Goal: Task Accomplishment & Management: Manage account settings

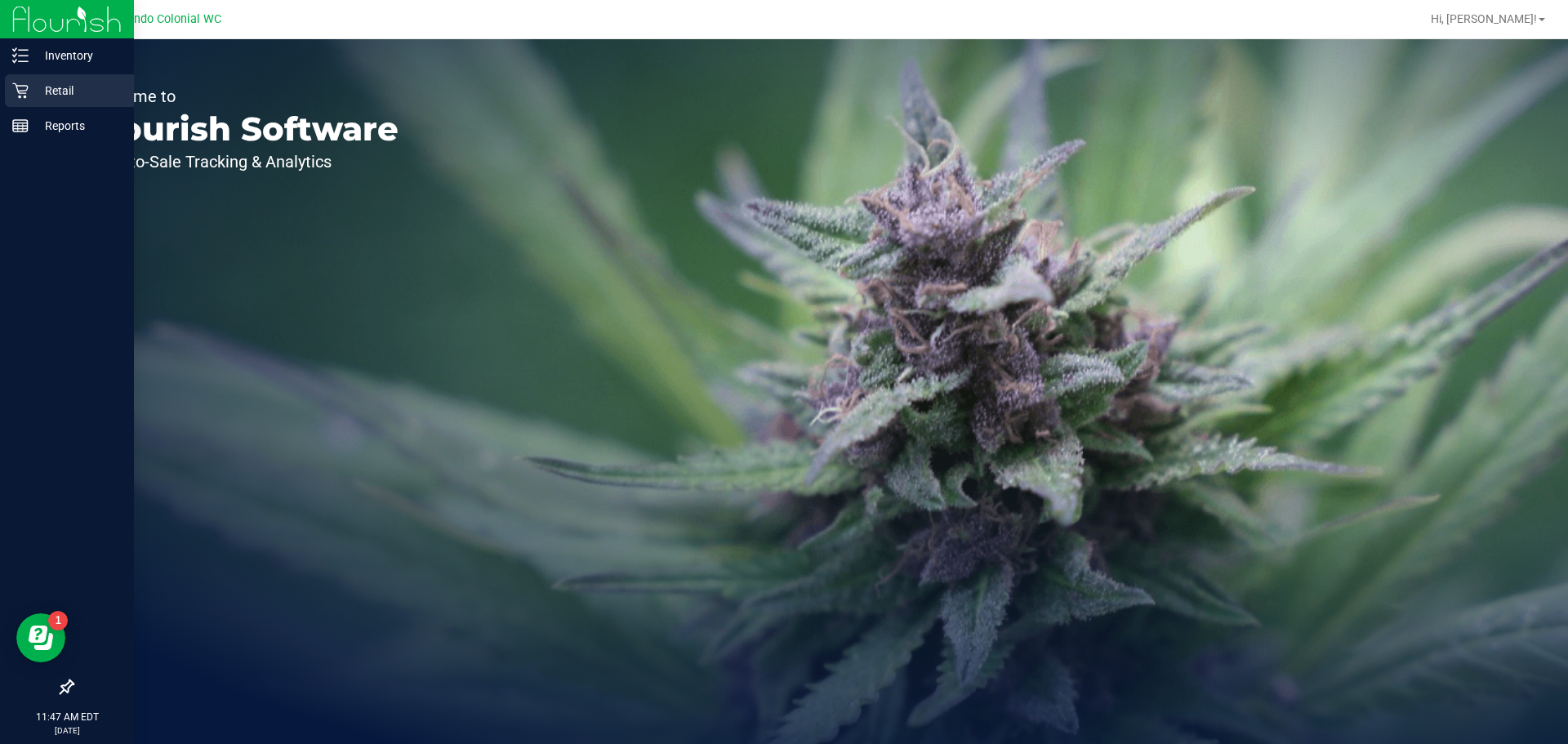
click at [49, 91] on p "Retail" at bounding box center [77, 91] width 98 height 19
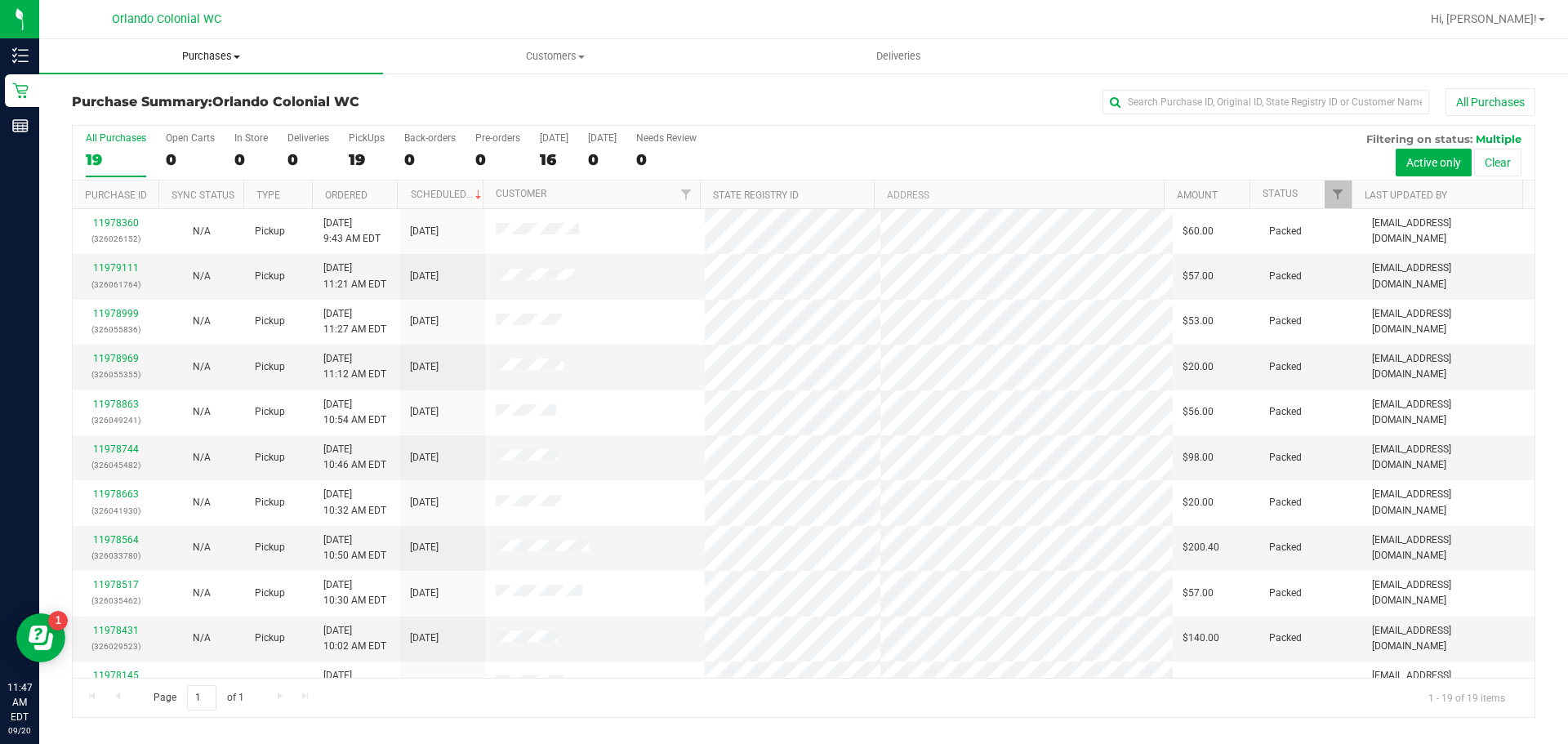
click at [228, 58] on span "Purchases" at bounding box center [210, 56] width 343 height 15
click at [139, 123] on li "Fulfillment" at bounding box center [210, 118] width 343 height 19
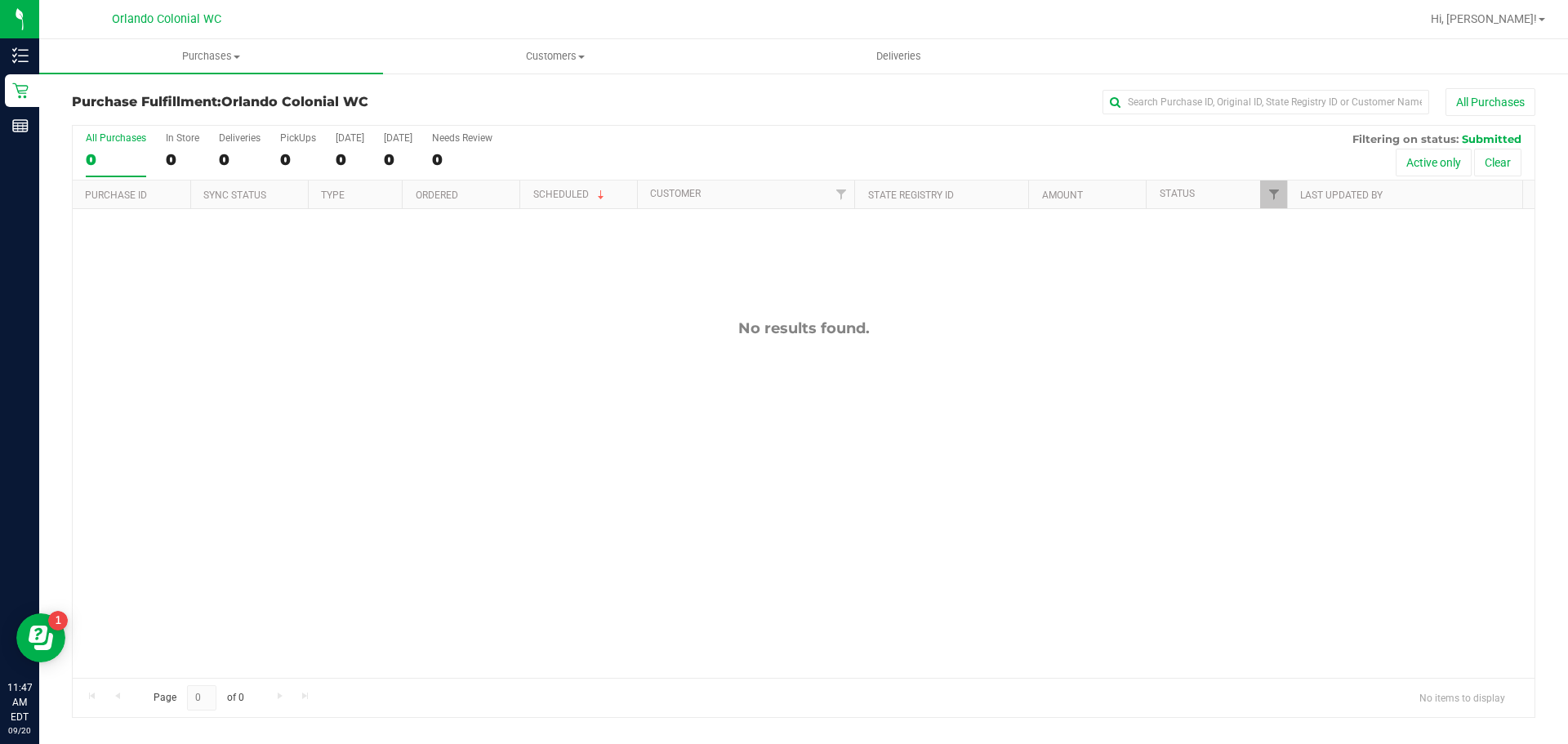
click at [760, 366] on div "No results found." at bounding box center [803, 499] width 1462 height 579
drag, startPoint x: 887, startPoint y: 343, endPoint x: 624, endPoint y: 310, distance: 265.1
click at [624, 310] on div "No results found." at bounding box center [803, 499] width 1462 height 579
click at [617, 352] on div "No results found." at bounding box center [803, 499] width 1462 height 579
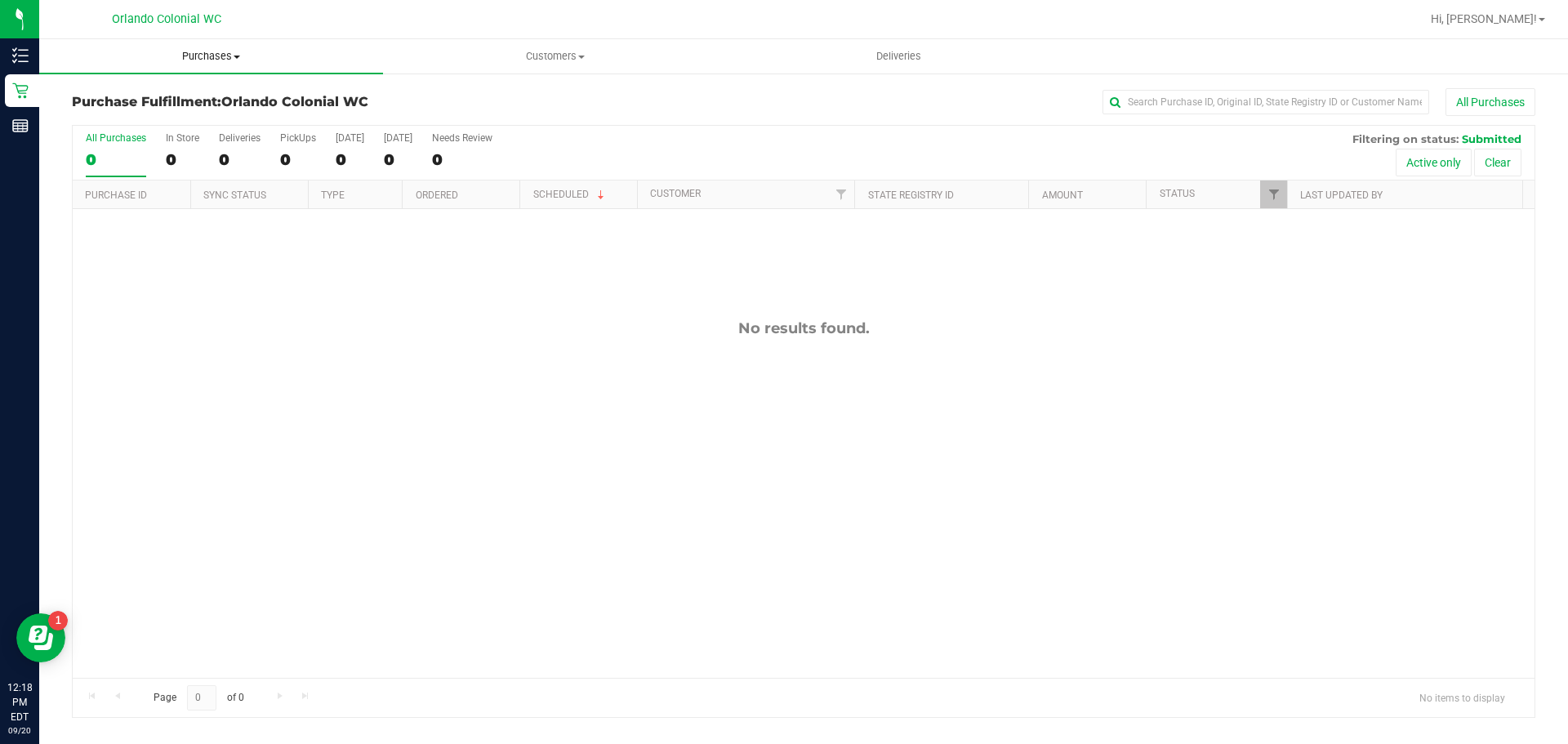
click at [238, 52] on span "Purchases" at bounding box center [210, 56] width 343 height 15
click at [94, 124] on span "Fulfillment" at bounding box center [89, 118] width 102 height 14
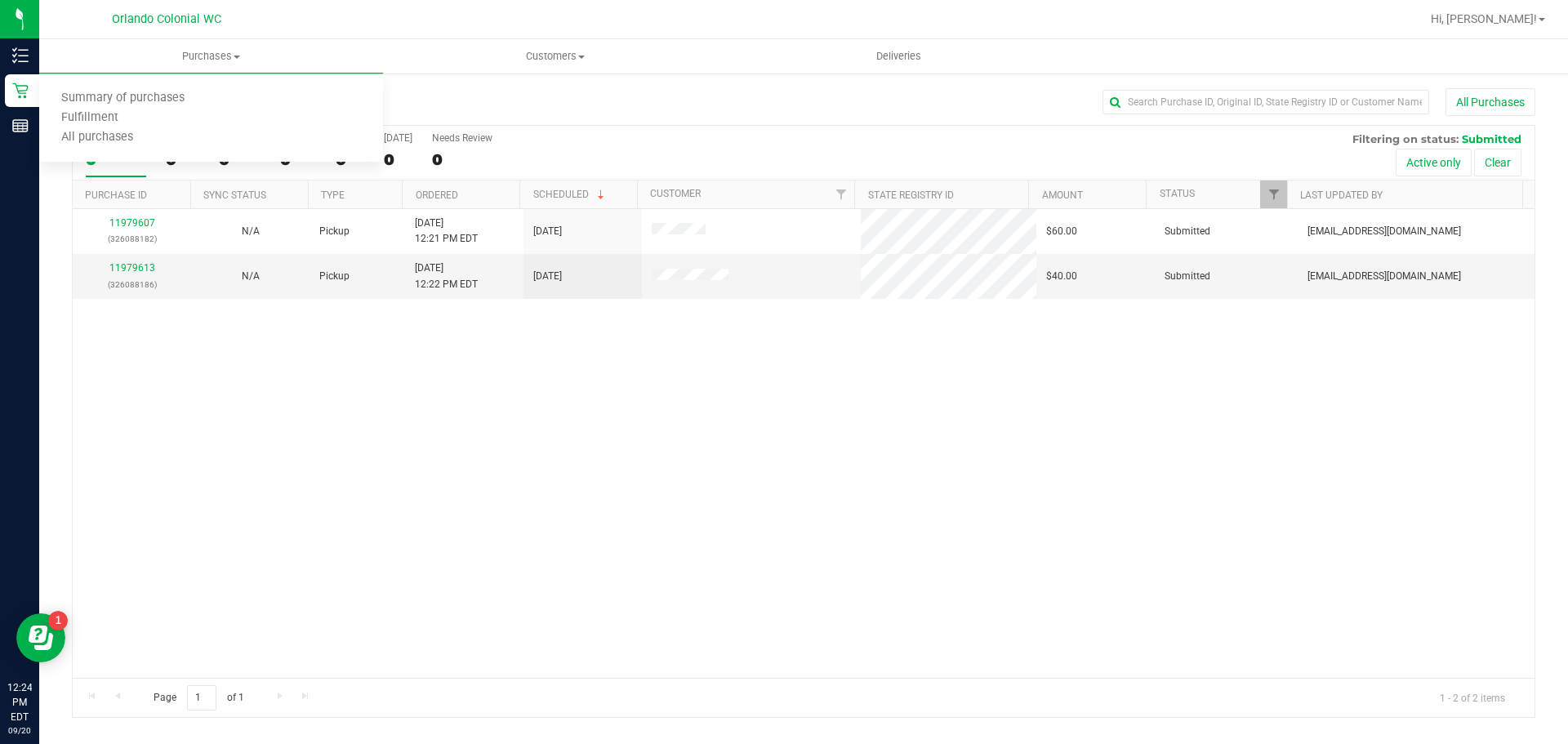
click at [365, 332] on div "11979607 (326088182) N/A Pickup 9/20/2025 12:21 PM EDT 9/20/2025 $60.00 Submitt…" at bounding box center [803, 443] width 1462 height 469
click at [343, 421] on div "11979607 (326088182) N/A Pickup 9/20/2025 12:21 PM EDT 9/20/2025 $60.00 Submitt…" at bounding box center [803, 443] width 1462 height 469
drag, startPoint x: 487, startPoint y: 403, endPoint x: 492, endPoint y: 392, distance: 12.1
click at [487, 403] on div "11979607 (326088182) N/A Pickup 9/20/2025 12:21 PM EDT 9/20/2025 $60.00 Submitt…" at bounding box center [803, 443] width 1462 height 469
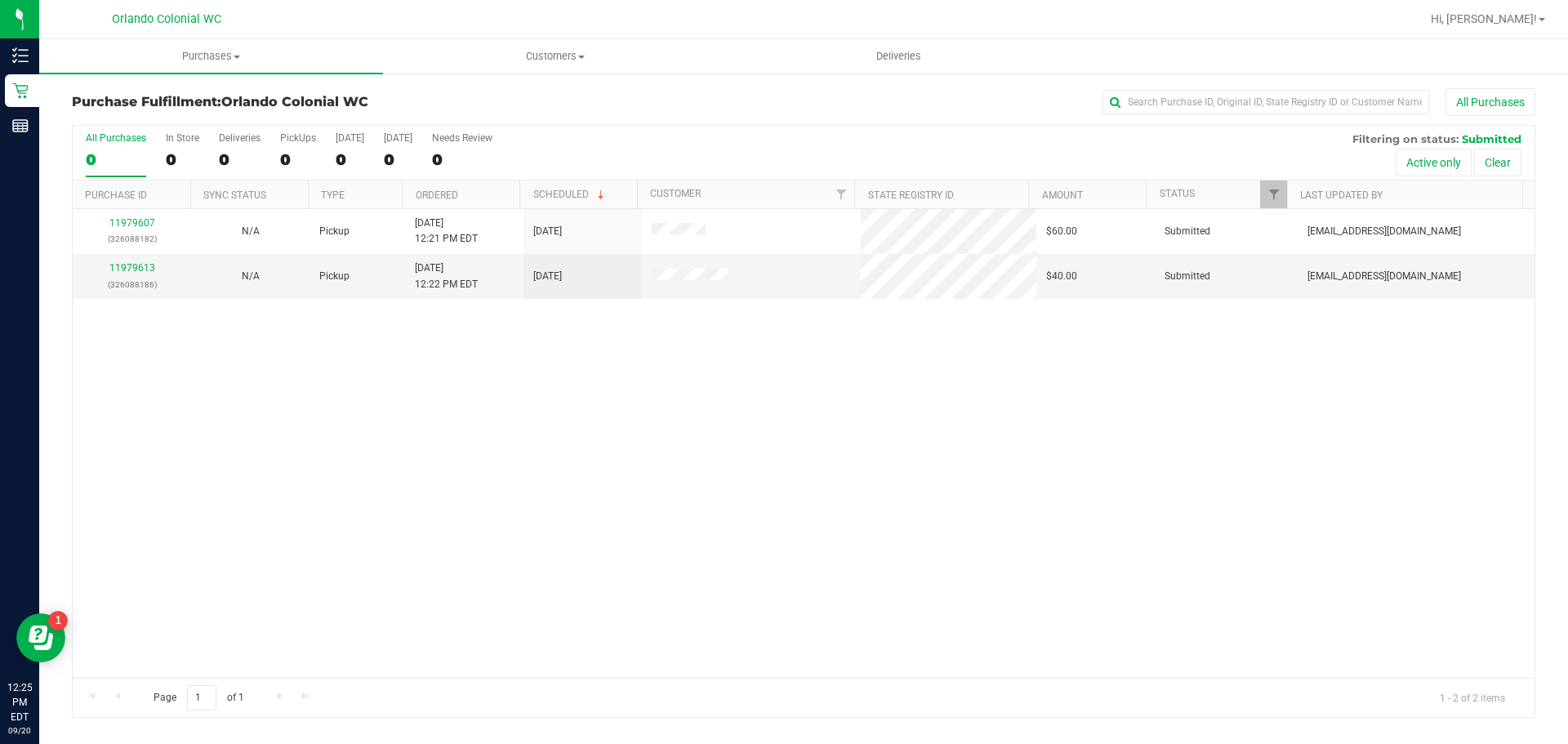
click at [489, 379] on div "11979607 (326088182) N/A Pickup 9/20/2025 12:21 PM EDT 9/20/2025 $60.00 Submitt…" at bounding box center [803, 443] width 1462 height 469
click at [577, 372] on div "11979607 (326088182) N/A Pickup 9/20/2025 12:21 PM EDT 9/20/2025 $60.00 Submitt…" at bounding box center [803, 443] width 1462 height 469
click at [794, 391] on div "11979607 (326088182) N/A Pickup 9/20/2025 12:21 PM EDT 9/20/2025 $60.00 Submitt…" at bounding box center [803, 443] width 1462 height 469
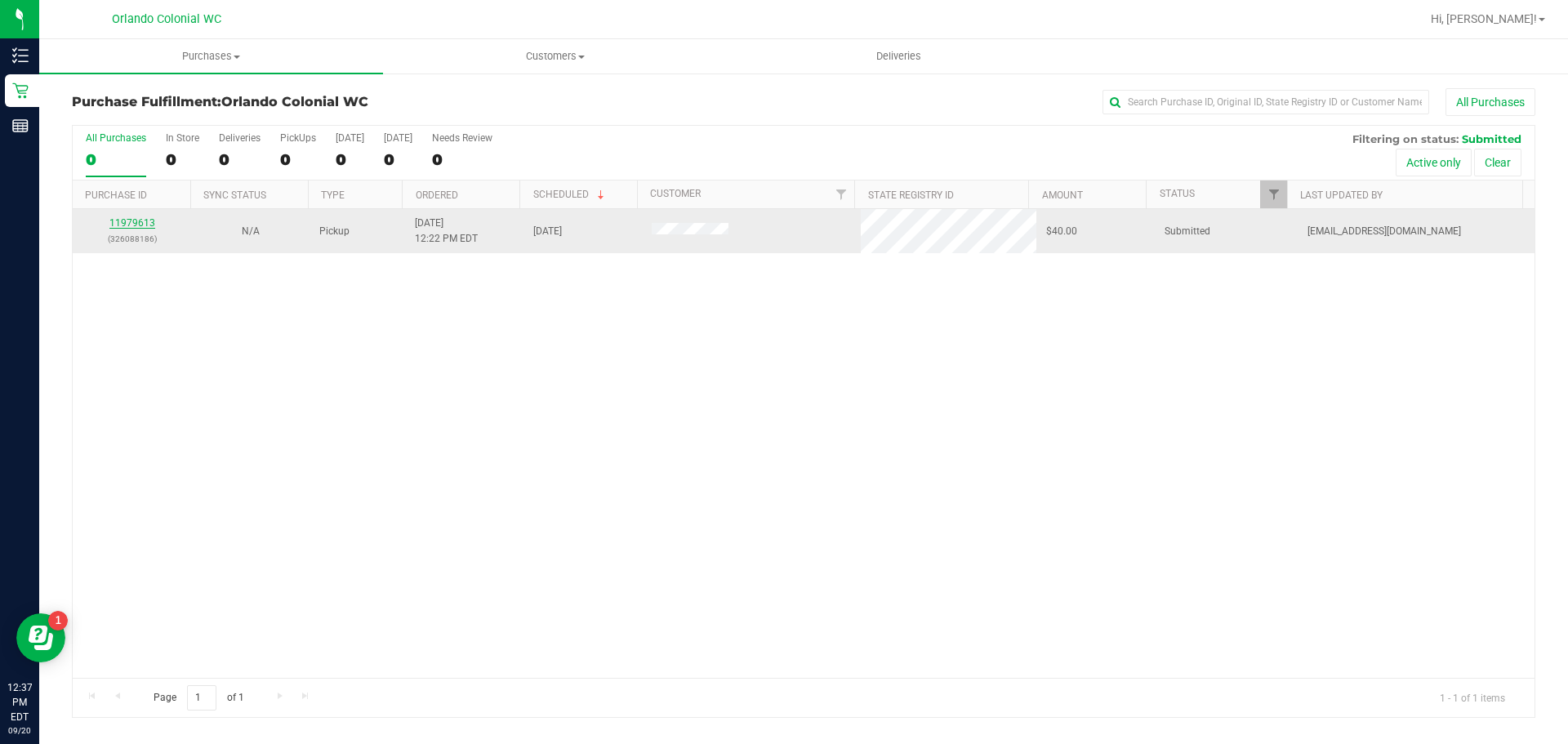
click at [136, 219] on link "11979613" at bounding box center [132, 222] width 46 height 11
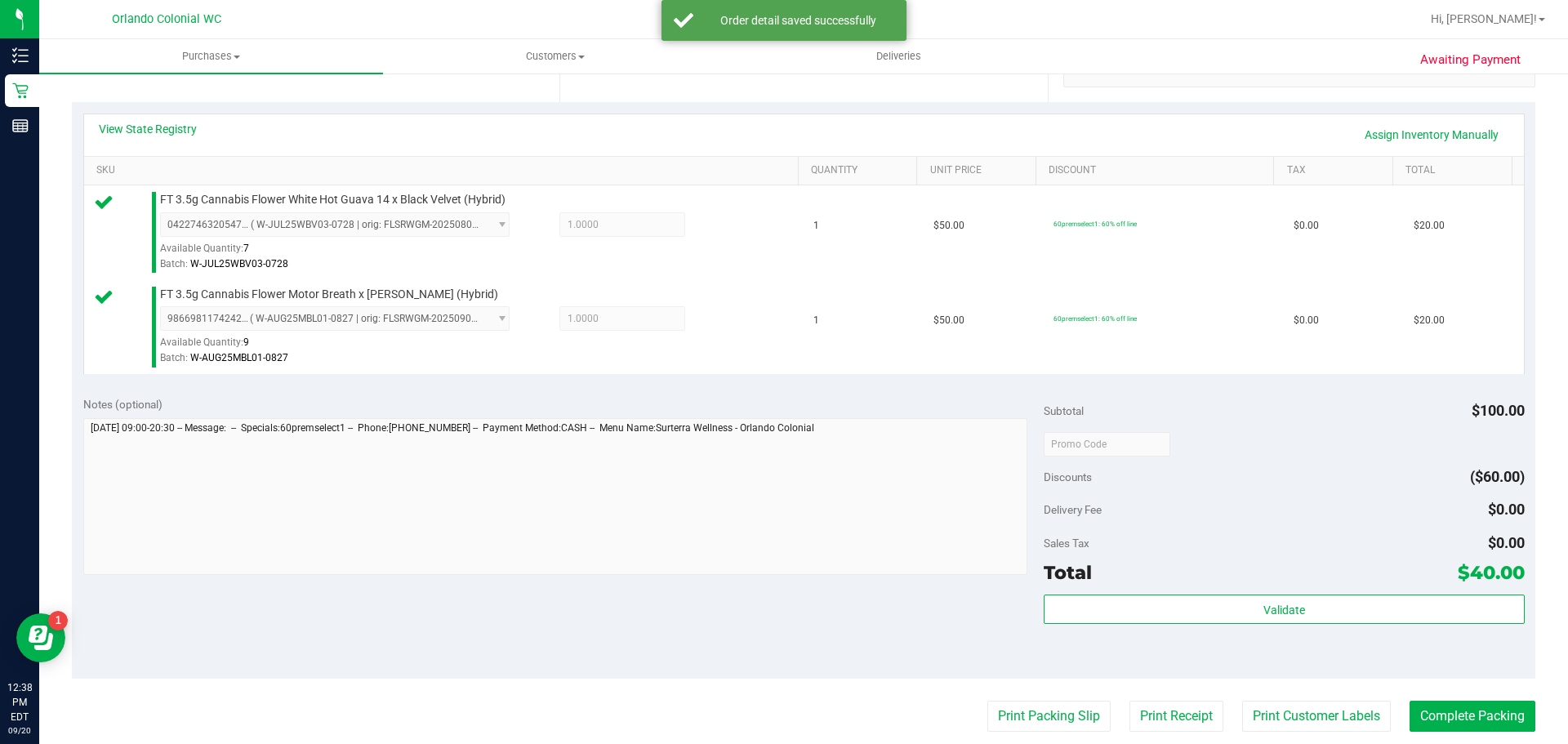
scroll to position [349, 0]
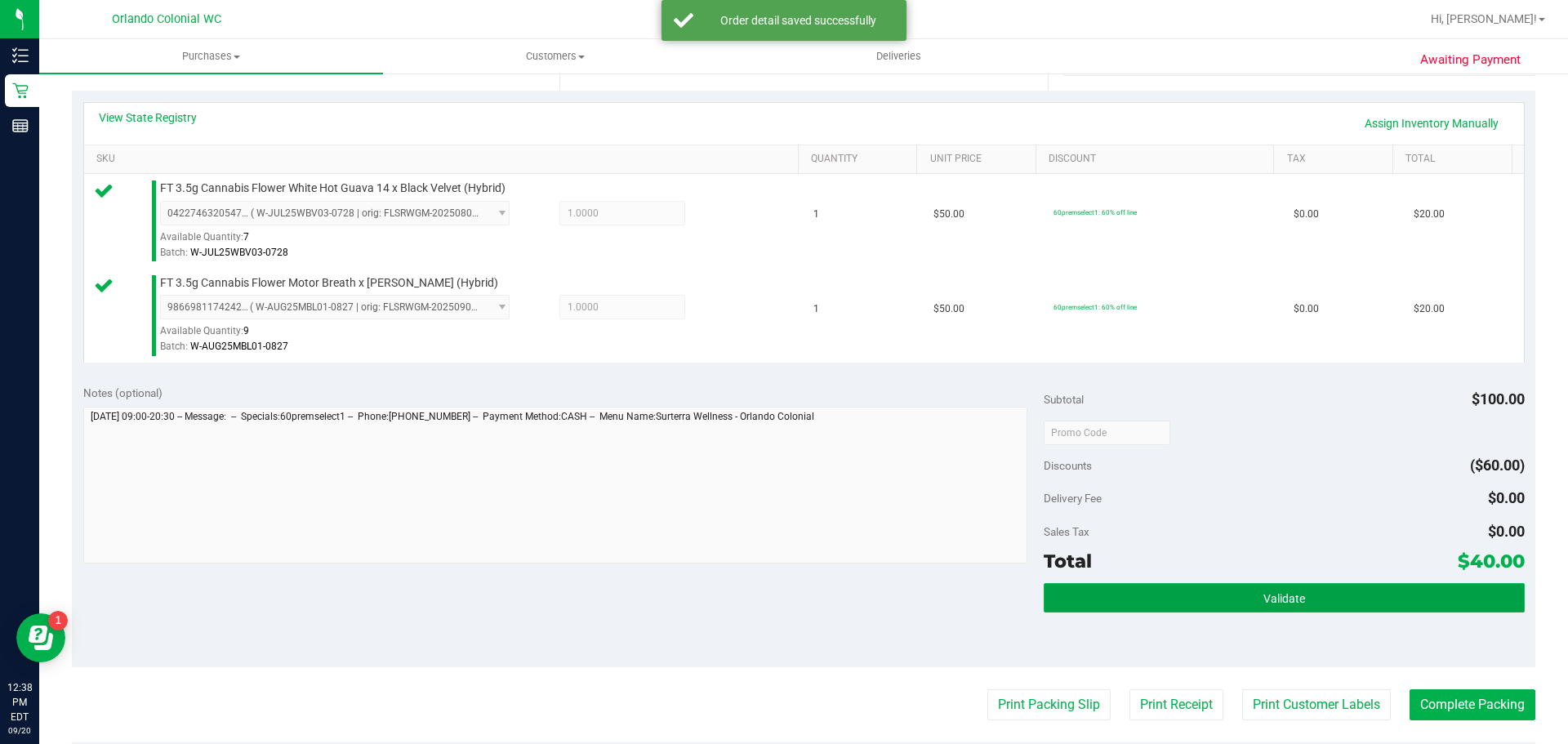
click at [1408, 598] on button "Validate" at bounding box center [1284, 597] width 480 height 29
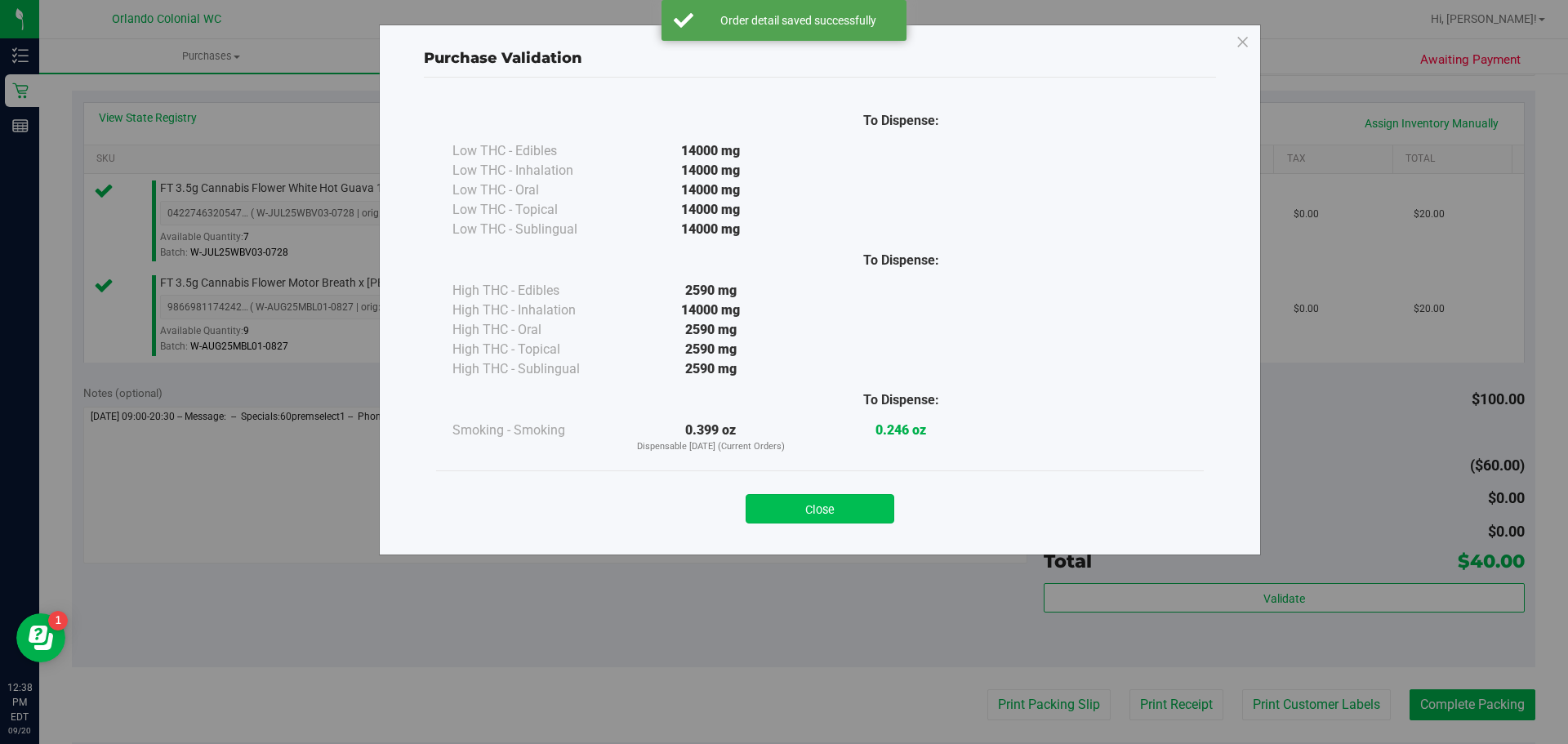
click at [824, 522] on button "Close" at bounding box center [820, 508] width 148 height 29
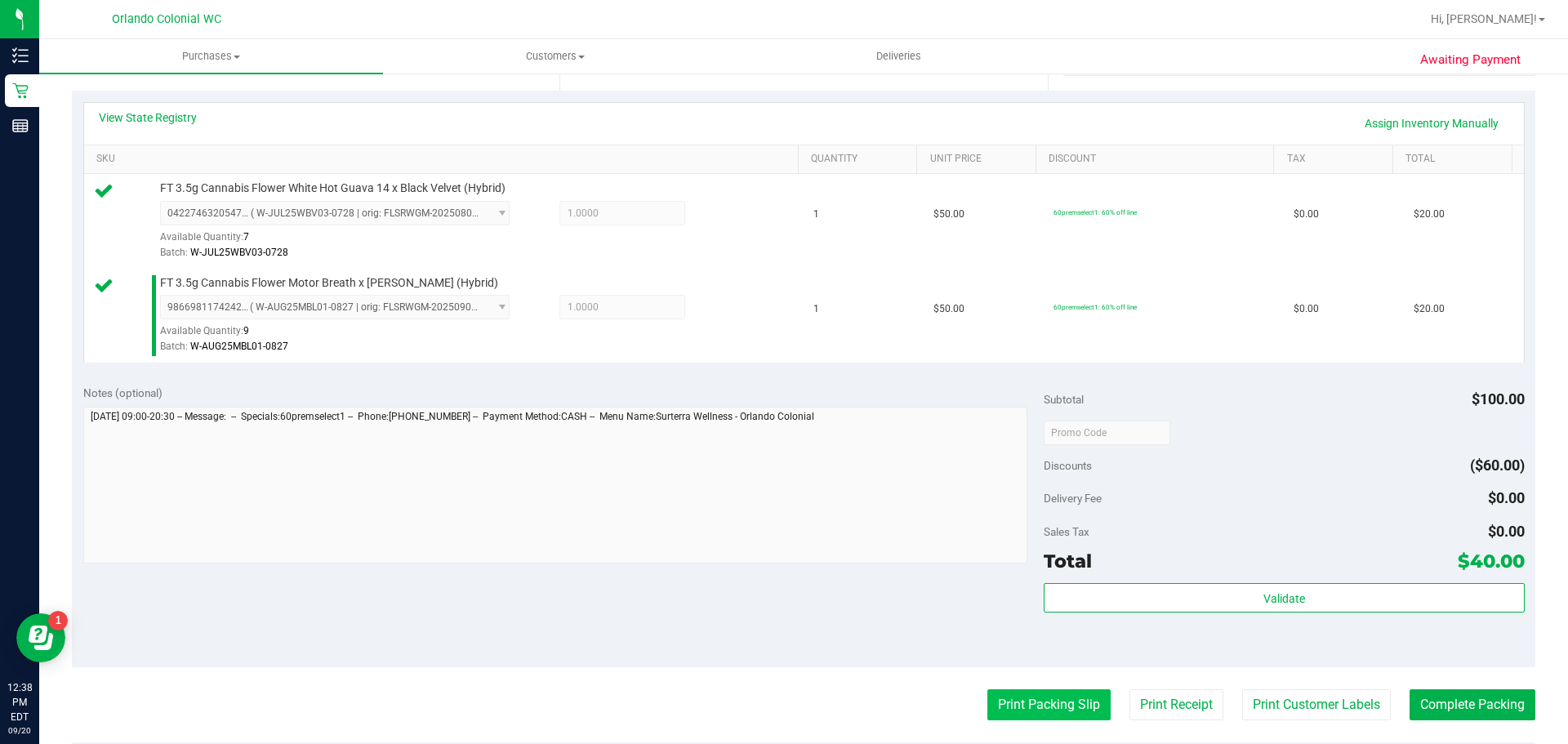
click at [1074, 708] on button "Print Packing Slip" at bounding box center [1049, 704] width 124 height 31
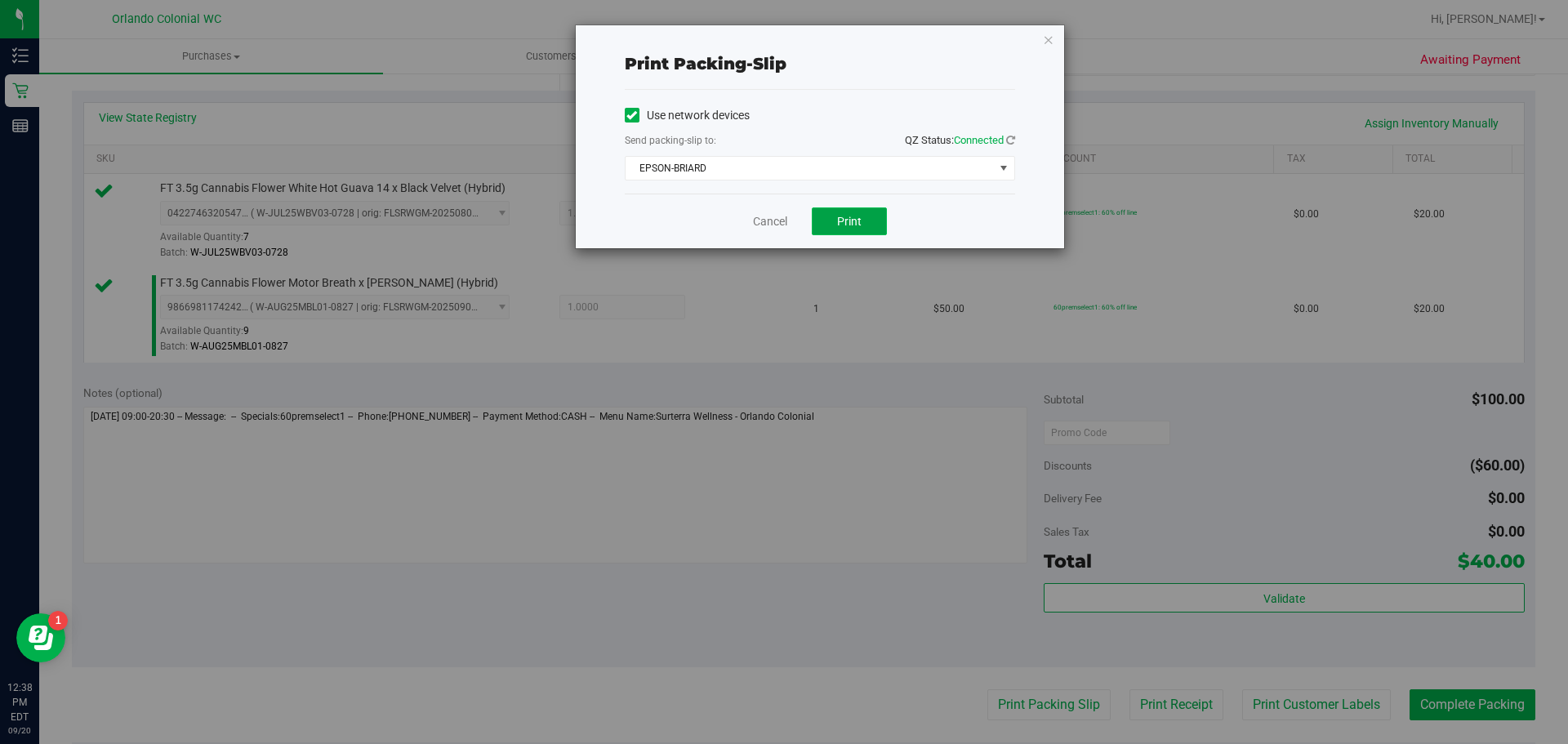
click at [868, 229] on button "Print" at bounding box center [849, 221] width 75 height 27
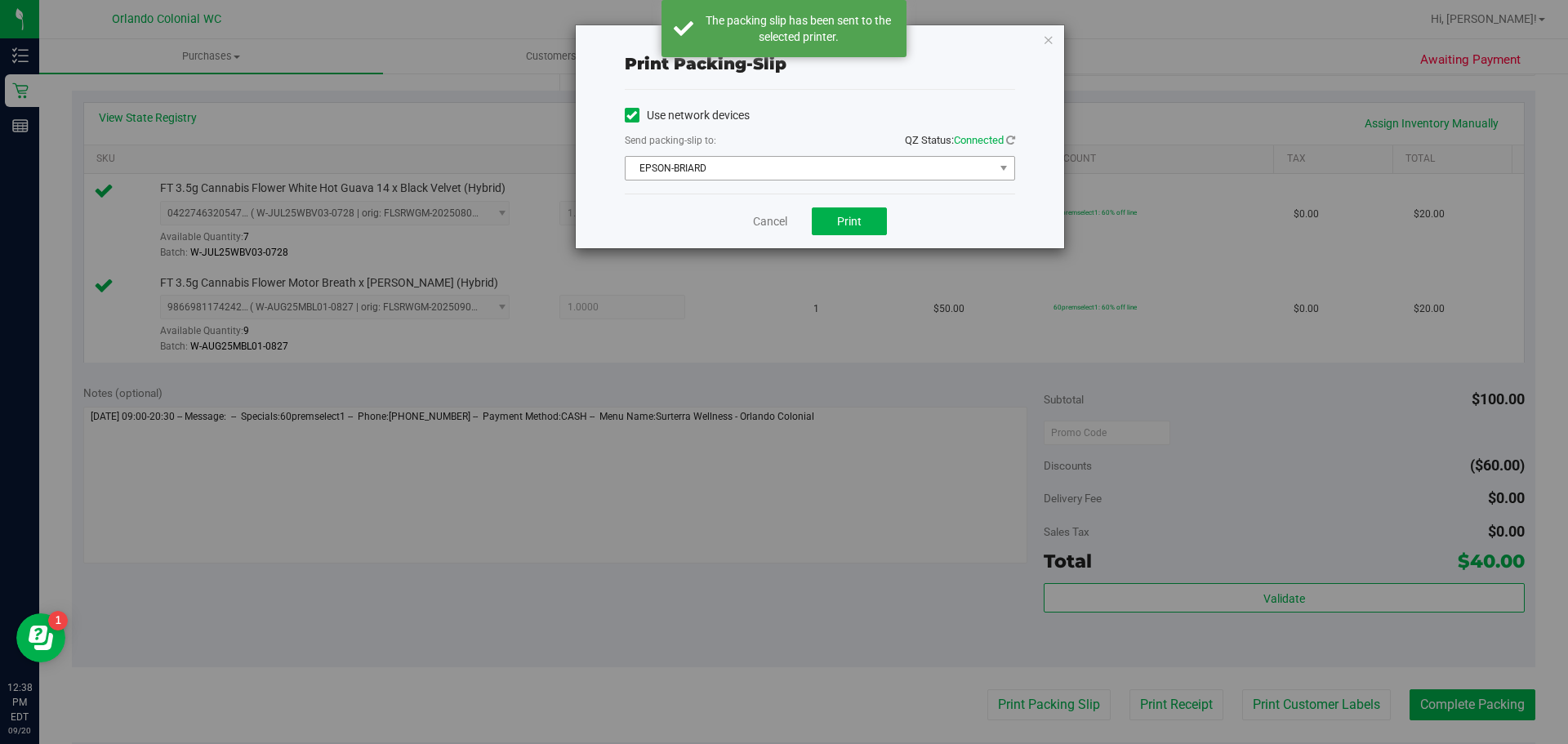
click at [767, 175] on span "EPSON-BRIARD" at bounding box center [810, 169] width 368 height 23
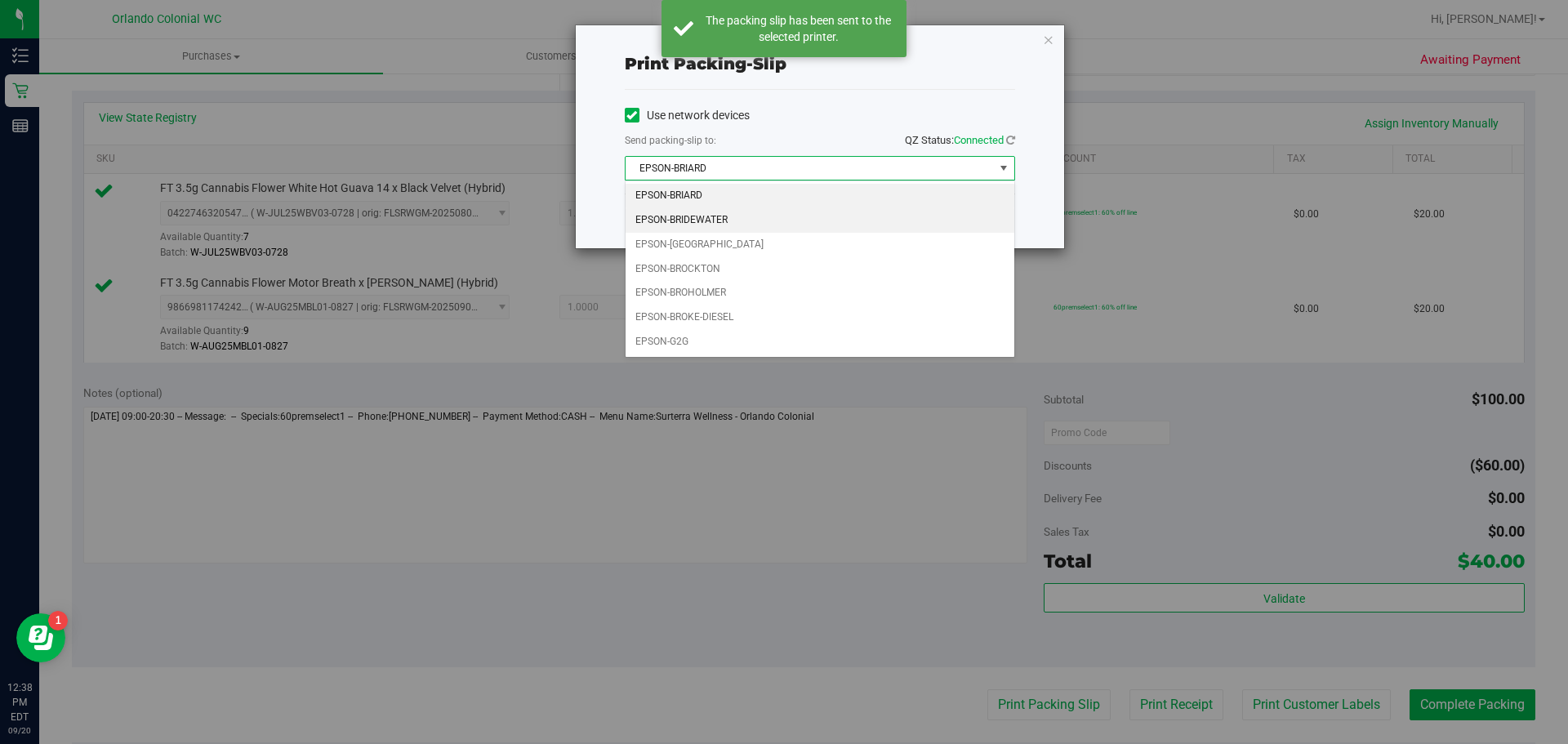
click at [742, 229] on li "EPSON-BRIDEWATER" at bounding box center [820, 221] width 388 height 25
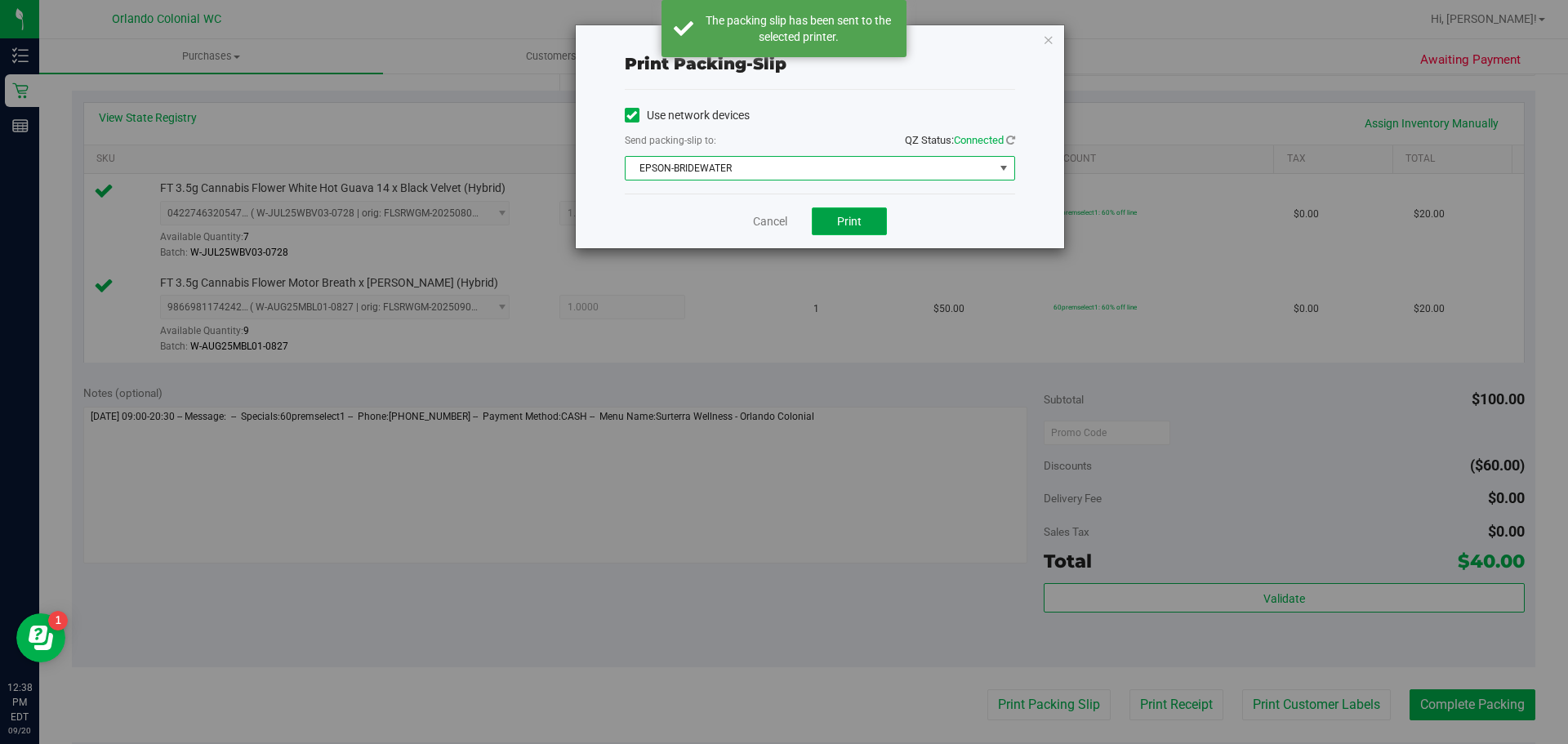
click at [863, 231] on button "Print" at bounding box center [849, 221] width 75 height 27
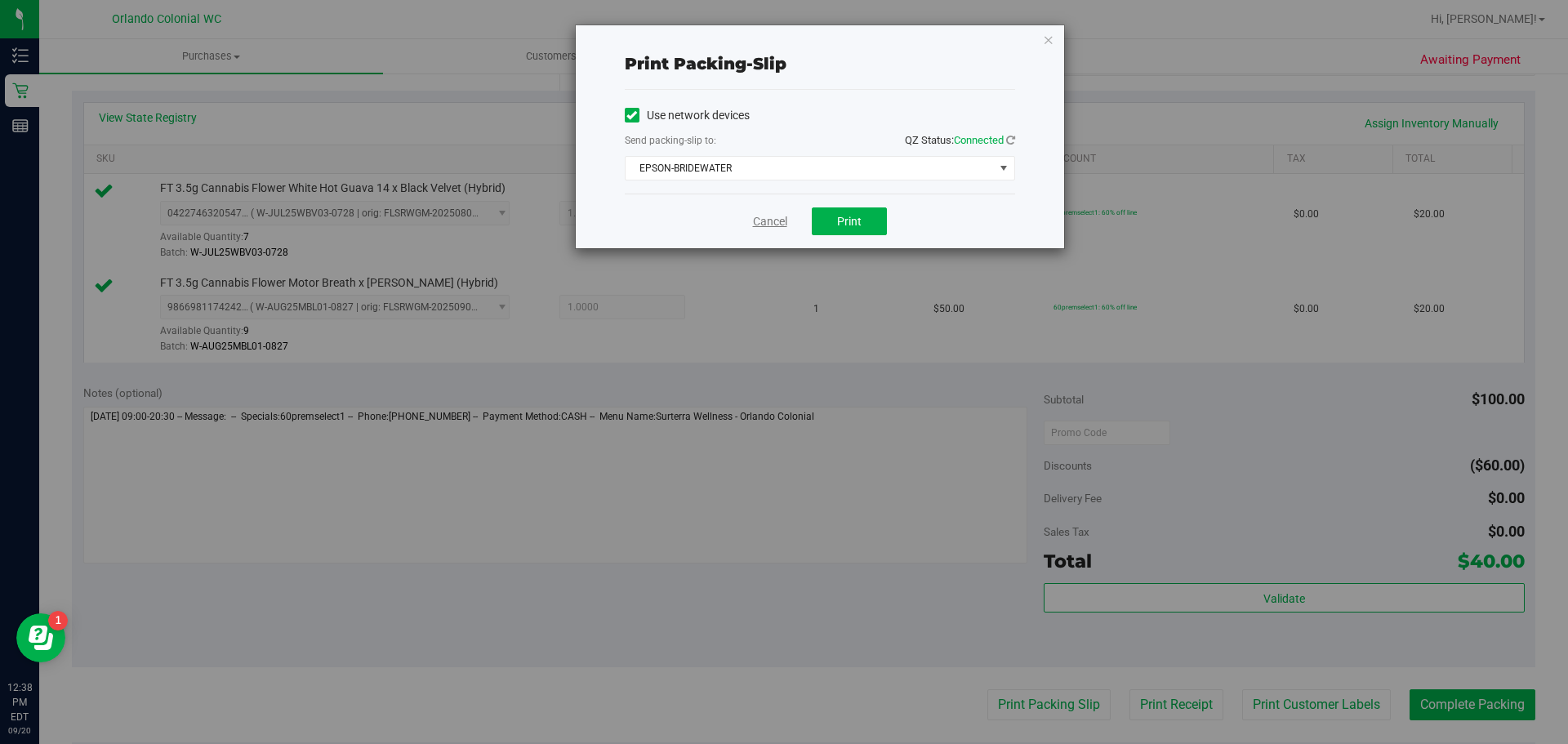
click at [769, 223] on link "Cancel" at bounding box center [770, 221] width 34 height 17
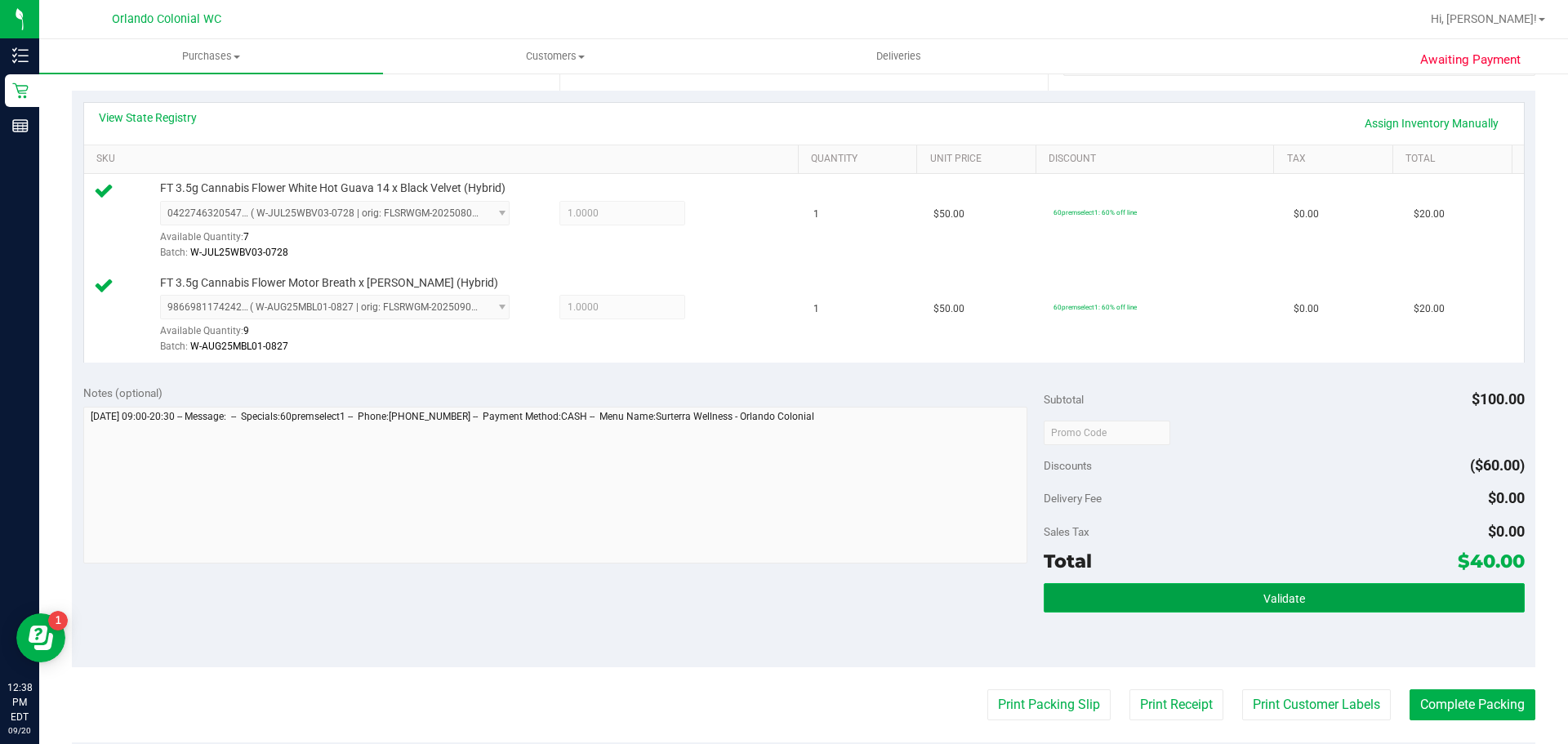
click at [1339, 605] on button "Validate" at bounding box center [1284, 597] width 480 height 29
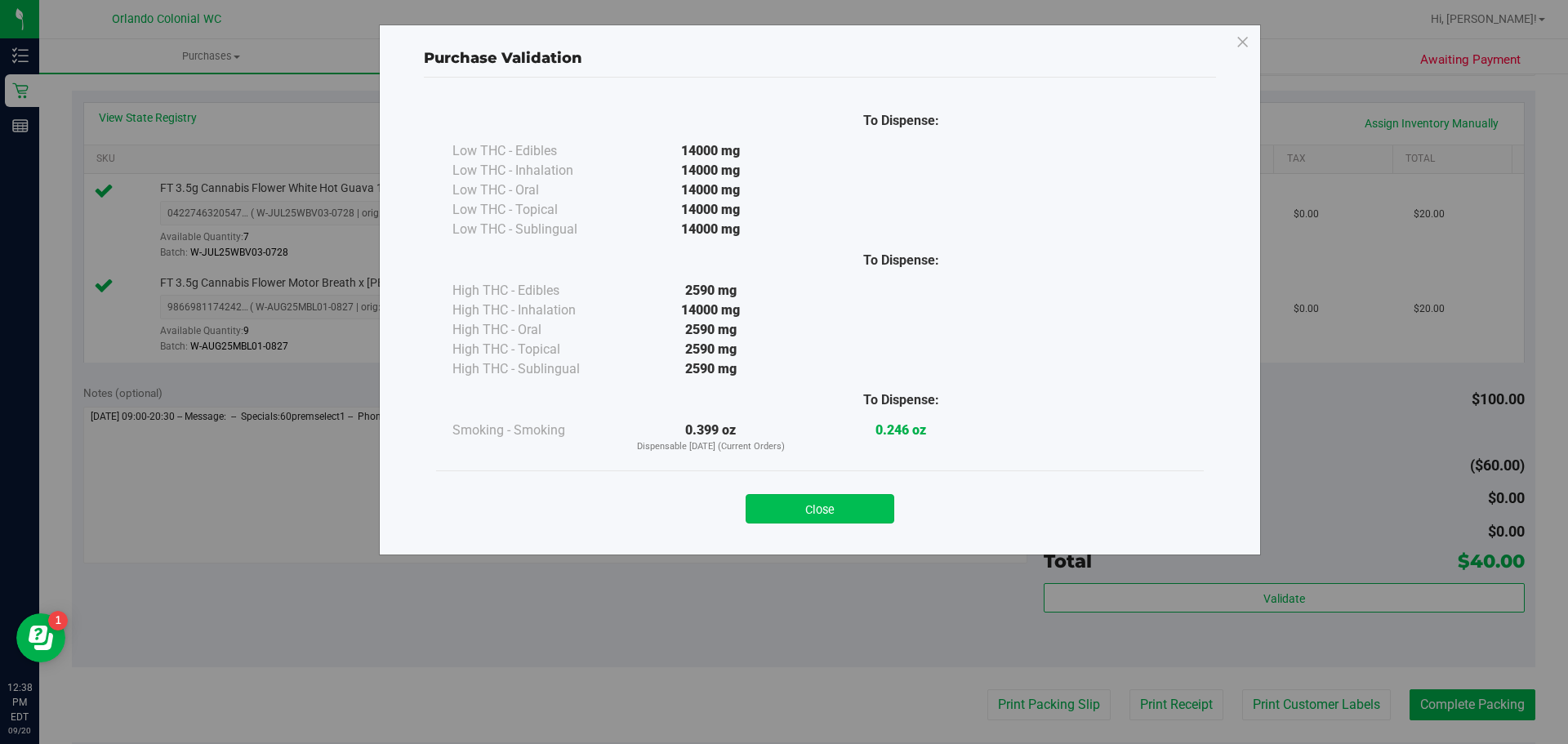
click at [857, 510] on button "Close" at bounding box center [820, 508] width 148 height 29
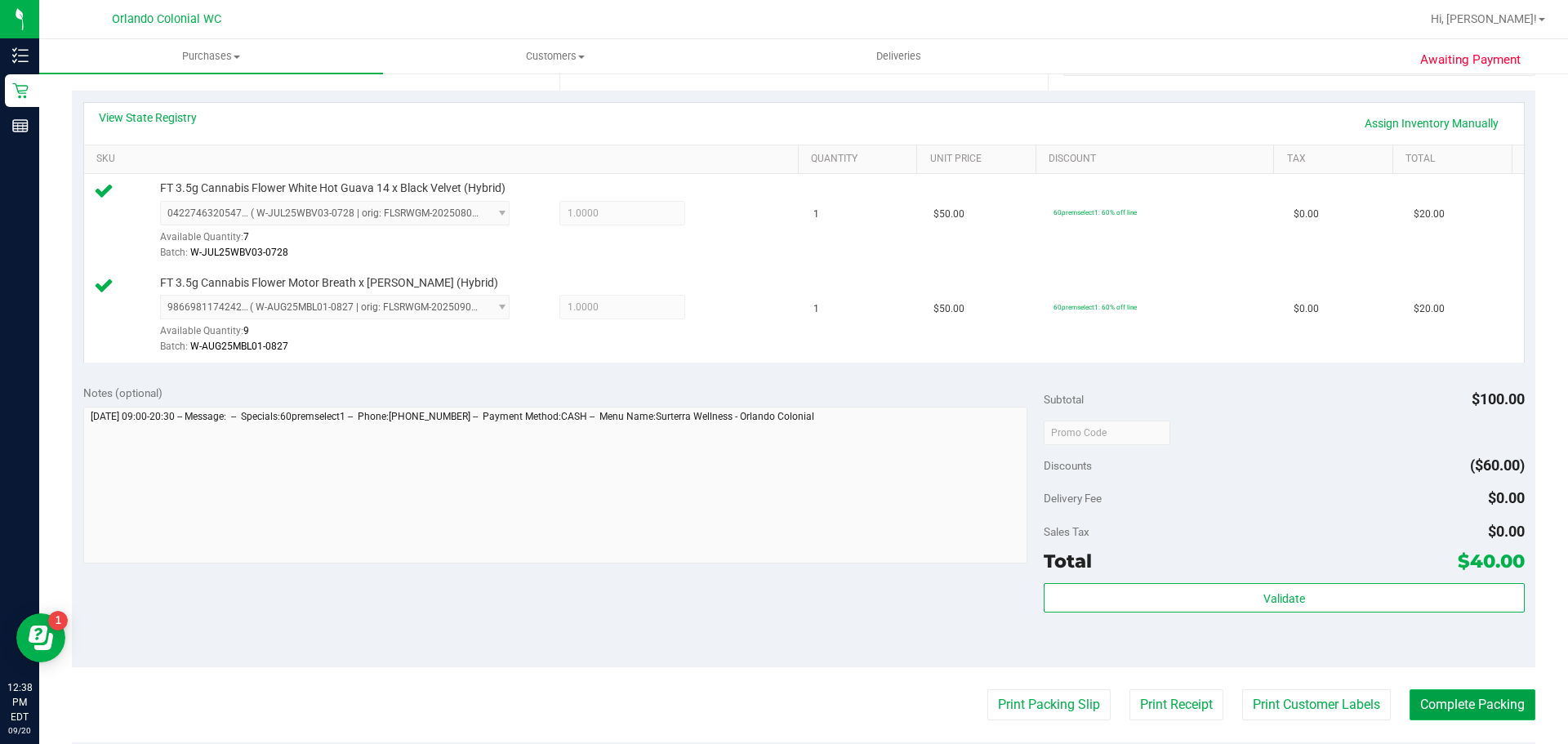
click at [1500, 710] on button "Complete Packing" at bounding box center [1473, 704] width 125 height 31
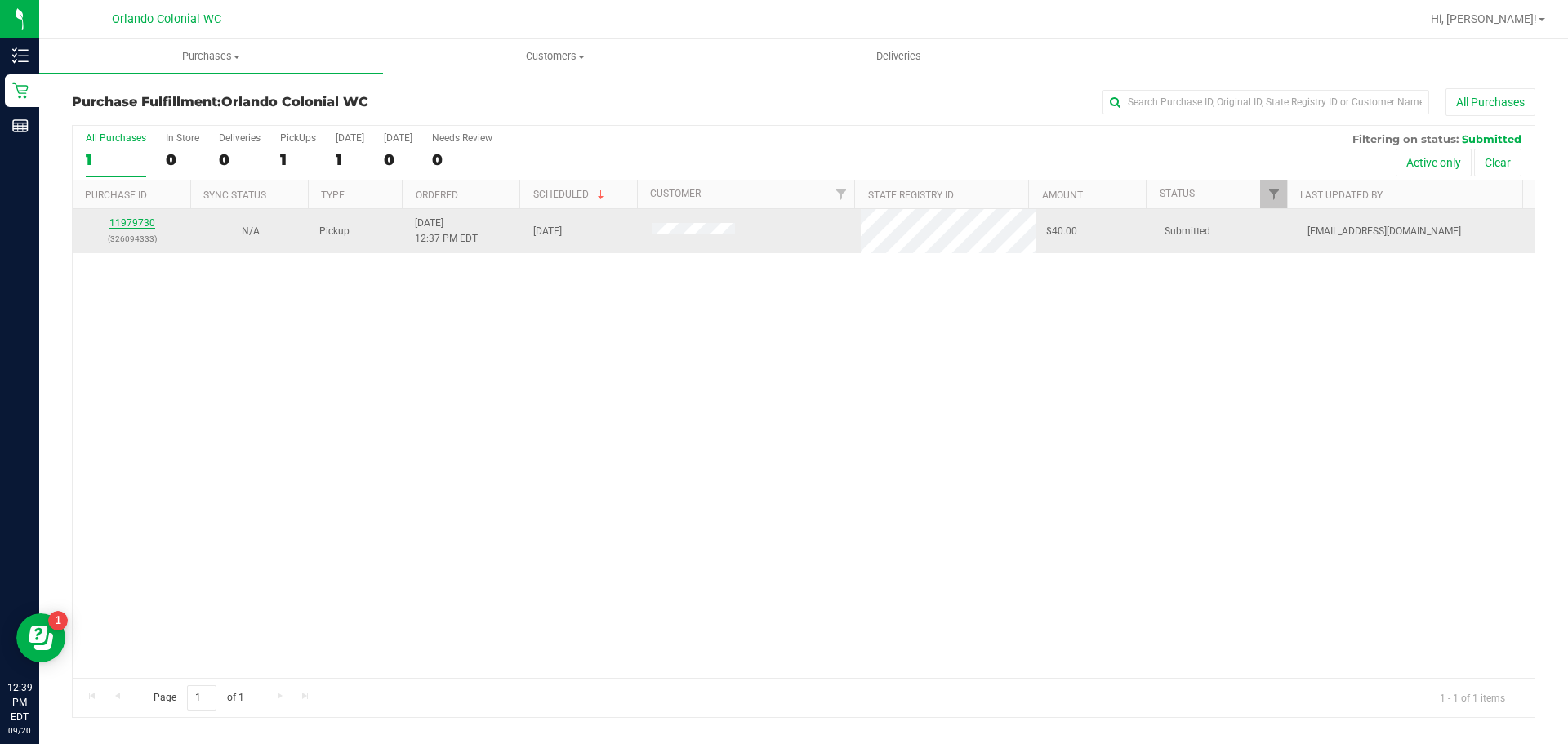
click at [139, 226] on link "11979730" at bounding box center [132, 222] width 46 height 11
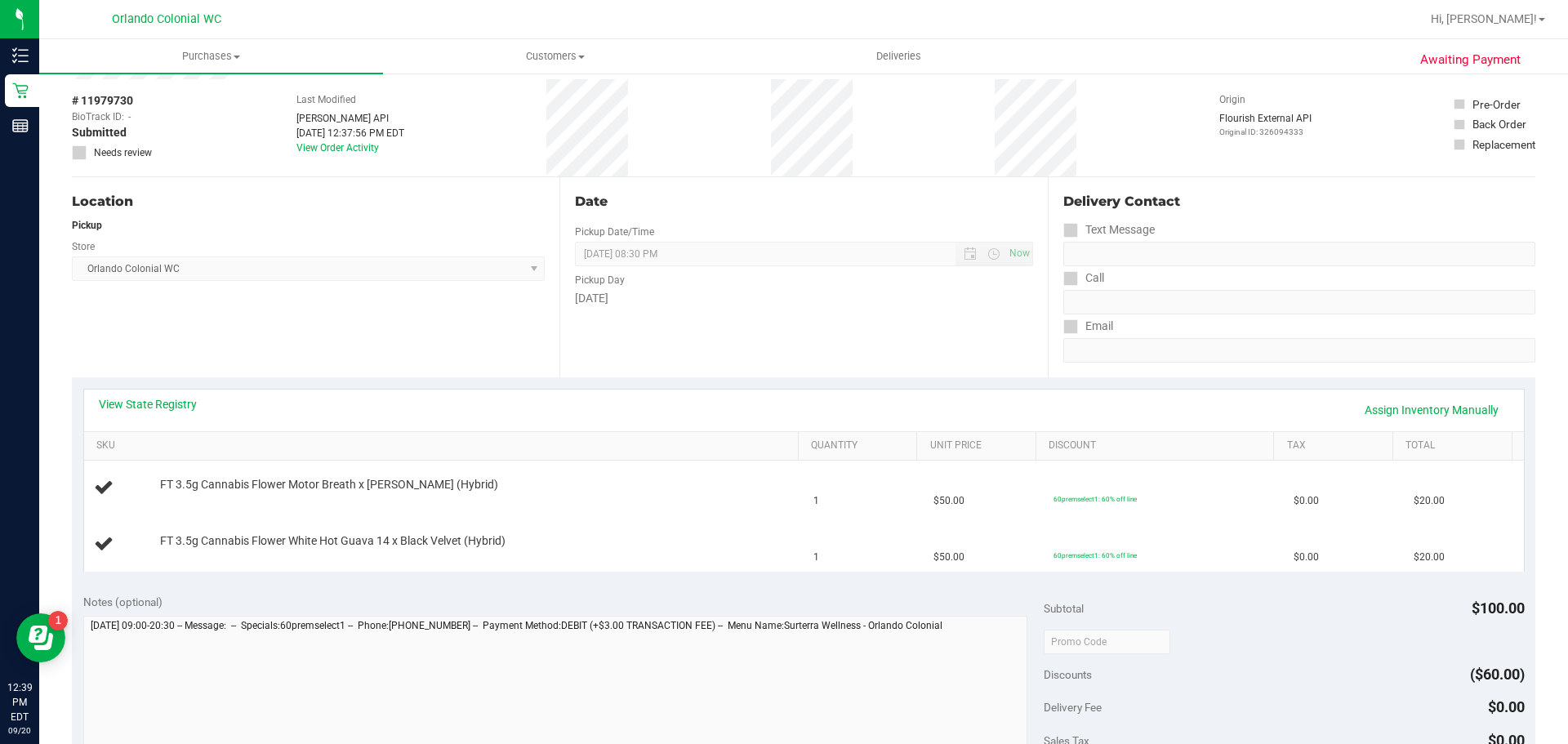
scroll to position [71, 0]
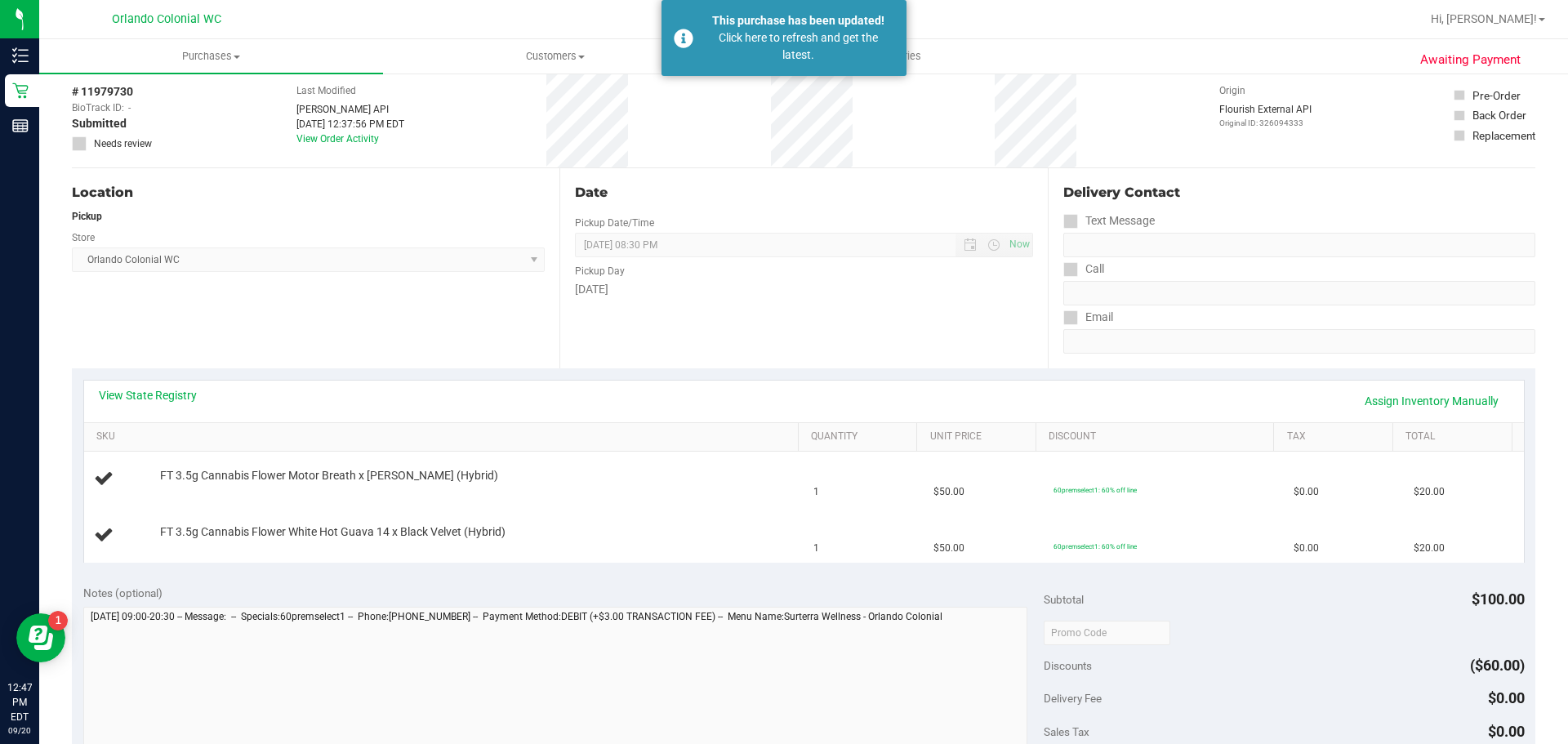
click at [826, 272] on div "Pickup Day" at bounding box center [803, 268] width 457 height 24
click at [752, 33] on div "Click here to refresh and get the latest." at bounding box center [798, 46] width 192 height 34
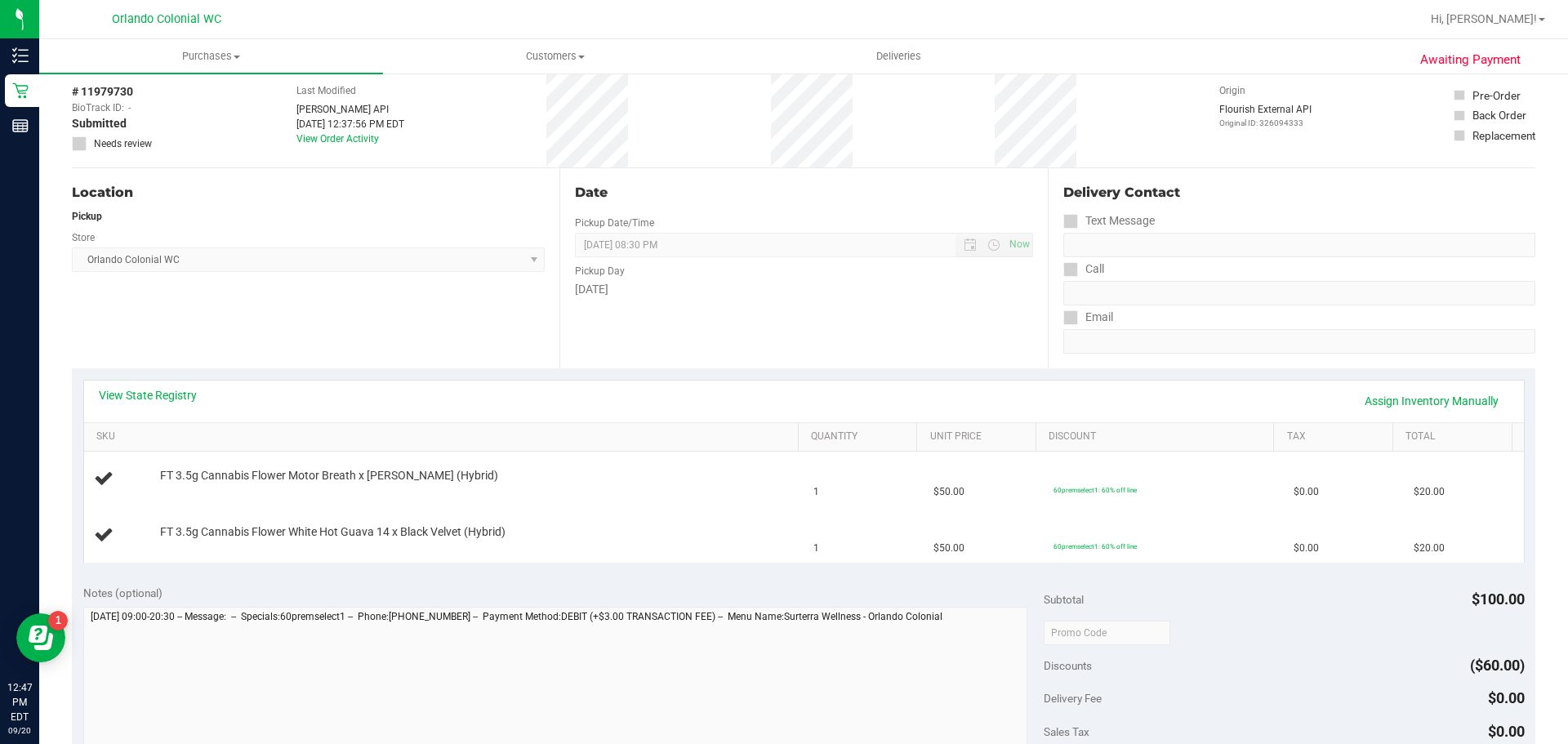
click at [843, 305] on div "Date Pickup Date/Time 09/20/2025 Now 09/20/2025 08:30 PM Now Pickup Day Saturday" at bounding box center [803, 268] width 487 height 200
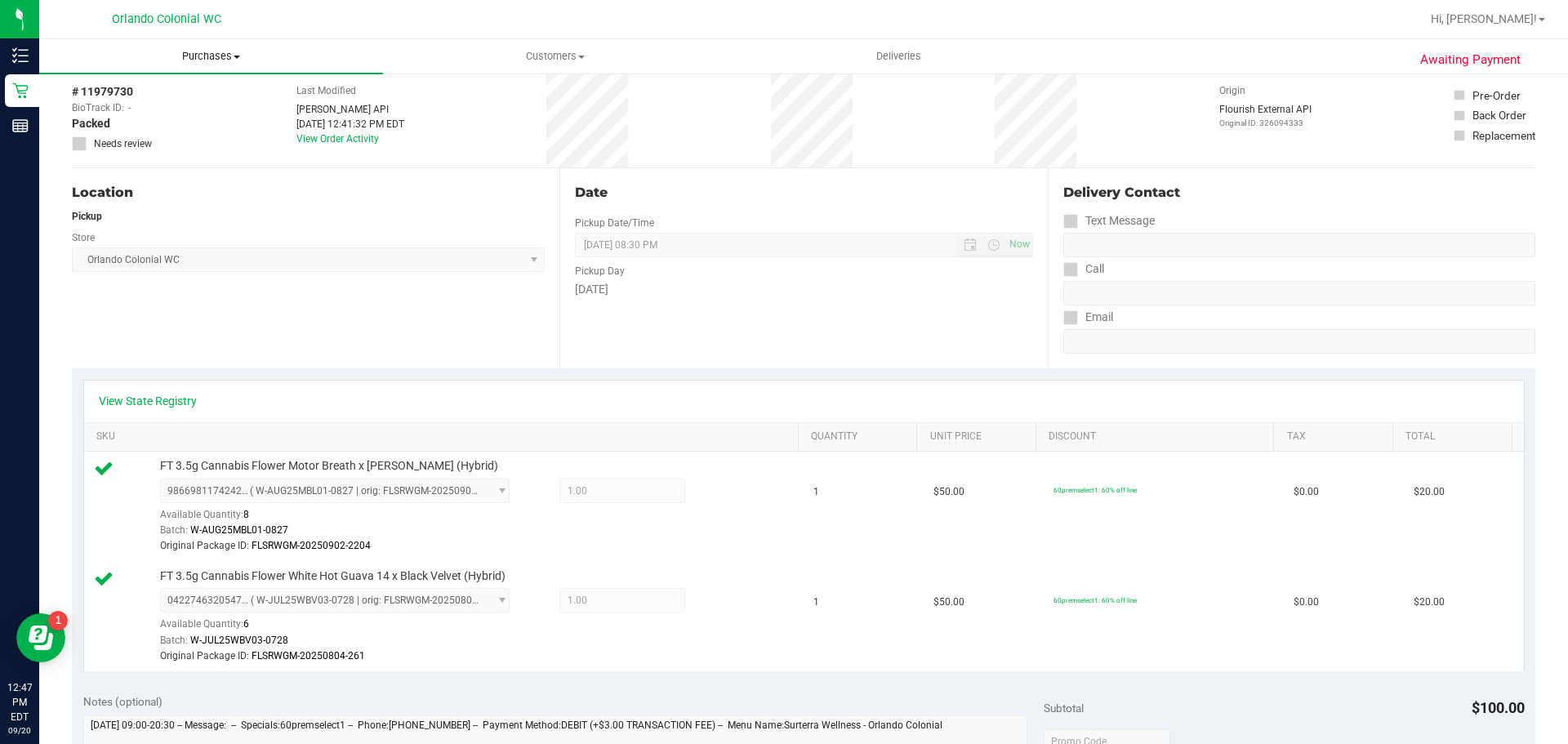
click at [221, 49] on span "Purchases" at bounding box center [210, 56] width 343 height 15
click at [104, 124] on span "Fulfillment" at bounding box center [89, 118] width 102 height 14
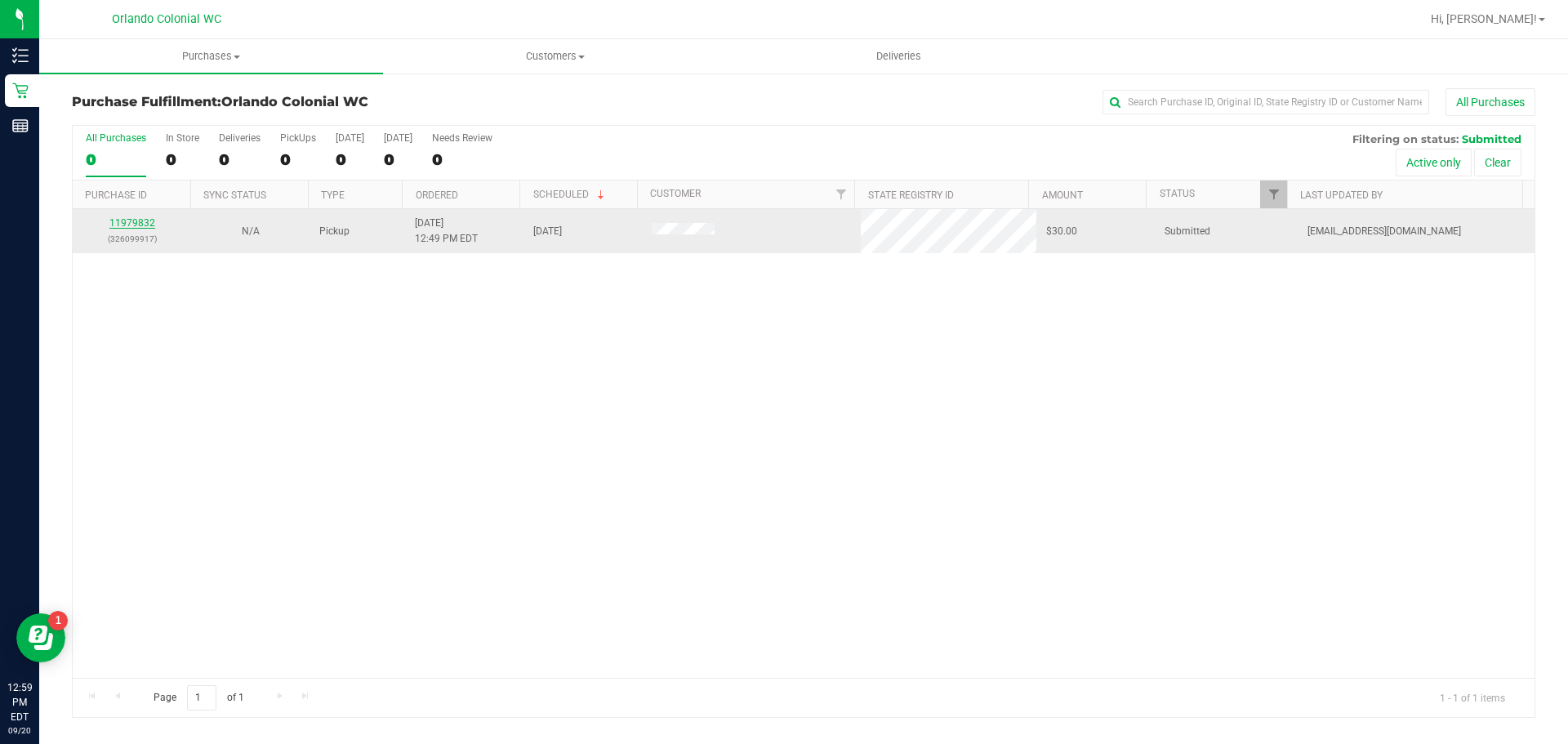
click at [130, 222] on link "11979832" at bounding box center [132, 222] width 46 height 11
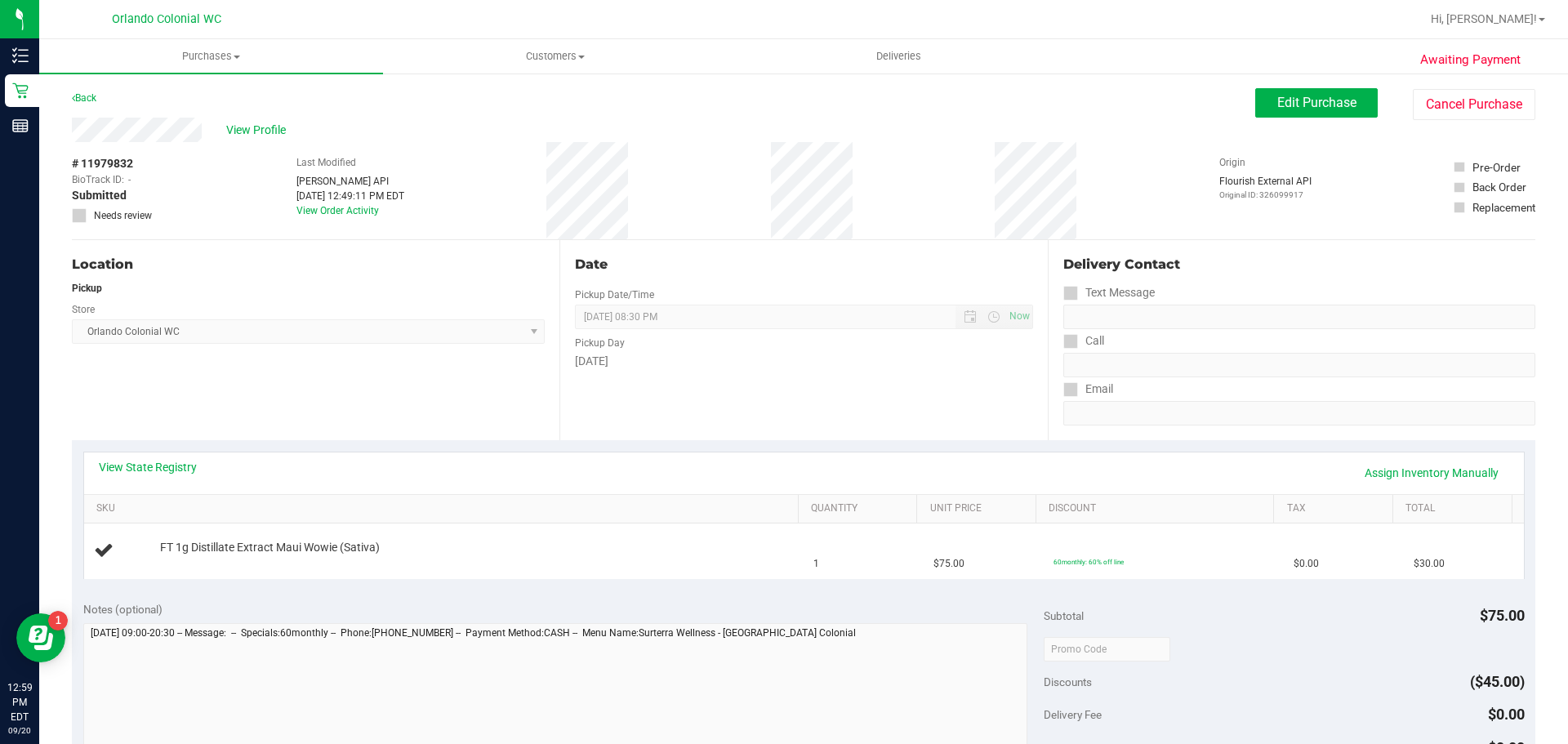
click at [557, 607] on div "Notes (optional)" at bounding box center [563, 609] width 961 height 17
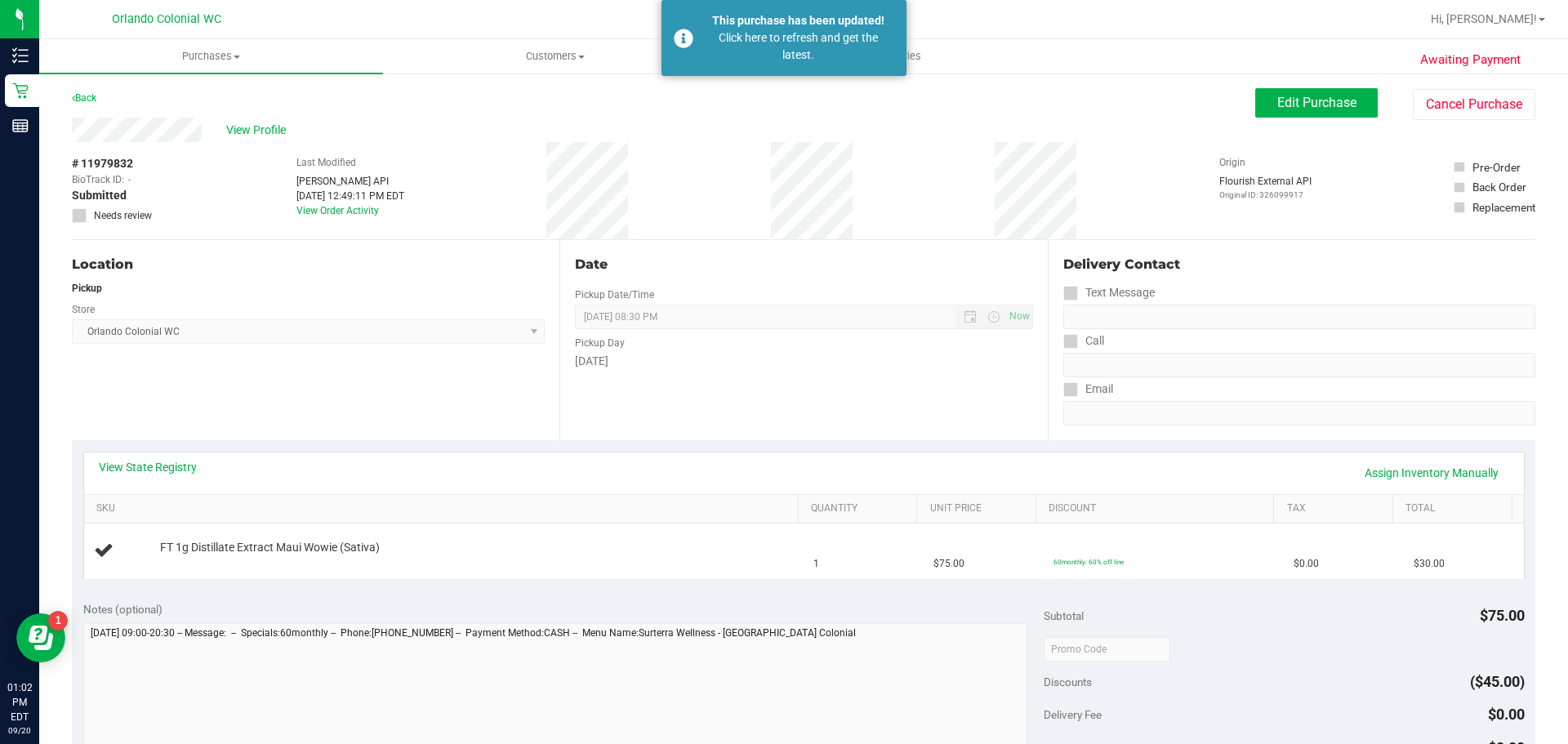
click at [443, 434] on div "Location Pickup Store Orlando Colonial WC Select Store Bonita Springs WC Boynto…" at bounding box center [315, 340] width 487 height 200
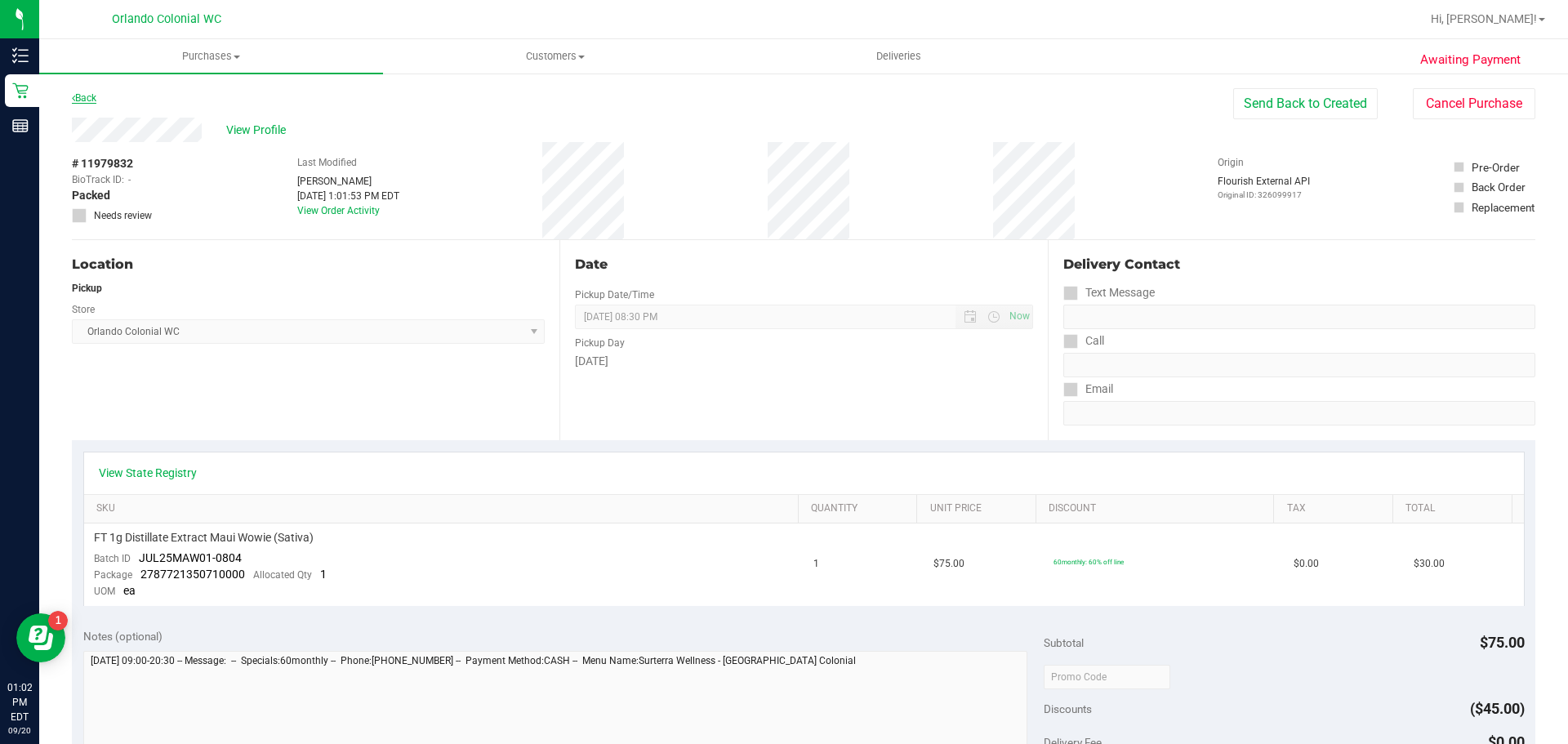
click at [87, 101] on link "Back" at bounding box center [84, 98] width 25 height 11
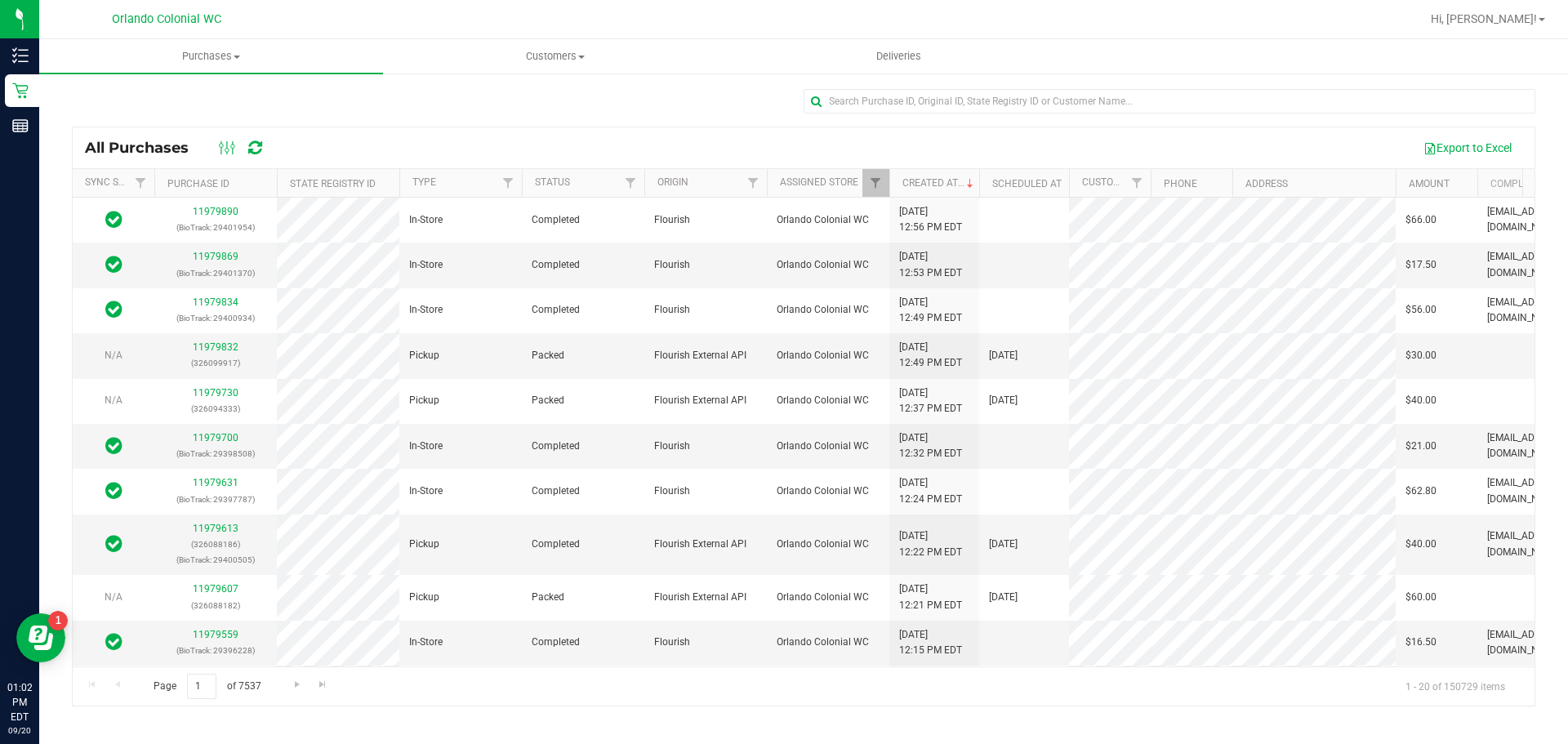
click at [712, 127] on div "All Purchases Export to Excel" at bounding box center [803, 147] width 1462 height 41
click at [711, 104] on div at bounding box center [803, 108] width 1464 height 38
click at [569, 57] on span "Customers" at bounding box center [555, 56] width 343 height 15
click at [278, 89] on div at bounding box center [803, 108] width 1464 height 38
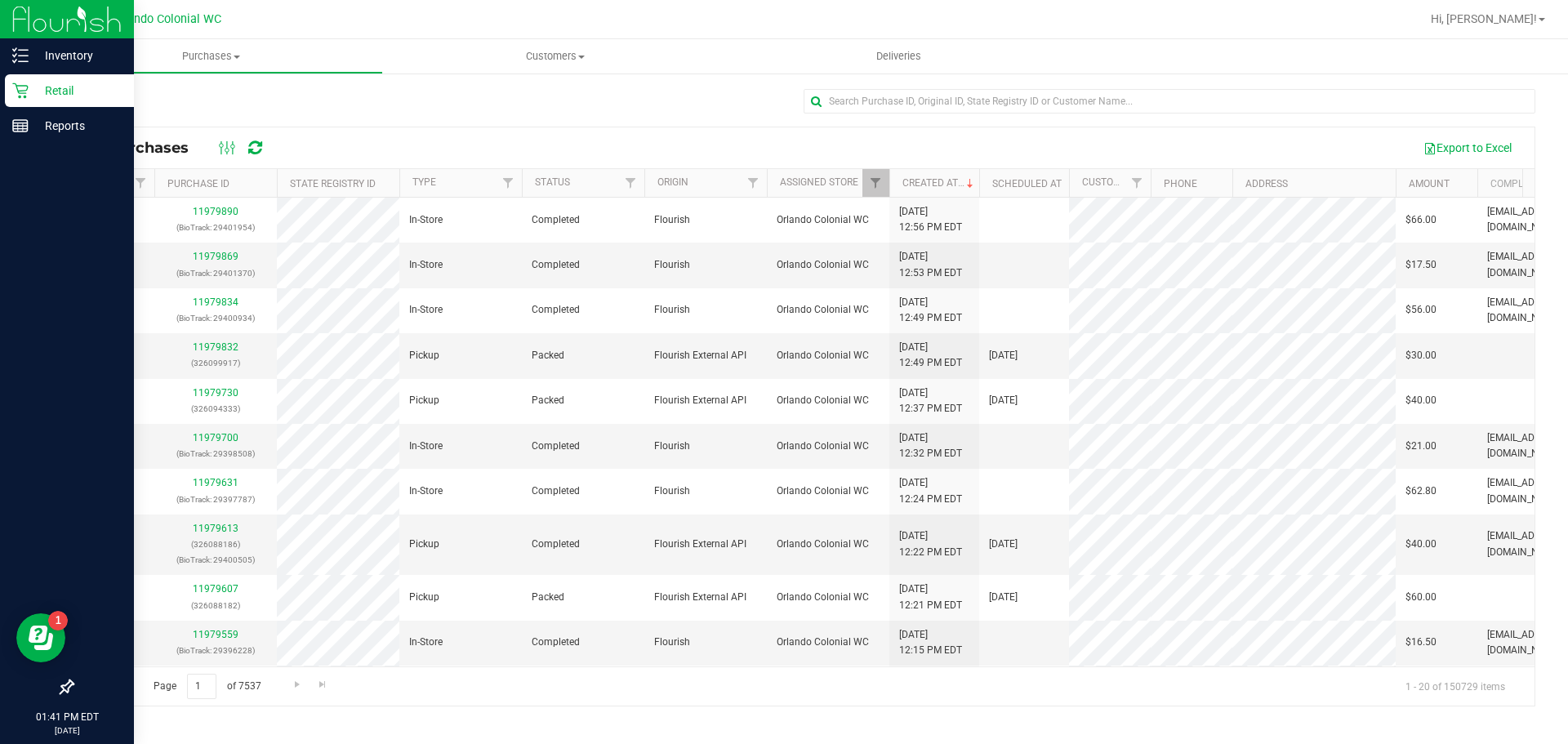
click at [11, 92] on div "Retail" at bounding box center [70, 90] width 129 height 33
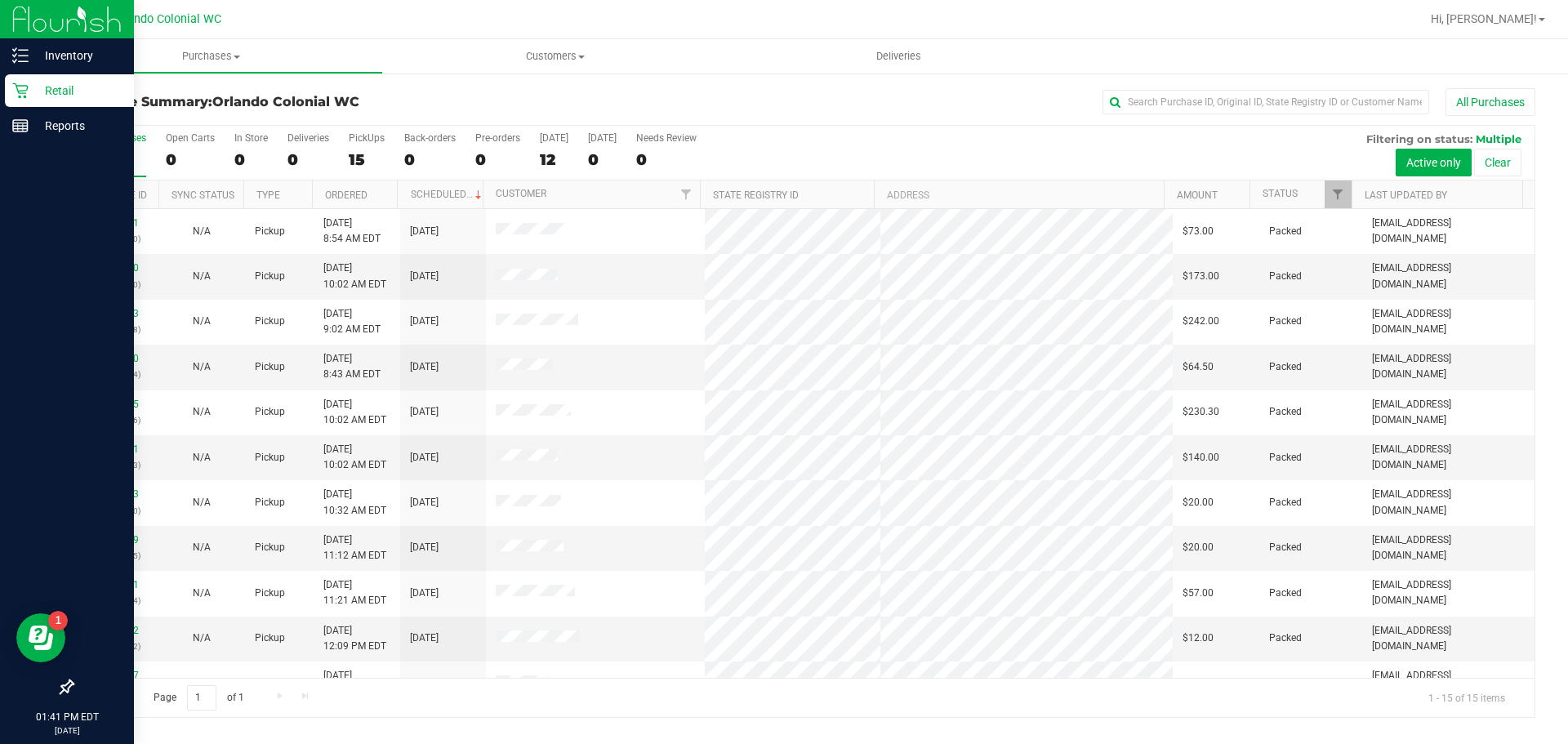
scroll to position [209, 0]
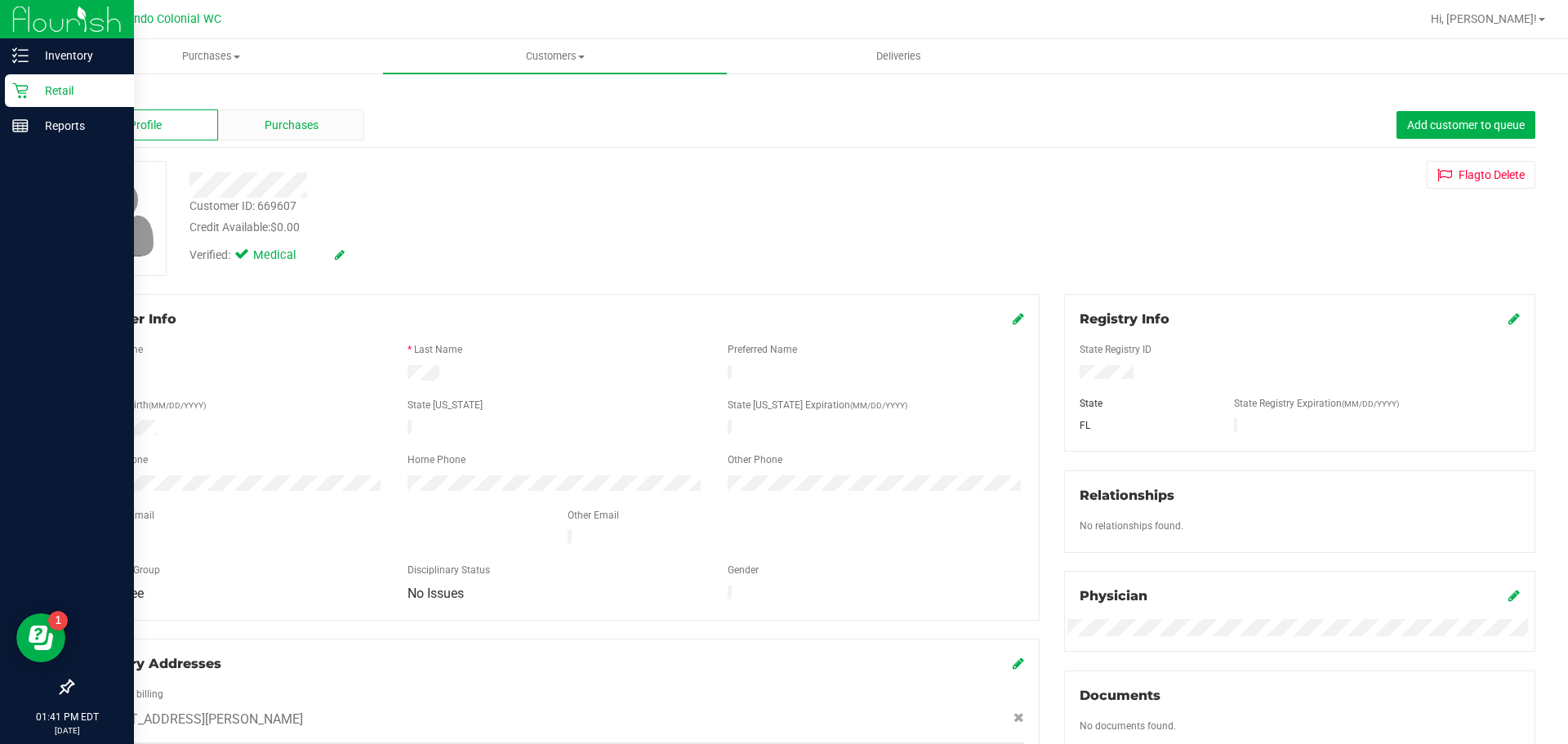
click at [290, 124] on span "Purchases" at bounding box center [291, 124] width 54 height 17
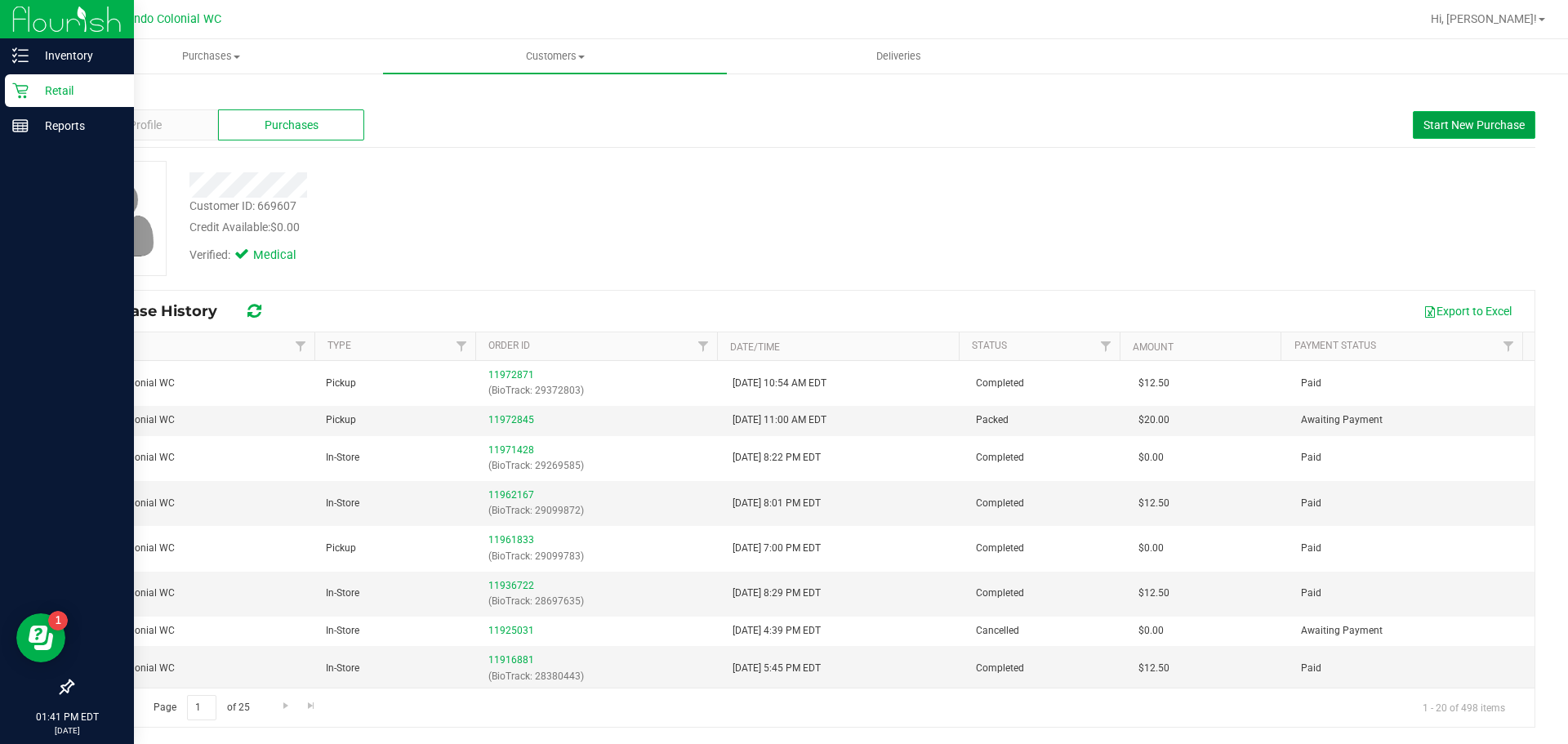
click at [1485, 128] on span "Start New Purchase" at bounding box center [1474, 124] width 102 height 13
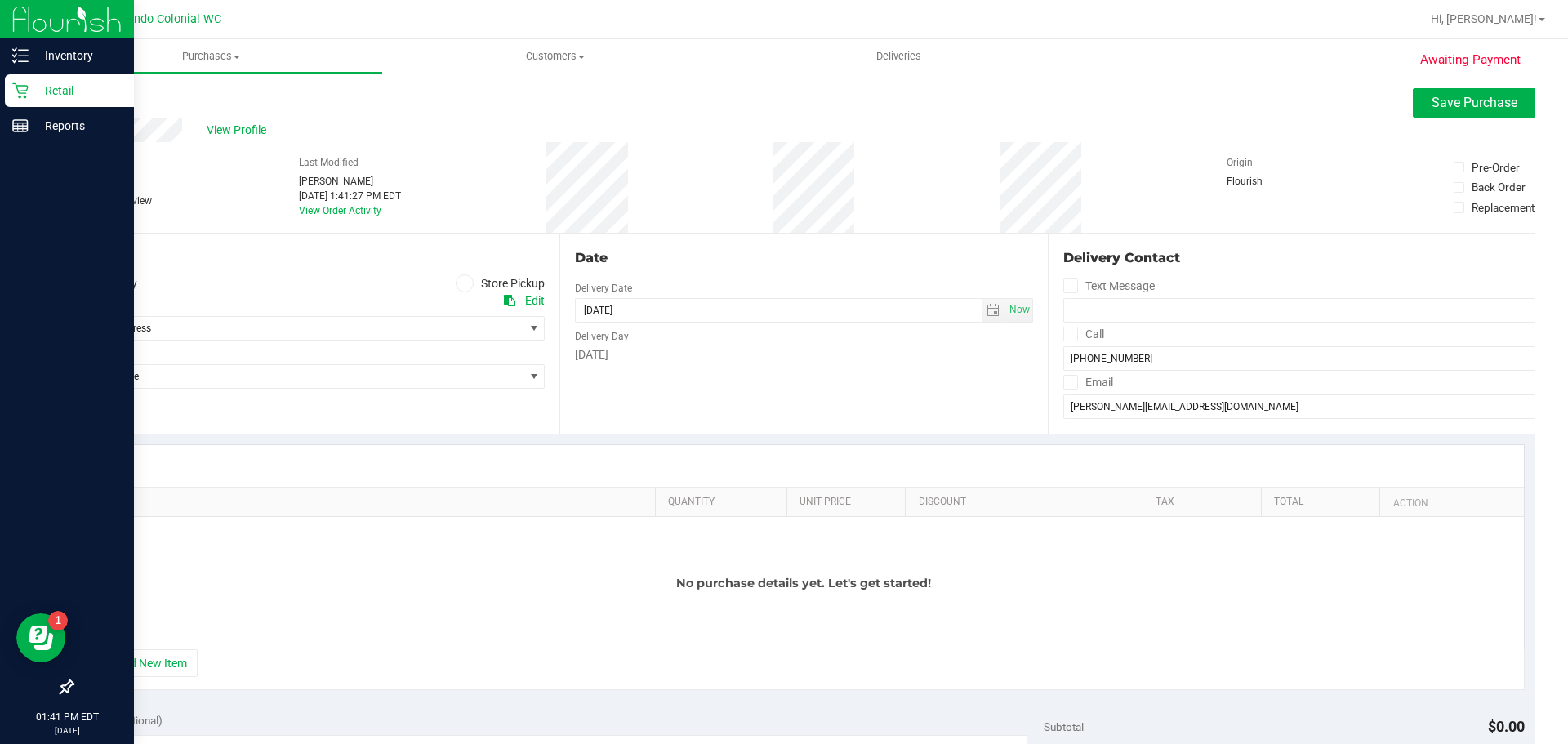
click at [461, 283] on icon at bounding box center [464, 283] width 10 height 0
click at [0, 0] on input "Store Pickup" at bounding box center [0, 0] width 0 height 0
click at [457, 327] on span "Select Store" at bounding box center [298, 328] width 451 height 23
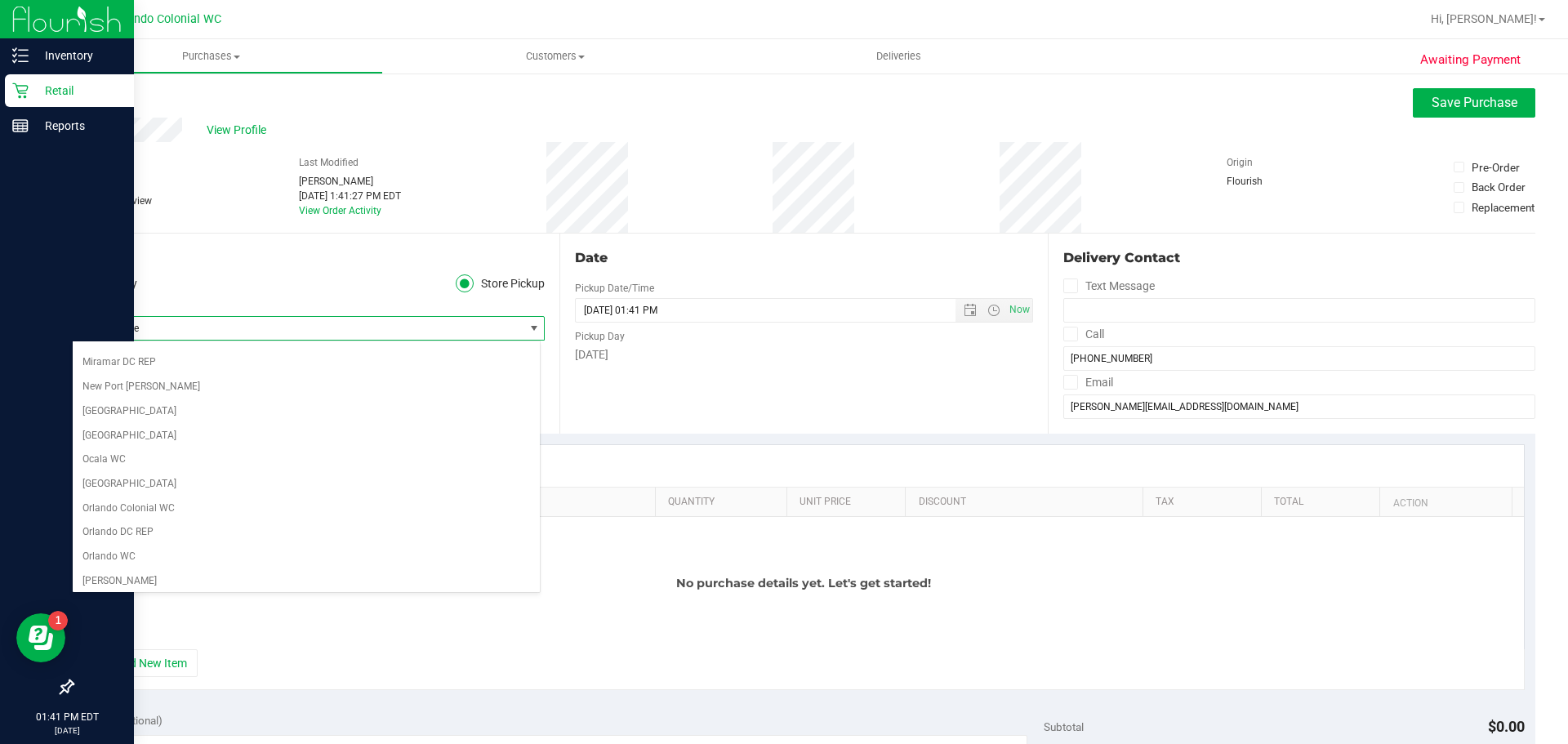
scroll to position [626, 0]
click at [147, 507] on li "Orlando Colonial WC" at bounding box center [305, 508] width 467 height 25
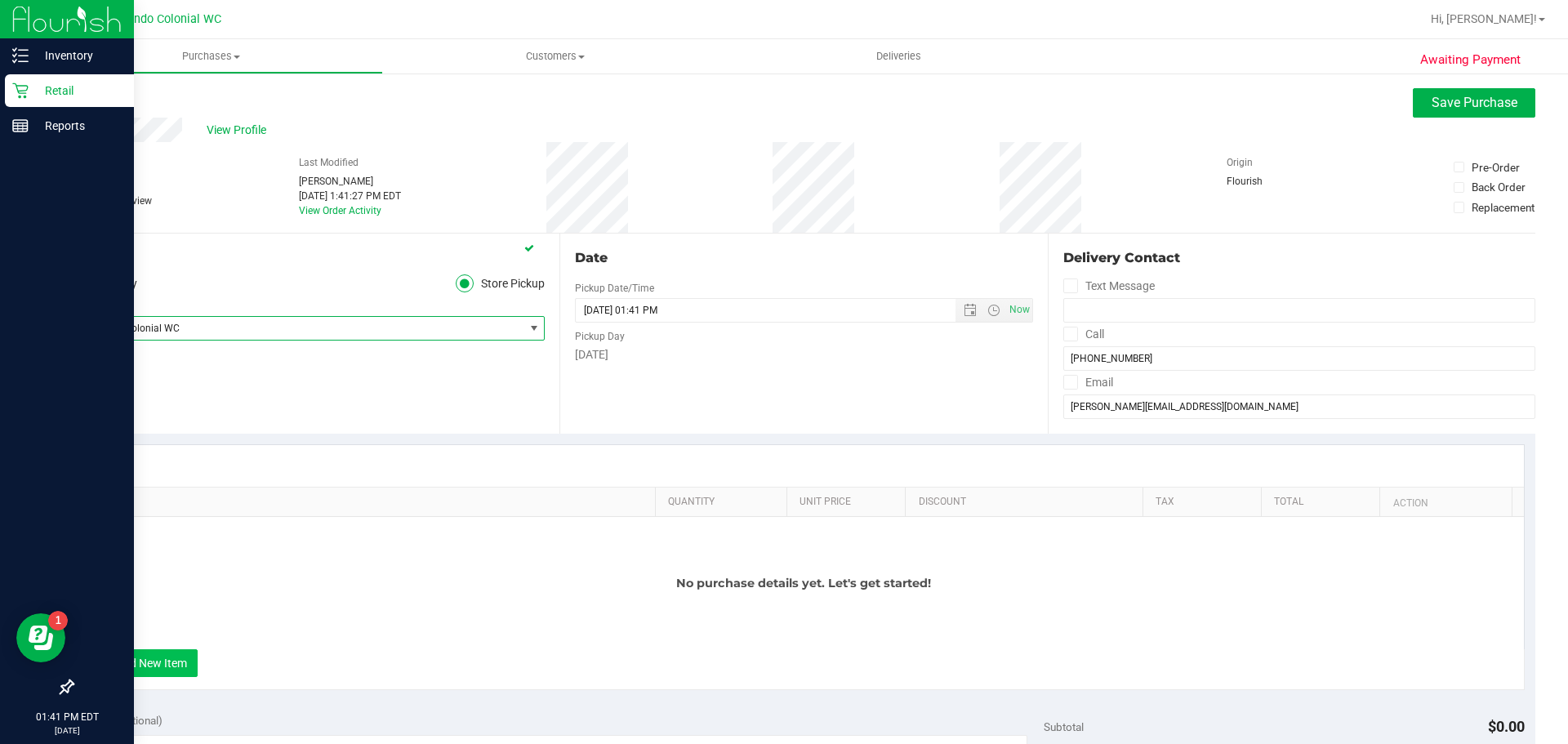
click at [155, 667] on button "+ Add New Item" at bounding box center [147, 662] width 102 height 27
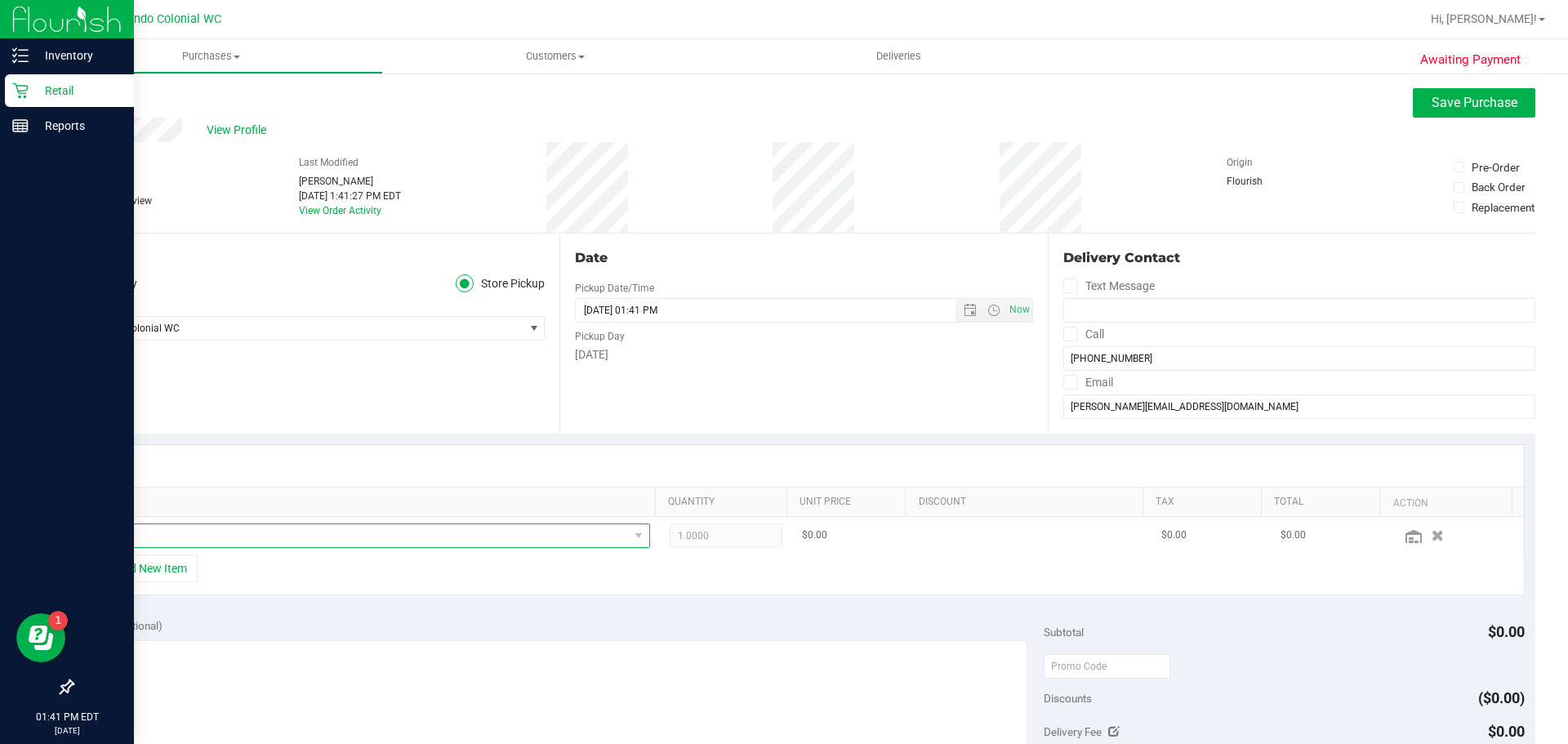
click at [534, 535] on span "NO DATA FOUND" at bounding box center [361, 536] width 534 height 23
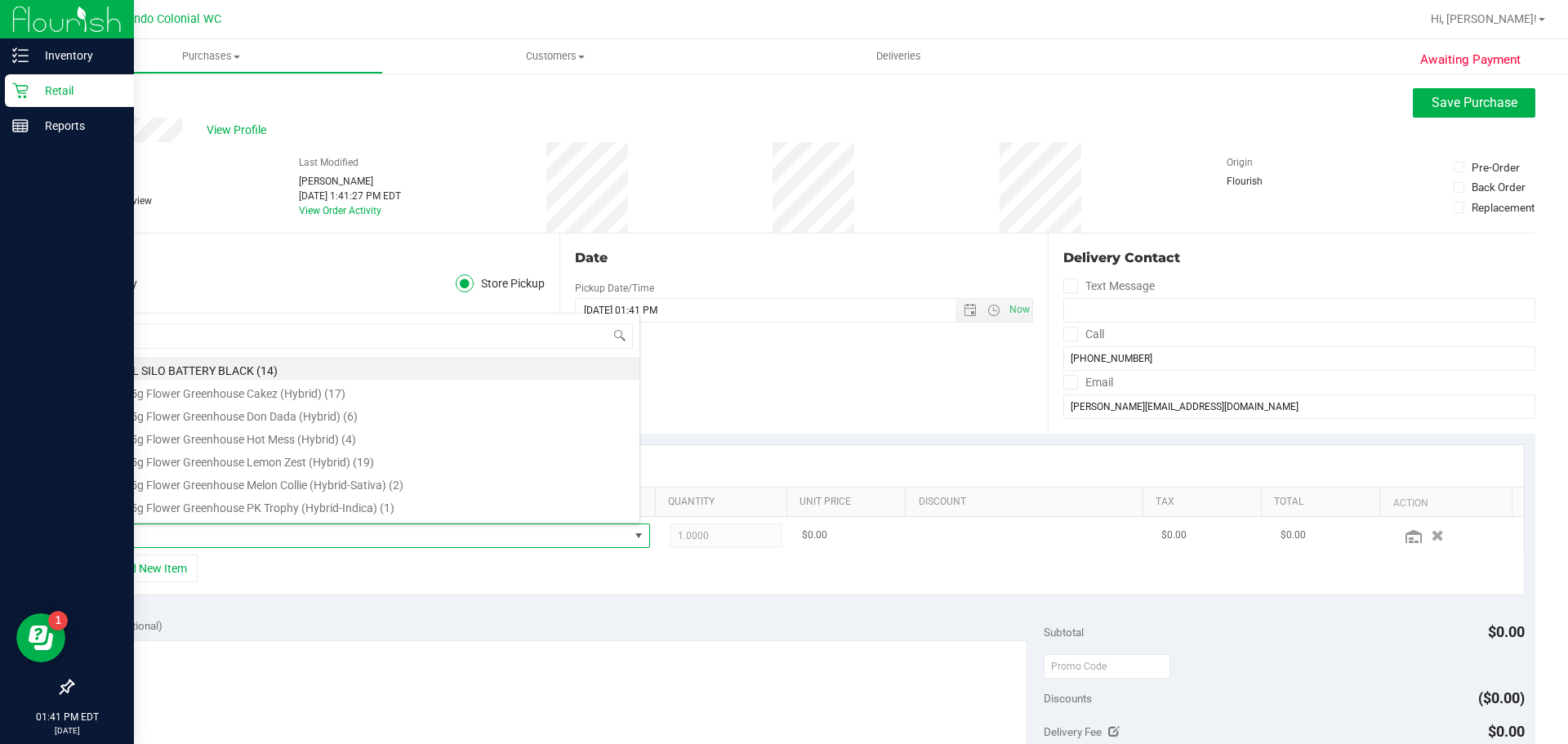
scroll to position [25, 541]
type input "pk"
click at [209, 375] on li "FD 3.5g Flower Greenhouse PK Trophy (Hybrid-Indica) (1)" at bounding box center [366, 372] width 545 height 23
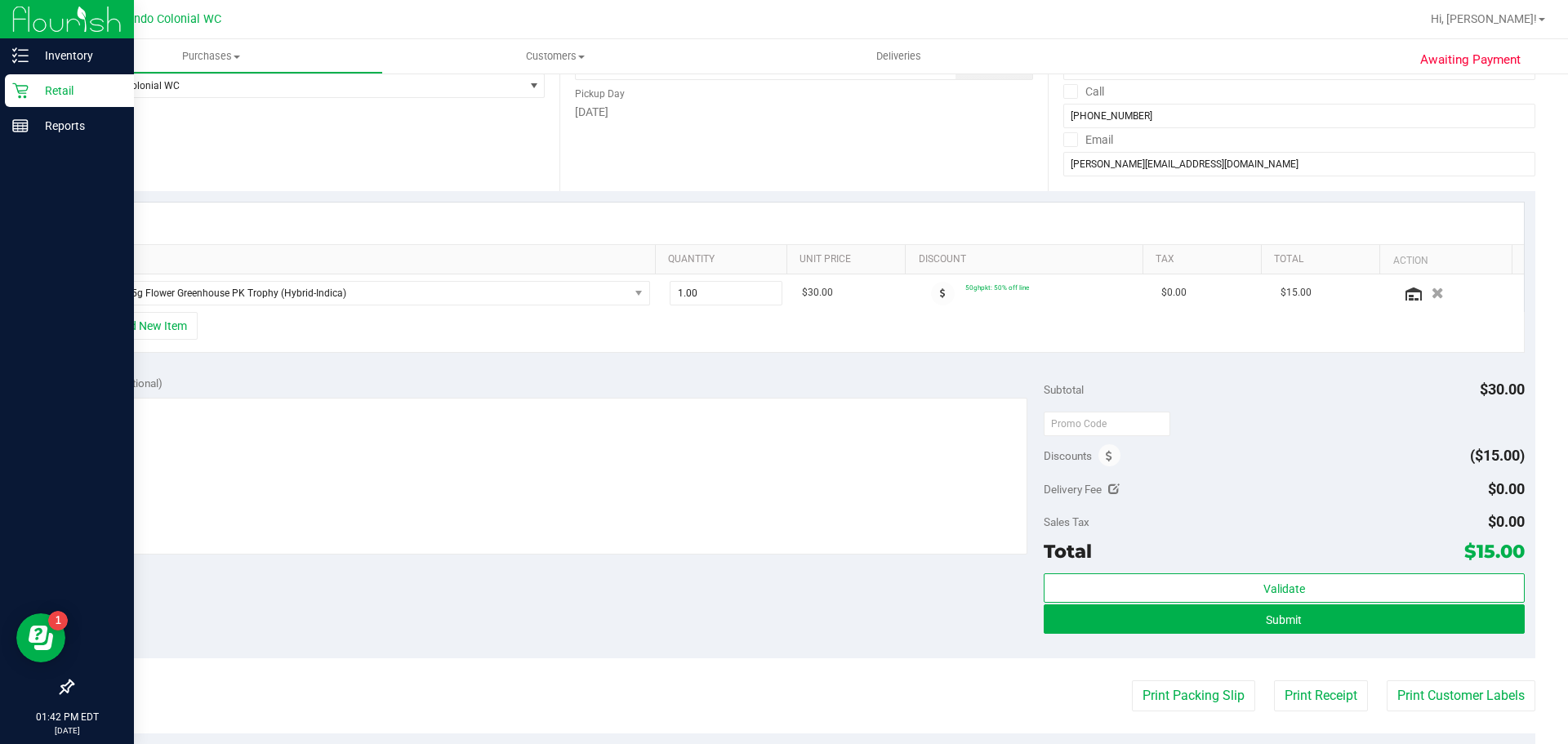
scroll to position [342, 0]
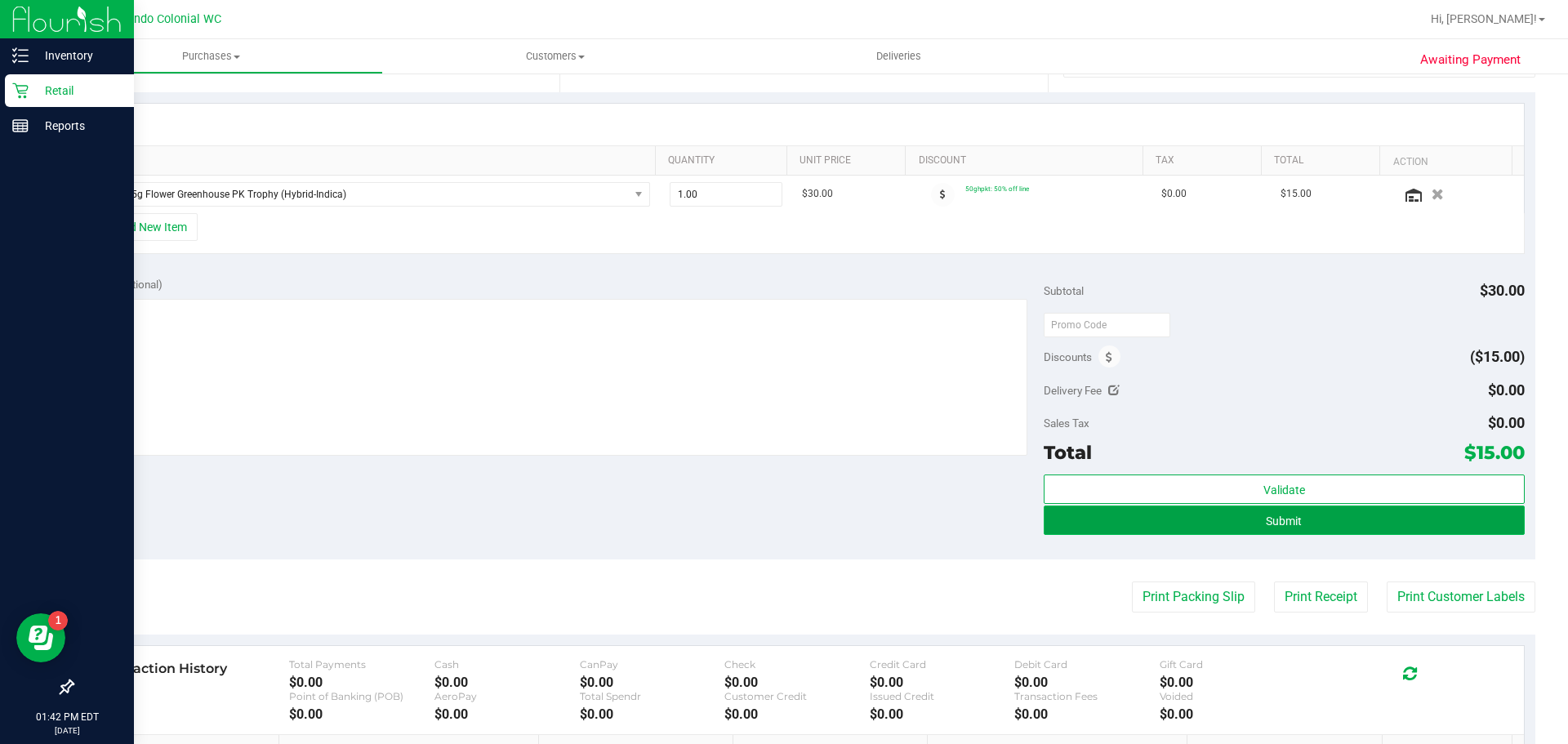
click at [1270, 521] on span "Submit" at bounding box center [1284, 521] width 36 height 13
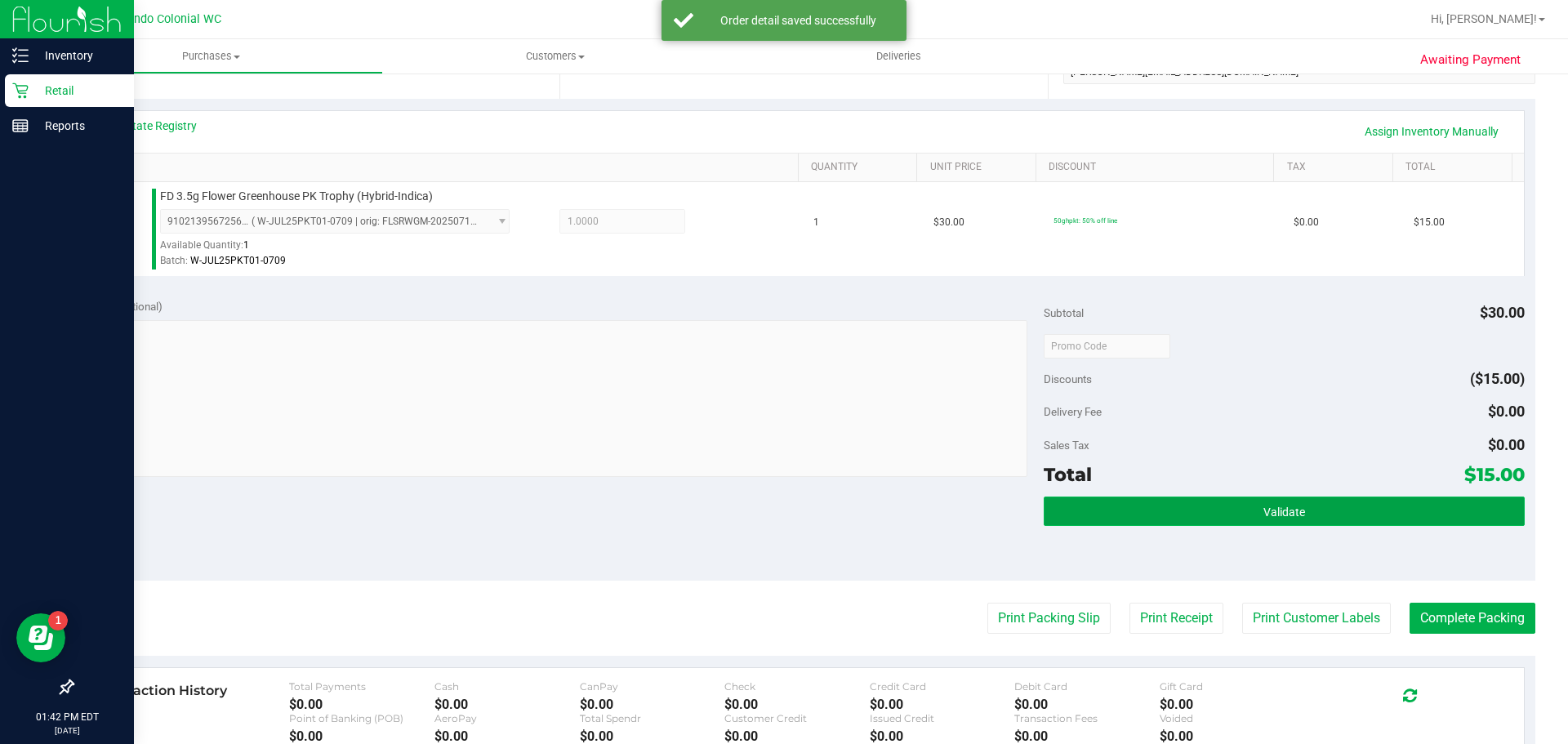
click at [1248, 513] on button "Validate" at bounding box center [1284, 510] width 480 height 29
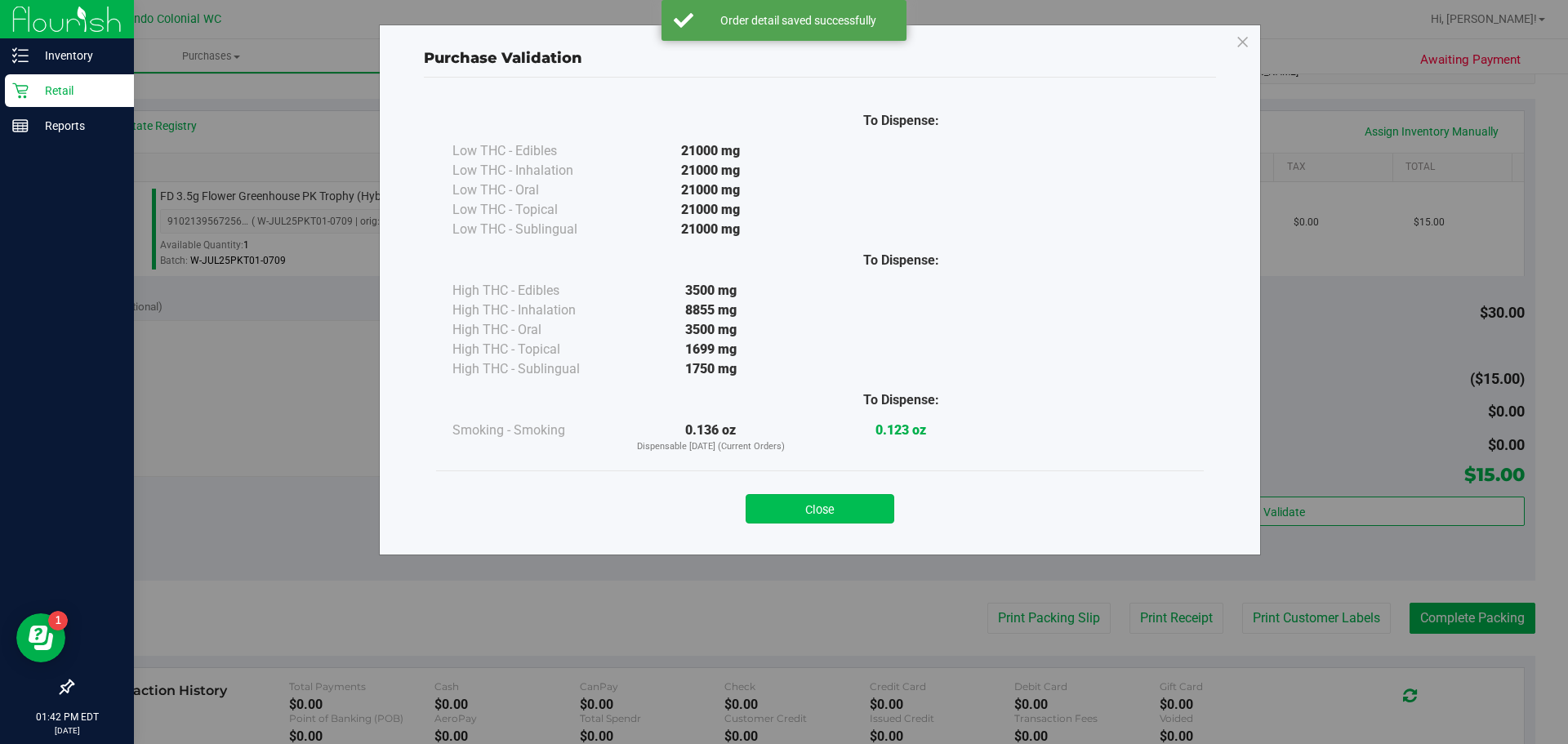
click at [818, 496] on button "Close" at bounding box center [820, 508] width 148 height 29
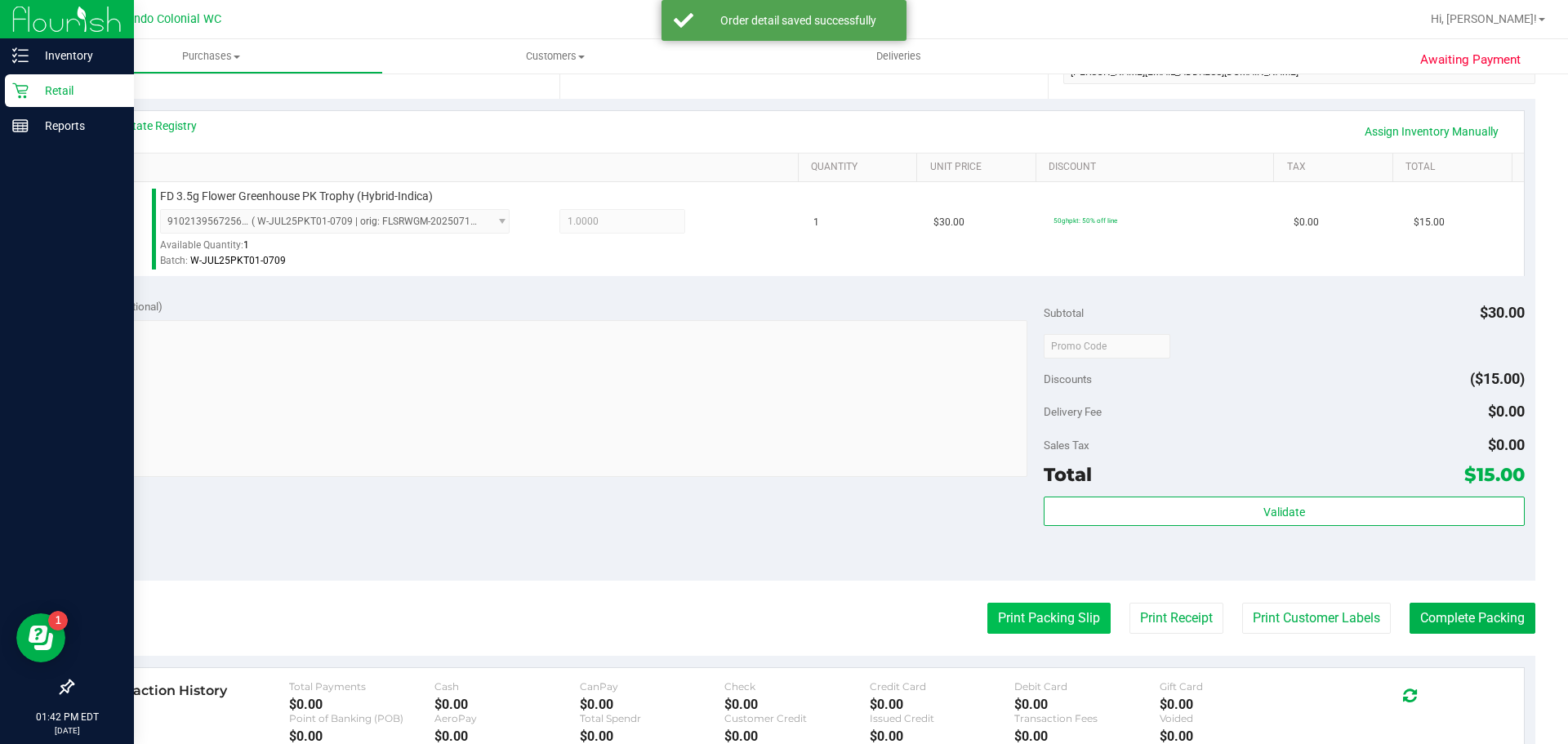
click at [1035, 615] on button "Print Packing Slip" at bounding box center [1049, 618] width 124 height 31
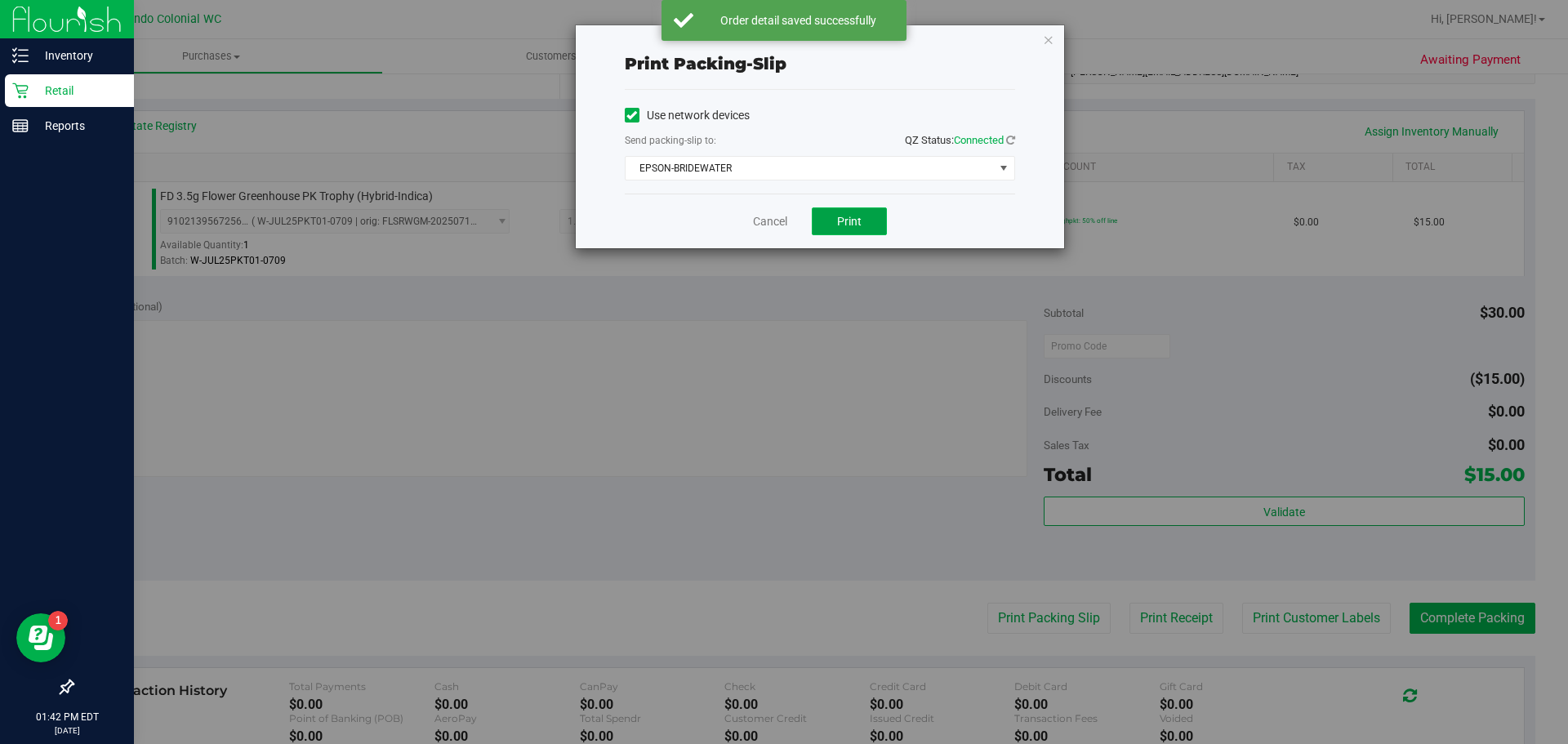
click at [856, 231] on button "Print" at bounding box center [849, 221] width 75 height 27
click at [1048, 44] on icon "button" at bounding box center [1048, 39] width 11 height 19
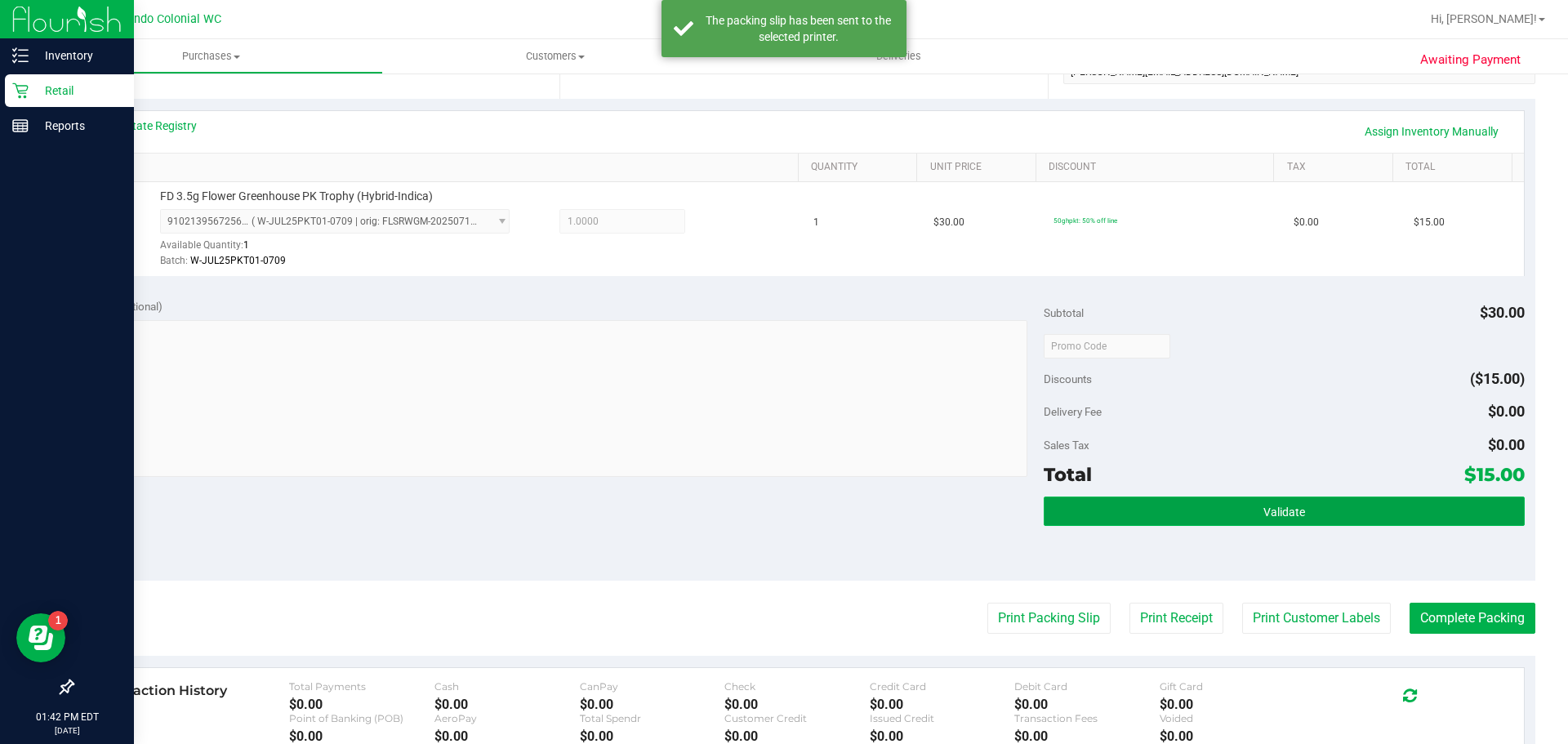
click at [1280, 507] on span "Validate" at bounding box center [1284, 512] width 41 height 13
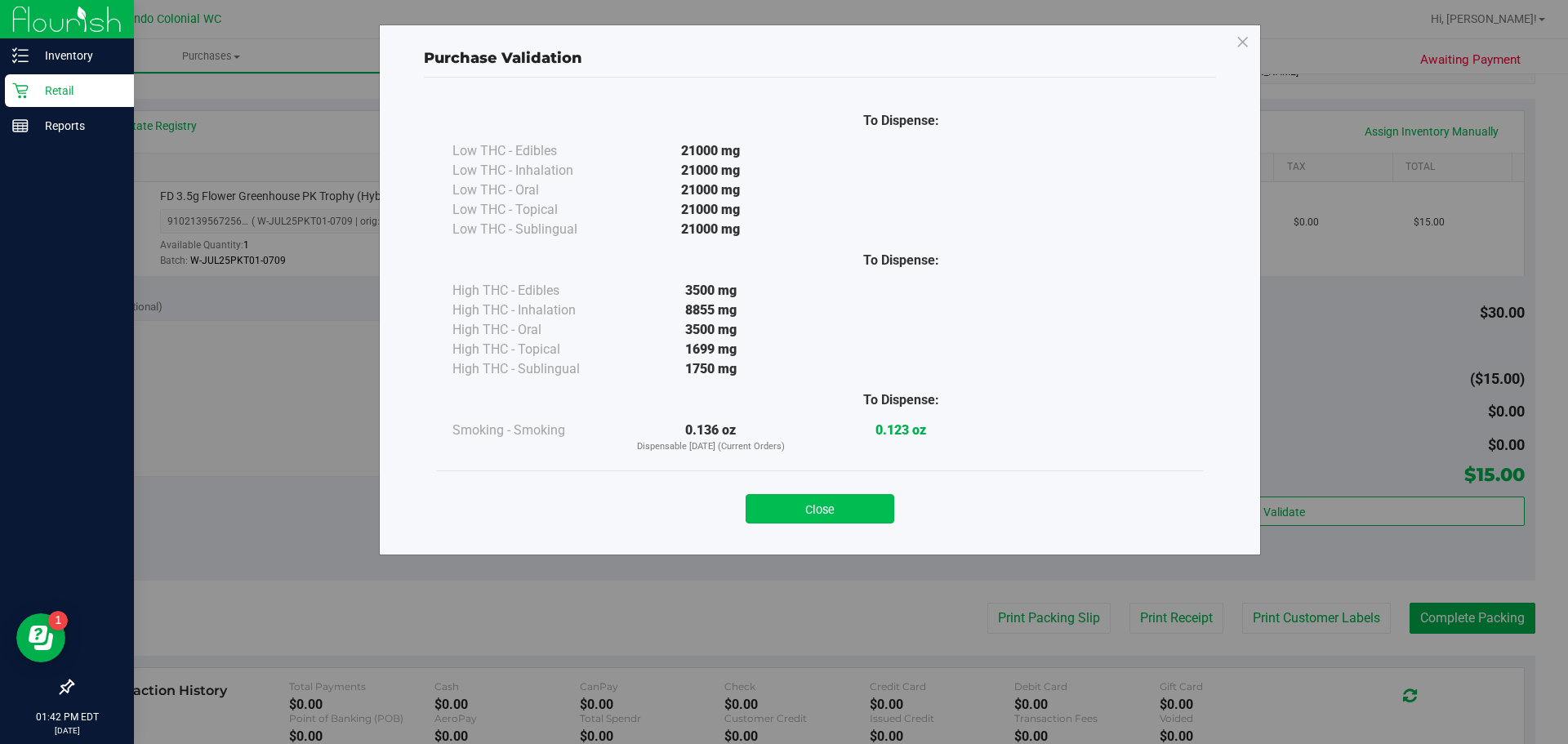
click at [810, 498] on button "Close" at bounding box center [820, 508] width 148 height 29
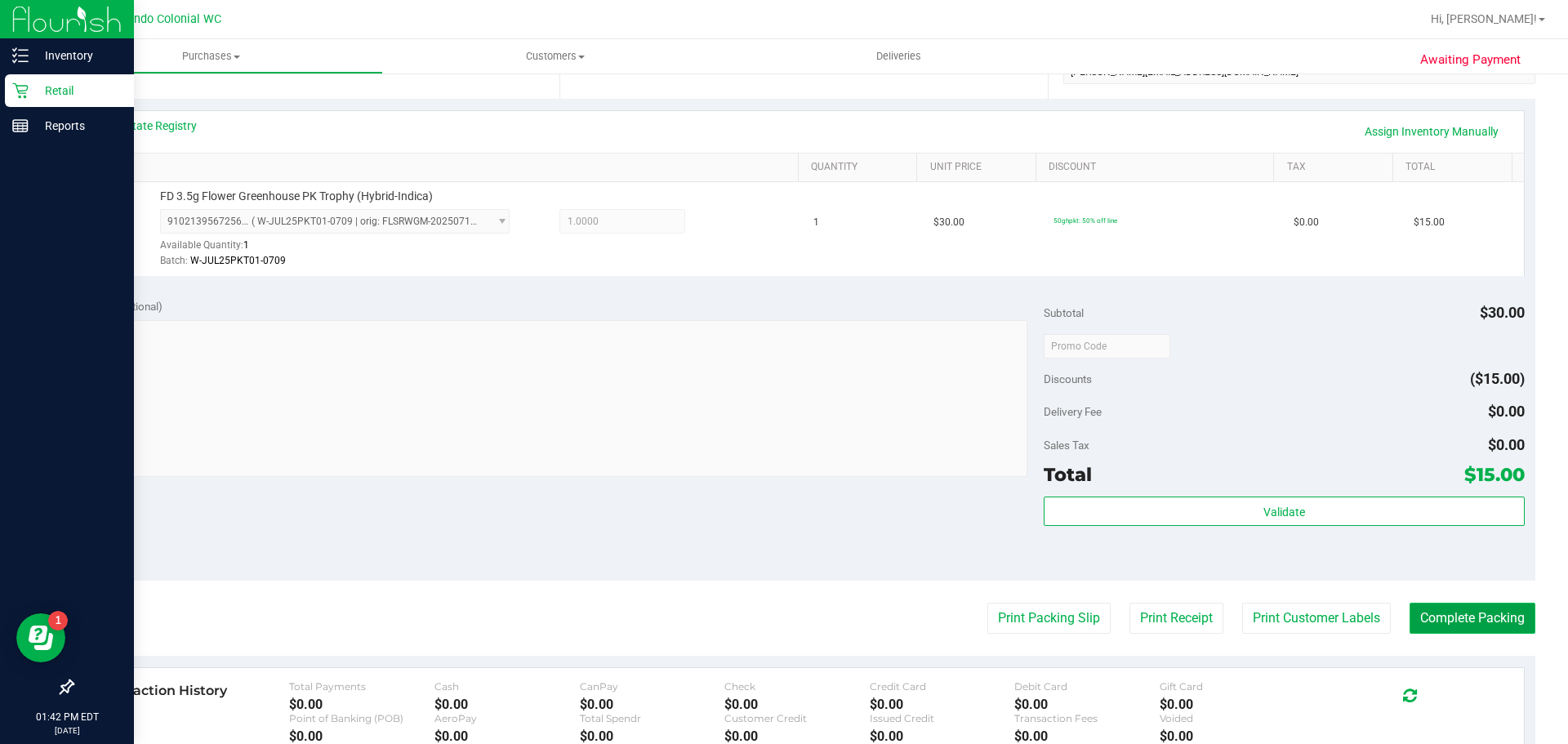
click at [1466, 624] on button "Complete Packing" at bounding box center [1473, 618] width 125 height 31
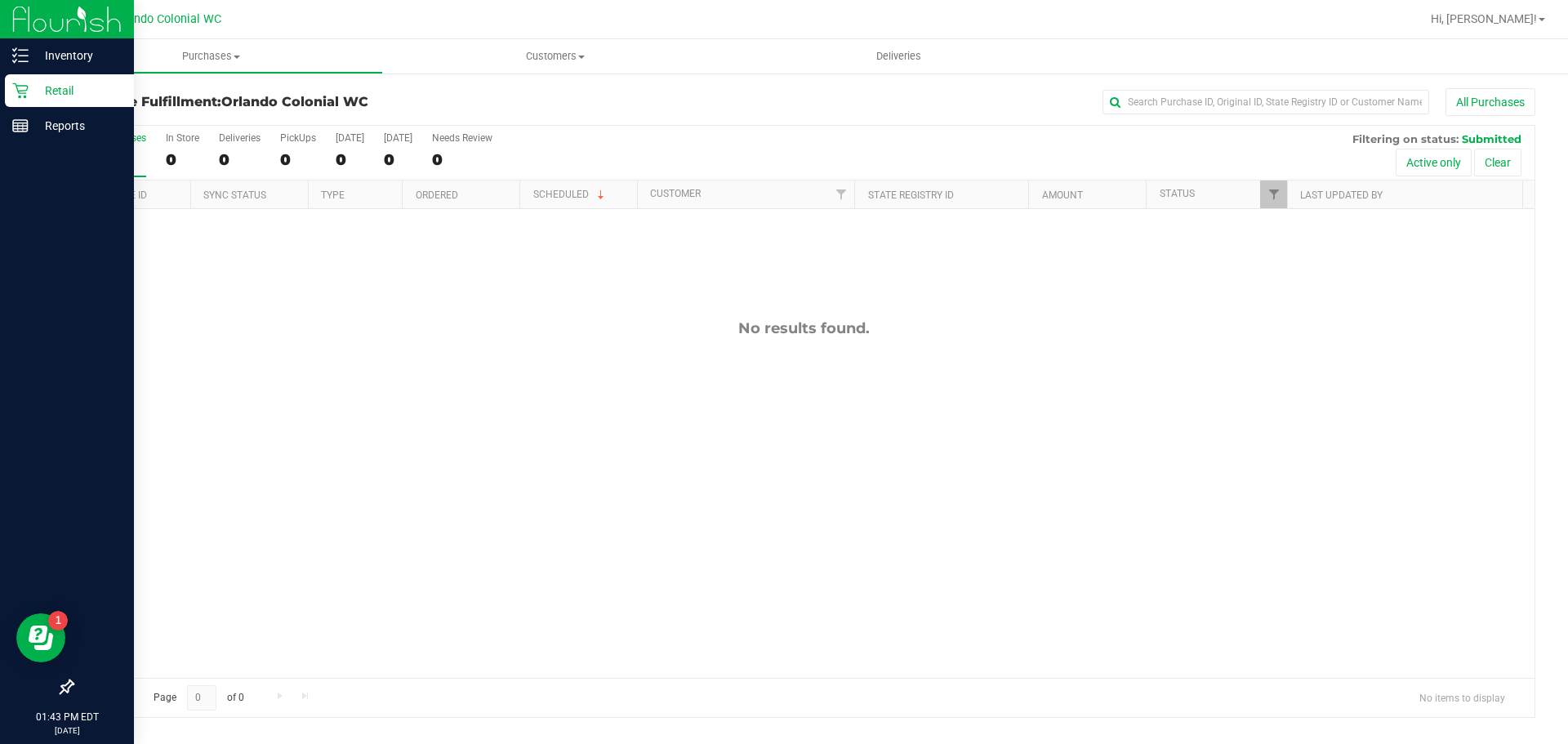
click at [610, 440] on div "No results found." at bounding box center [803, 499] width 1462 height 579
drag, startPoint x: 369, startPoint y: 536, endPoint x: 326, endPoint y: 126, distance: 412.2
click at [370, 527] on div "No results found." at bounding box center [803, 499] width 1462 height 579
click at [439, 357] on div "11980344 (326117960) N/A Pickup 9/20/2025 1:48 PM EDT 9/20/2025 $58.00 Submitte…" at bounding box center [803, 443] width 1462 height 469
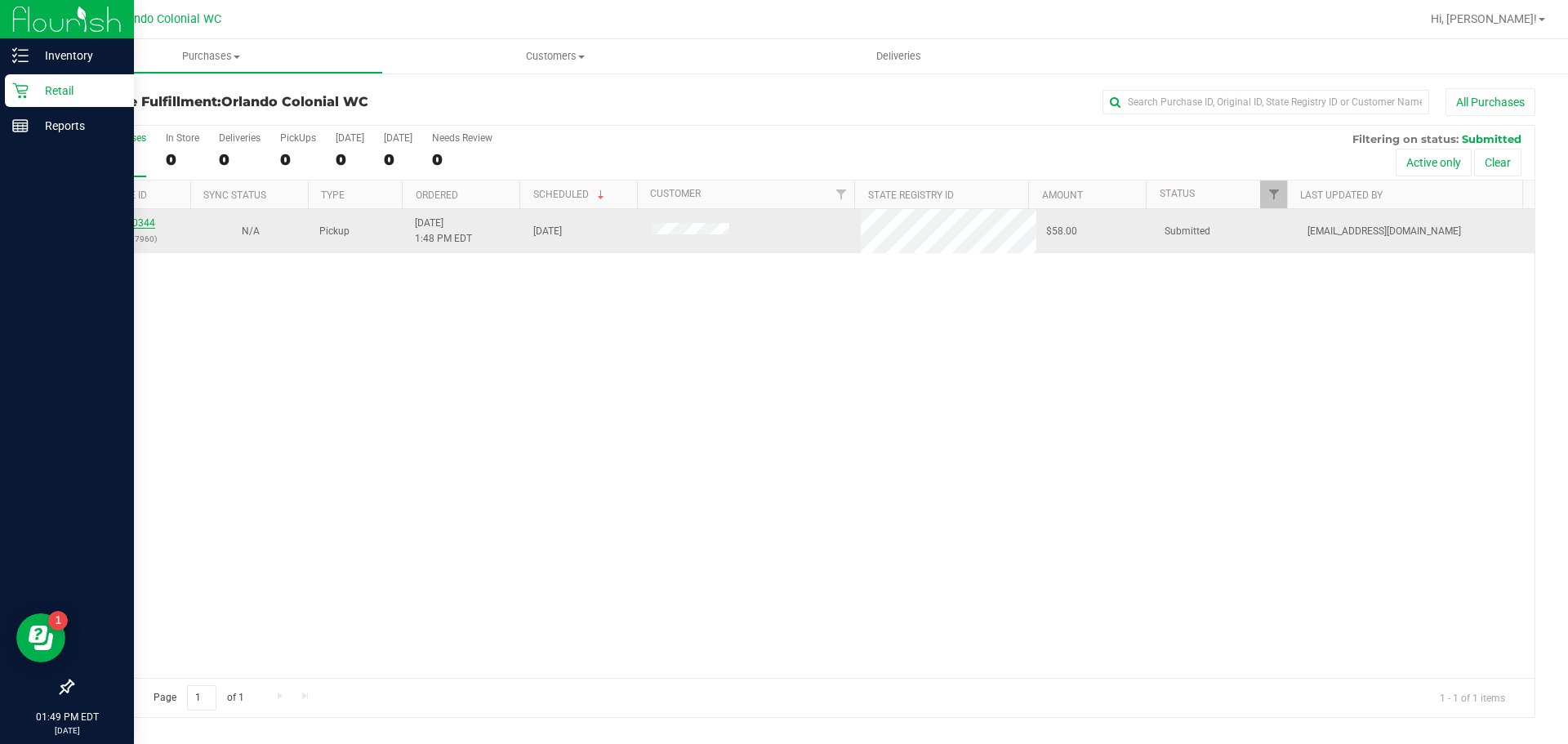
click at [127, 223] on link "11980344" at bounding box center [132, 222] width 46 height 11
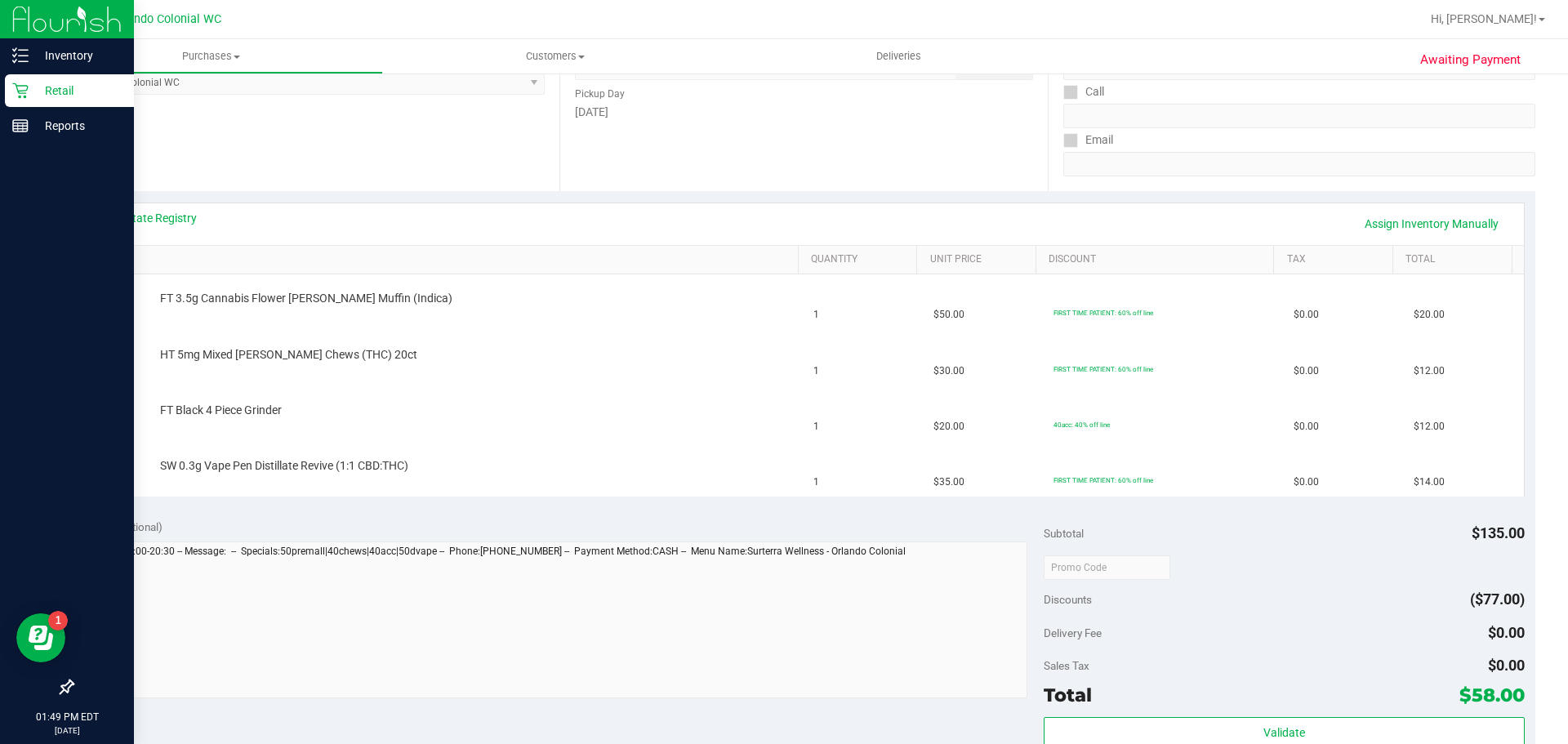
scroll to position [254, 0]
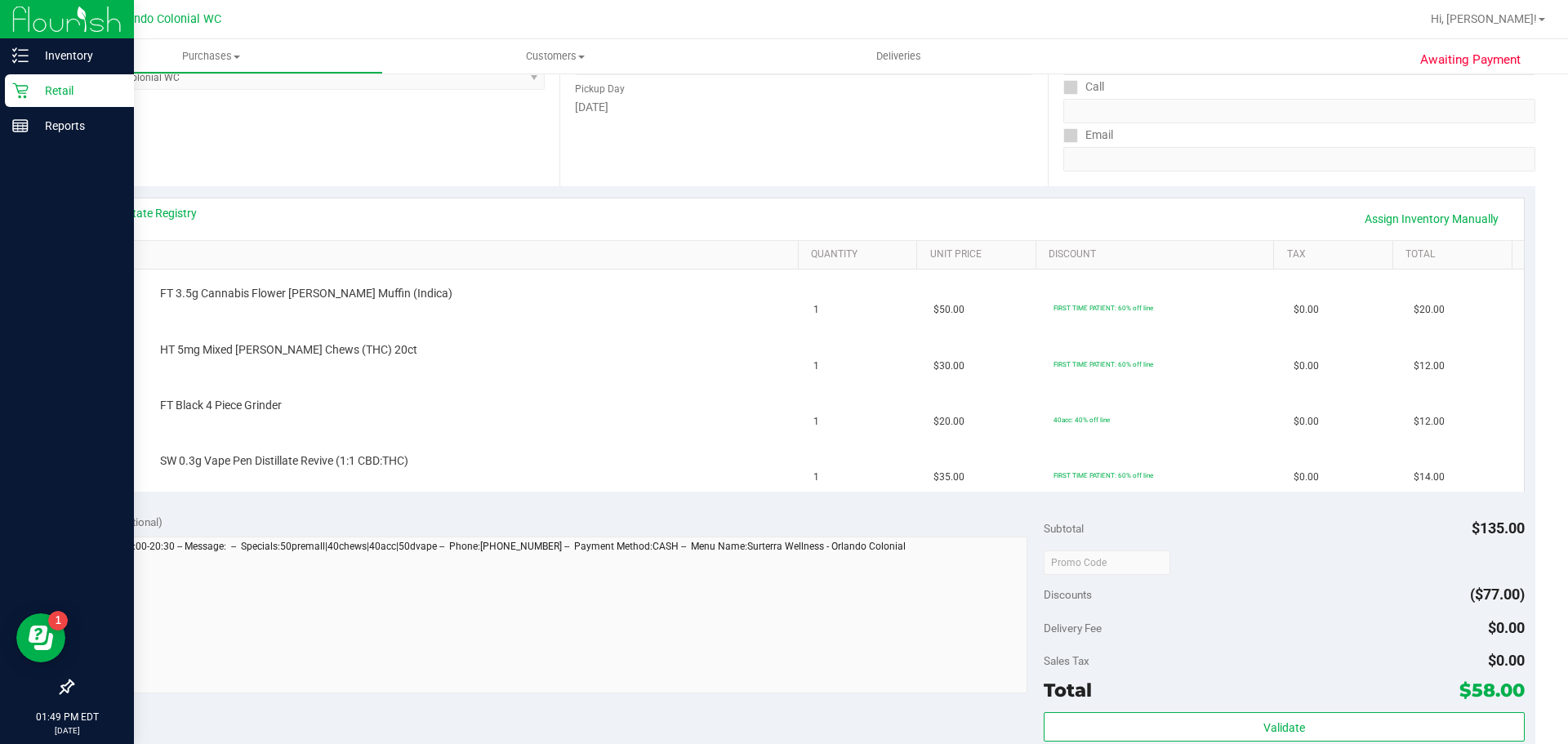
click at [263, 509] on div "Notes (optional) Subtotal $135.00 Discounts ($77.00) Delivery Fee $0.00 Sales T…" at bounding box center [803, 650] width 1464 height 294
click at [451, 170] on div "Location Pickup Store Orlando Colonial WC Select Store Bonita Springs WC Boynto…" at bounding box center [315, 86] width 487 height 200
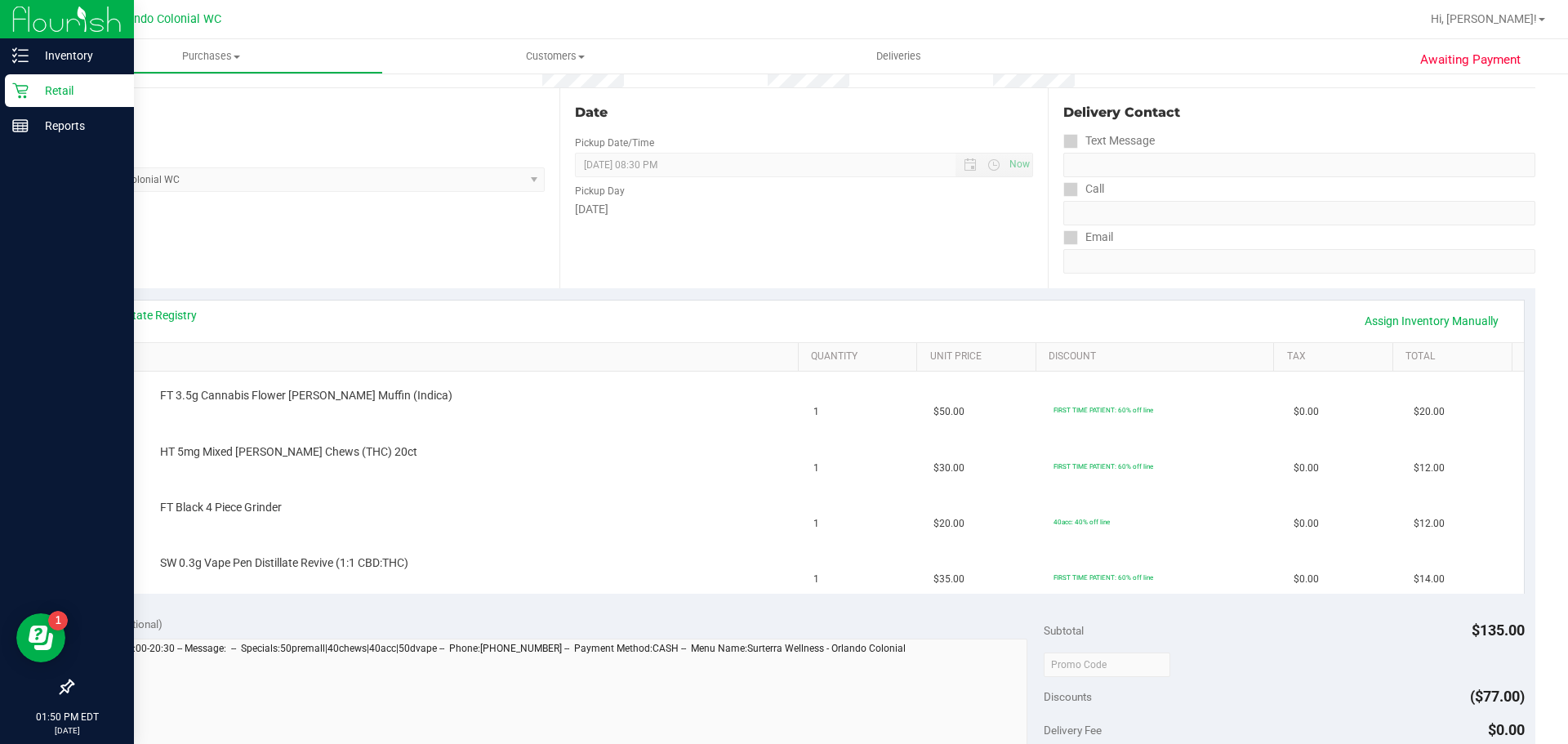
scroll to position [9, 0]
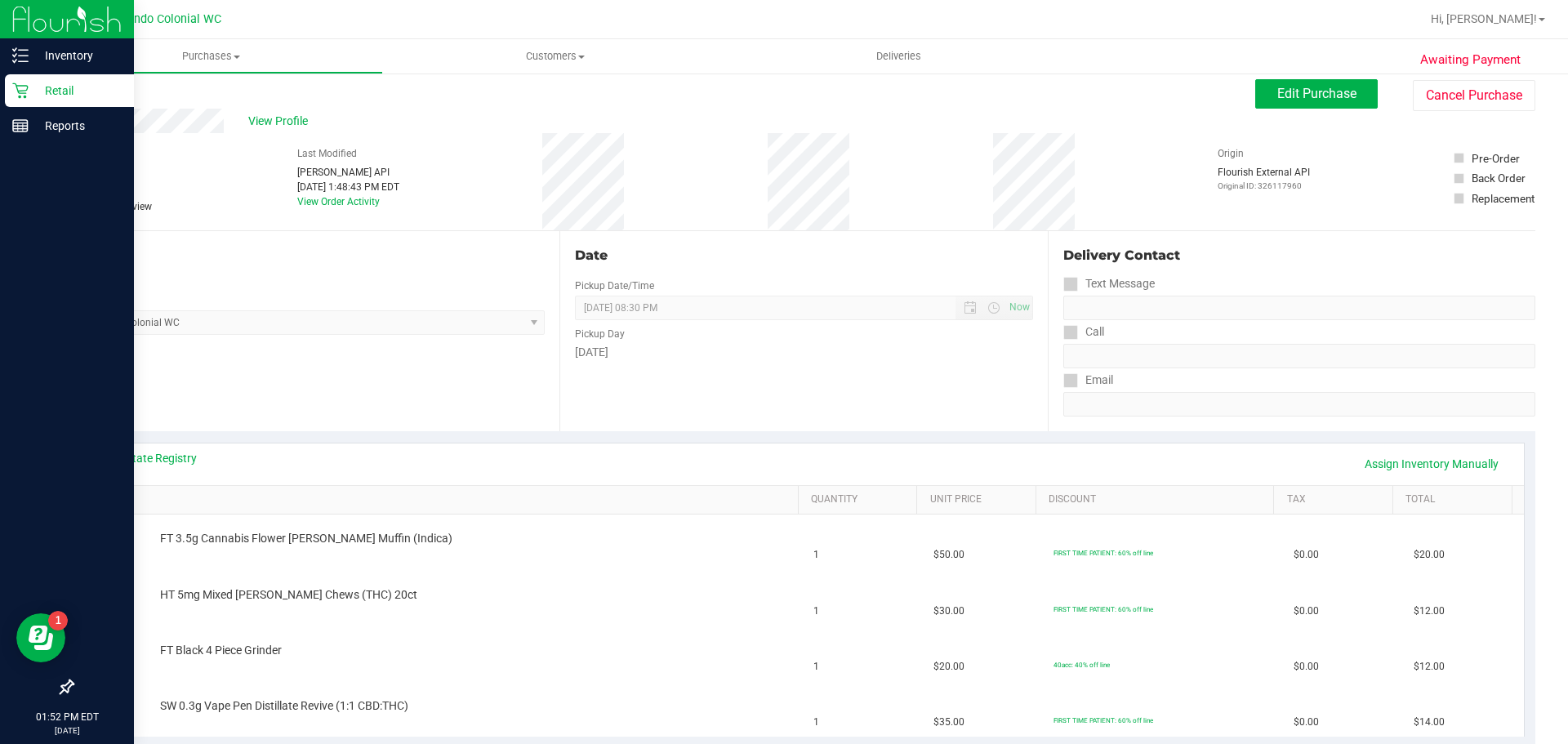
click at [505, 411] on div "Location Pickup Store Orlando Colonial WC Select Store Bonita Springs WC Boynto…" at bounding box center [315, 331] width 487 height 200
click at [92, 91] on link "Back" at bounding box center [84, 88] width 25 height 11
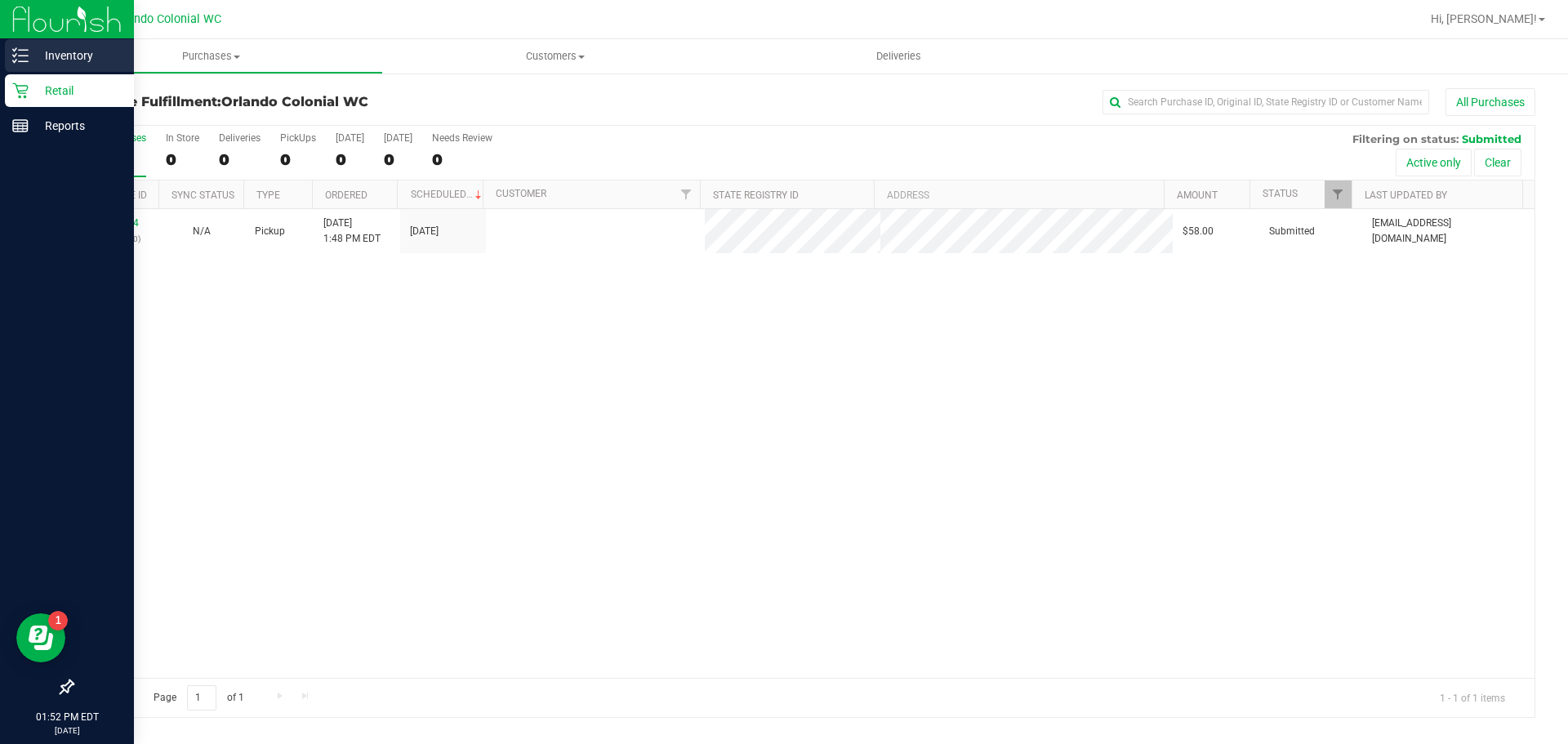
click at [31, 55] on p "Inventory" at bounding box center [77, 56] width 98 height 19
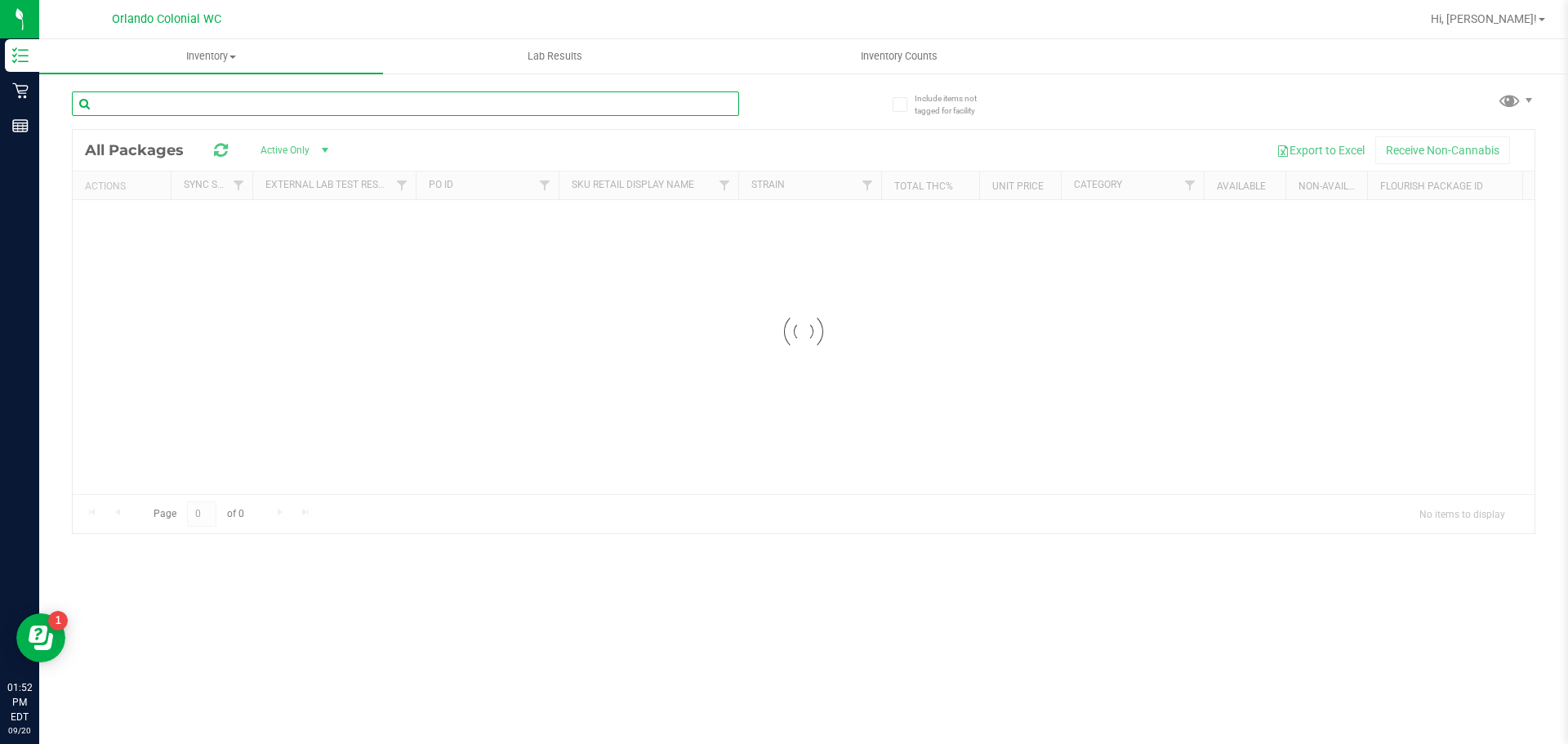
click at [260, 105] on input "text" at bounding box center [405, 104] width 667 height 25
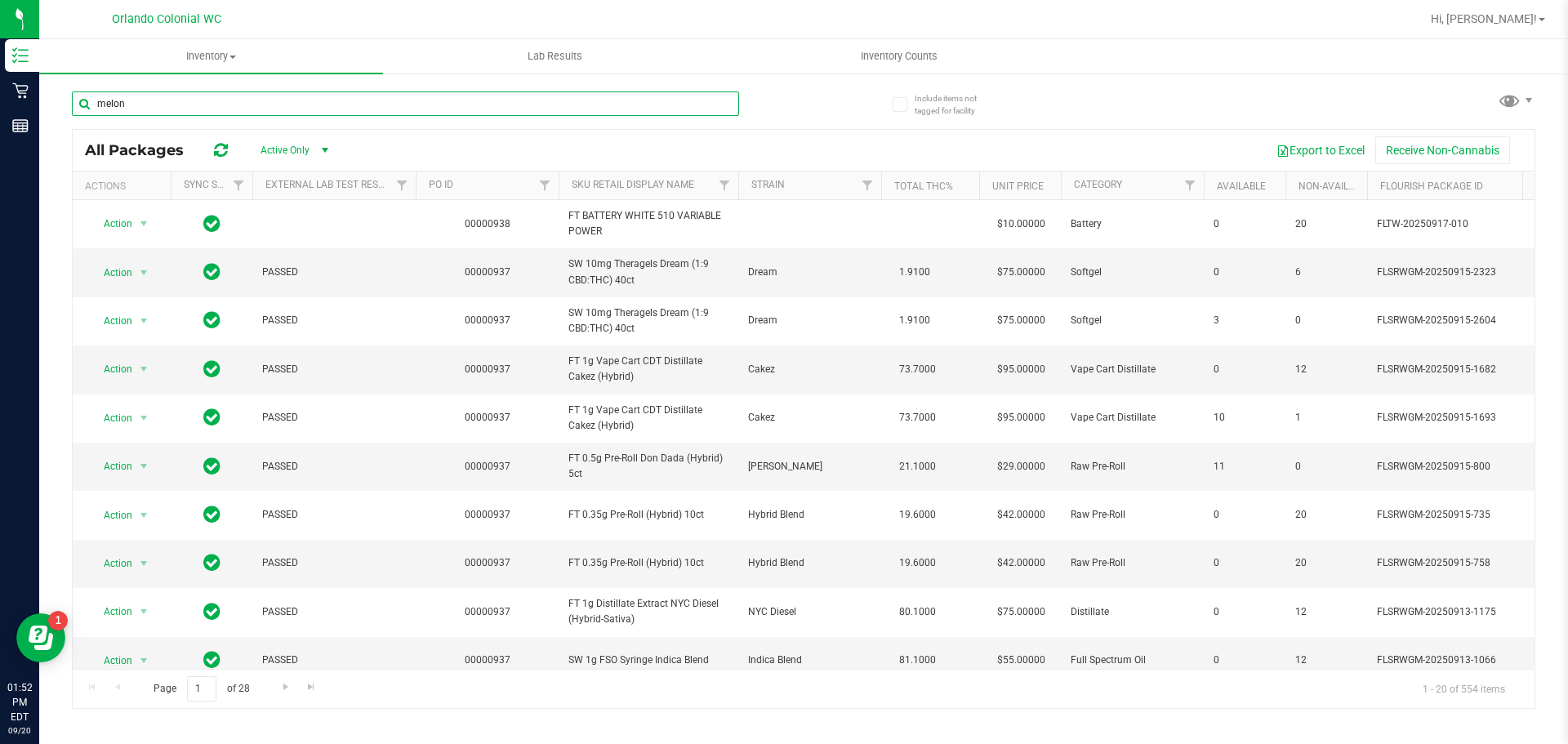
type input "melon"
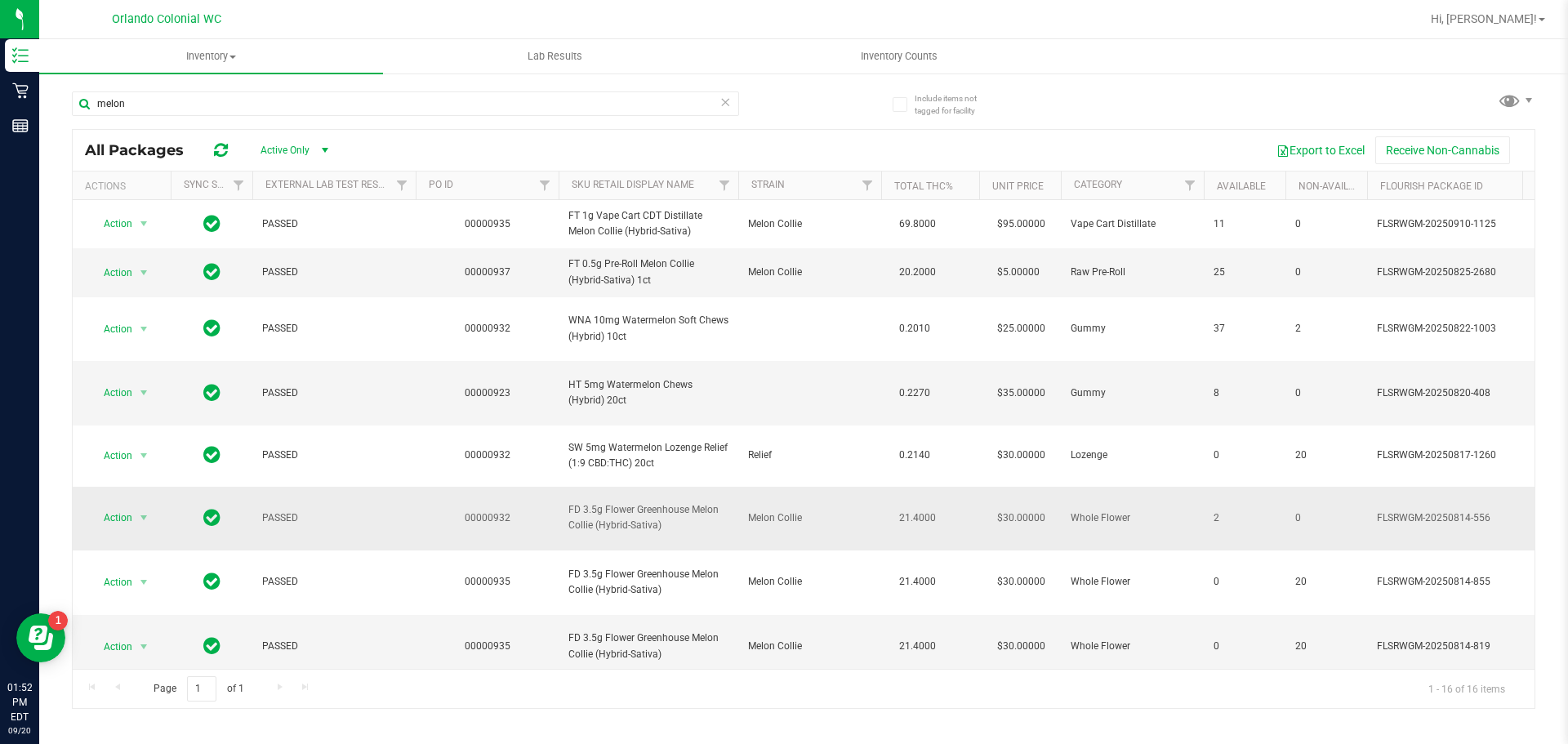
drag, startPoint x: 671, startPoint y: 532, endPoint x: 542, endPoint y: 502, distance: 132.4
click at [542, 502] on tr "Action Action Global inventory Package audit log Print package label Print prod…" at bounding box center [1510, 518] width 2875 height 64
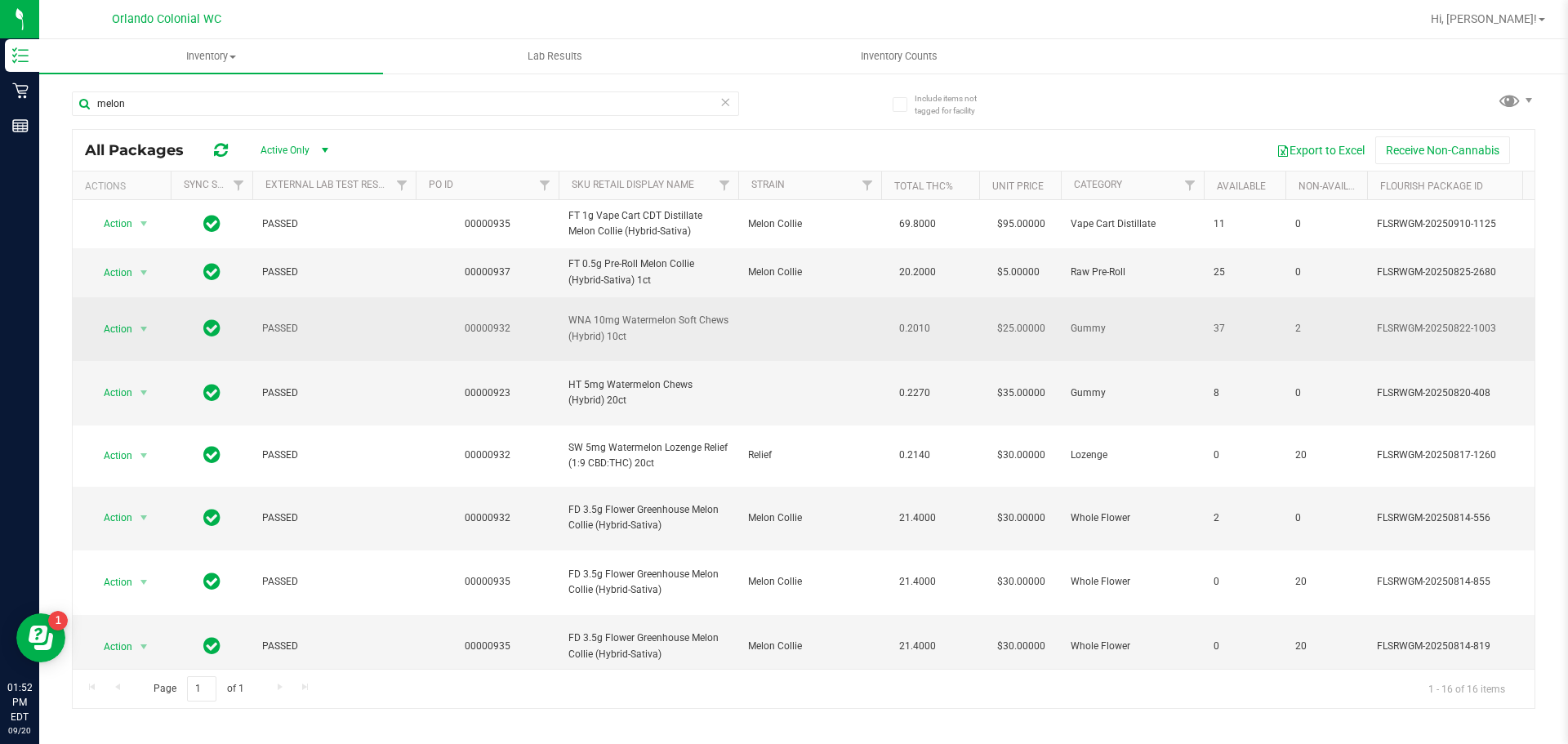
copy tr "FD 3.5g Flower Greenhouse Melon Collie (Hybrid-Sativa)"
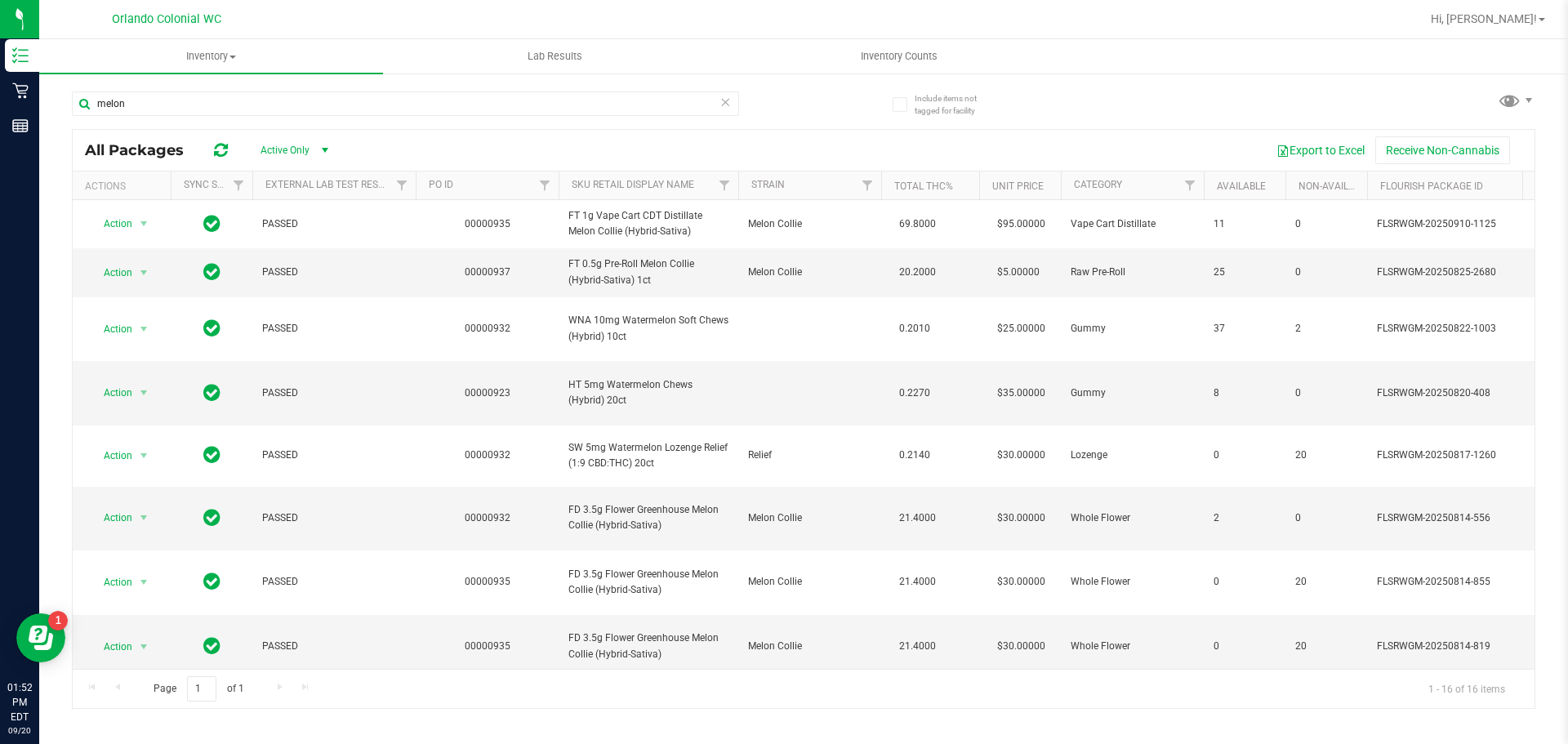
click at [729, 104] on icon at bounding box center [725, 101] width 11 height 19
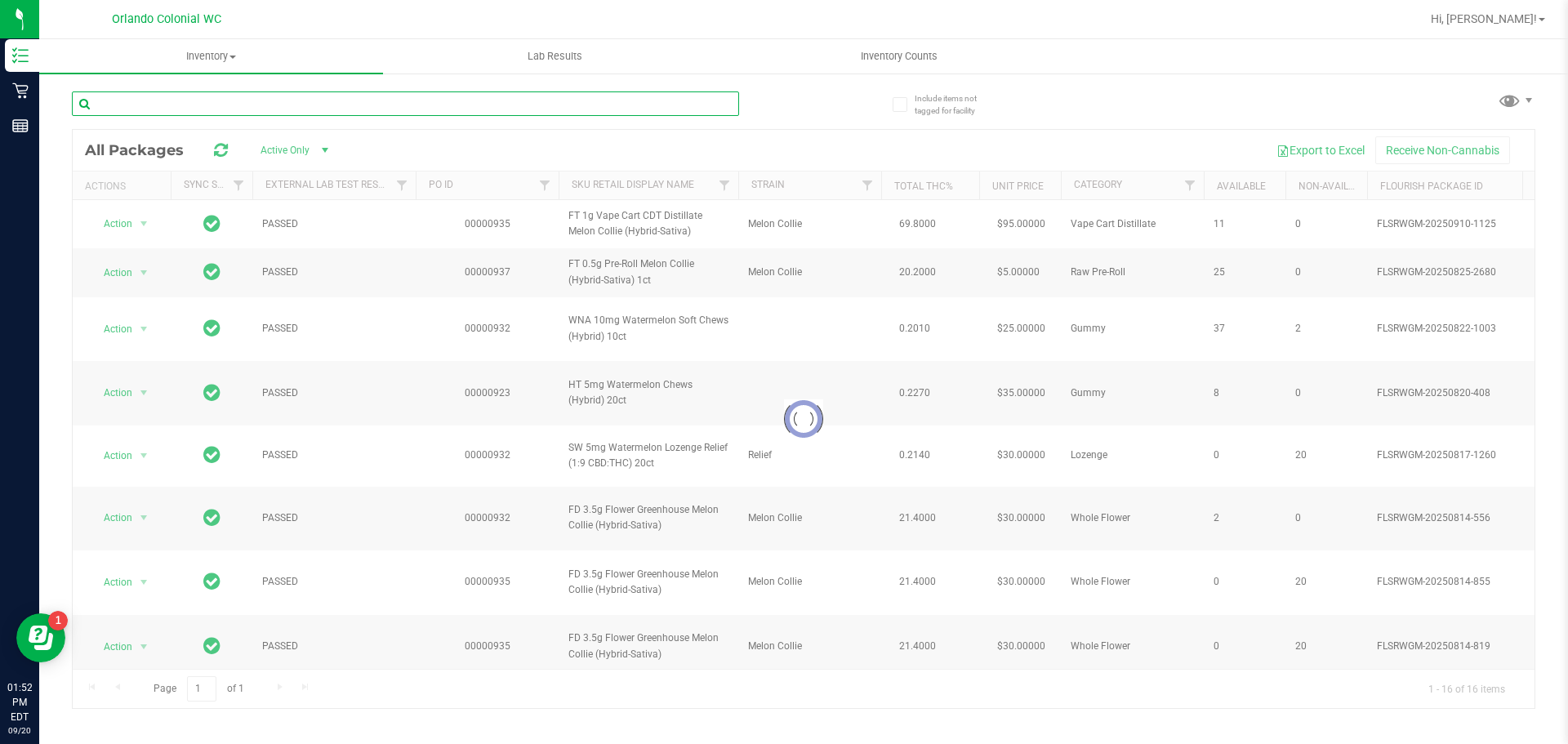
click at [679, 99] on input "text" at bounding box center [405, 104] width 667 height 25
click at [675, 100] on input "text" at bounding box center [405, 104] width 667 height 25
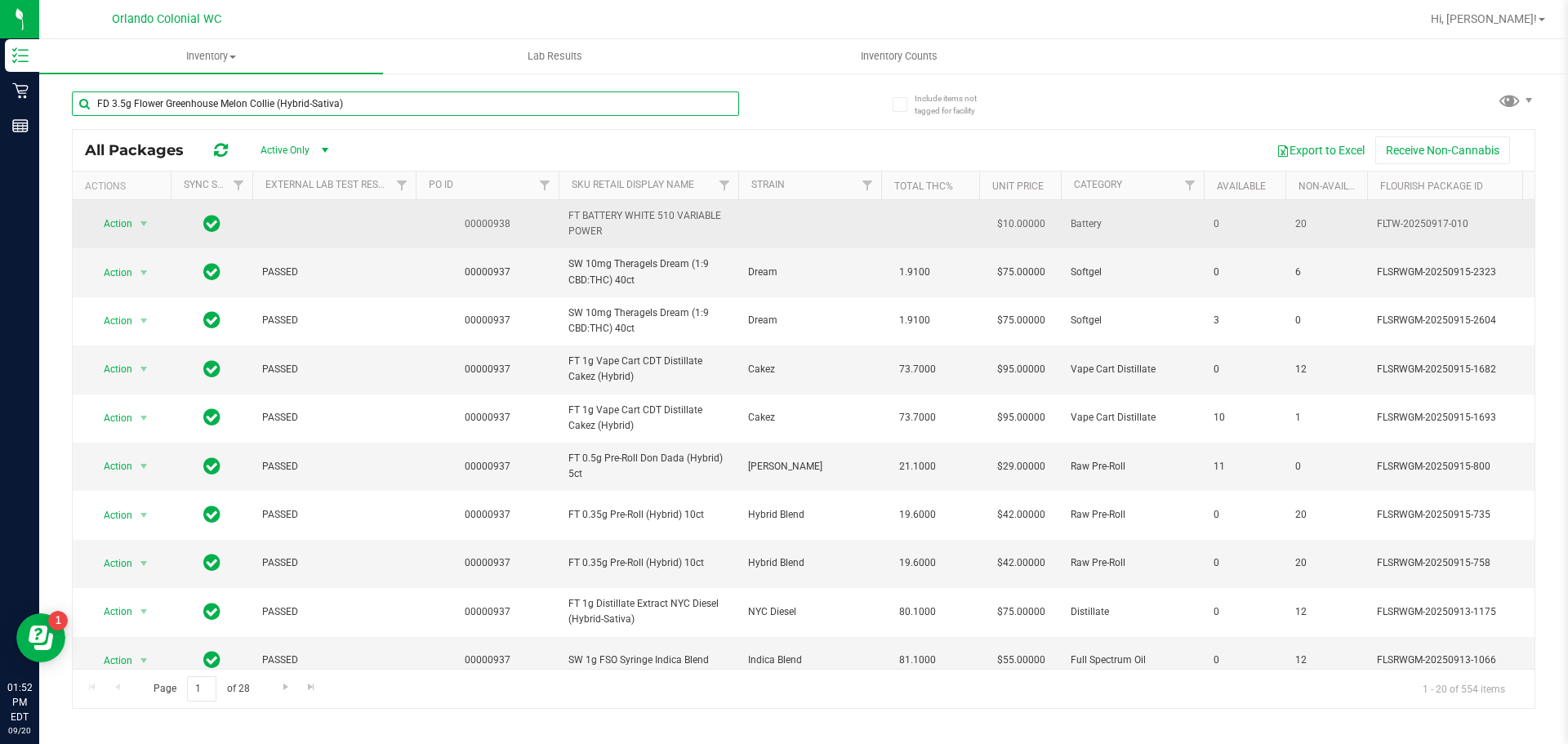
type input "FD 3.5g Flower Greenhouse Melon Collie (Hybrid-Sativa)"
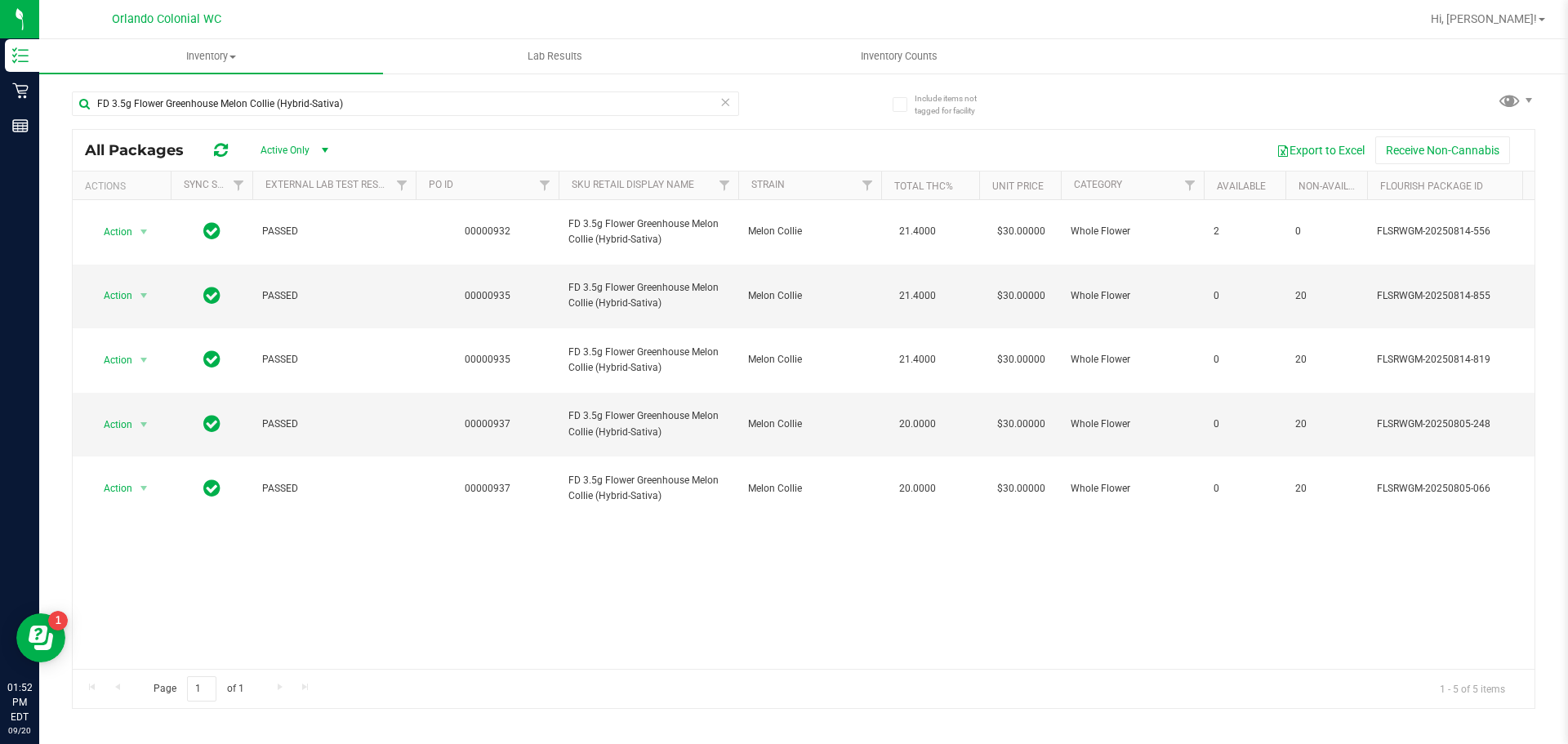
drag, startPoint x: 758, startPoint y: 668, endPoint x: 1383, endPoint y: 689, distance: 625.4
click at [1383, 689] on div "Page 1 of 1 1 - 5 of 5 items" at bounding box center [803, 688] width 1462 height 39
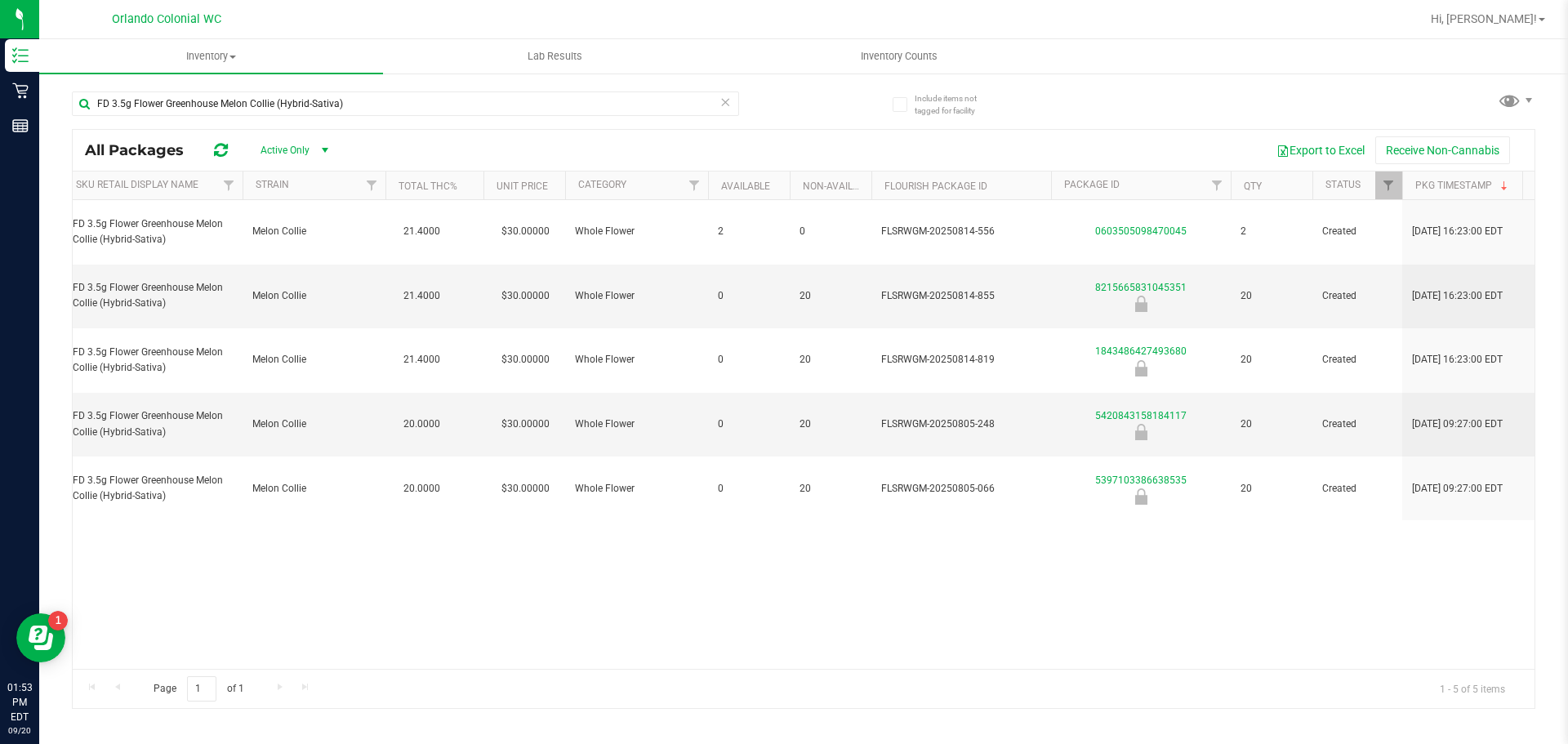
scroll to position [0, 390]
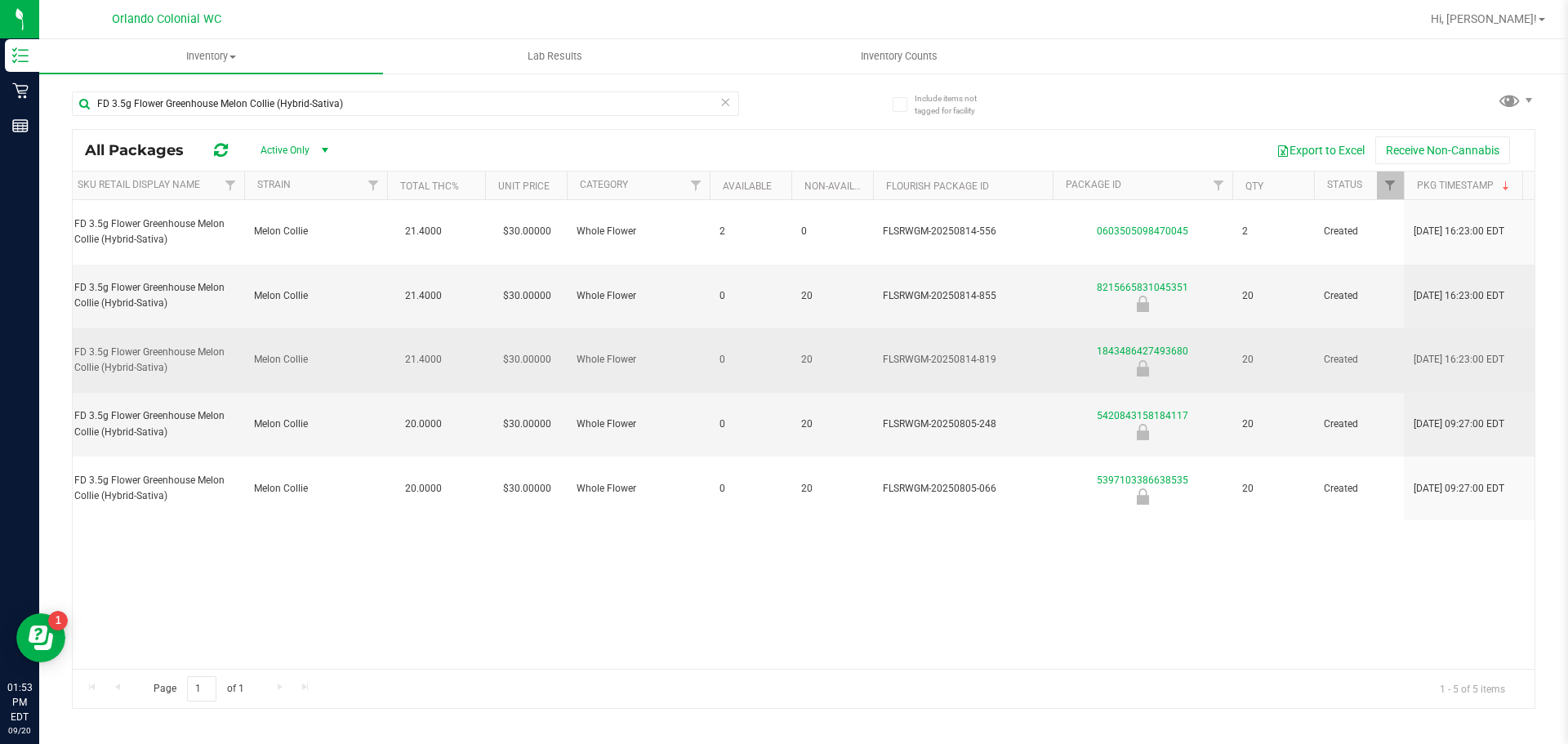
drag, startPoint x: 1001, startPoint y: 322, endPoint x: 978, endPoint y: 327, distance: 23.5
click at [978, 352] on span "FLSRWGM-20250814-819" at bounding box center [962, 360] width 160 height 16
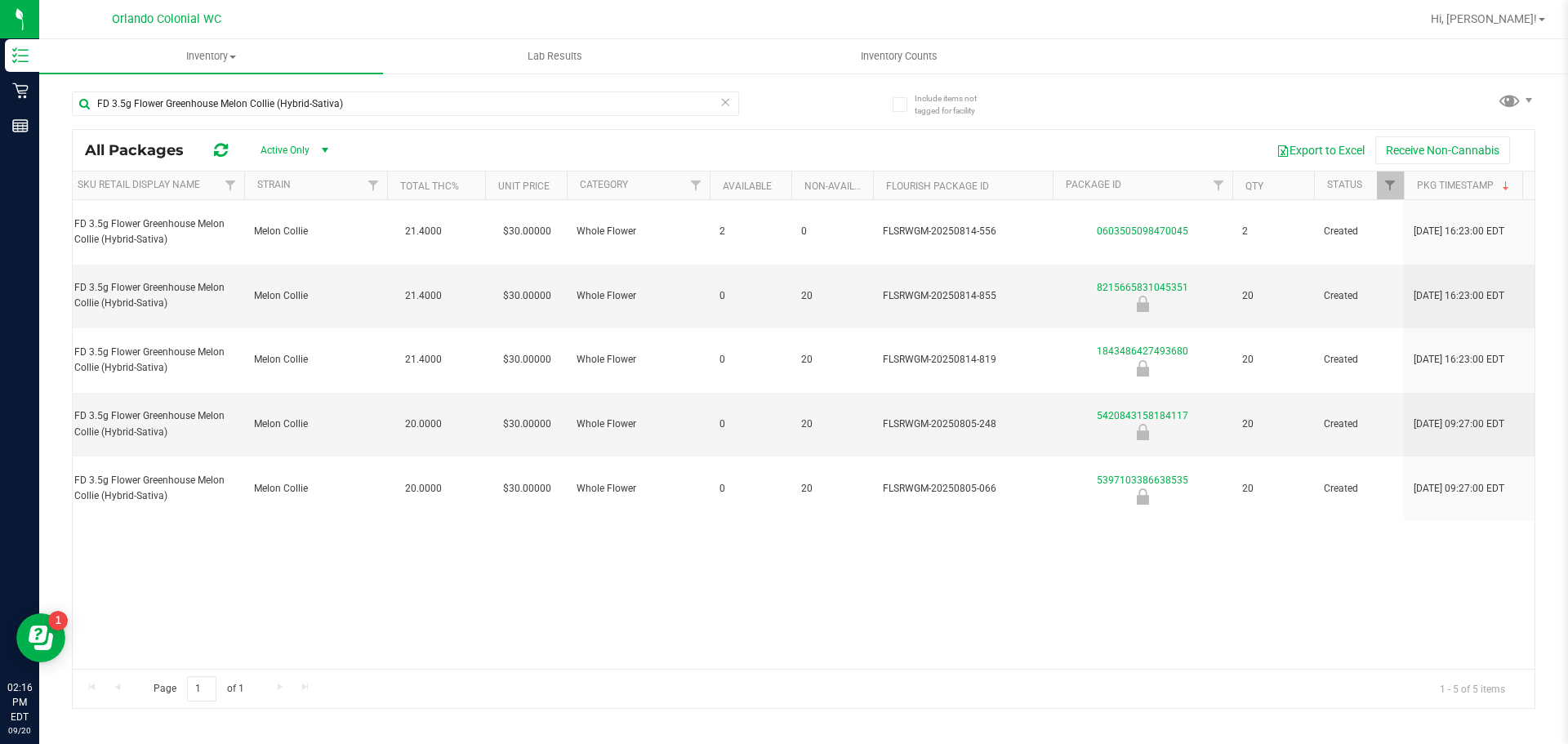
click at [1211, 566] on div "Action Action Global inventory Package audit log Print package label Print prod…" at bounding box center [803, 434] width 1462 height 469
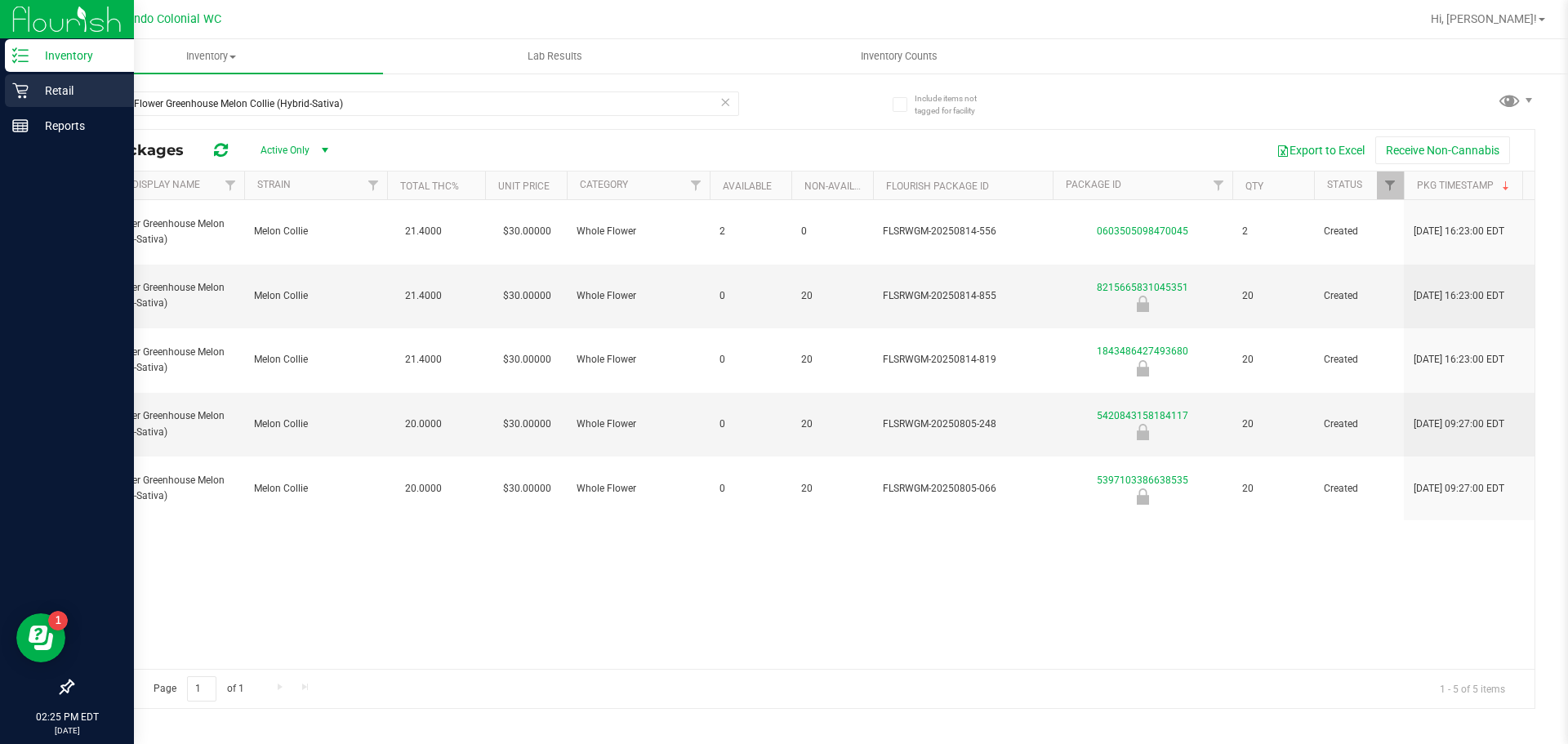
click at [22, 88] on icon at bounding box center [20, 90] width 17 height 17
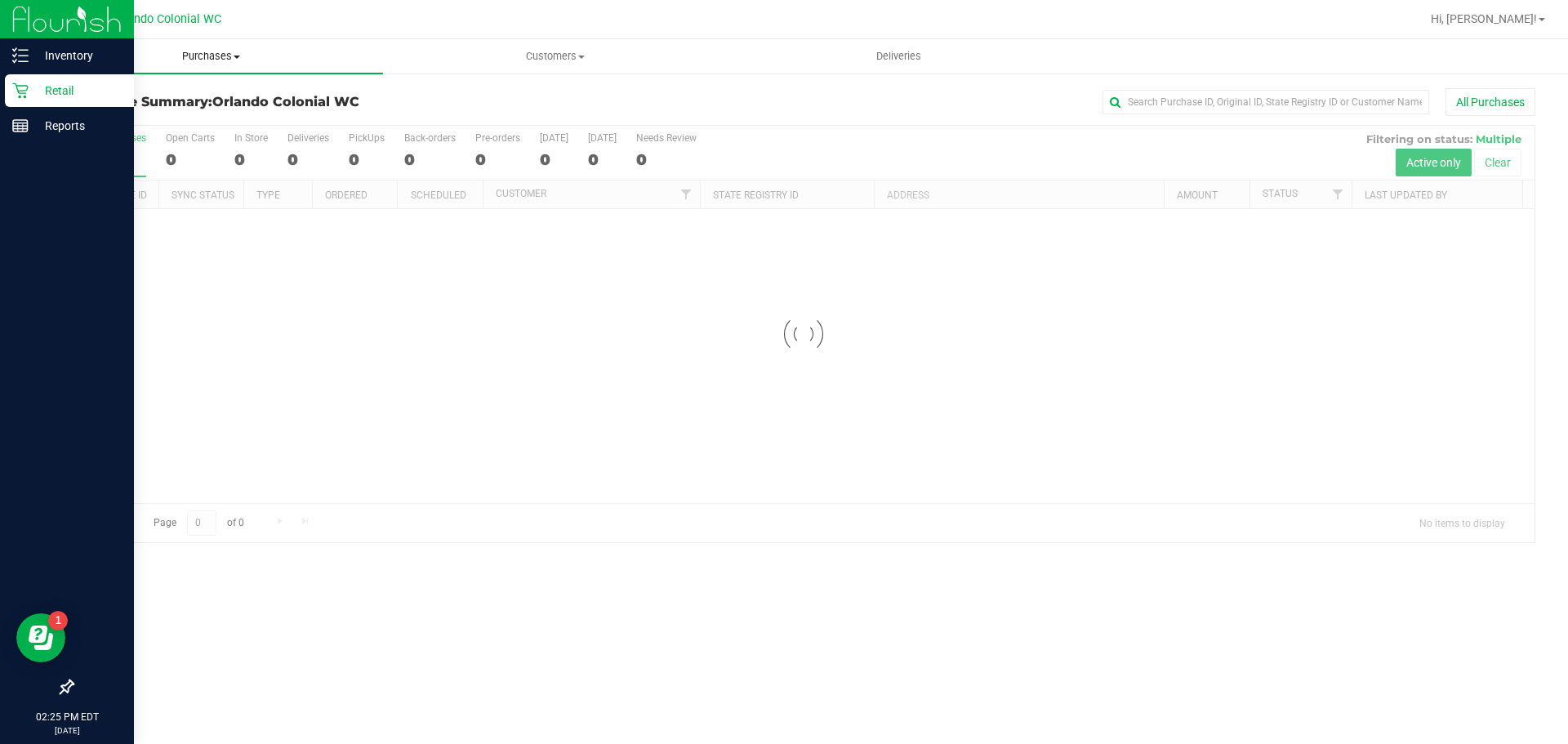
click at [225, 60] on span "Purchases" at bounding box center [210, 56] width 343 height 15
click at [121, 121] on span "Fulfillment" at bounding box center [89, 118] width 102 height 14
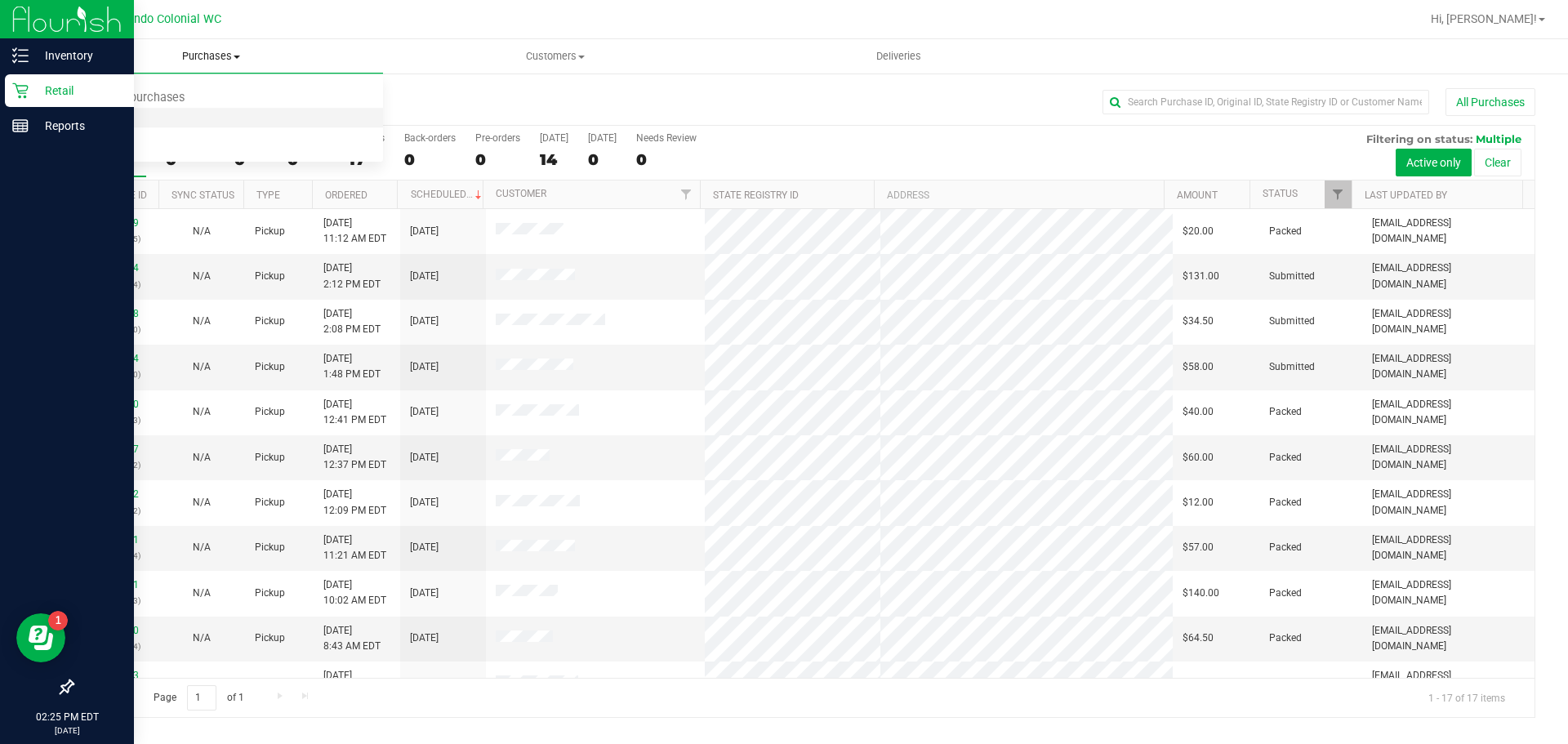
click at [102, 119] on span "Fulfillment" at bounding box center [89, 118] width 102 height 14
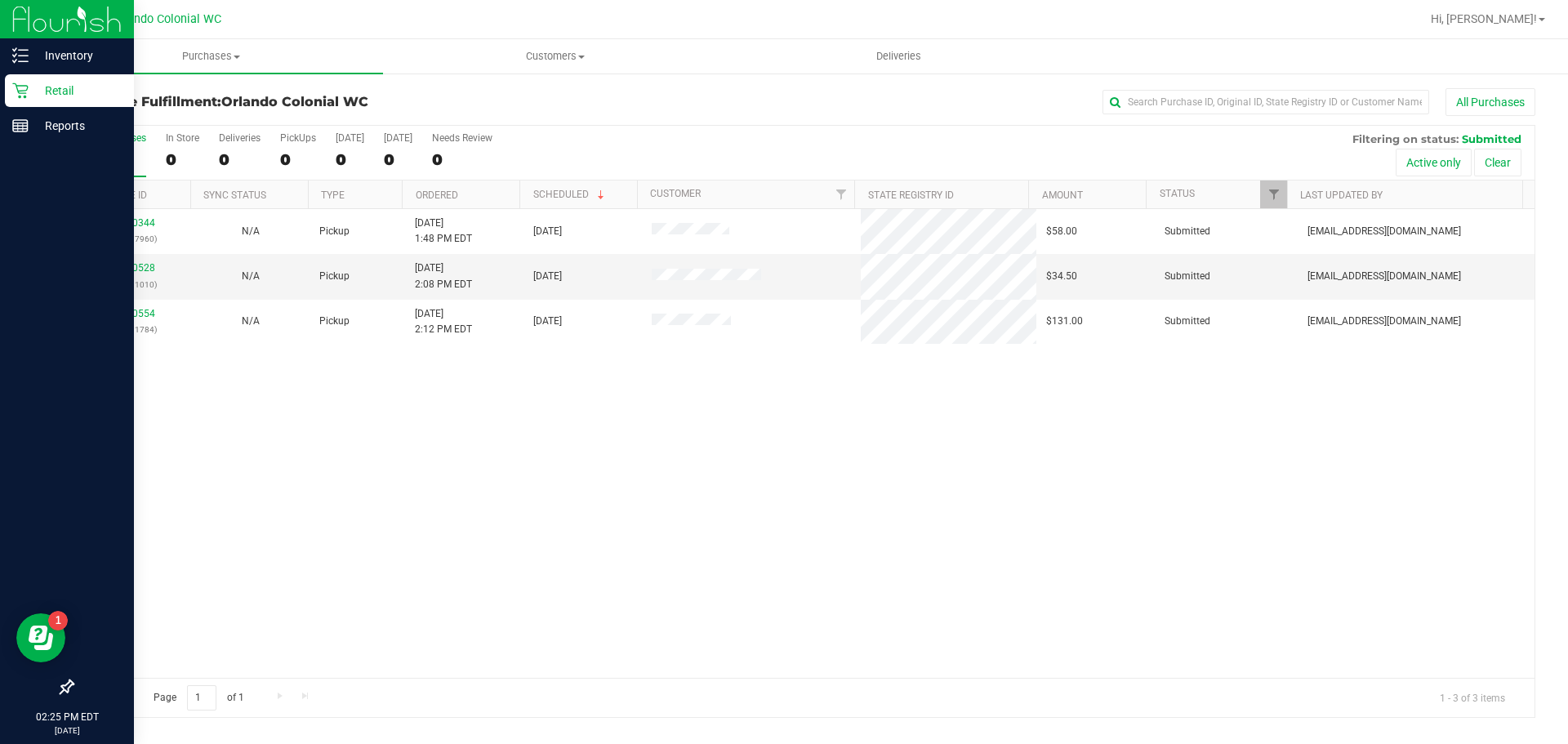
click at [725, 365] on div "11980344 (326117960) N/A Pickup 9/20/2025 1:48 PM EDT 9/20/2025 $58.00 Submitte…" at bounding box center [803, 443] width 1462 height 469
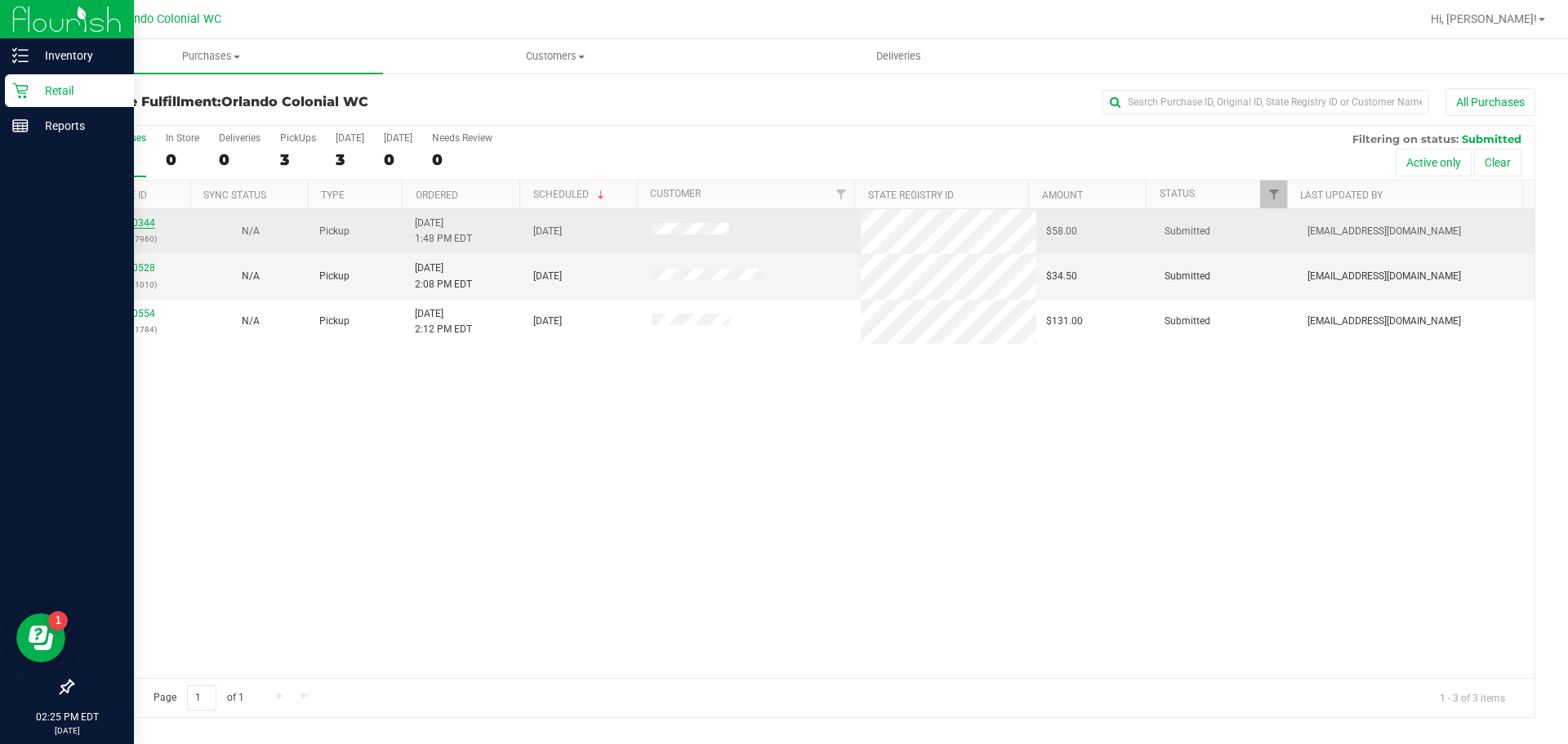
click at [146, 222] on link "11980344" at bounding box center [132, 222] width 46 height 11
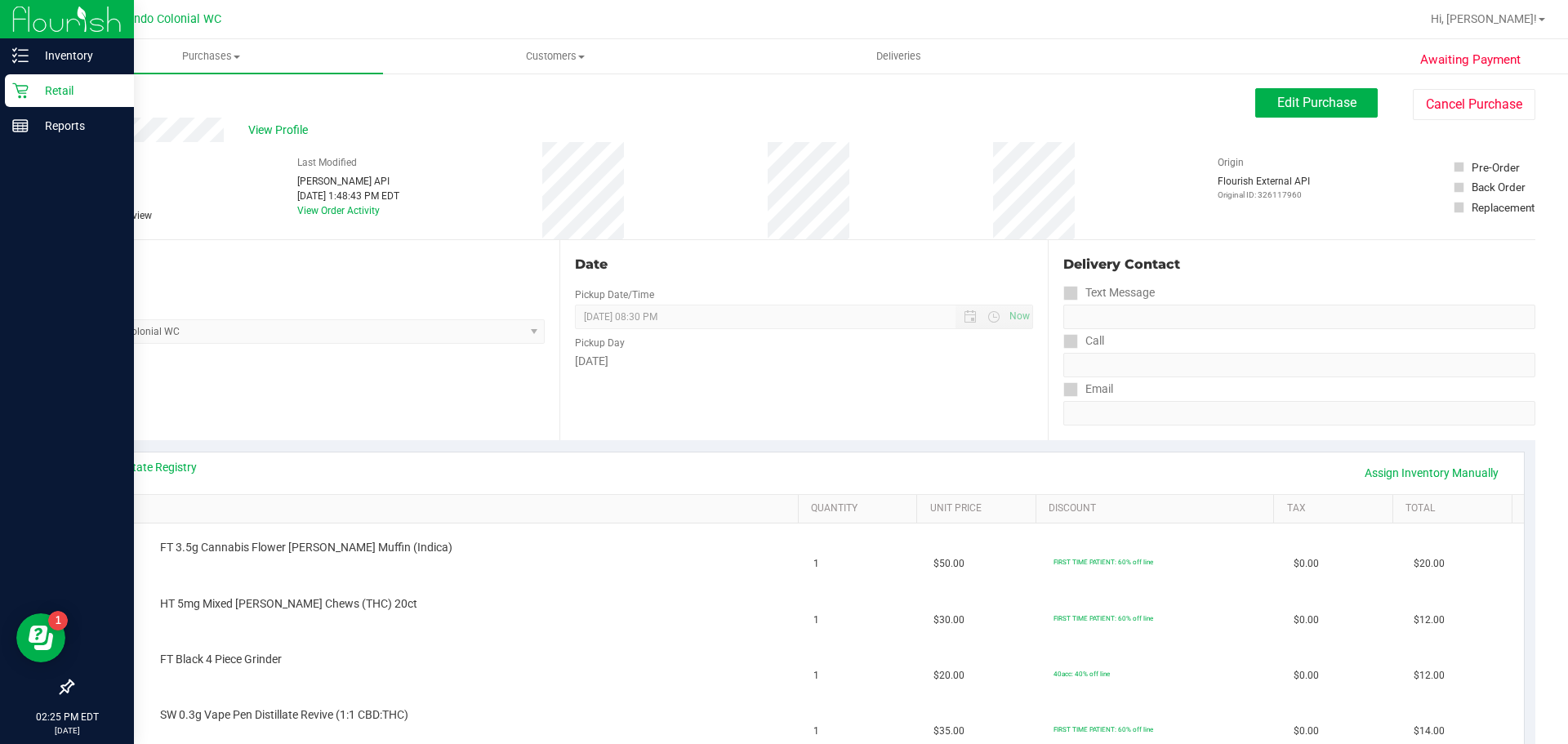
click at [878, 360] on div "Saturday" at bounding box center [803, 361] width 457 height 17
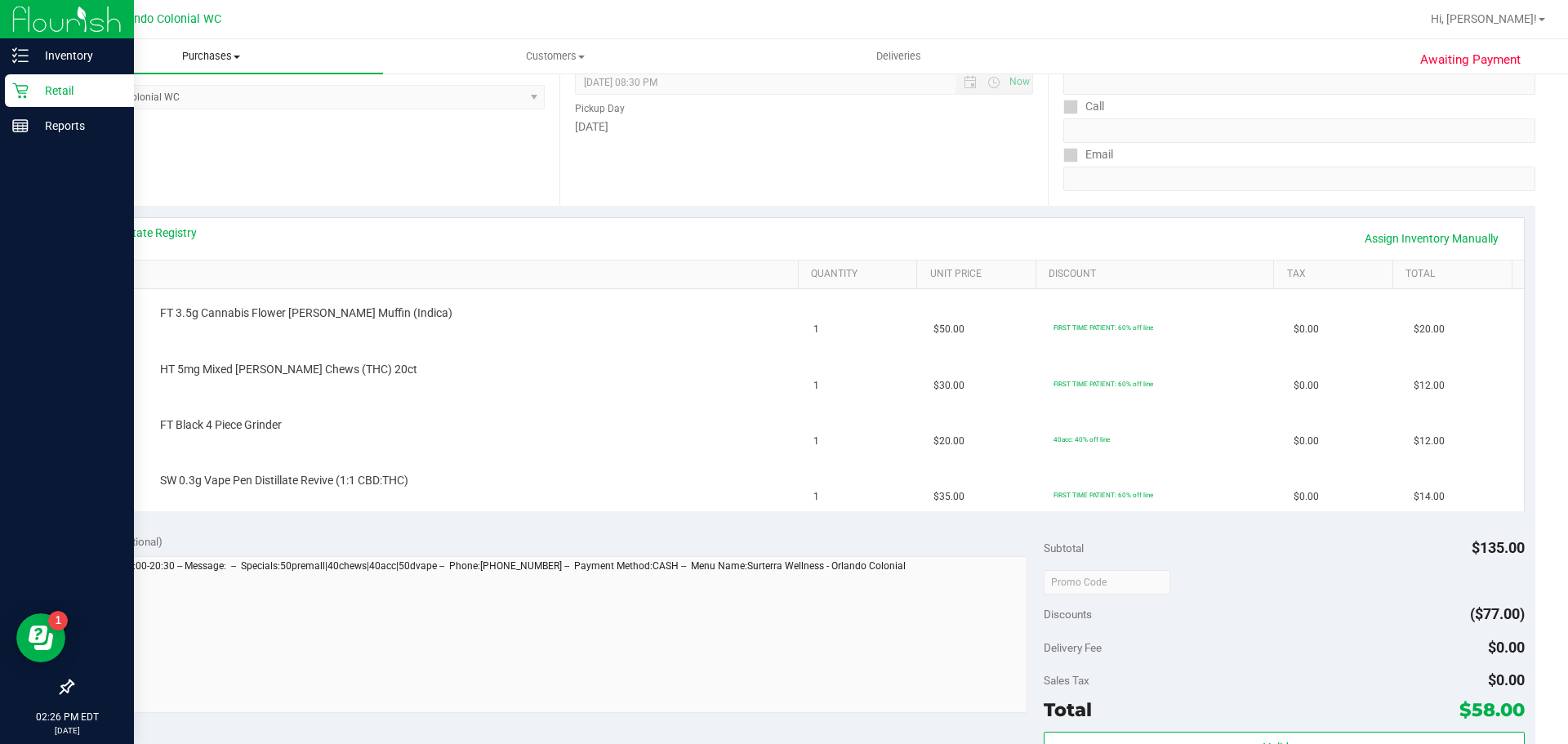
scroll to position [144, 0]
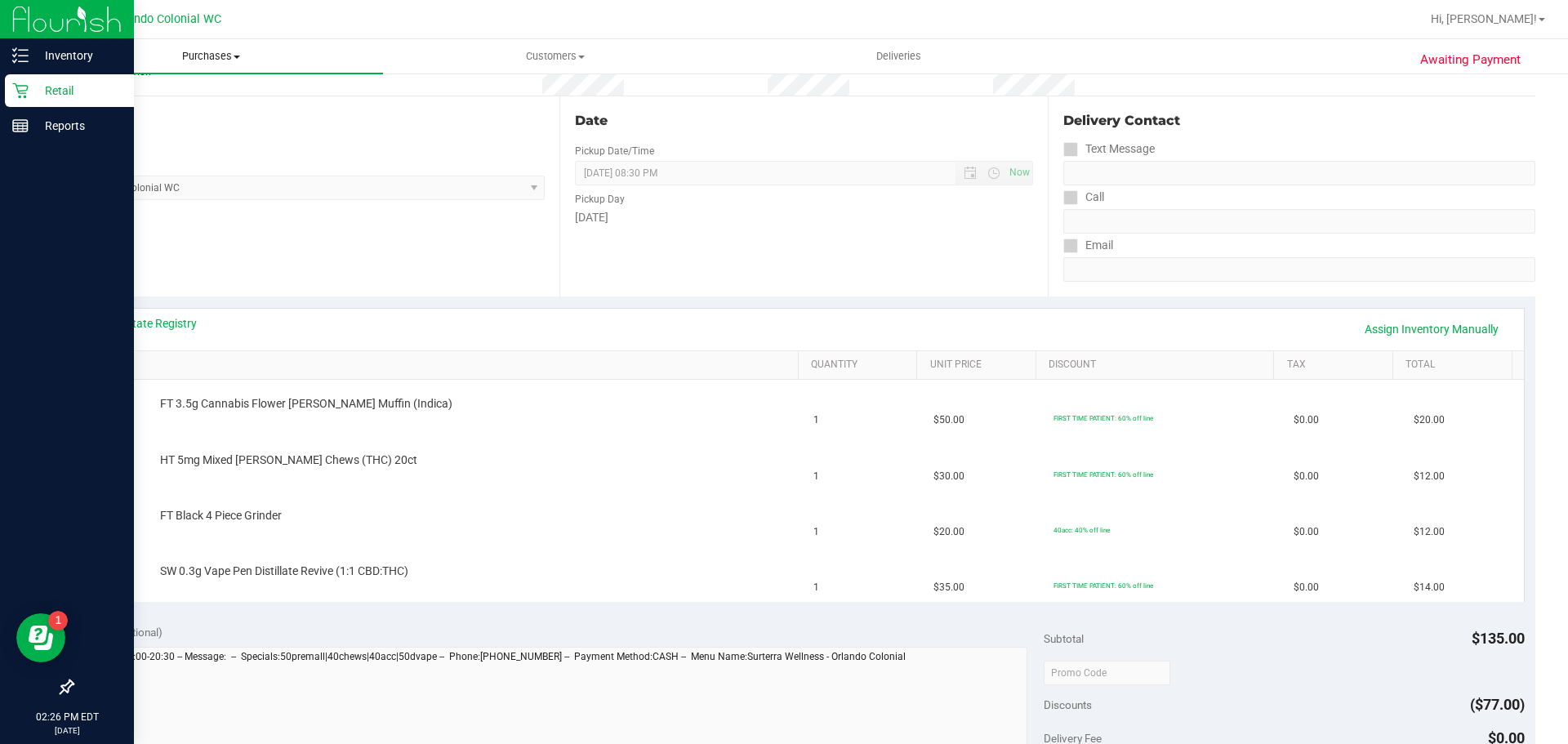
click at [225, 61] on span "Purchases" at bounding box center [210, 56] width 343 height 15
click at [96, 124] on span "Fulfillment" at bounding box center [89, 118] width 102 height 14
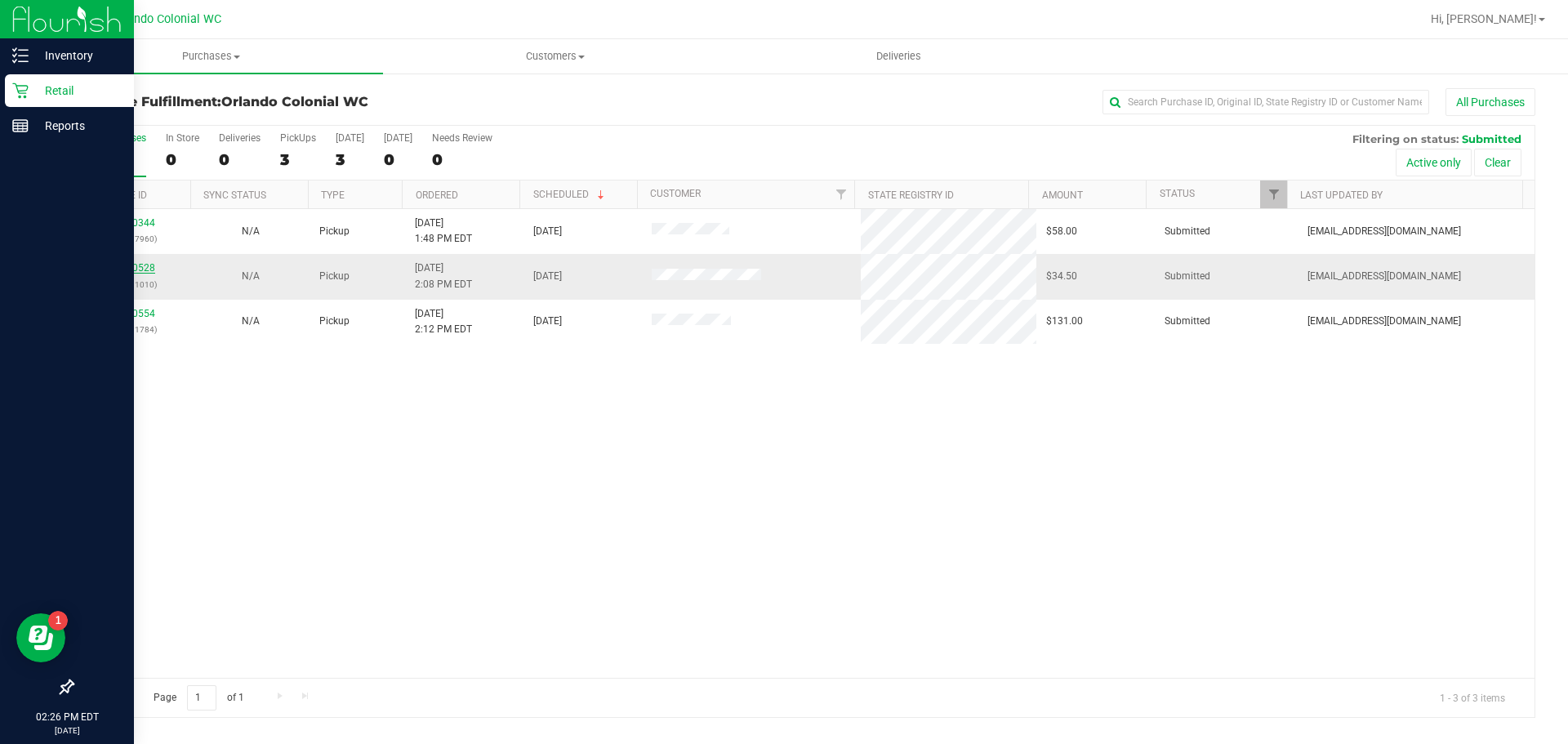
click at [132, 270] on link "11980528" at bounding box center [132, 267] width 46 height 11
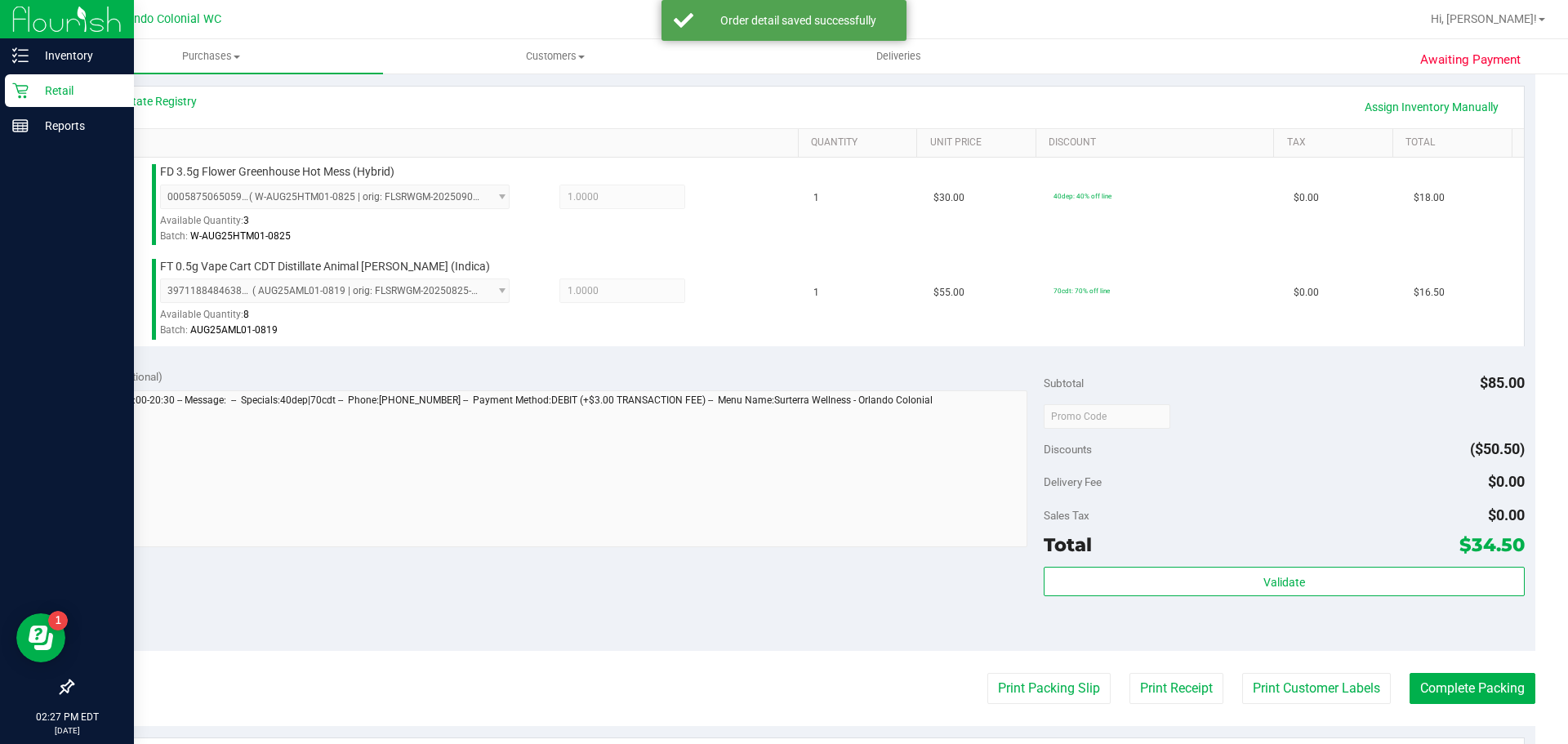
scroll to position [368, 0]
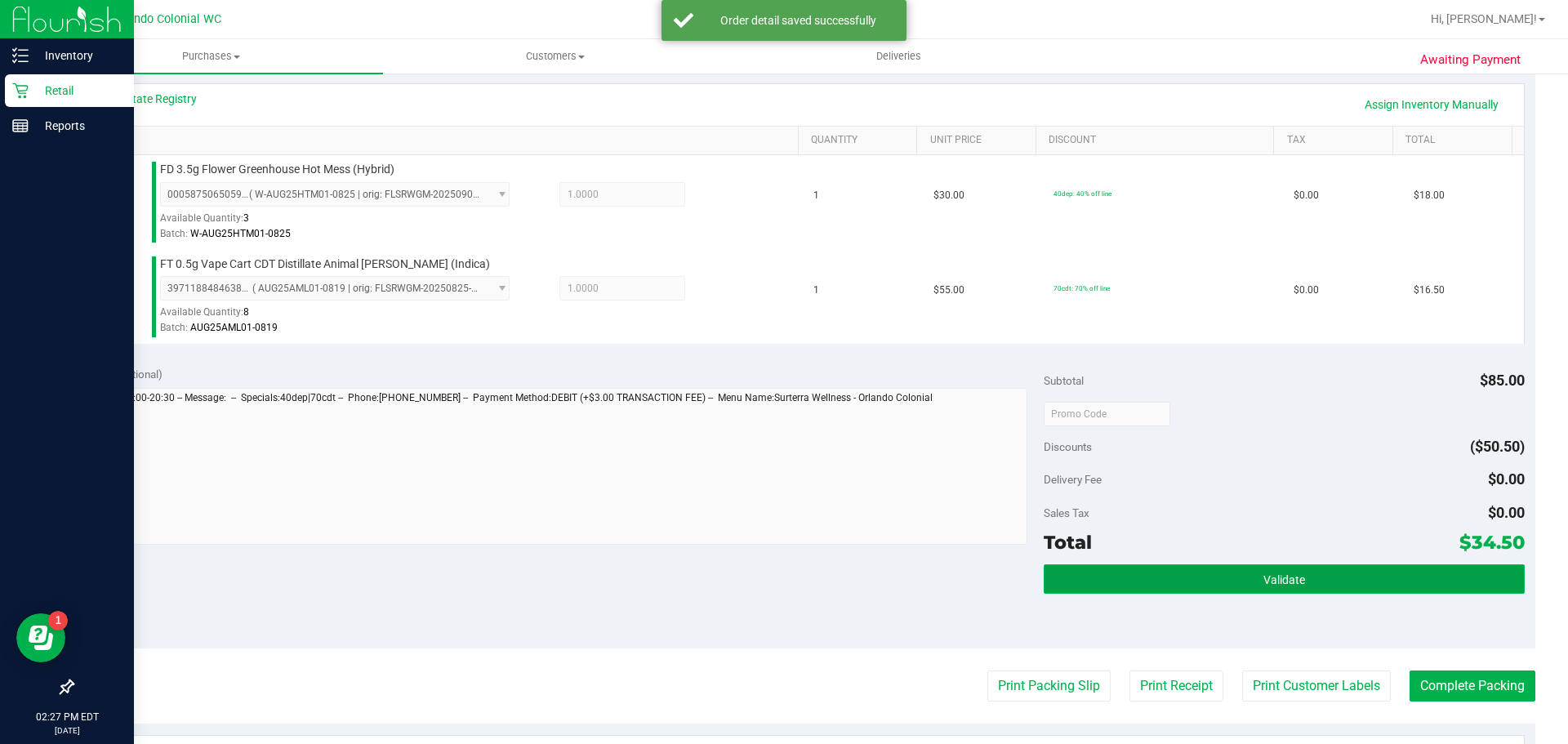
click at [1300, 589] on button "Validate" at bounding box center [1284, 578] width 480 height 29
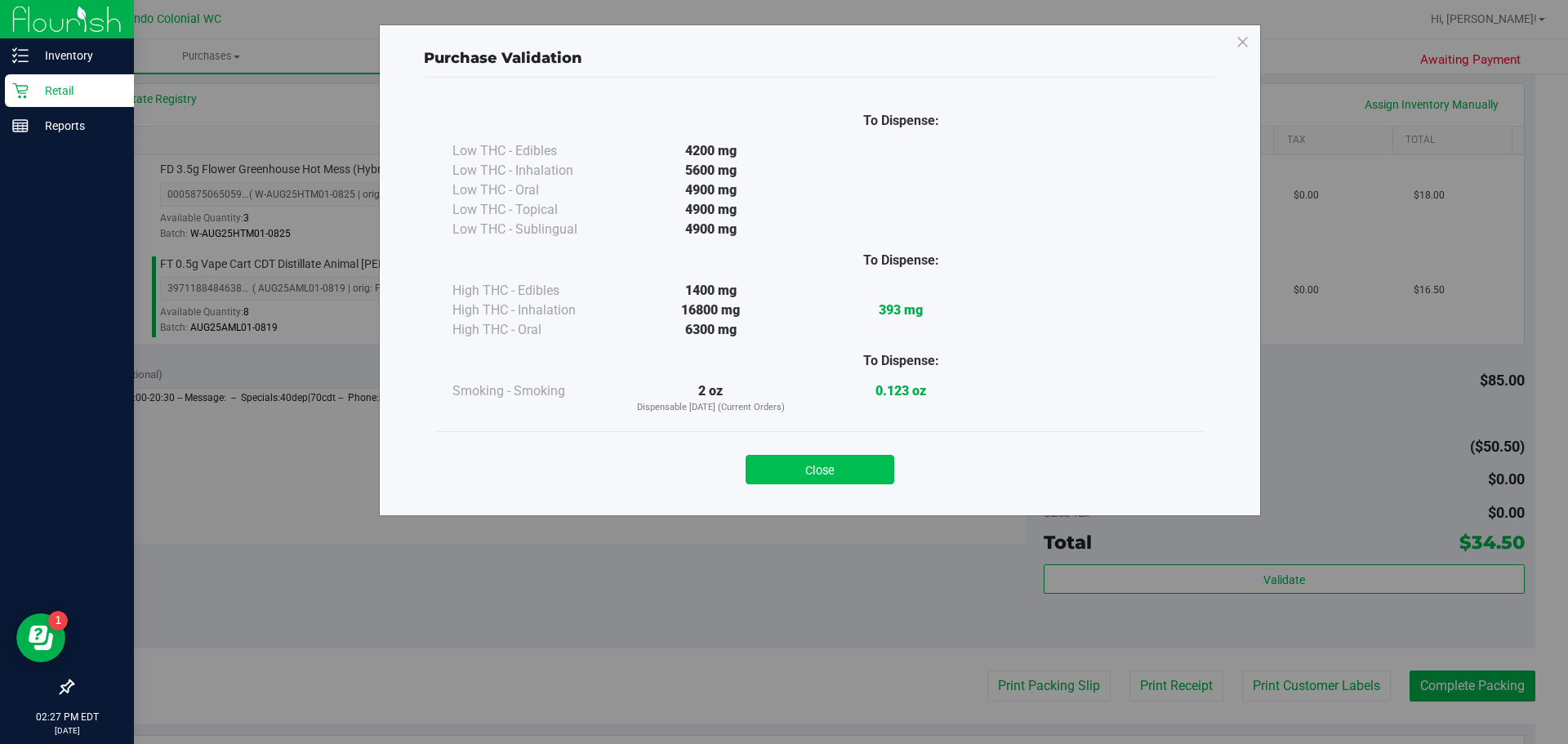
click at [856, 481] on button "Close" at bounding box center [820, 469] width 148 height 29
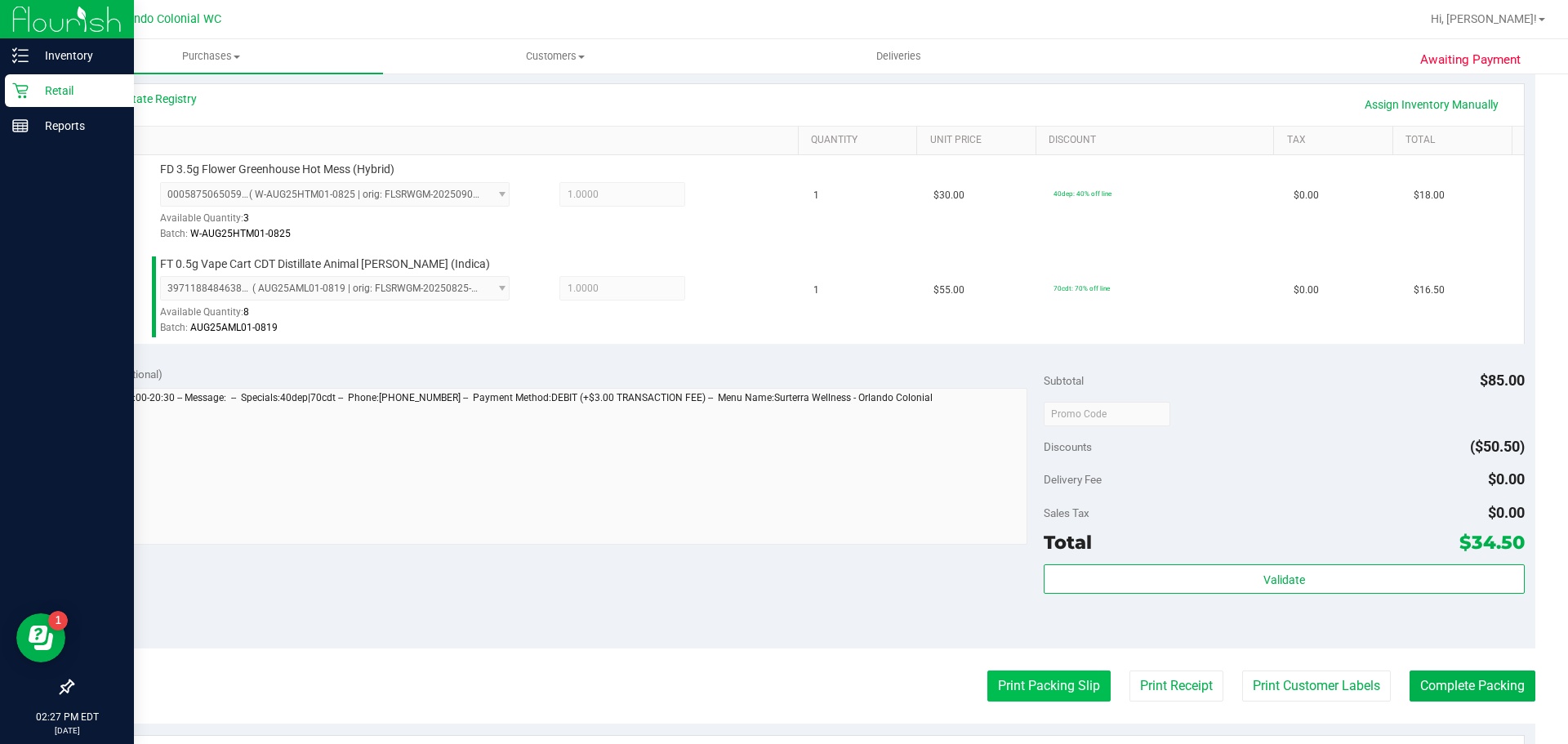
click at [1063, 693] on button "Print Packing Slip" at bounding box center [1049, 686] width 124 height 31
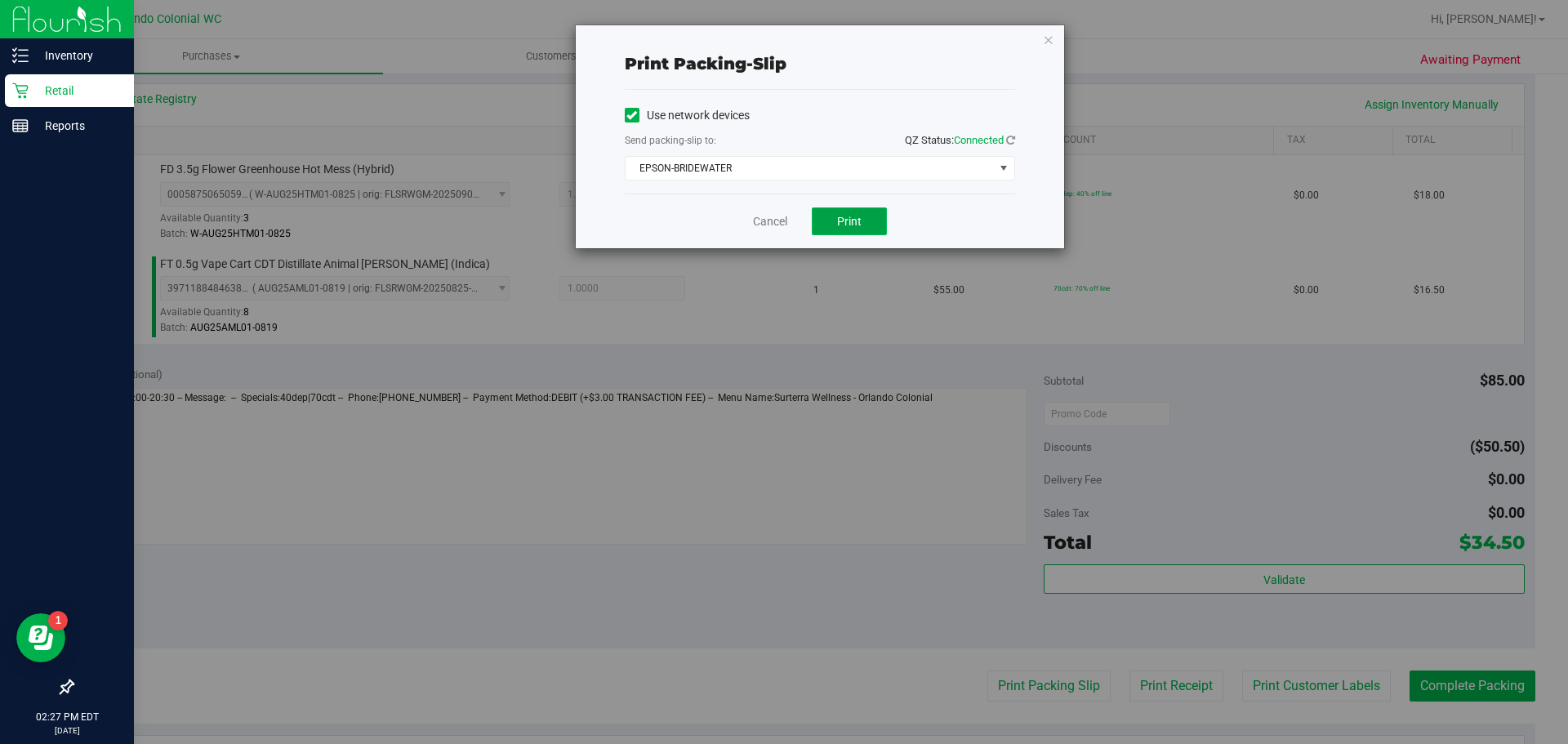
click at [855, 221] on span "Print" at bounding box center [849, 221] width 25 height 13
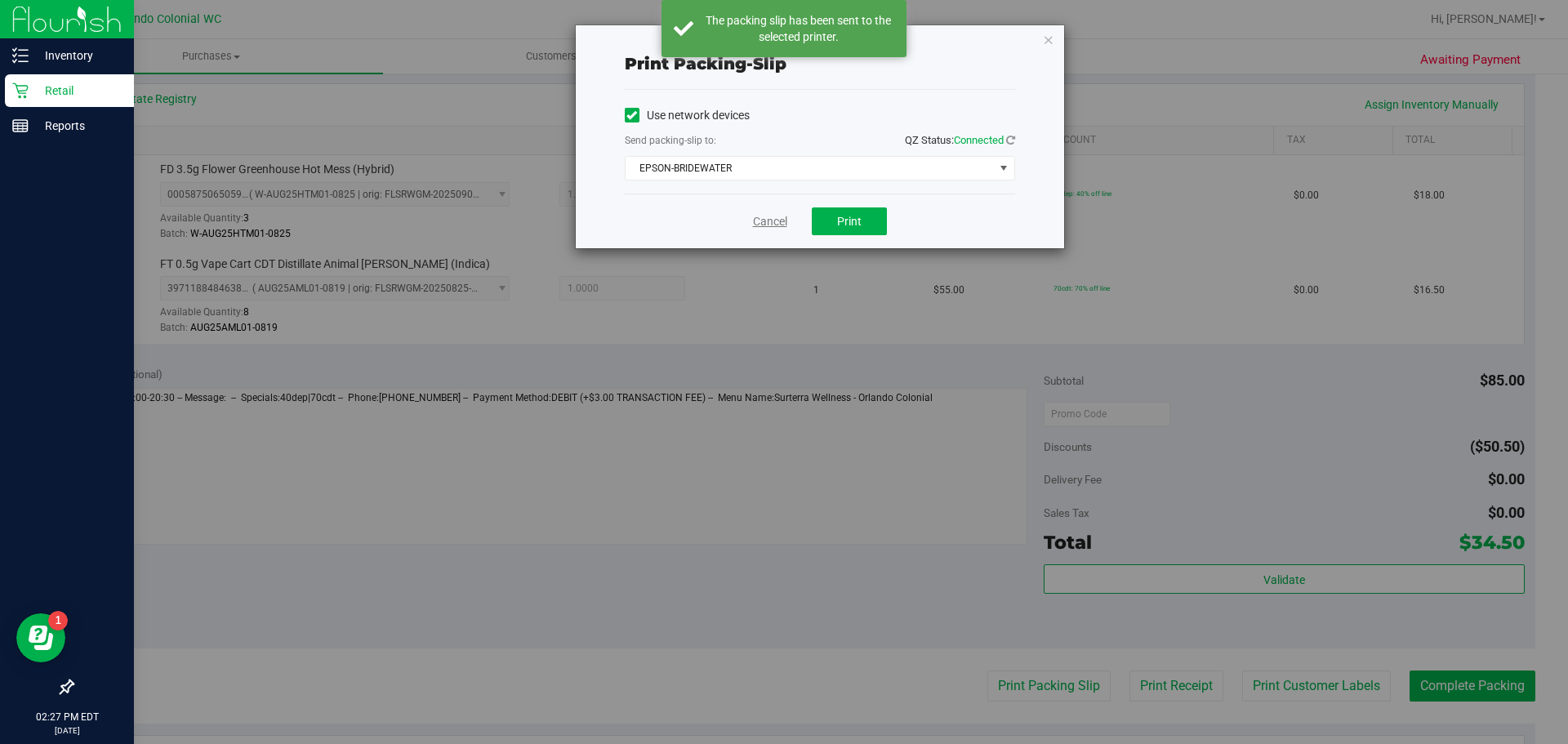
click at [765, 225] on link "Cancel" at bounding box center [770, 221] width 34 height 17
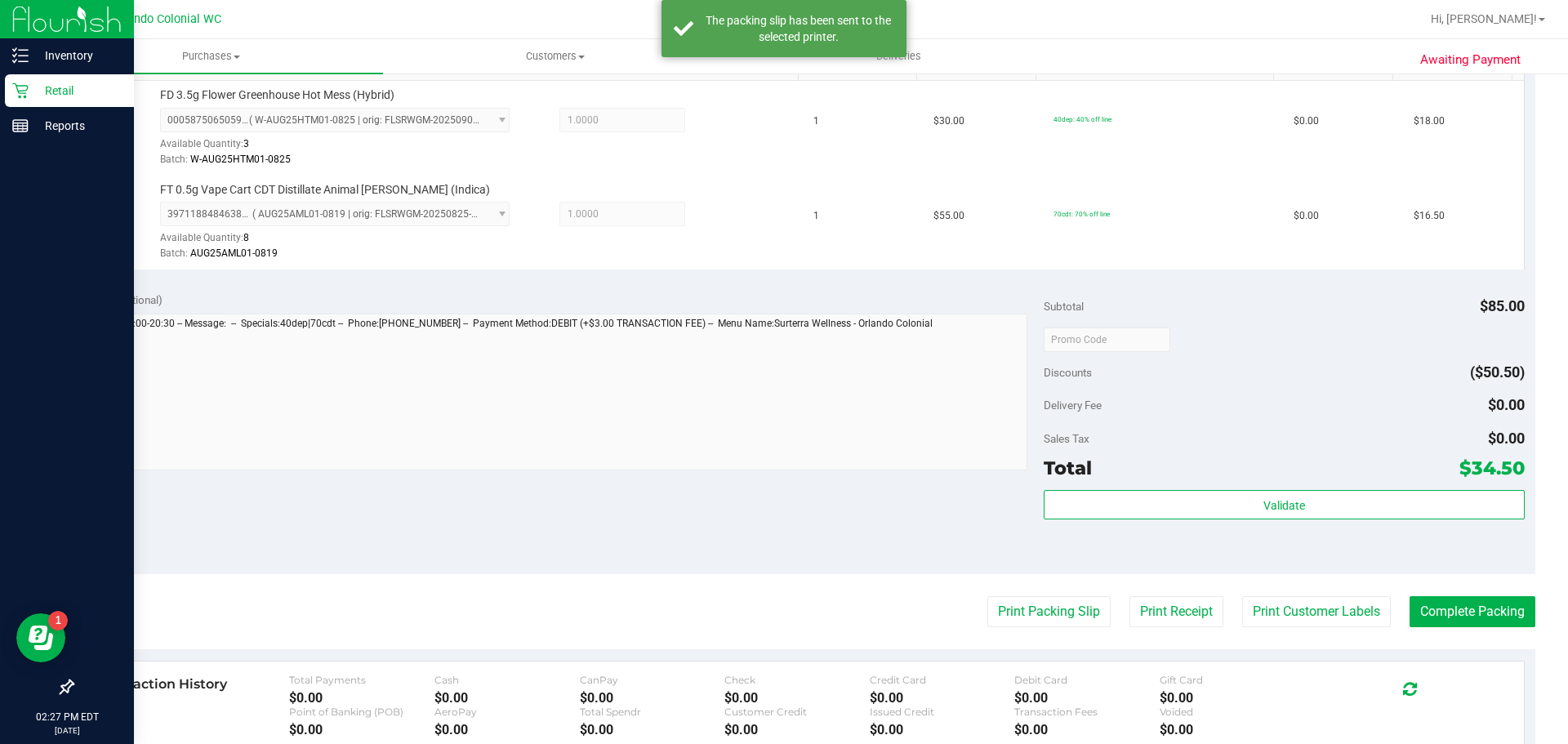
scroll to position [454, 0]
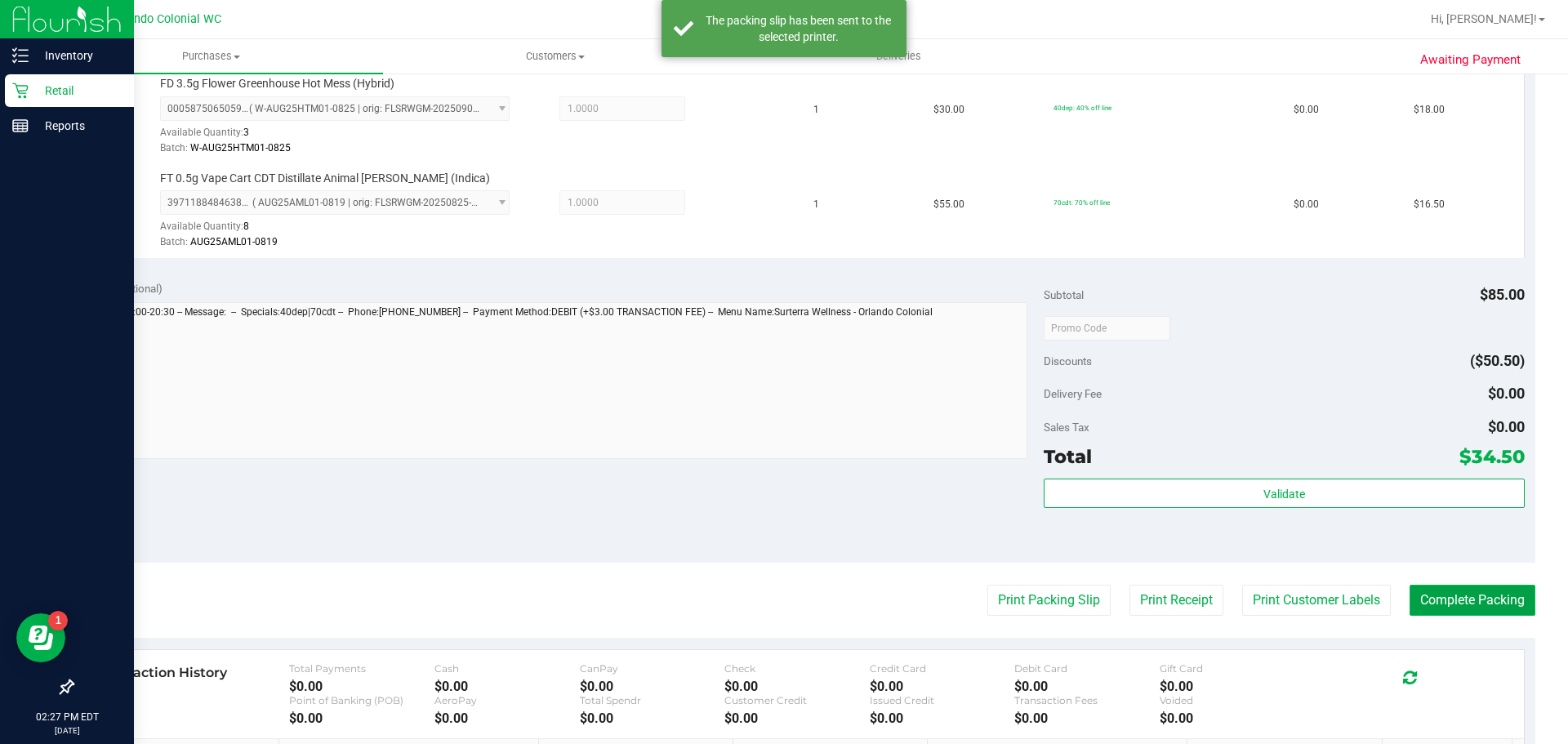
click at [1490, 601] on button "Complete Packing" at bounding box center [1473, 599] width 125 height 31
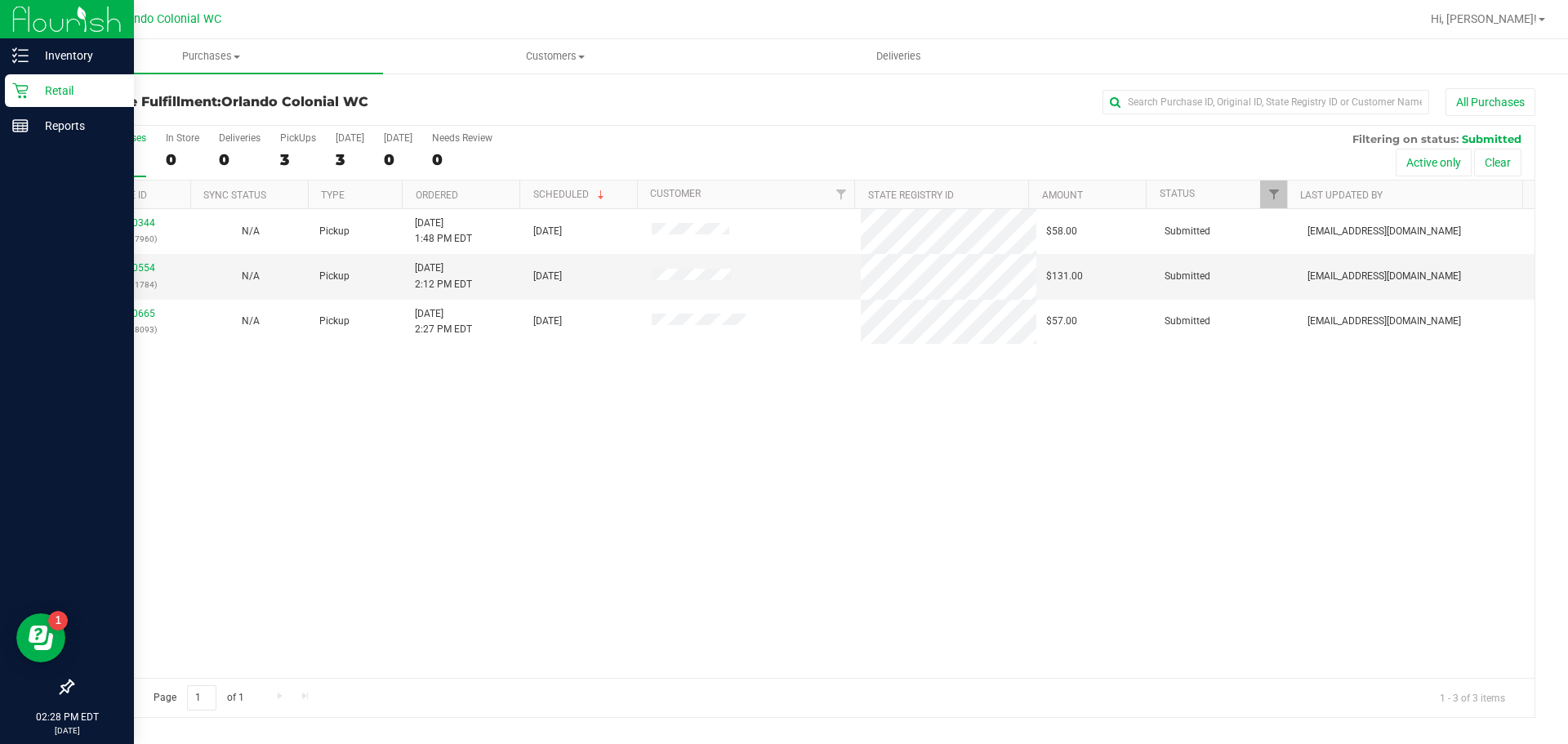
click at [1223, 530] on div "11980344 (326117960) N/A Pickup 9/20/2025 1:48 PM EDT 9/20/2025 $58.00 Submitte…" at bounding box center [803, 443] width 1462 height 469
click at [150, 268] on link "11980554" at bounding box center [132, 267] width 46 height 11
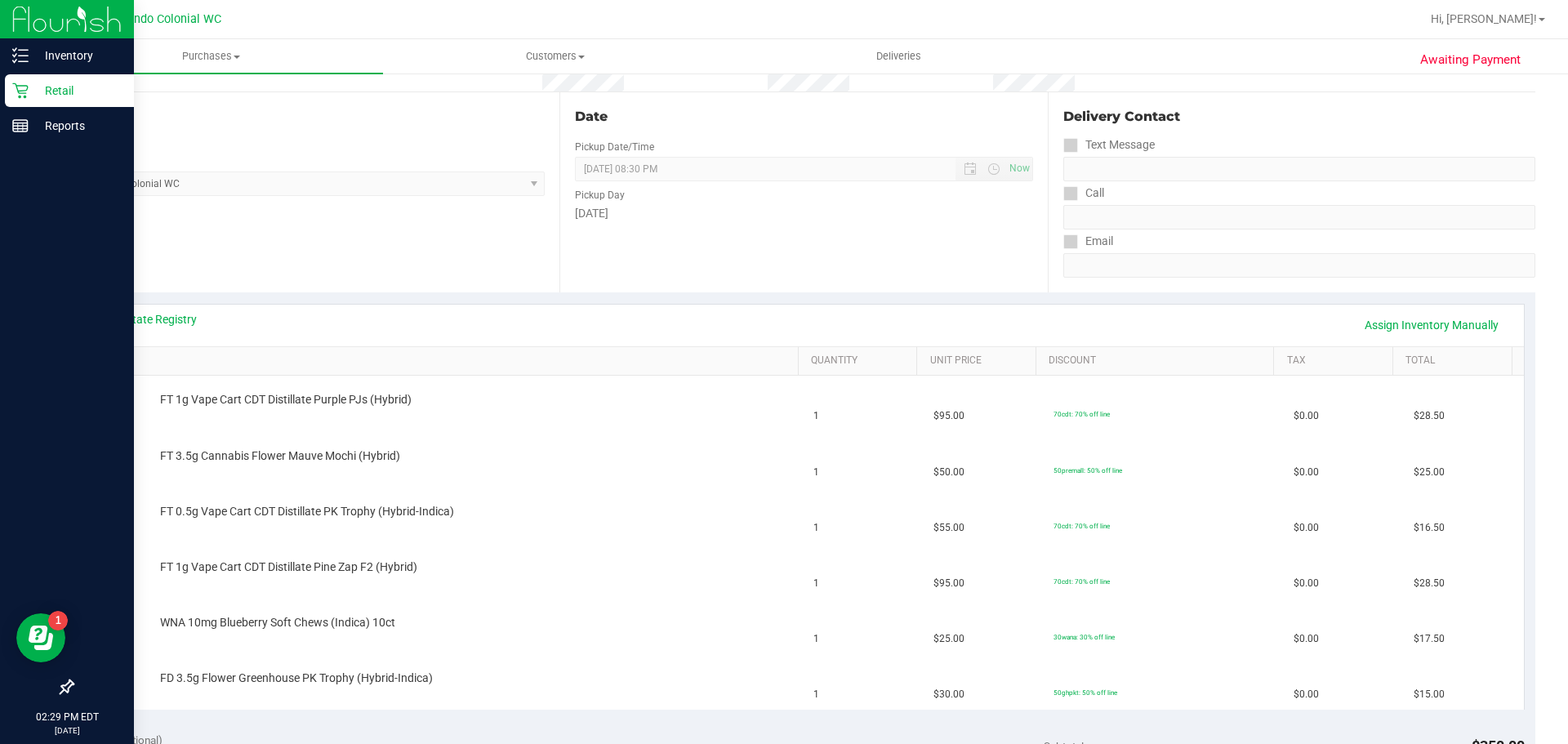
scroll to position [124, 0]
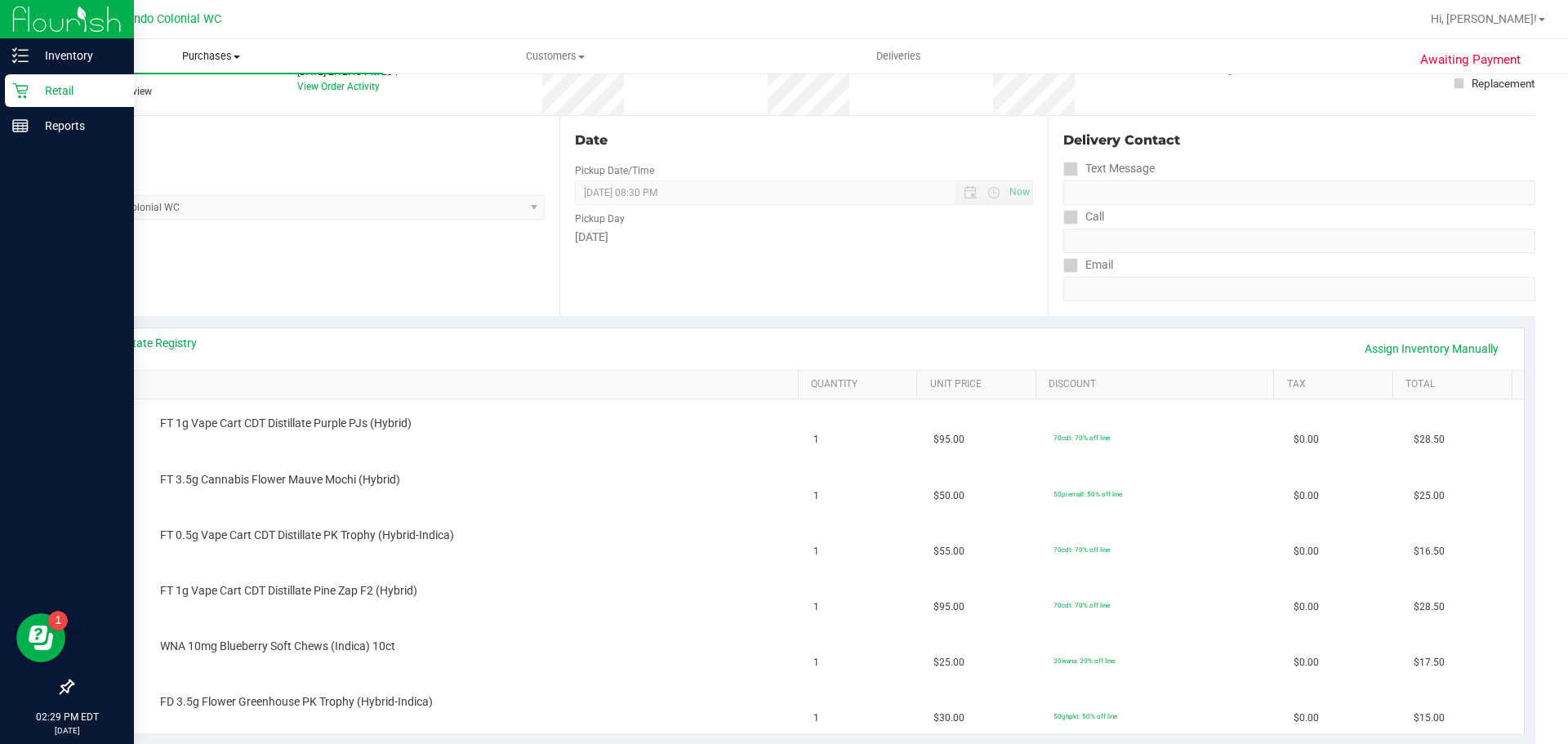
click at [209, 59] on span "Purchases" at bounding box center [210, 56] width 343 height 15
click at [86, 120] on span "Fulfillment" at bounding box center [89, 118] width 102 height 14
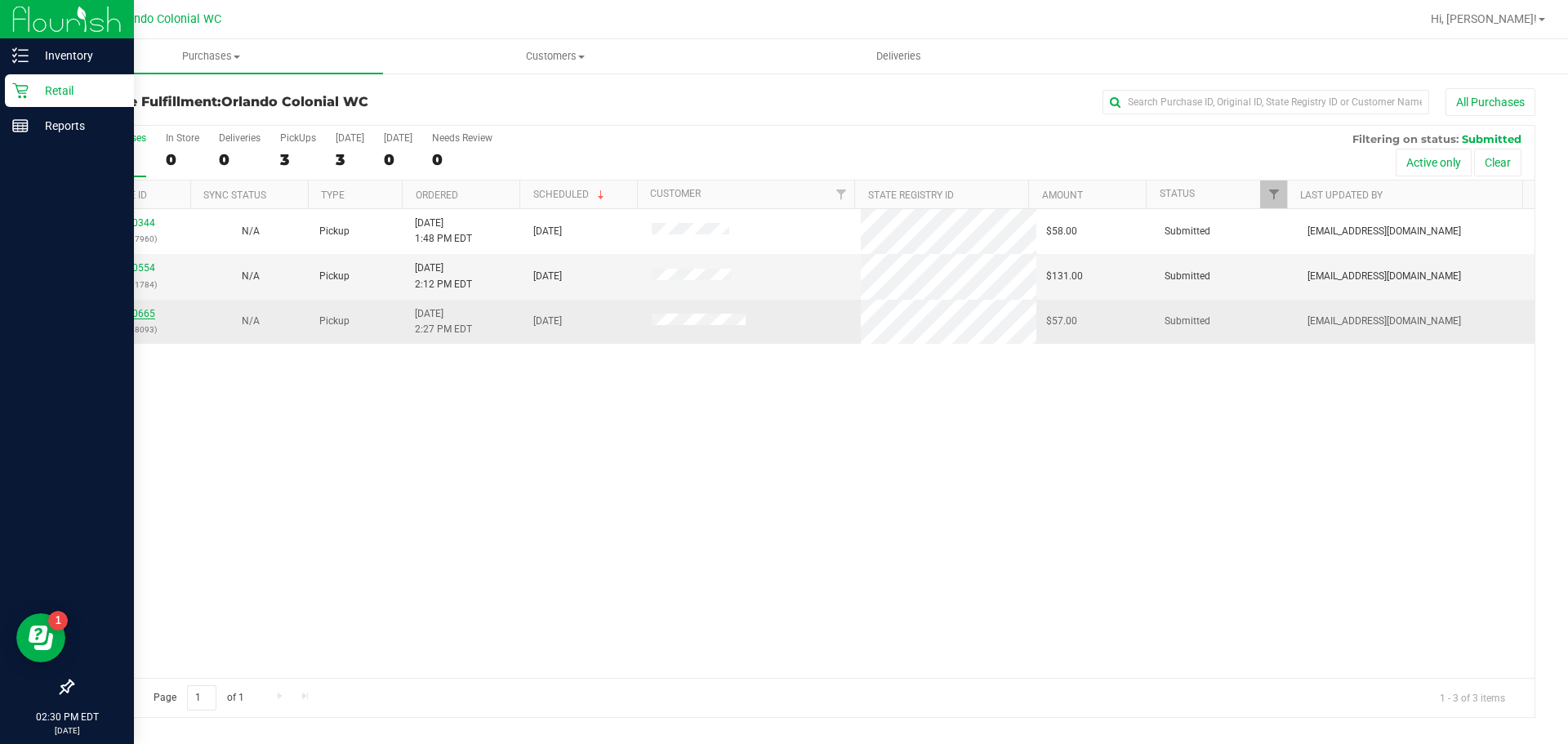
click at [136, 312] on link "11980665" at bounding box center [132, 313] width 46 height 11
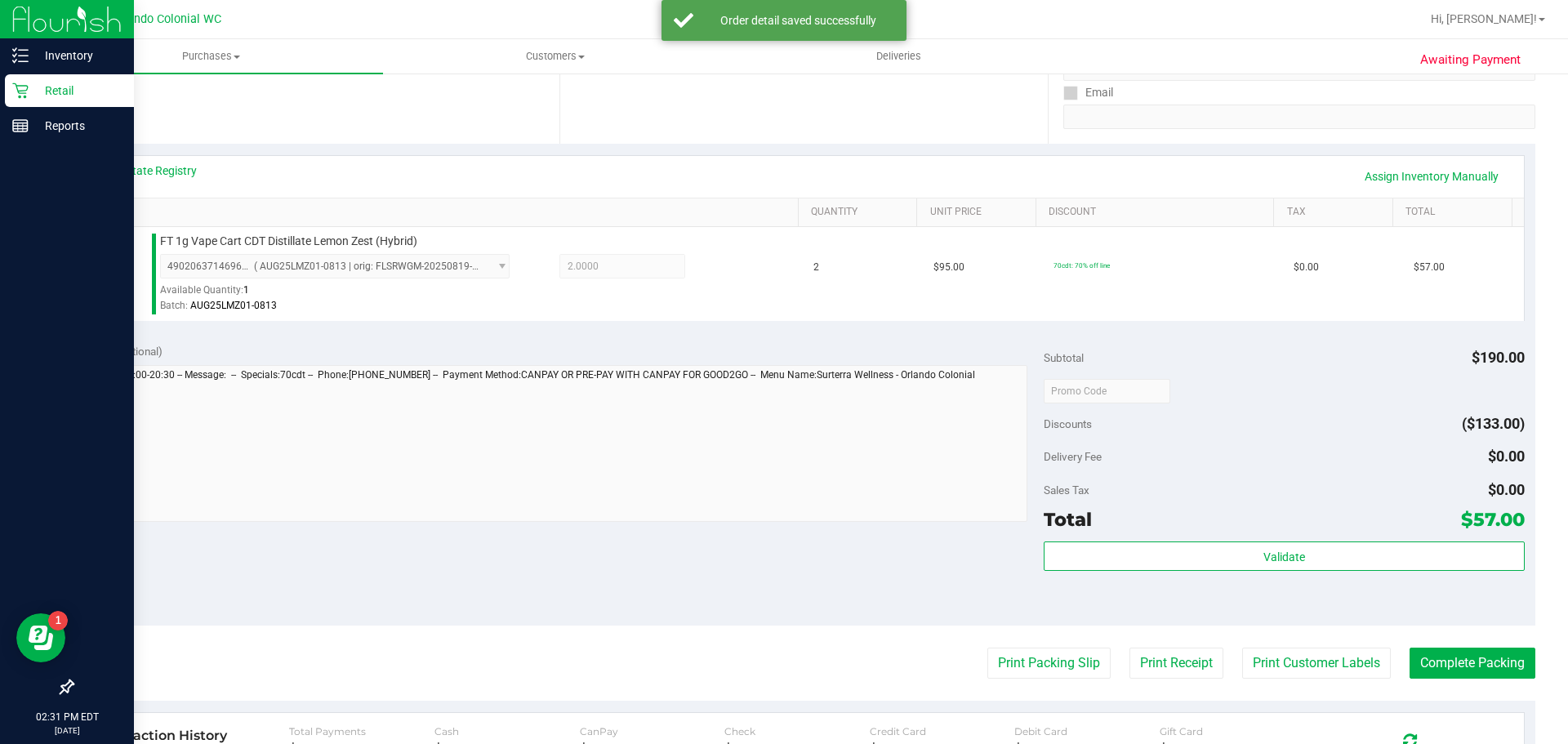
scroll to position [344, 0]
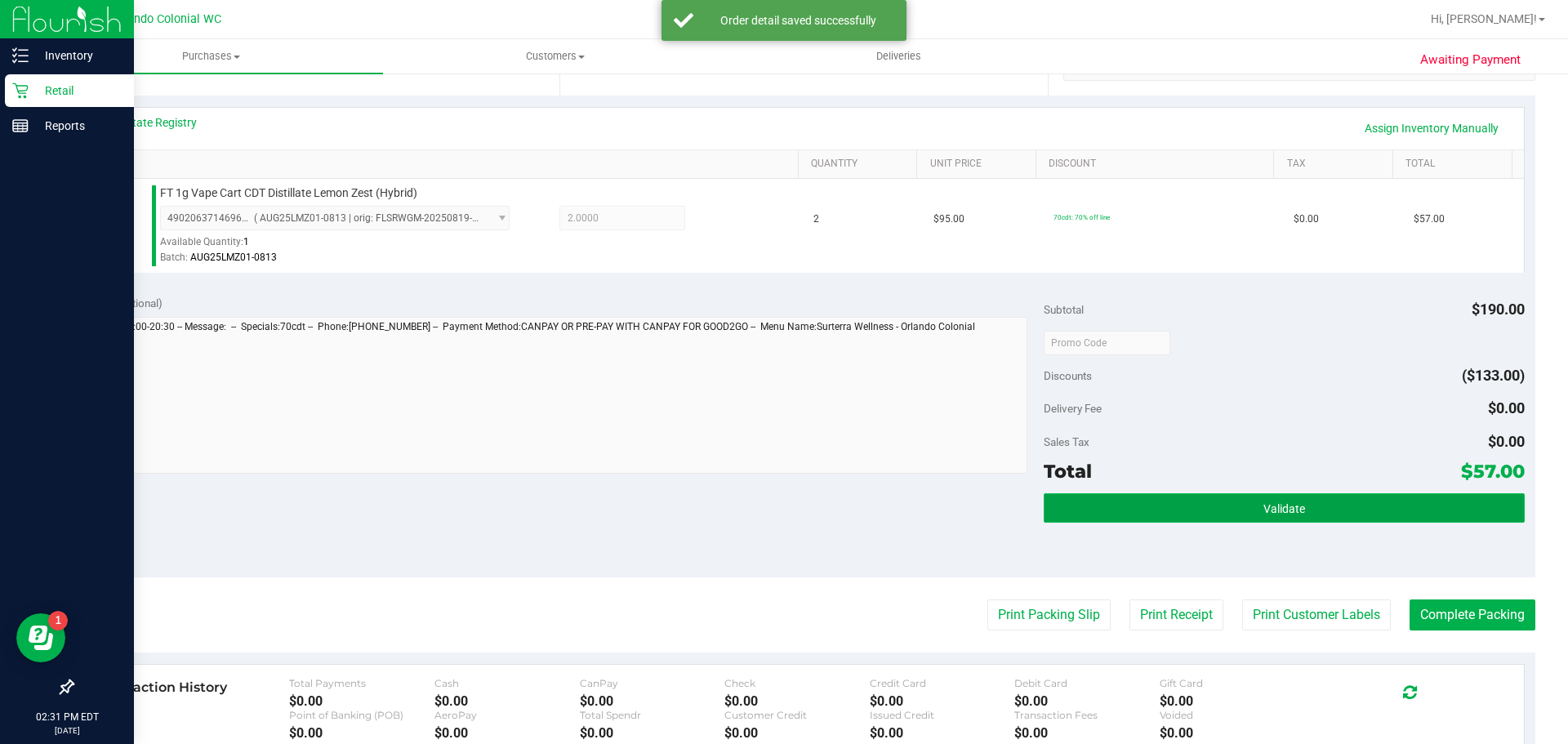
click at [1323, 500] on button "Validate" at bounding box center [1284, 507] width 480 height 29
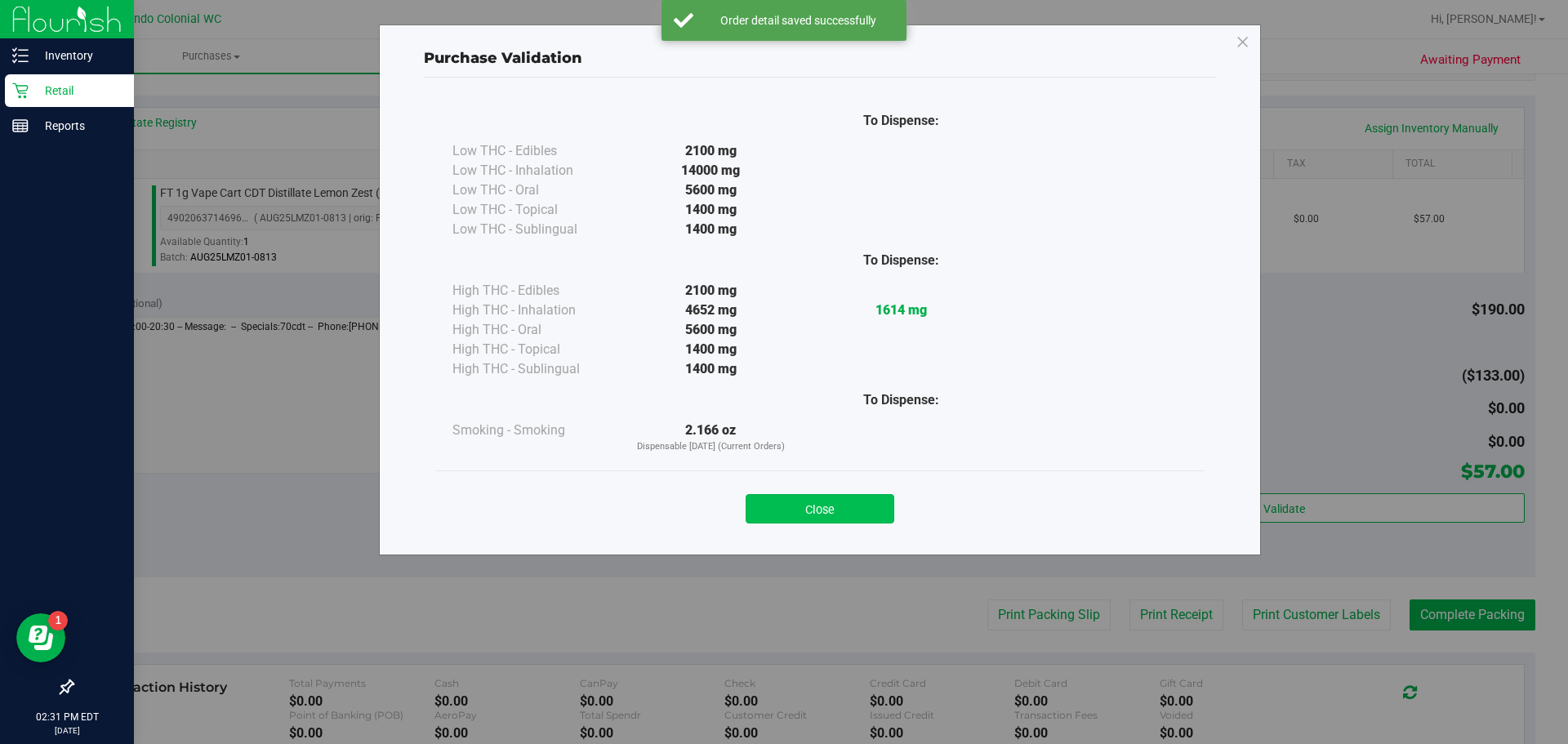
click at [783, 504] on button "Close" at bounding box center [820, 508] width 148 height 29
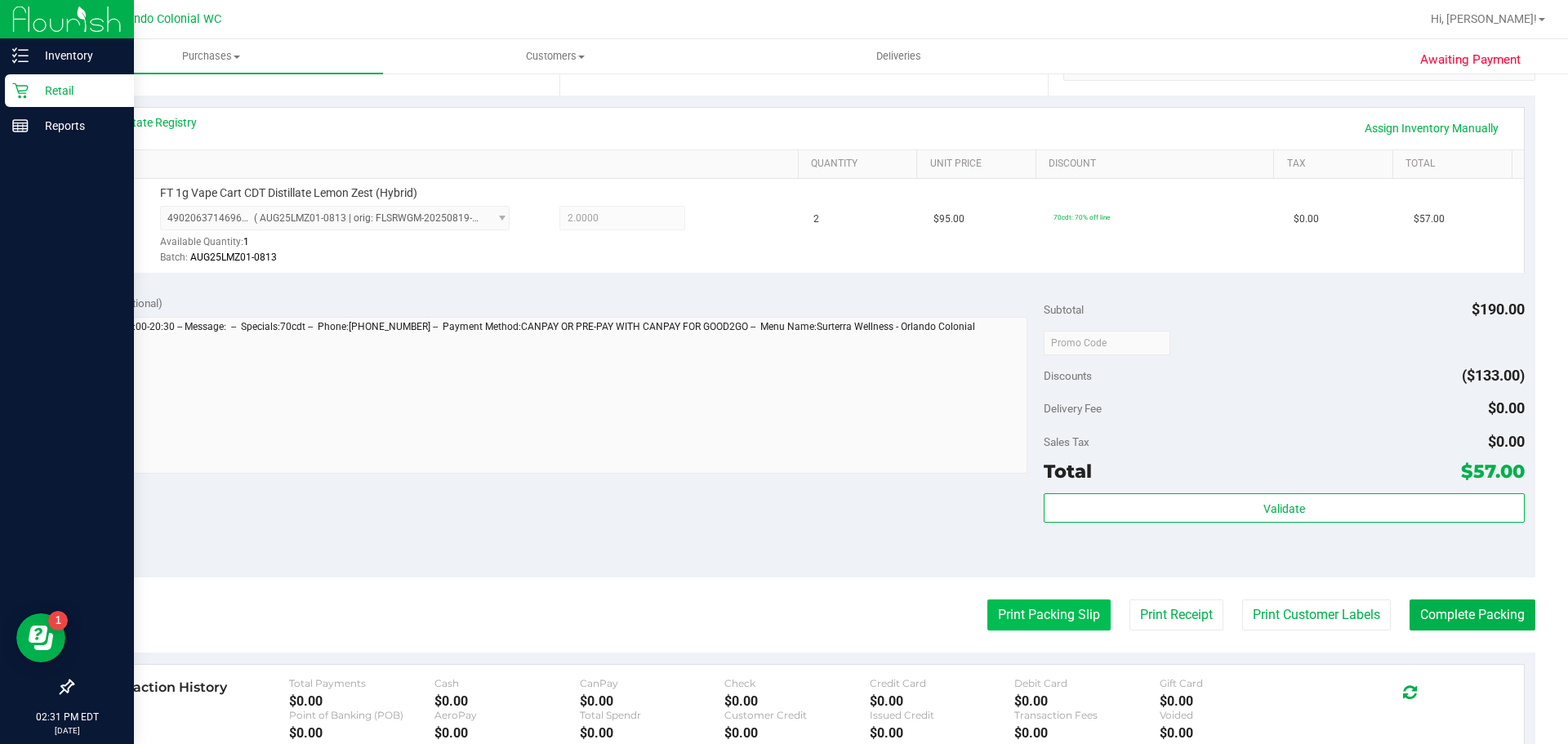
click at [1040, 627] on button "Print Packing Slip" at bounding box center [1049, 614] width 124 height 31
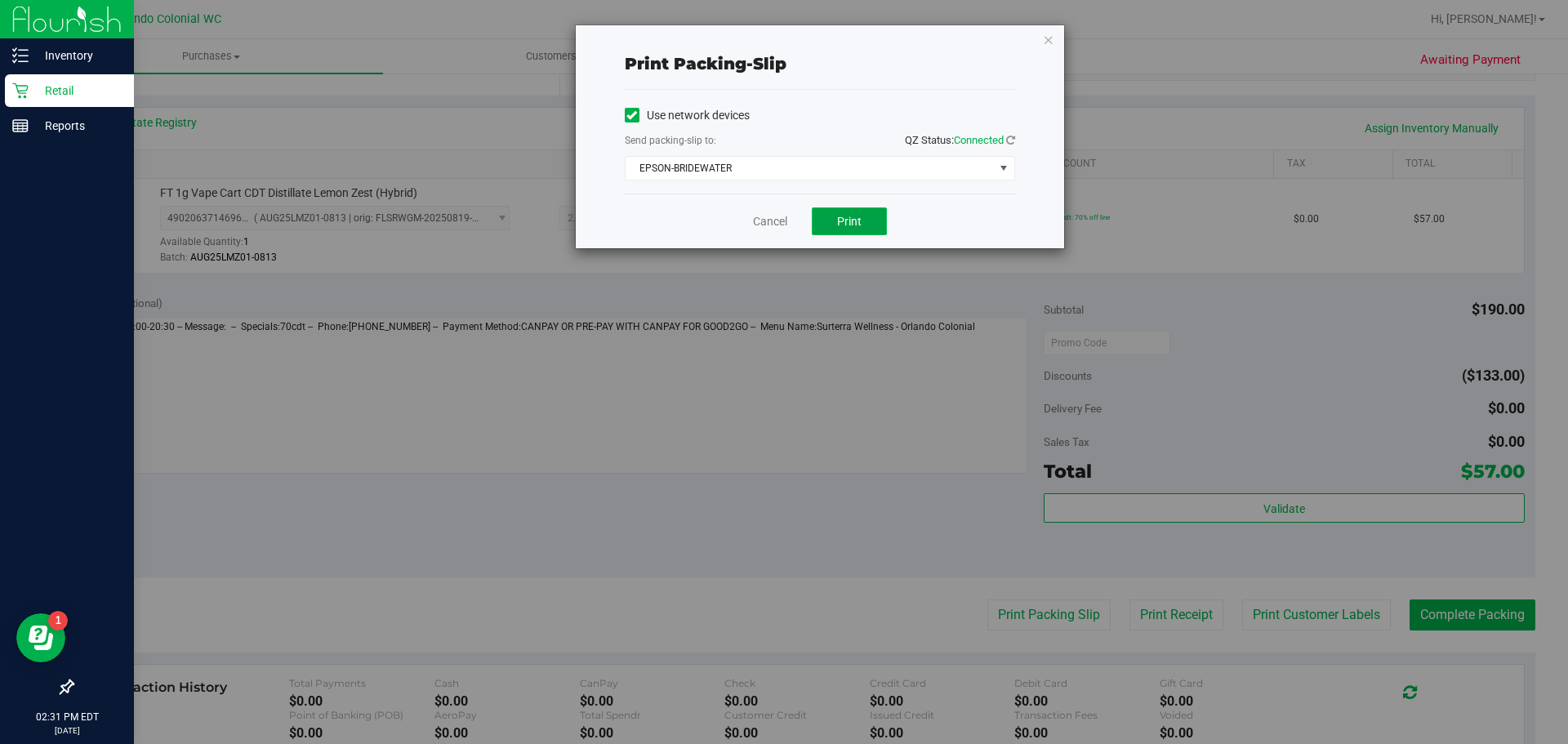
click at [860, 219] on span "Print" at bounding box center [849, 221] width 25 height 13
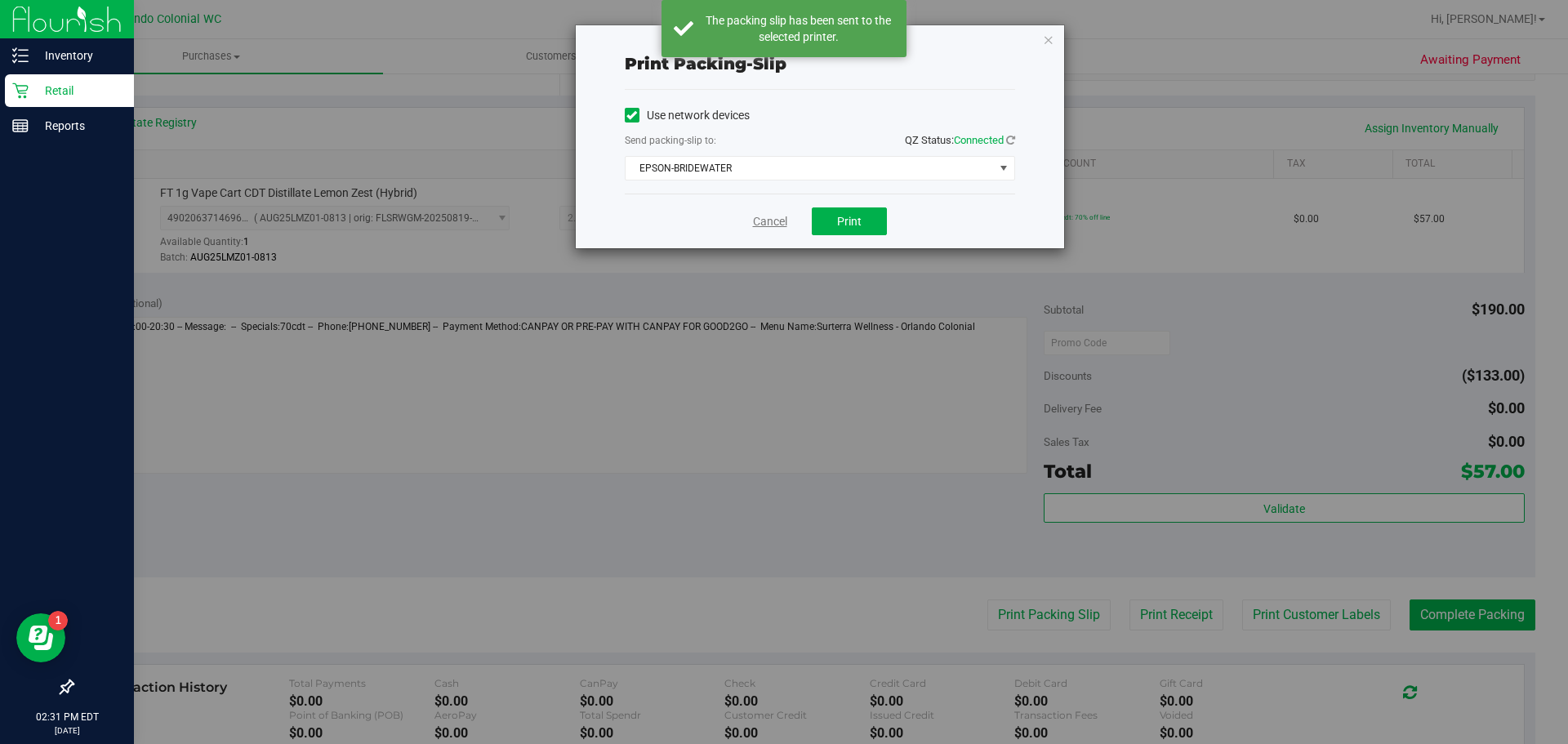
click at [777, 225] on link "Cancel" at bounding box center [770, 221] width 34 height 17
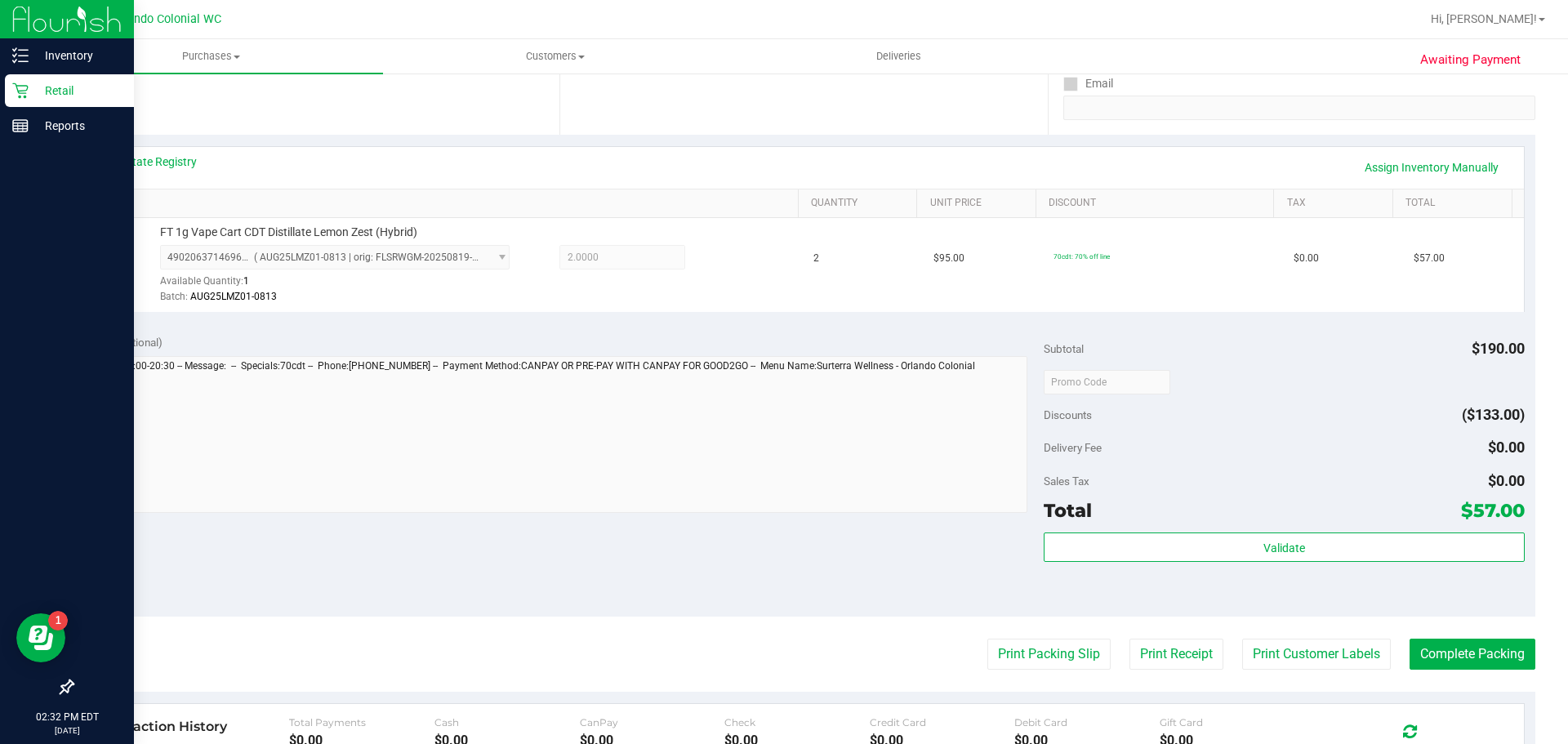
scroll to position [304, 0]
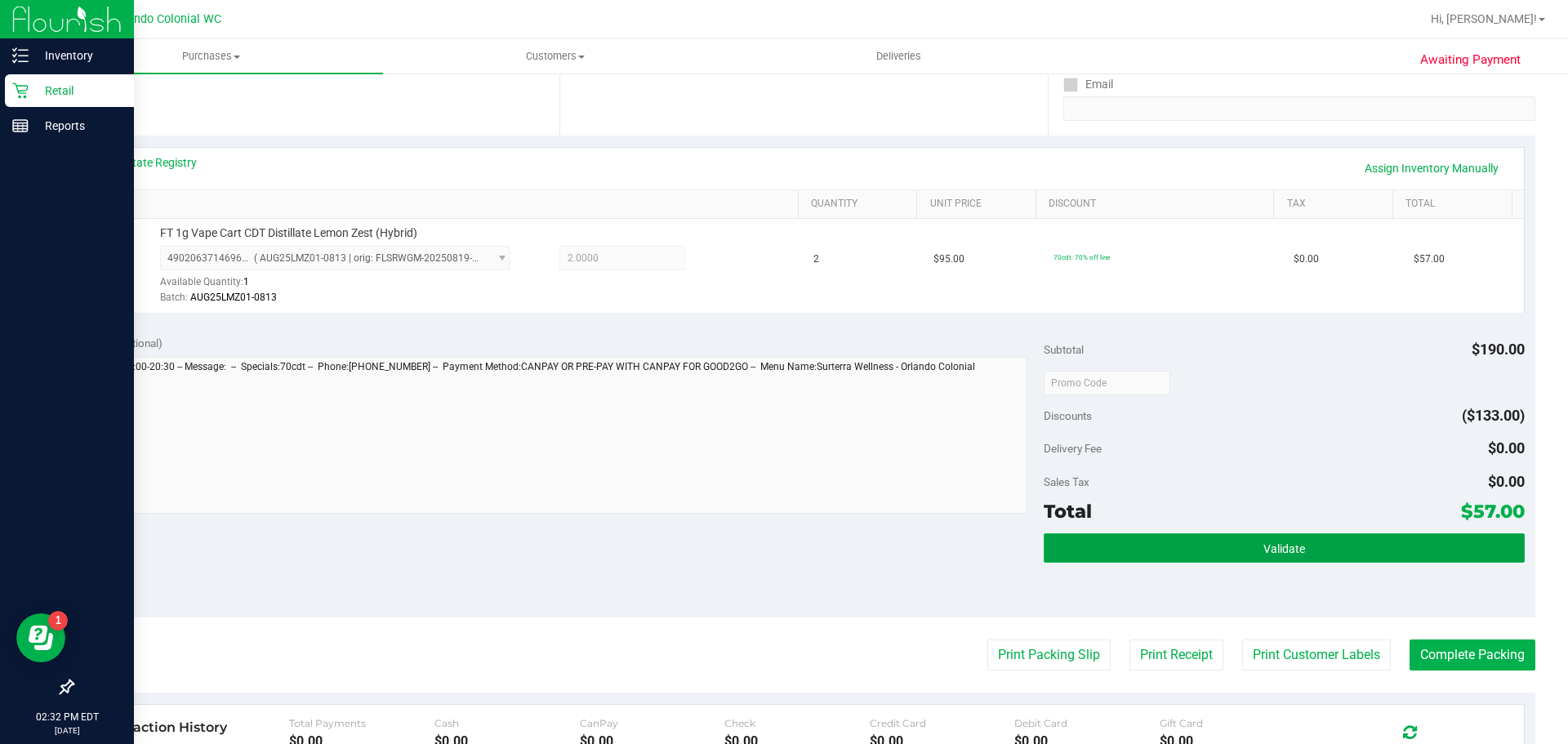
click at [1199, 552] on button "Validate" at bounding box center [1284, 547] width 480 height 29
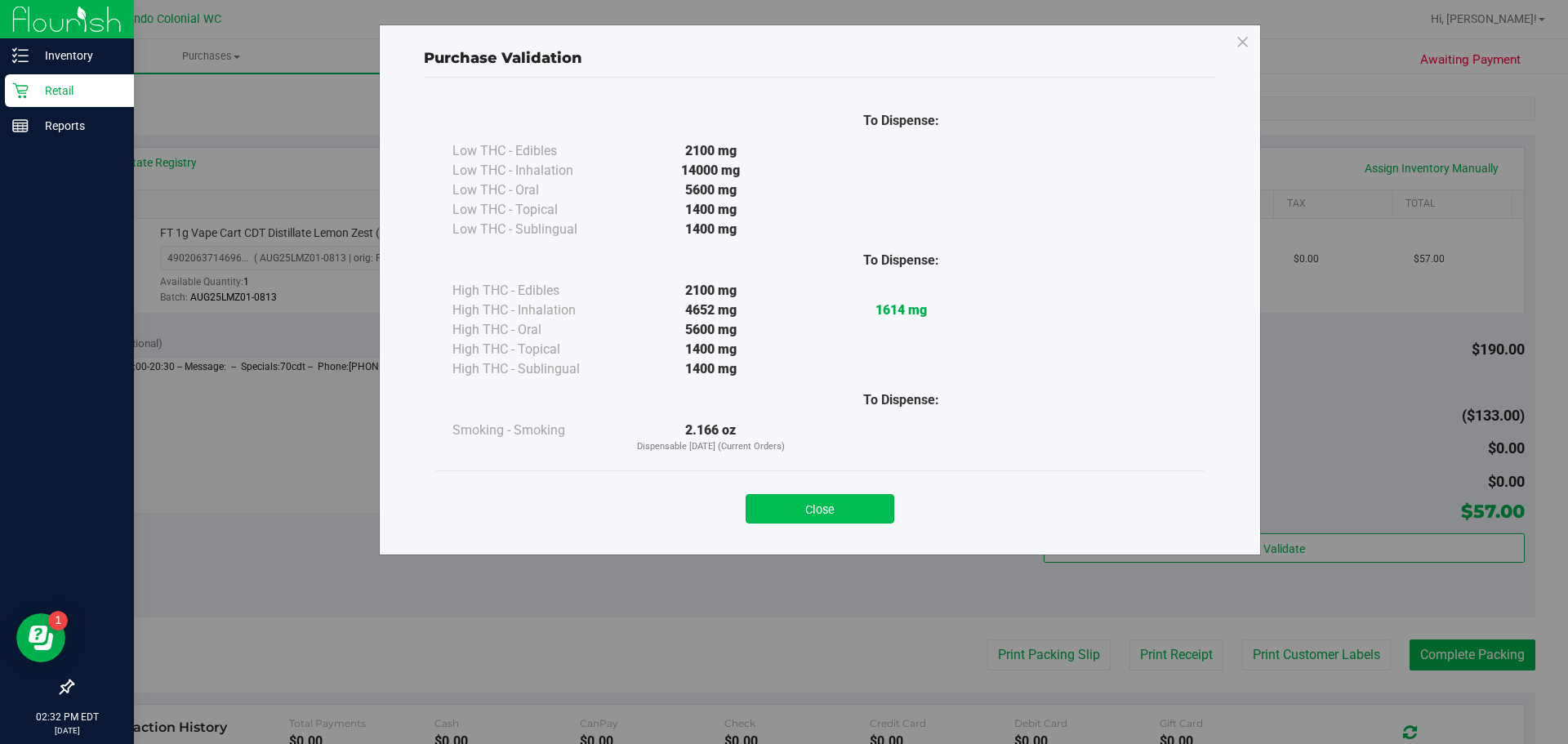
click at [835, 507] on button "Close" at bounding box center [820, 508] width 148 height 29
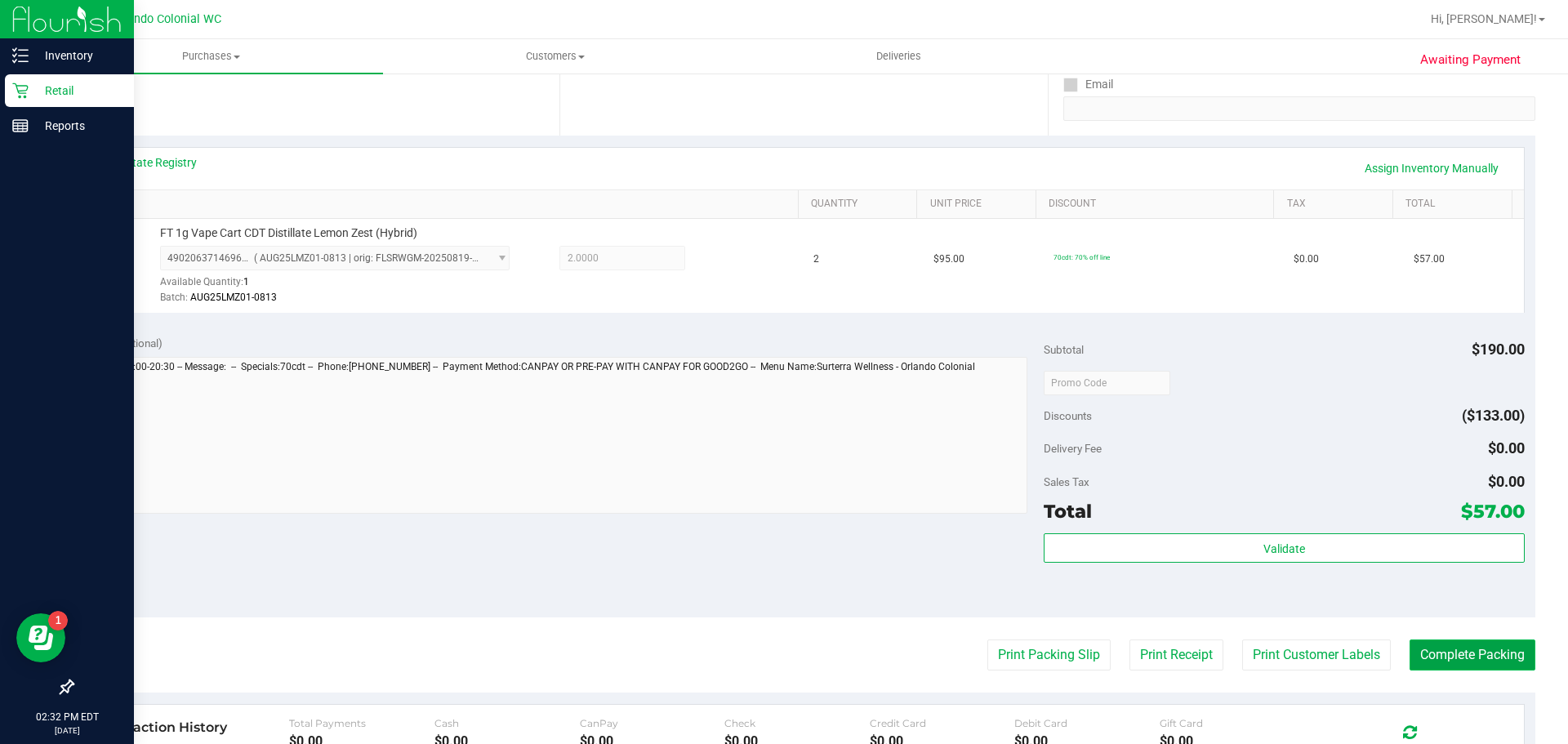
click at [1460, 670] on button "Complete Packing" at bounding box center [1473, 654] width 125 height 31
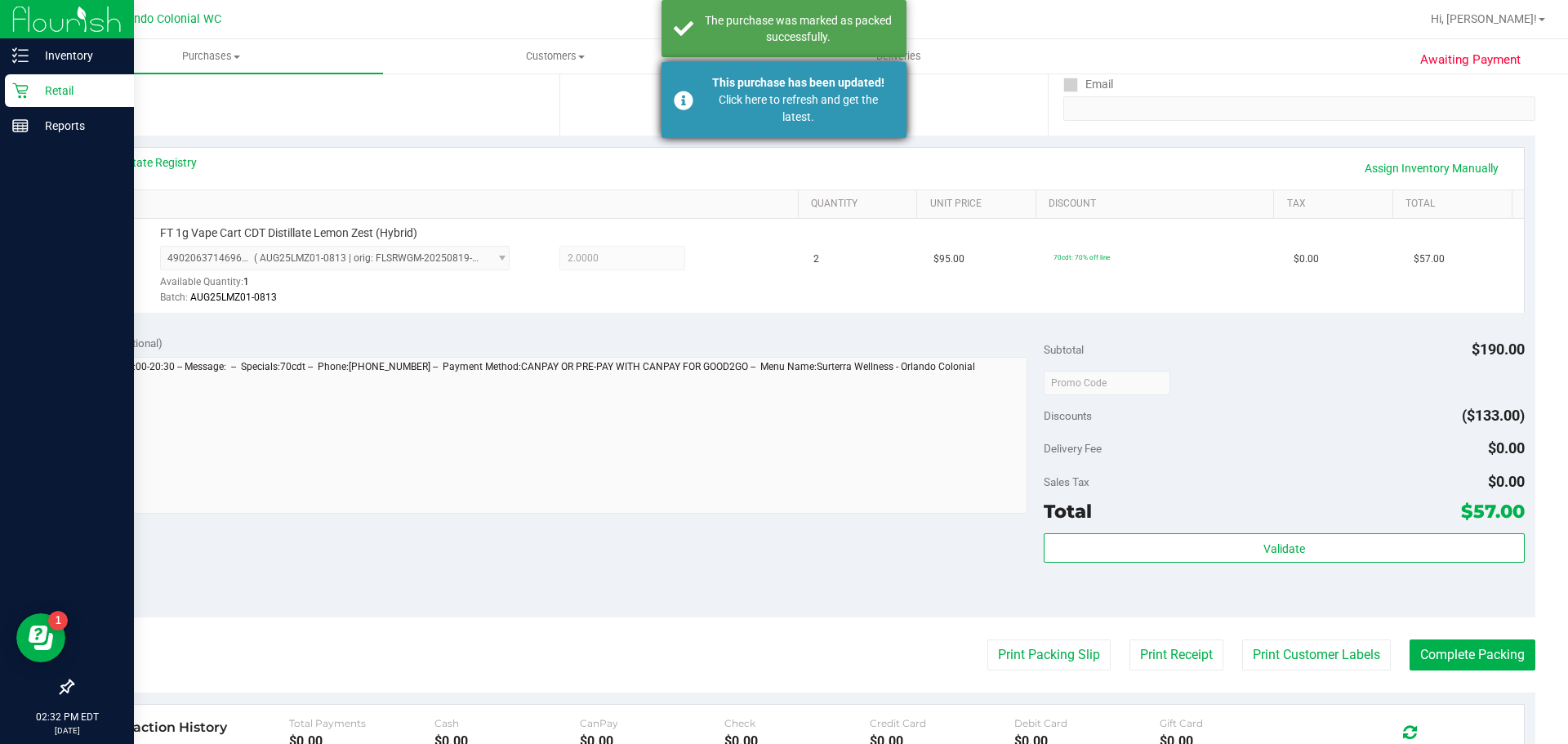
click at [726, 109] on div "Click here to refresh and get the latest." at bounding box center [798, 109] width 192 height 34
click at [737, 47] on div "The purchase was marked as packed successfully." at bounding box center [784, 28] width 245 height 57
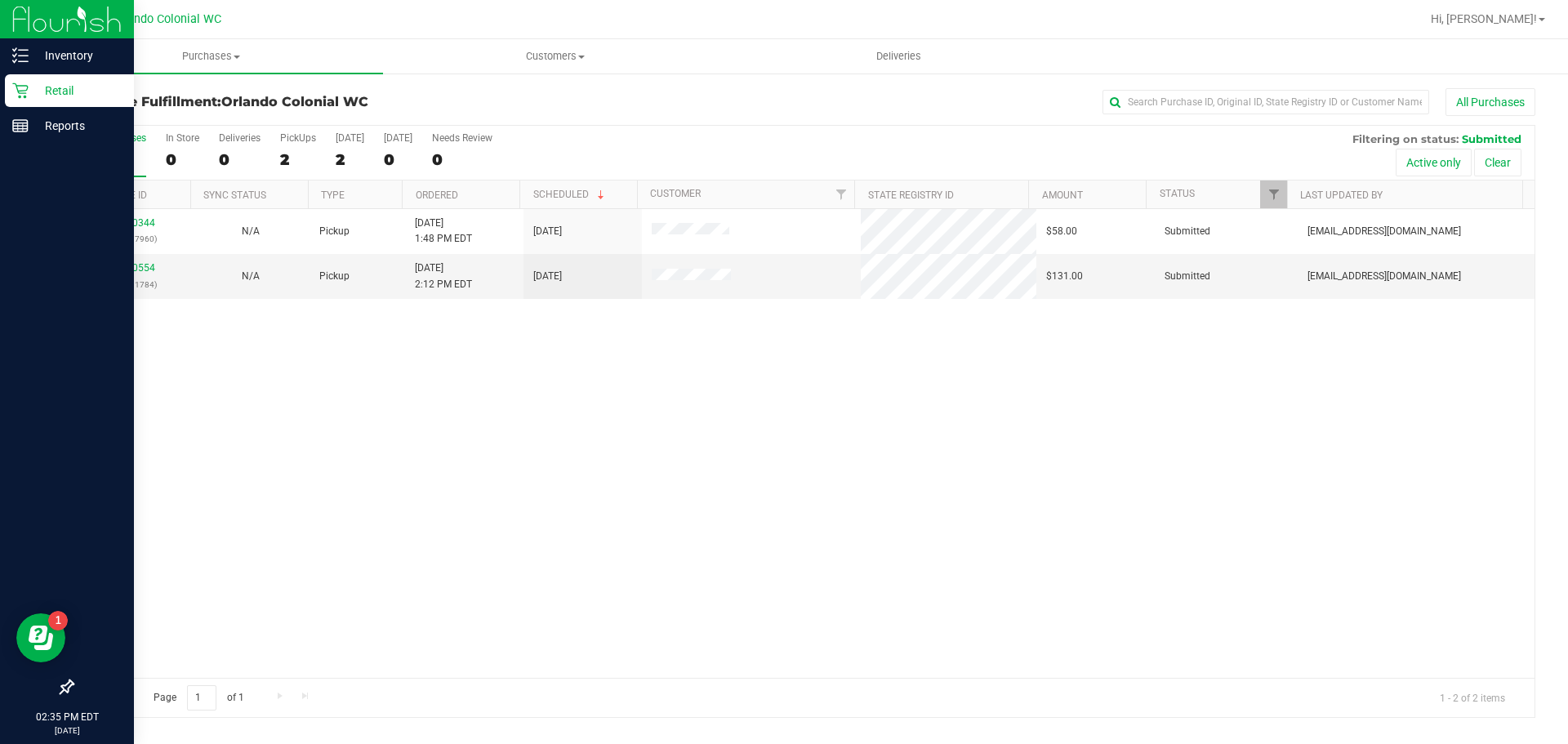
drag, startPoint x: 795, startPoint y: 355, endPoint x: 787, endPoint y: 357, distance: 8.2
click at [793, 356] on div "11980344 (326117960) N/A Pickup 9/20/2025 1:48 PM EDT 9/20/2025 $58.00 Submitte…" at bounding box center [803, 443] width 1462 height 469
click at [29, 56] on p "Inventory" at bounding box center [77, 56] width 98 height 19
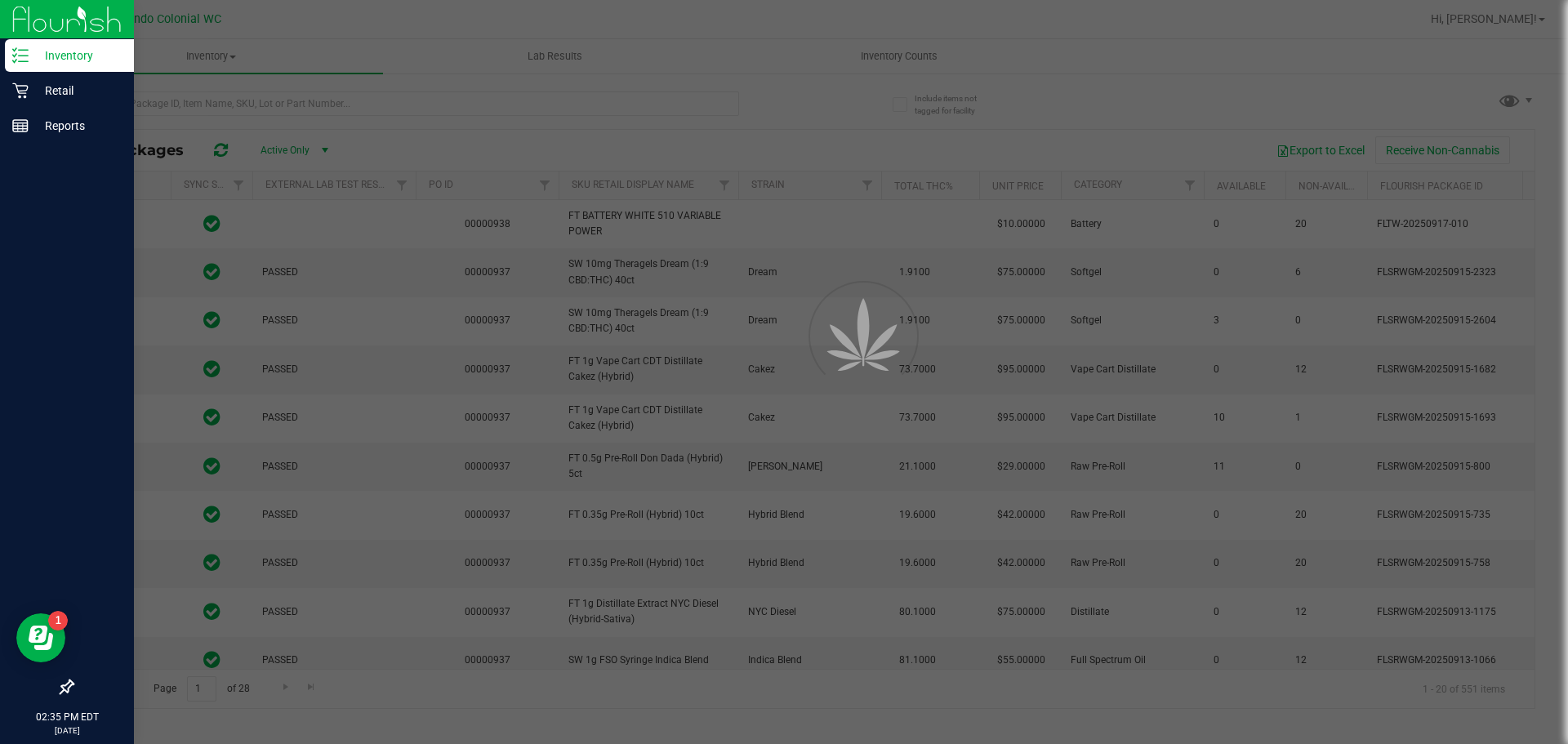
click at [249, 100] on div at bounding box center [784, 372] width 1568 height 744
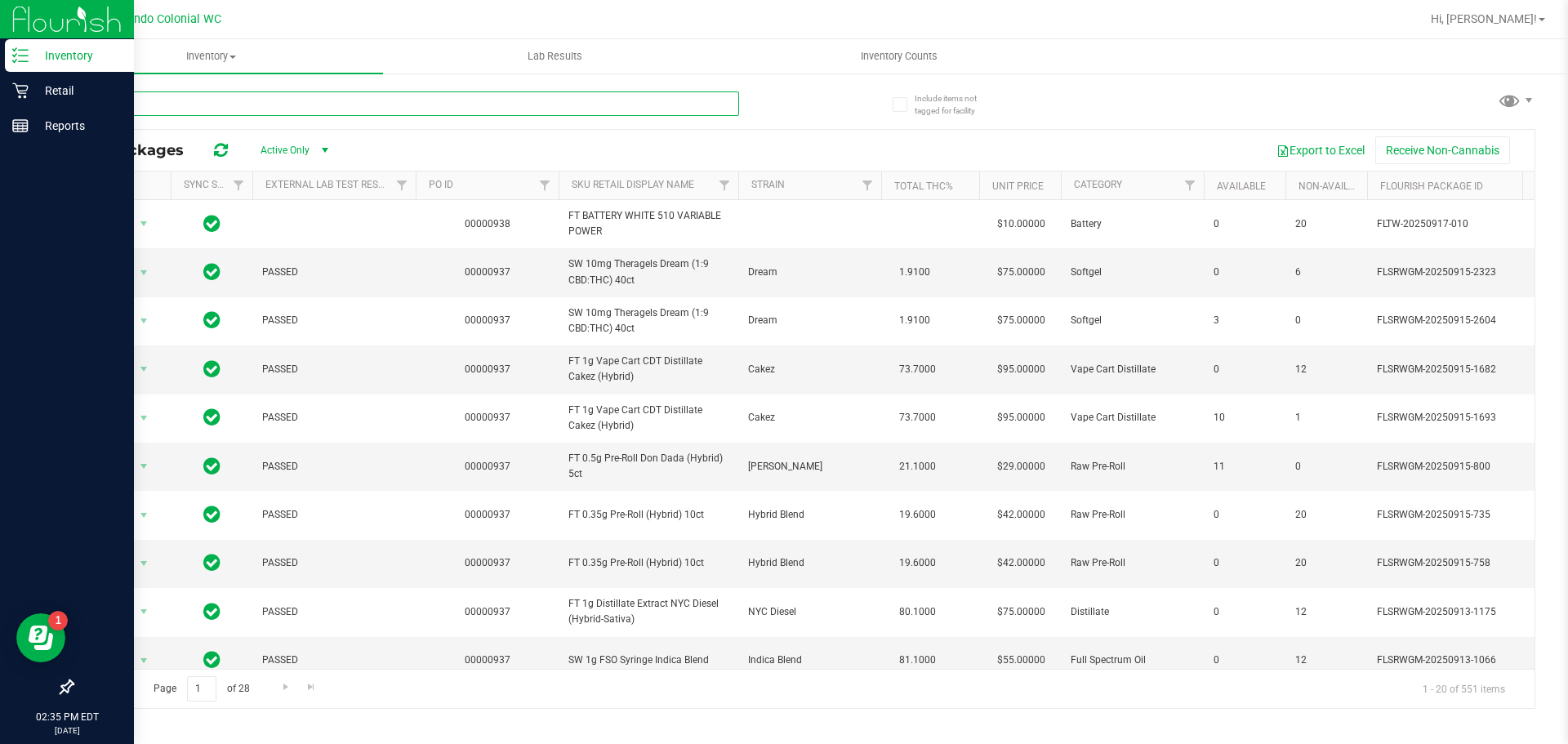
click at [251, 101] on input "text" at bounding box center [405, 104] width 667 height 25
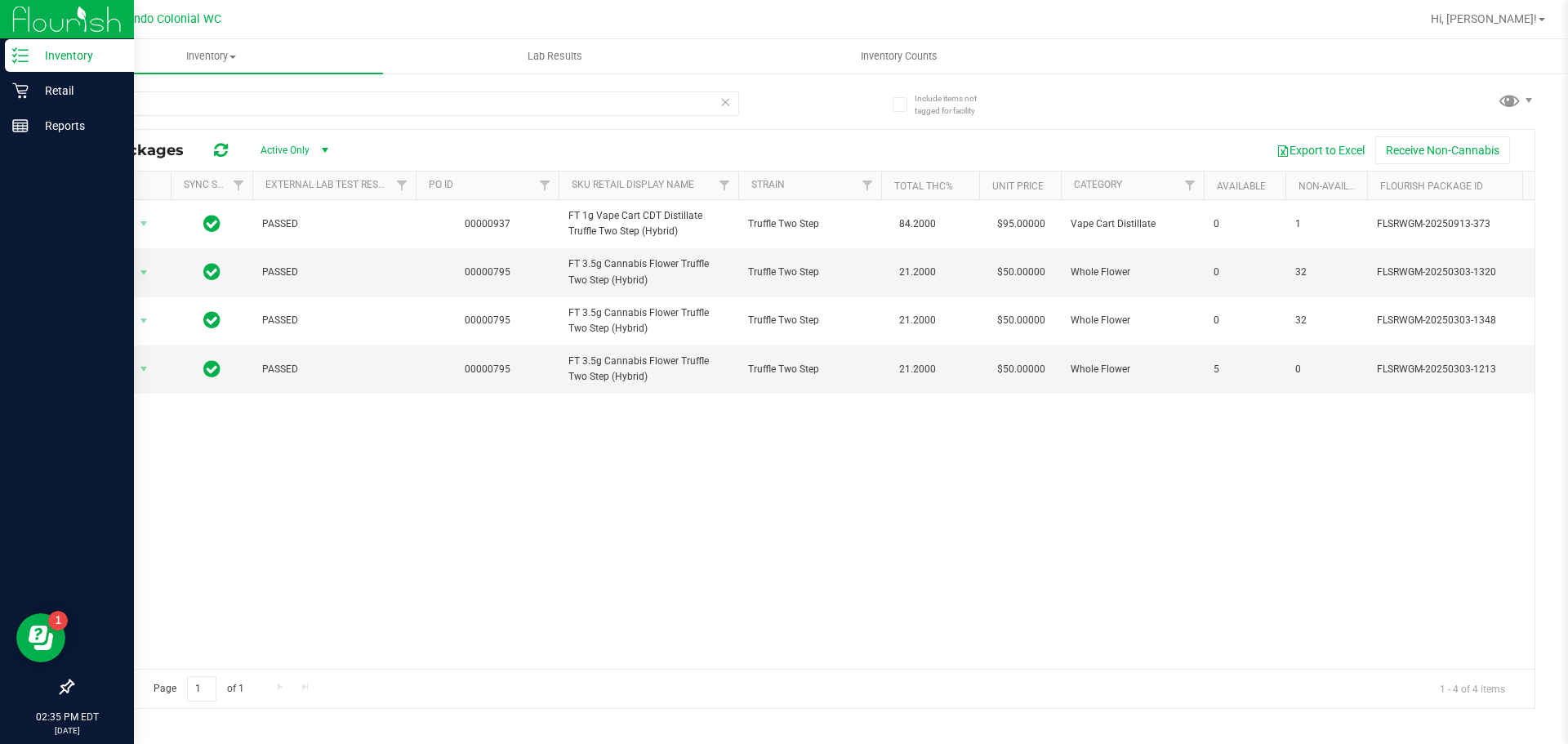
click at [750, 508] on div "Action Action Global inventory Package audit log Print package label Print prod…" at bounding box center [803, 434] width 1462 height 469
drag, startPoint x: 640, startPoint y: 285, endPoint x: 529, endPoint y: 252, distance: 115.8
click at [529, 252] on tr "Action Action Global inventory Package audit log Print package label Print prod…" at bounding box center [1510, 272] width 2875 height 49
click at [547, 272] on td "00000795" at bounding box center [487, 272] width 143 height 49
drag, startPoint x: 408, startPoint y: 259, endPoint x: 784, endPoint y: 431, distance: 413.5
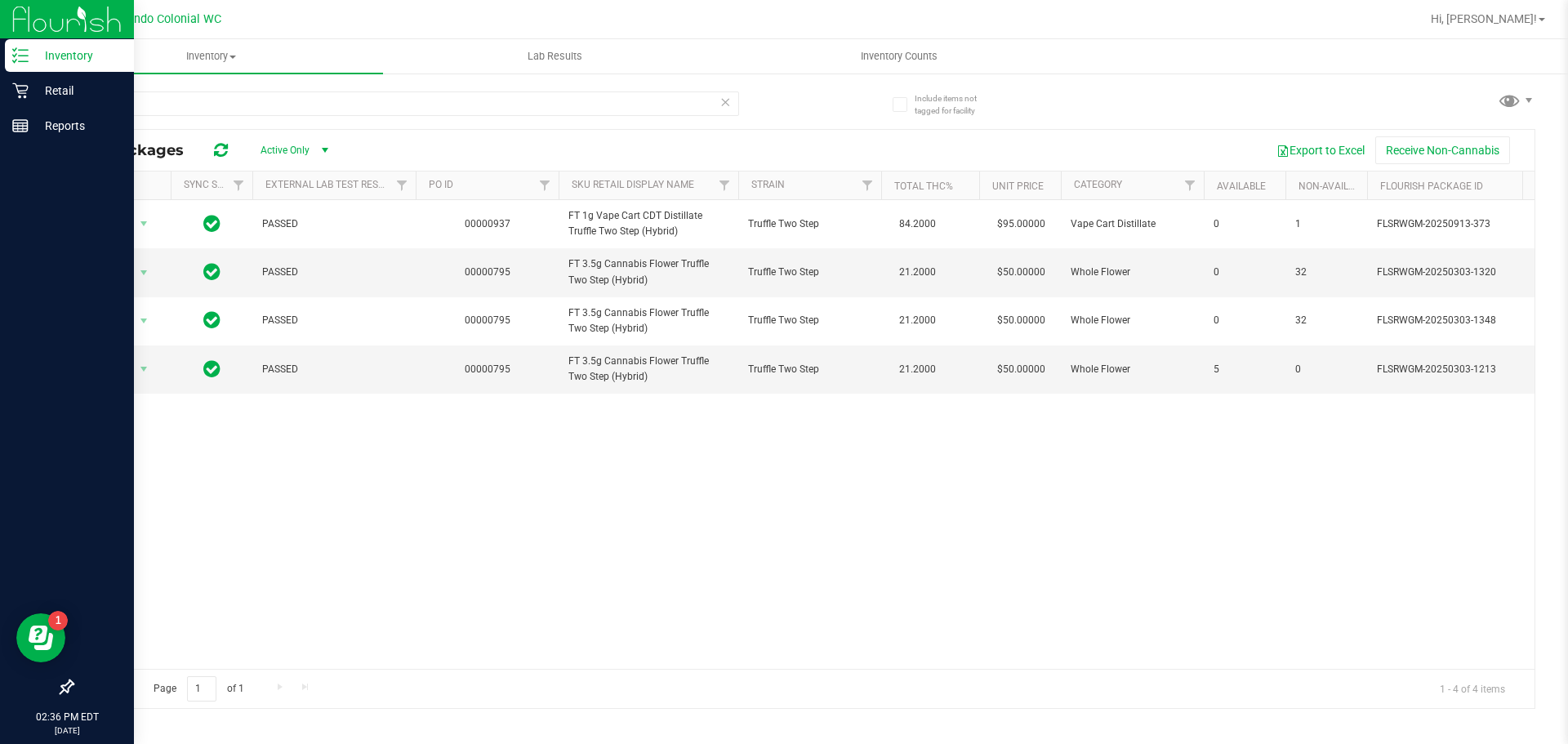
click at [784, 431] on div "Action Action Global inventory Package audit log Print package label Print prod…" at bounding box center [803, 434] width 1462 height 469
click at [786, 431] on div "Action Action Global inventory Package audit log Print package label Print prod…" at bounding box center [803, 434] width 1462 height 469
click at [716, 481] on div "Action Action Global inventory Package audit log Print package label Print prod…" at bounding box center [803, 434] width 1462 height 469
click at [644, 278] on span "FT 3.5g Cannabis Flower Truffle Two Step (Hybrid)" at bounding box center [648, 271] width 160 height 31
click at [628, 279] on span "FT 3.5g Cannabis Flower Truffle Two Step (Hybrid)" at bounding box center [648, 271] width 160 height 31
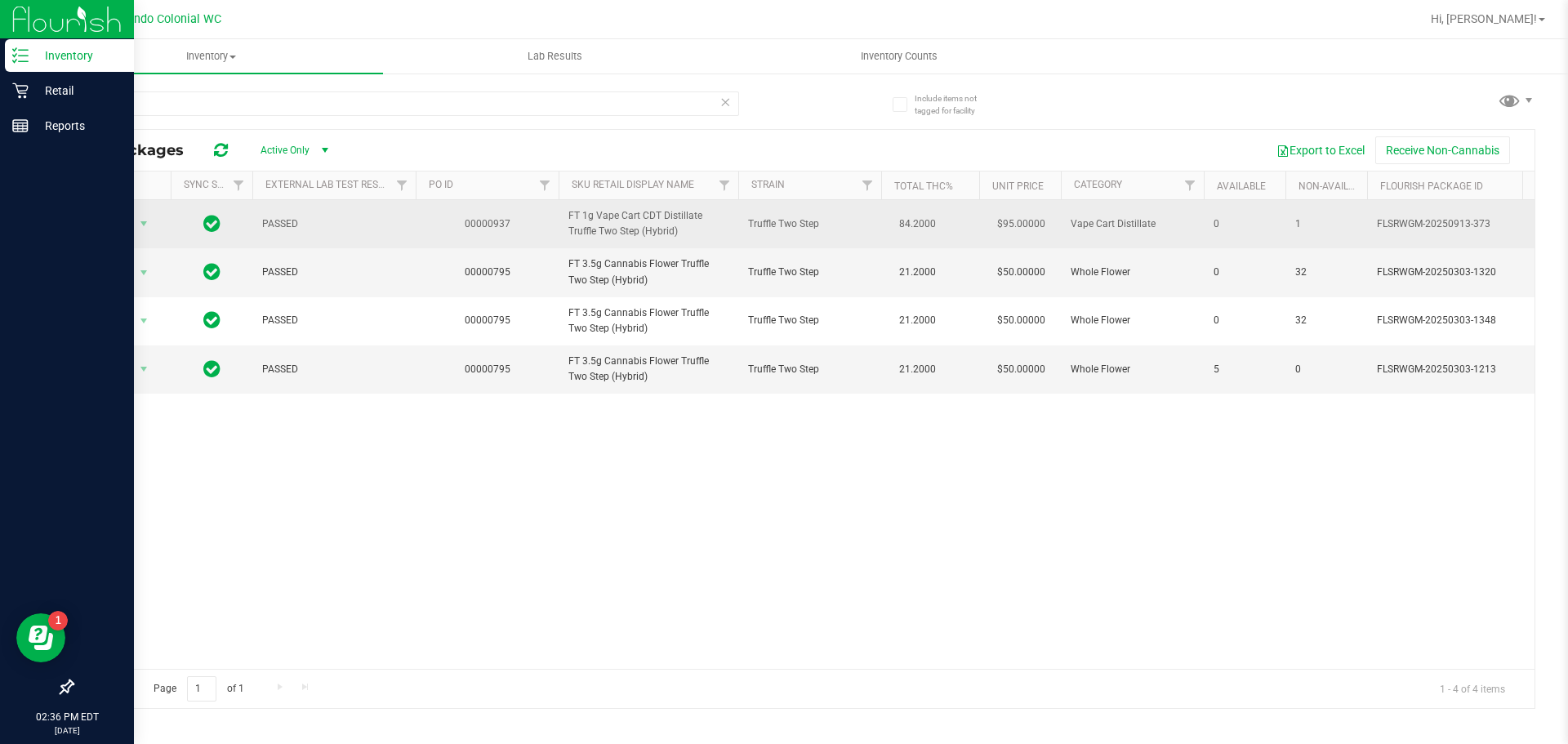
drag, startPoint x: 685, startPoint y: 235, endPoint x: 562, endPoint y: 222, distance: 123.7
click at [562, 222] on td "FT 1g Vape Cart CDT Distillate Truffle Two Step (Hybrid)" at bounding box center [649, 224] width 180 height 49
copy span "FT 1g Vape Cart CDT Distillate Truffle Two Step (Hybrid)"
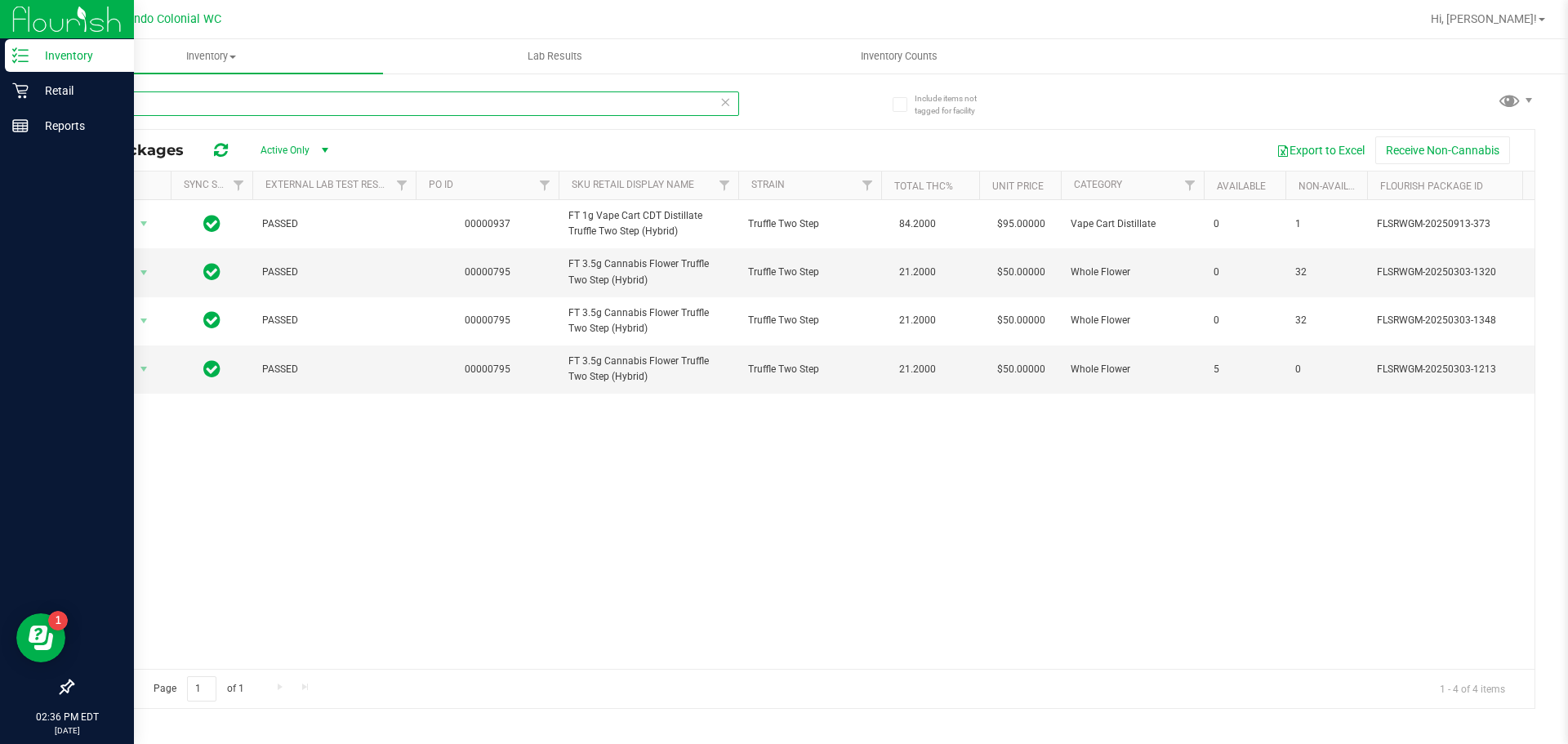
click at [142, 102] on input "truffle" at bounding box center [405, 104] width 667 height 25
paste input "FT 1g Vape Cart CDT Distillate Truffle Two Step (Hybrid)"
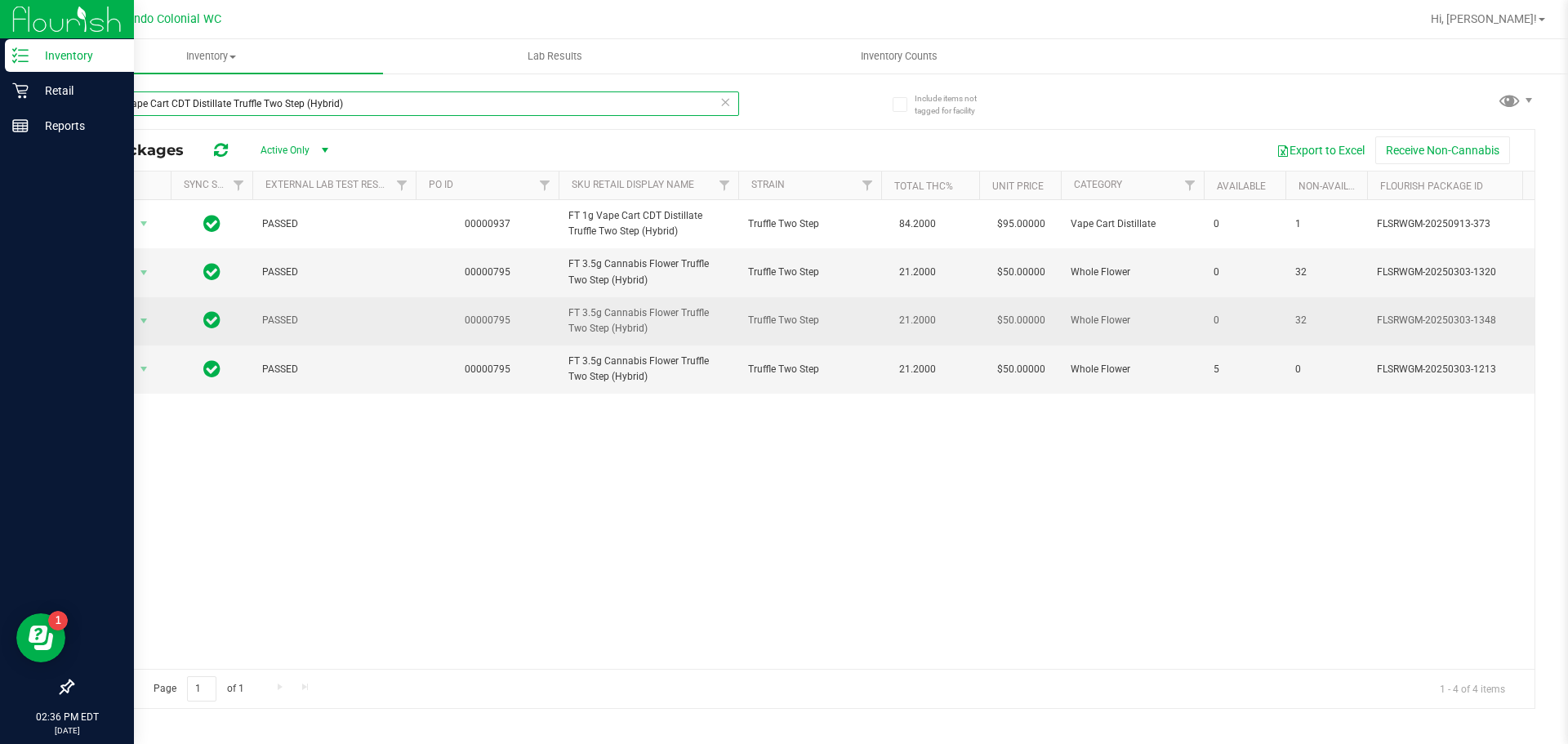
type input "FT 1g Vape Cart CDT Distillate Truffle Two Step (Hybrid)"
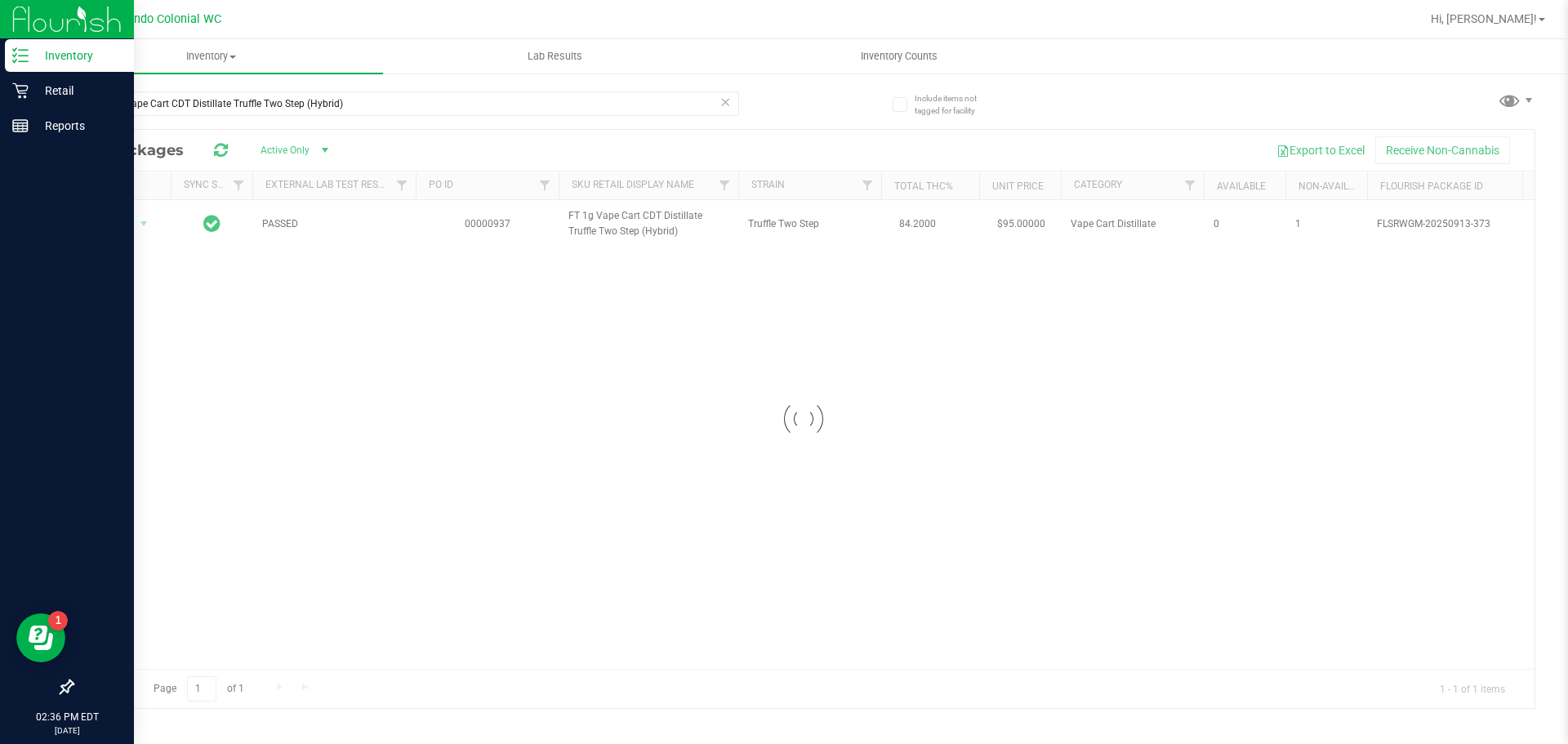
click at [650, 500] on div at bounding box center [803, 418] width 1462 height 578
click at [545, 312] on div "Action Action Global inventory Package audit log Print package label Print prod…" at bounding box center [803, 434] width 1462 height 469
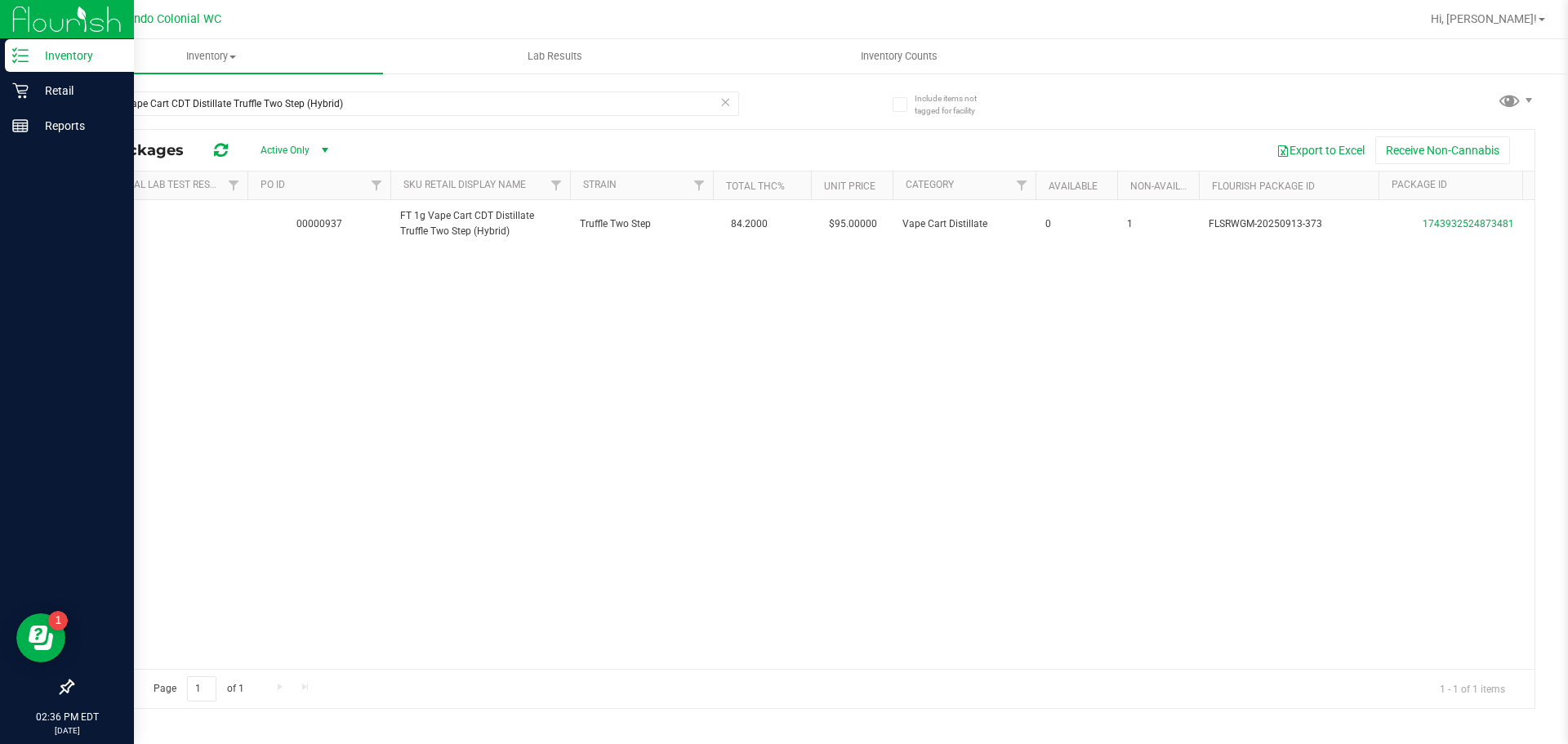
scroll to position [0, 154]
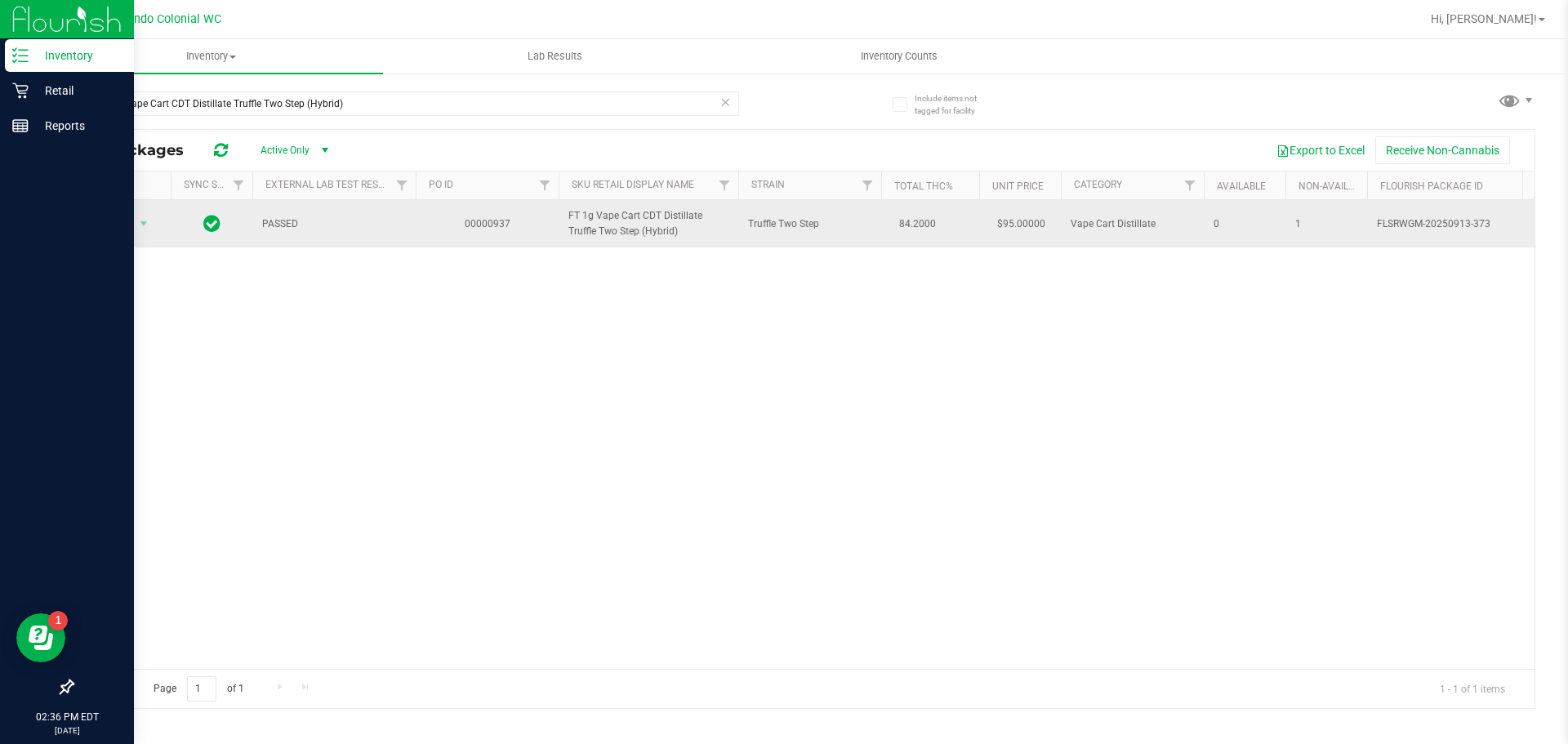
drag, startPoint x: 714, startPoint y: 235, endPoint x: 560, endPoint y: 214, distance: 155.4
click at [560, 214] on td "FT 1g Vape Cart CDT Distillate Truffle Two Step (Hybrid)" at bounding box center [649, 224] width 180 height 48
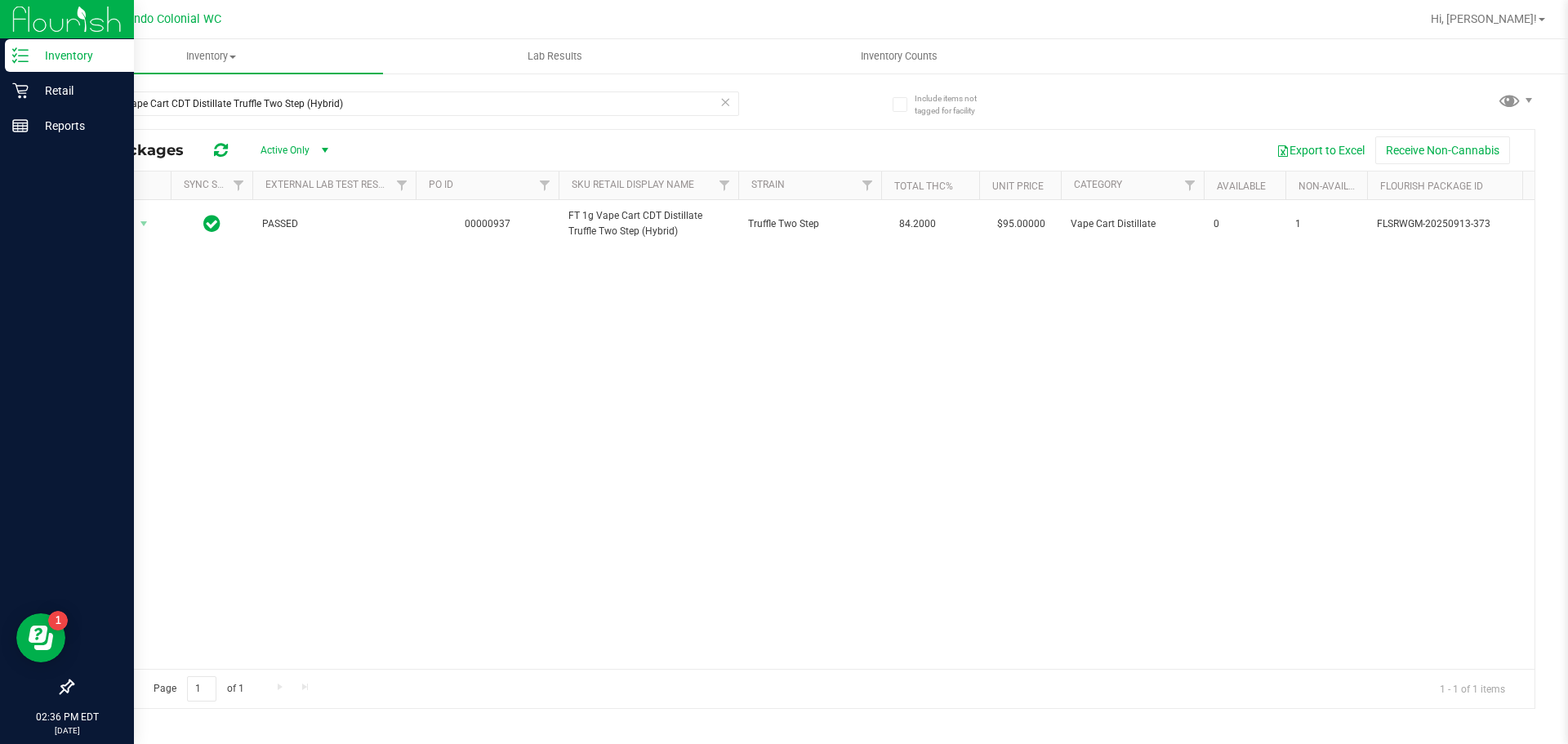
click at [759, 392] on div "Action Action Global inventory Package audit log Print package label Print prod…" at bounding box center [803, 434] width 1462 height 469
click at [391, 420] on div "Action Action Global inventory Package audit log Print package label Print prod…" at bounding box center [803, 434] width 1462 height 469
click at [376, 106] on input "FT 1g Vape Cart CDT Distillate Truffle Two Step (Hybrid)" at bounding box center [405, 104] width 667 height 25
click at [373, 369] on div "Action Action Global inventory Package audit log Print package label Print prod…" at bounding box center [803, 434] width 1462 height 469
drag, startPoint x: 569, startPoint y: 318, endPoint x: 508, endPoint y: 270, distance: 77.6
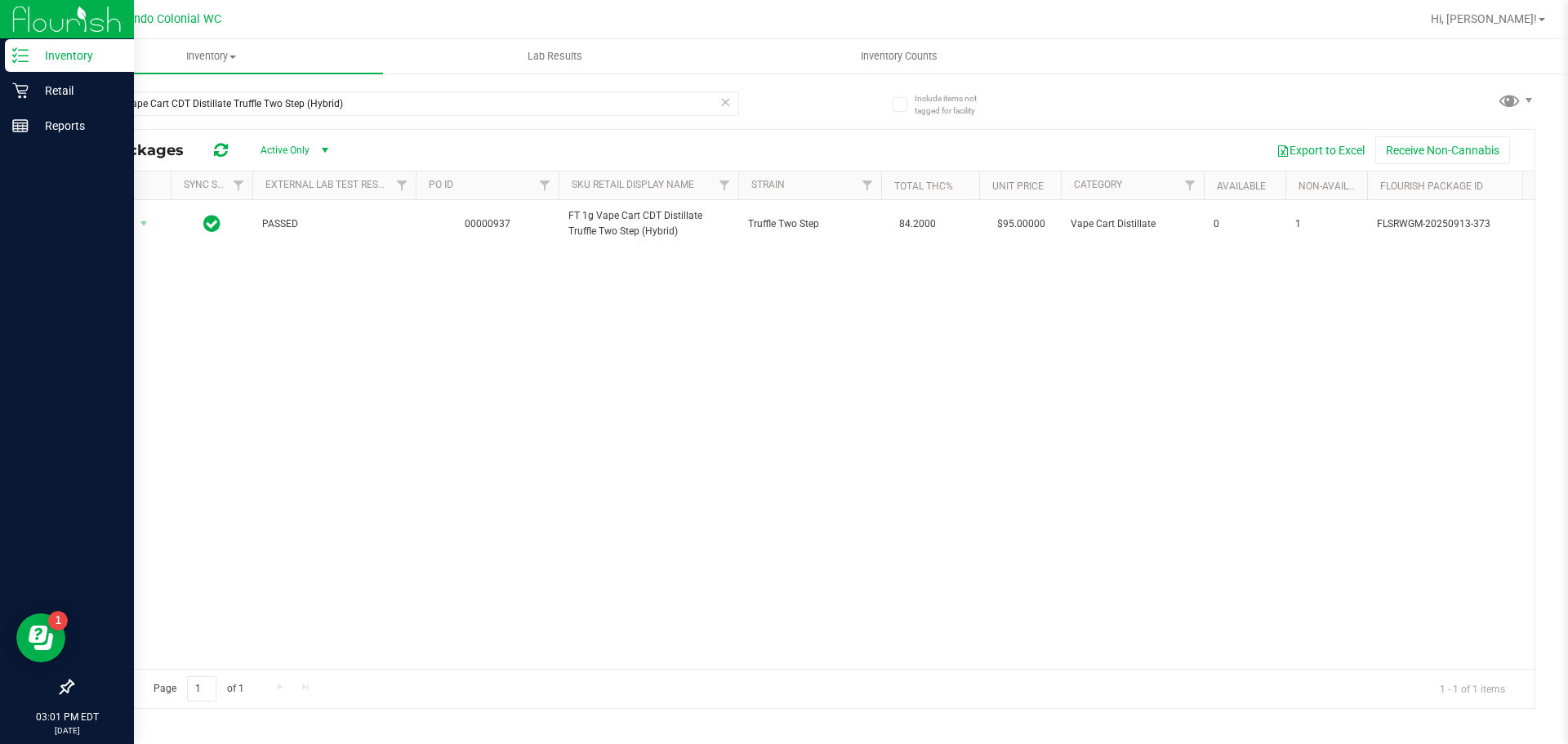
click at [569, 318] on div "Action Action Global inventory Package audit log Print package label Print prod…" at bounding box center [803, 434] width 1462 height 469
click at [50, 92] on p "Retail" at bounding box center [77, 91] width 98 height 19
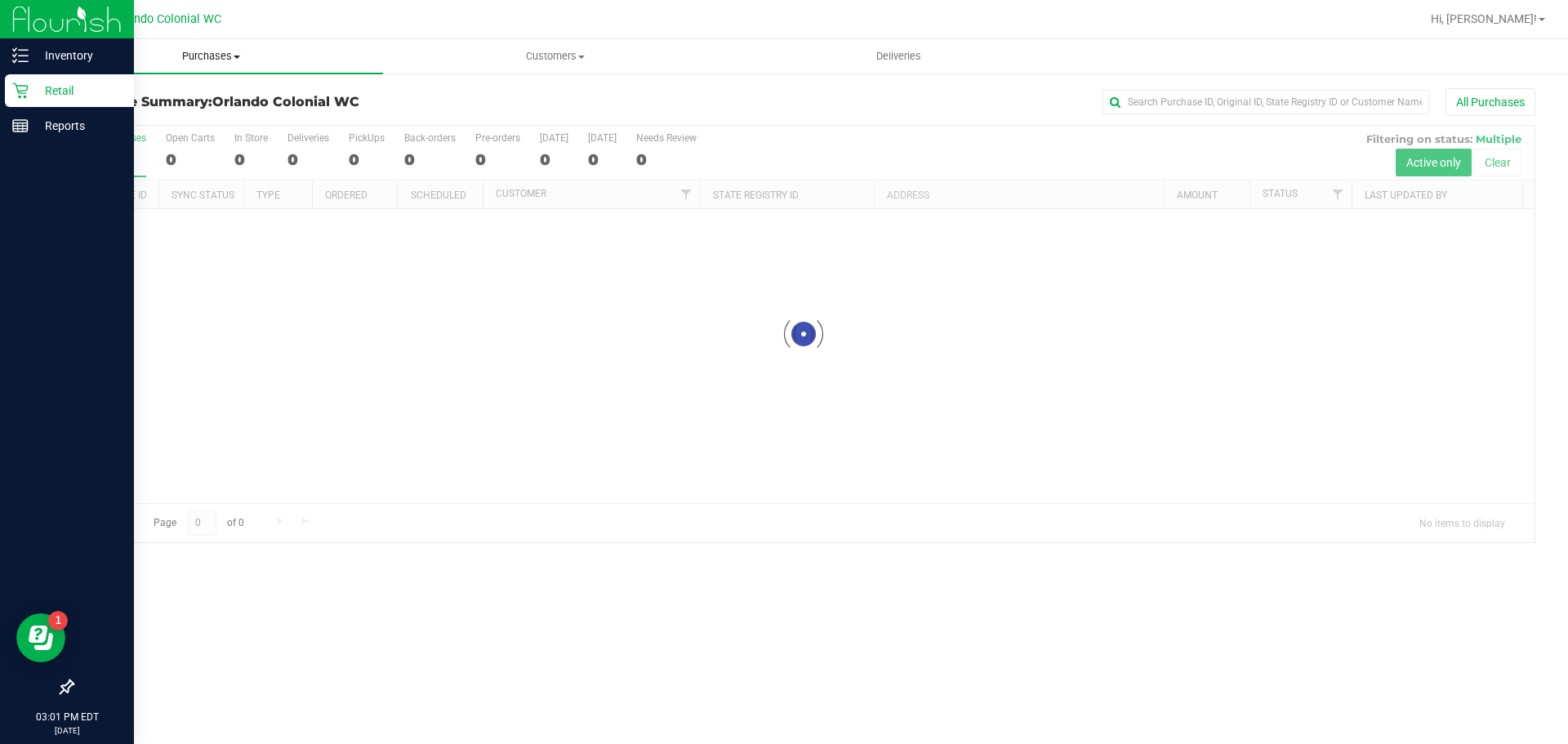
click at [232, 60] on span "Purchases" at bounding box center [210, 56] width 343 height 15
click at [148, 122] on li "Fulfillment" at bounding box center [210, 118] width 343 height 19
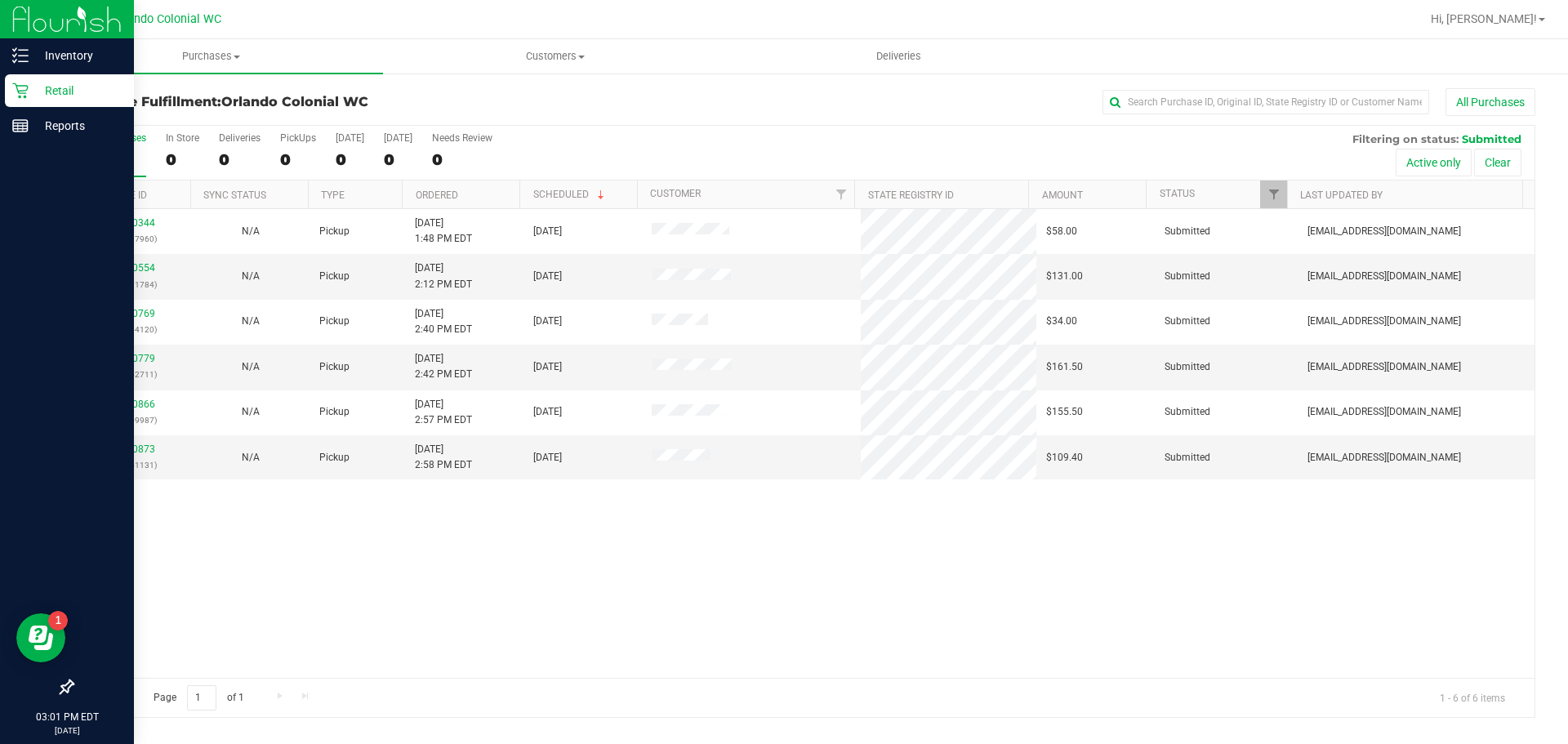
click at [766, 566] on div "11980344 (326117960) N/A Pickup 9/20/2025 1:48 PM EDT 9/20/2025 $58.00 Submitte…" at bounding box center [803, 443] width 1462 height 469
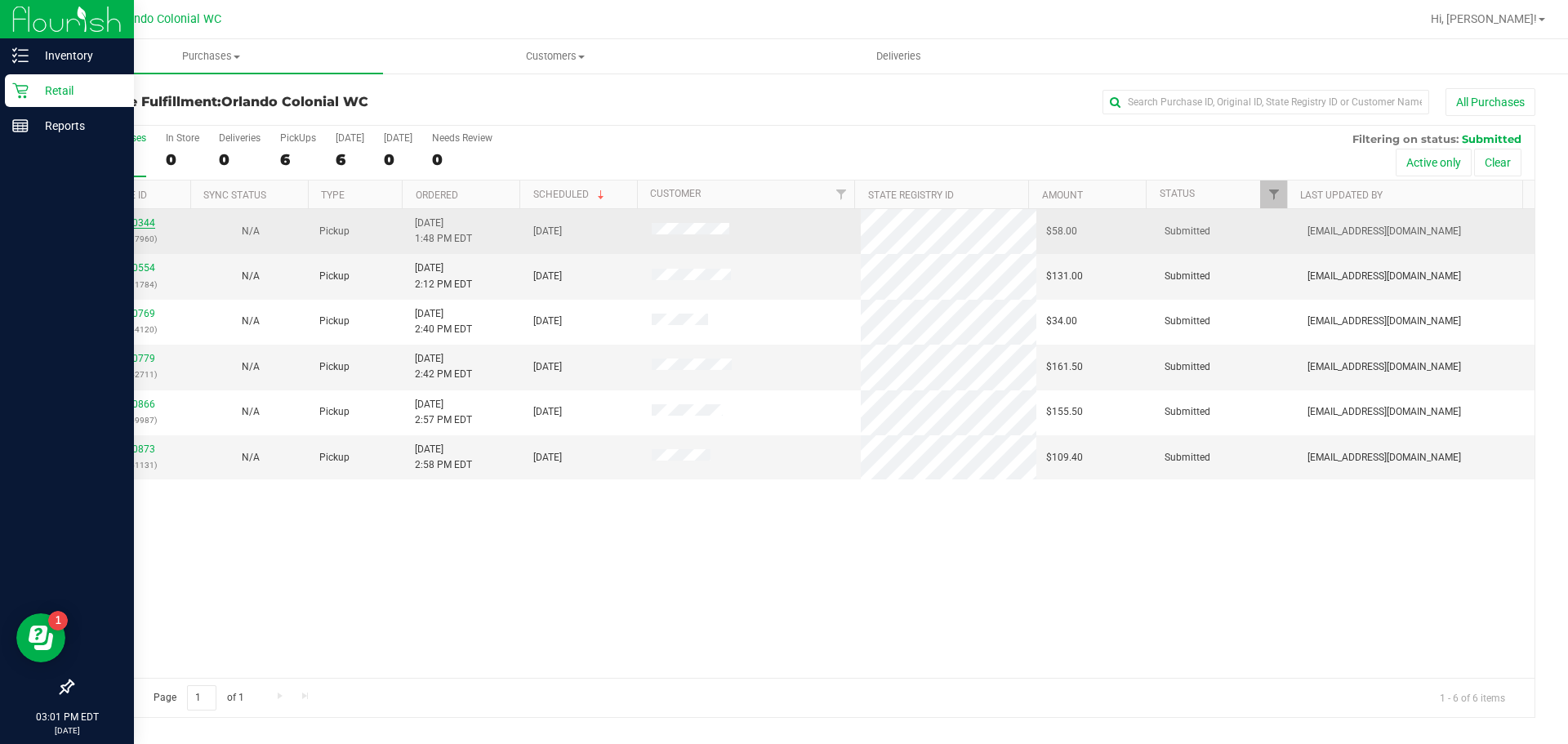
click at [130, 223] on link "11980344" at bounding box center [132, 222] width 46 height 11
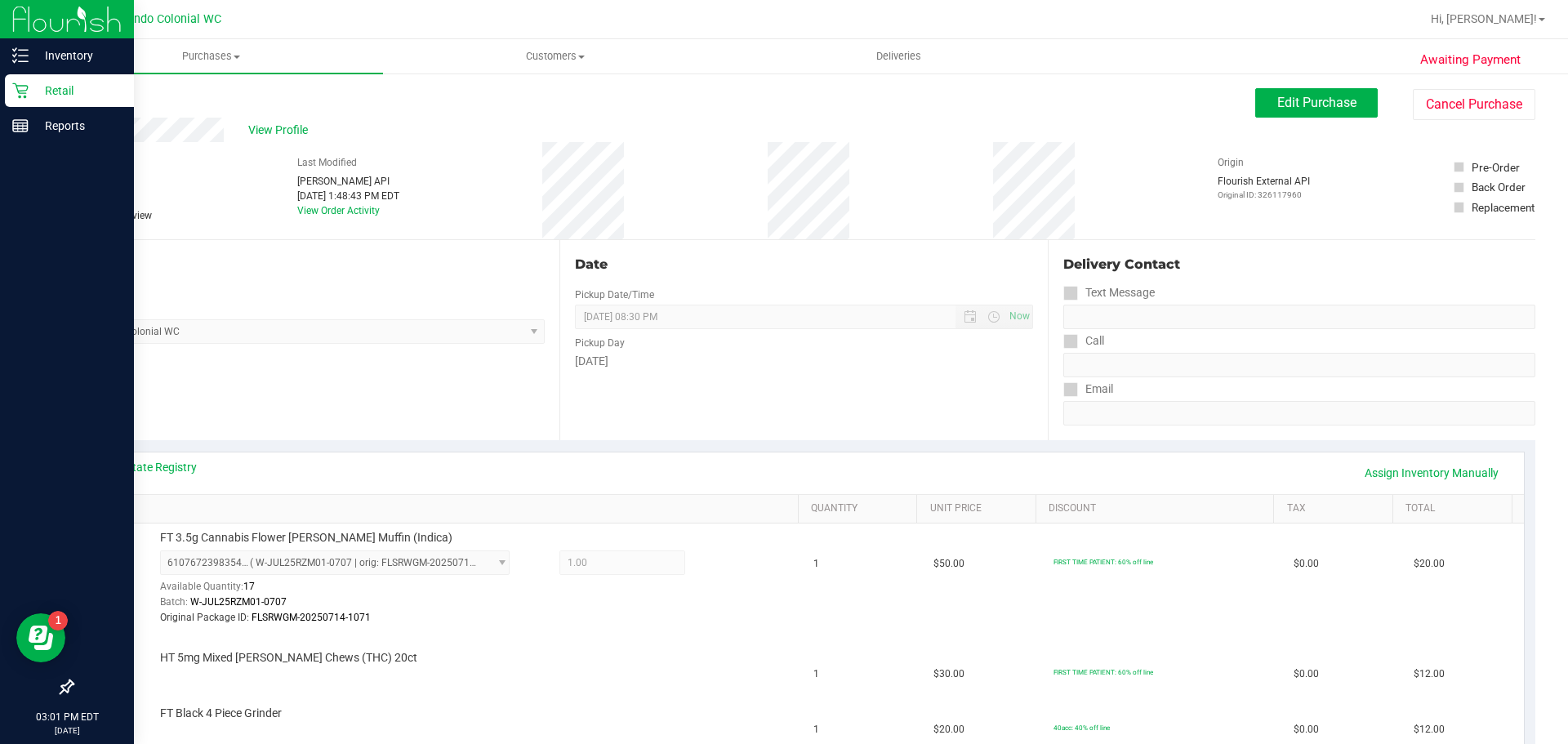
click at [83, 94] on link "Back" at bounding box center [84, 98] width 25 height 11
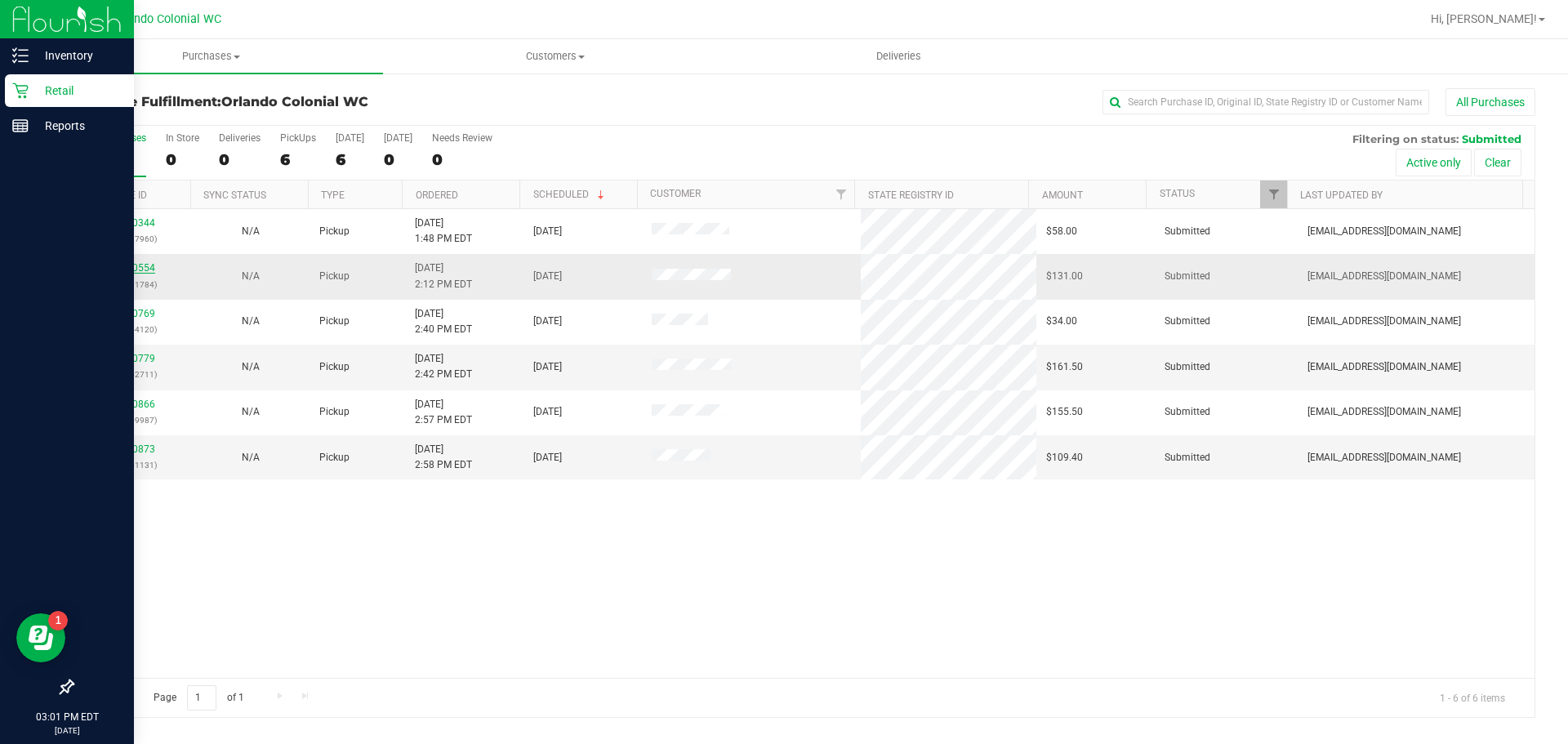
click at [143, 267] on link "11980554" at bounding box center [132, 267] width 46 height 11
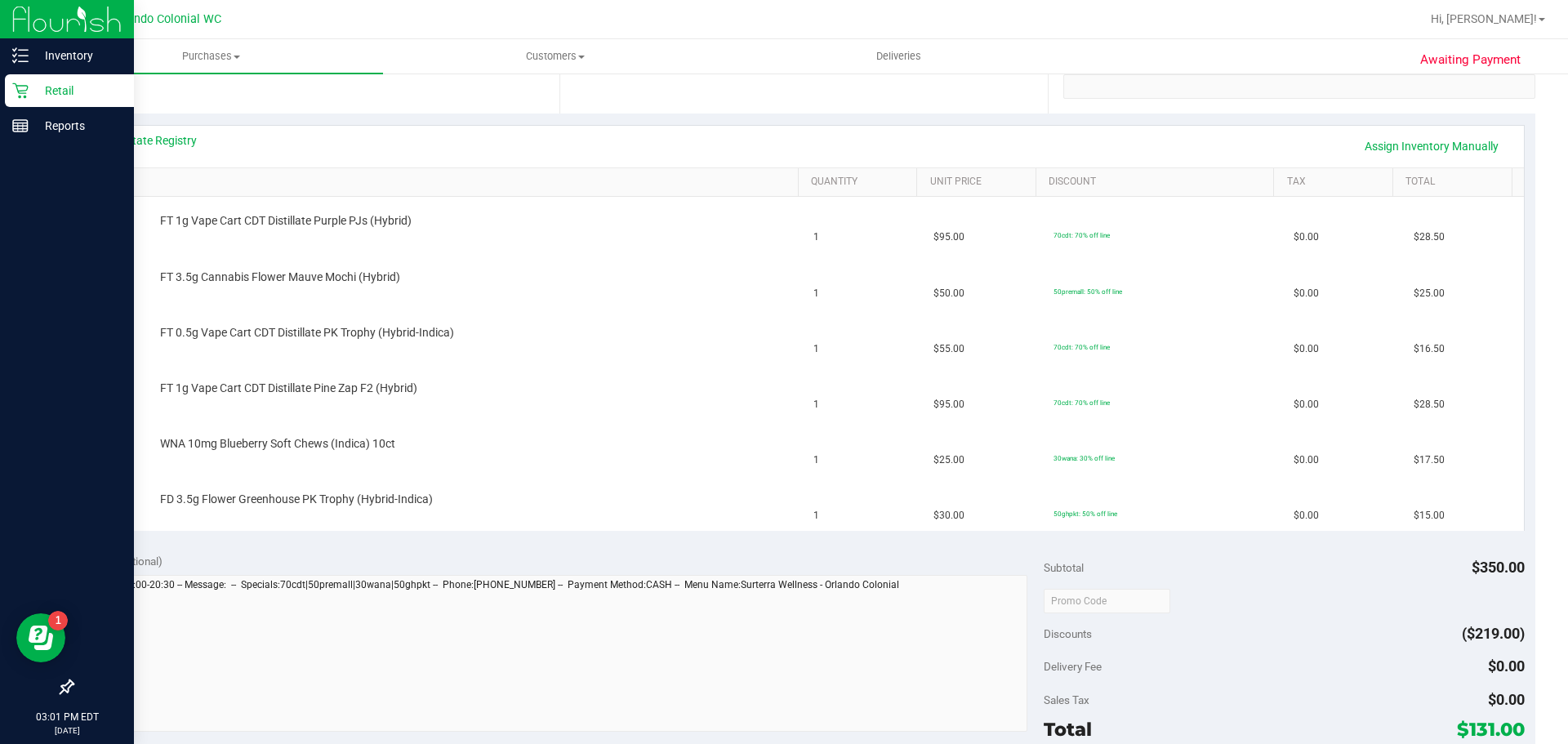
scroll to position [653, 0]
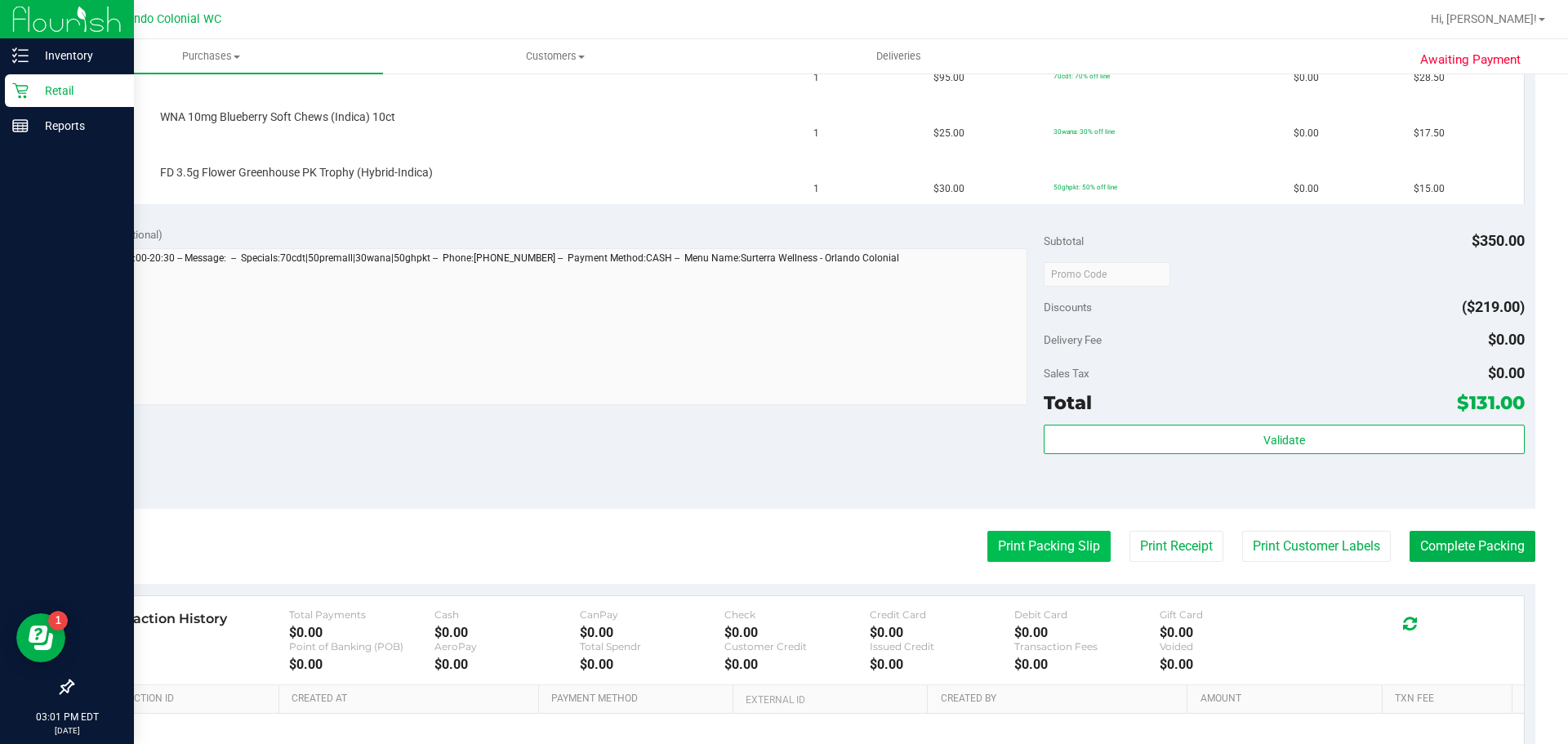
click at [1045, 545] on button "Print Packing Slip" at bounding box center [1049, 545] width 124 height 31
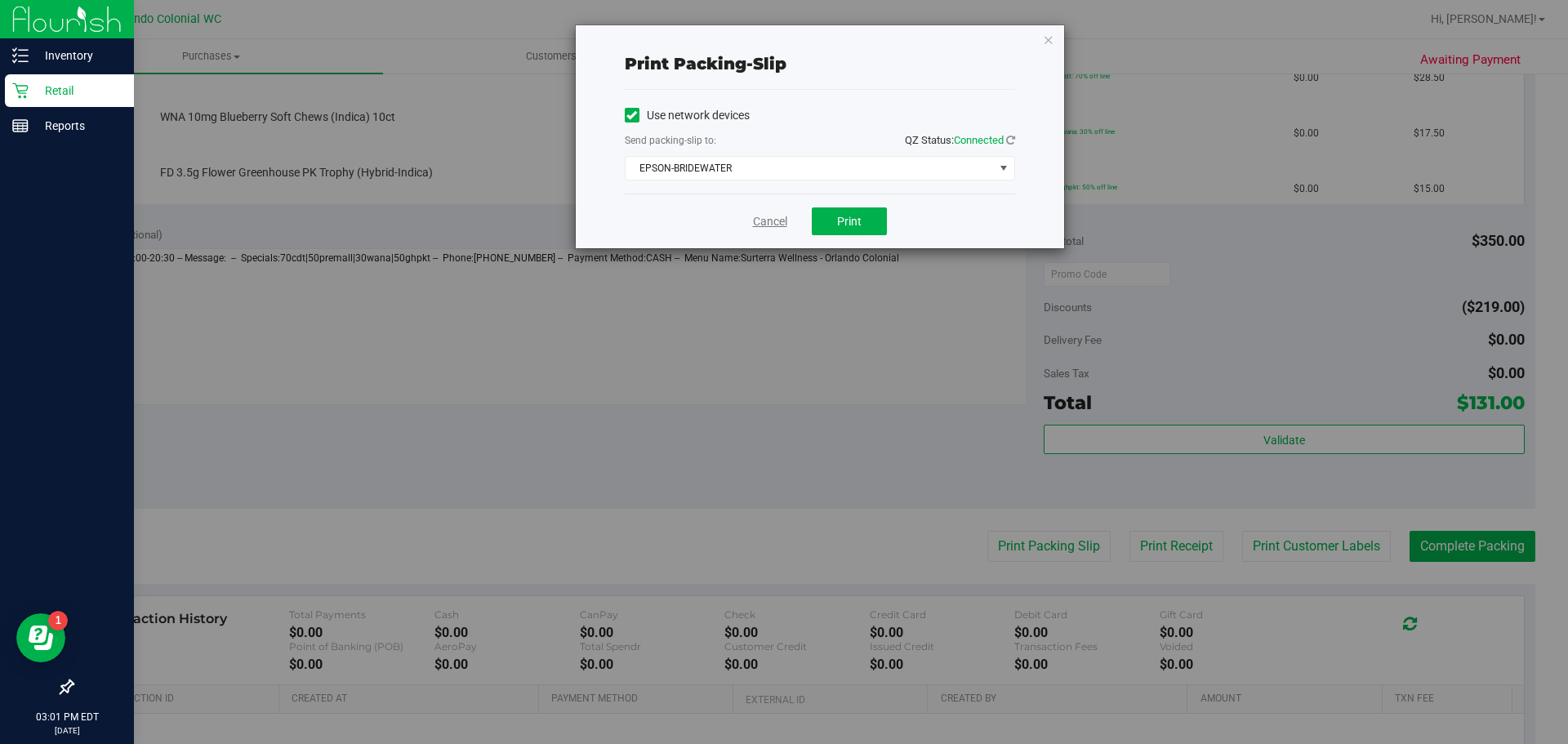
click at [764, 227] on link "Cancel" at bounding box center [770, 221] width 34 height 17
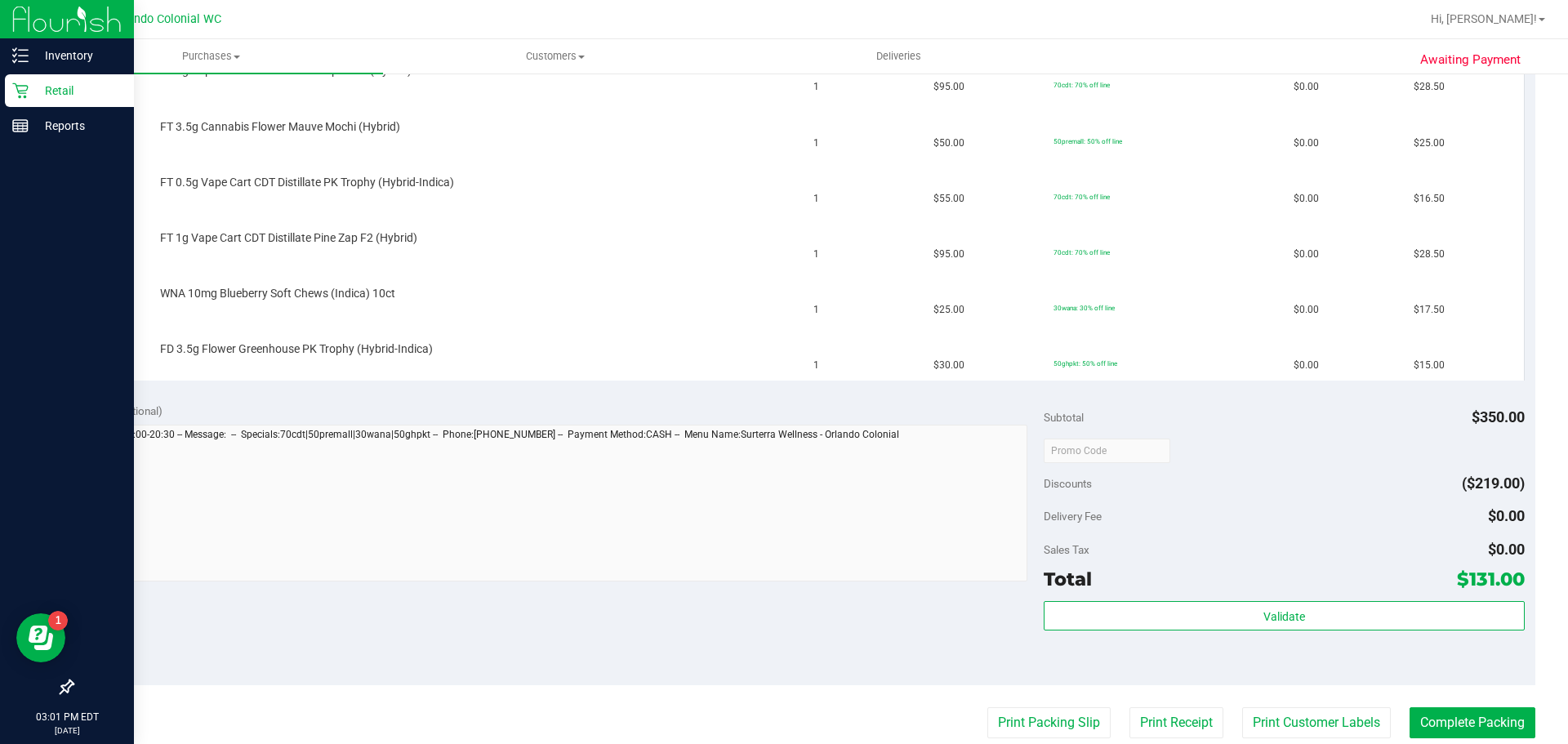
scroll to position [490, 0]
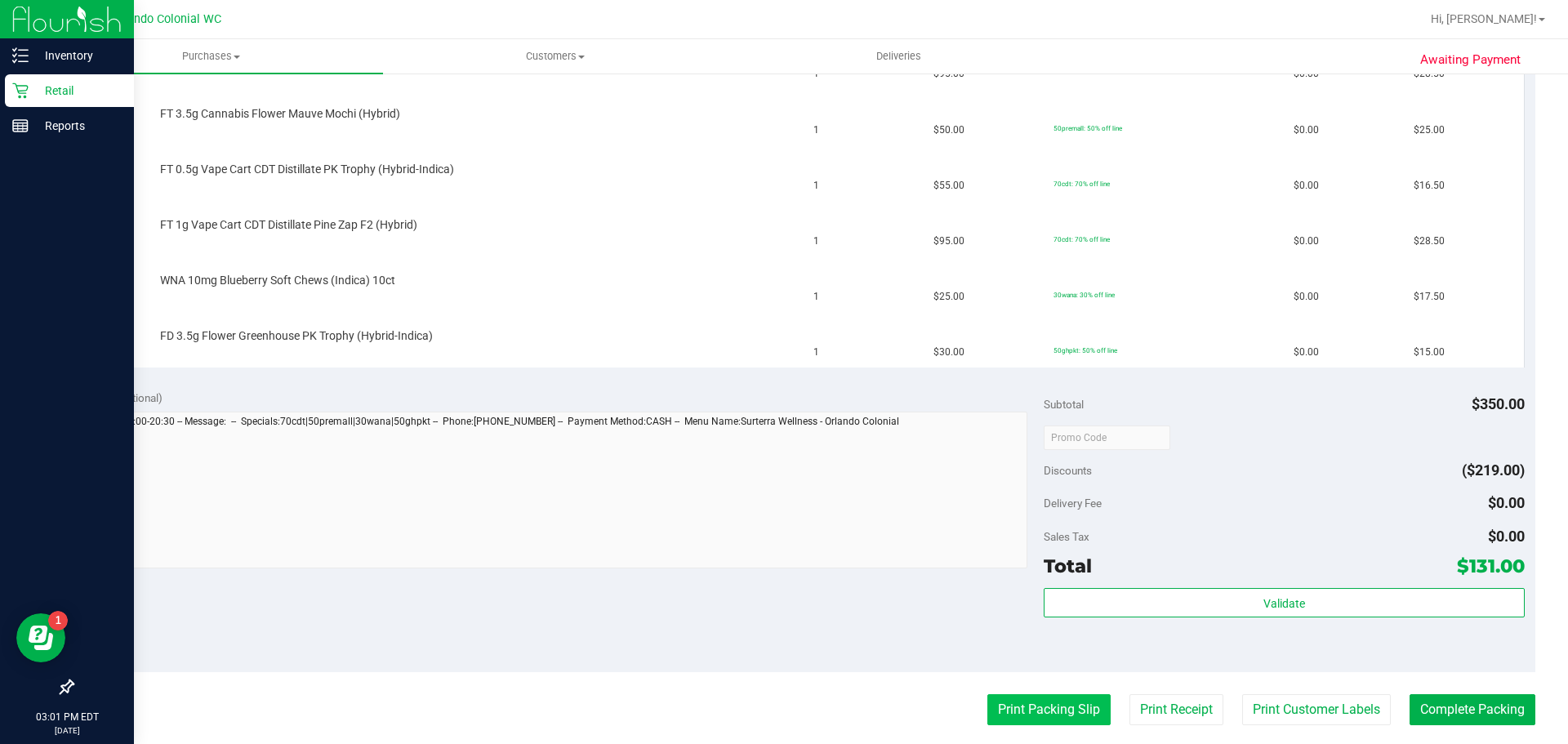
click at [1050, 706] on button "Print Packing Slip" at bounding box center [1049, 709] width 124 height 31
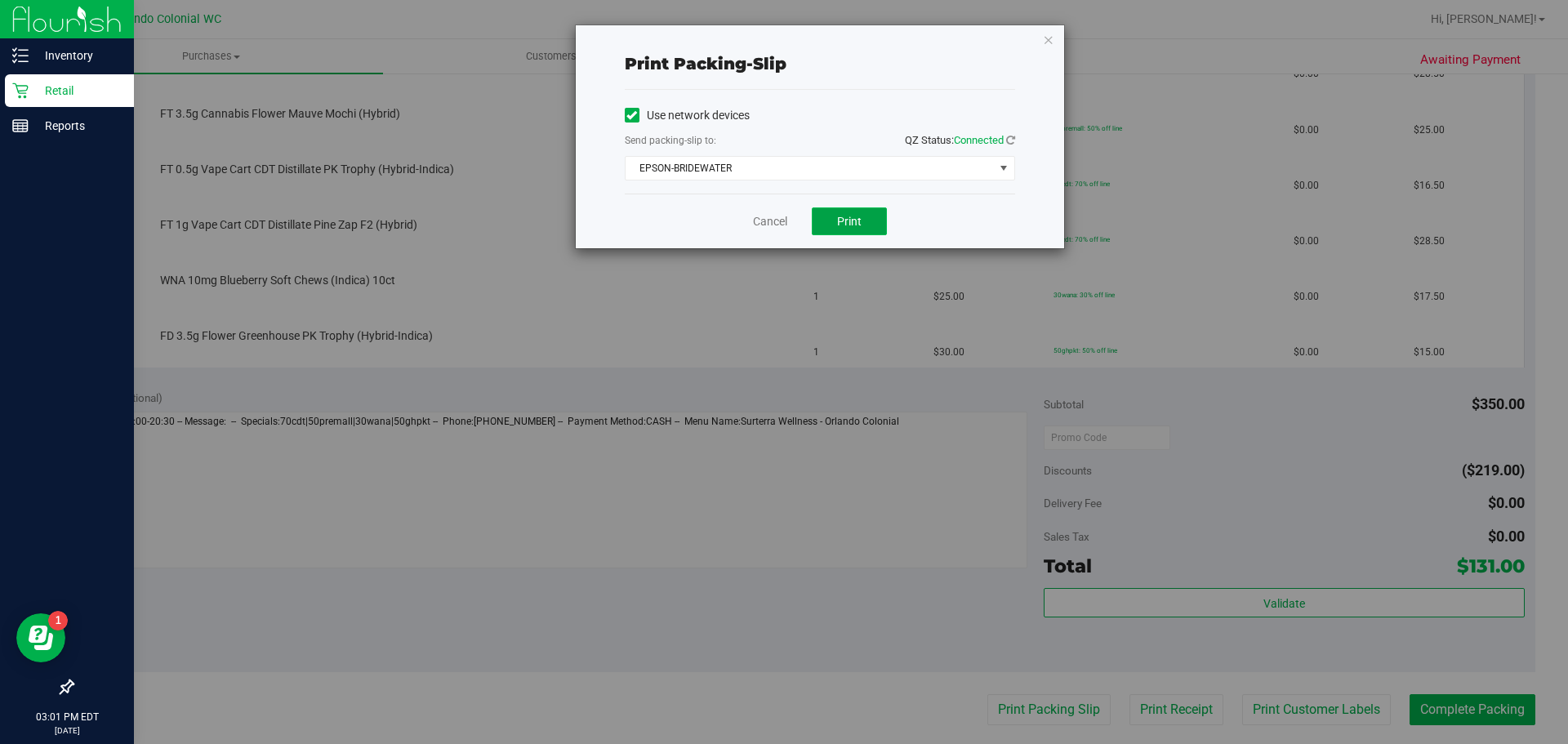
click at [848, 229] on button "Print" at bounding box center [849, 221] width 75 height 27
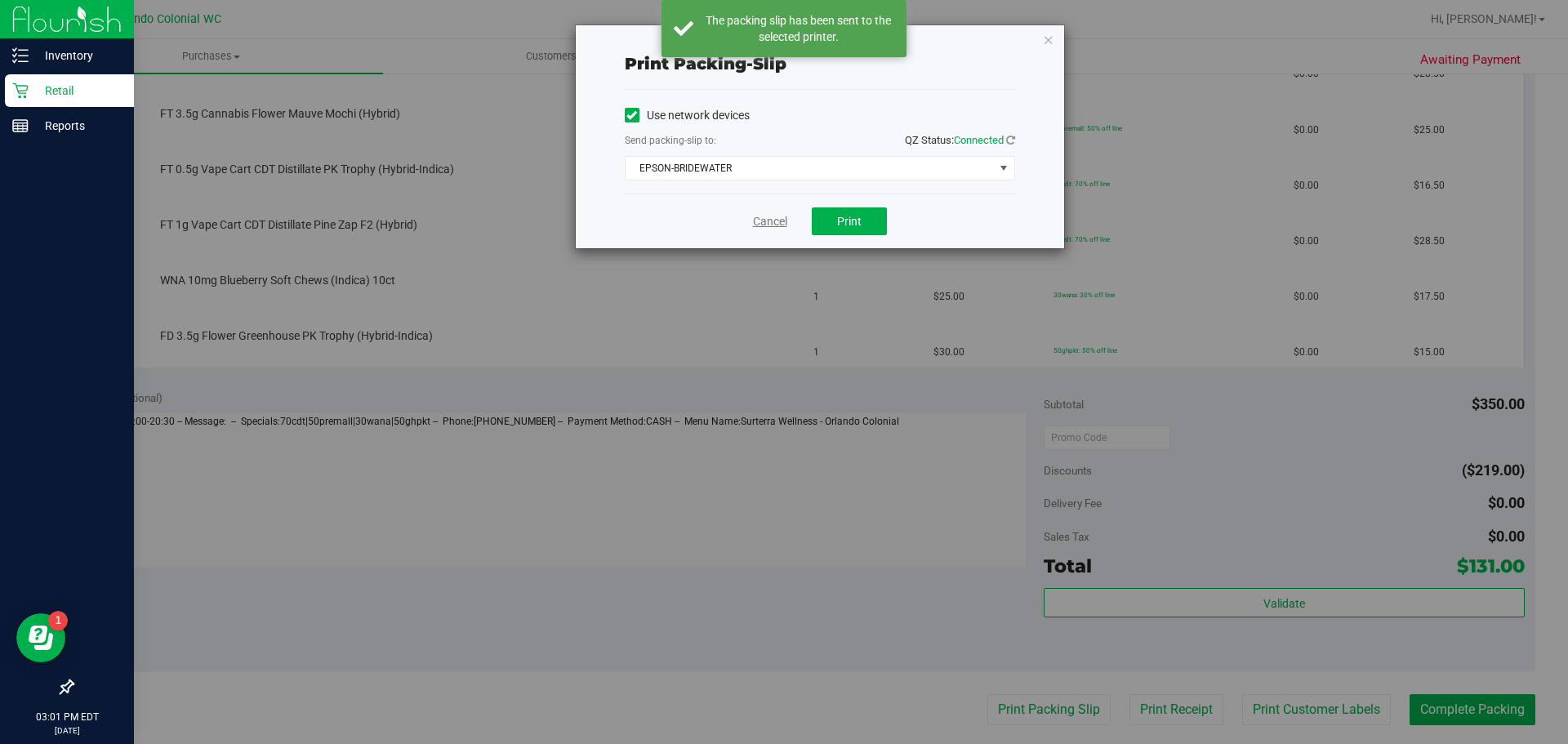
click at [766, 214] on link "Cancel" at bounding box center [770, 221] width 34 height 17
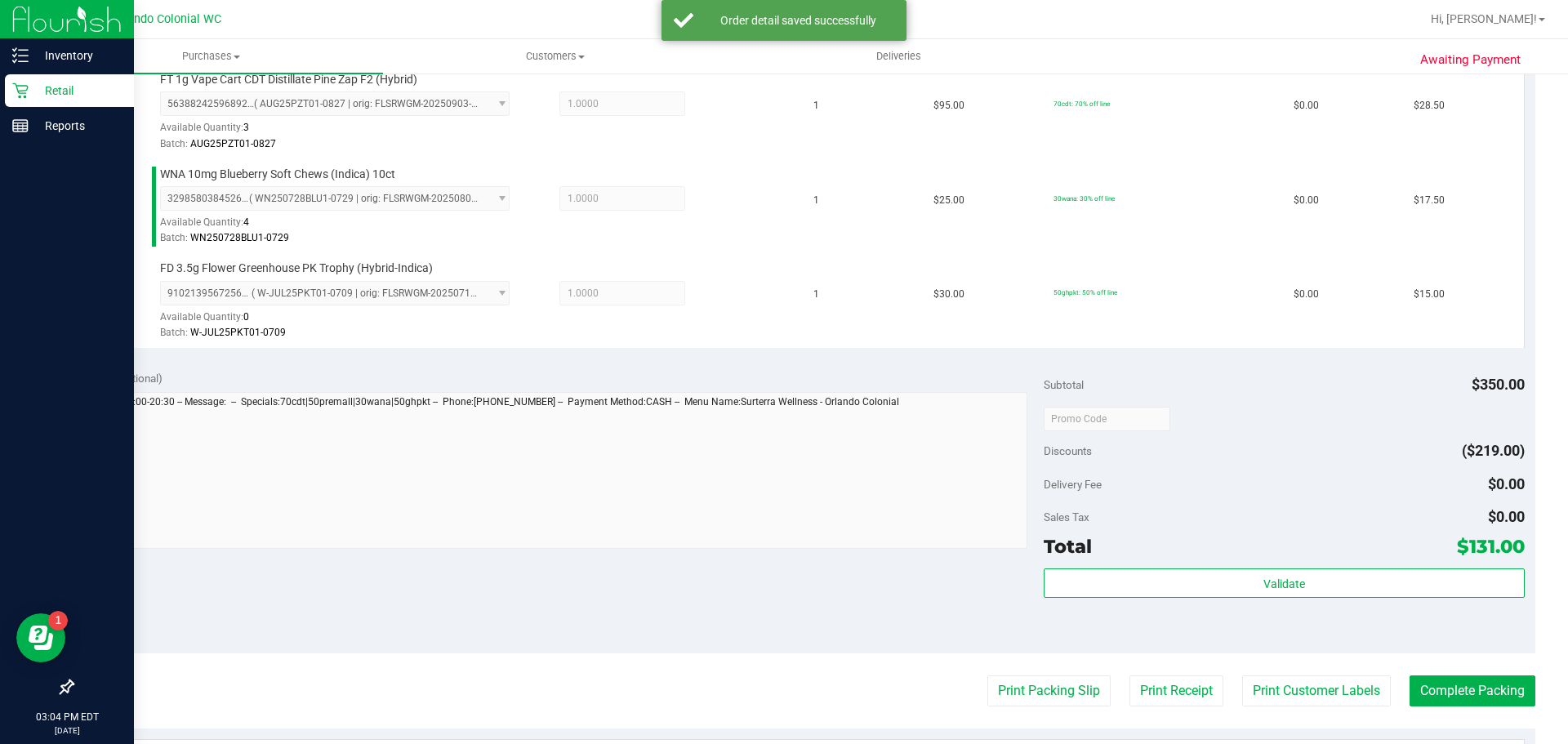
scroll to position [750, 0]
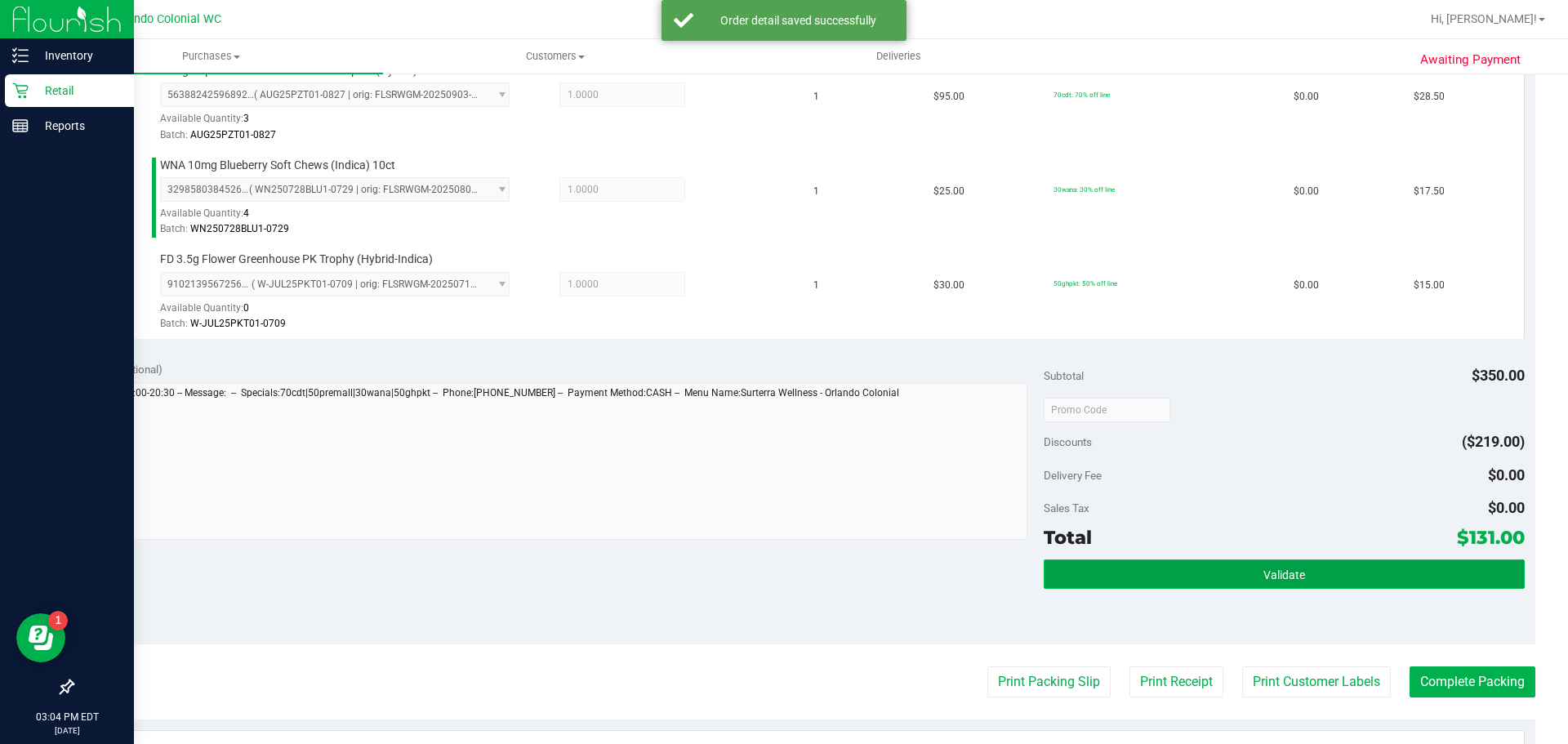
click at [1265, 575] on span "Validate" at bounding box center [1284, 575] width 41 height 13
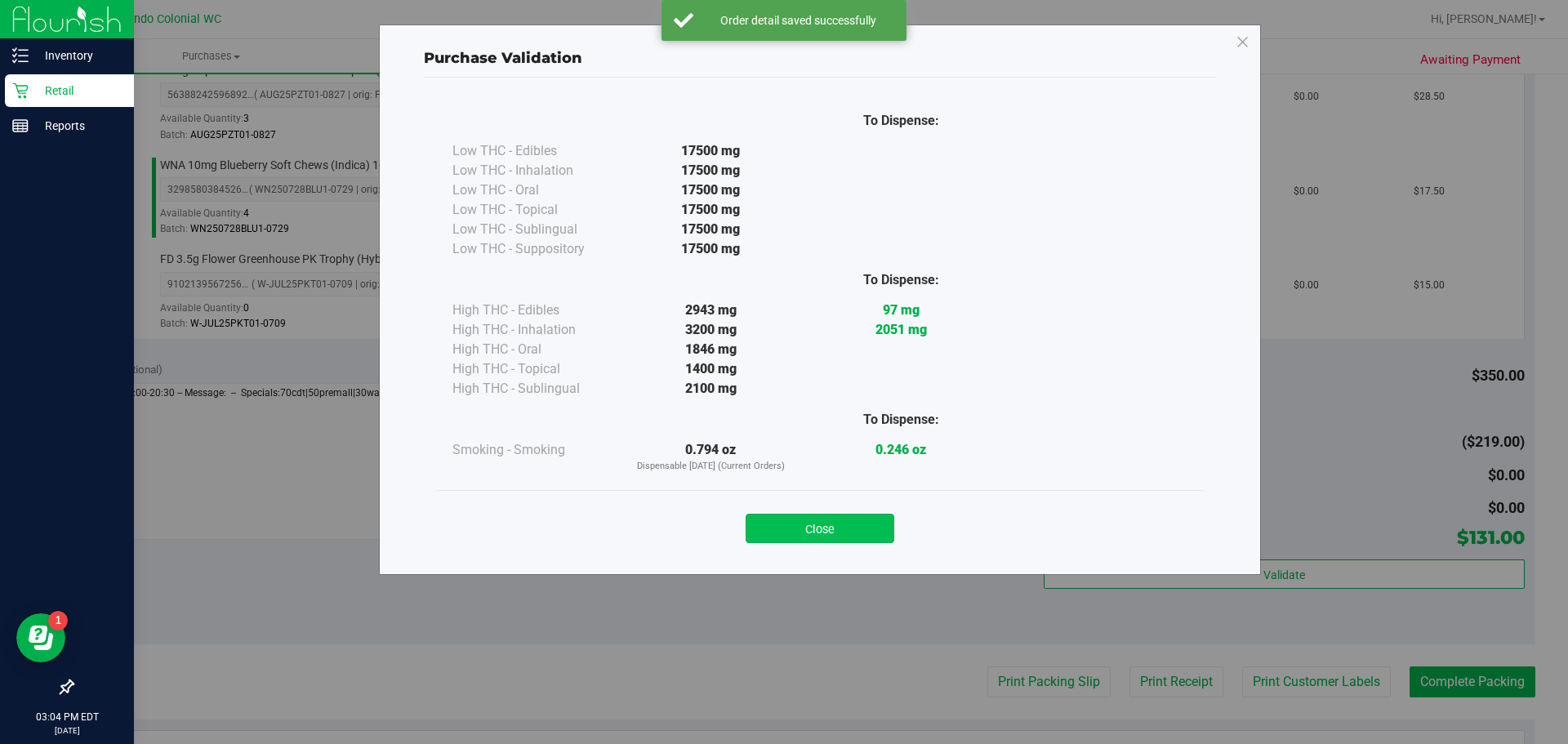
click at [834, 532] on button "Close" at bounding box center [820, 528] width 148 height 29
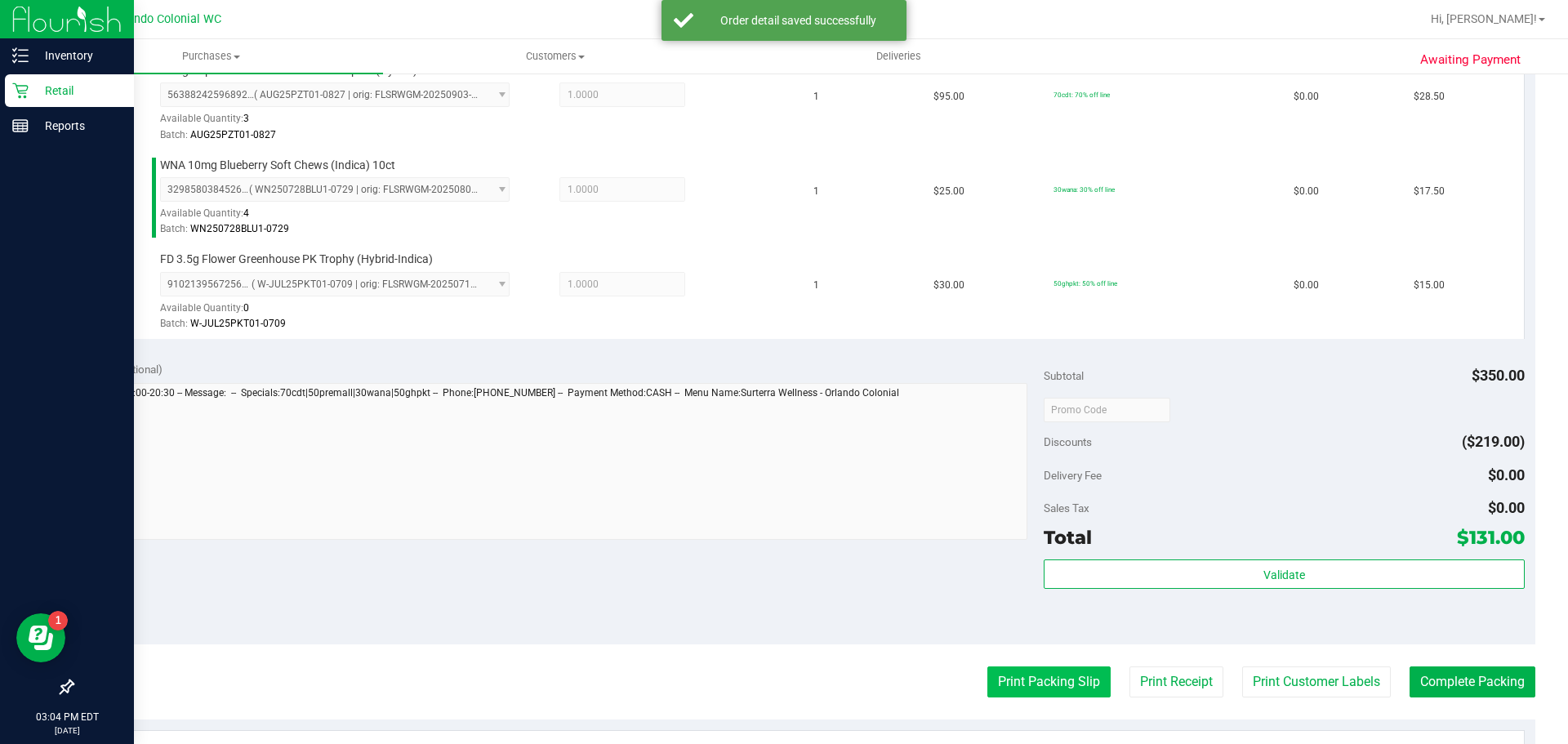
click at [1041, 693] on button "Print Packing Slip" at bounding box center [1049, 681] width 124 height 31
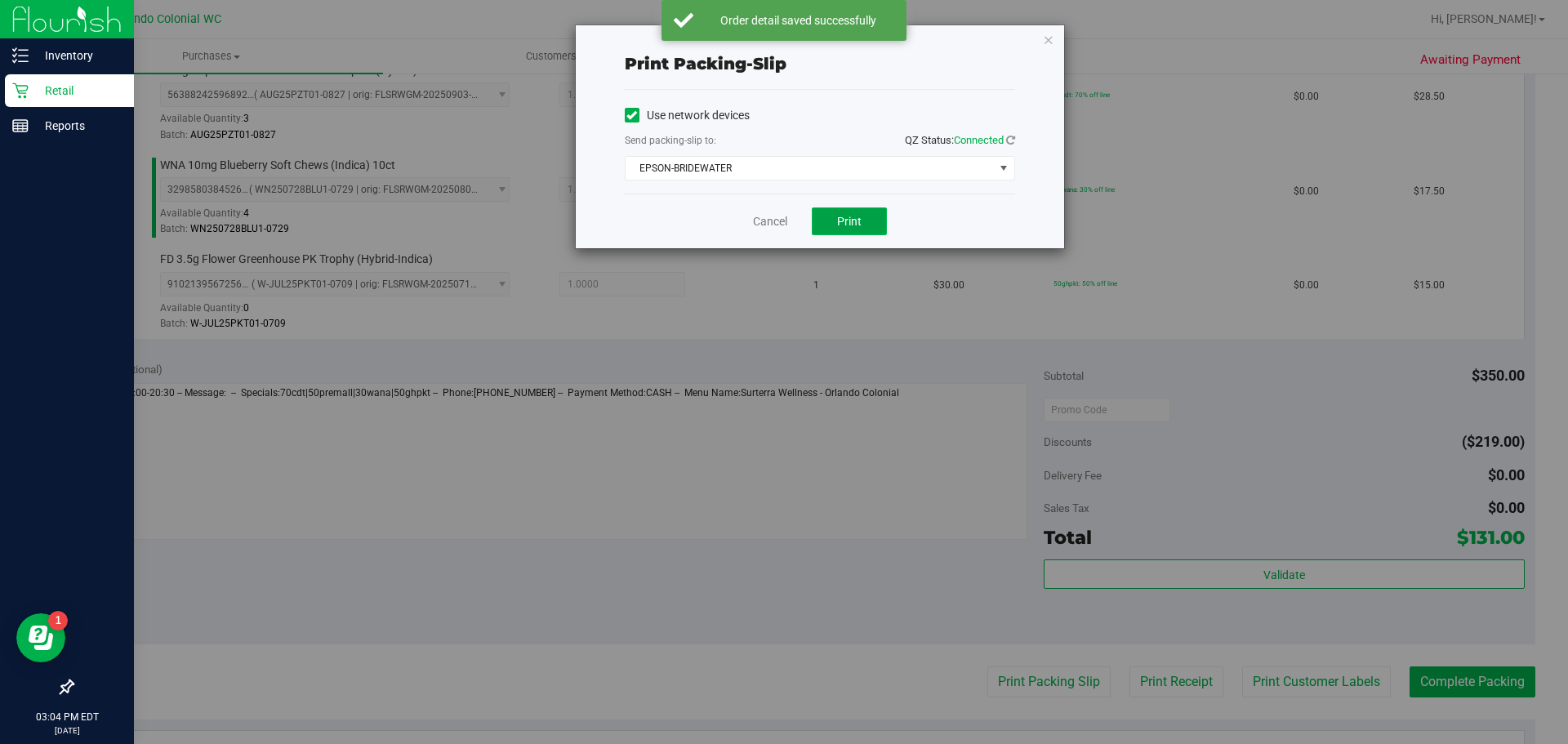
click at [852, 219] on span "Print" at bounding box center [849, 221] width 25 height 13
click at [801, 26] on div "The packing slip has been sent to the selected printer." at bounding box center [798, 28] width 192 height 33
click at [775, 222] on link "Cancel" at bounding box center [770, 221] width 34 height 17
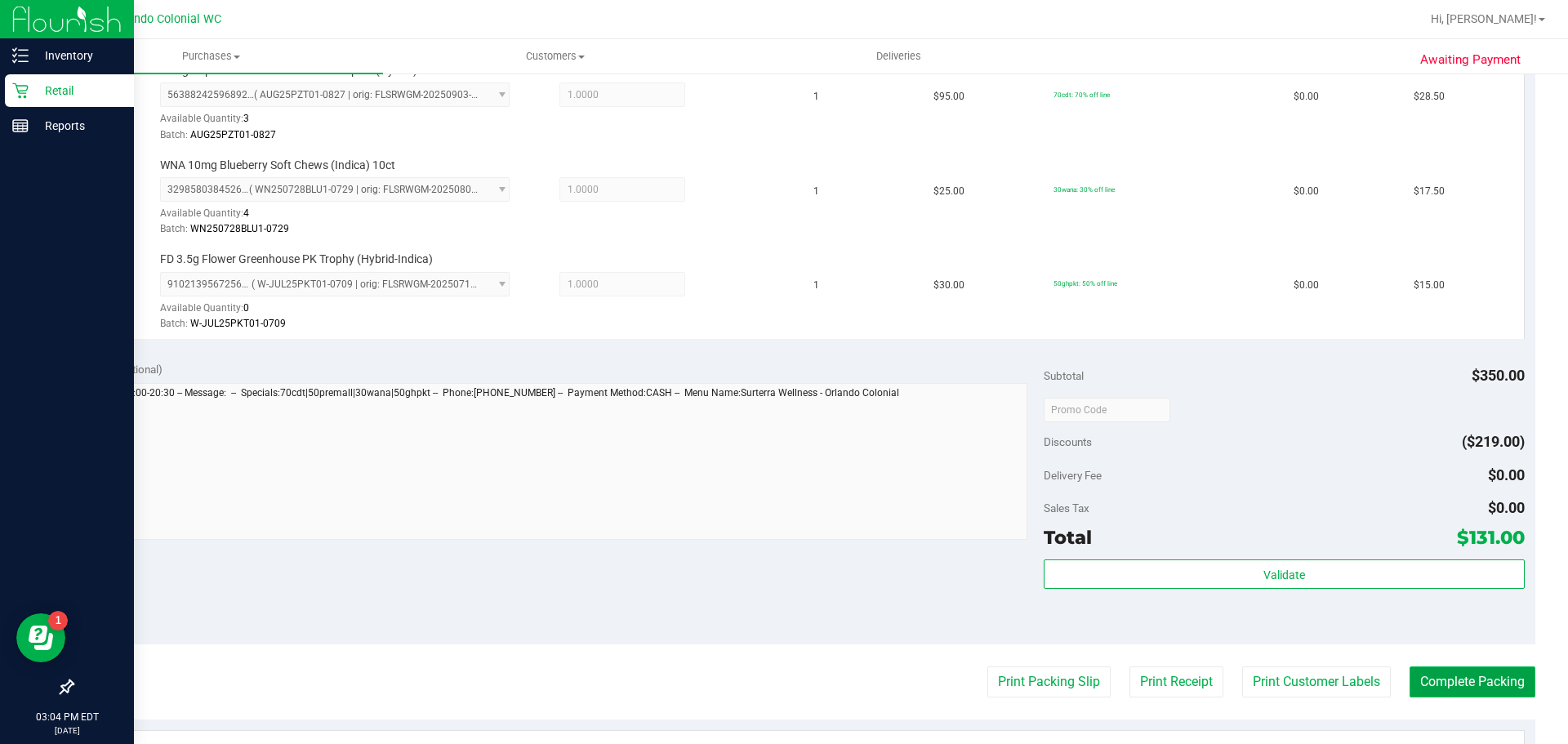
click at [1484, 671] on button "Complete Packing" at bounding box center [1473, 681] width 125 height 31
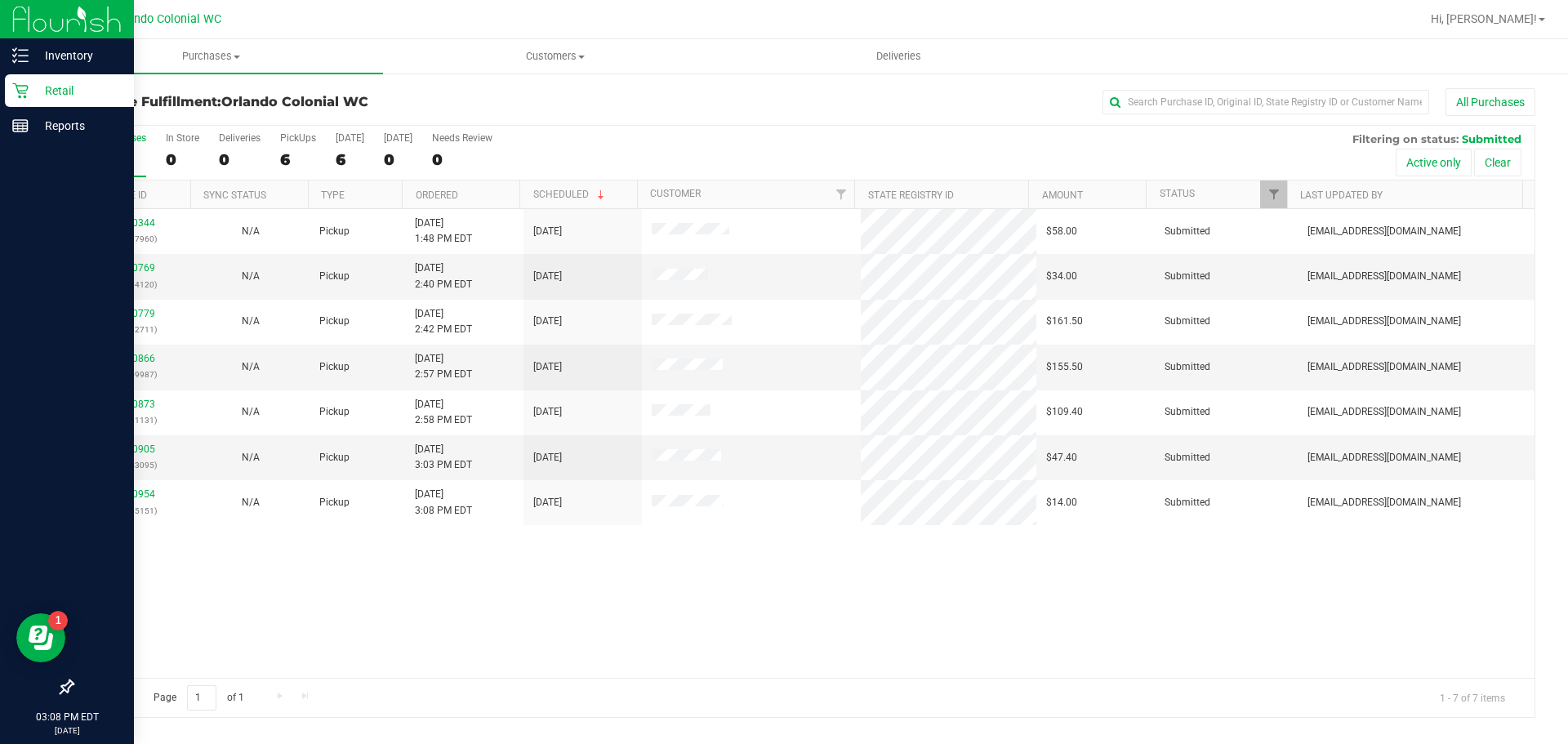
click at [787, 590] on div "11980344 (326117960) N/A Pickup 9/20/2025 1:48 PM EDT 9/20/2025 $58.00 Submitte…" at bounding box center [803, 443] width 1462 height 469
click at [782, 608] on div "11980344 (326117960) N/A Pickup 9/20/2025 1:48 PM EDT 9/20/2025 $58.00 Submitte…" at bounding box center [803, 443] width 1462 height 469
click at [122, 265] on link "11980769" at bounding box center [132, 267] width 46 height 11
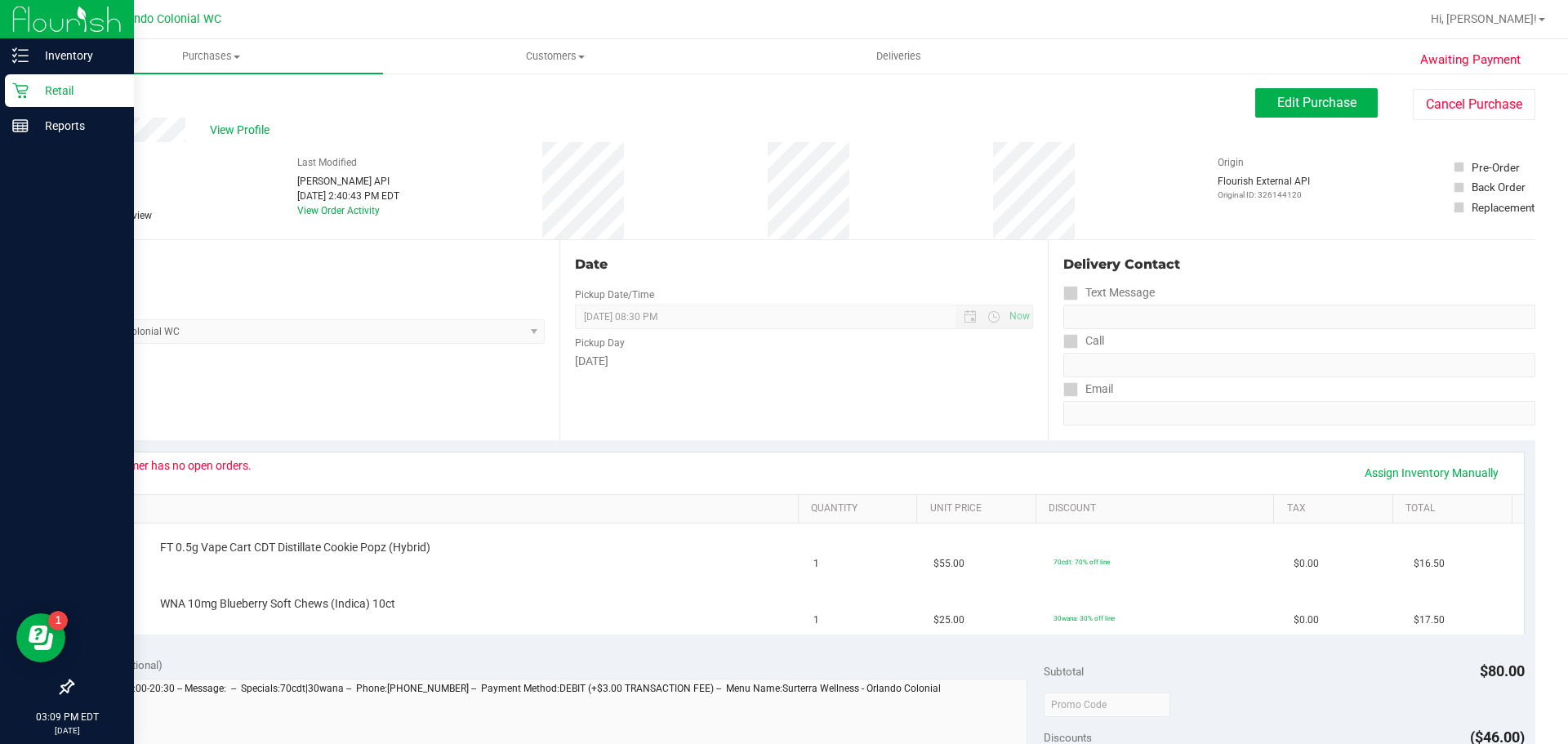
click at [75, 97] on link "Back" at bounding box center [84, 98] width 25 height 11
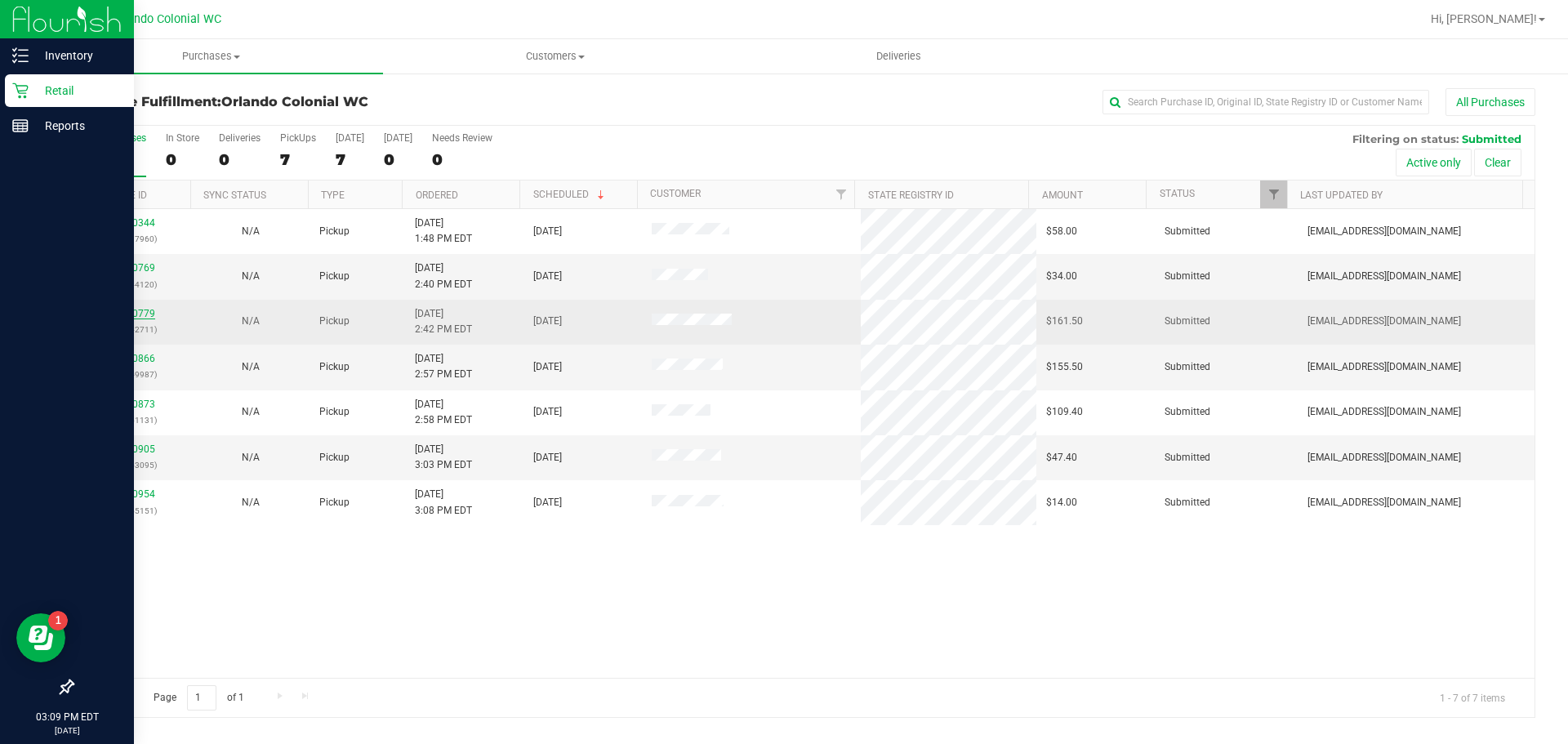
click at [136, 315] on link "11980779" at bounding box center [132, 313] width 46 height 11
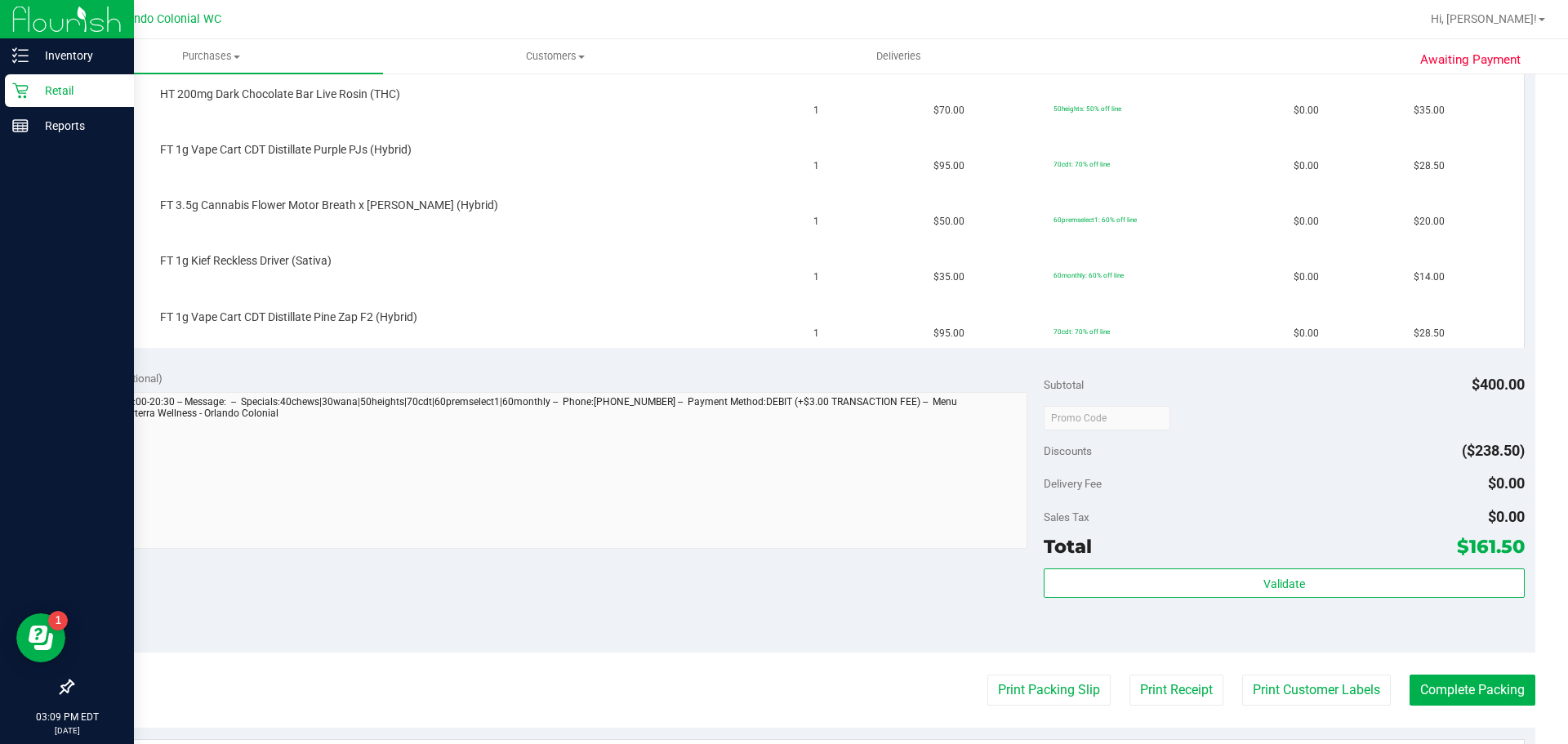
scroll to position [572, 0]
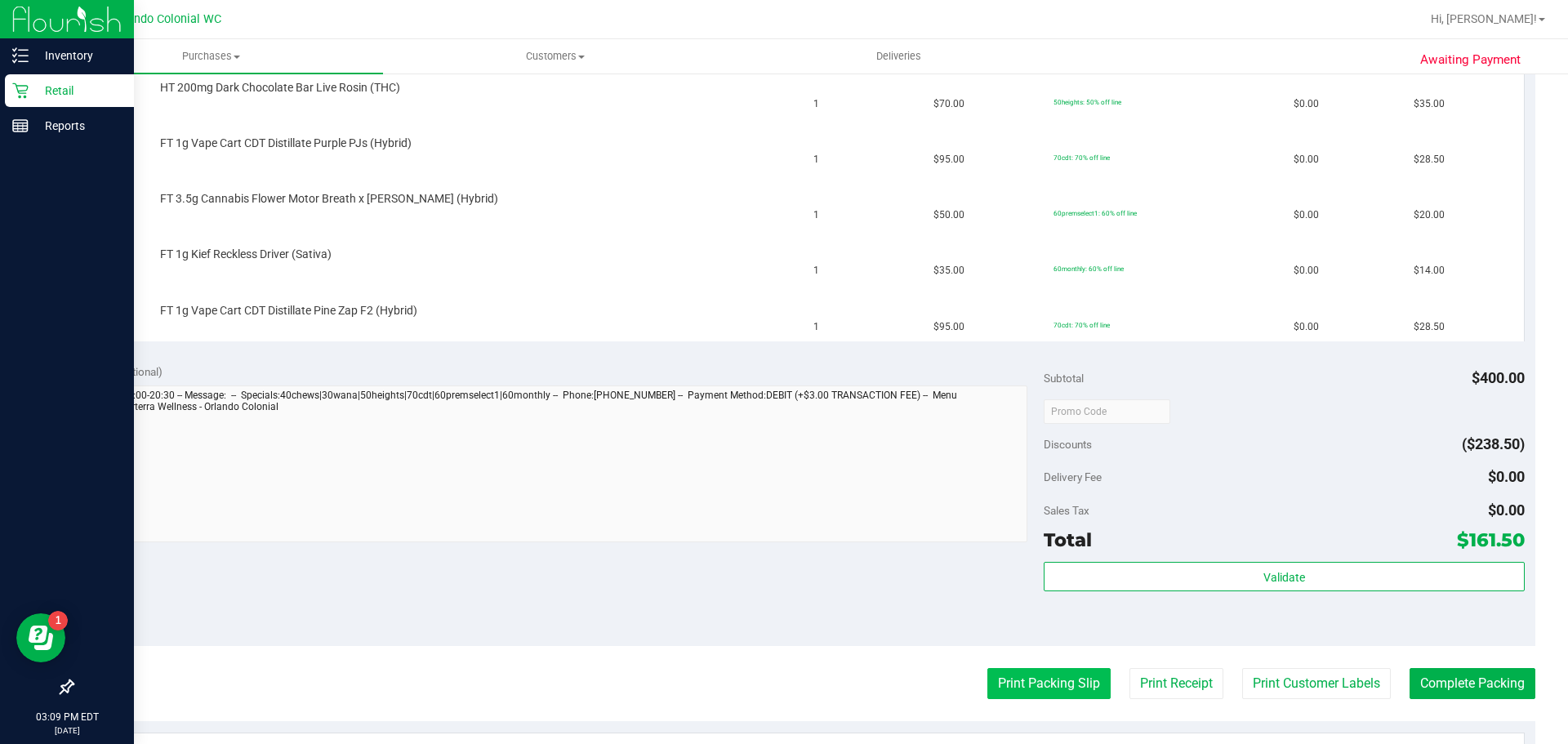
click at [1042, 689] on button "Print Packing Slip" at bounding box center [1049, 683] width 124 height 31
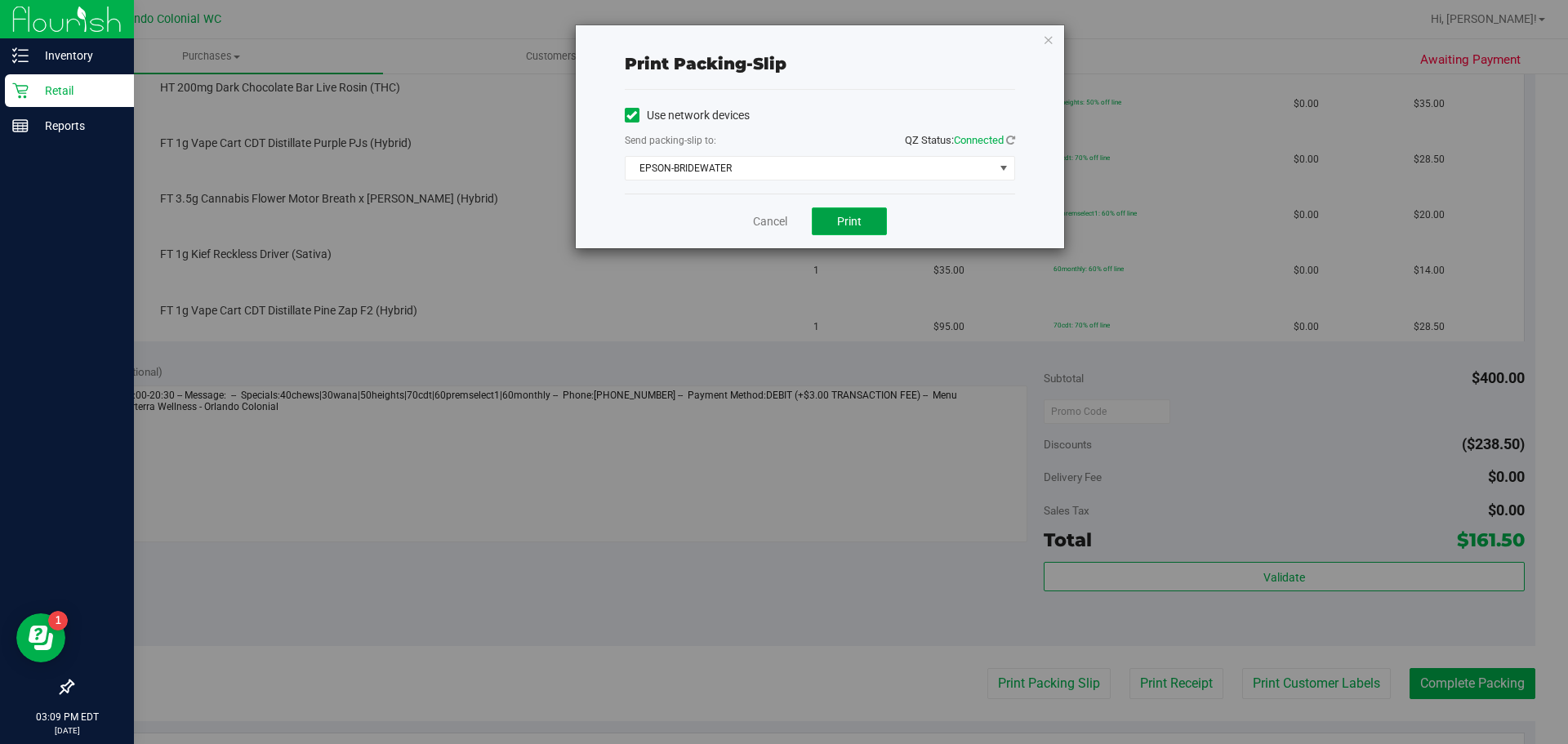
click at [849, 226] on span "Print" at bounding box center [849, 221] width 25 height 13
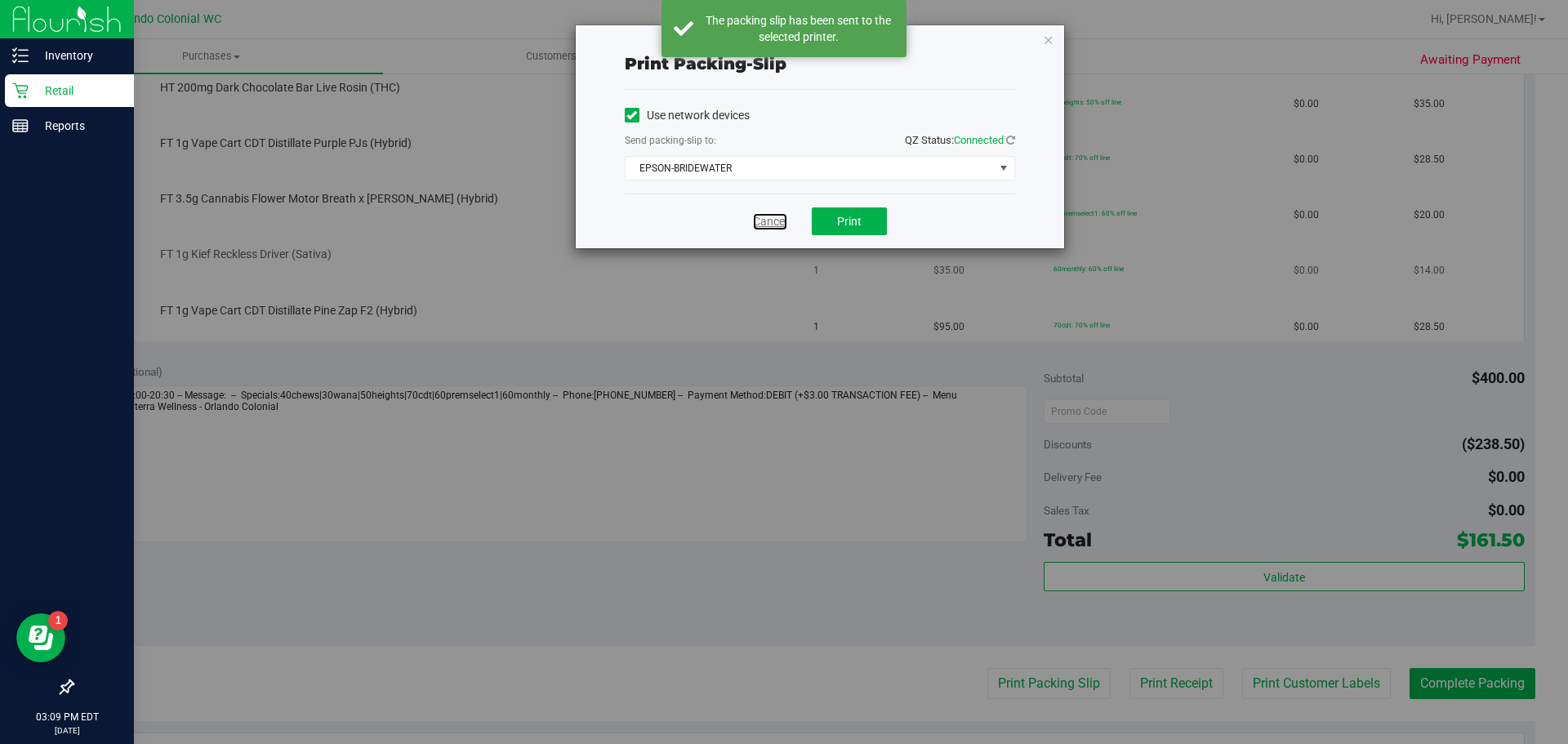
drag, startPoint x: 770, startPoint y: 220, endPoint x: 795, endPoint y: 232, distance: 27.7
click at [770, 220] on link "Cancel" at bounding box center [770, 221] width 34 height 17
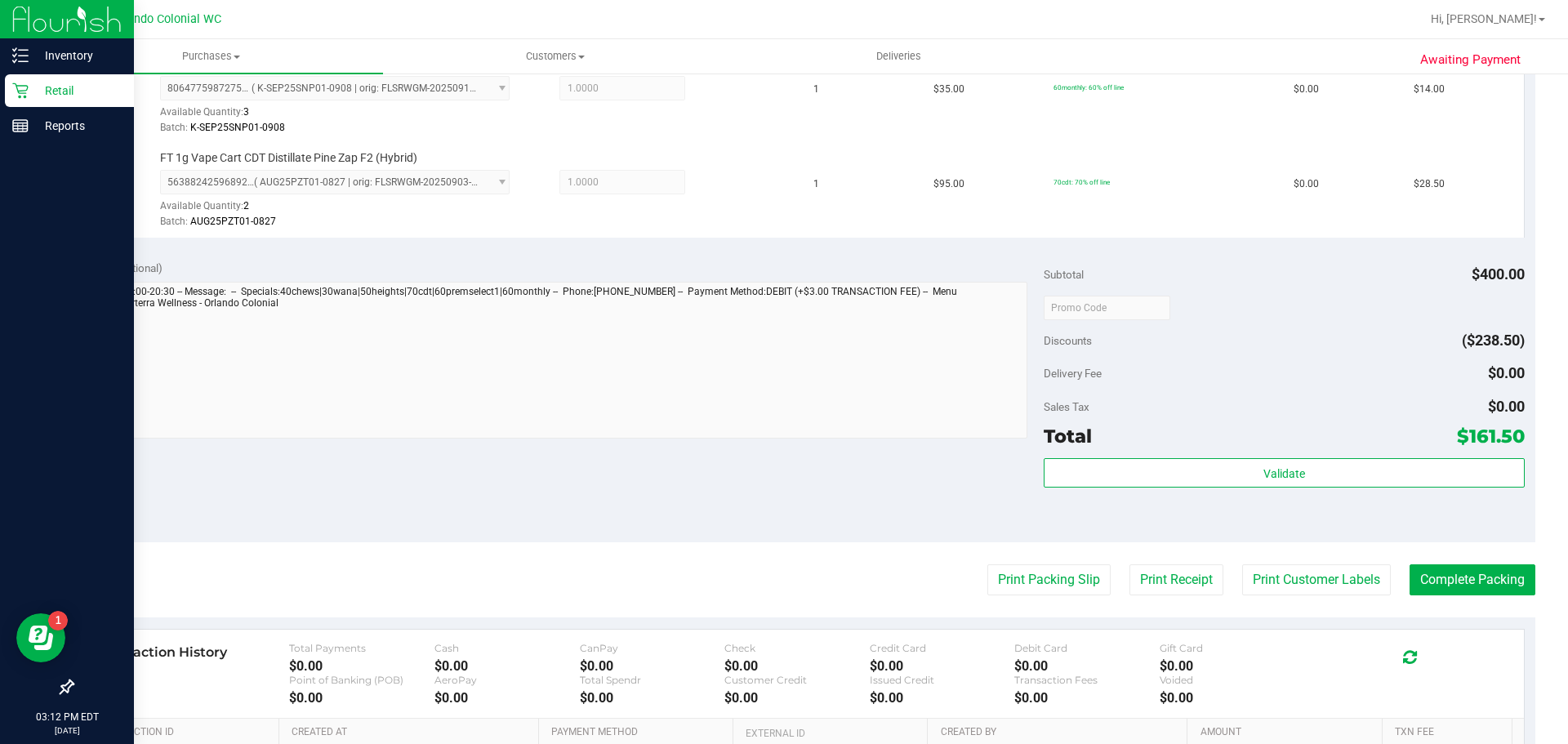
scroll to position [1063, 0]
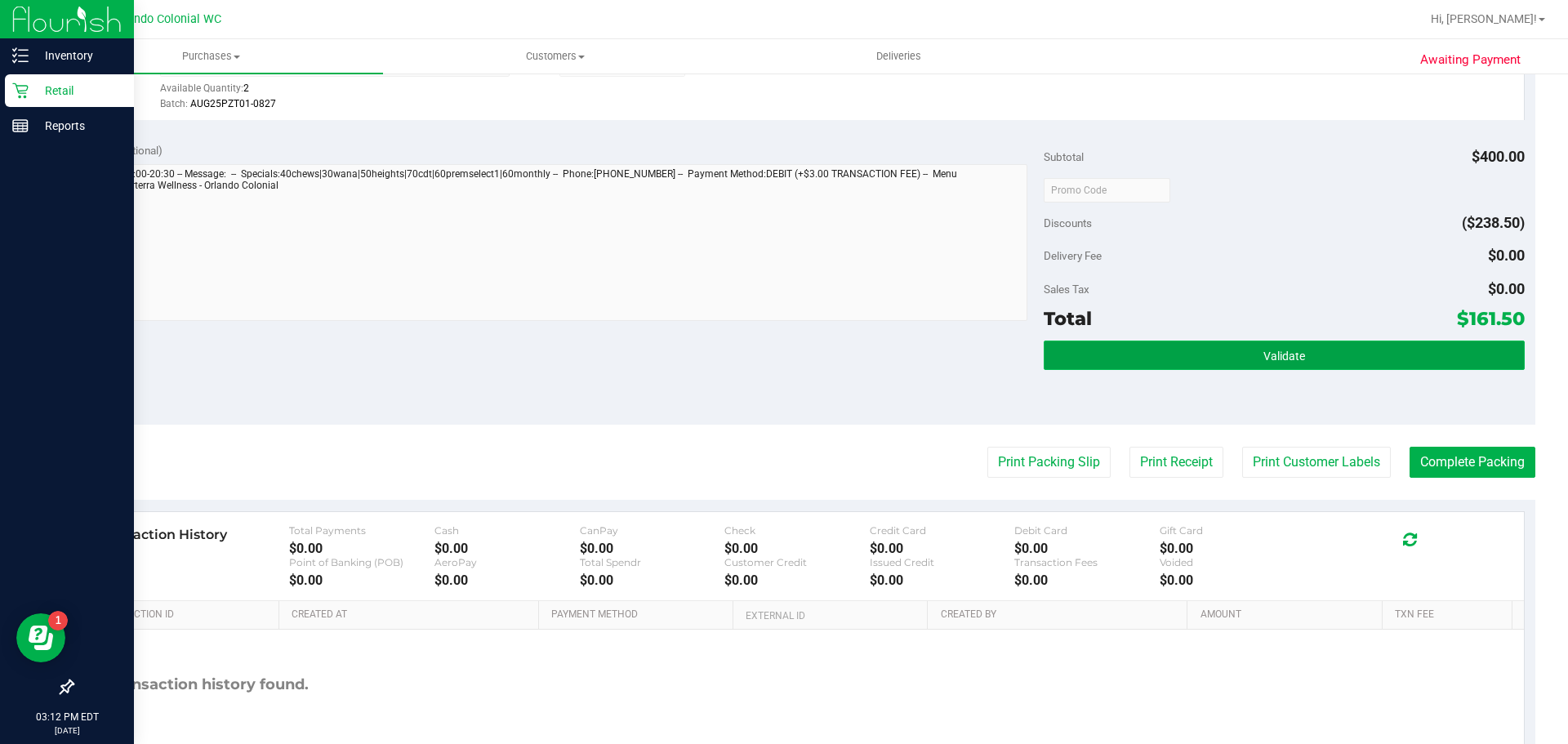
click at [1317, 360] on button "Validate" at bounding box center [1284, 355] width 480 height 29
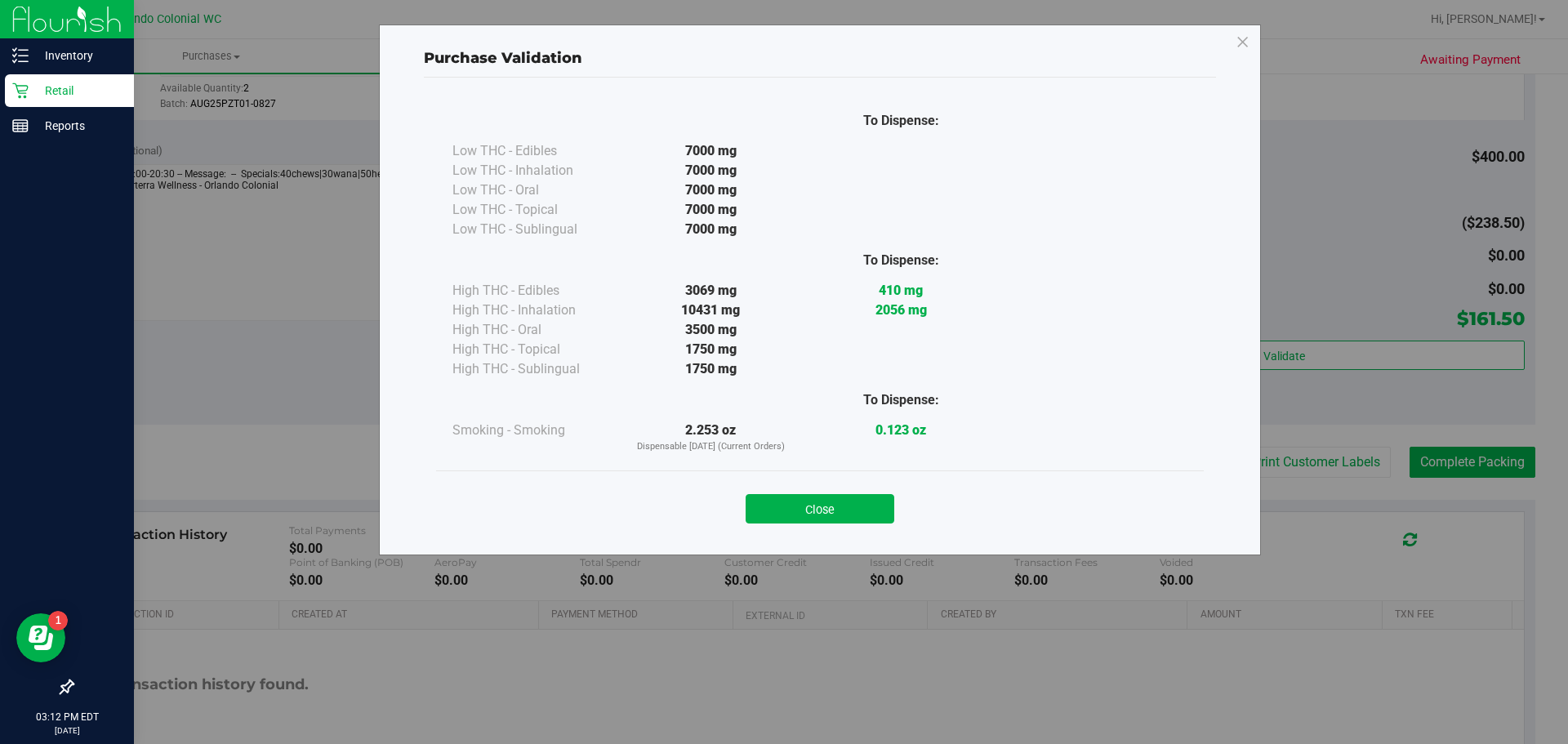
click at [831, 526] on div "Close" at bounding box center [820, 503] width 768 height 66
click at [833, 518] on button "Close" at bounding box center [820, 508] width 148 height 29
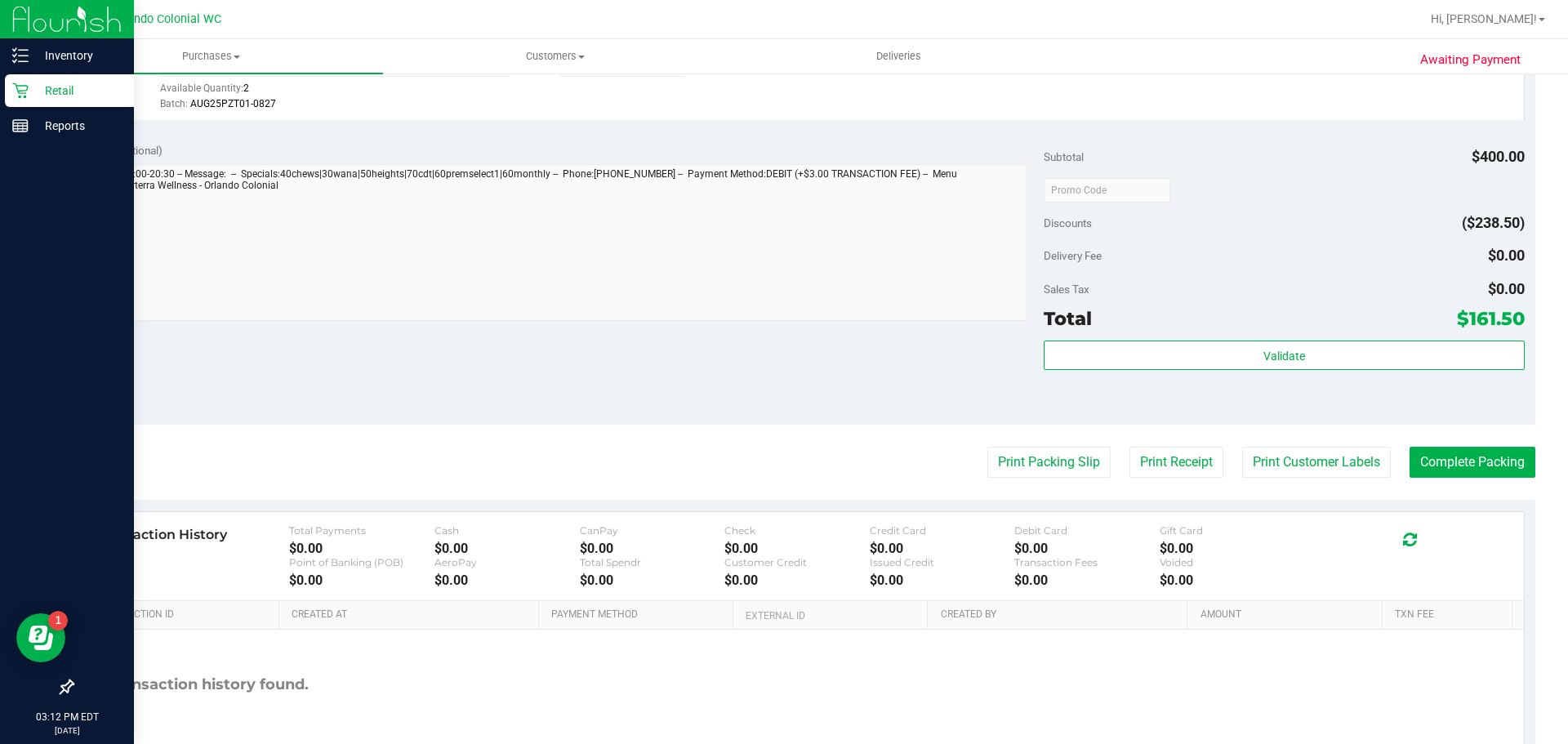
click at [845, 416] on div "Notes (optional) Subtotal $400.00 Discounts ($238.50) Delivery Fee $0.00 Sales …" at bounding box center [803, 277] width 1464 height 294
click at [1056, 458] on button "Print Packing Slip" at bounding box center [1049, 462] width 124 height 31
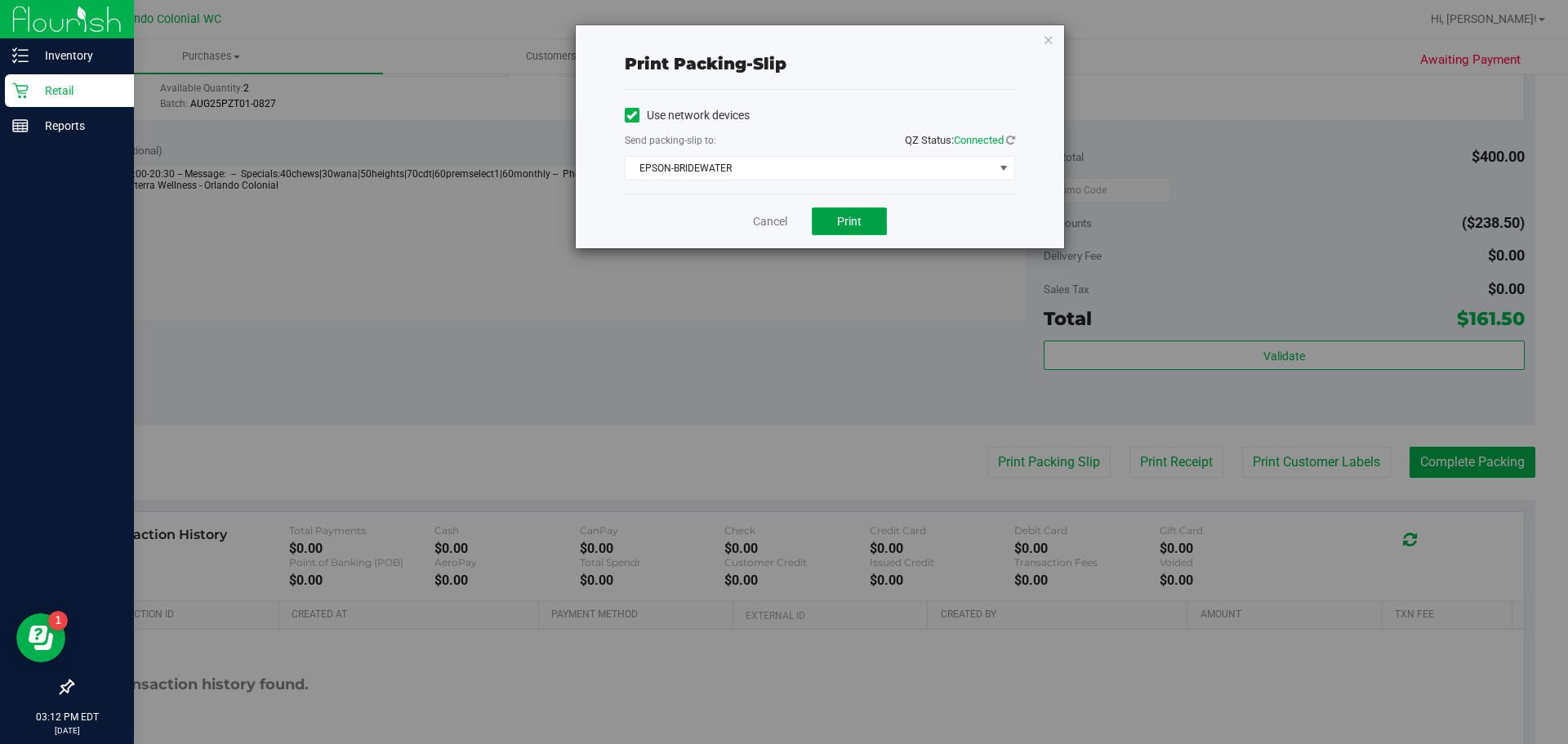
click at [847, 221] on span "Print" at bounding box center [849, 221] width 25 height 13
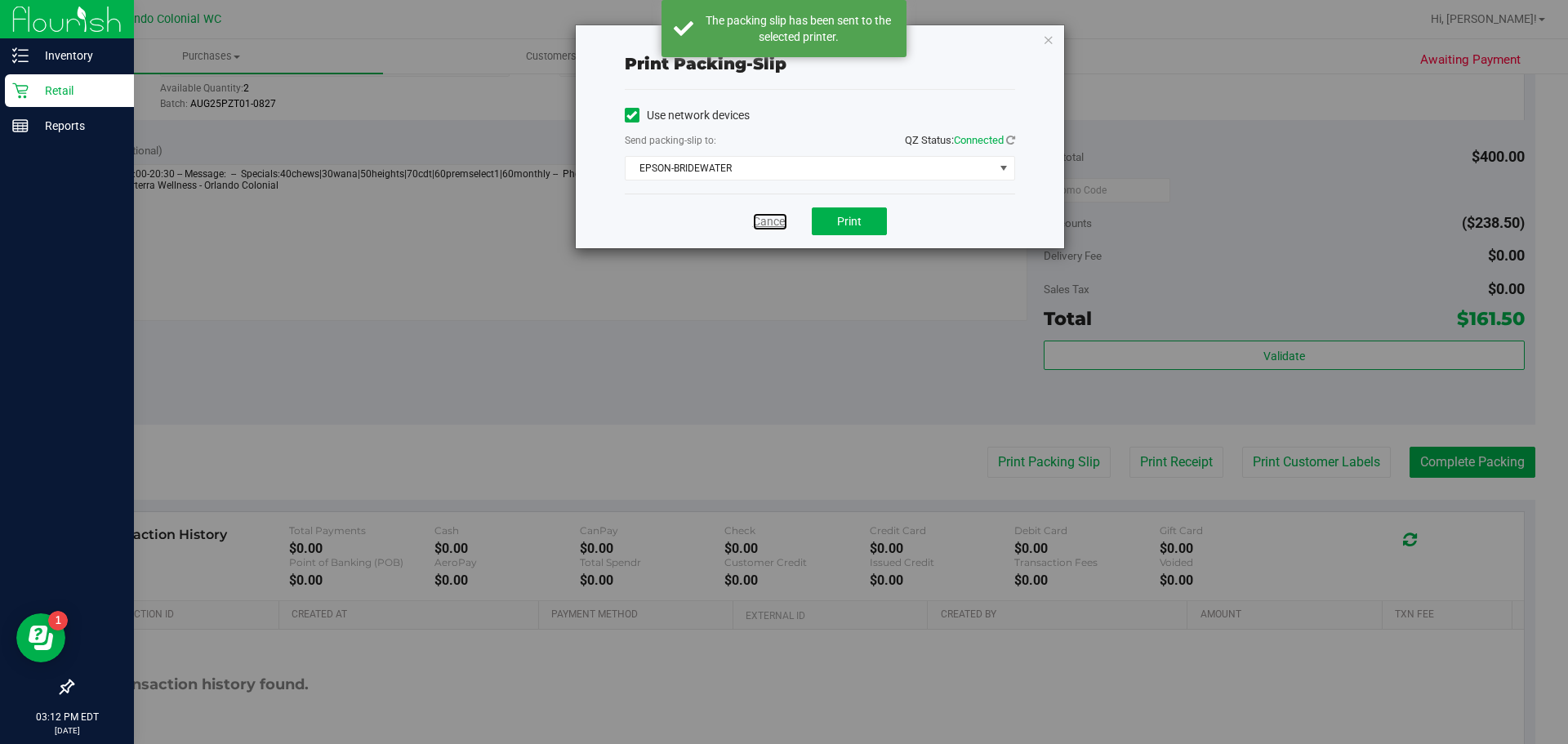
drag, startPoint x: 761, startPoint y: 223, endPoint x: 761, endPoint y: 328, distance: 105.0
click at [761, 223] on link "Cancel" at bounding box center [770, 221] width 34 height 17
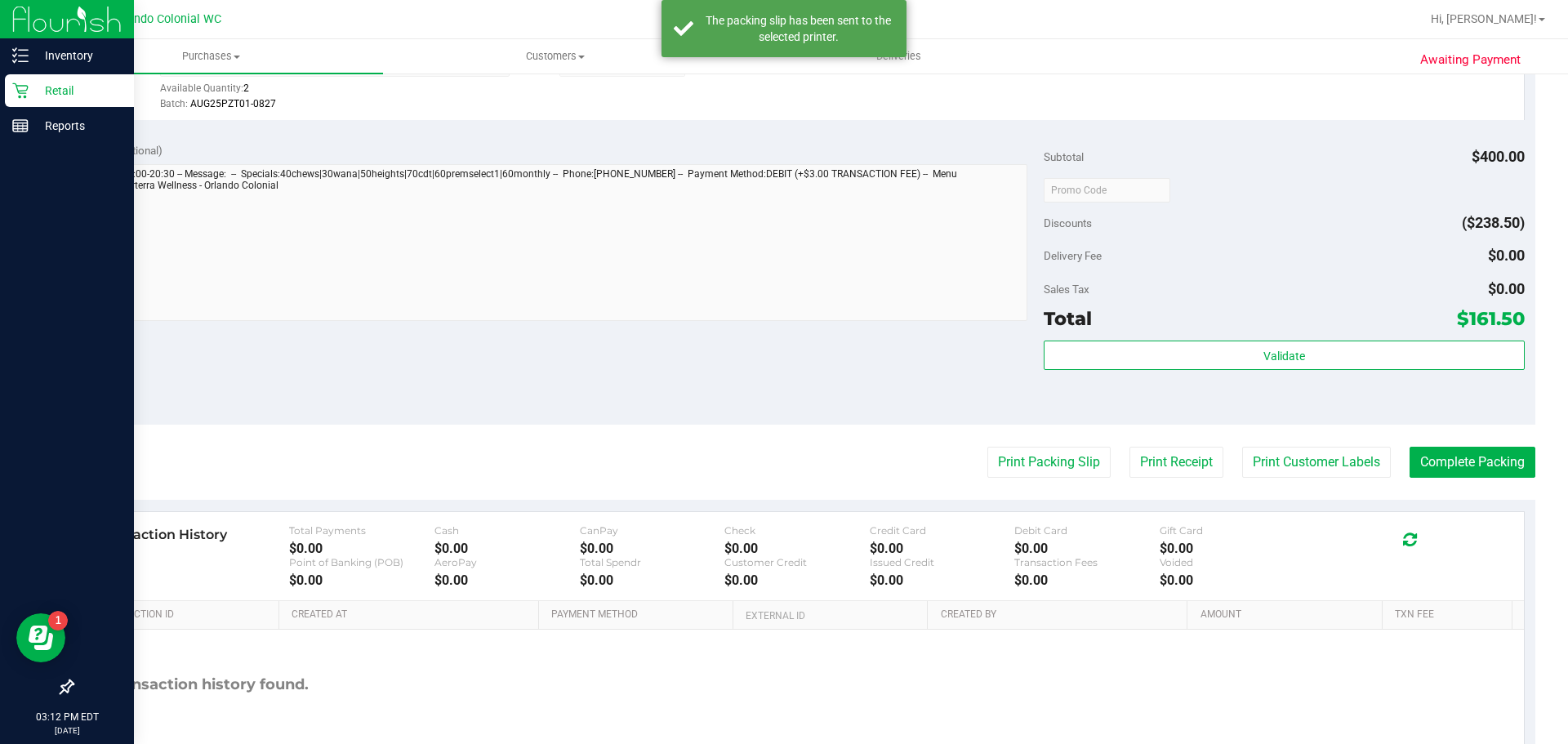
click at [1114, 402] on div "Validate" at bounding box center [1284, 377] width 480 height 73
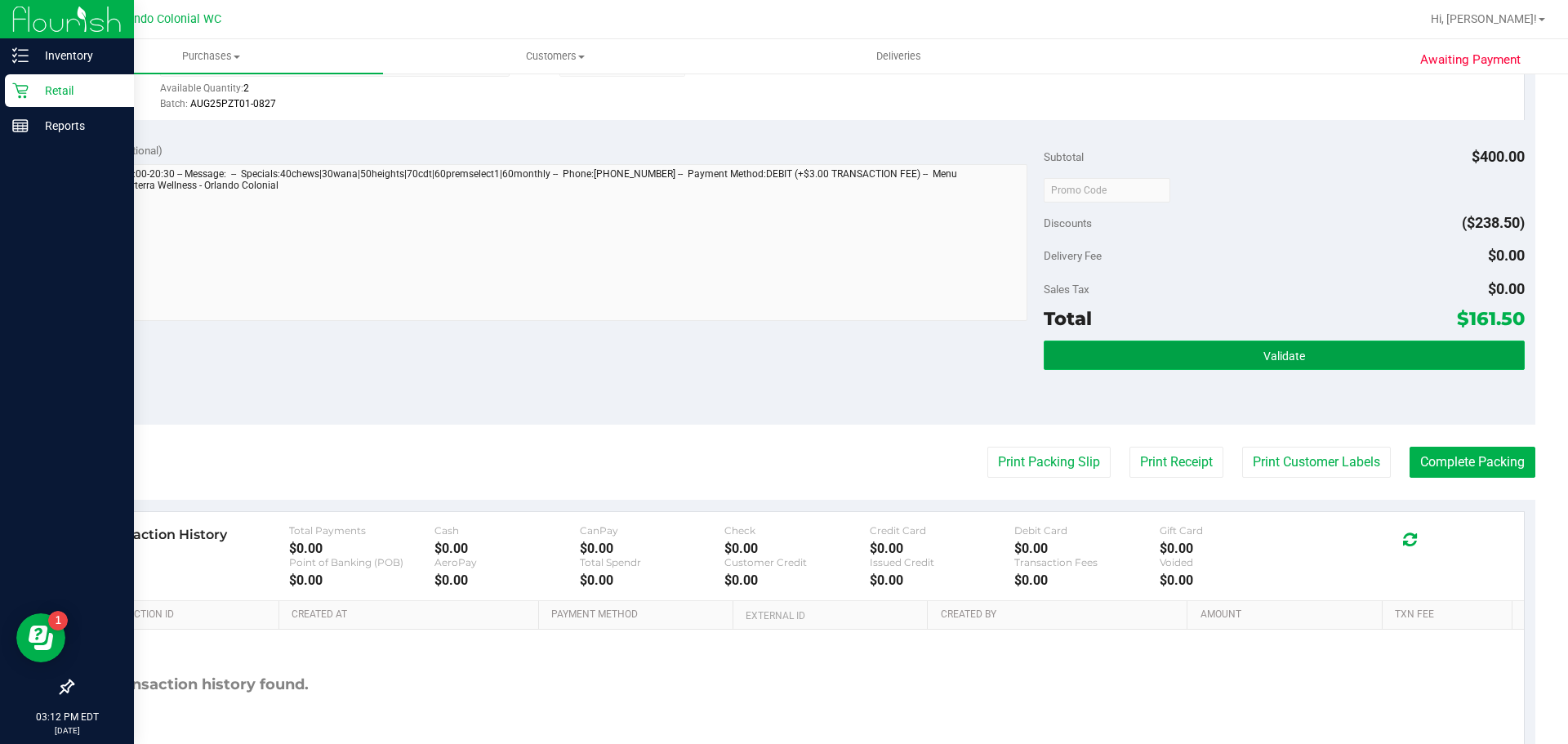
click at [1389, 357] on button "Validate" at bounding box center [1284, 355] width 480 height 29
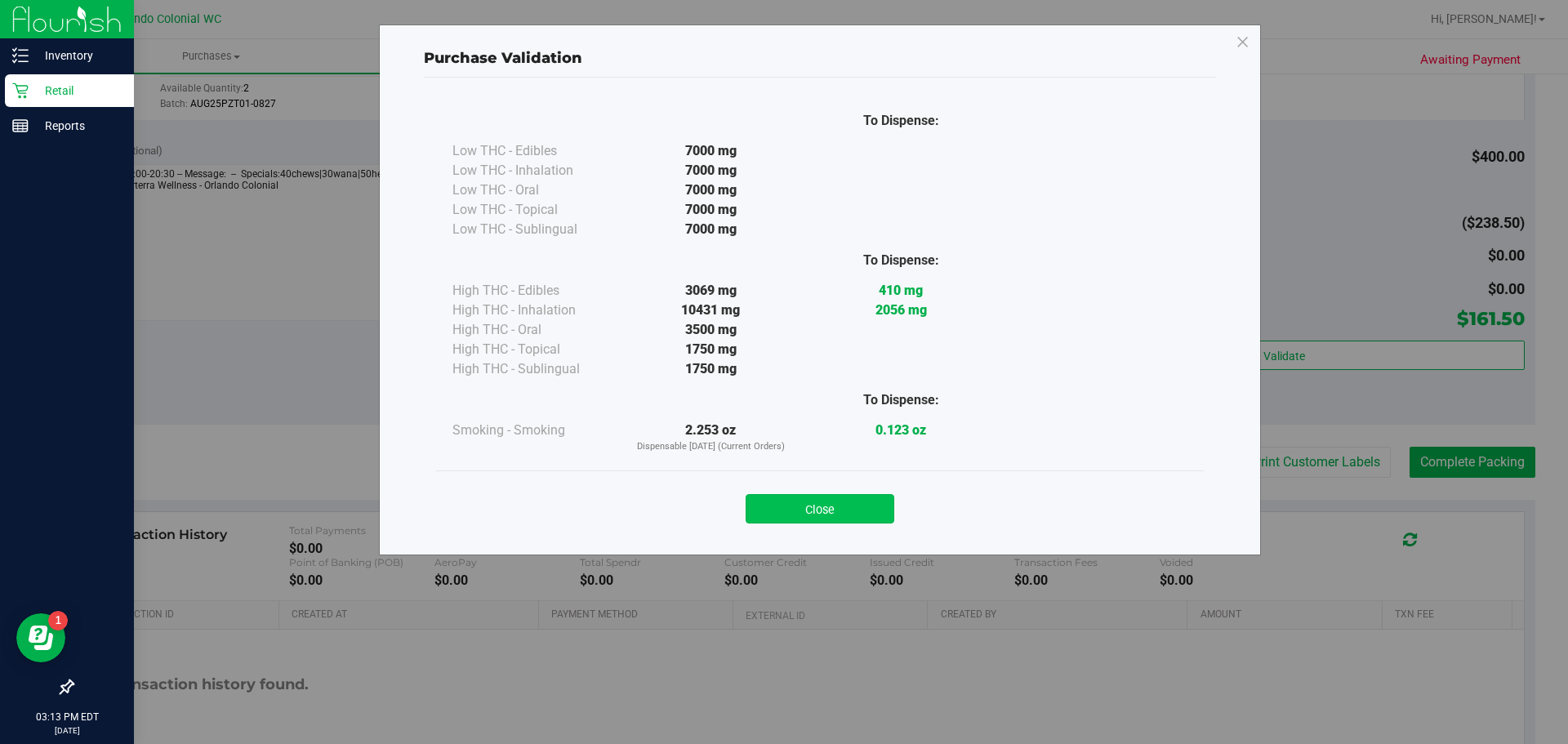
click at [840, 504] on button "Close" at bounding box center [820, 508] width 148 height 29
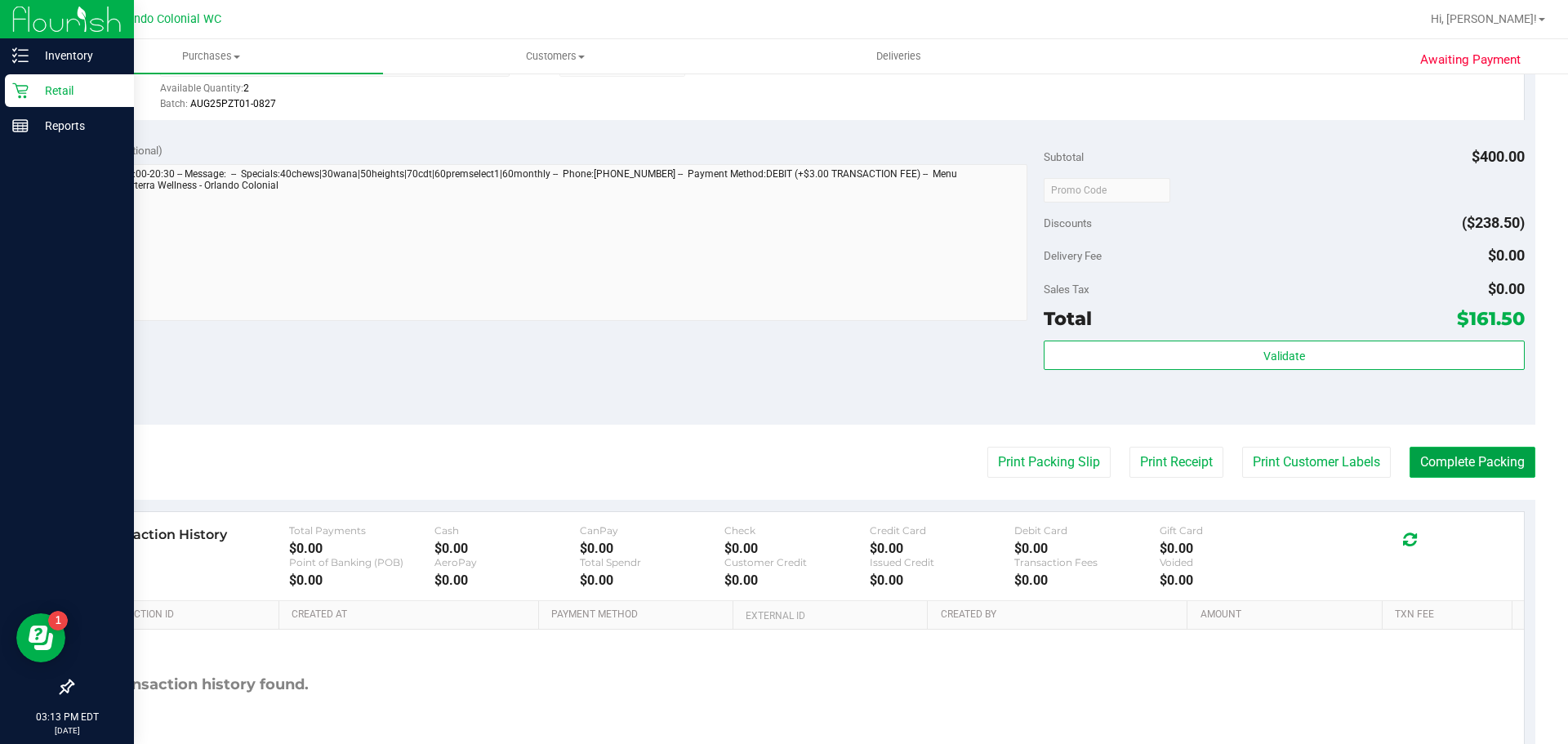
click at [1488, 466] on button "Complete Packing" at bounding box center [1473, 462] width 125 height 31
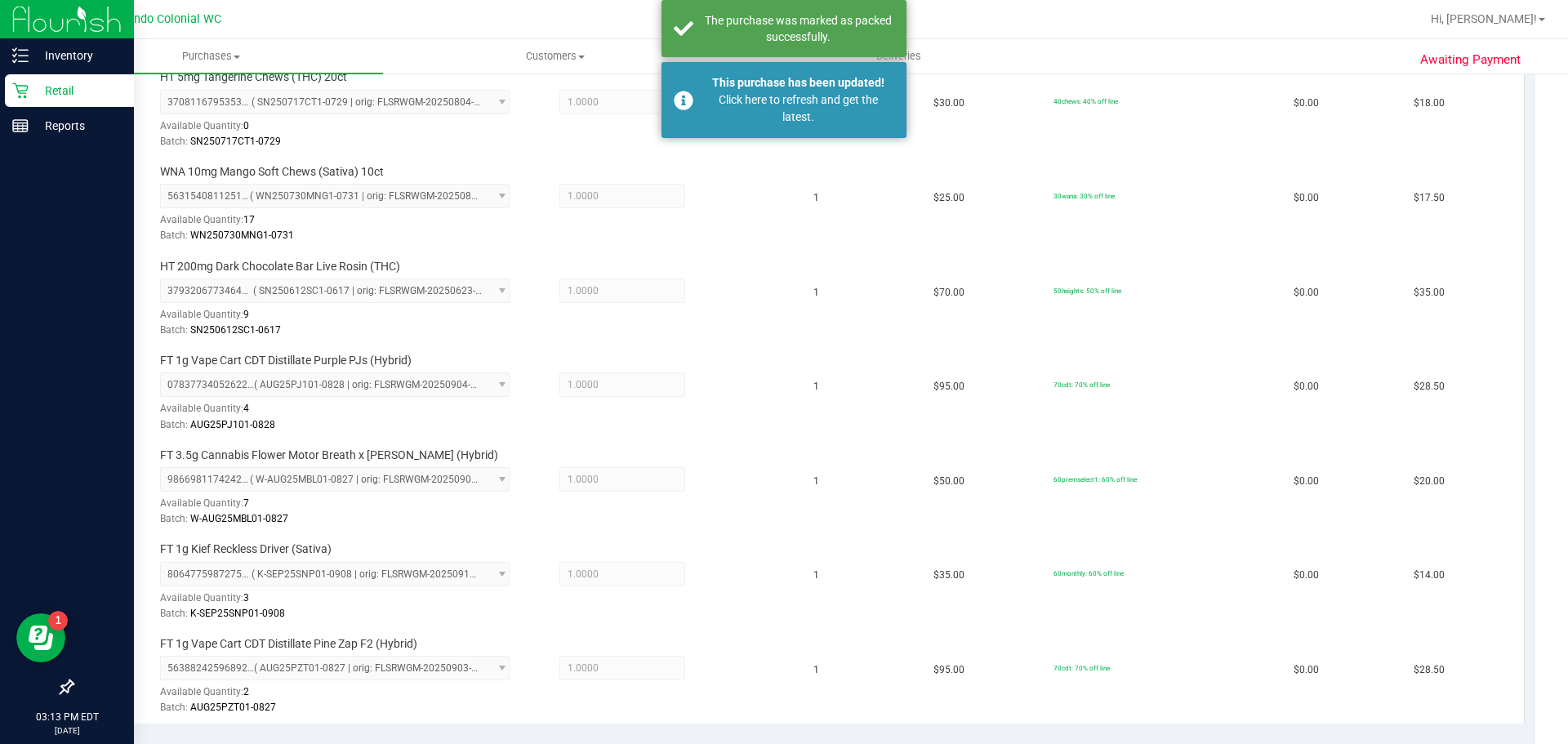
scroll to position [439, 0]
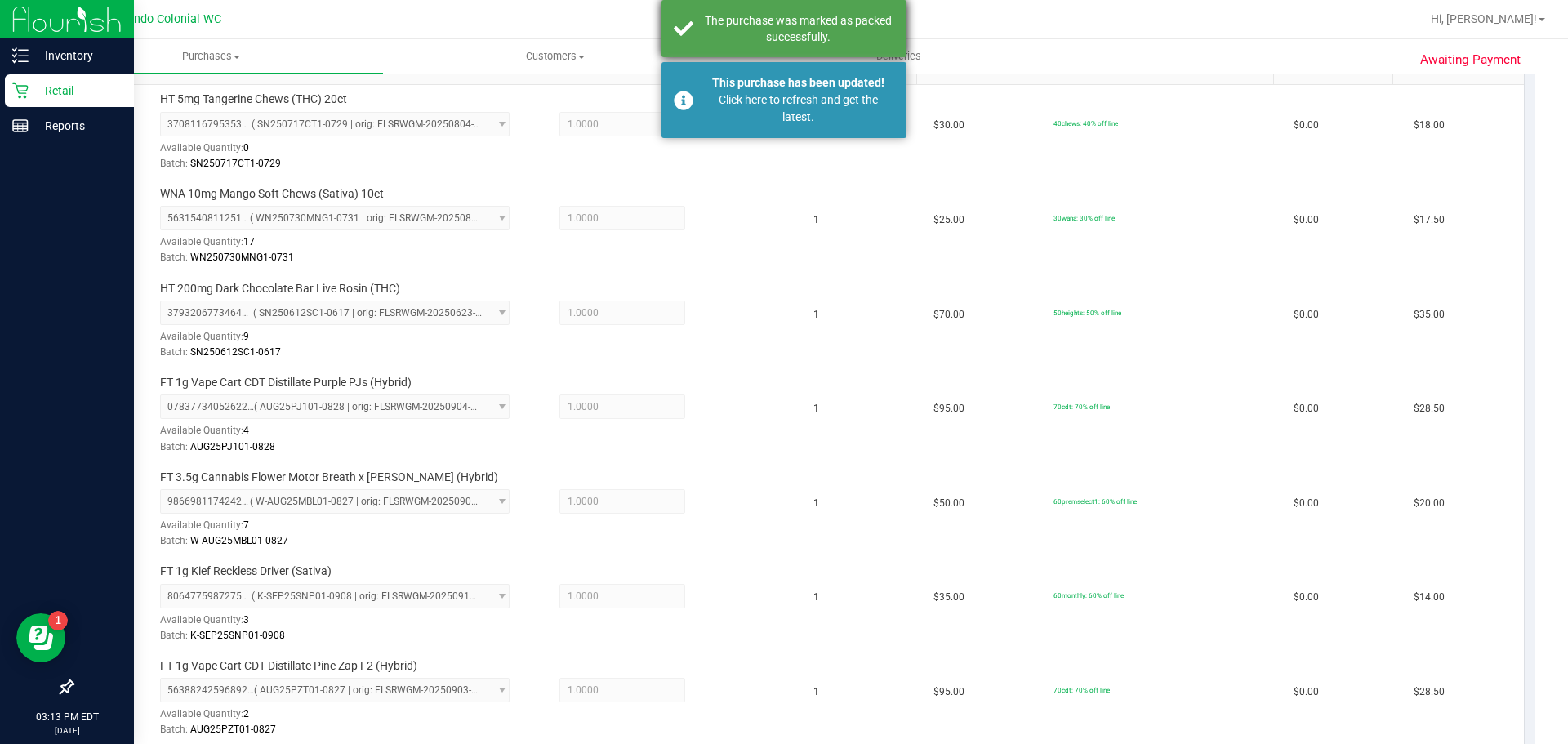
click at [818, 38] on div "The purchase was marked as packed successfully." at bounding box center [798, 28] width 192 height 33
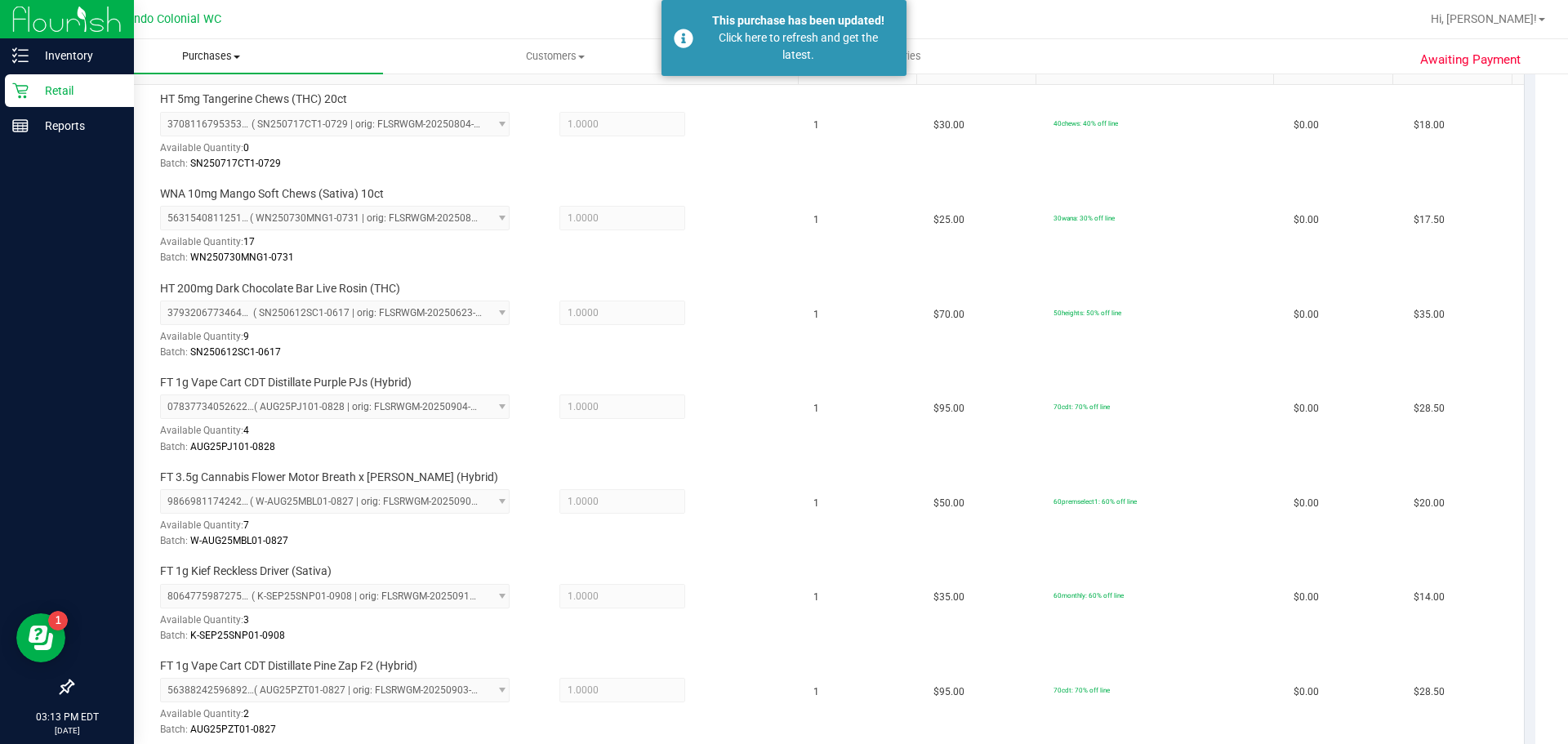
click at [218, 65] on uib-tab-heading "Purchases Summary of purchases Fulfillment All purchases" at bounding box center [210, 56] width 343 height 34
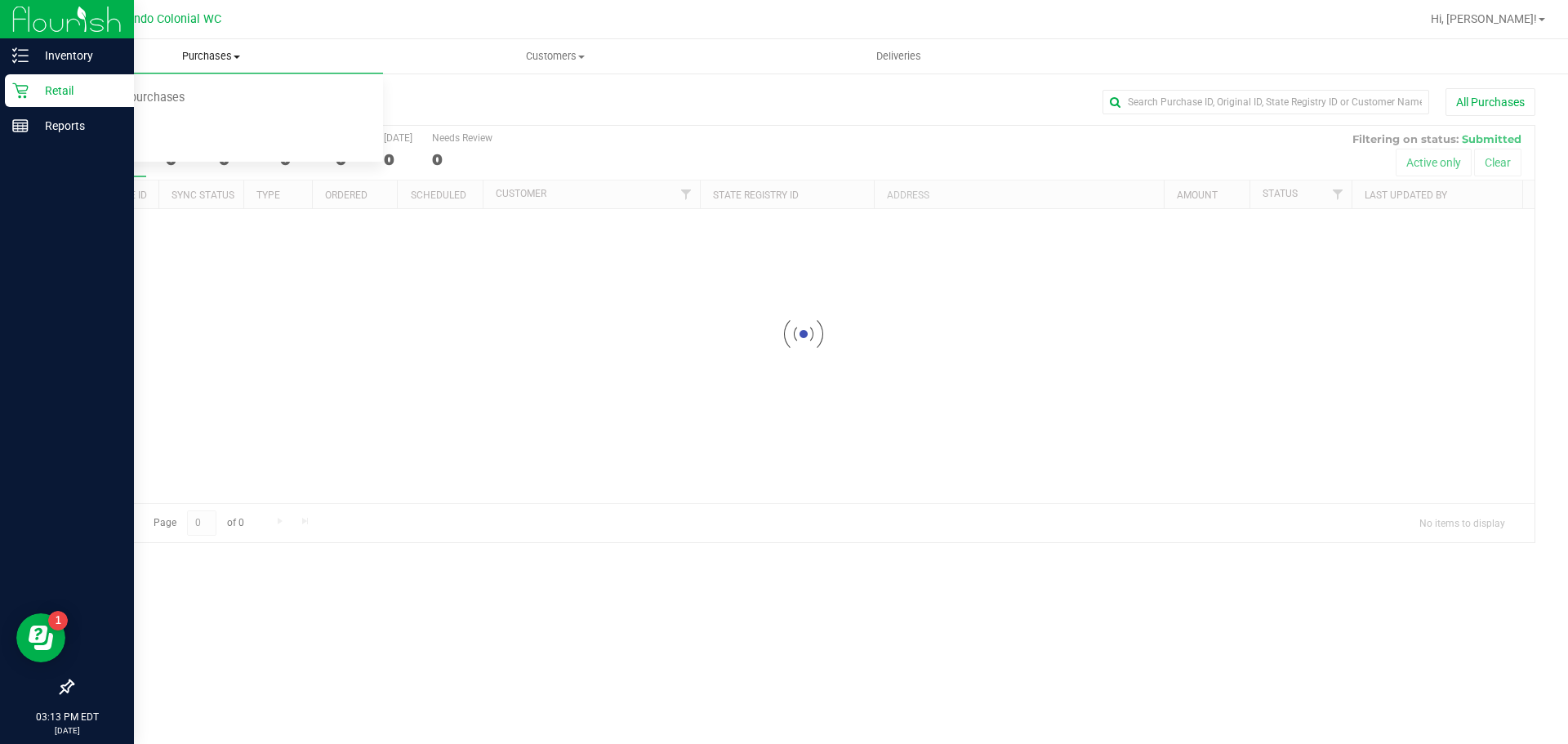
click at [104, 131] on span "All purchases" at bounding box center [96, 138] width 116 height 14
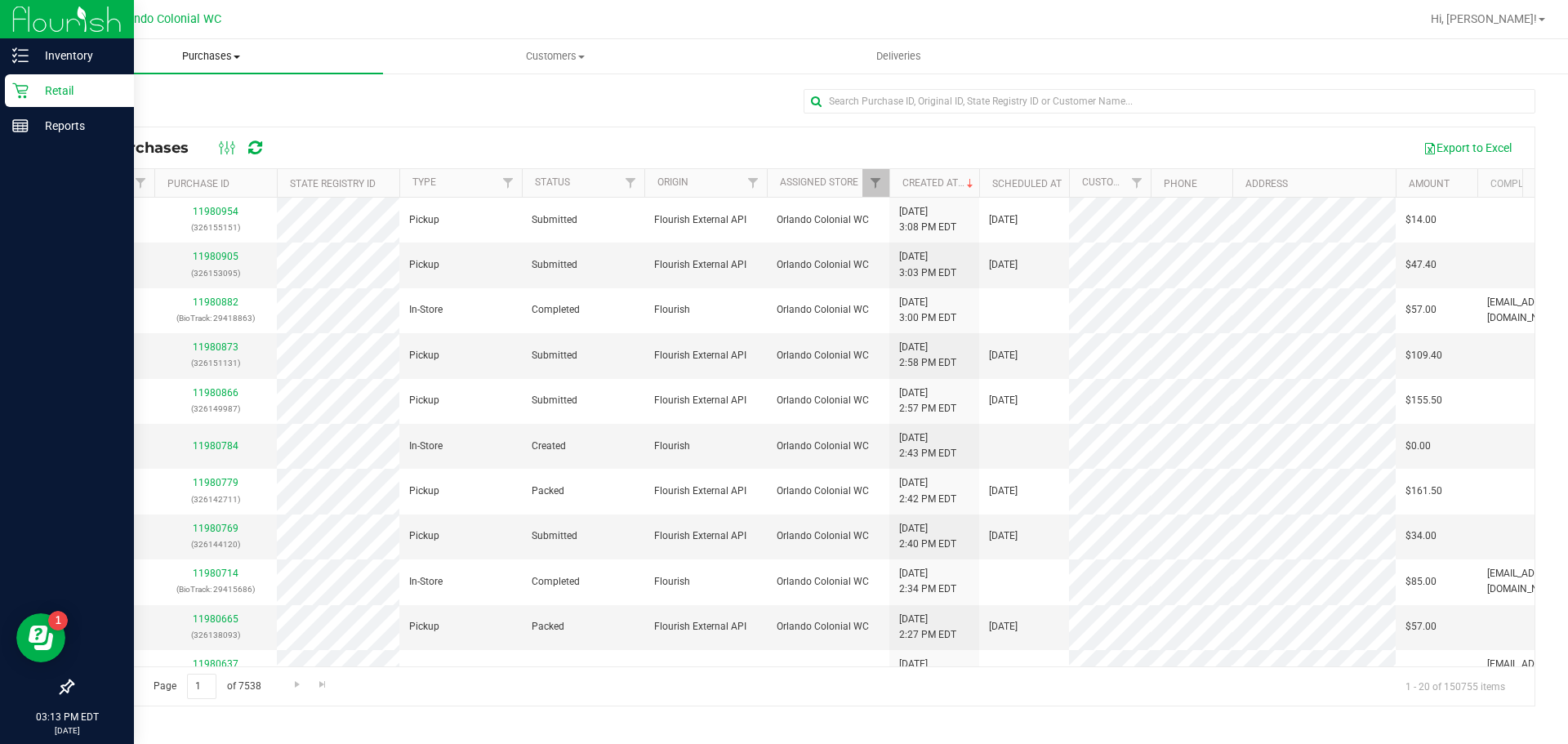
click at [239, 60] on span "Purchases" at bounding box center [210, 56] width 343 height 15
click at [106, 122] on span "Fulfillment" at bounding box center [89, 118] width 102 height 14
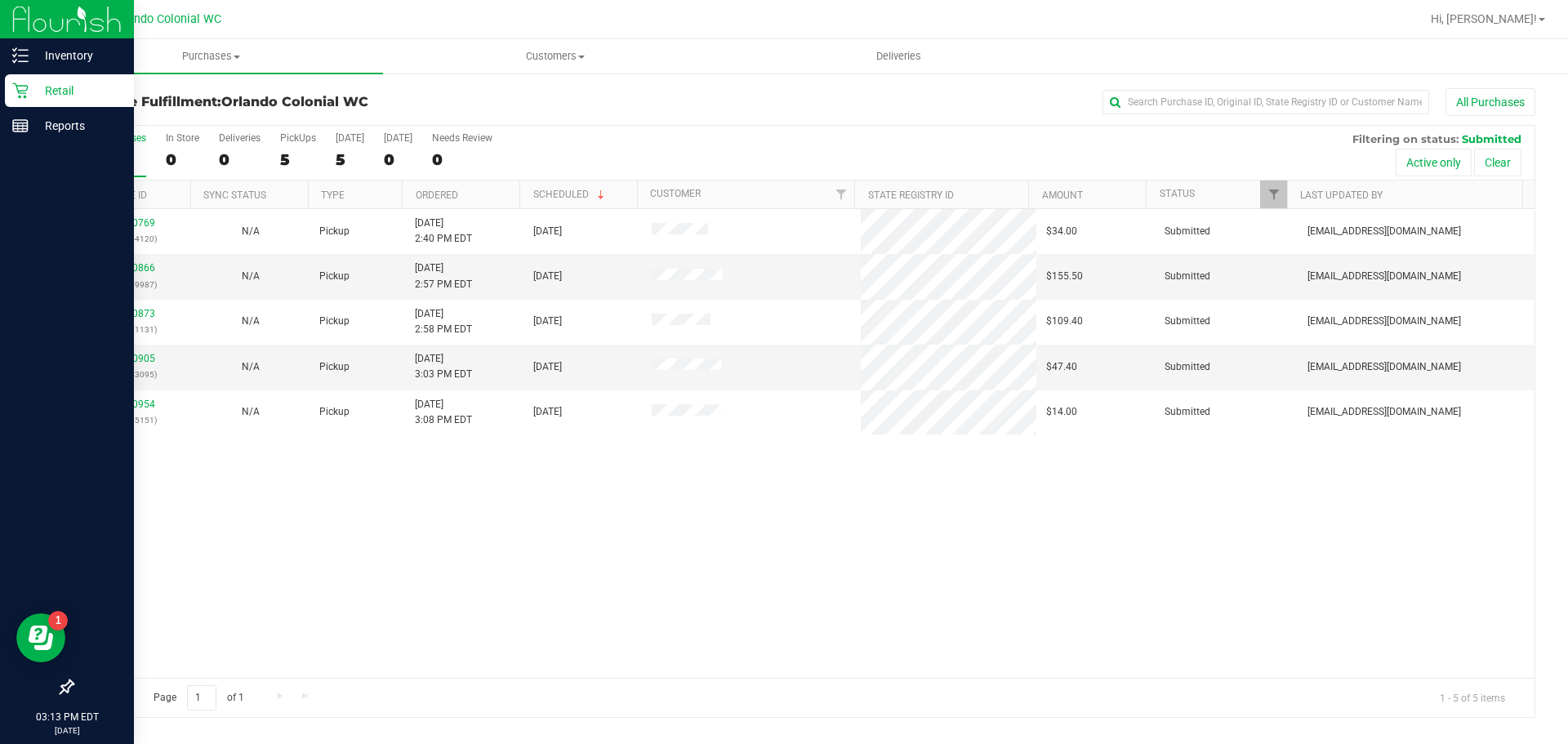
drag, startPoint x: 1088, startPoint y: 594, endPoint x: 1080, endPoint y: 589, distance: 9.4
click at [1088, 594] on div "11980769 (326144120) N/A Pickup 9/20/2025 2:40 PM EDT 9/20/2025 $34.00 Submitte…" at bounding box center [803, 443] width 1462 height 469
click at [1040, 499] on div "11980769 (326144120) N/A Pickup 9/20/2025 2:40 PM EDT 9/20/2025 $34.00 Submitte…" at bounding box center [803, 443] width 1462 height 469
click at [126, 268] on link "11980866" at bounding box center [132, 267] width 46 height 11
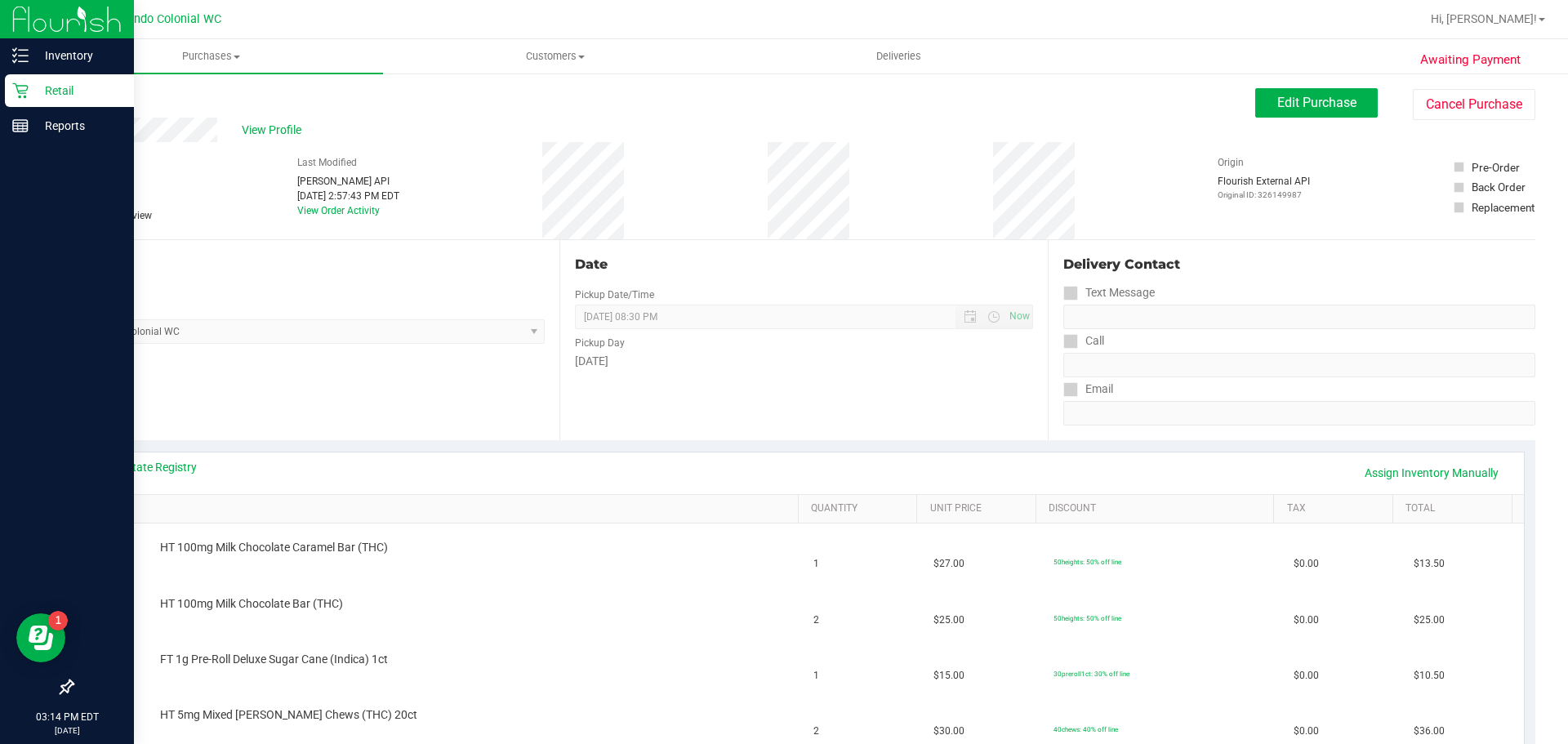
click at [89, 94] on link "Back" at bounding box center [84, 98] width 25 height 11
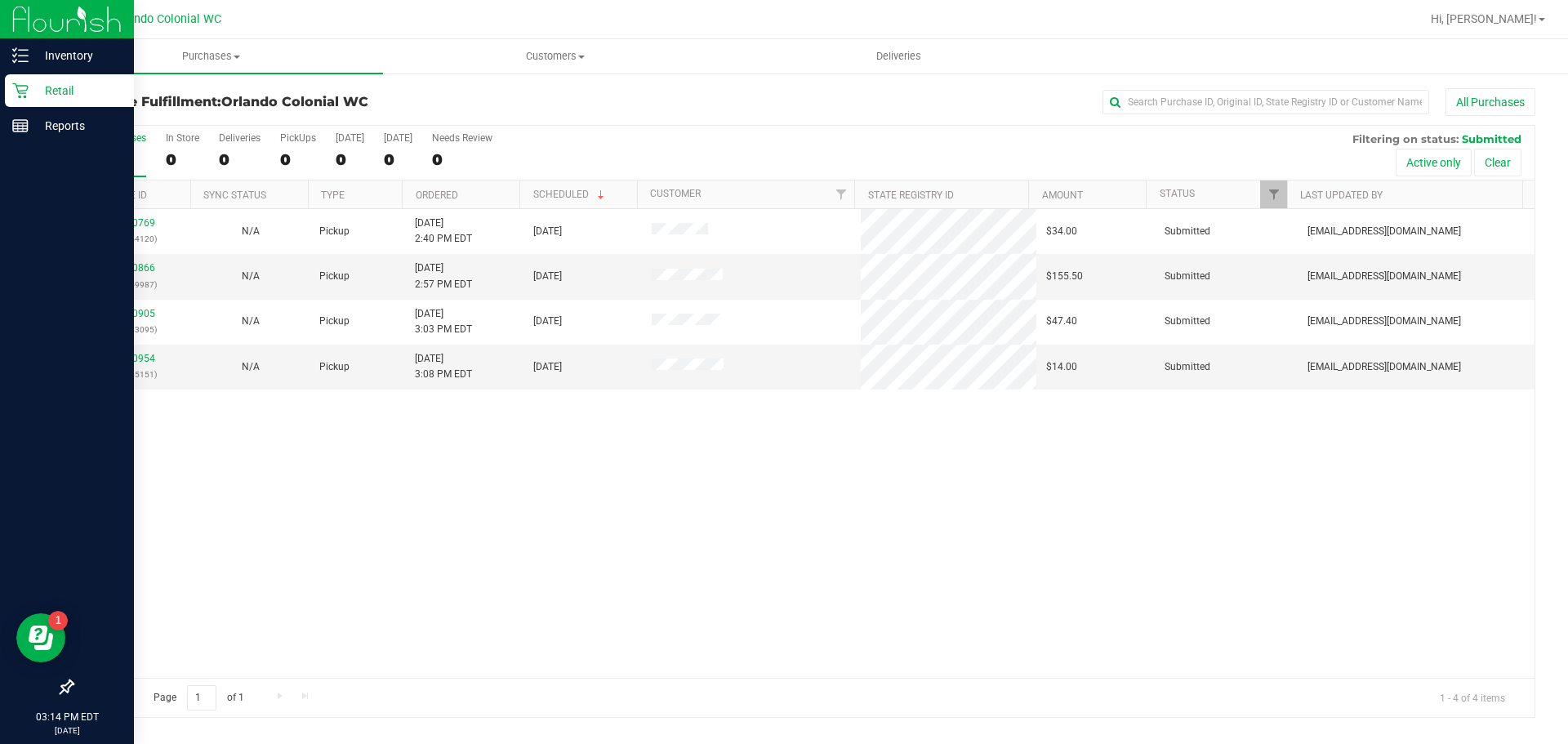
click at [779, 520] on div "11980769 (326144120) N/A Pickup 9/20/2025 2:40 PM EDT 9/20/2025 $34.00 Submitte…" at bounding box center [803, 443] width 1462 height 469
click at [138, 357] on link "11980954" at bounding box center [132, 358] width 46 height 11
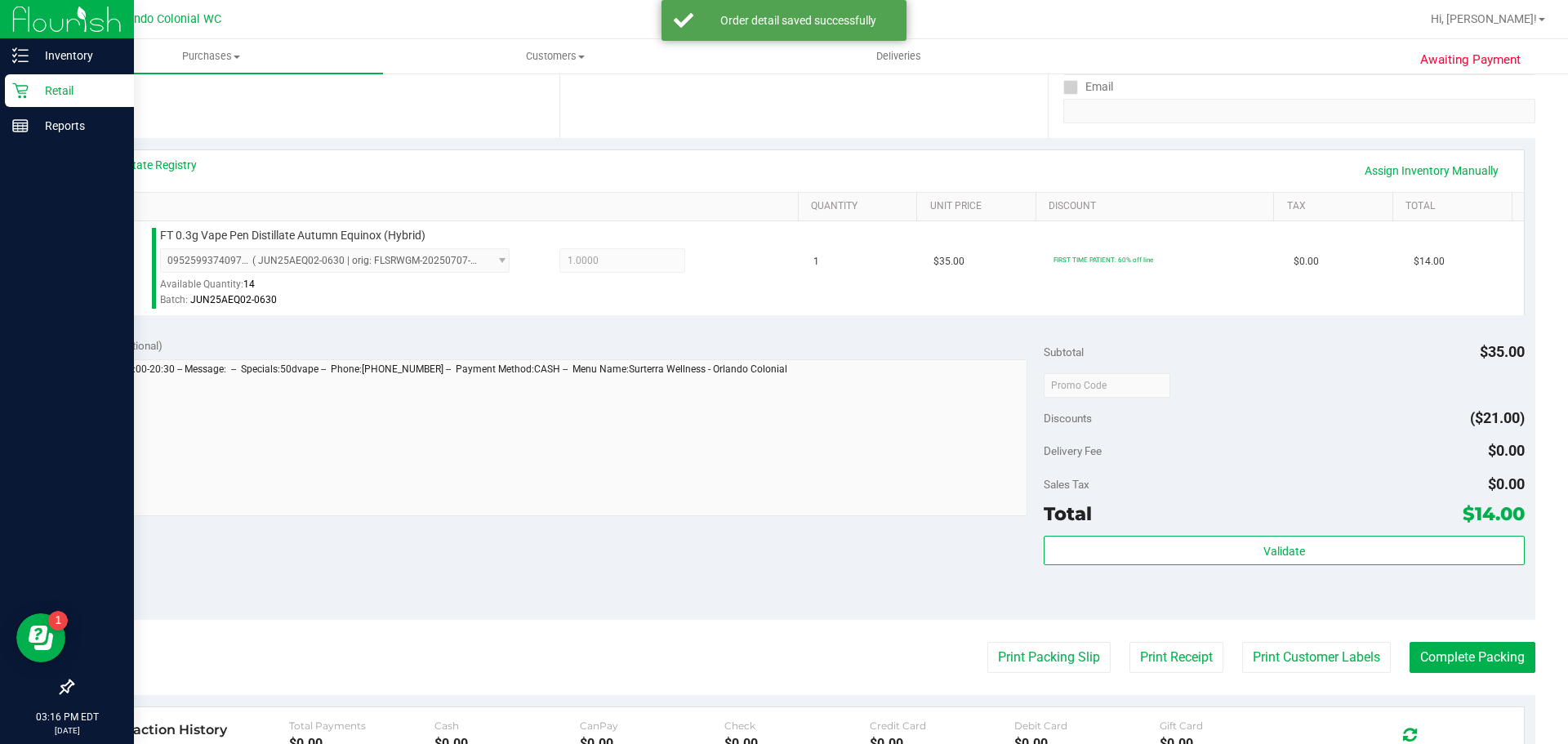
scroll to position [310, 0]
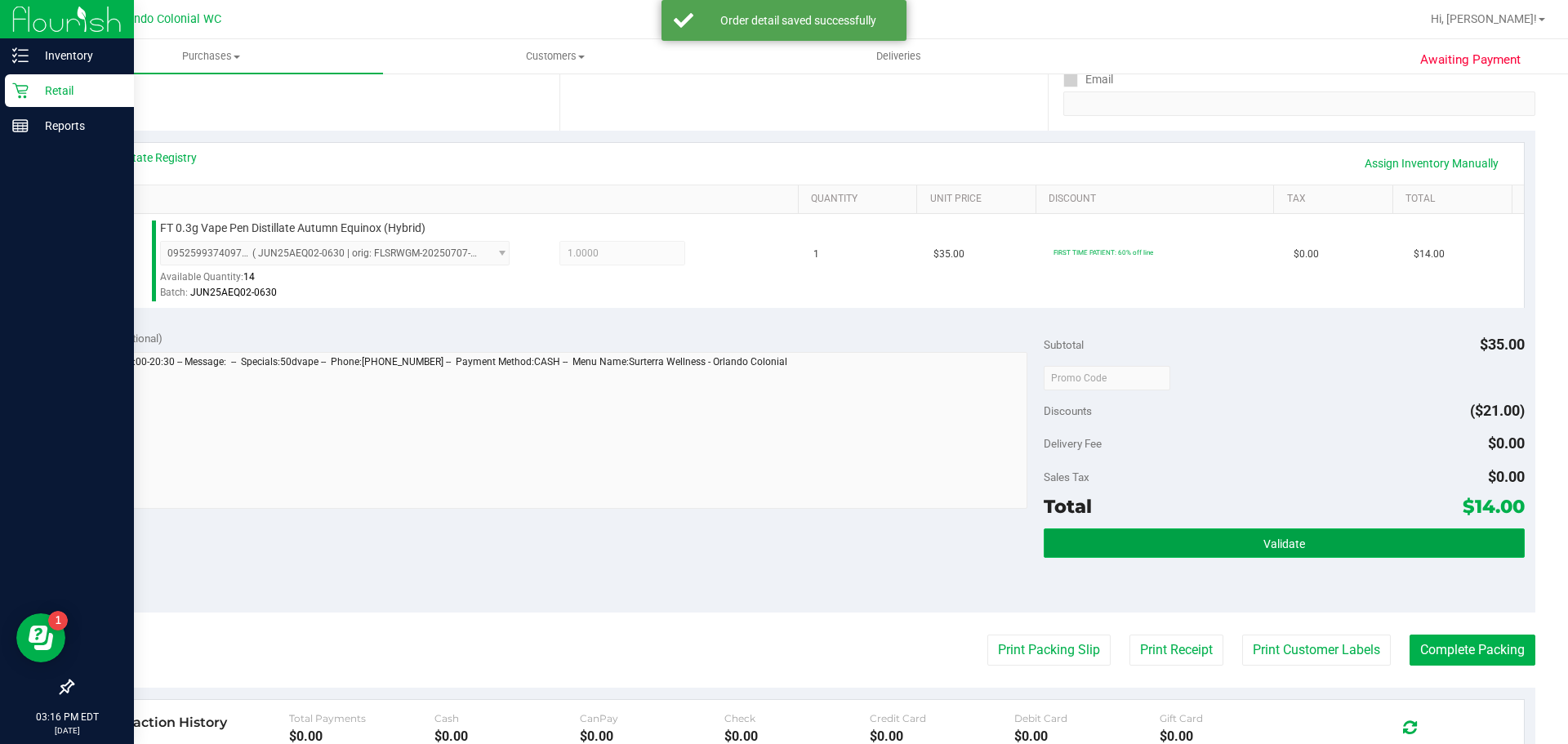
click at [1331, 542] on button "Validate" at bounding box center [1284, 543] width 480 height 29
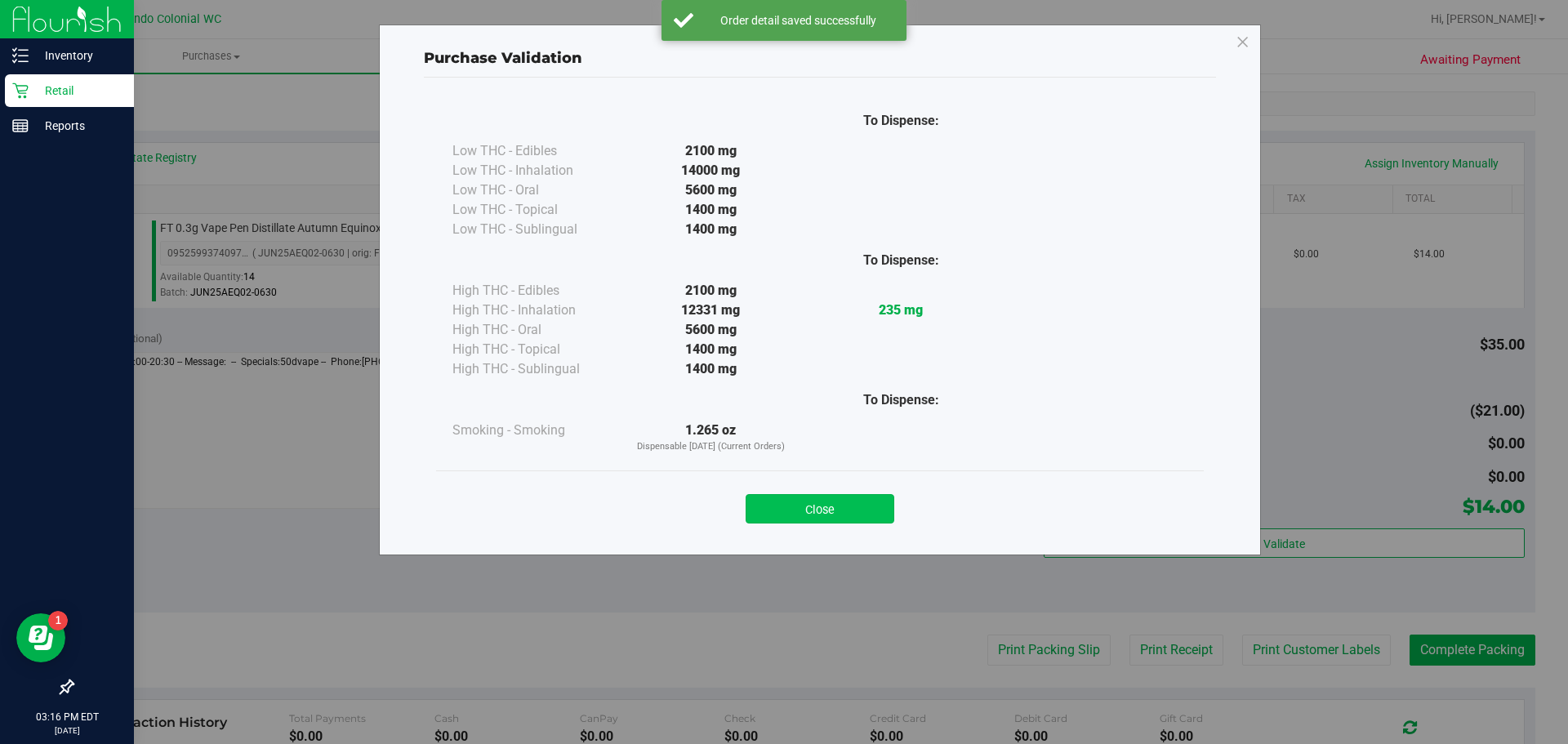
click at [821, 511] on button "Close" at bounding box center [820, 508] width 148 height 29
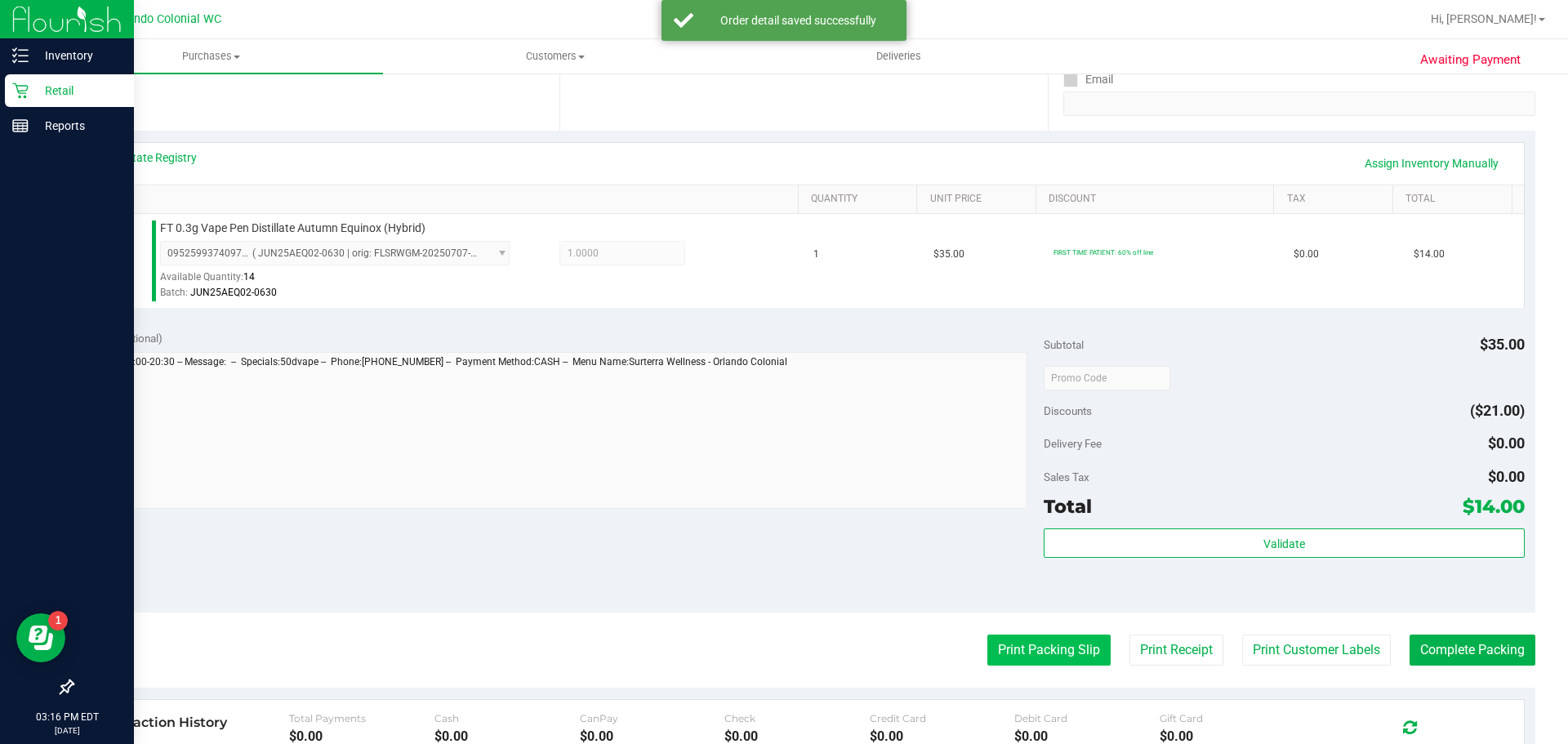
click at [1033, 659] on button "Print Packing Slip" at bounding box center [1049, 650] width 124 height 31
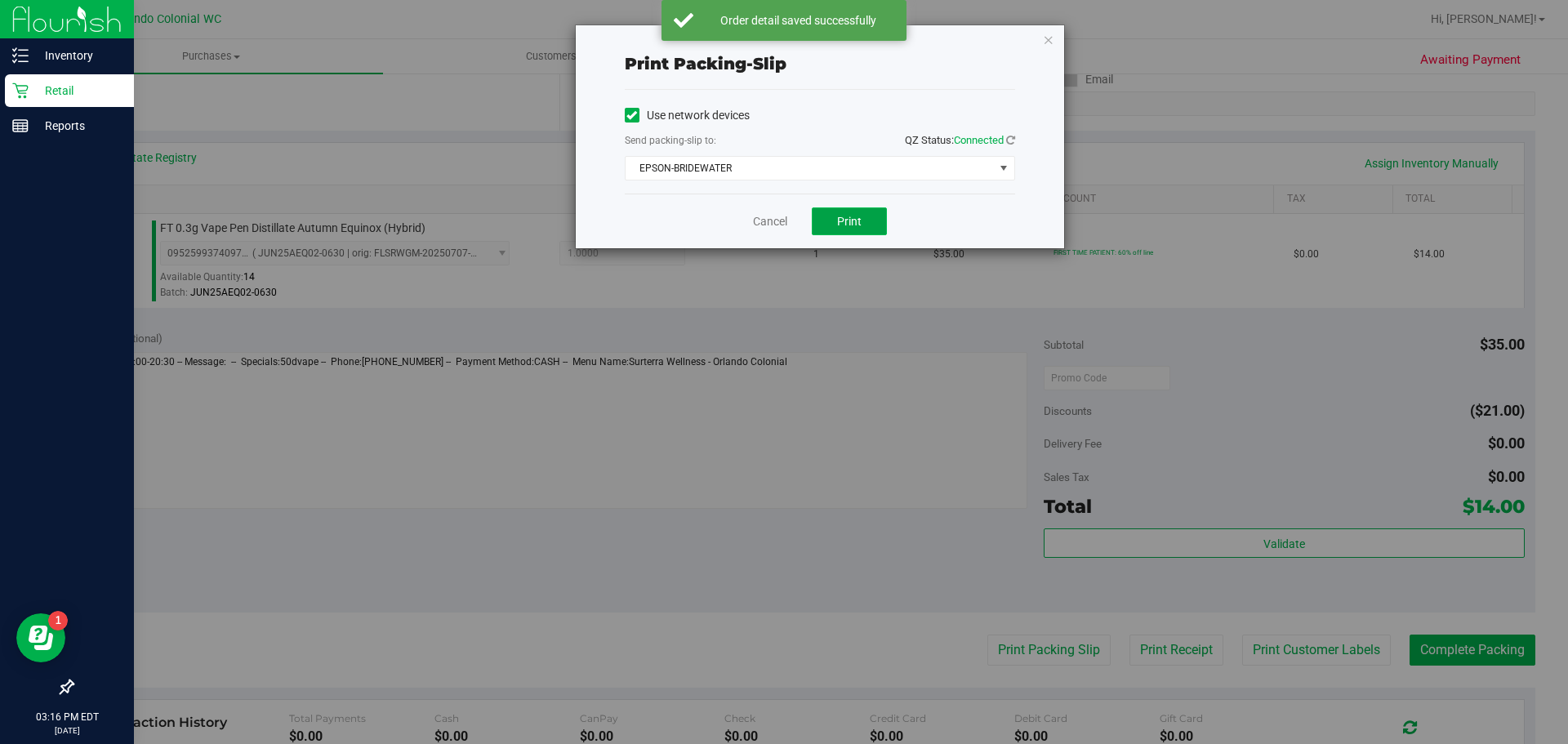
click at [863, 222] on button "Print" at bounding box center [849, 221] width 75 height 27
click at [841, 93] on div "Order detail saved successfully" at bounding box center [784, 82] width 245 height 41
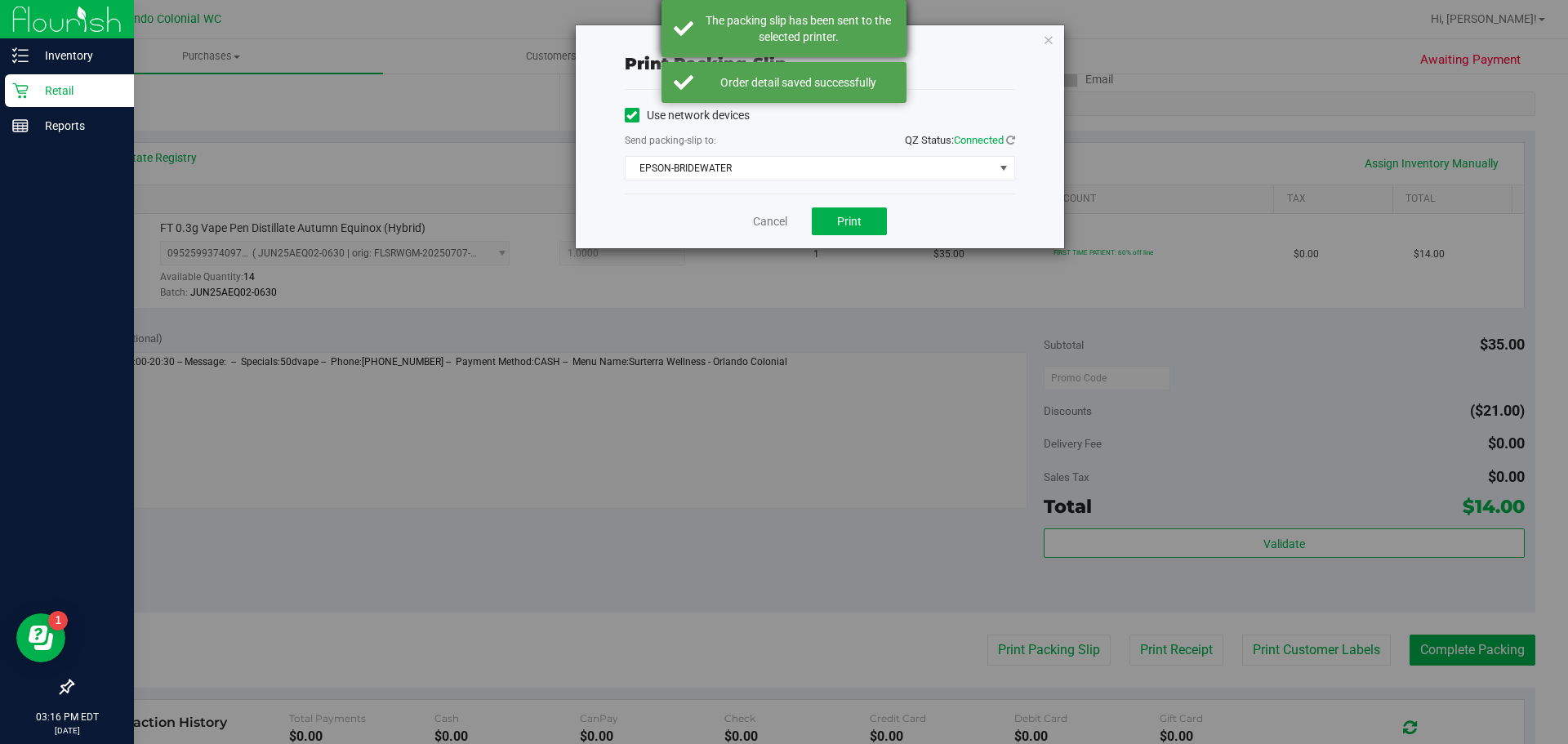
click at [854, 26] on div "The packing slip has been sent to the selected printer." at bounding box center [798, 28] width 192 height 33
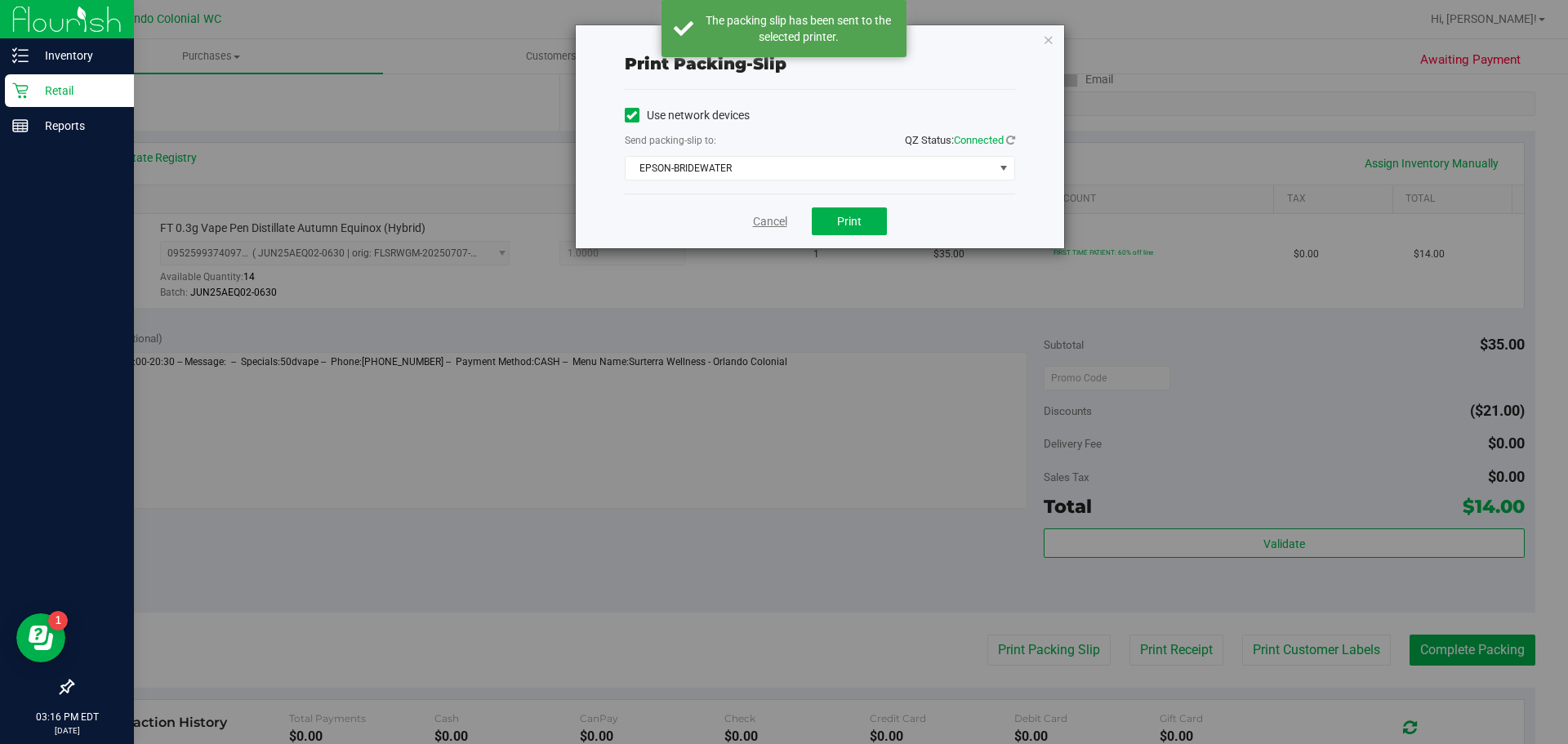
click at [769, 223] on link "Cancel" at bounding box center [770, 221] width 34 height 17
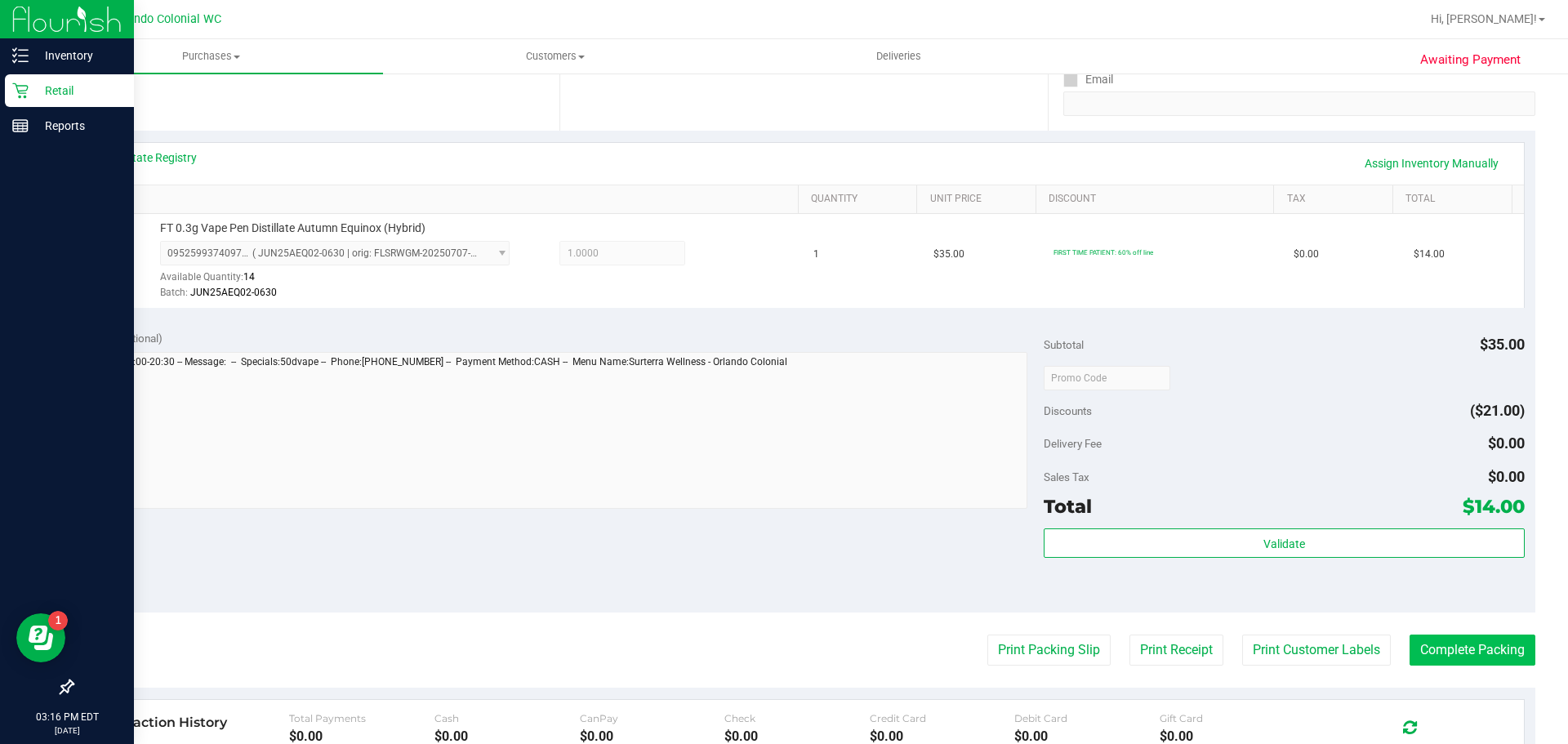
click at [1501, 650] on button "Complete Packing" at bounding box center [1473, 650] width 125 height 31
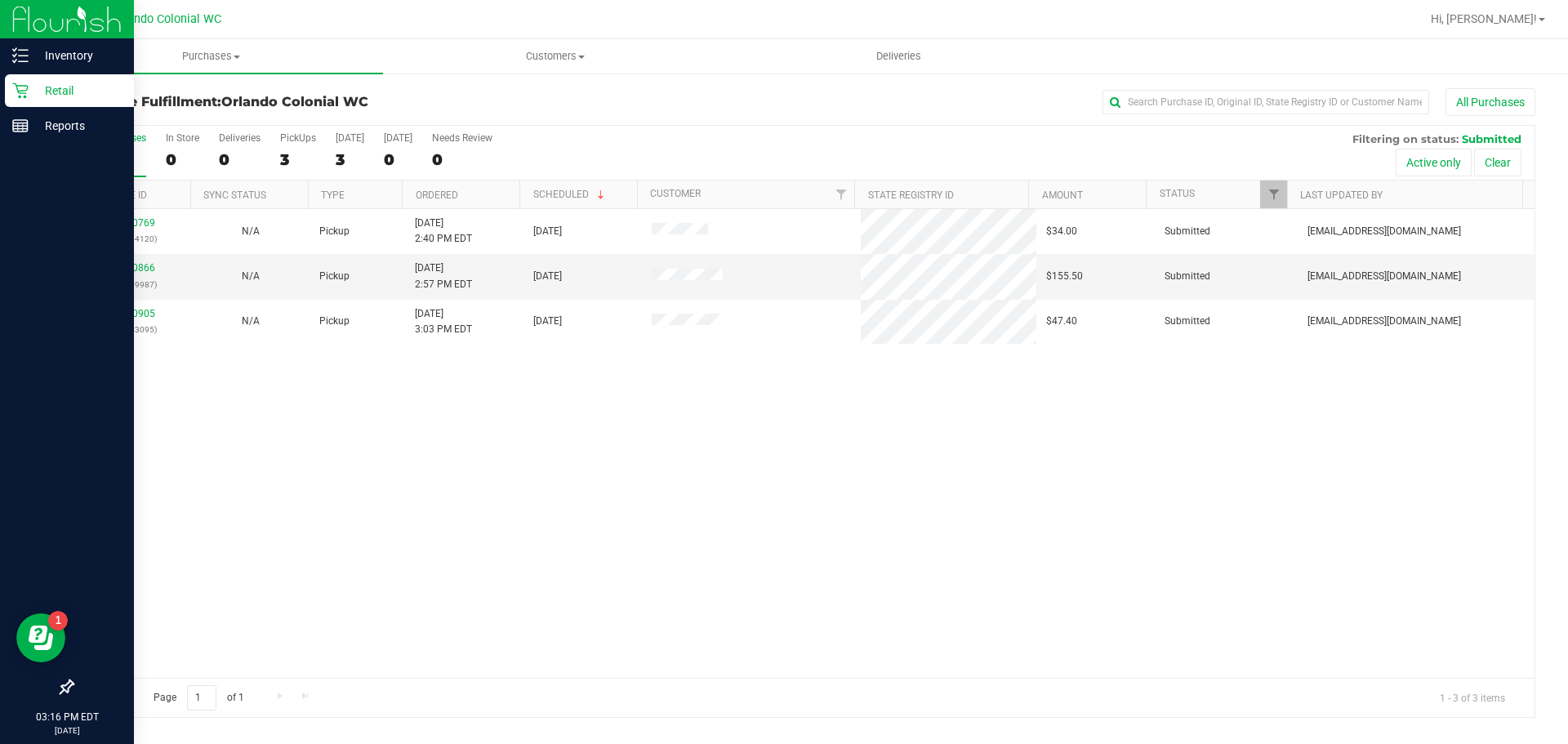
click at [798, 533] on div "11980769 (326144120) N/A Pickup 9/20/2025 2:40 PM EDT 9/20/2025 $34.00 Submitte…" at bounding box center [803, 443] width 1462 height 469
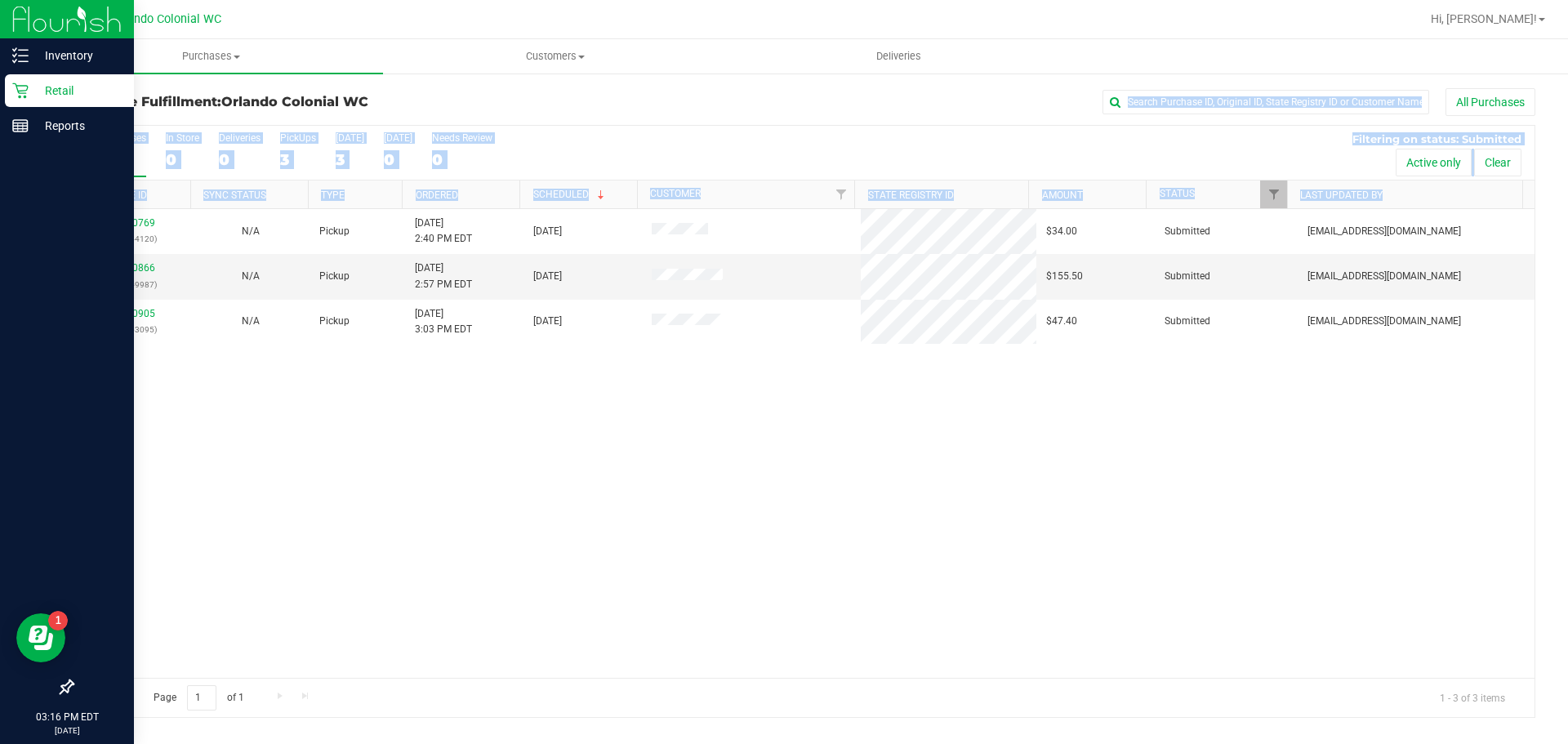
drag, startPoint x: 612, startPoint y: 103, endPoint x: 750, endPoint y: 545, distance: 463.0
click at [750, 545] on div "Purchase Fulfillment: Orlando Colonial WC All Purchases All Purchases 3 In Stor…" at bounding box center [803, 402] width 1464 height 629
click at [763, 533] on div "11980769 (326144120) N/A Pickup 9/20/2025 2:40 PM EDT 9/20/2025 $34.00 Submitte…" at bounding box center [803, 443] width 1462 height 469
drag, startPoint x: 997, startPoint y: 449, endPoint x: 501, endPoint y: 83, distance: 616.4
click at [501, 83] on div "Purchase Fulfillment: Orlando Colonial WC All Purchases All Purchases 3 In Stor…" at bounding box center [803, 402] width 1529 height 662
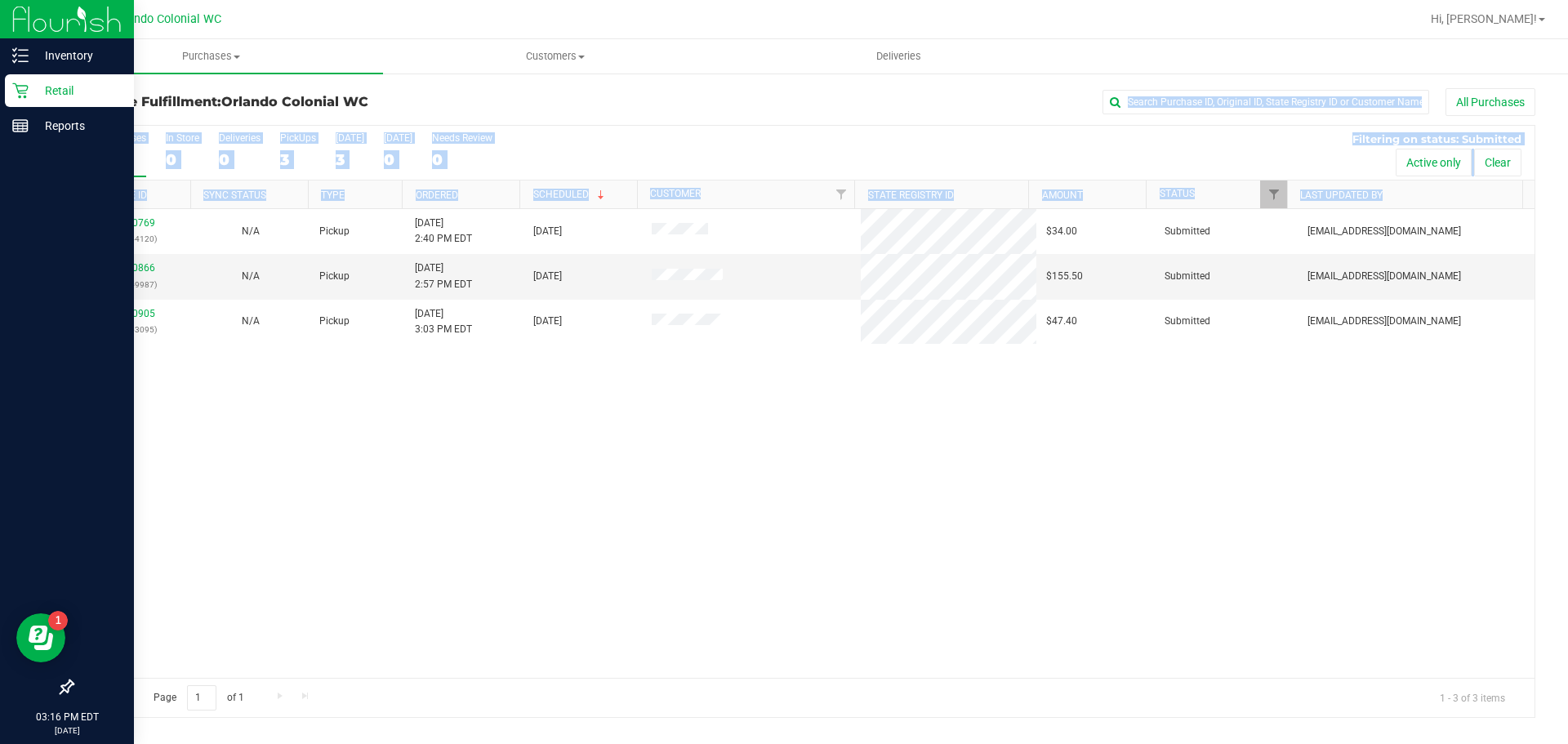
click at [501, 83] on div "Purchase Fulfillment: Orlando Colonial WC All Purchases All Purchases 3 In Stor…" at bounding box center [803, 402] width 1529 height 662
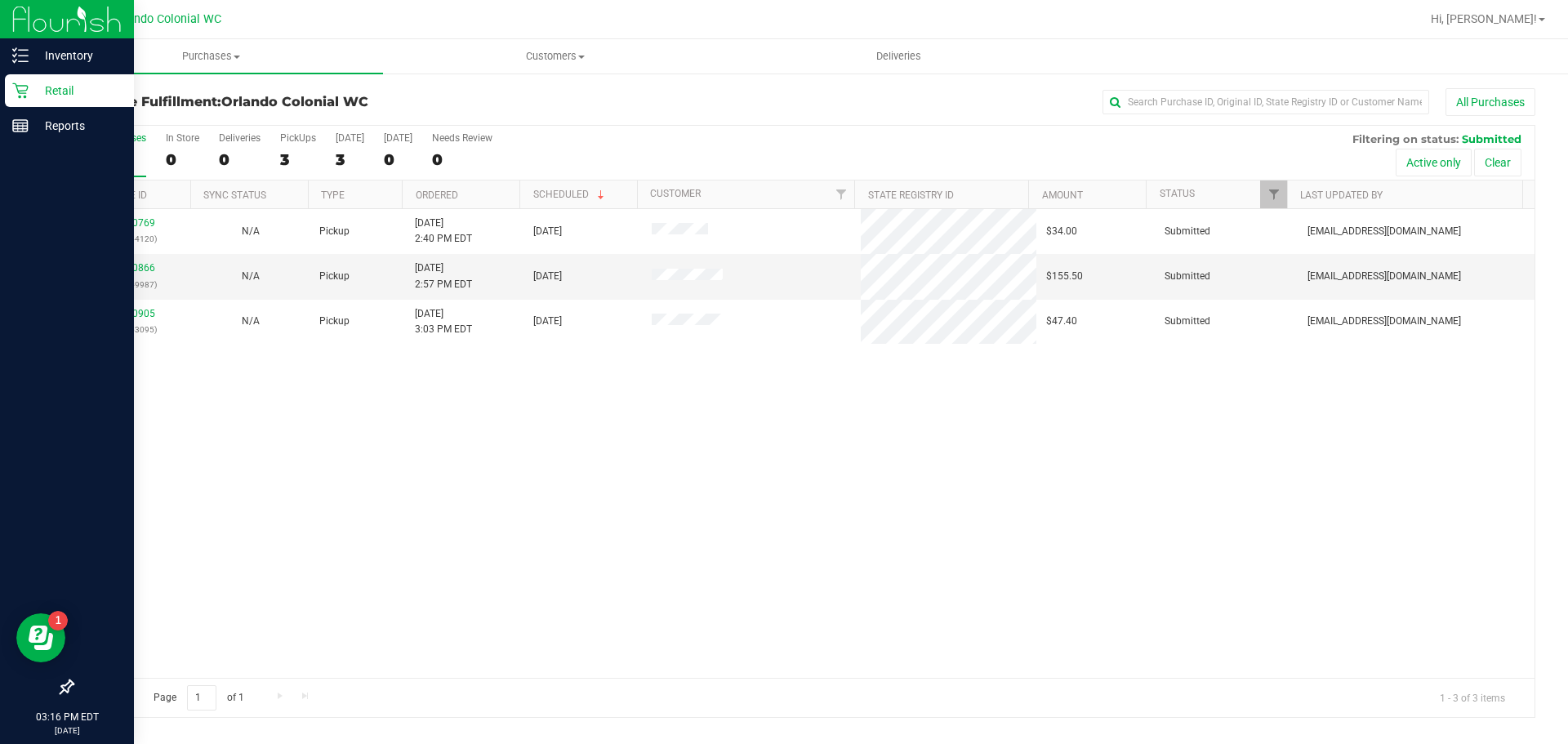
click at [607, 404] on div "11980769 (326144120) N/A Pickup 9/20/2025 2:40 PM EDT 9/20/2025 $34.00 Submitte…" at bounding box center [803, 443] width 1462 height 469
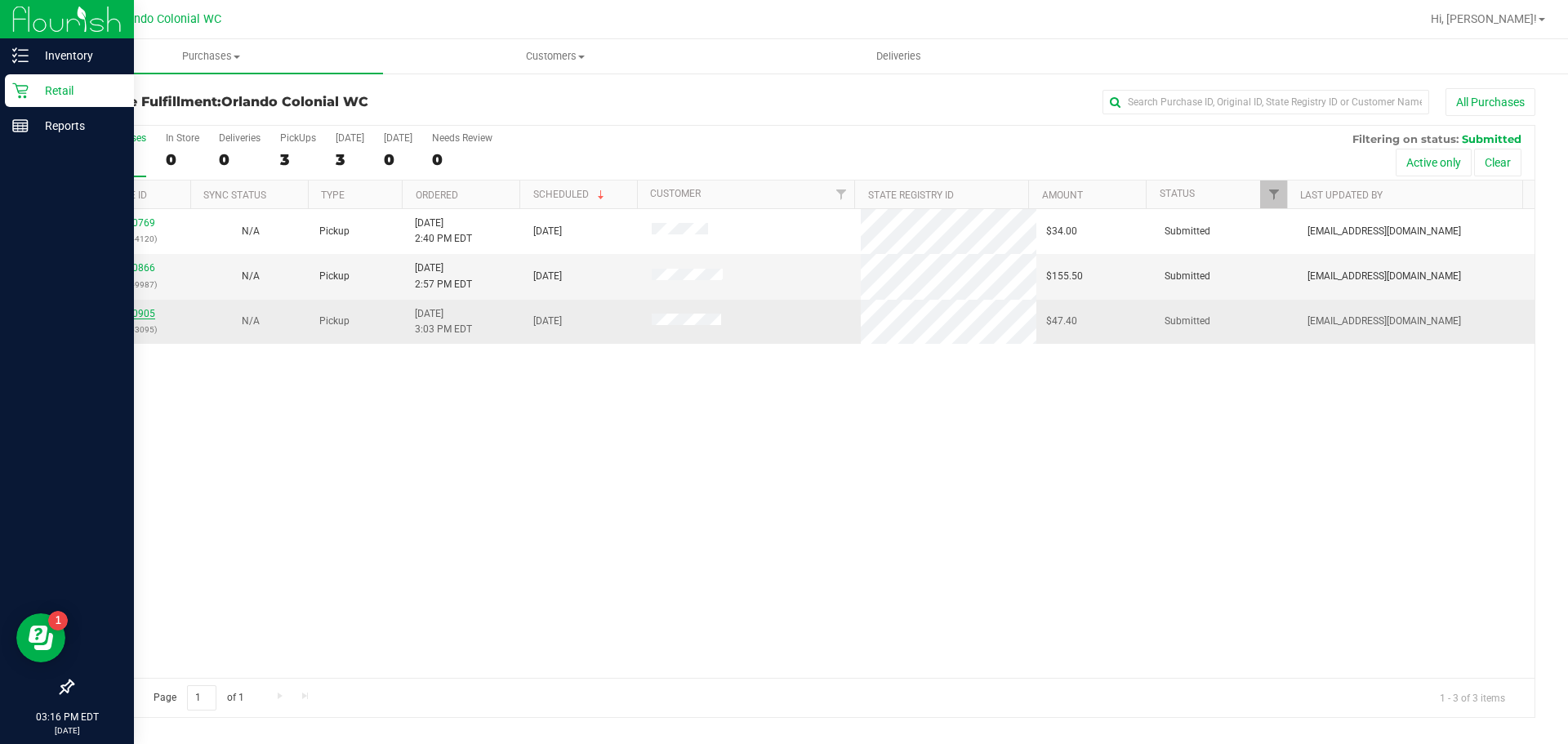
click at [128, 312] on link "11980905" at bounding box center [132, 313] width 46 height 11
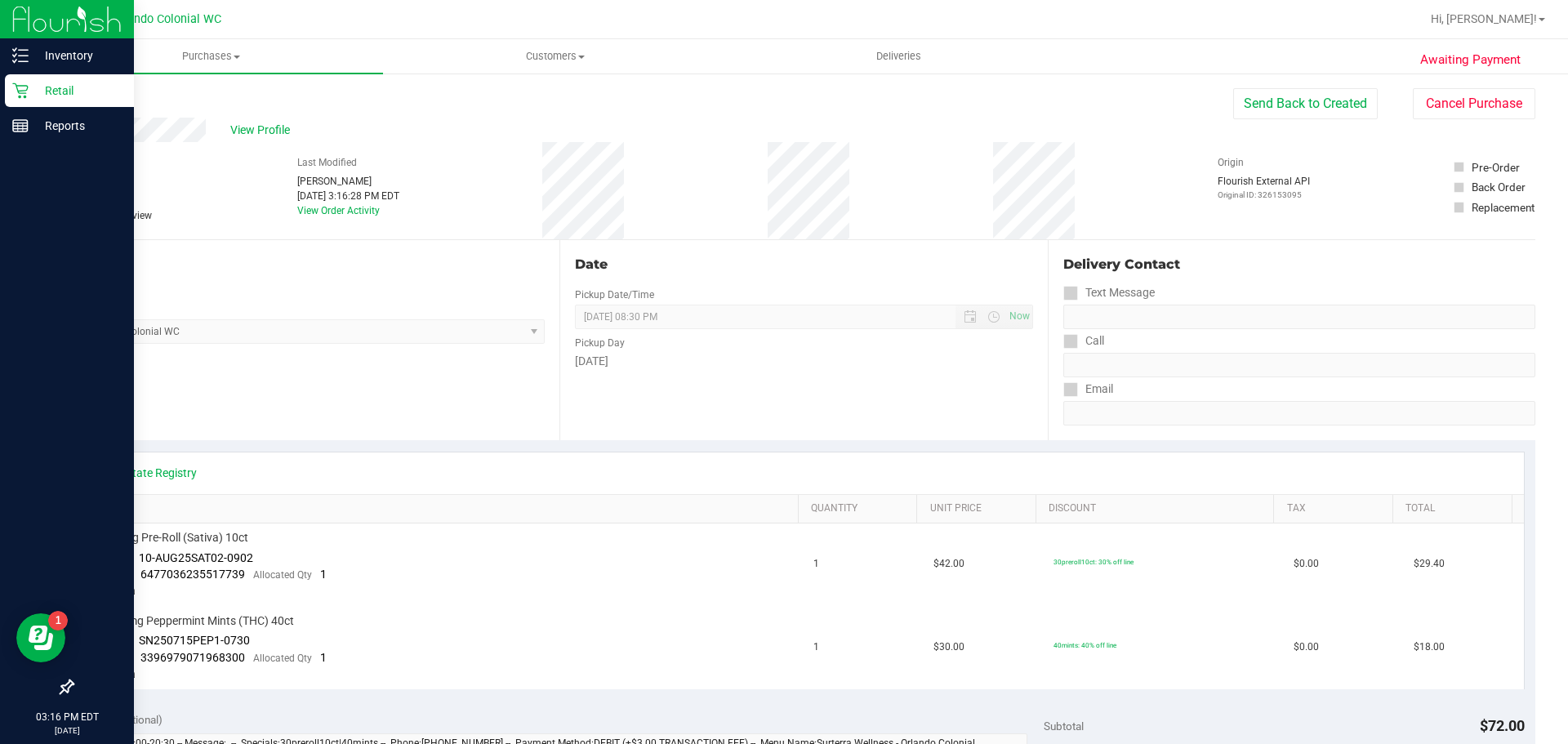
click at [93, 97] on link "Back" at bounding box center [84, 98] width 25 height 11
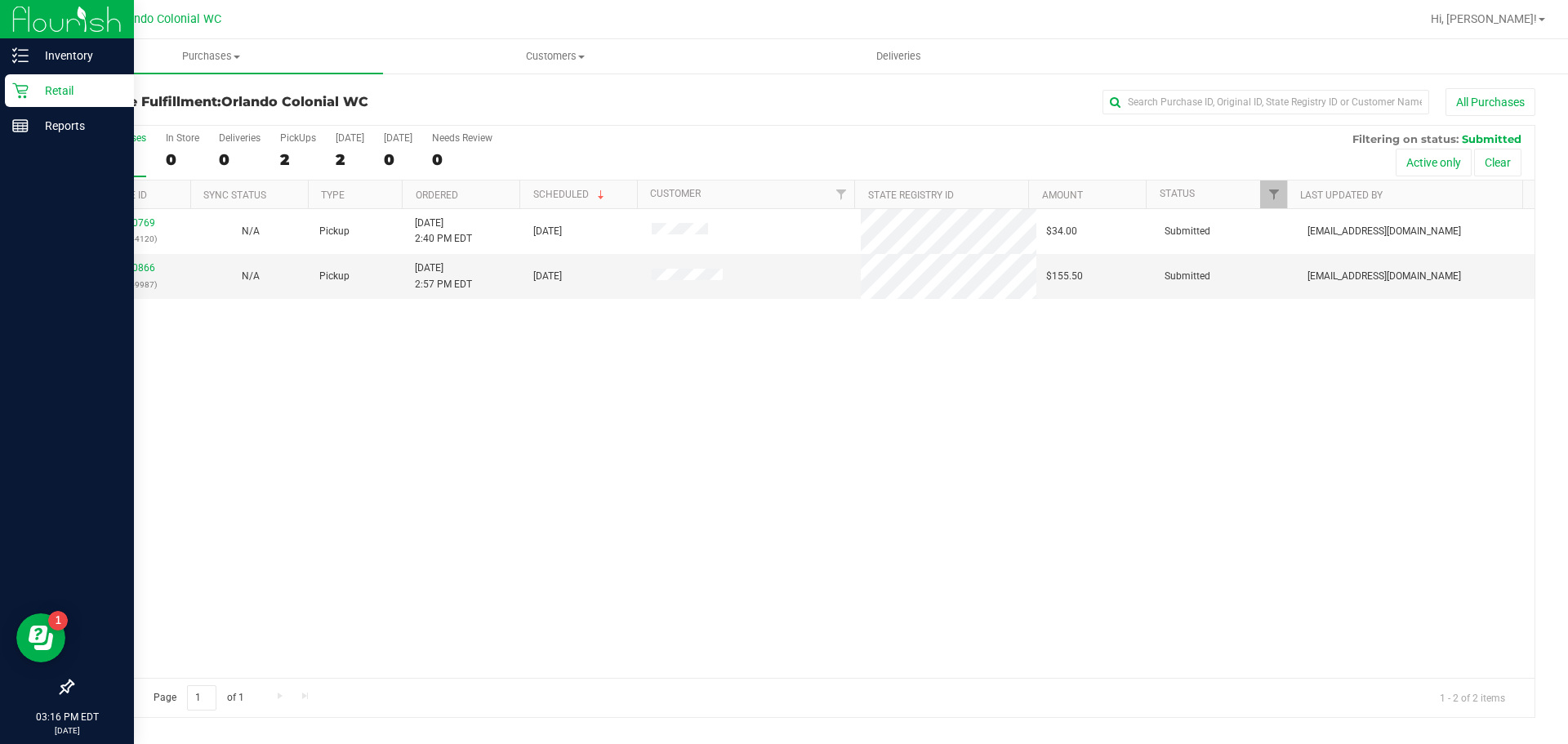
click at [361, 398] on div "11980769 (326144120) N/A Pickup 9/20/2025 2:40 PM EDT 9/20/2025 $34.00 Submitte…" at bounding box center [803, 443] width 1462 height 469
click at [407, 344] on div "11980769 (326144120) N/A Pickup 9/20/2025 2:40 PM EDT 9/20/2025 $34.00 Submitte…" at bounding box center [803, 443] width 1462 height 469
click at [810, 507] on div "11980769 (326144120) N/A Pickup 9/20/2025 2:40 PM EDT 9/20/2025 $34.00 Submitte…" at bounding box center [803, 443] width 1462 height 469
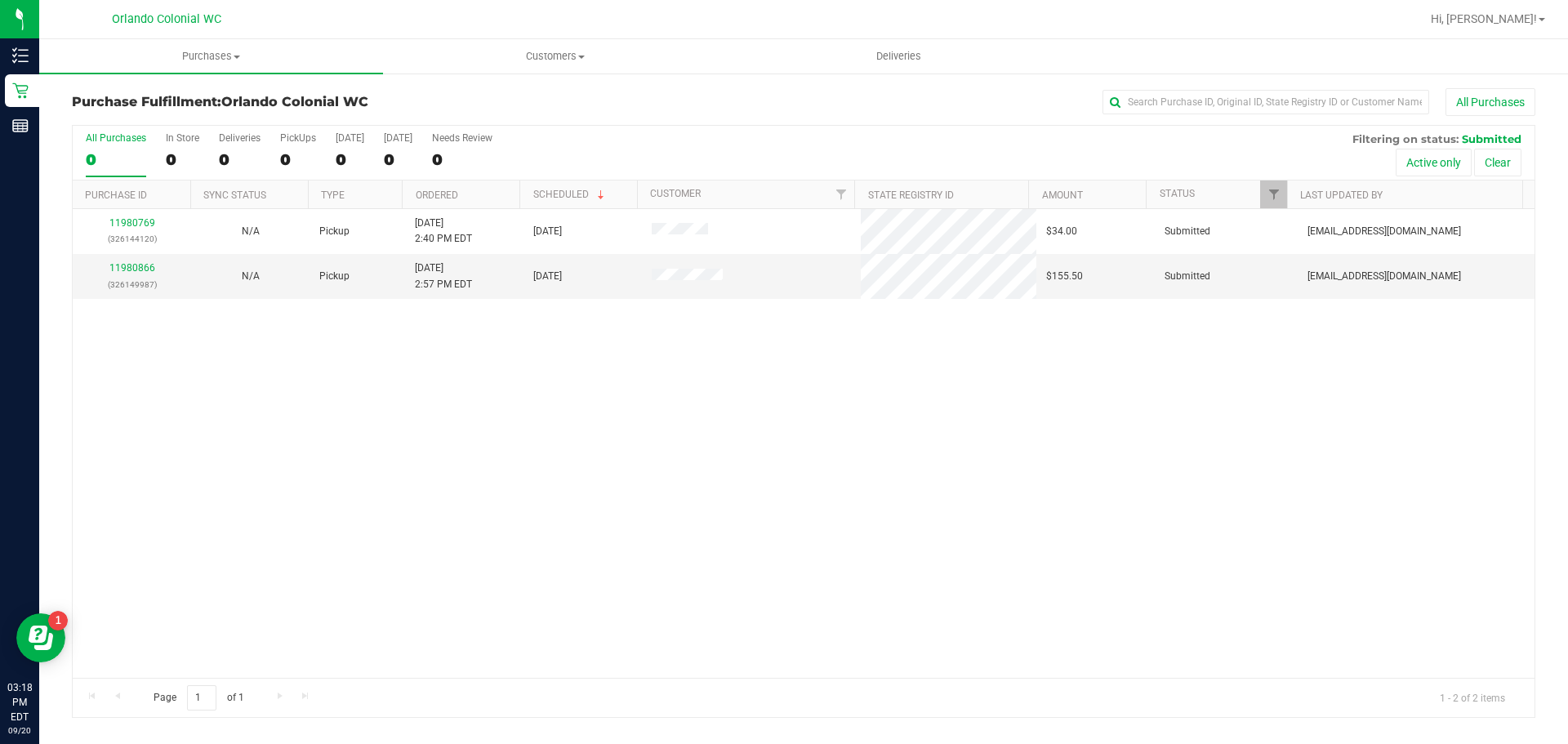
click at [515, 387] on div "11980769 (326144120) N/A Pickup [DATE] 2:40 PM EDT 9/20/2025 $34.00 Submitted […" at bounding box center [803, 443] width 1462 height 469
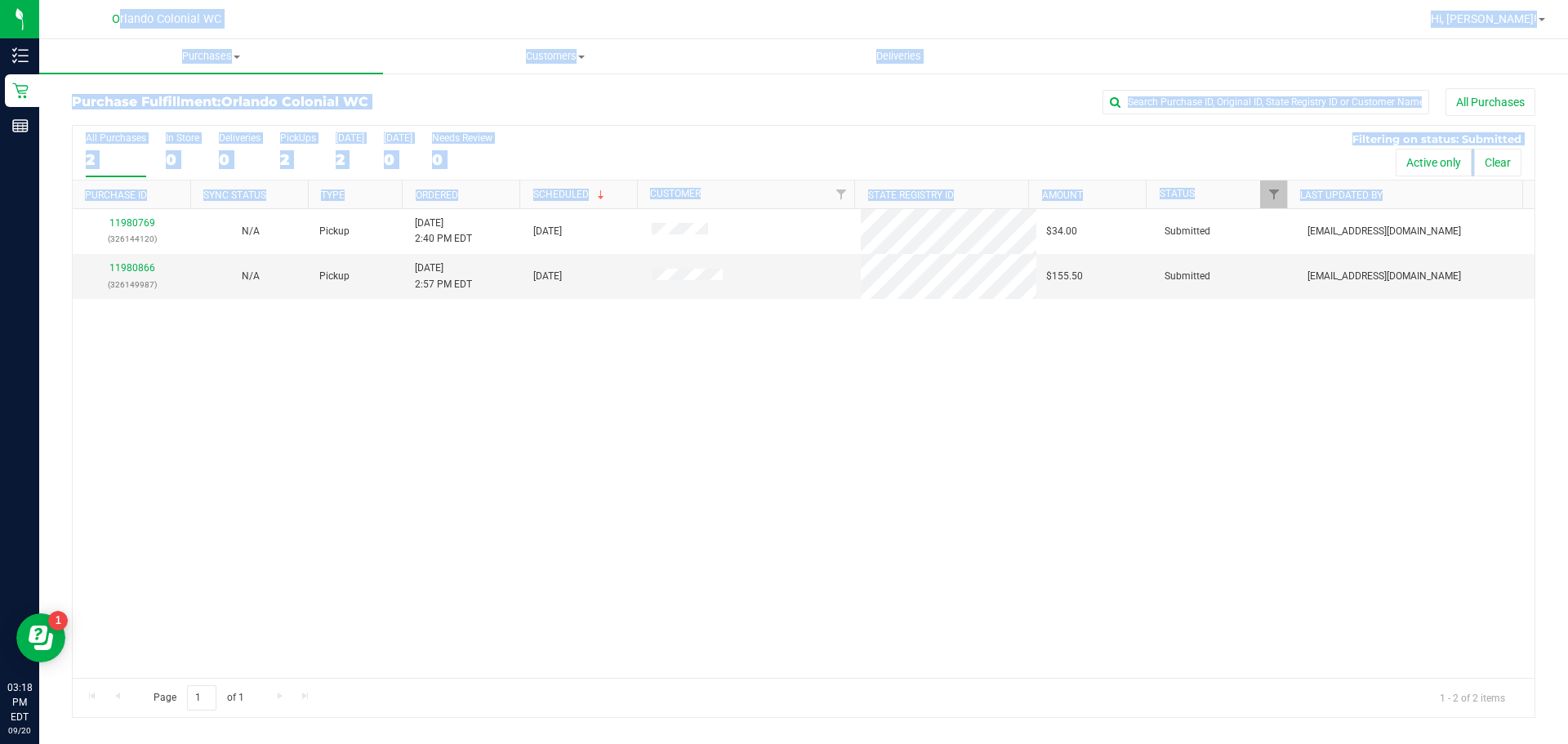
drag, startPoint x: 88, startPoint y: 16, endPoint x: 586, endPoint y: 361, distance: 605.8
click at [586, 361] on div "Orlando Colonial WC Hi, [PERSON_NAME]! Purchases Summary of purchases Fulfillme…" at bounding box center [803, 372] width 1529 height 744
click at [622, 351] on div "11980769 (326144120) N/A Pickup [DATE] 2:40 PM EDT 9/20/2025 $34.00 Submitted […" at bounding box center [803, 443] width 1462 height 469
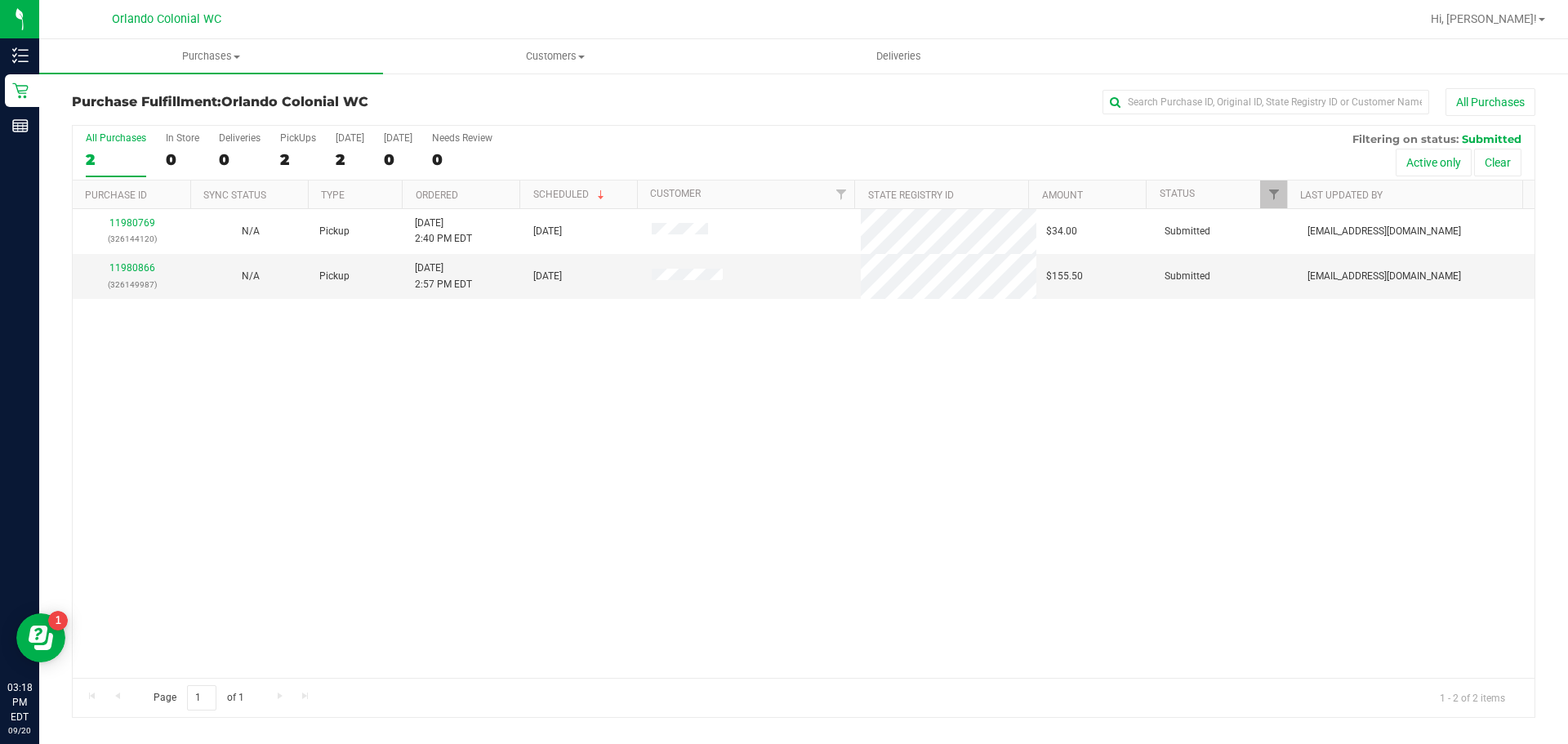
click at [780, 403] on div "11980769 (326144120) N/A Pickup [DATE] 2:40 PM EDT 9/20/2025 $34.00 Submitted […" at bounding box center [803, 443] width 1462 height 469
drag, startPoint x: 931, startPoint y: 416, endPoint x: 920, endPoint y: 416, distance: 11.0
click at [920, 416] on div "11980769 (326144120) N/A Pickup [DATE] 2:40 PM EDT 9/20/2025 $34.00 Submitted […" at bounding box center [803, 443] width 1462 height 469
click at [675, 318] on div "11980769 (326144120) N/A Pickup 9/20/2025 2:40 PM EDT 9/20/2025 $34.00 Submitte…" at bounding box center [803, 443] width 1462 height 469
drag, startPoint x: 396, startPoint y: 501, endPoint x: 383, endPoint y: 191, distance: 310.3
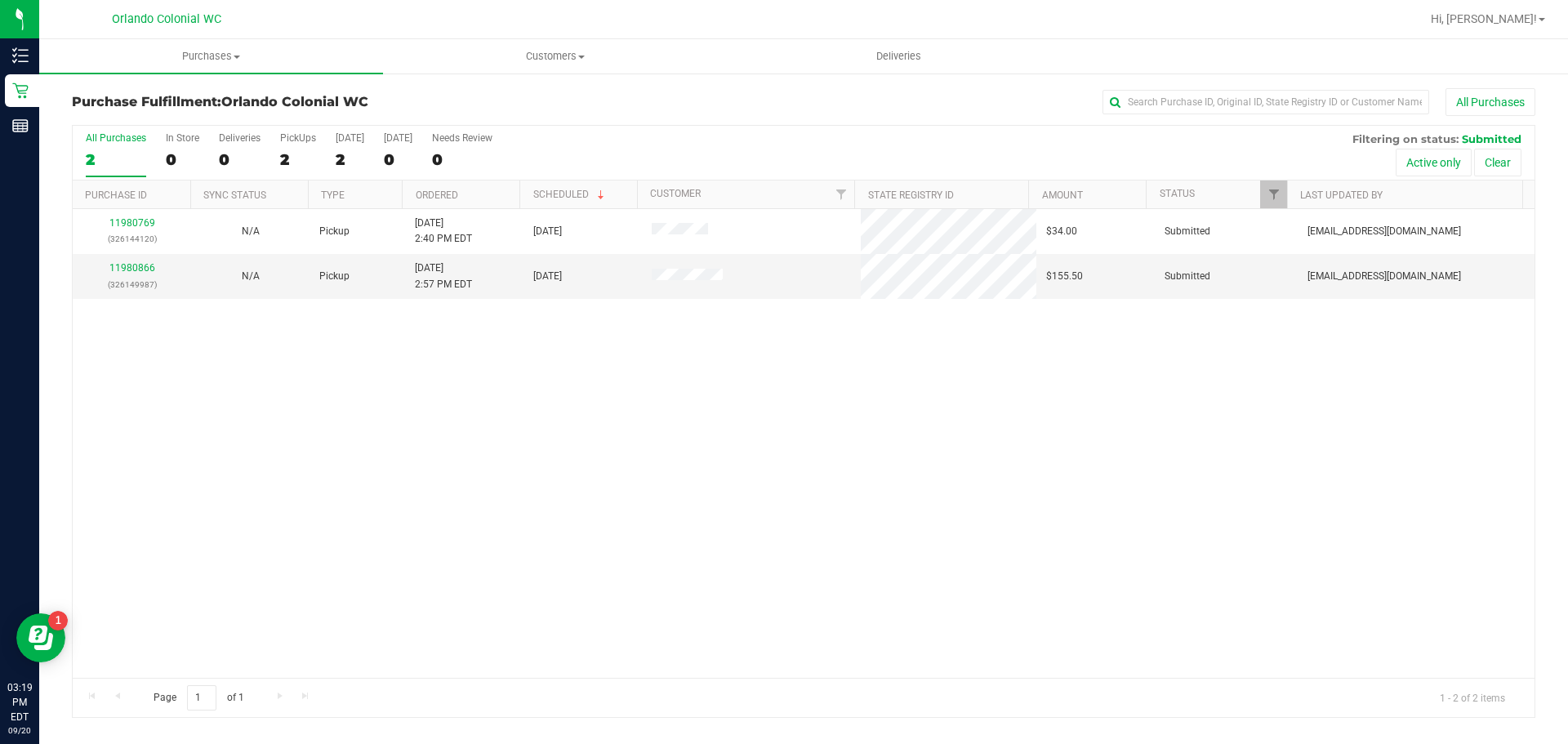
click at [396, 496] on div "11980769 (326144120) N/A Pickup 9/20/2025 2:40 PM EDT 9/20/2025 $34.00 Submitte…" at bounding box center [803, 443] width 1462 height 469
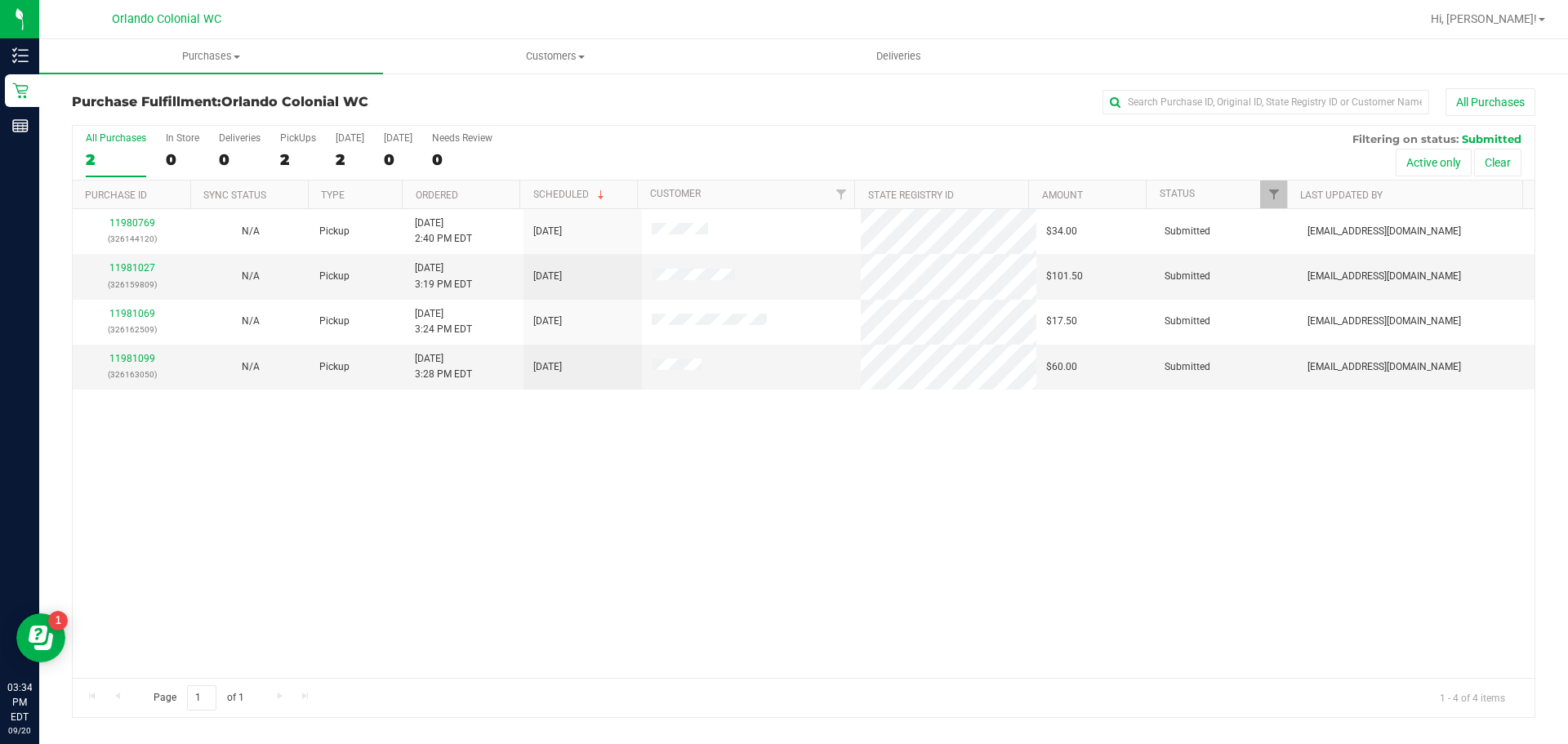
click at [750, 514] on div "11980769 (326144120) N/A Pickup 9/20/2025 2:40 PM EDT 9/20/2025 $34.00 Submitte…" at bounding box center [803, 443] width 1462 height 469
click at [961, 595] on div "11980769 (326144120) N/A Pickup 9/20/2025 2:40 PM EDT 9/20/2025 $34.00 Submitte…" at bounding box center [803, 443] width 1462 height 469
click at [509, 507] on div "11980769 (326144120) N/A Pickup 9/20/2025 2:40 PM EDT 9/20/2025 $34.00 Submitte…" at bounding box center [803, 443] width 1462 height 469
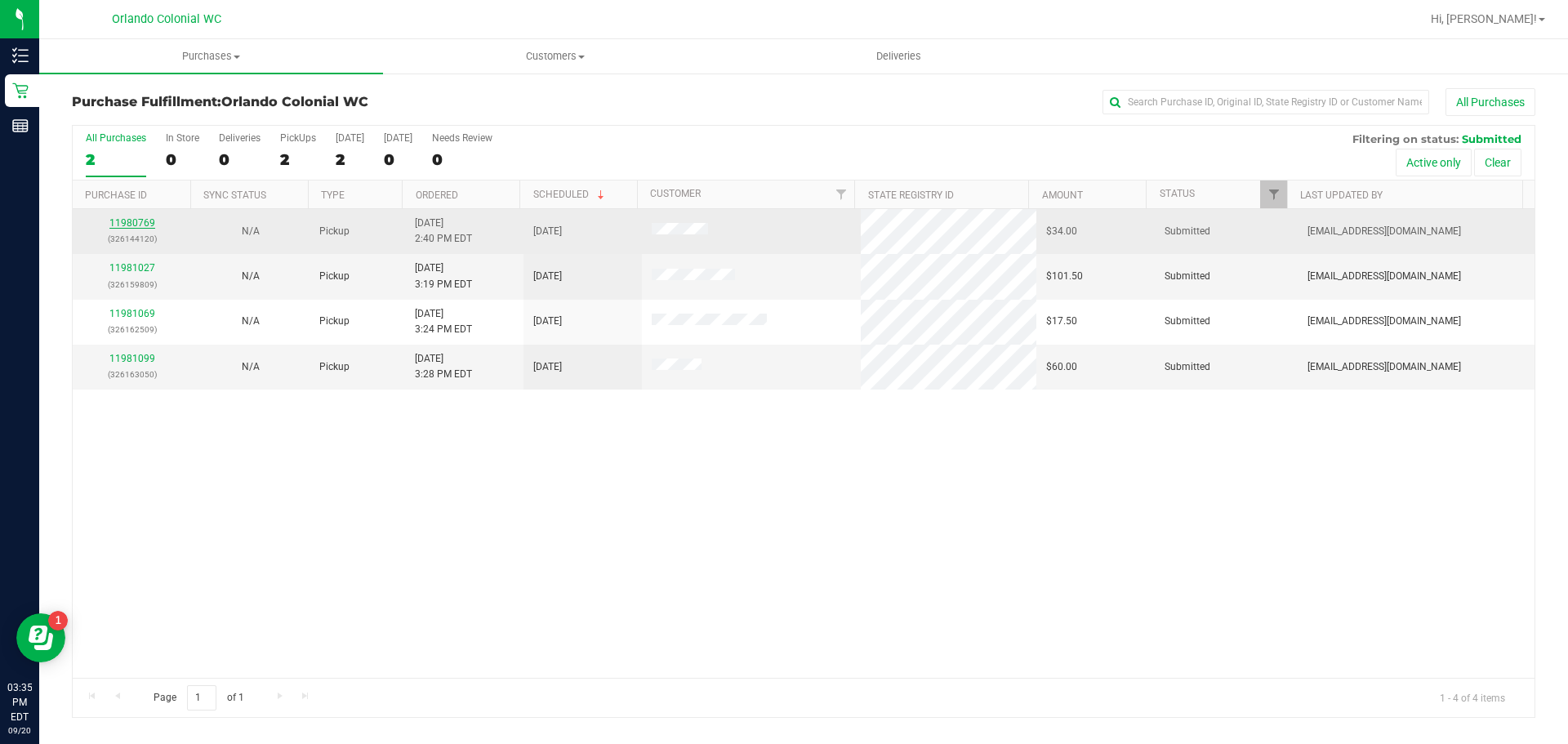
click at [128, 222] on link "11980769" at bounding box center [132, 222] width 46 height 11
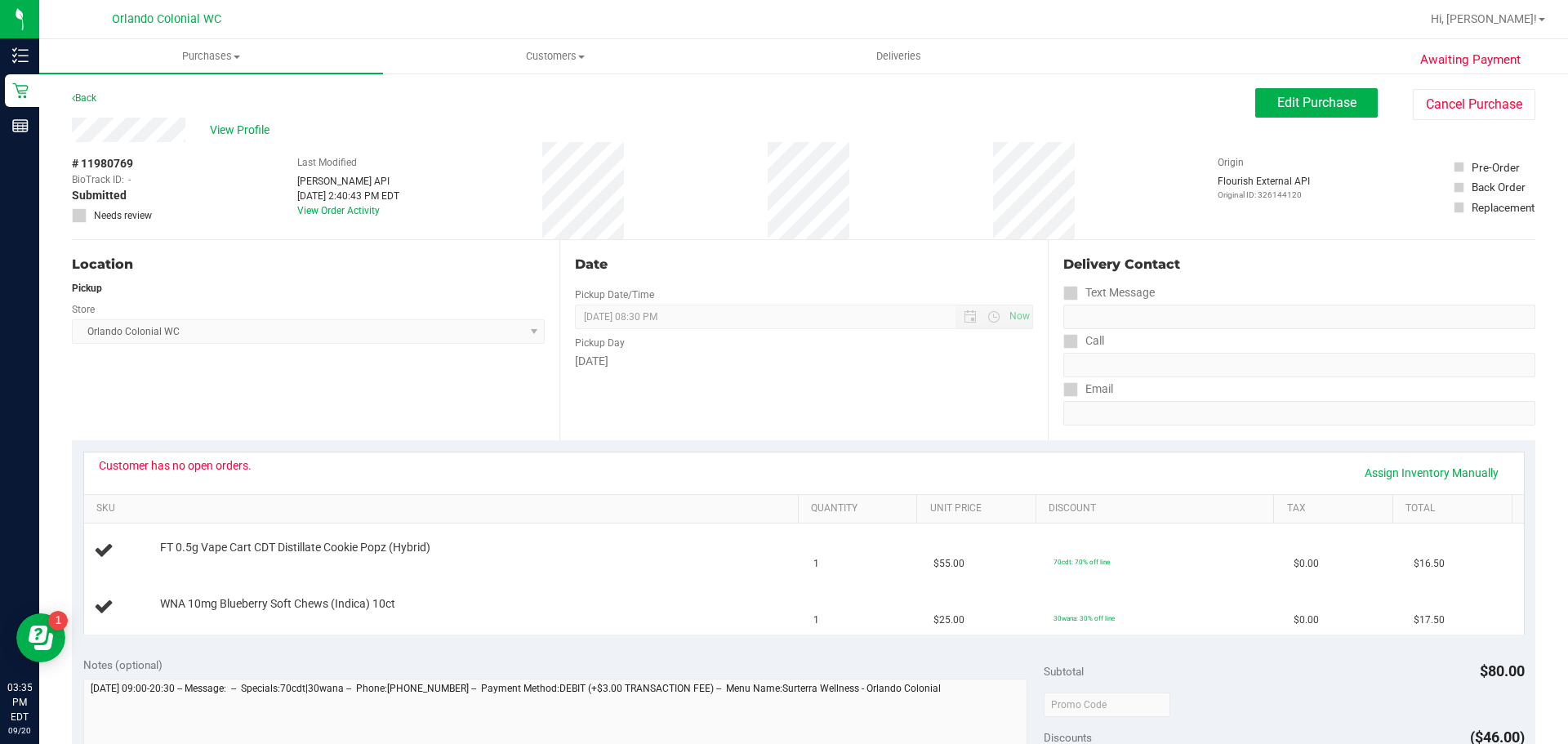
click at [705, 407] on div "Date Pickup Date/Time [DATE] Now [DATE] 08:30 PM Now Pickup Day [DATE]" at bounding box center [803, 340] width 487 height 200
click at [83, 93] on link "Back" at bounding box center [84, 98] width 25 height 11
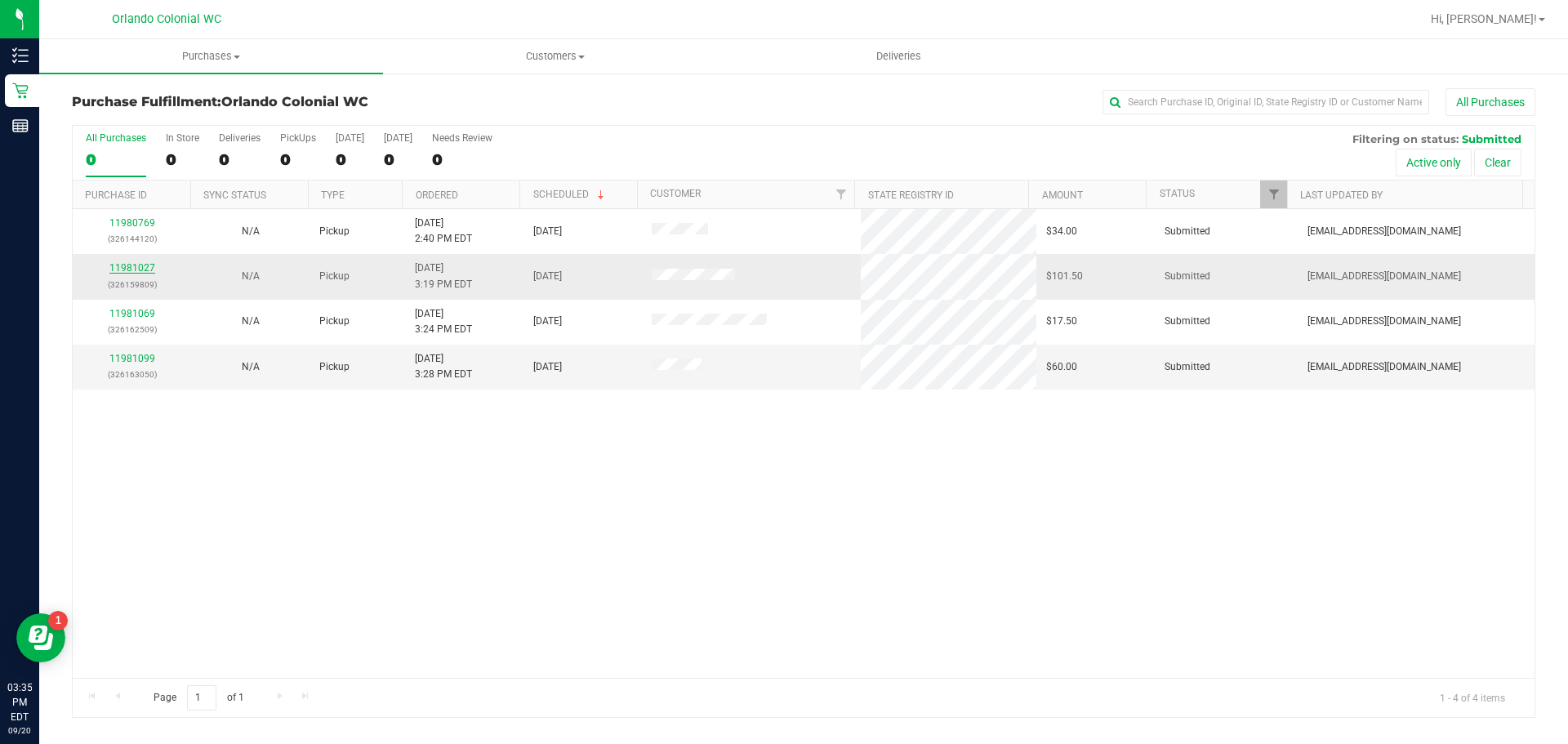
click at [128, 272] on link "11981027" at bounding box center [132, 267] width 46 height 11
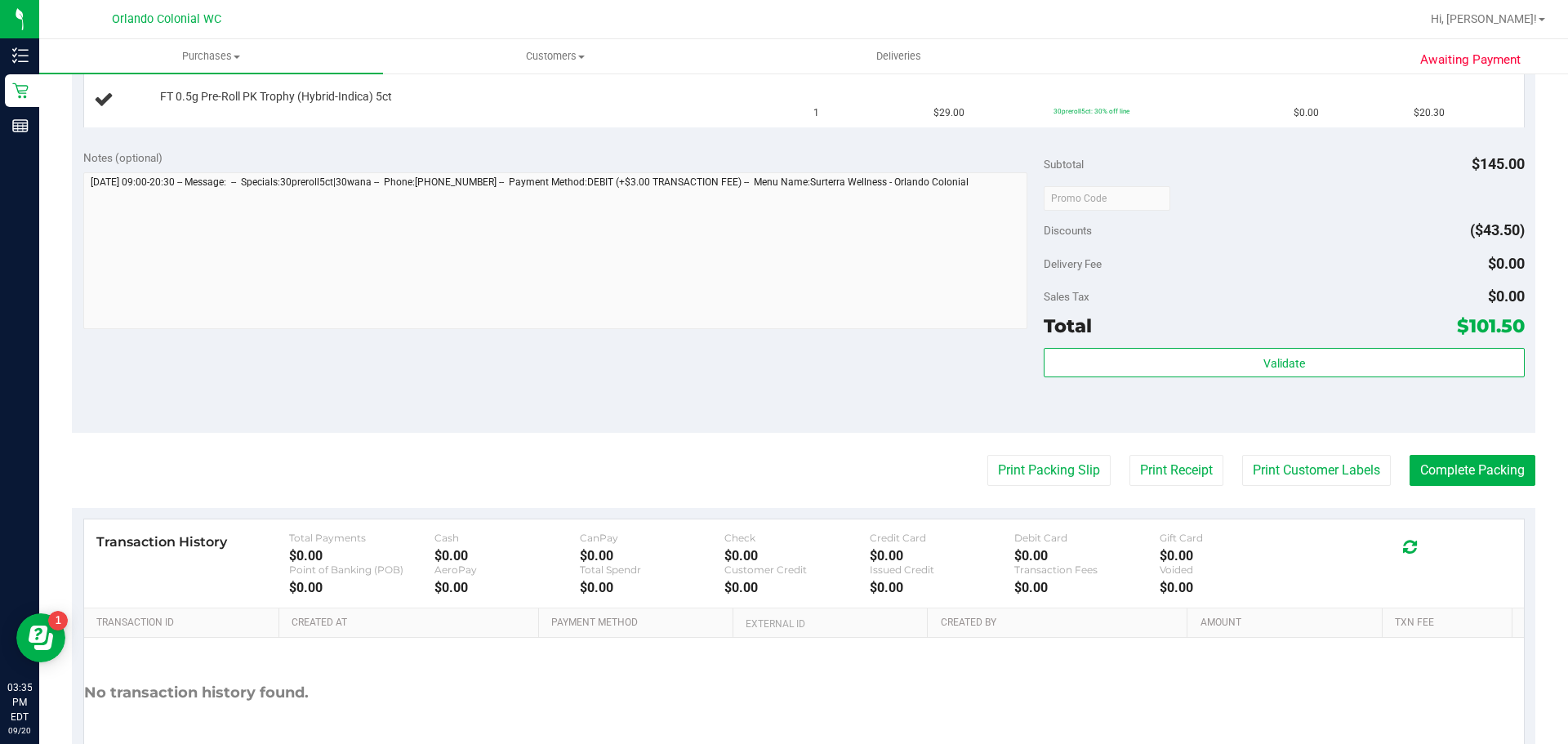
scroll to position [720, 0]
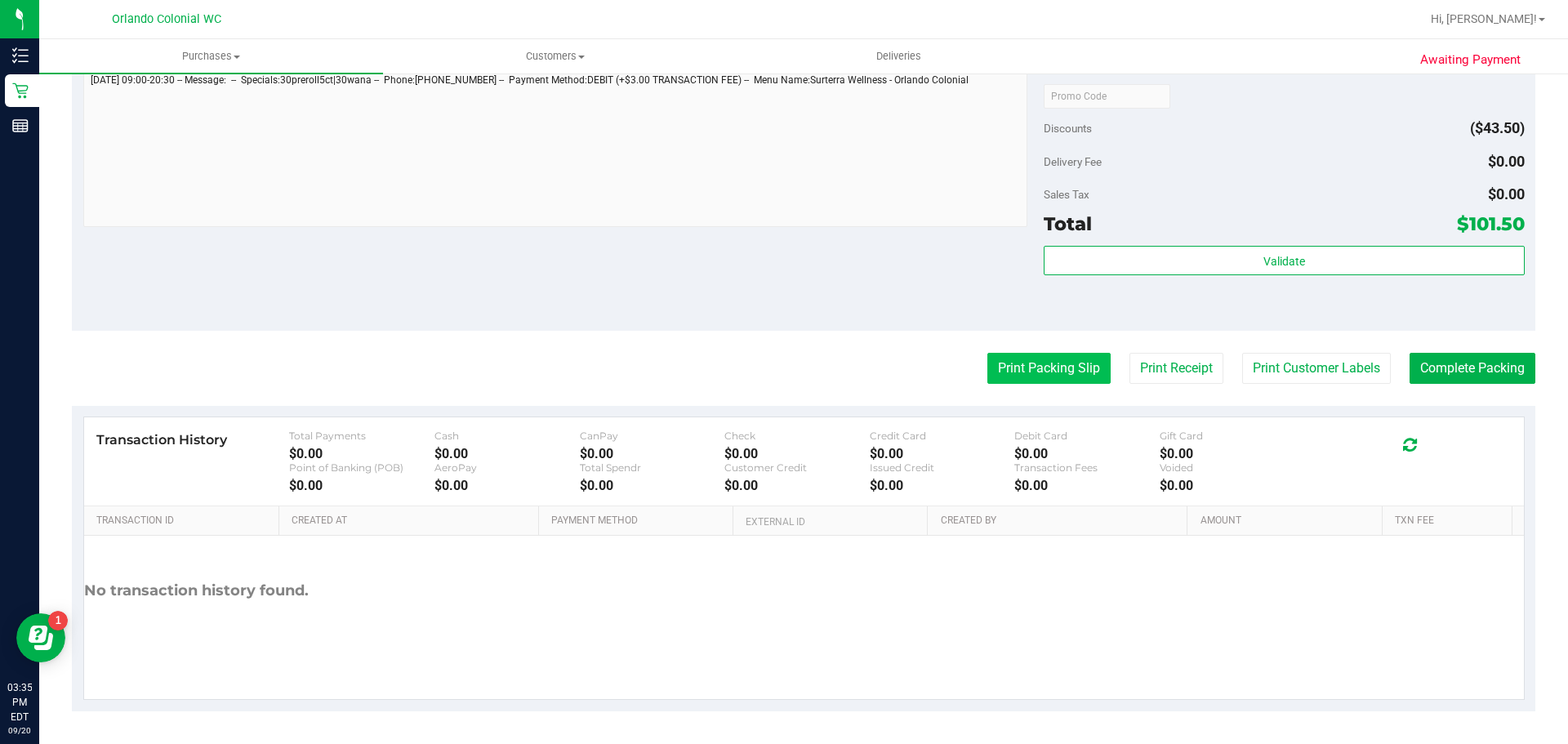
click at [1028, 368] on button "Print Packing Slip" at bounding box center [1049, 368] width 124 height 31
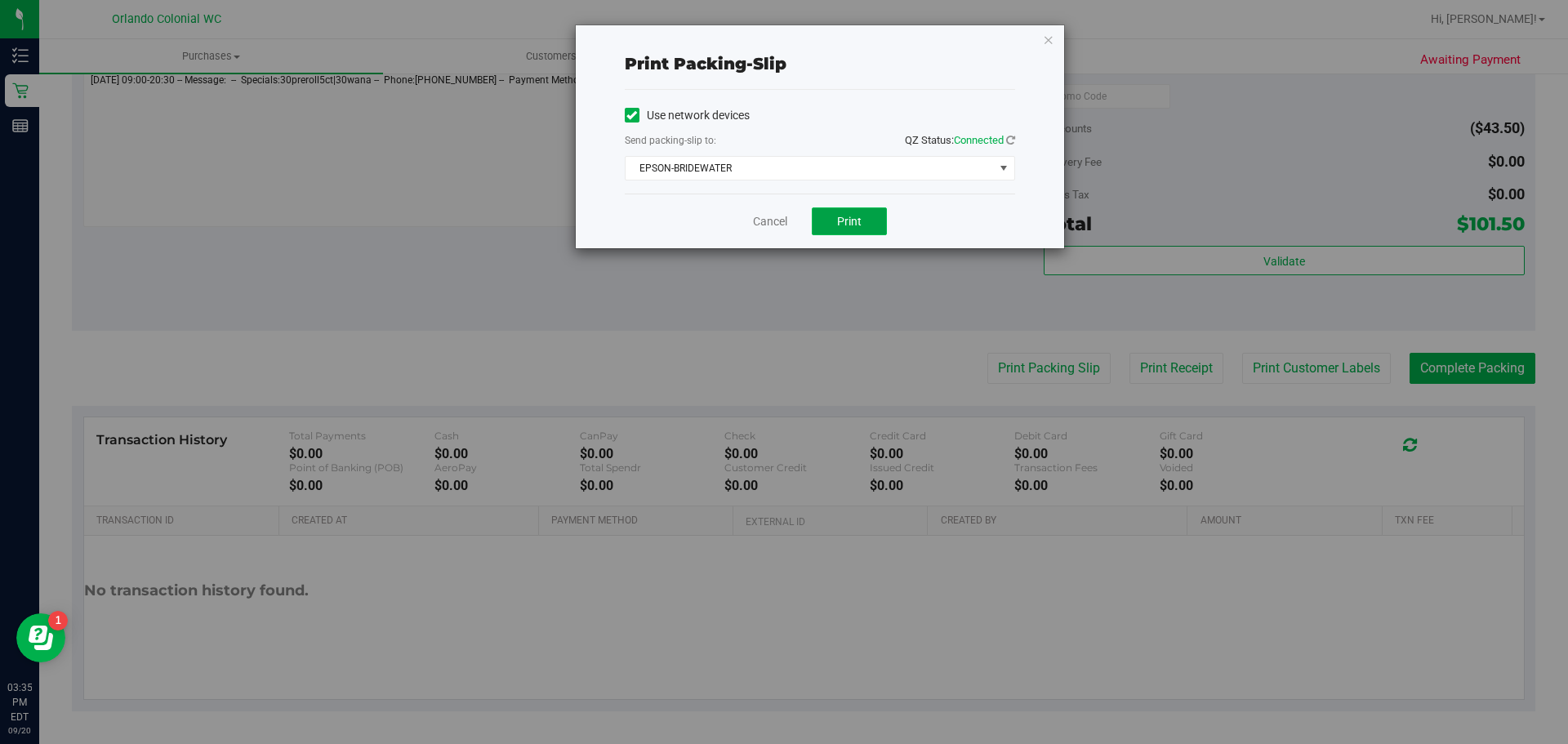
click at [848, 218] on span "Print" at bounding box center [849, 221] width 25 height 13
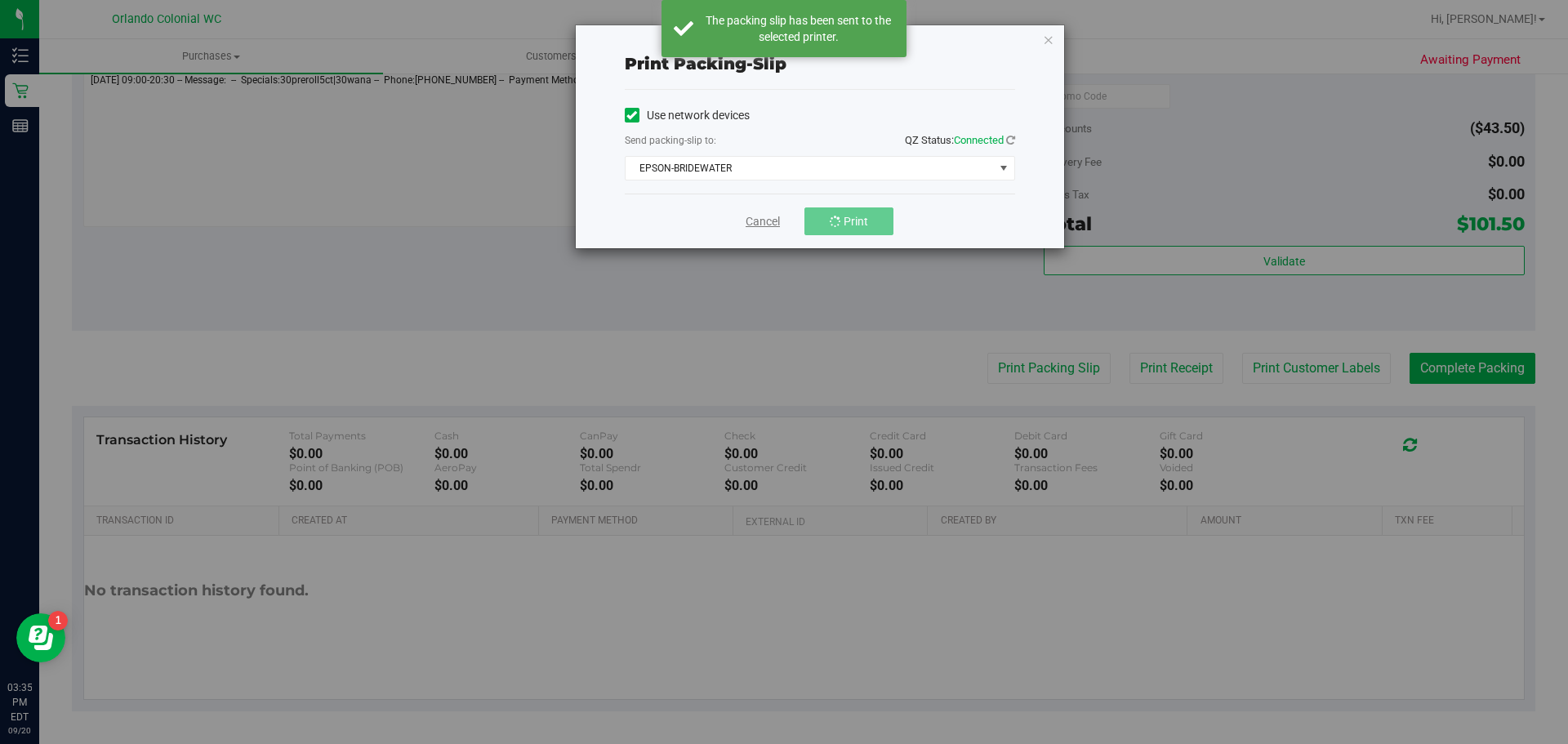
click at [763, 224] on link "Cancel" at bounding box center [763, 221] width 34 height 17
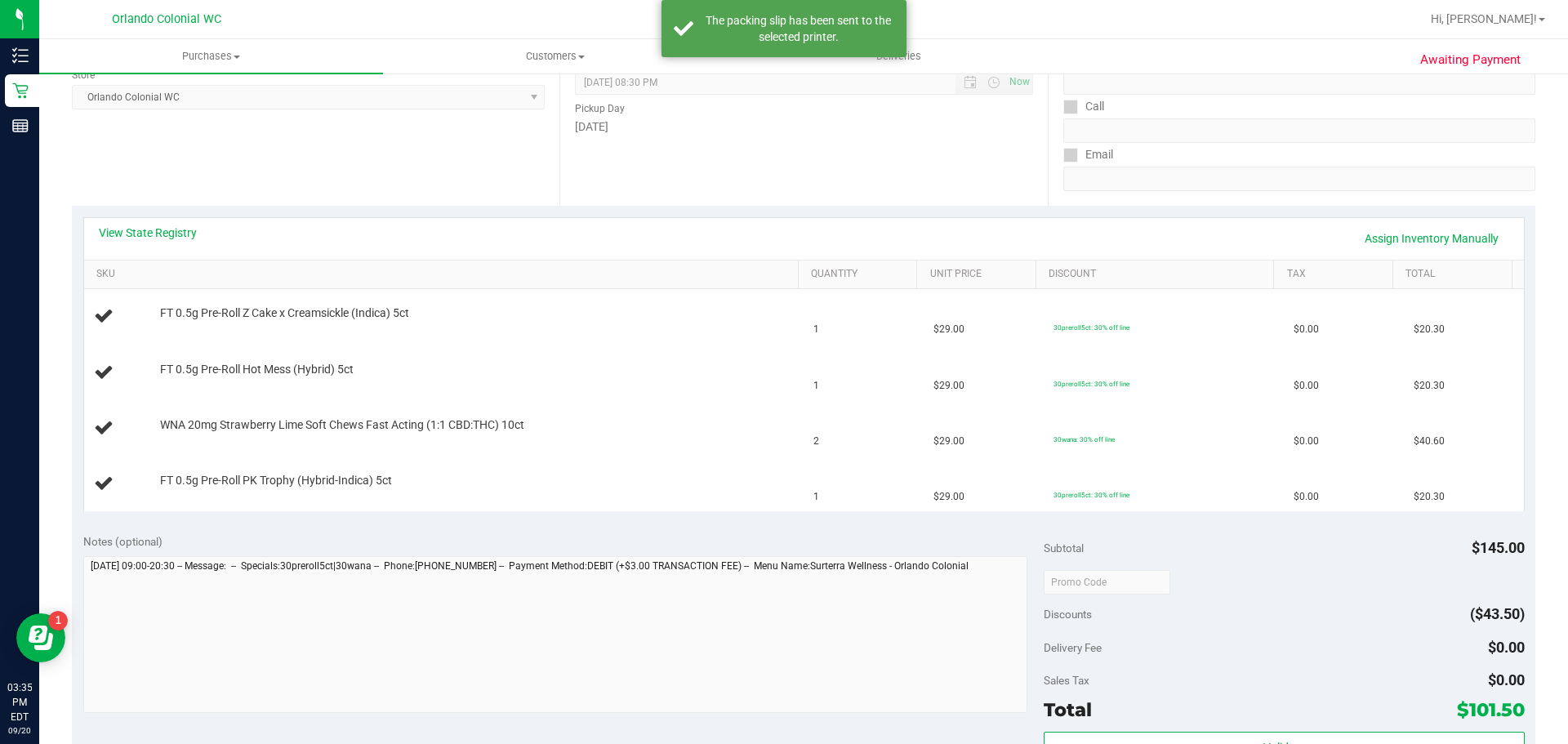
scroll to position [230, 0]
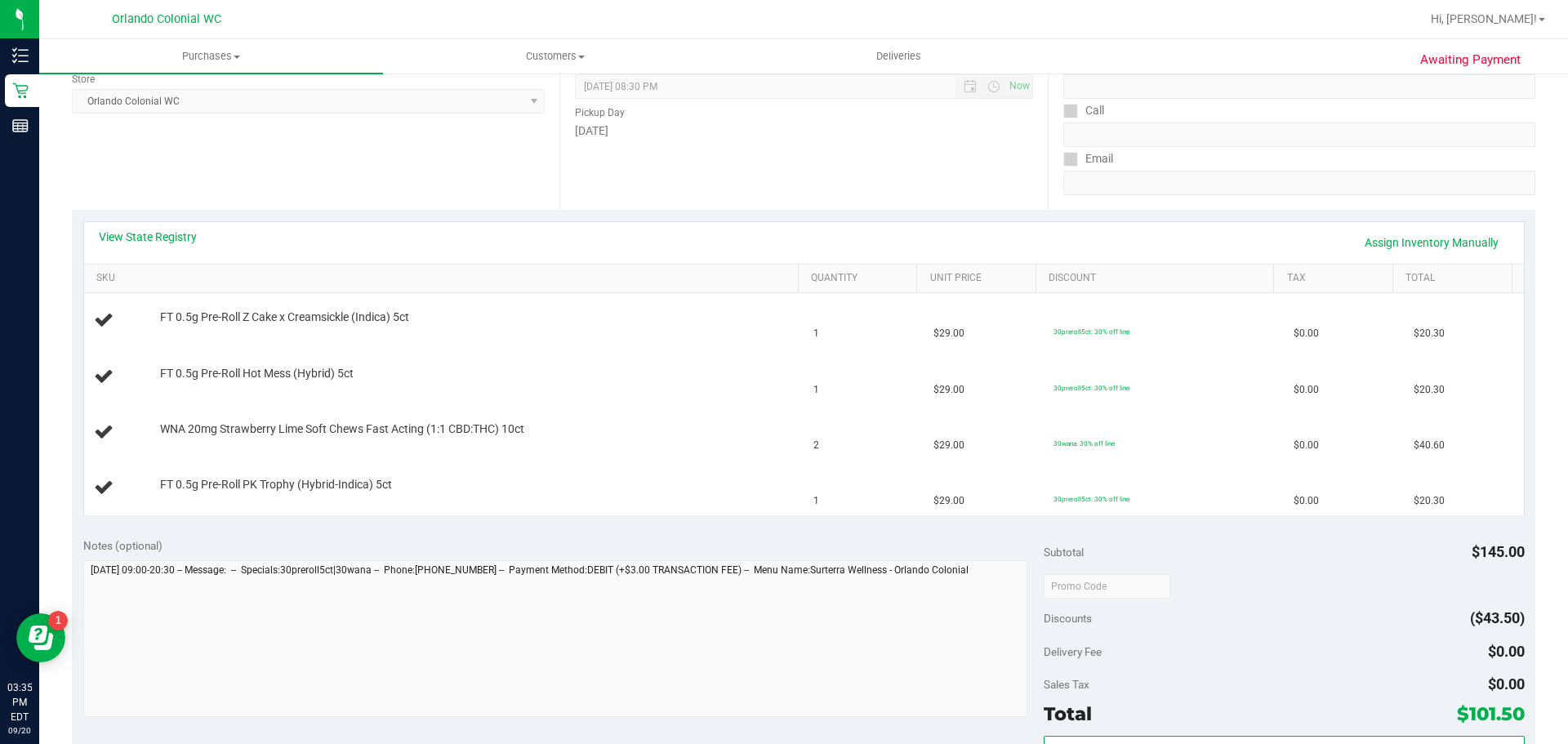
click at [486, 190] on div "Location Pickup Store Orlando Colonial WC Select Store Bonita Springs WC Boynto…" at bounding box center [315, 109] width 487 height 200
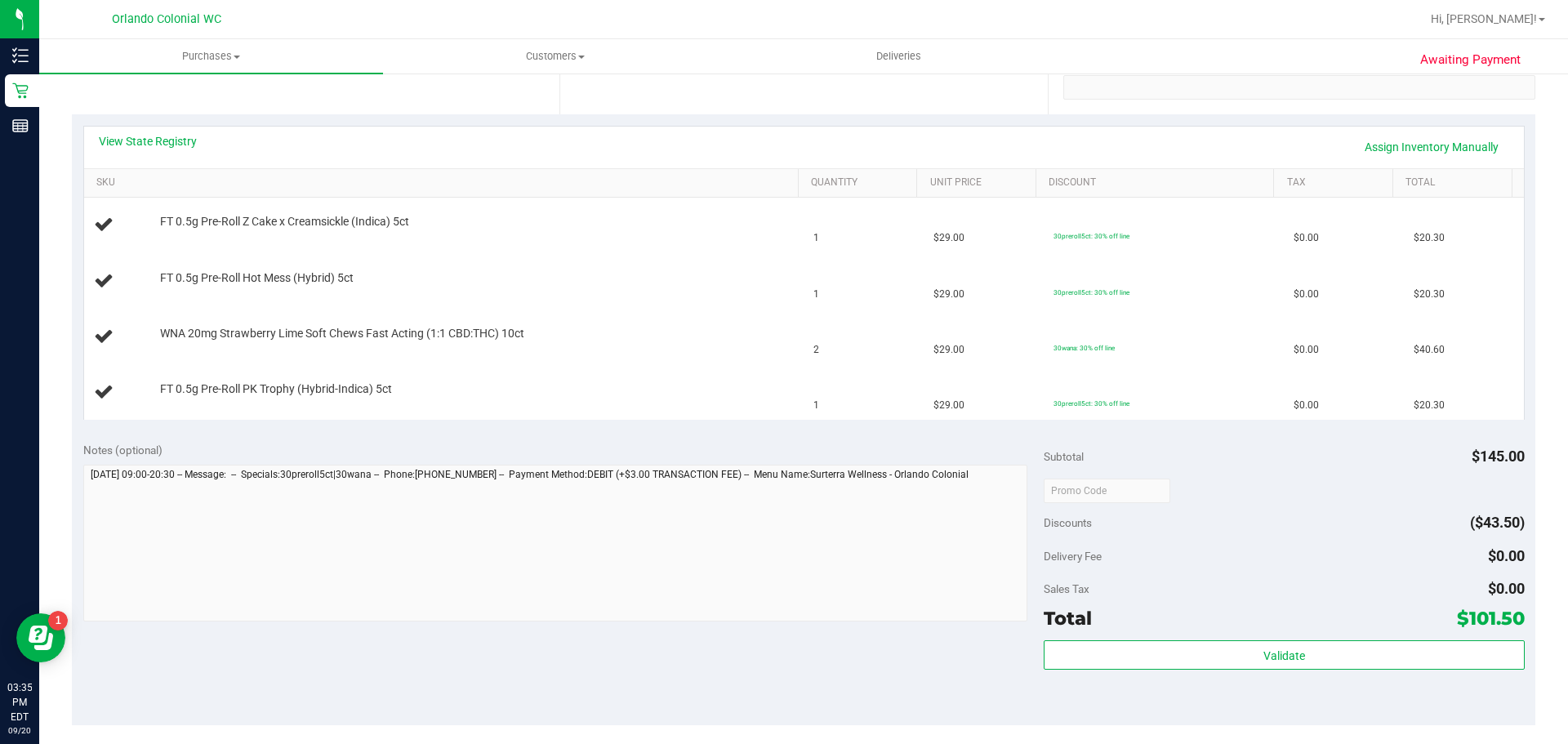
scroll to position [327, 0]
click at [872, 439] on div "Notes (optional) Subtotal $145.00 Discounts ($43.50) Delivery Fee $0.00 Sales T…" at bounding box center [803, 577] width 1464 height 294
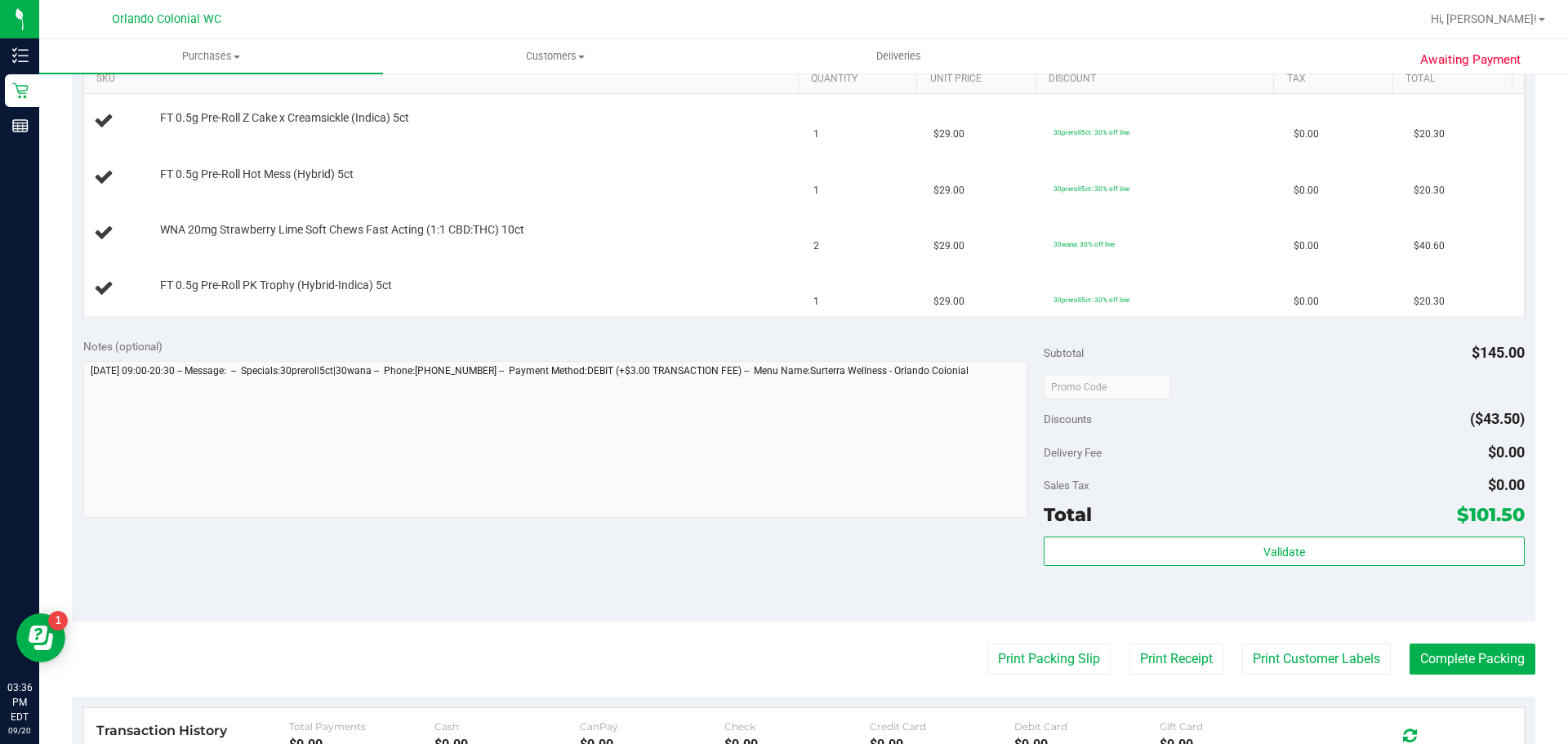
scroll to position [490, 0]
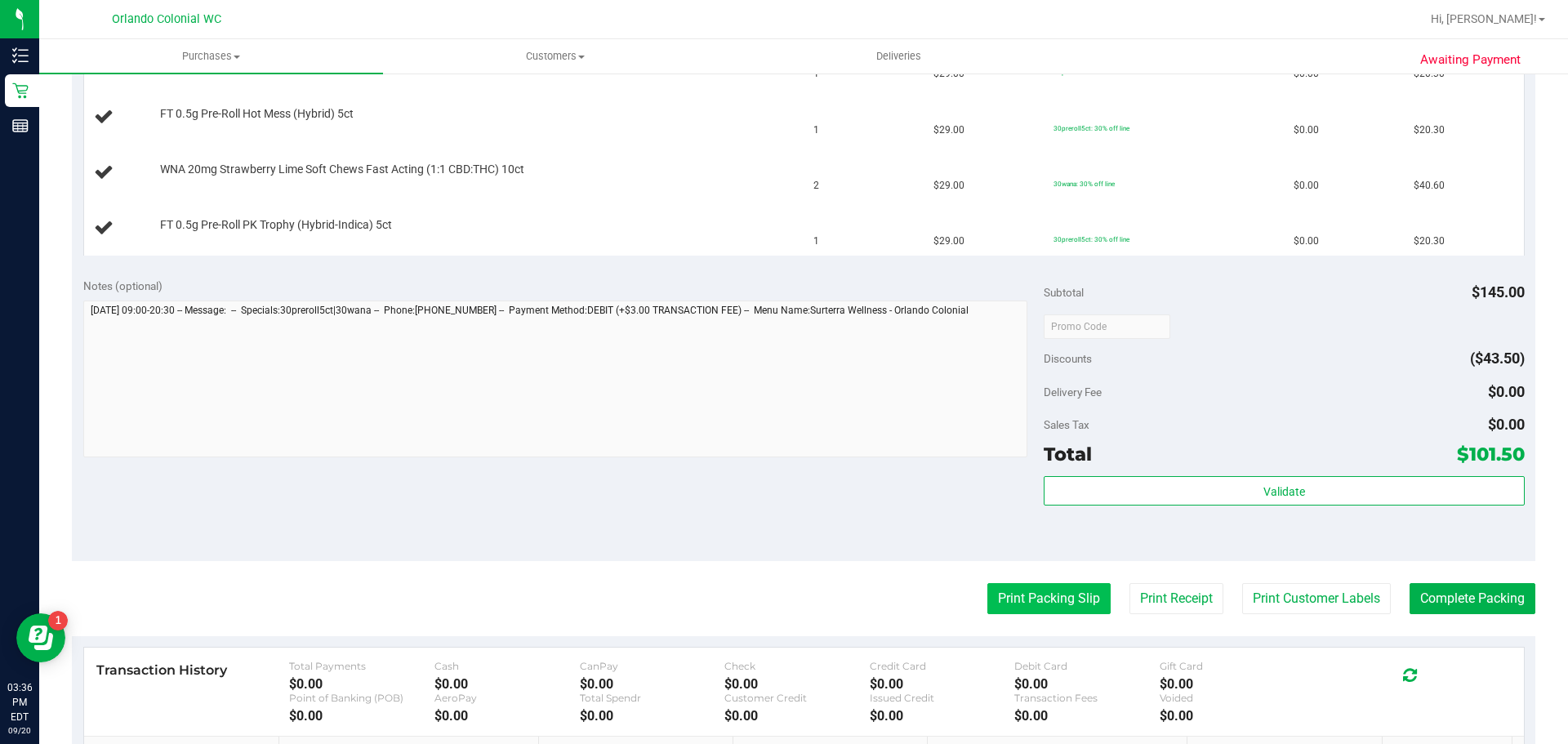
click at [1061, 604] on button "Print Packing Slip" at bounding box center [1049, 598] width 124 height 31
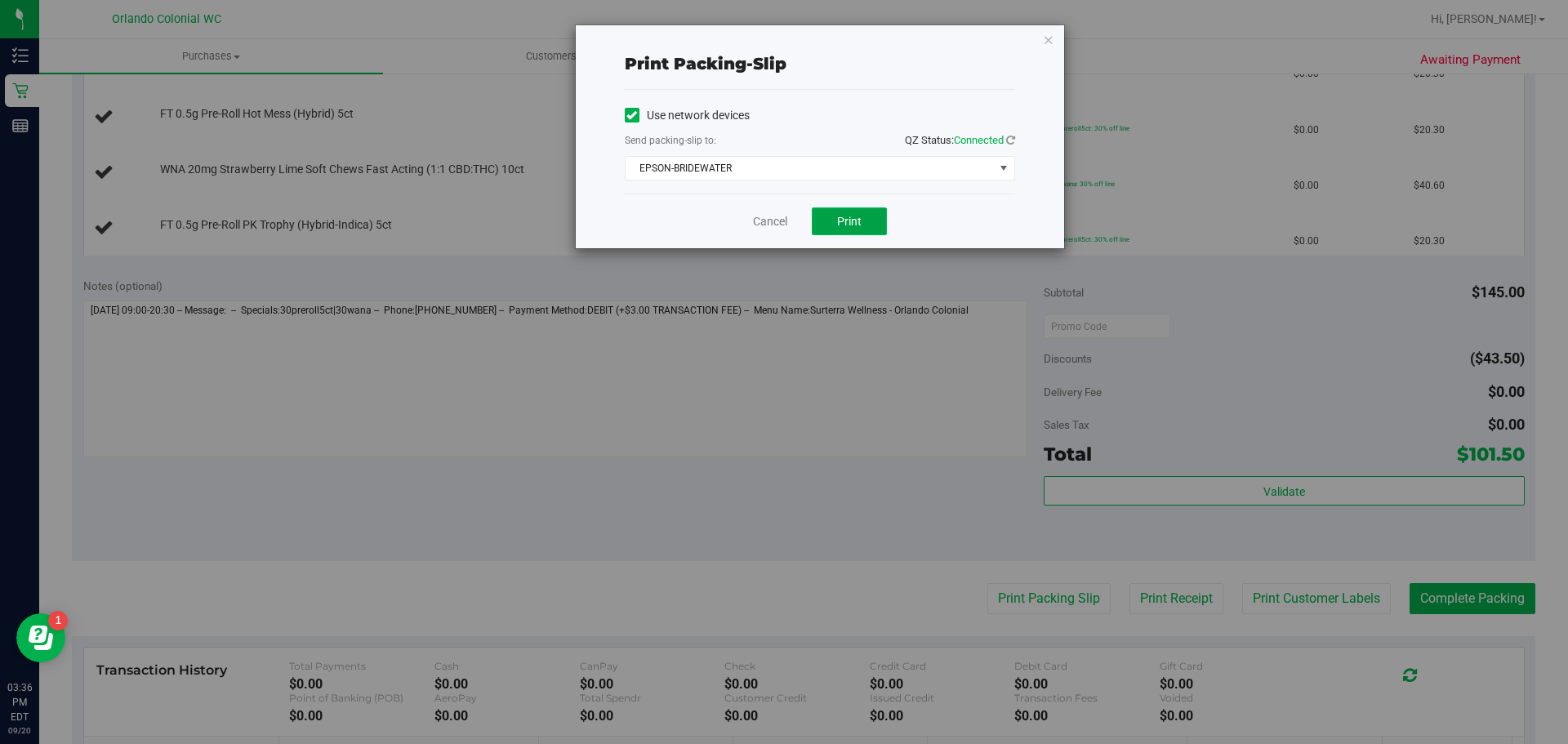
click at [854, 228] on button "Print" at bounding box center [849, 221] width 75 height 27
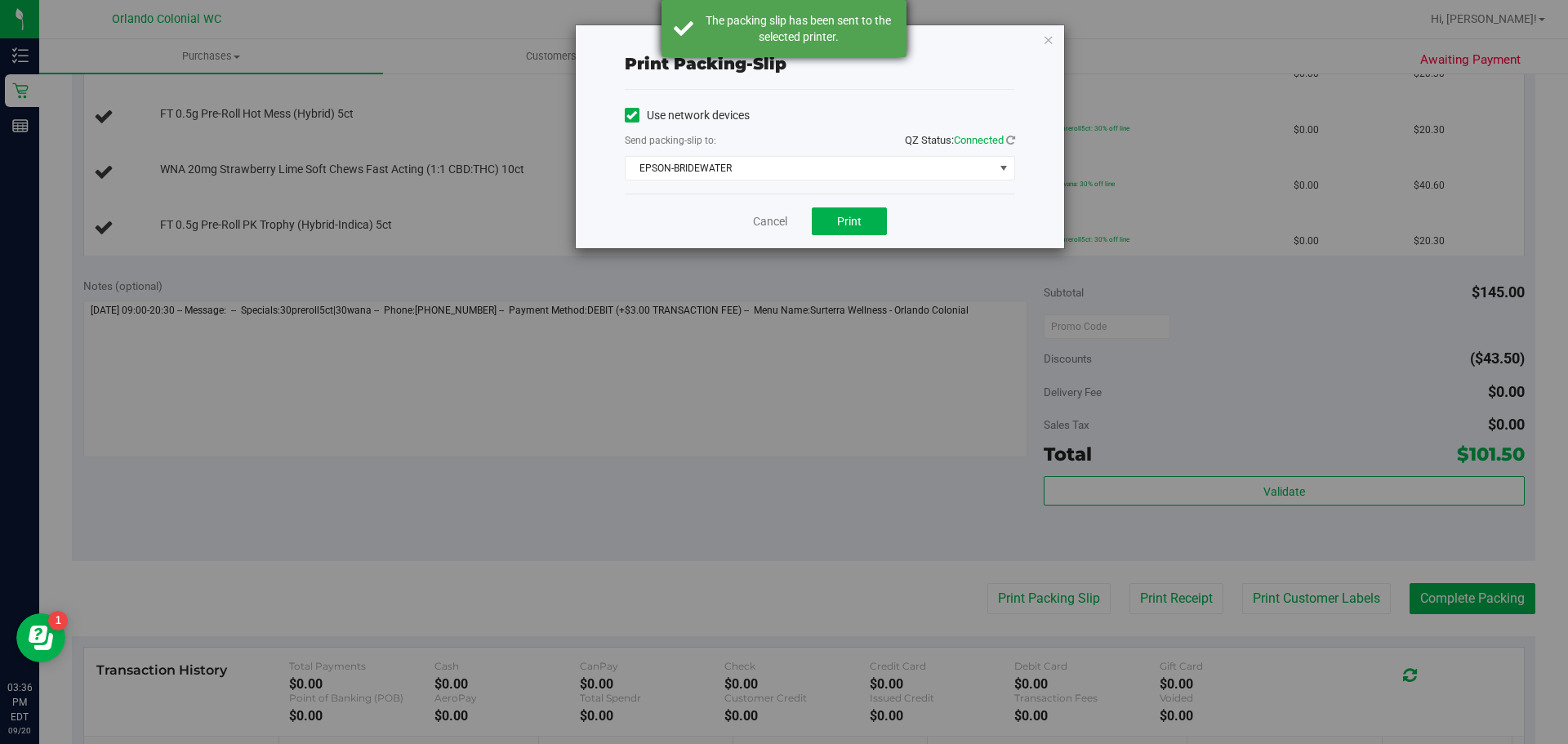
click at [765, 20] on div "The packing slip has been sent to the selected printer." at bounding box center [798, 28] width 192 height 33
click at [769, 217] on link "Cancel" at bounding box center [770, 221] width 34 height 17
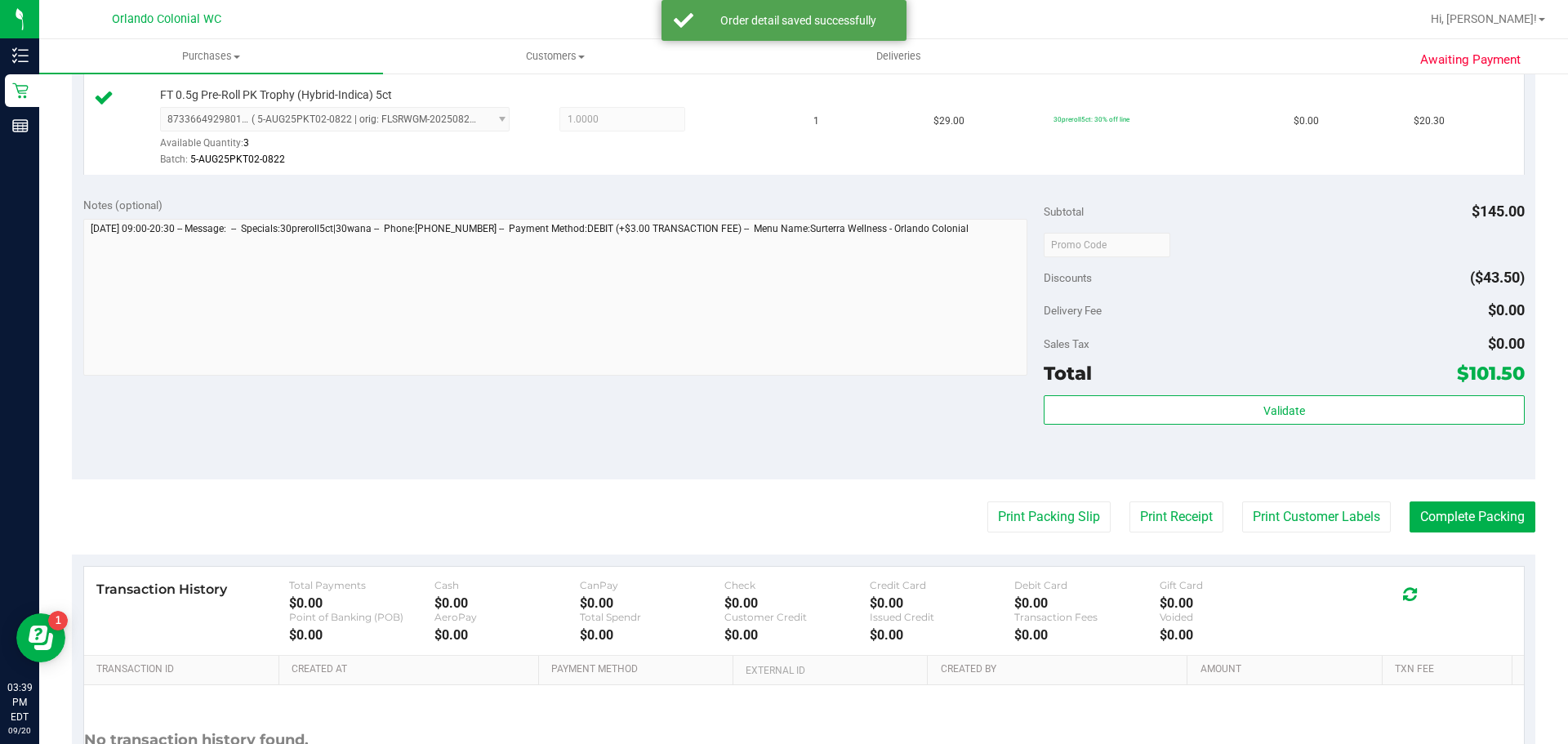
scroll to position [758, 0]
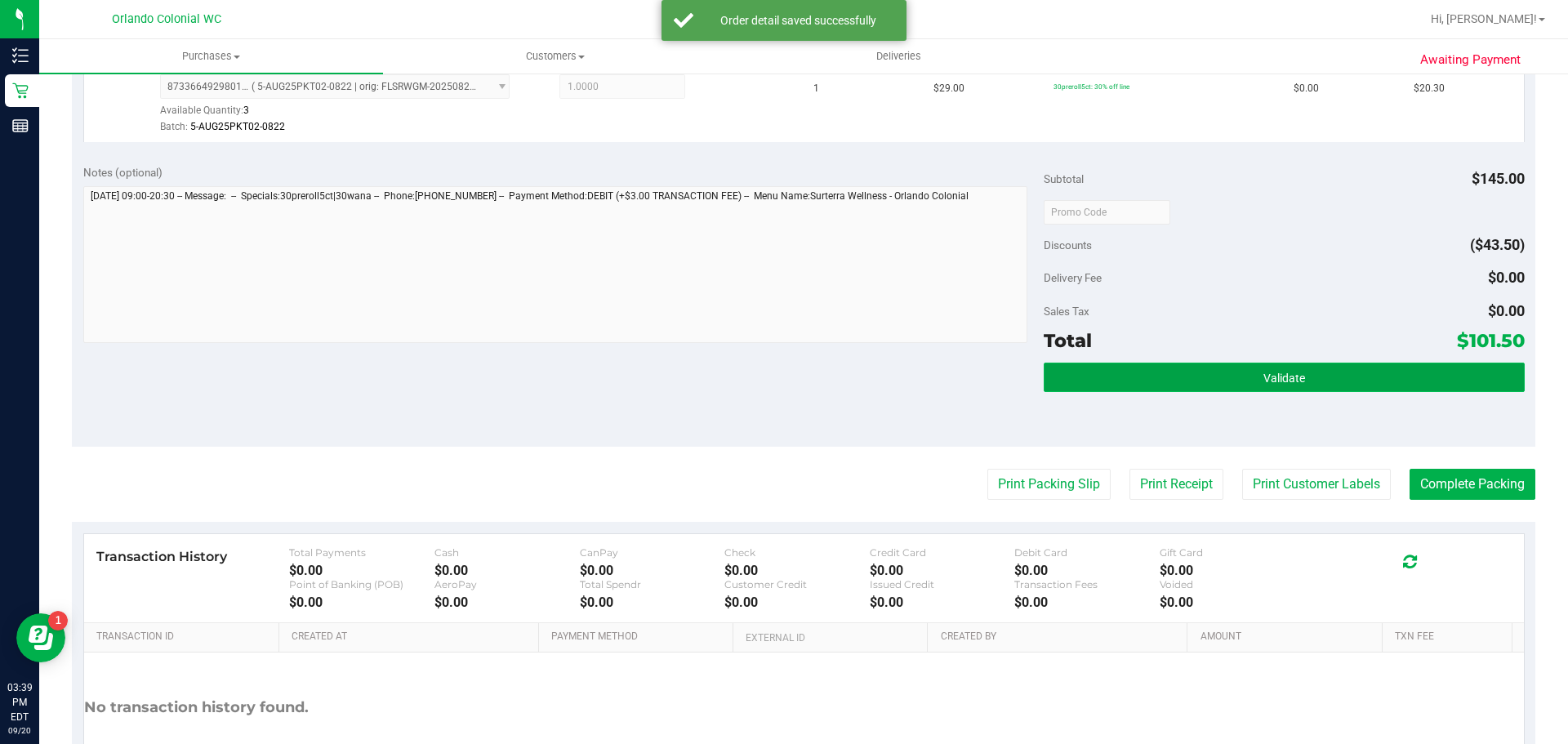
click at [1353, 378] on button "Validate" at bounding box center [1284, 377] width 480 height 29
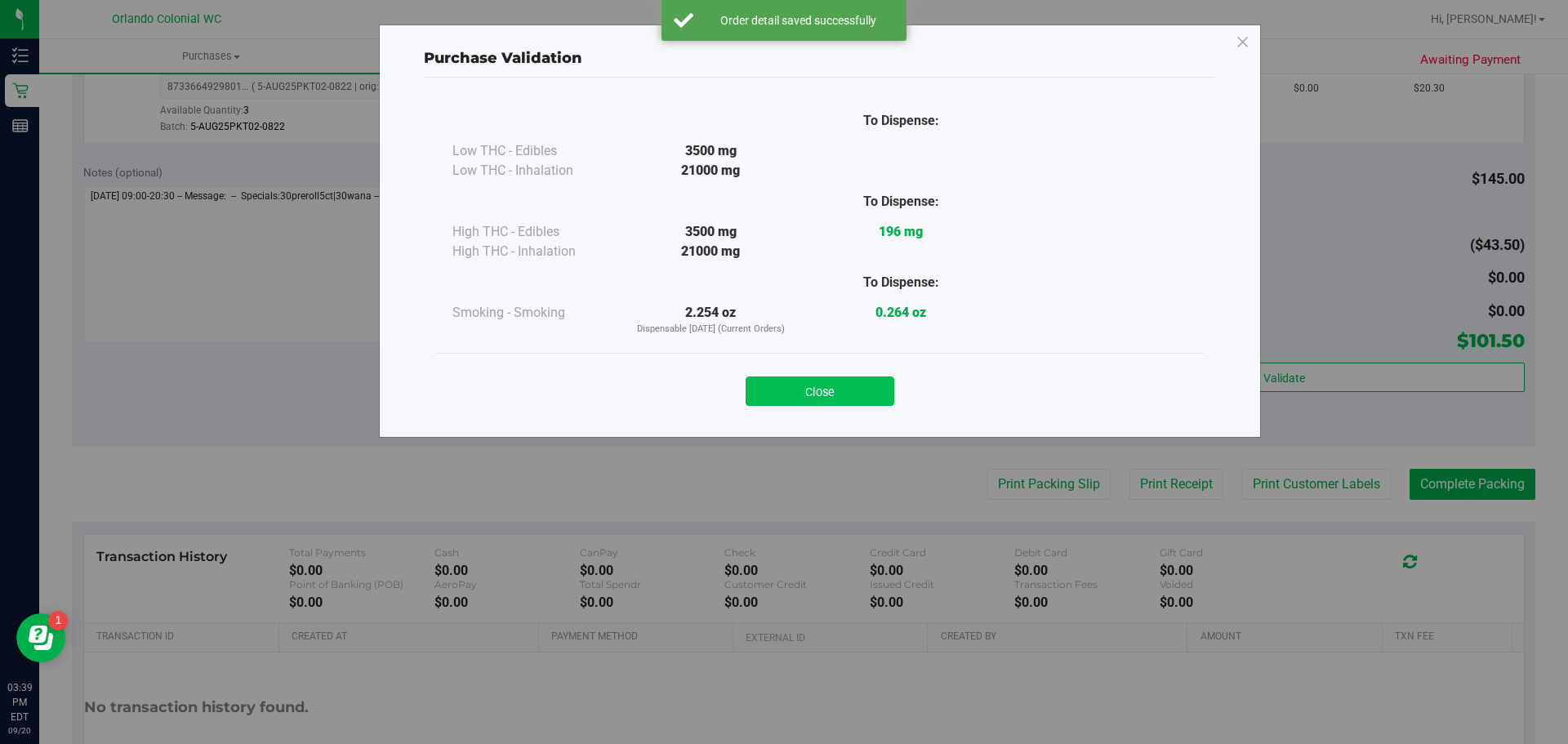
click at [852, 402] on button "Close" at bounding box center [820, 390] width 148 height 29
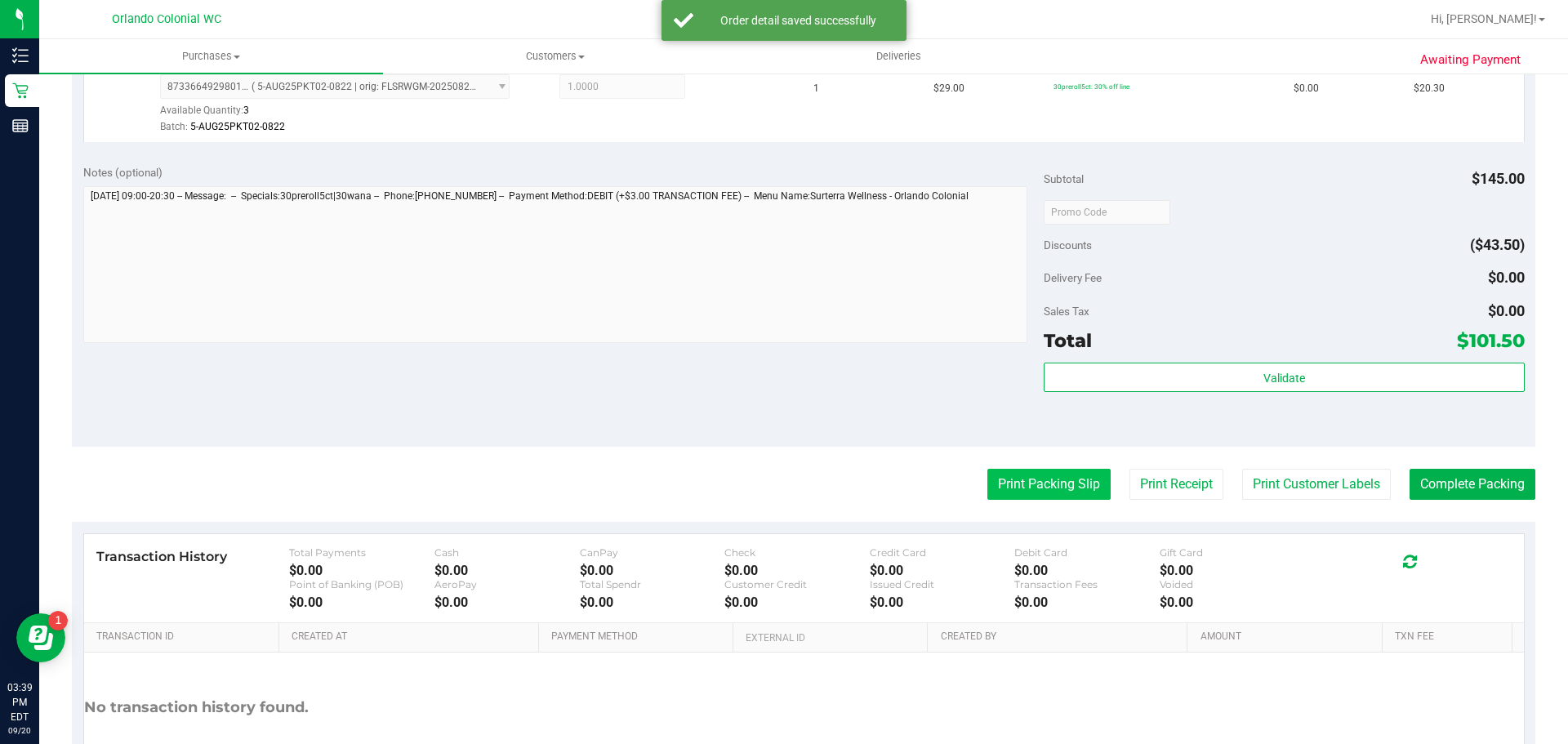
click at [1030, 495] on button "Print Packing Slip" at bounding box center [1049, 484] width 124 height 31
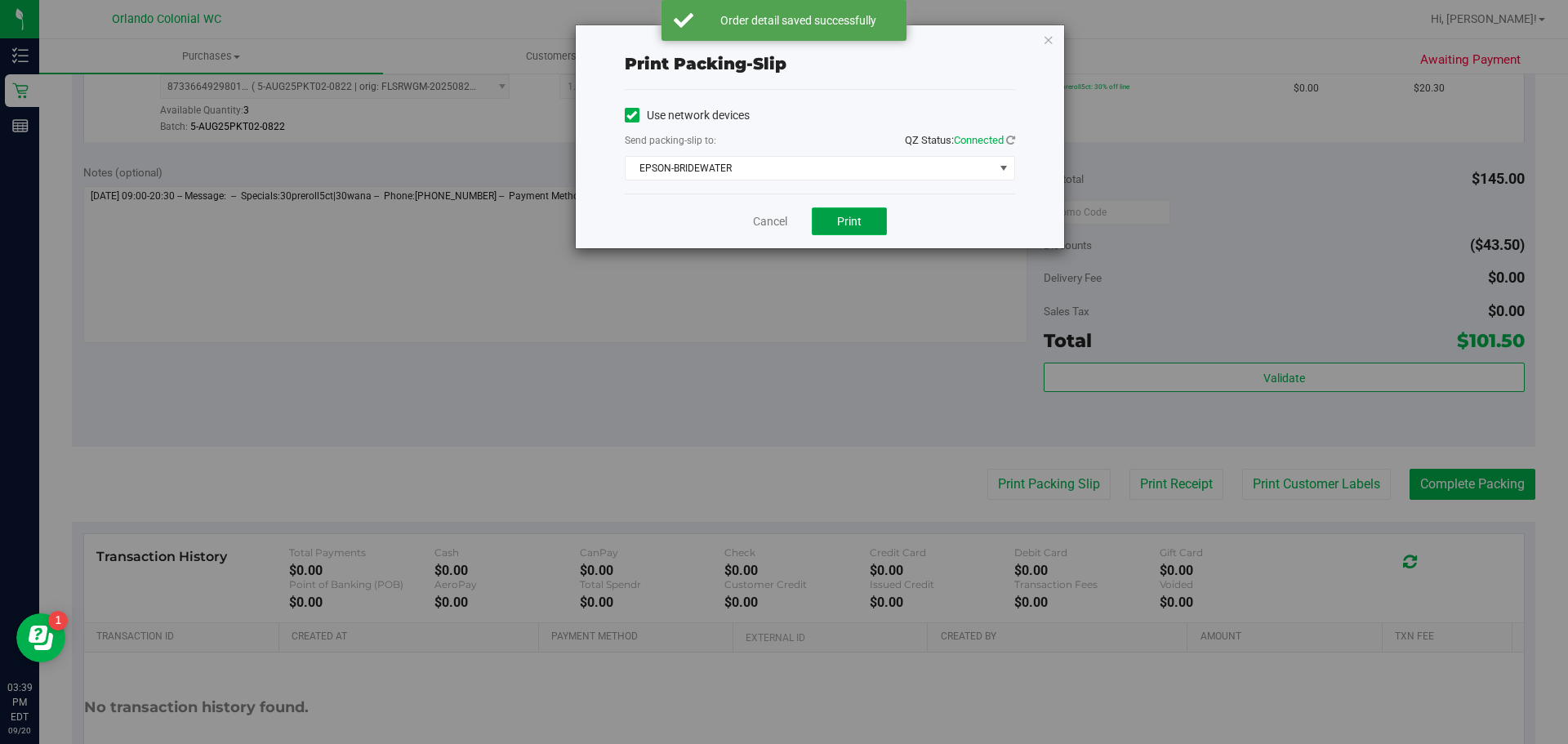
click at [857, 235] on button "Print" at bounding box center [849, 221] width 75 height 27
click at [761, 227] on link "Cancel" at bounding box center [770, 221] width 34 height 17
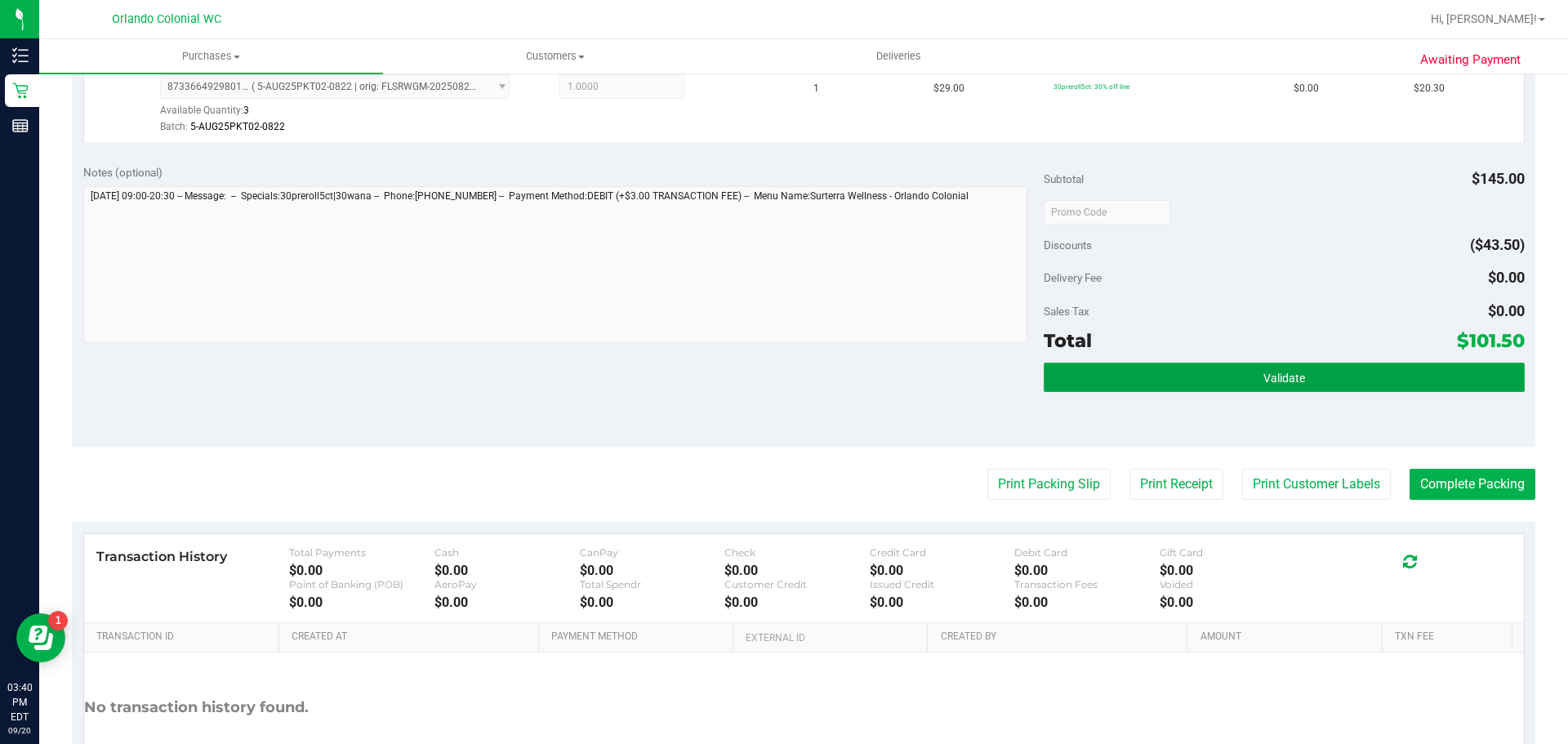
click at [1429, 387] on button "Validate" at bounding box center [1284, 377] width 480 height 29
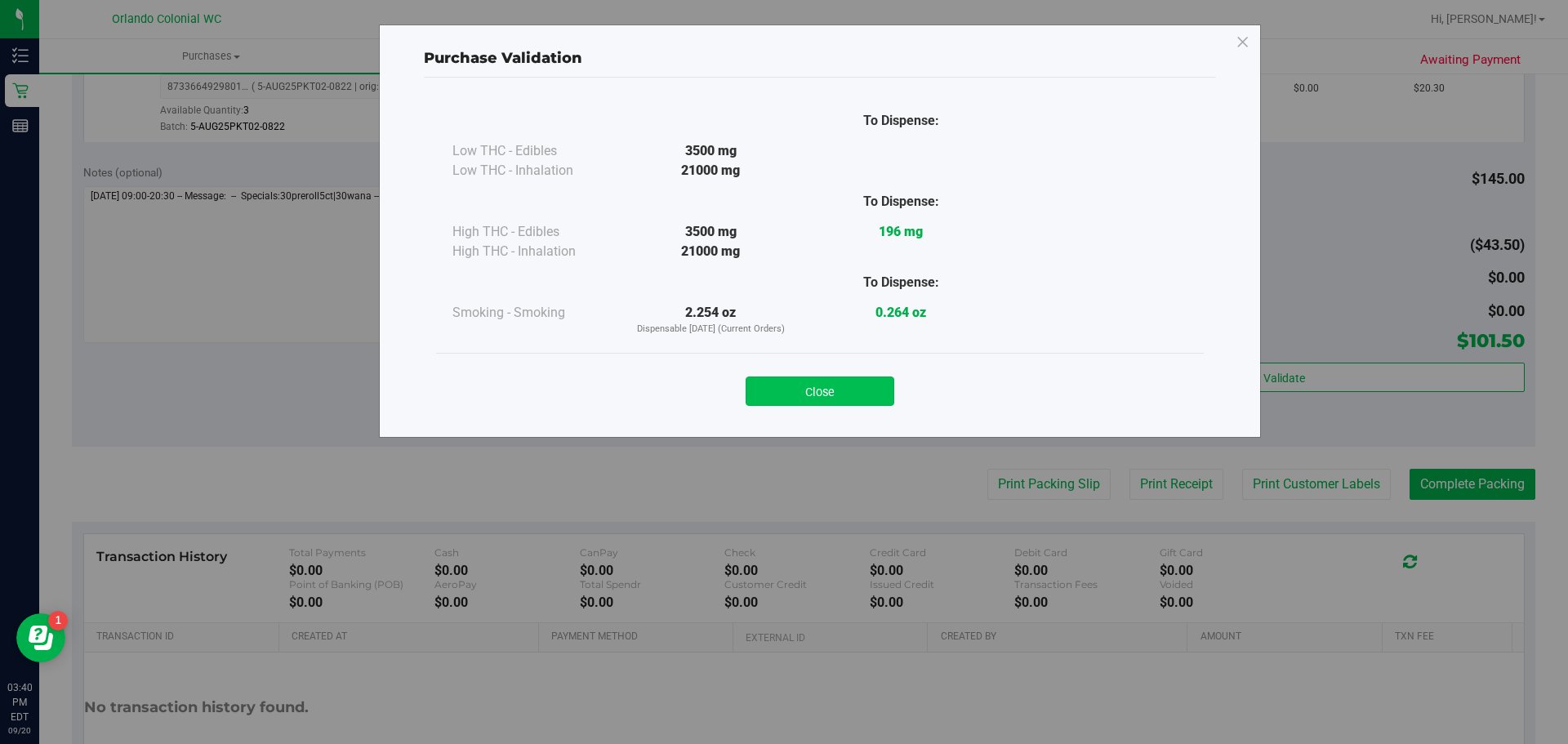
click at [864, 400] on button "Close" at bounding box center [820, 390] width 148 height 29
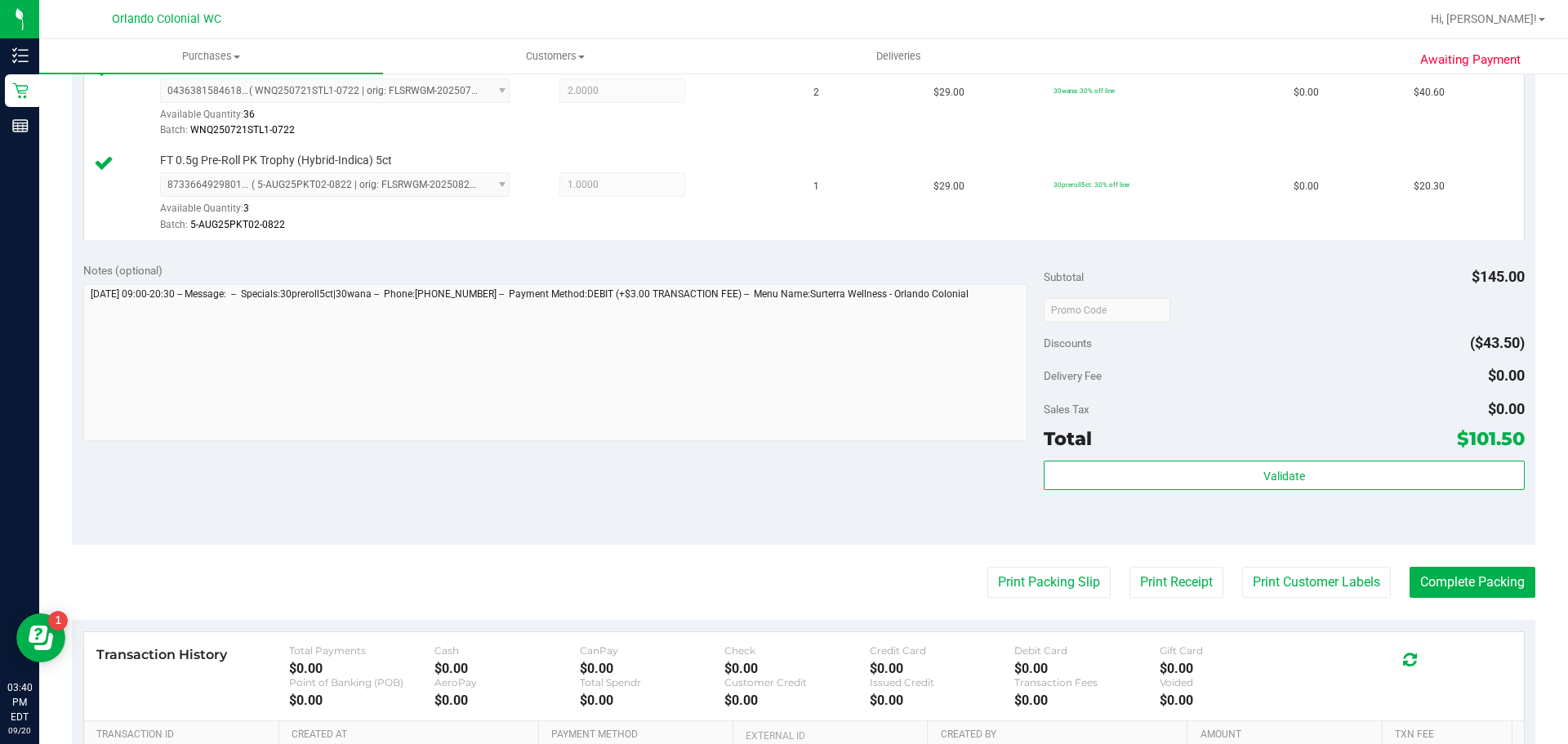
scroll to position [695, 0]
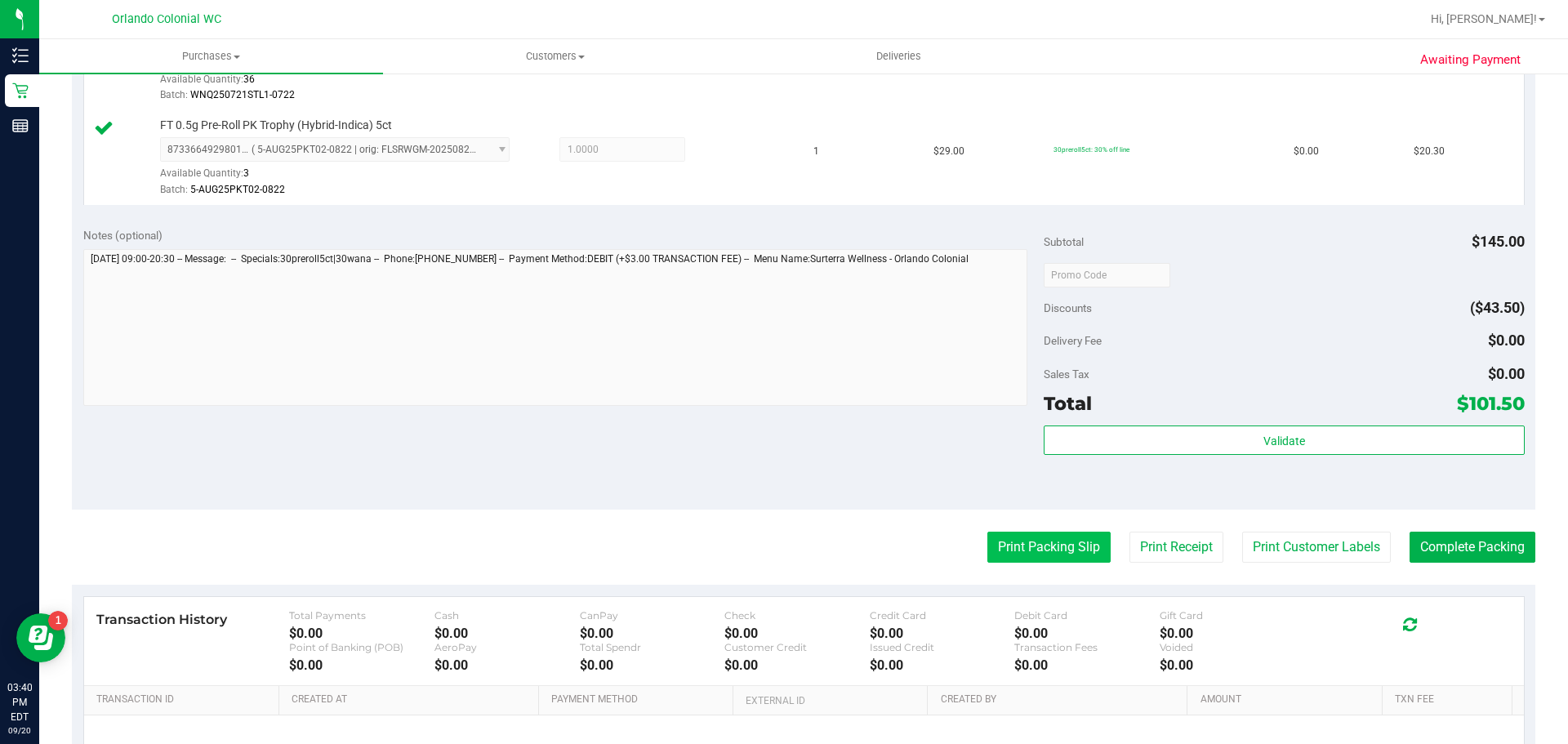
click at [1011, 546] on button "Print Packing Slip" at bounding box center [1049, 546] width 124 height 31
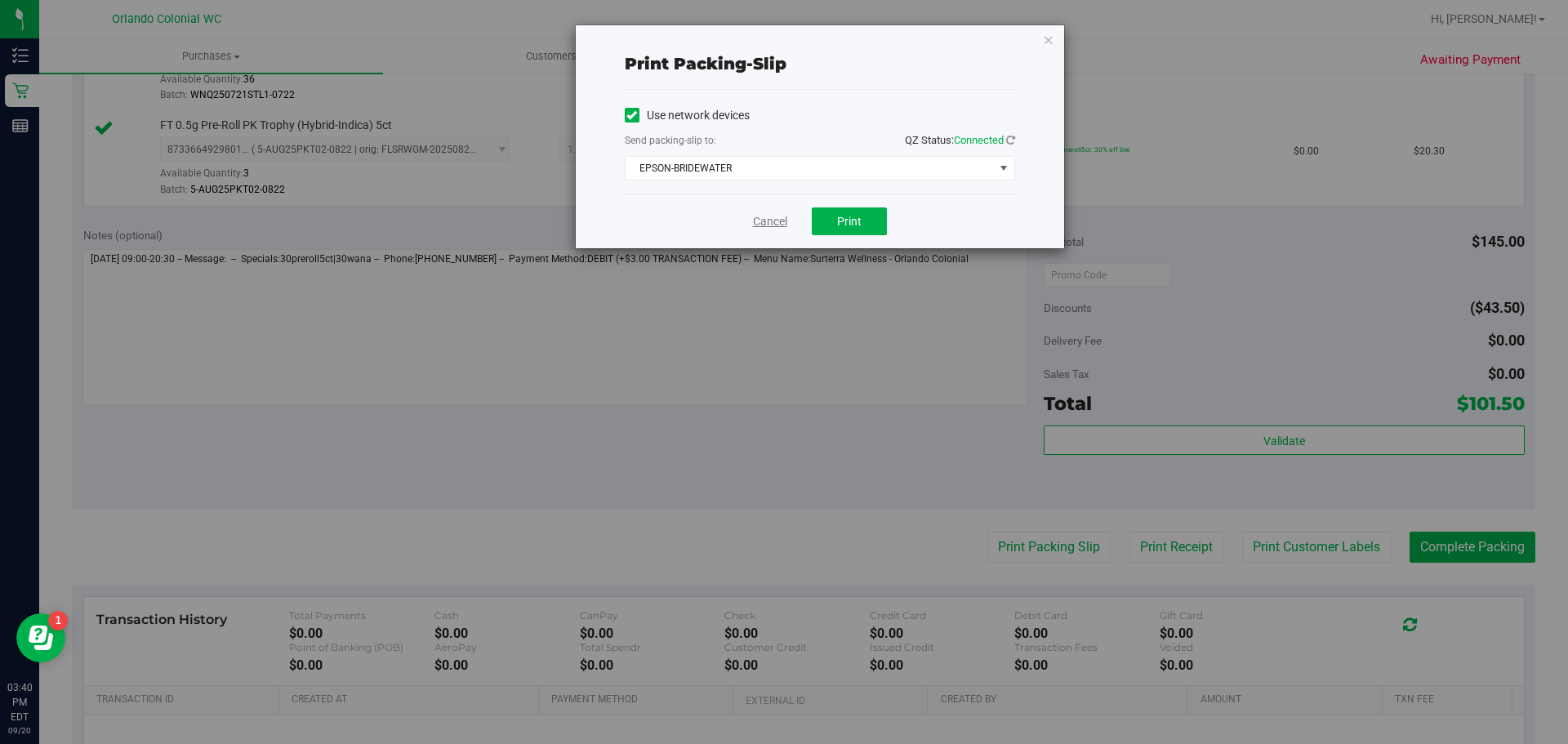
click at [764, 223] on link "Cancel" at bounding box center [770, 221] width 34 height 17
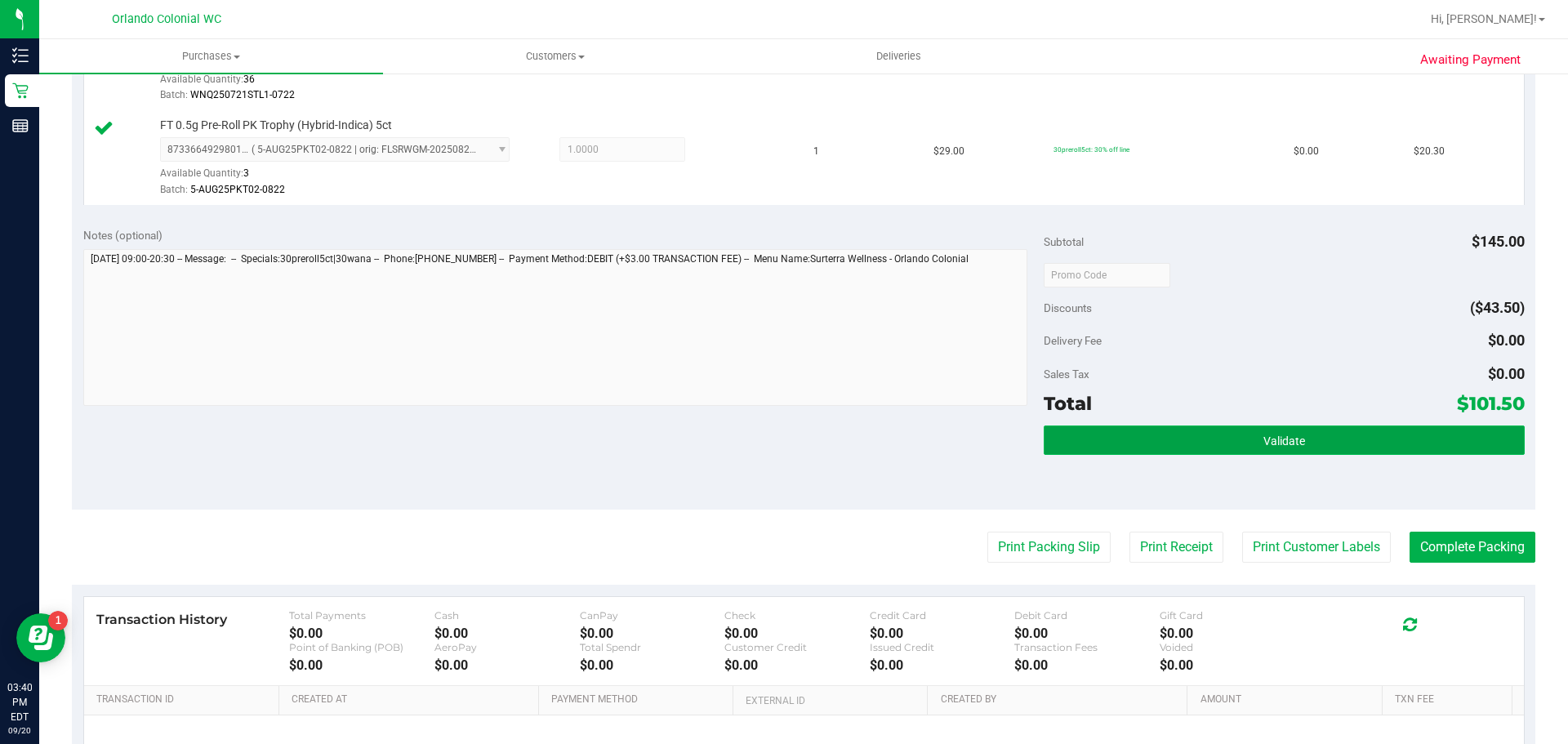
click at [1330, 438] on button "Validate" at bounding box center [1284, 440] width 480 height 29
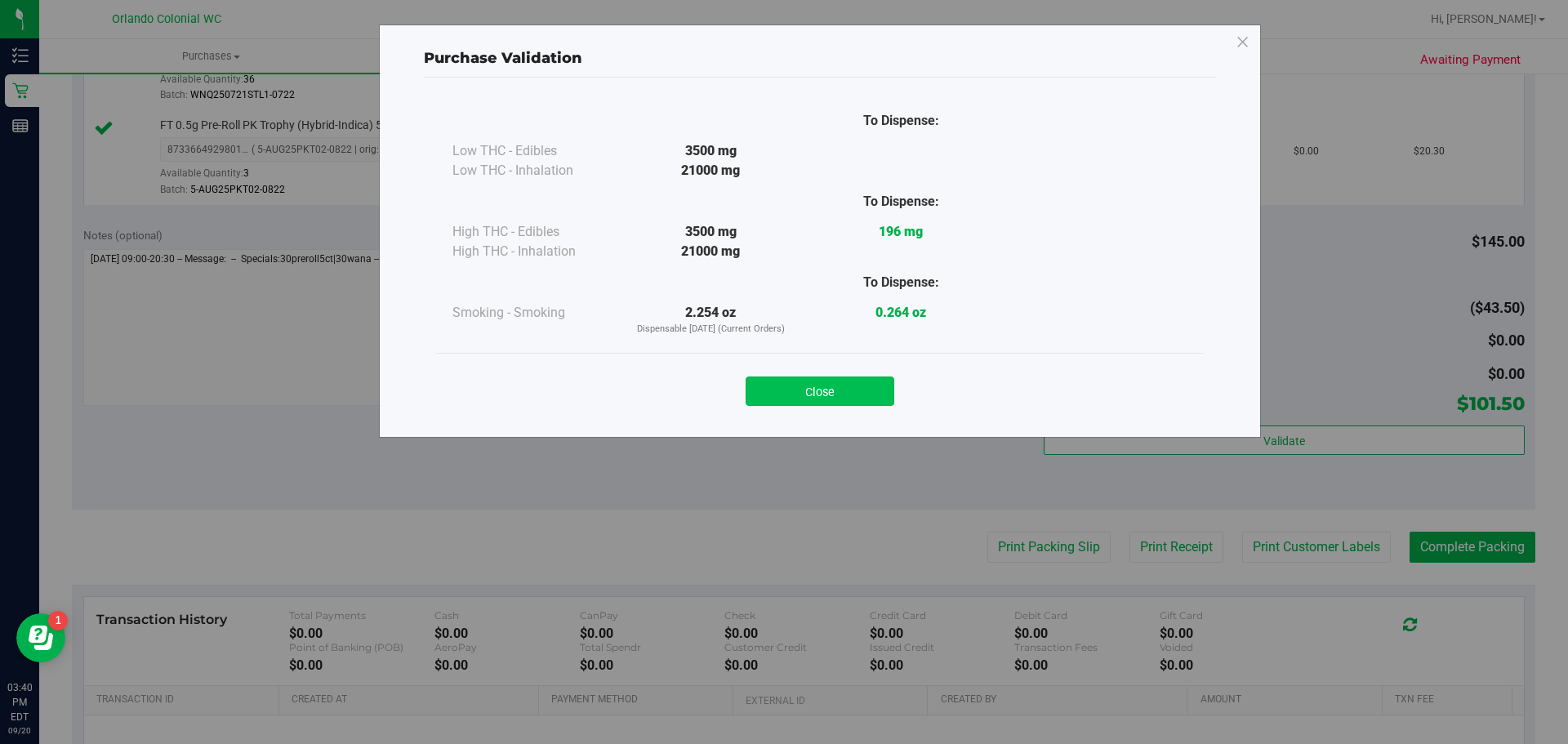
click at [871, 402] on button "Close" at bounding box center [820, 390] width 148 height 29
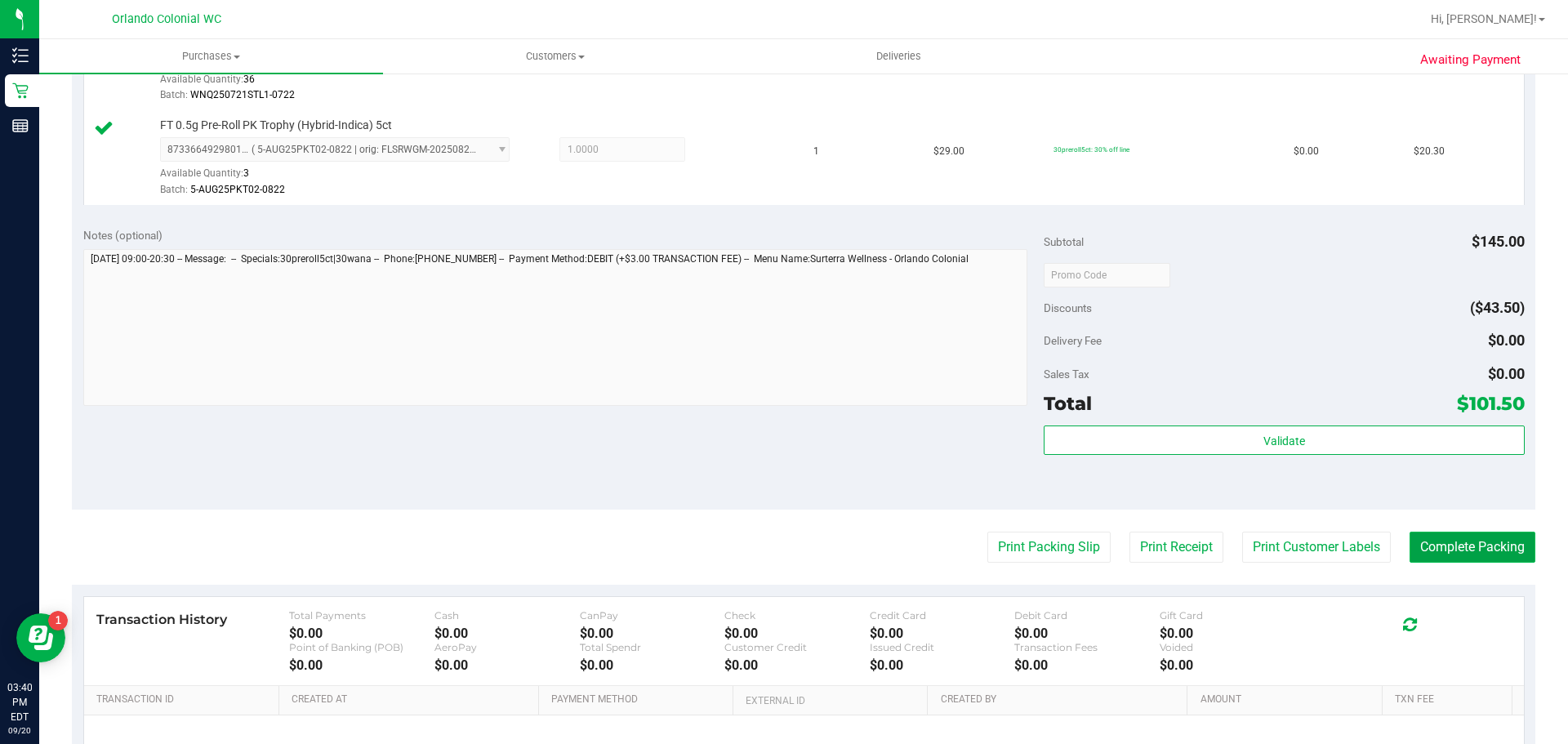
click at [1467, 548] on button "Complete Packing" at bounding box center [1473, 546] width 125 height 31
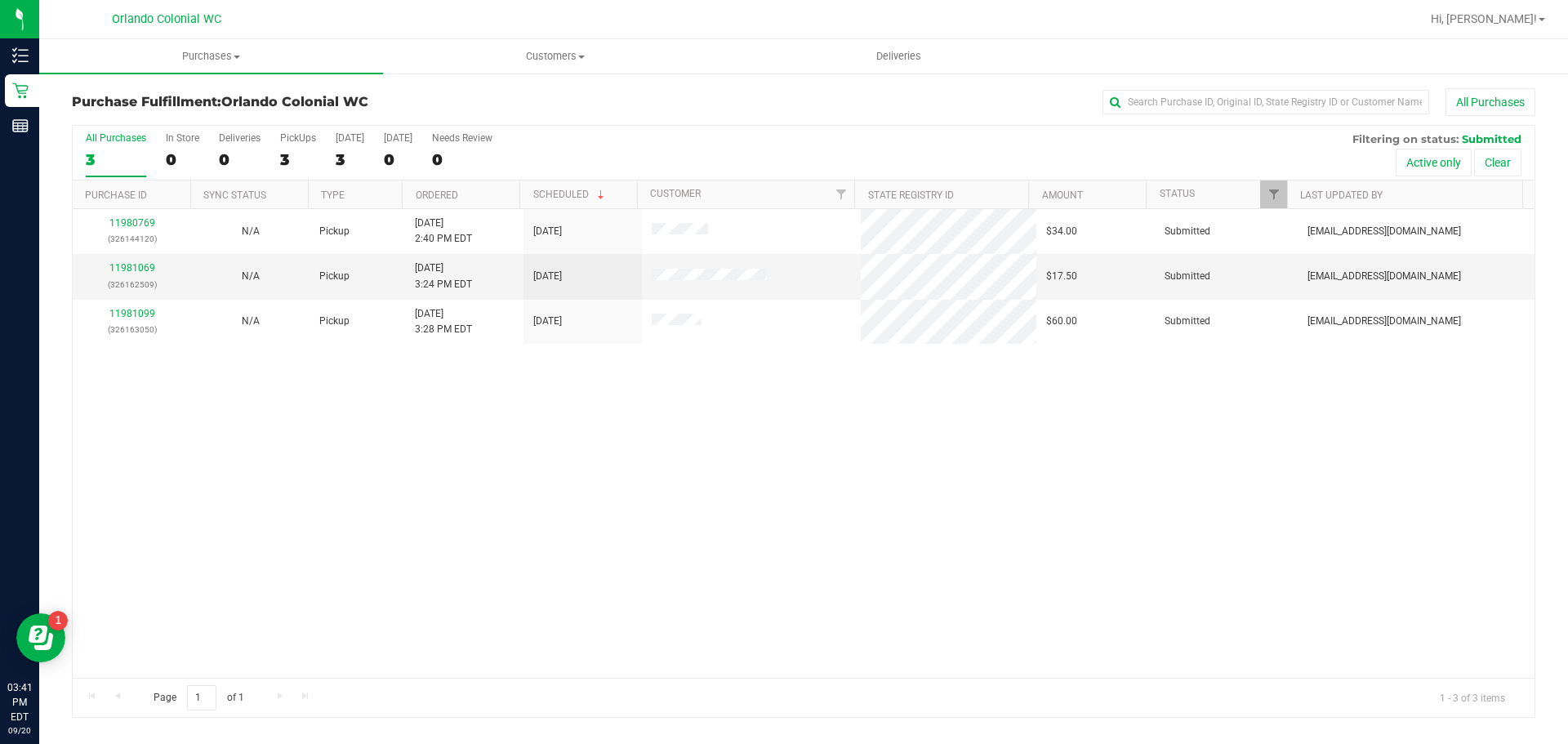
click at [303, 434] on div "11980769 (326144120) N/A Pickup [DATE] 2:40 PM EDT 9/20/2025 $34.00 Submitted […" at bounding box center [803, 443] width 1462 height 469
click at [308, 432] on div "11980769 (326144120) N/A Pickup [DATE] 2:40 PM EDT 9/20/2025 $34.00 Submitted […" at bounding box center [803, 443] width 1462 height 469
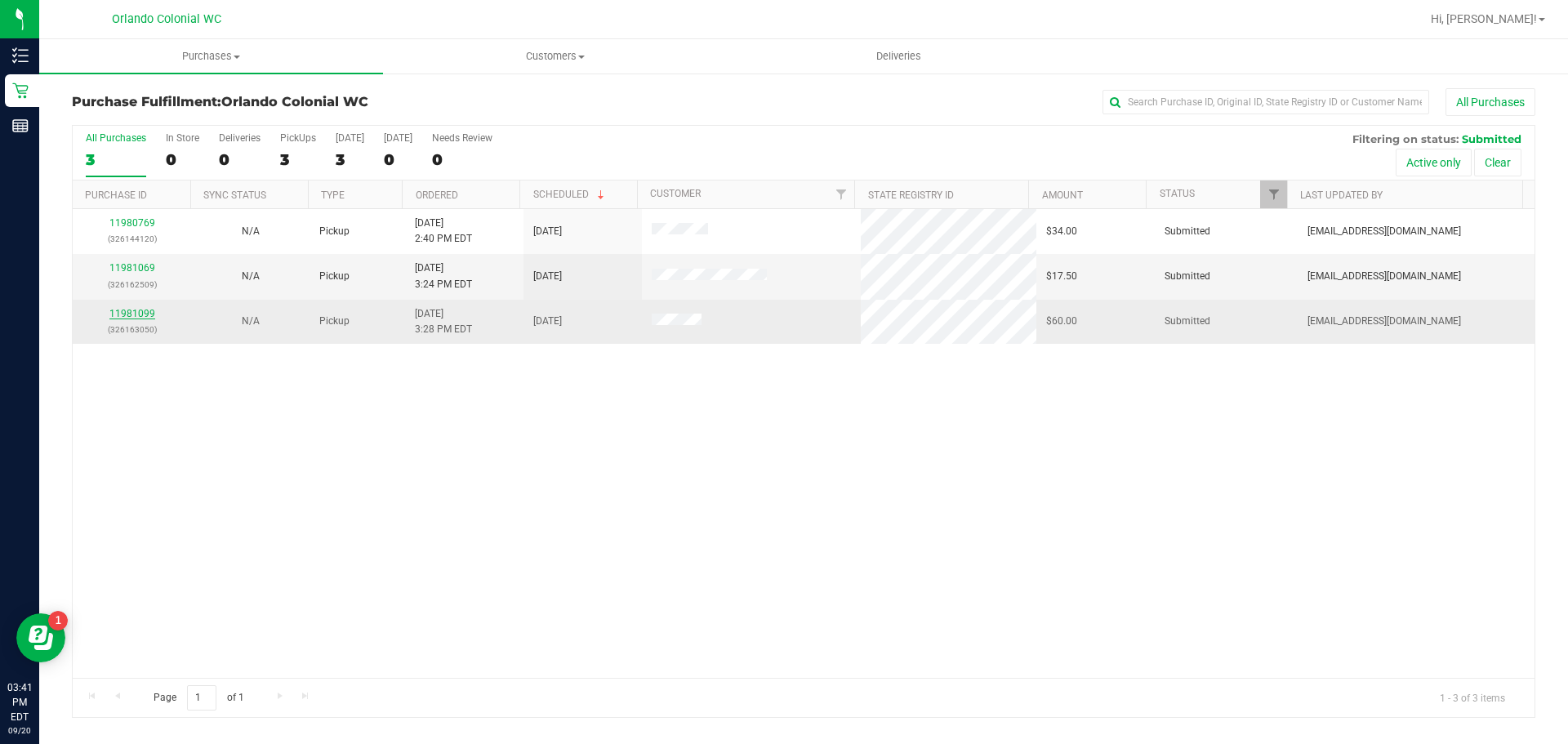
click at [140, 311] on link "11981099" at bounding box center [132, 313] width 46 height 11
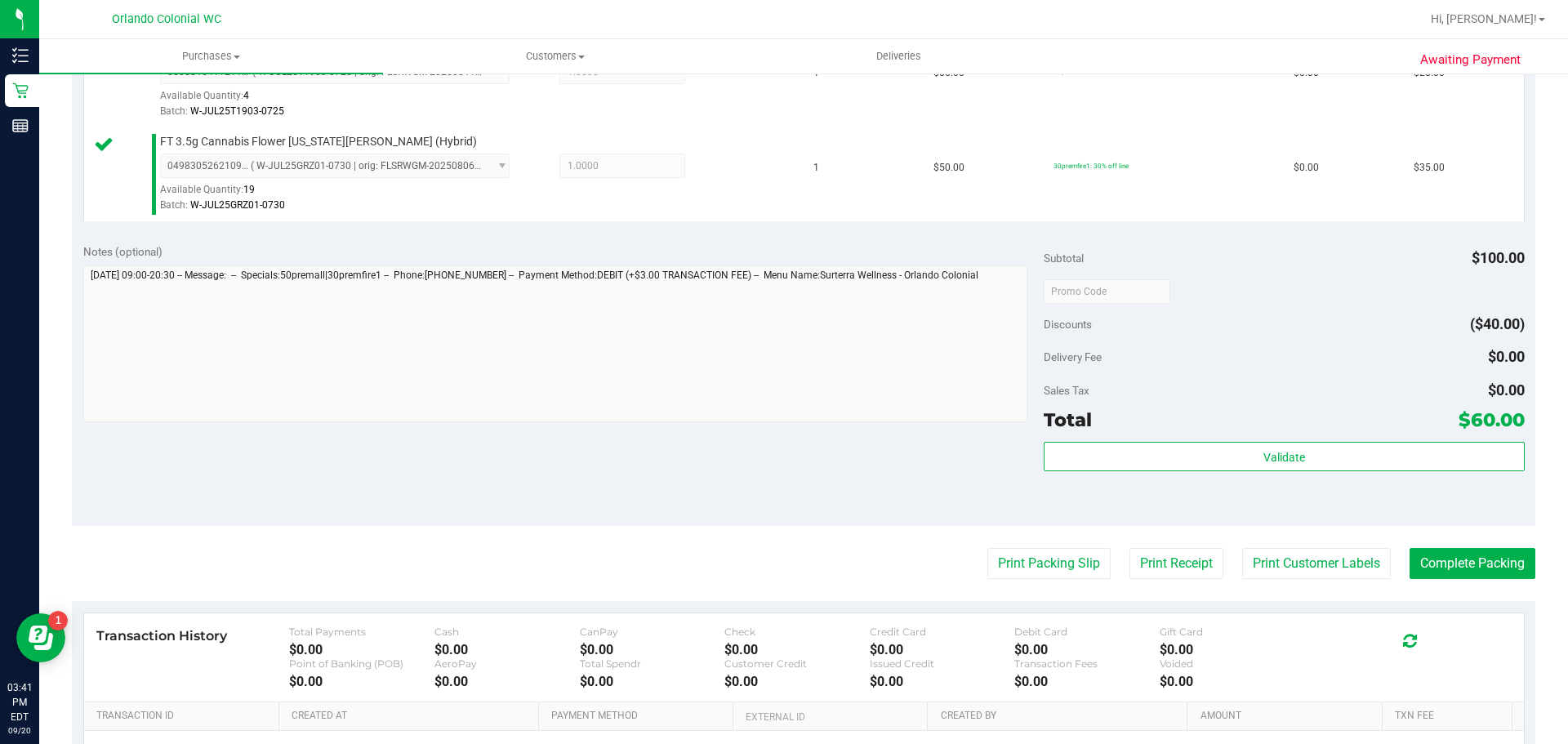
scroll to position [490, 0]
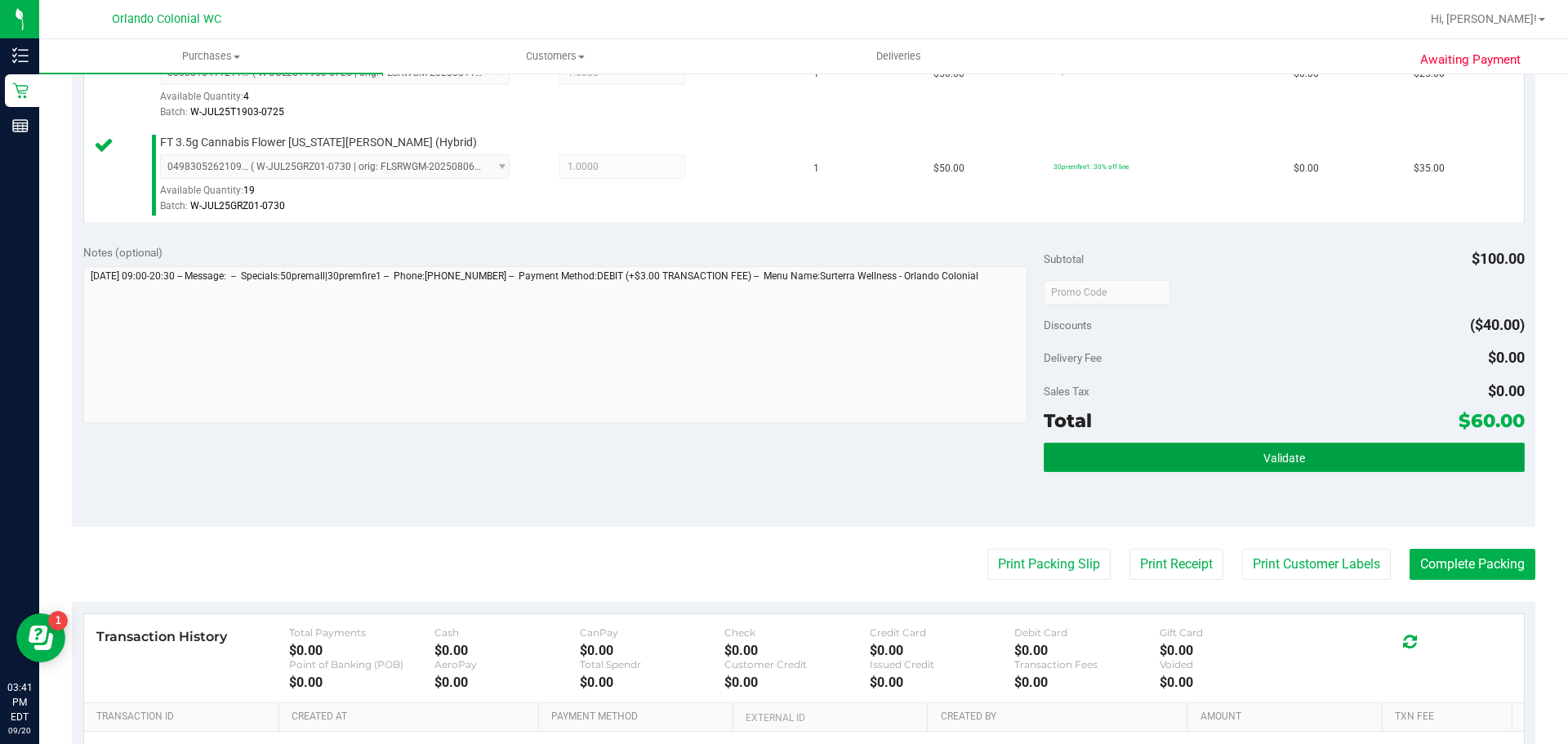
click at [1402, 463] on button "Validate" at bounding box center [1284, 456] width 480 height 29
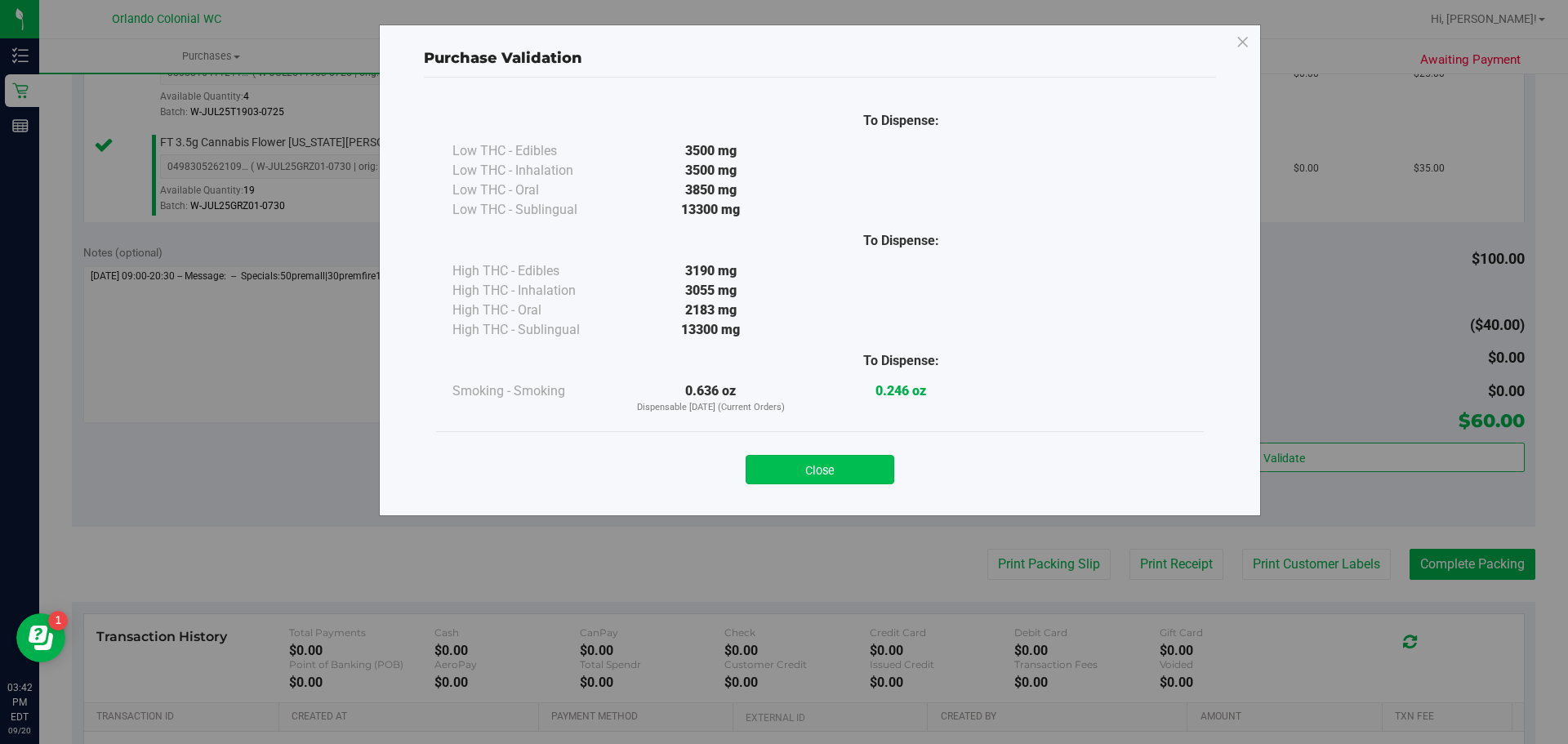
click at [844, 484] on button "Close" at bounding box center [820, 469] width 148 height 29
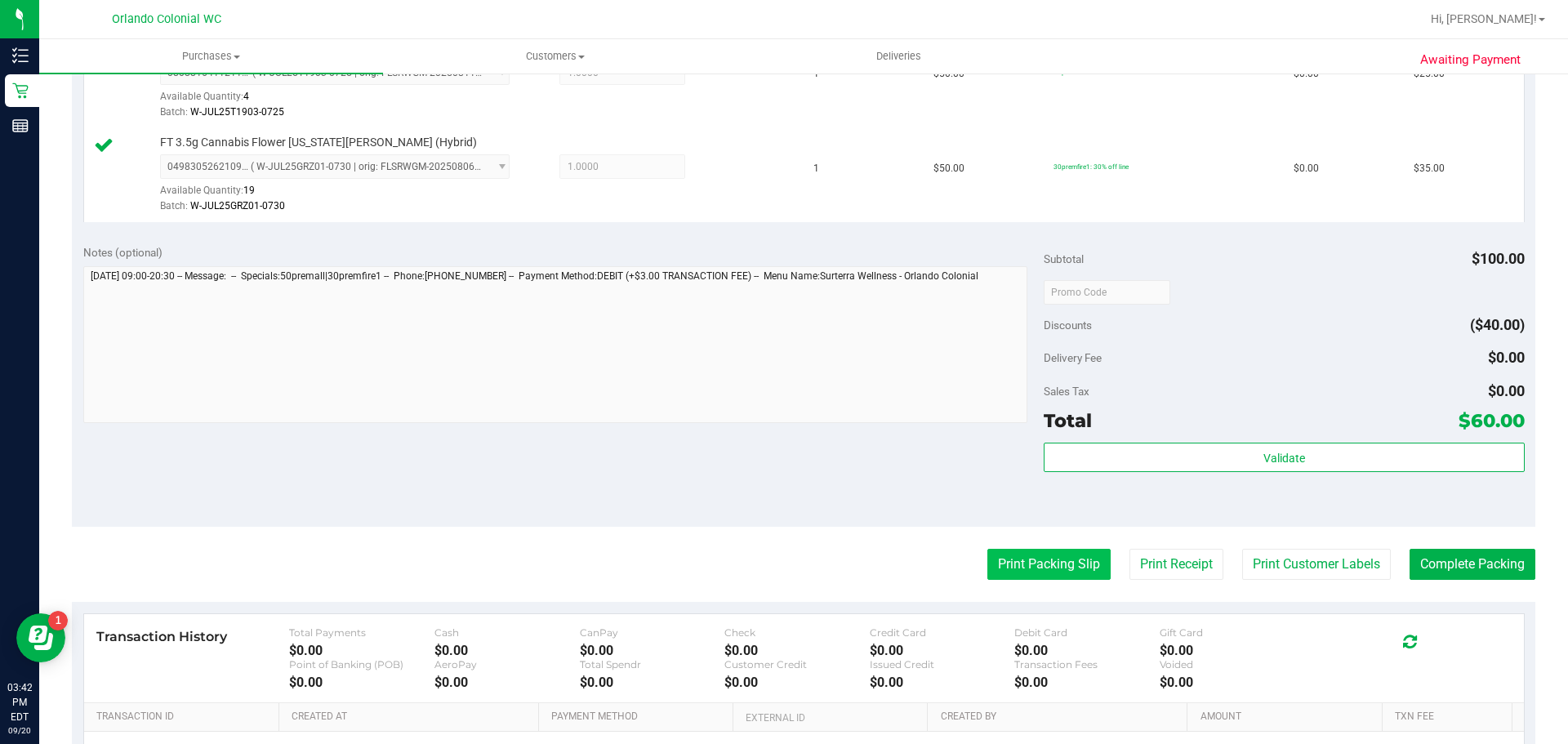
click at [1048, 564] on button "Print Packing Slip" at bounding box center [1049, 564] width 124 height 31
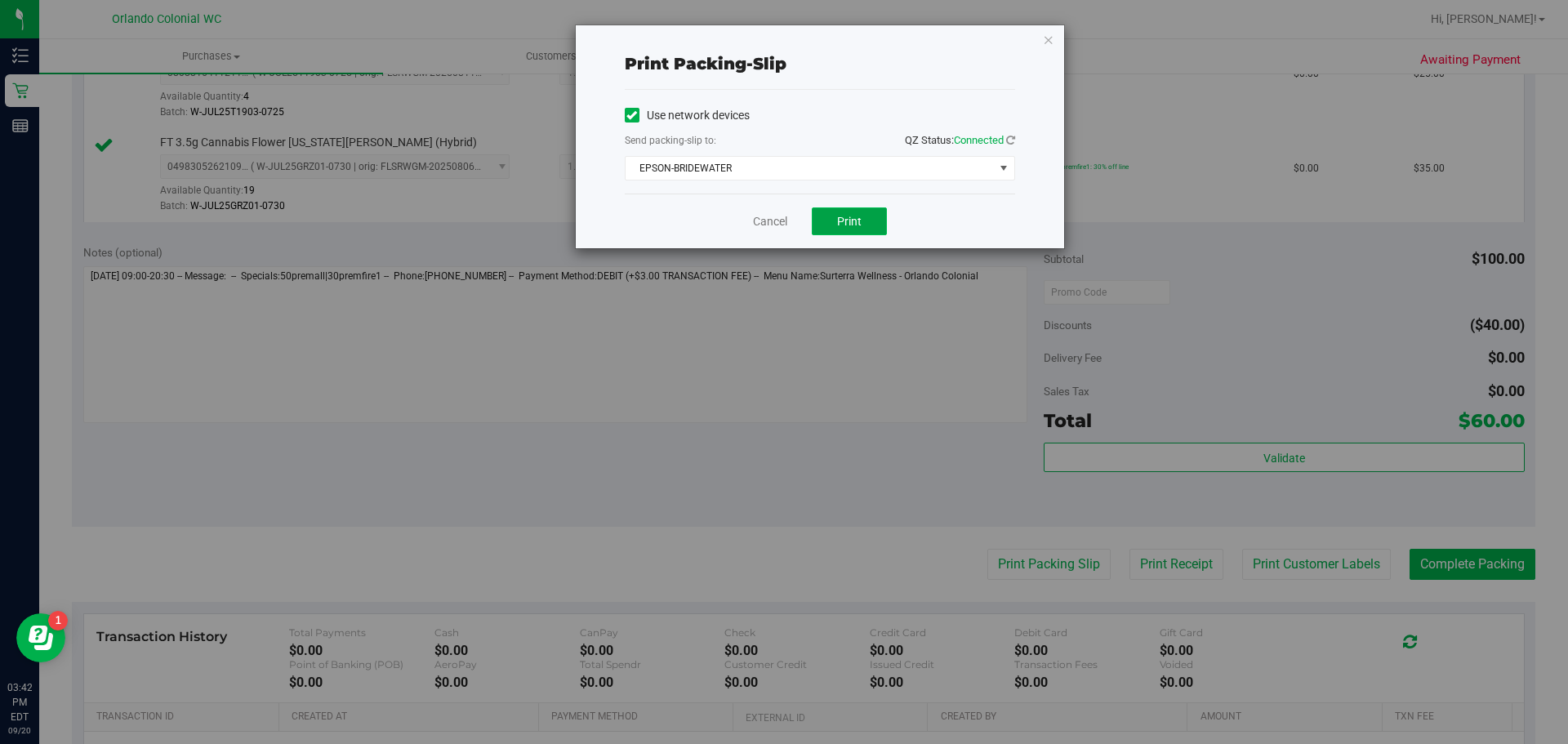
click at [844, 223] on span "Print" at bounding box center [849, 221] width 25 height 13
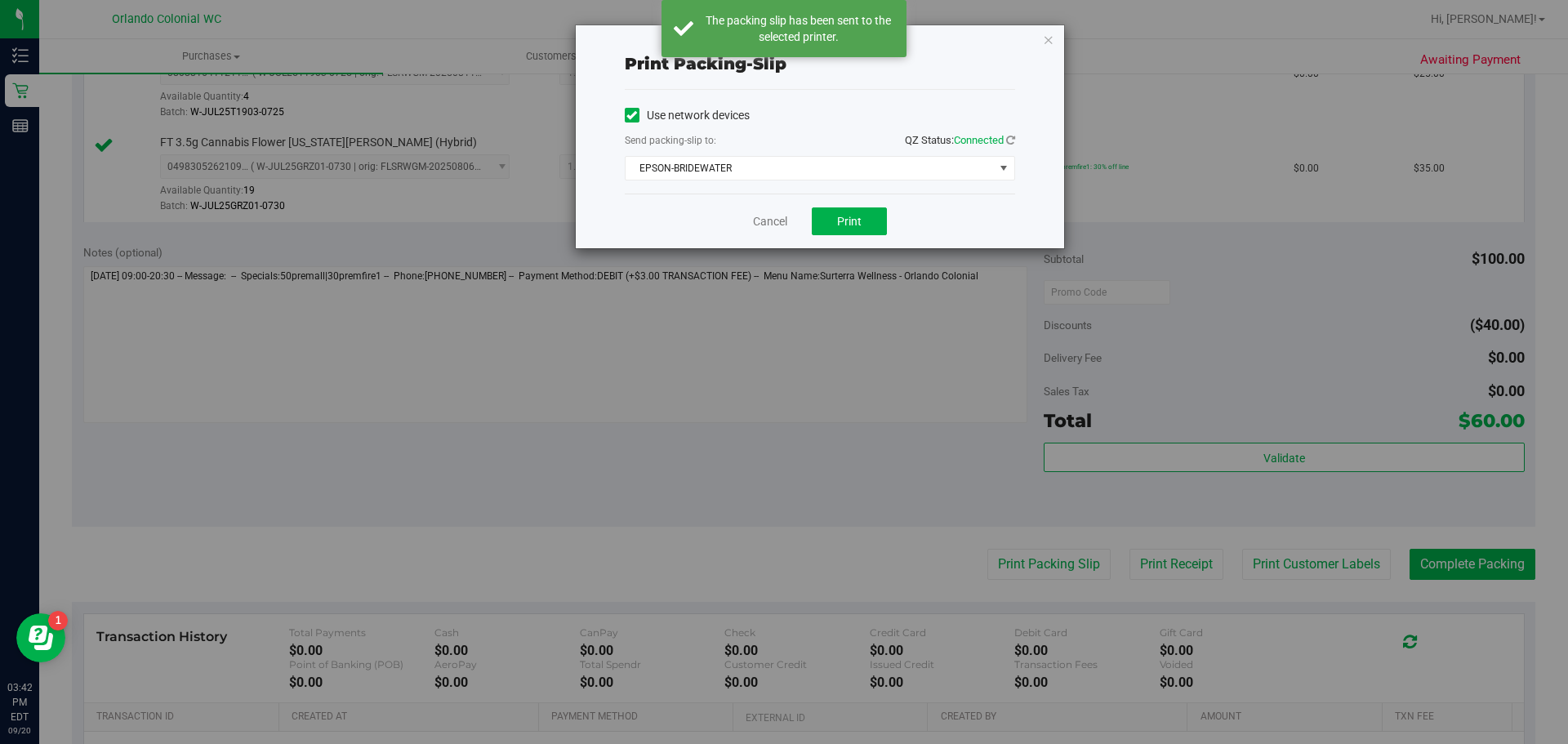
click at [769, 254] on div "Print packing-slip Use network devices Send packing-slip to: QZ Status: Connect…" at bounding box center [790, 372] width 1580 height 744
click at [819, 233] on button "Print" at bounding box center [849, 221] width 75 height 27
click at [759, 225] on link "Cancel" at bounding box center [770, 221] width 34 height 17
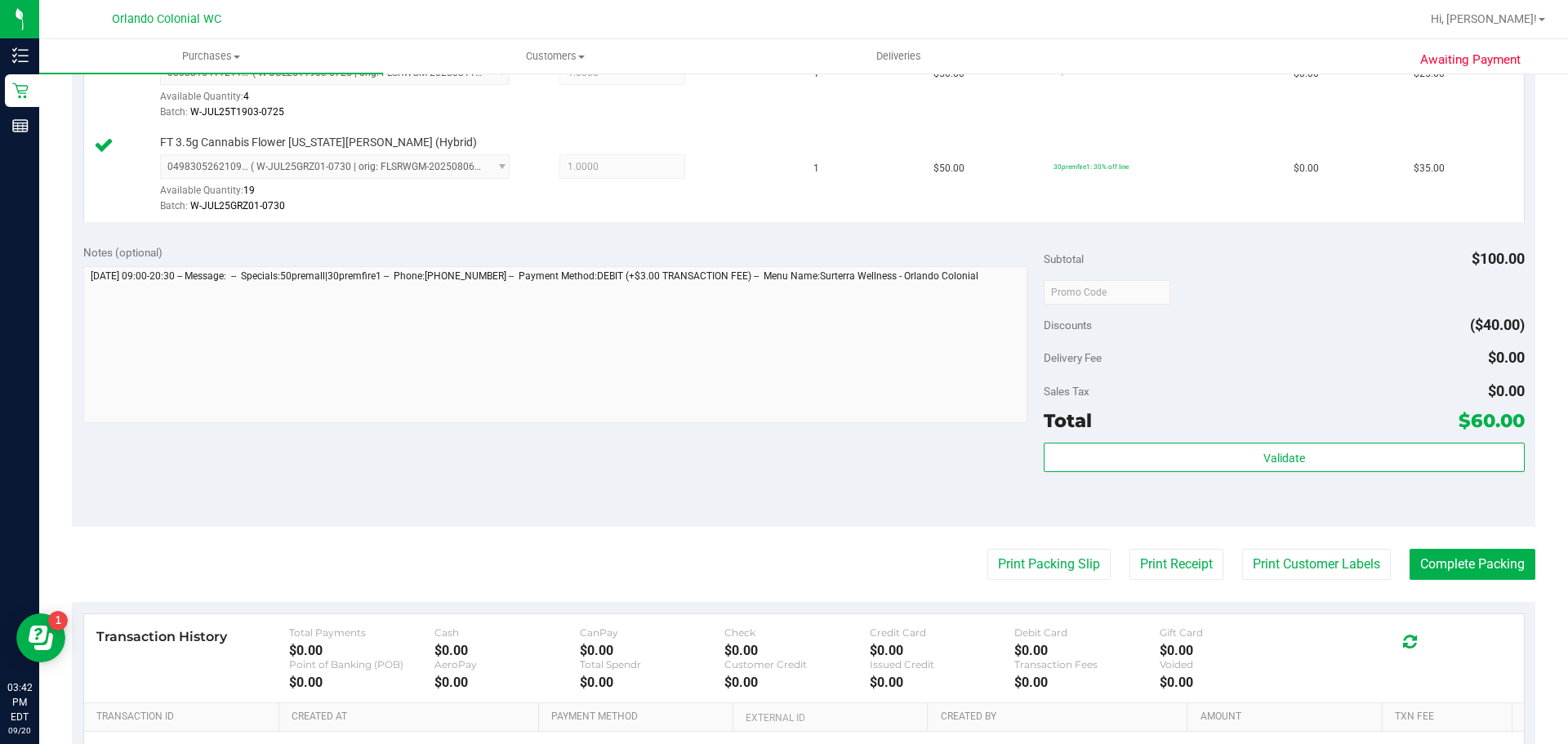
click at [1494, 594] on purchase-details "Back Edit Purchase Cancel Purchase View Profile # 11981099 BioTrack ID: - Submi…" at bounding box center [803, 252] width 1464 height 1309
click at [1507, 564] on button "Complete Packing" at bounding box center [1473, 564] width 125 height 31
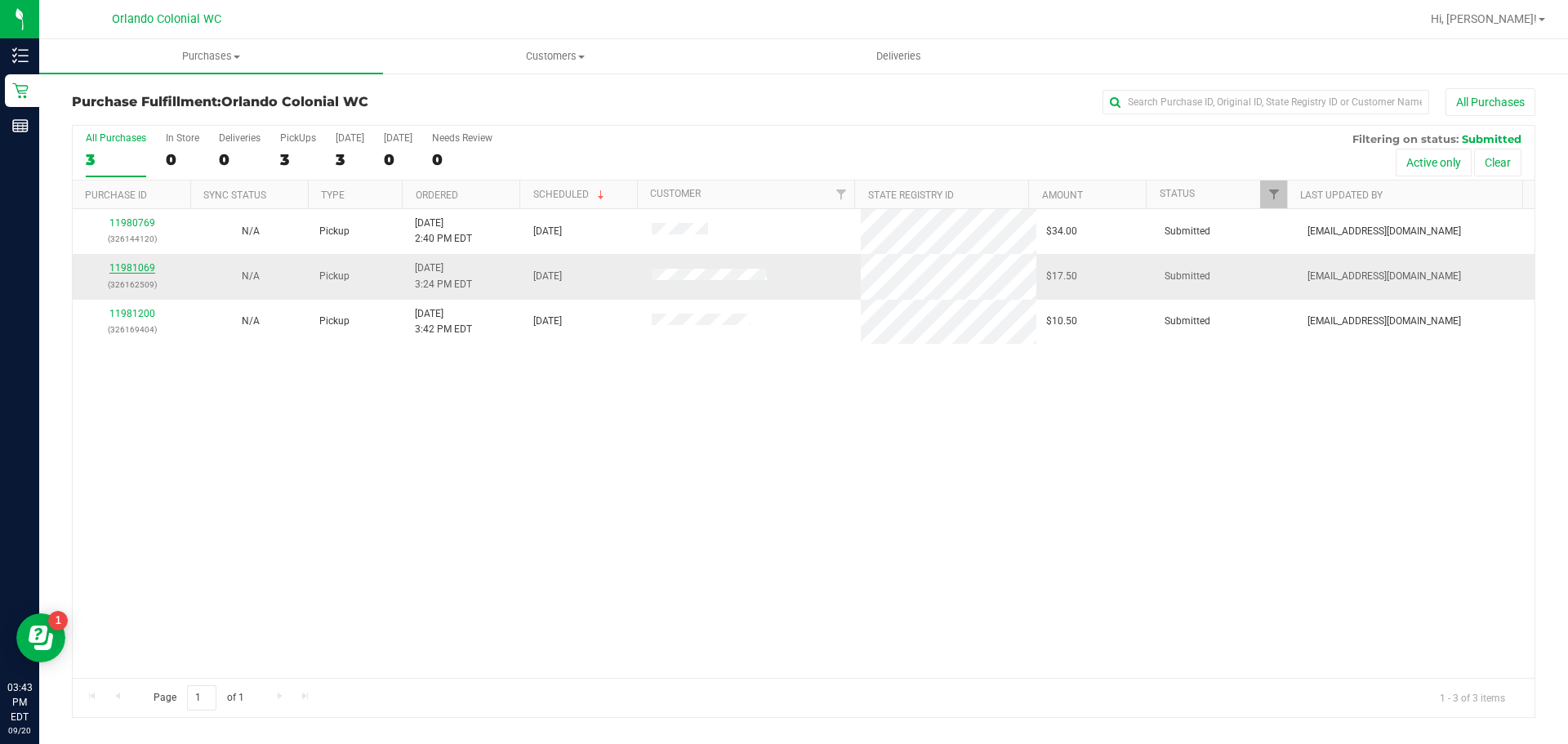
click at [137, 268] on link "11981069" at bounding box center [132, 267] width 46 height 11
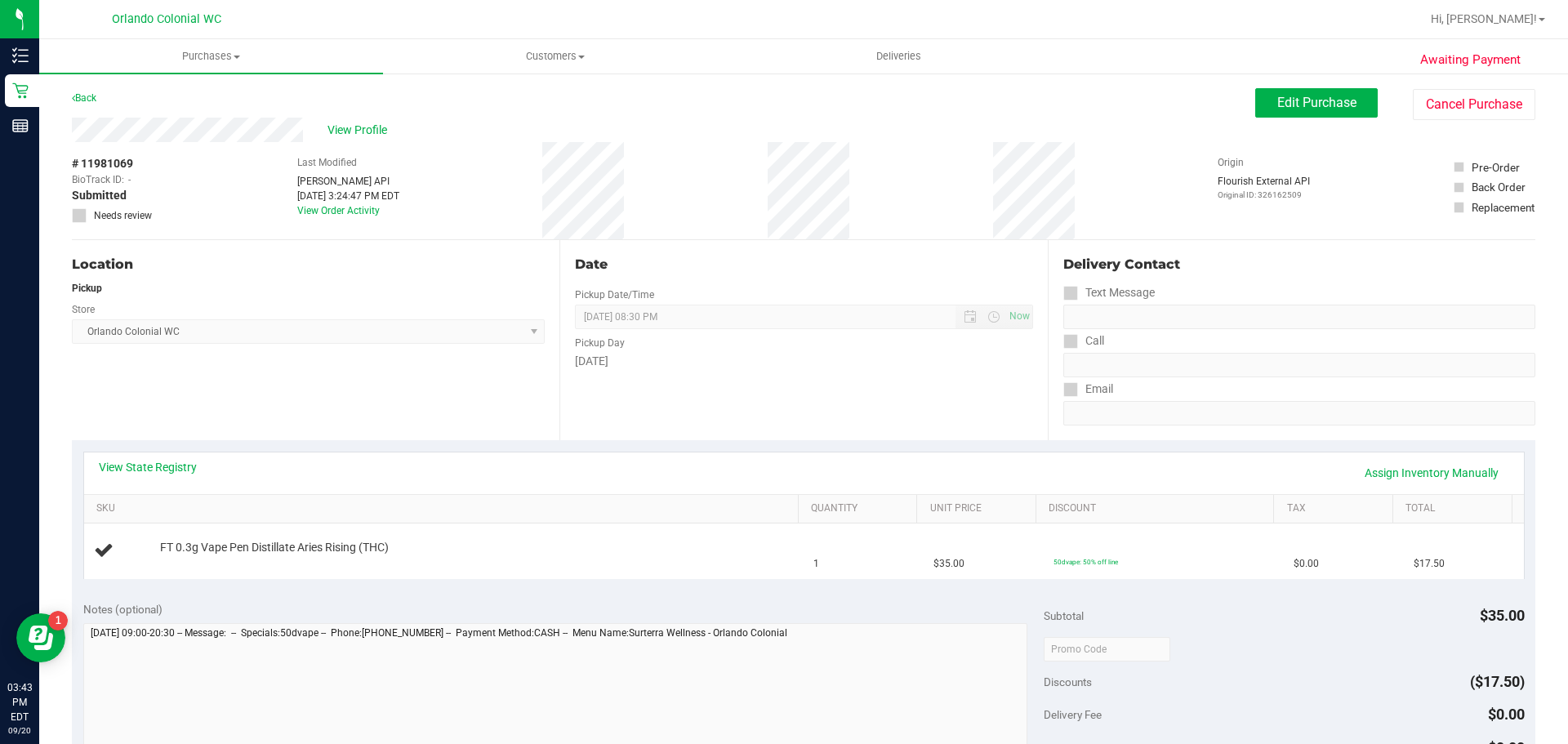
click at [414, 116] on div "Back Edit Purchase Cancel Purchase" at bounding box center [803, 102] width 1464 height 29
click at [384, 126] on span "View Profile" at bounding box center [360, 130] width 65 height 17
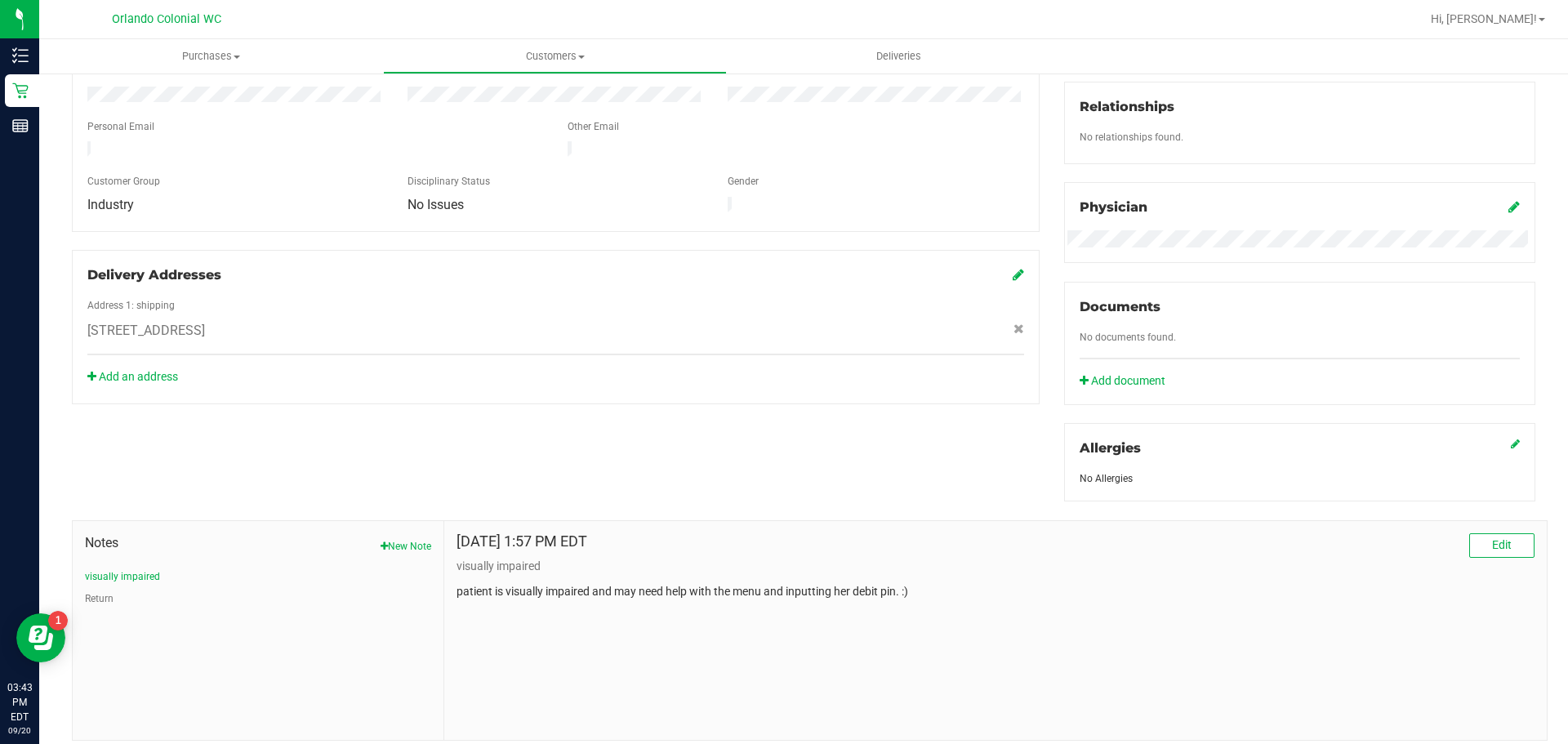
scroll to position [437, 0]
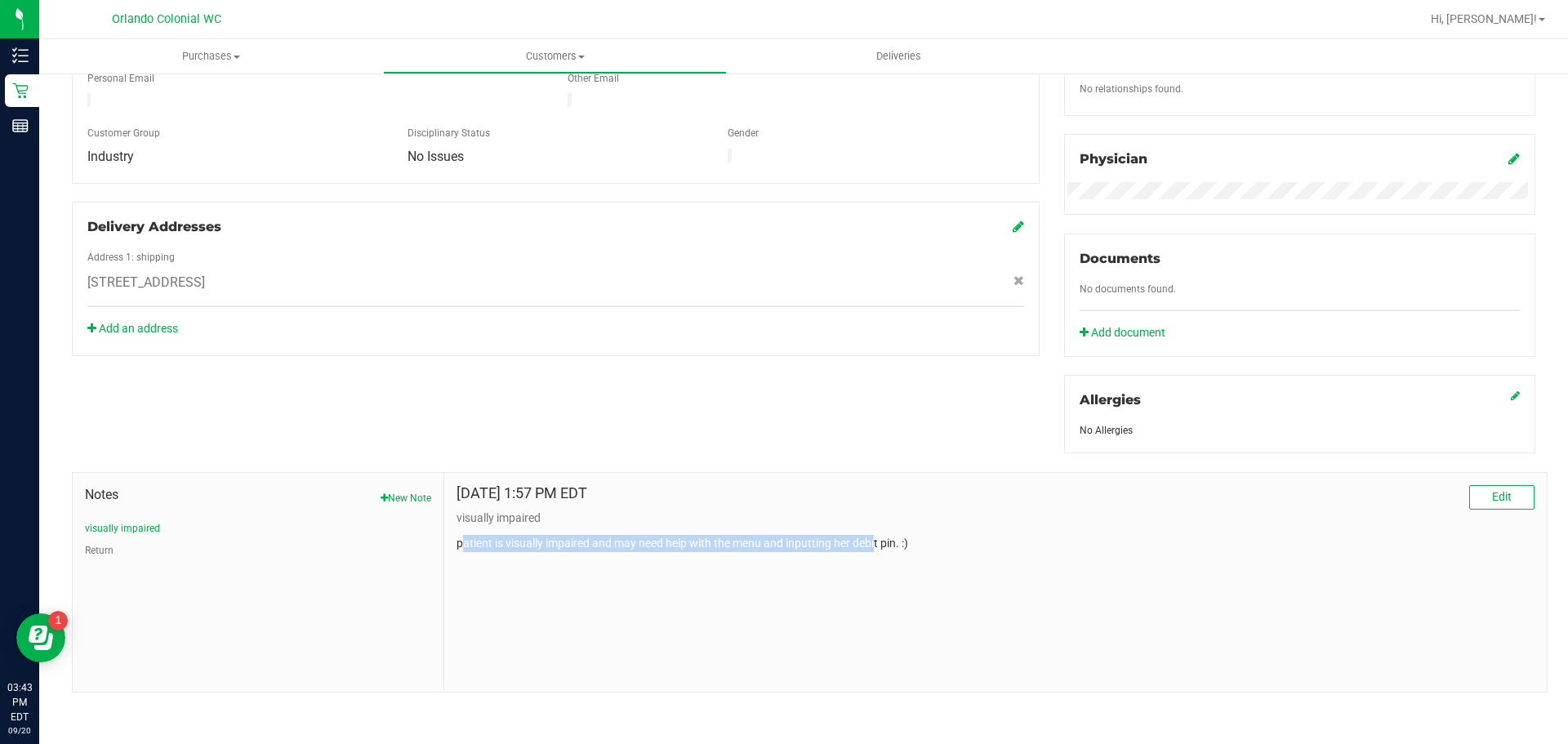
drag, startPoint x: 475, startPoint y: 544, endPoint x: 887, endPoint y: 554, distance: 412.1
click at [878, 552] on div "[DATE] 1:57 PM EDT Edit visually impaired patient is visually impaired and may …" at bounding box center [995, 582] width 1103 height 219
click at [895, 556] on div "[DATE] 1:57 PM EDT Edit visually impaired patient is visually impaired and may …" at bounding box center [995, 582] width 1103 height 219
click at [945, 570] on div "[DATE] 1:57 PM EDT Edit visually impaired patient is visually impaired and may …" at bounding box center [995, 582] width 1103 height 219
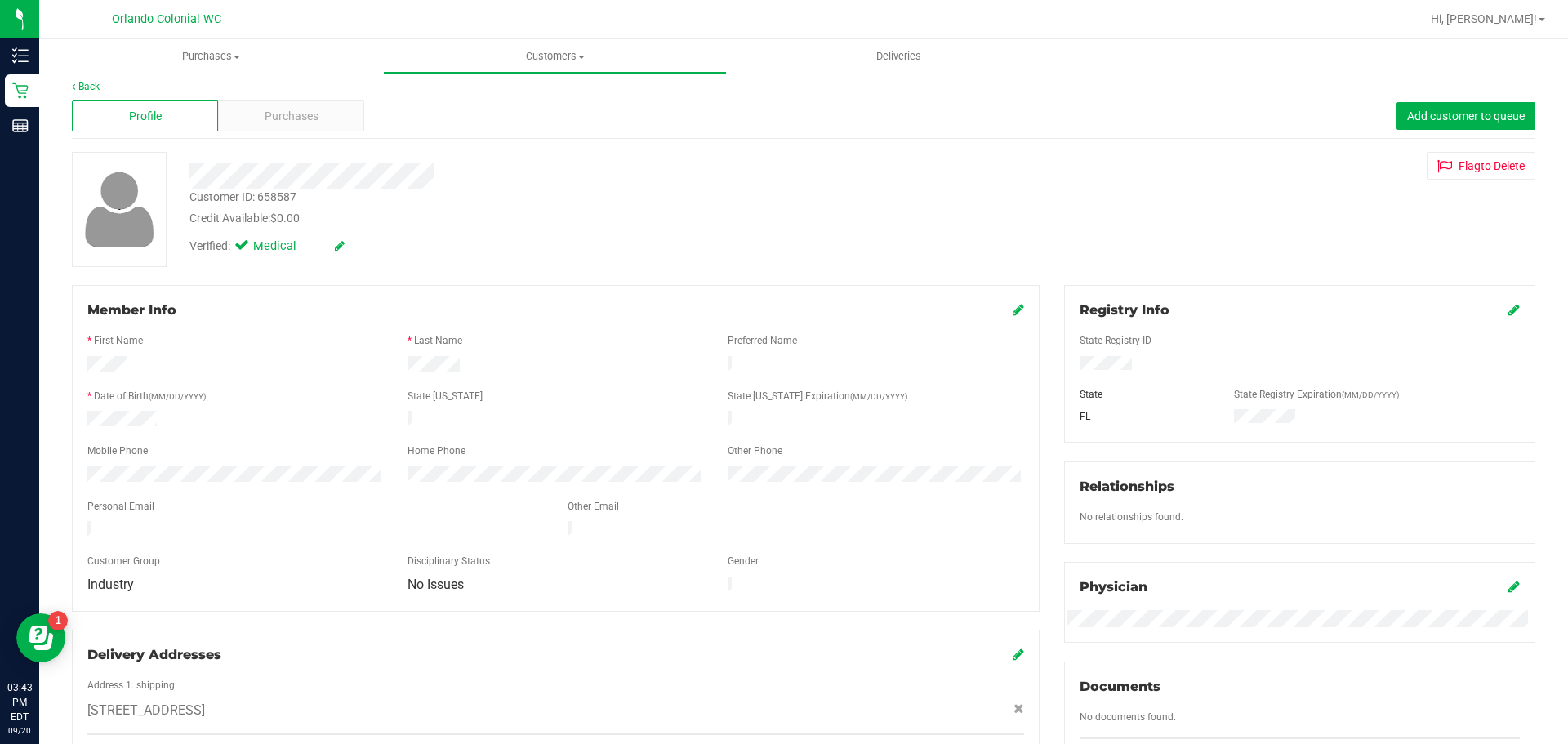
scroll to position [0, 0]
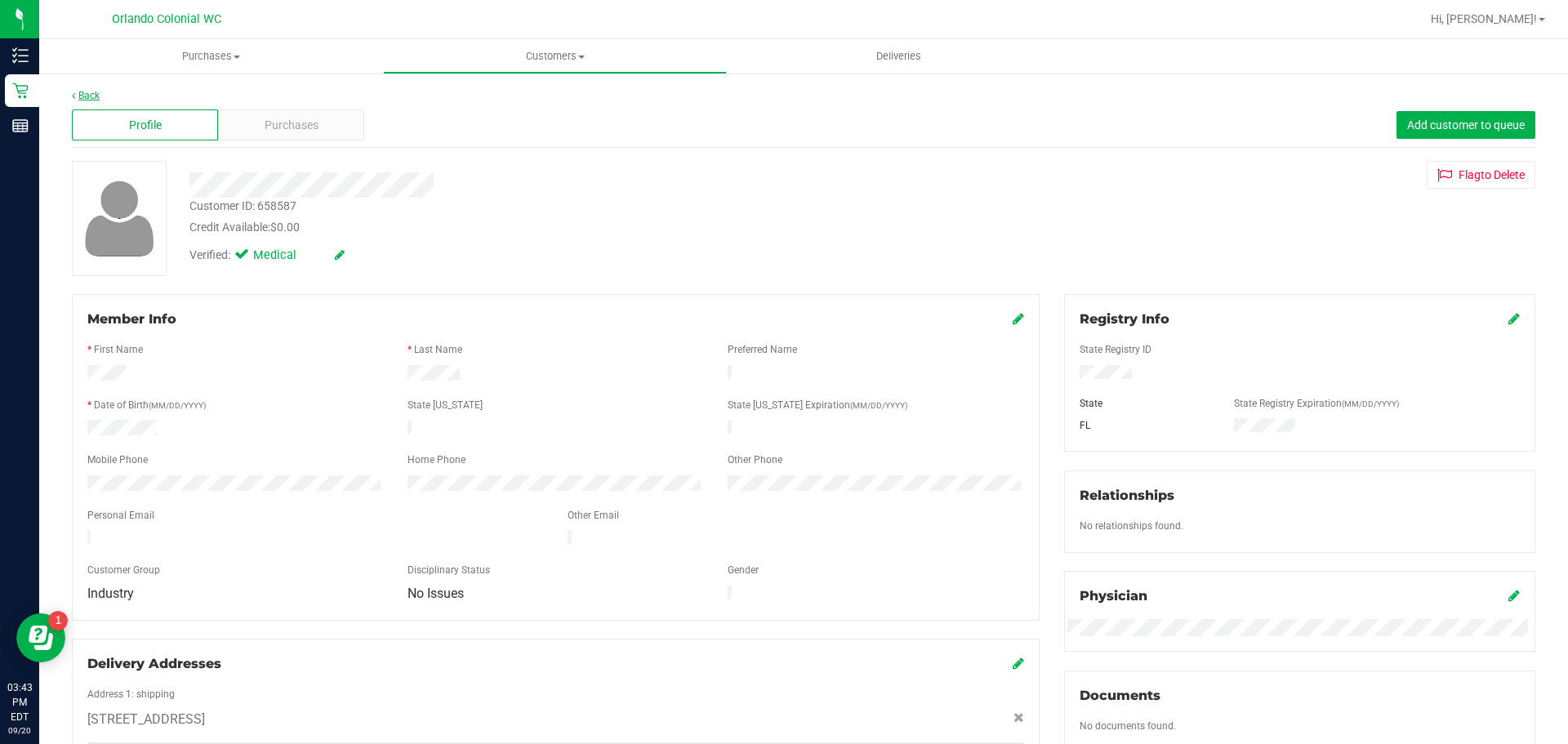
click at [89, 94] on link "Back" at bounding box center [85, 95] width 27 height 11
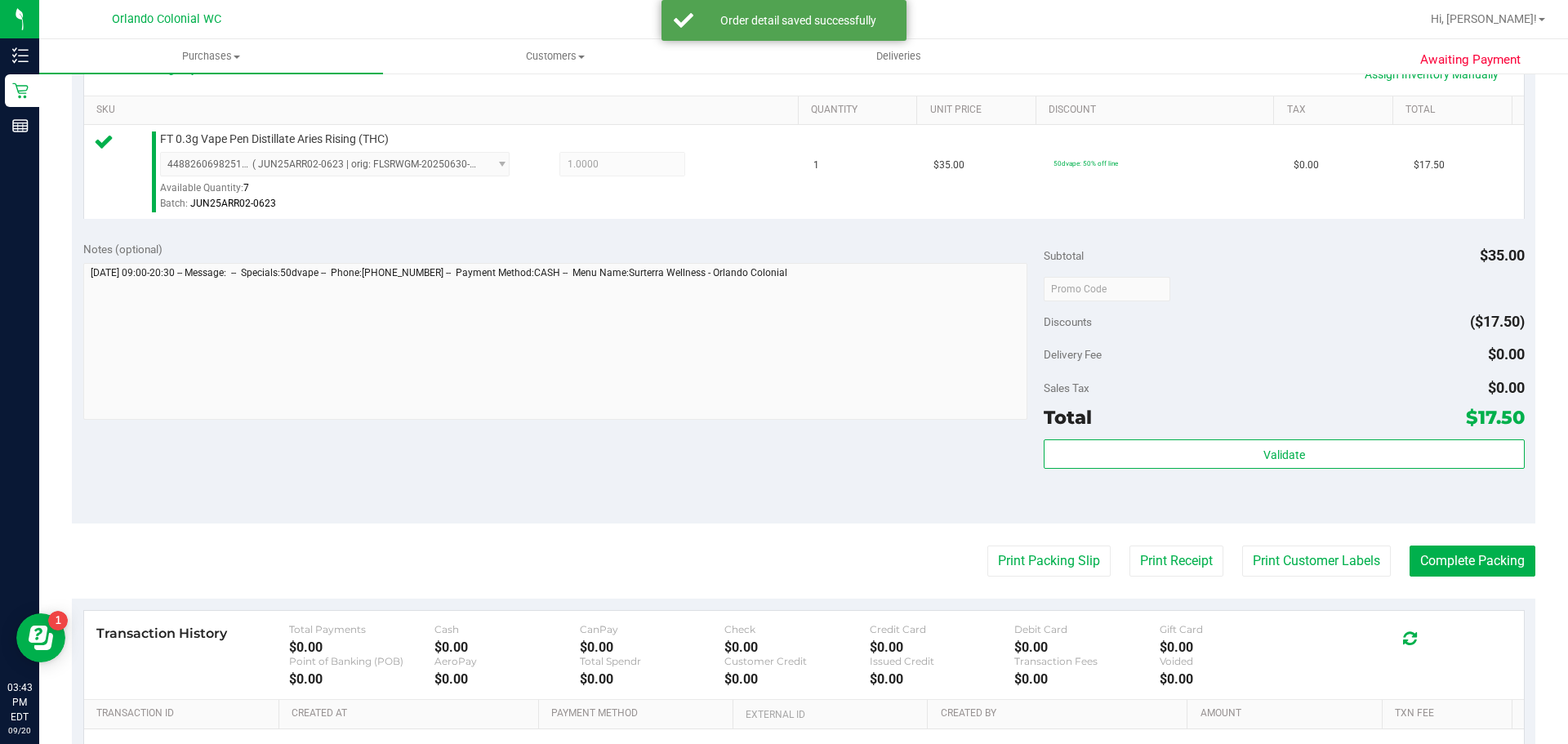
scroll to position [403, 0]
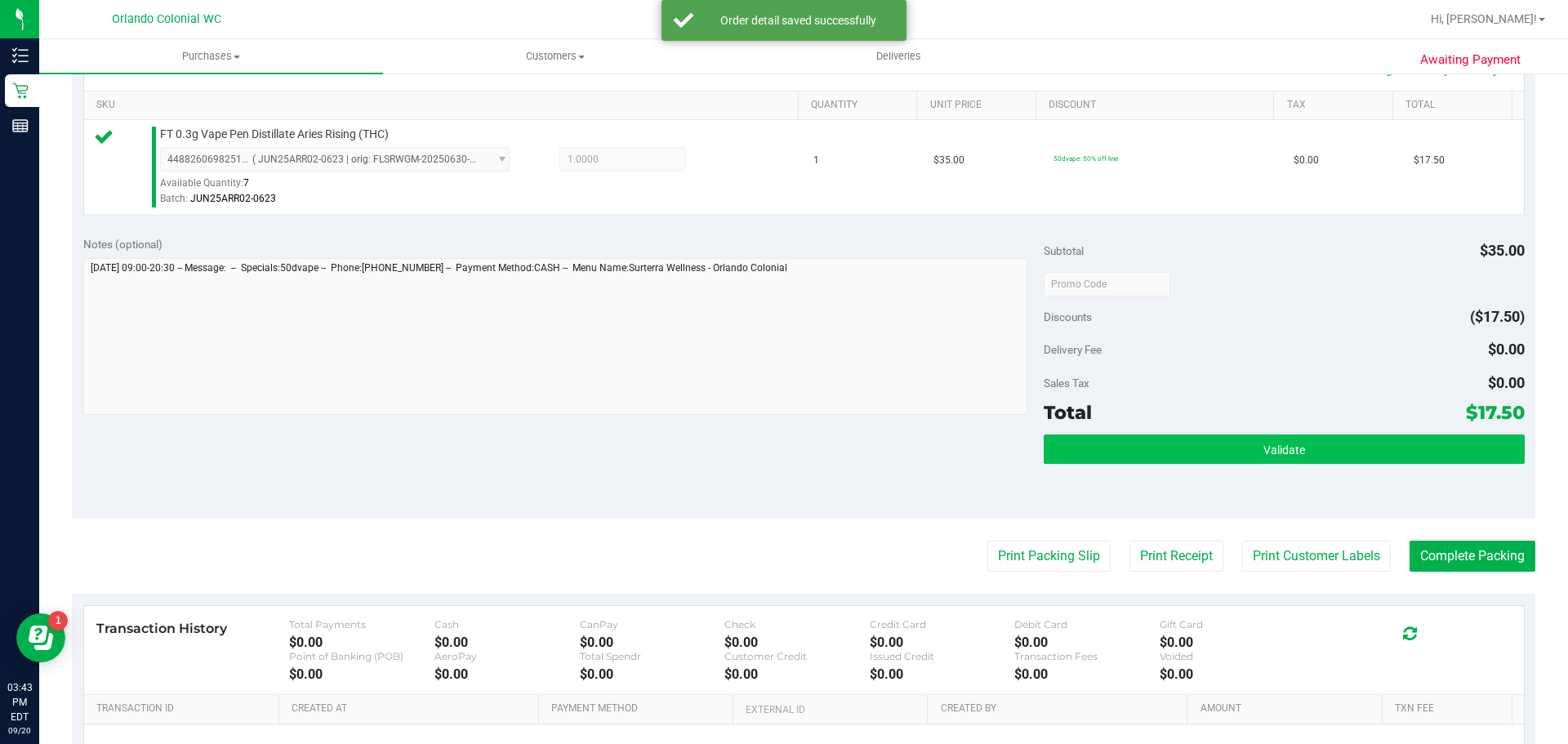
click at [1328, 440] on button "Validate" at bounding box center [1284, 448] width 480 height 29
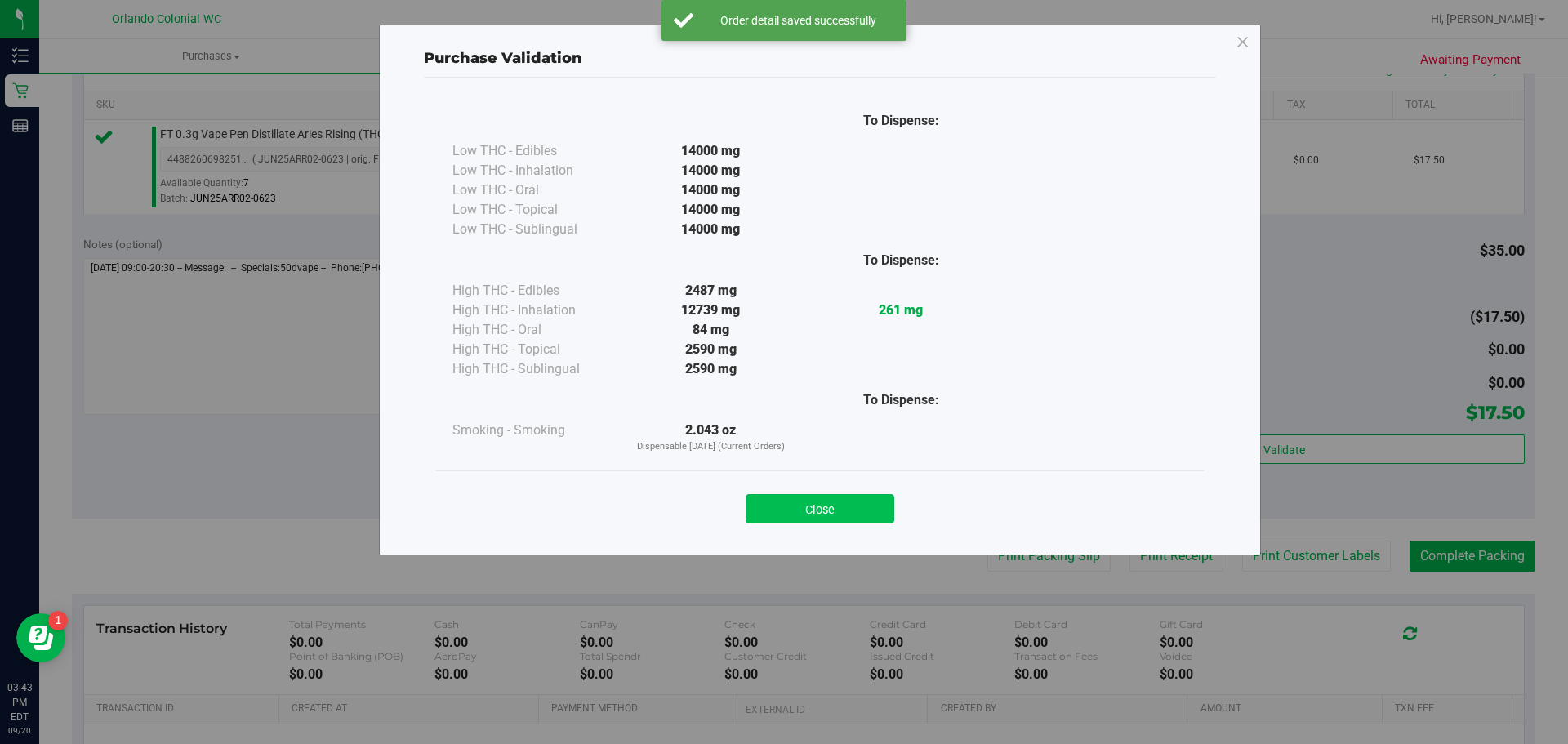
click at [802, 518] on button "Close" at bounding box center [820, 508] width 148 height 29
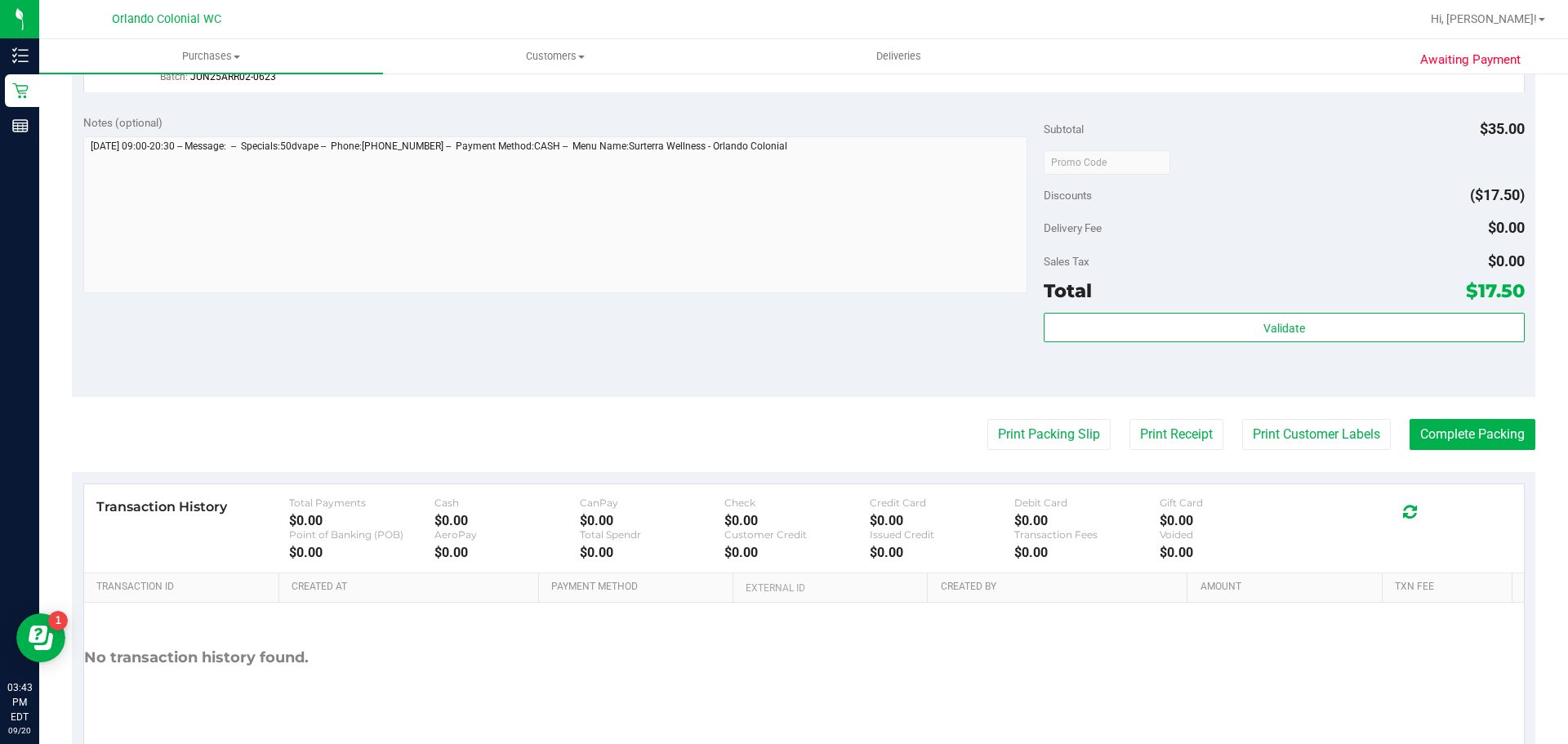
scroll to position [499, 0]
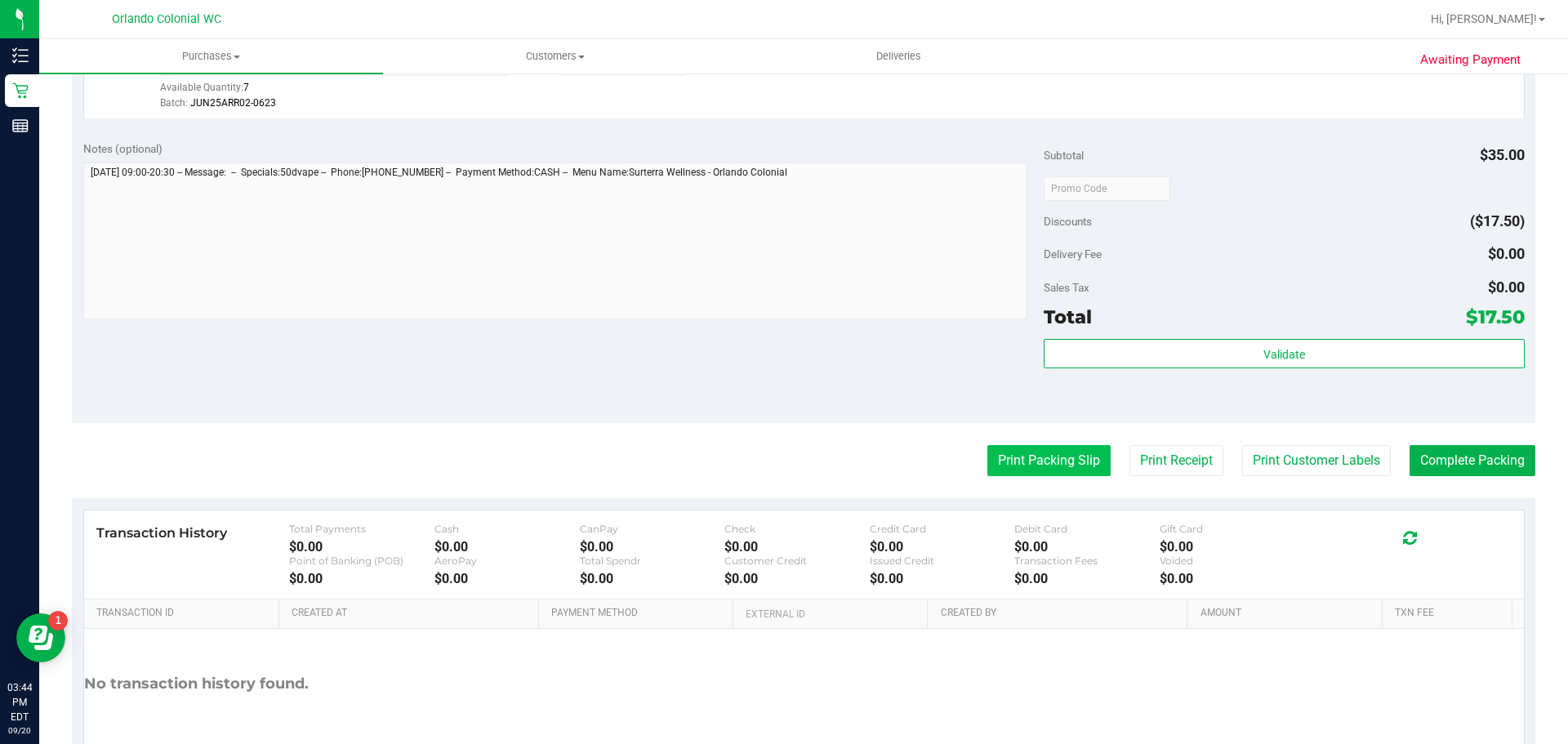
click at [1031, 472] on button "Print Packing Slip" at bounding box center [1049, 460] width 124 height 31
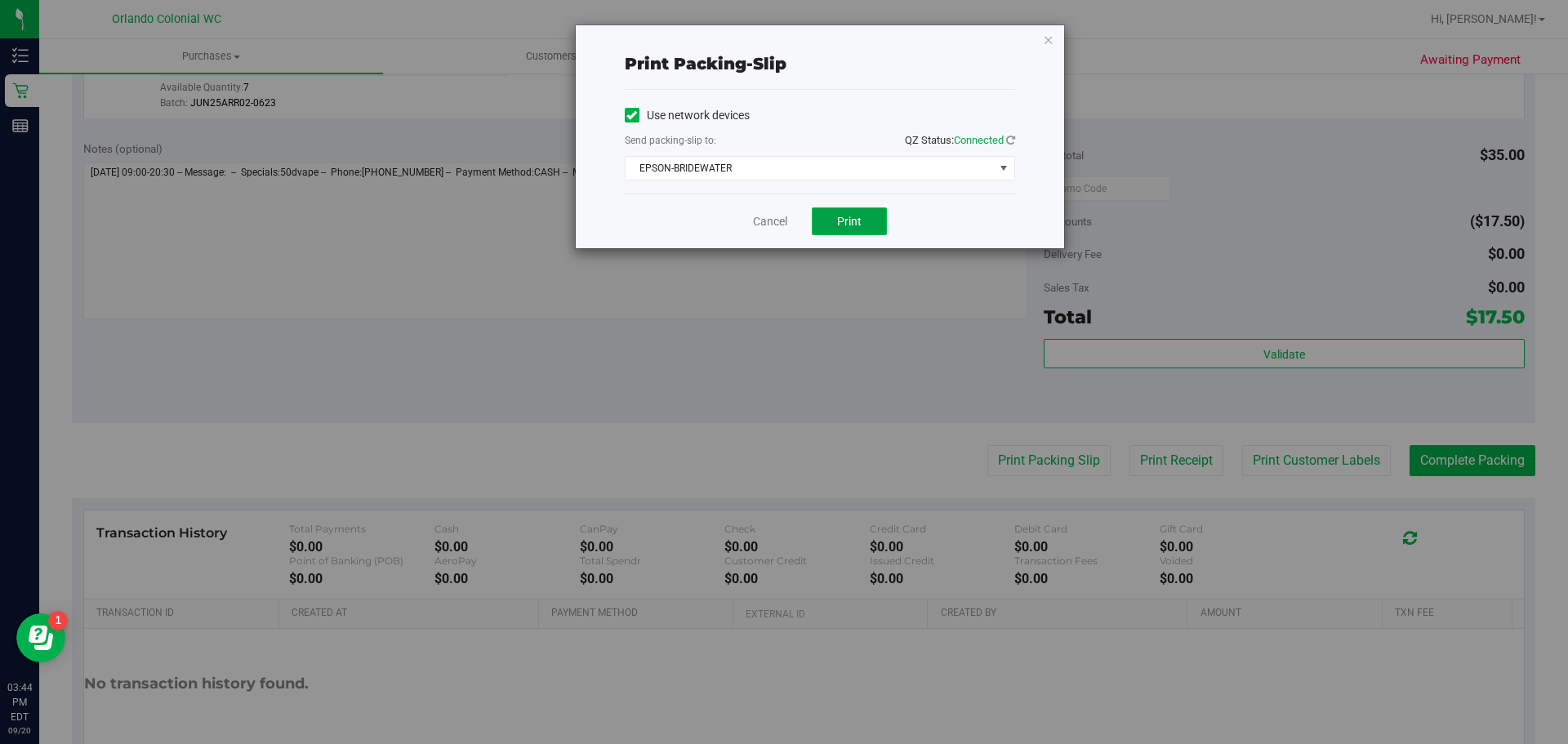
click at [852, 235] on button "Print" at bounding box center [849, 221] width 75 height 27
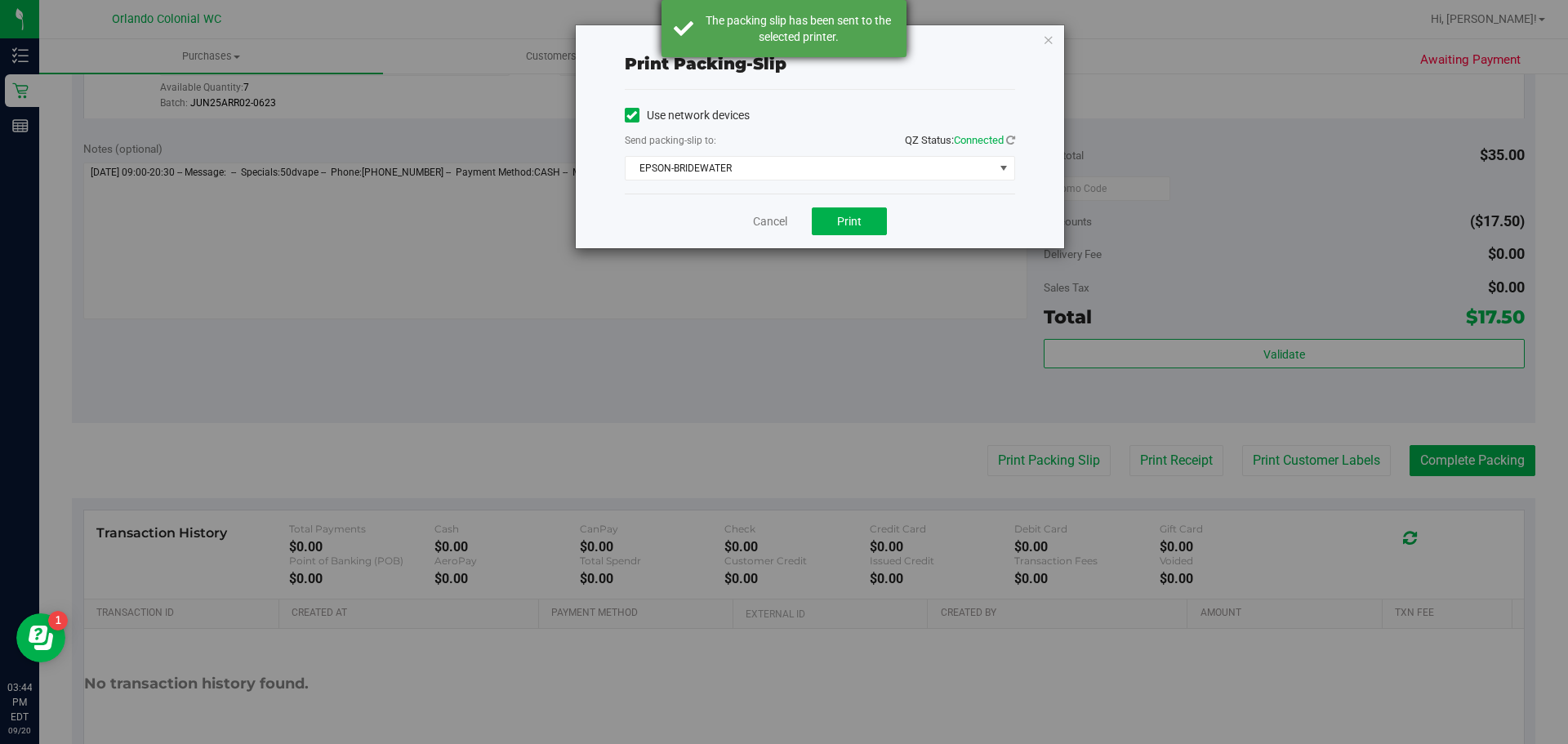
click at [774, 38] on div "The packing slip has been sent to the selected printer." at bounding box center [798, 28] width 192 height 33
click at [775, 222] on link "Cancel" at bounding box center [770, 221] width 34 height 17
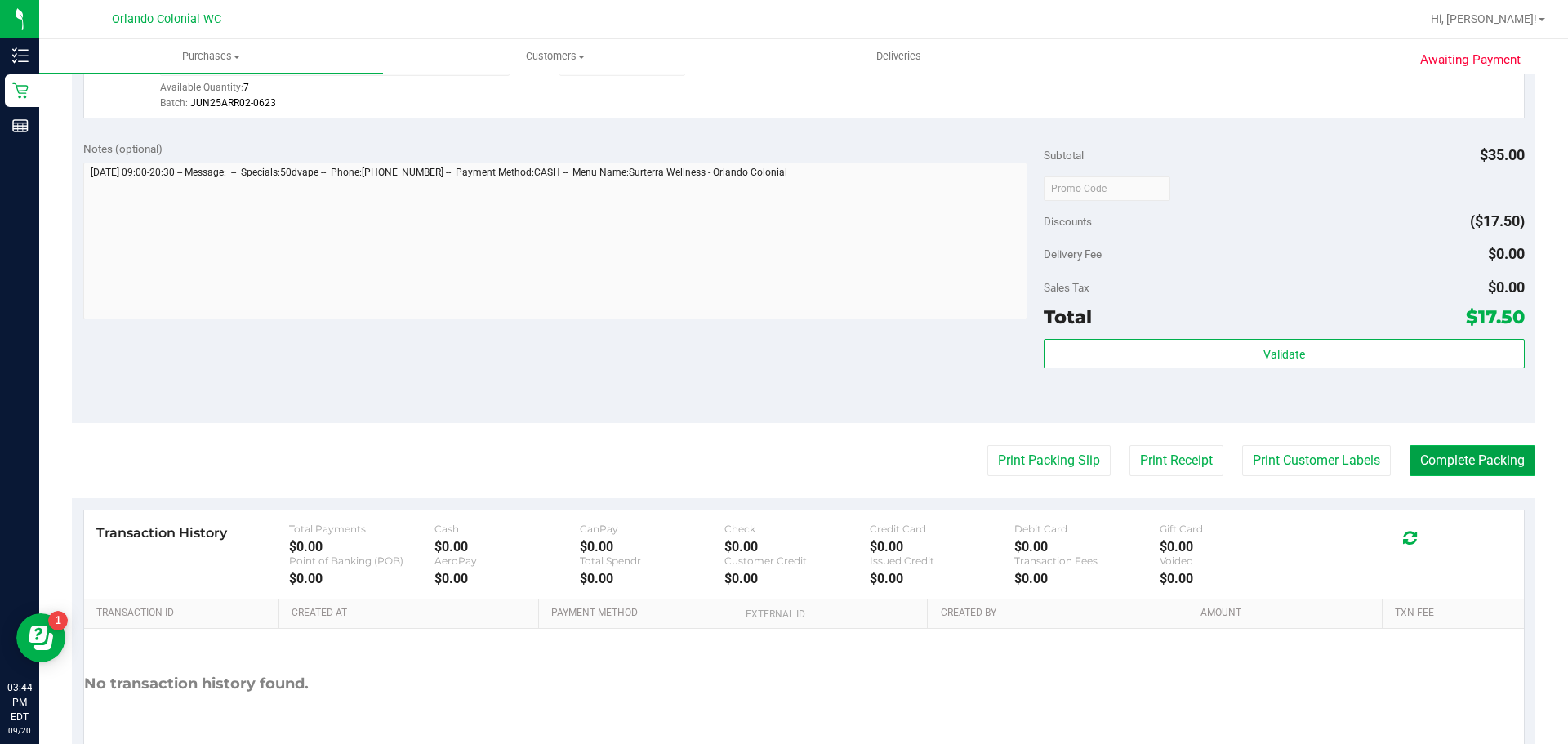
click at [1485, 464] on button "Complete Packing" at bounding box center [1473, 460] width 125 height 31
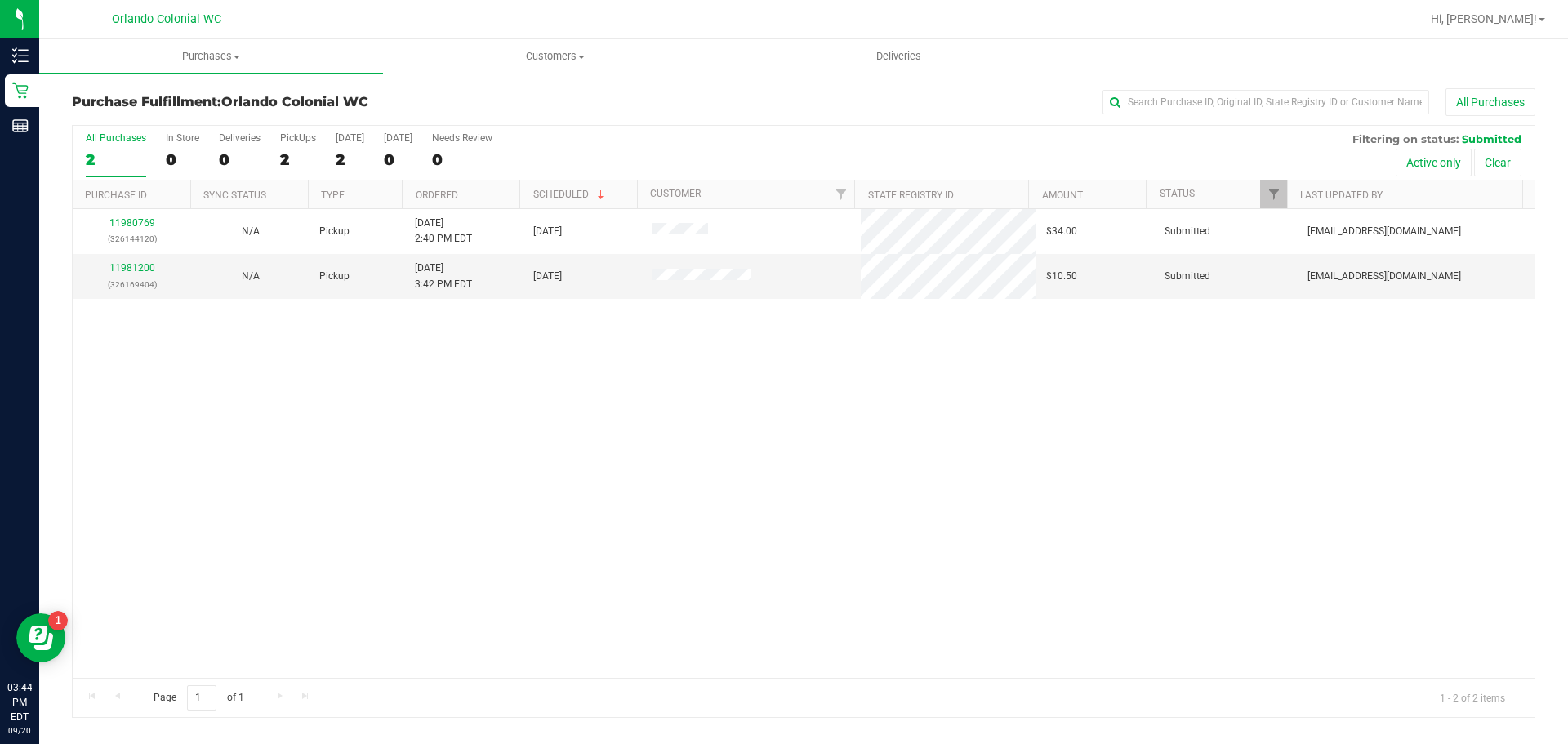
click at [528, 462] on div "11980769 (326144120) N/A Pickup [DATE] 2:40 PM EDT 9/20/2025 $34.00 Submitted […" at bounding box center [803, 443] width 1462 height 469
click at [717, 379] on div "11980769 (326144120) N/A Pickup [DATE] 2:40 PM EDT 9/20/2025 $34.00 Submitted […" at bounding box center [803, 443] width 1462 height 469
click at [680, 382] on div "11980769 (326144120) N/A Pickup [DATE] 2:40 PM EDT 9/20/2025 $34.00 Submitted […" at bounding box center [803, 443] width 1462 height 469
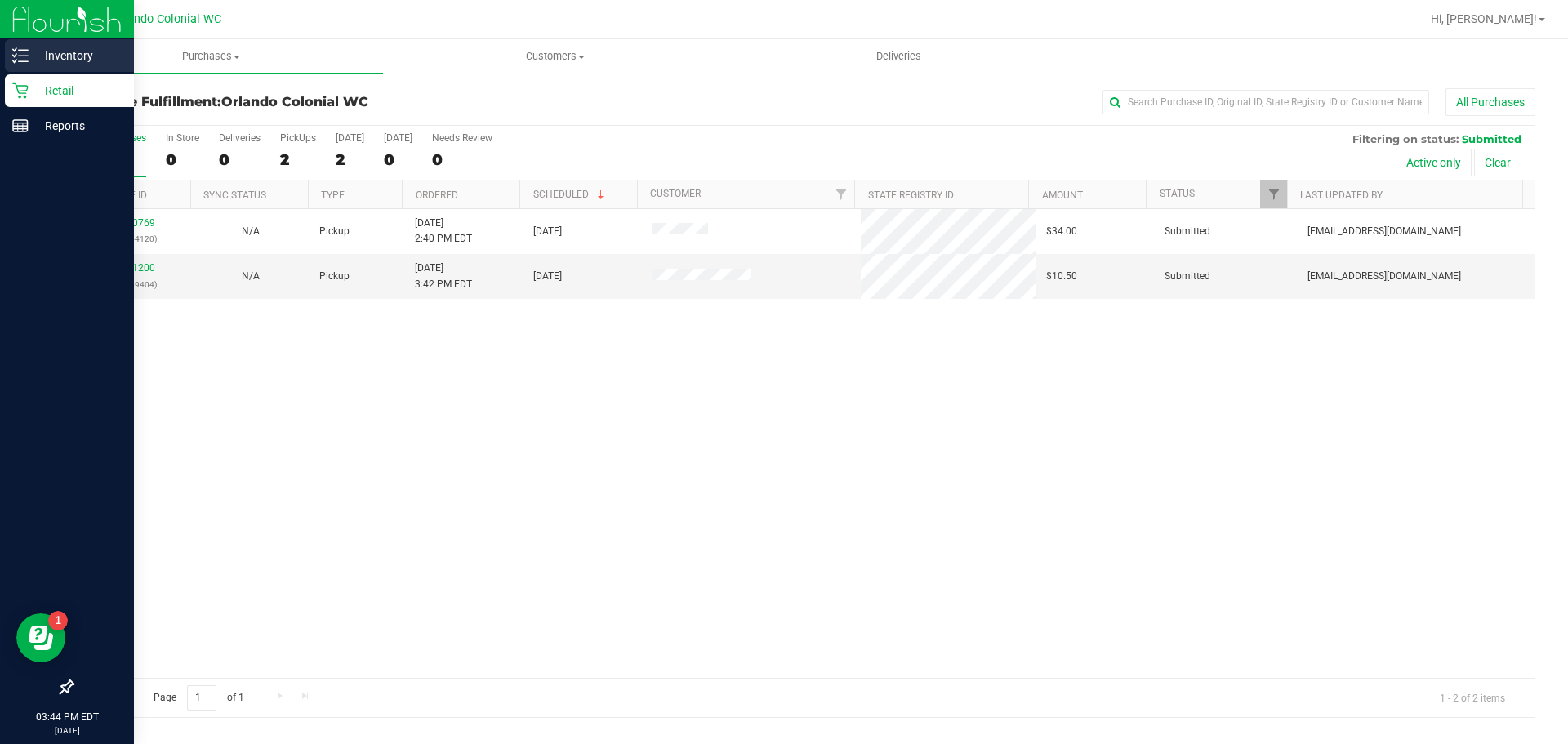
click at [22, 64] on div "Inventory" at bounding box center [70, 55] width 129 height 33
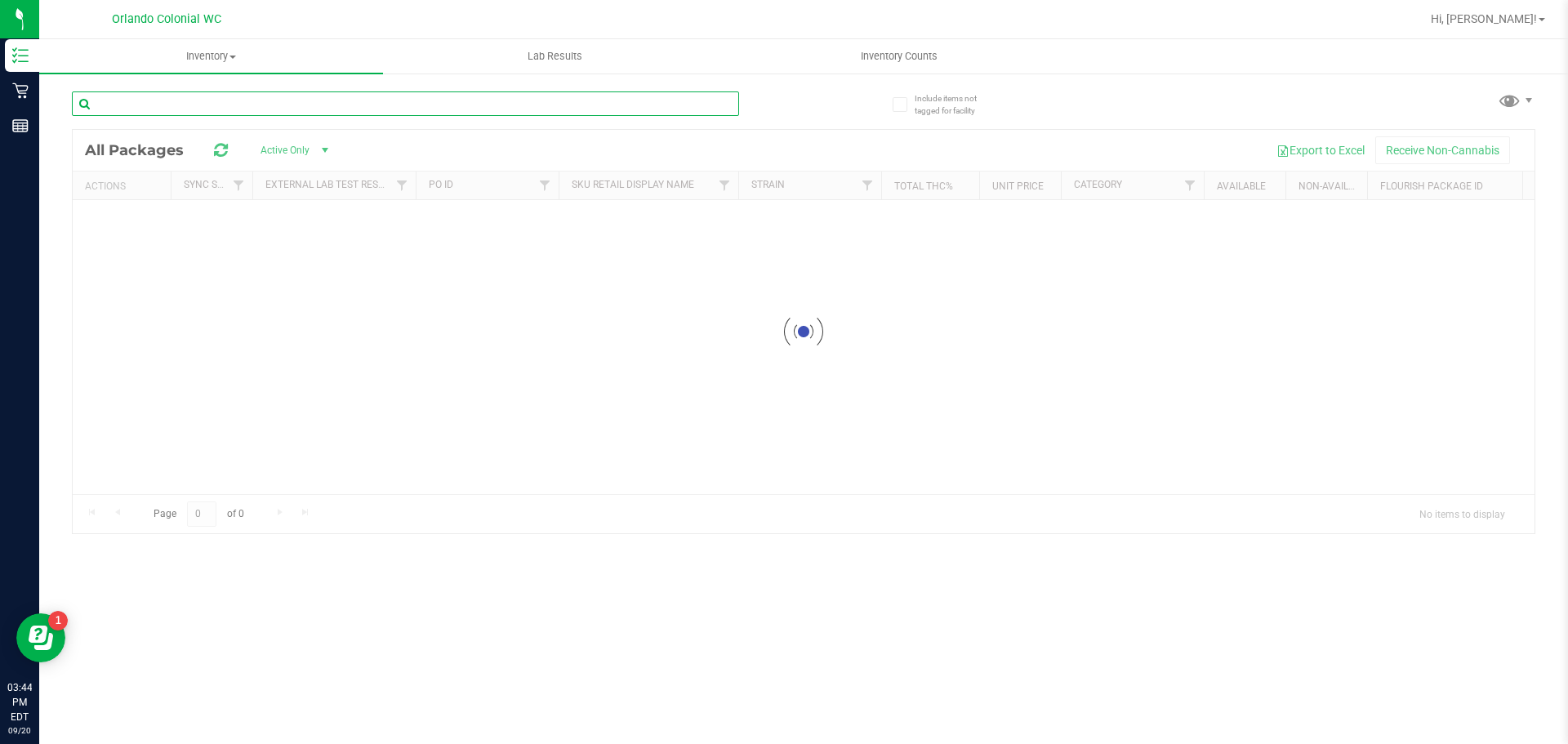
click at [290, 100] on input "text" at bounding box center [405, 104] width 667 height 25
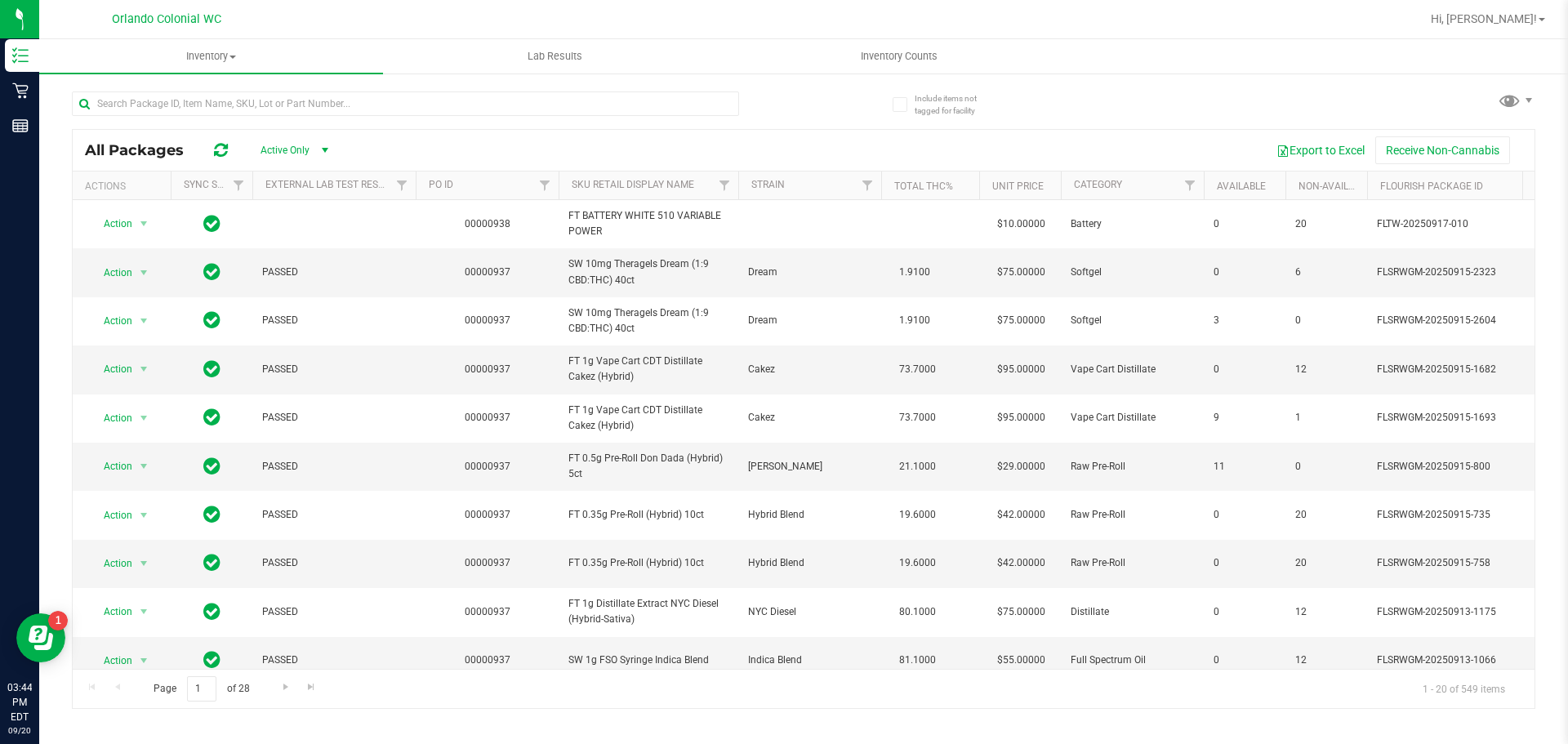
click at [230, 72] on link "Inventory All packages All inventory Waste log" at bounding box center [210, 56] width 343 height 34
click at [230, 59] on span "Inventory" at bounding box center [210, 56] width 343 height 15
click at [215, 62] on span "Inventory" at bounding box center [210, 56] width 343 height 15
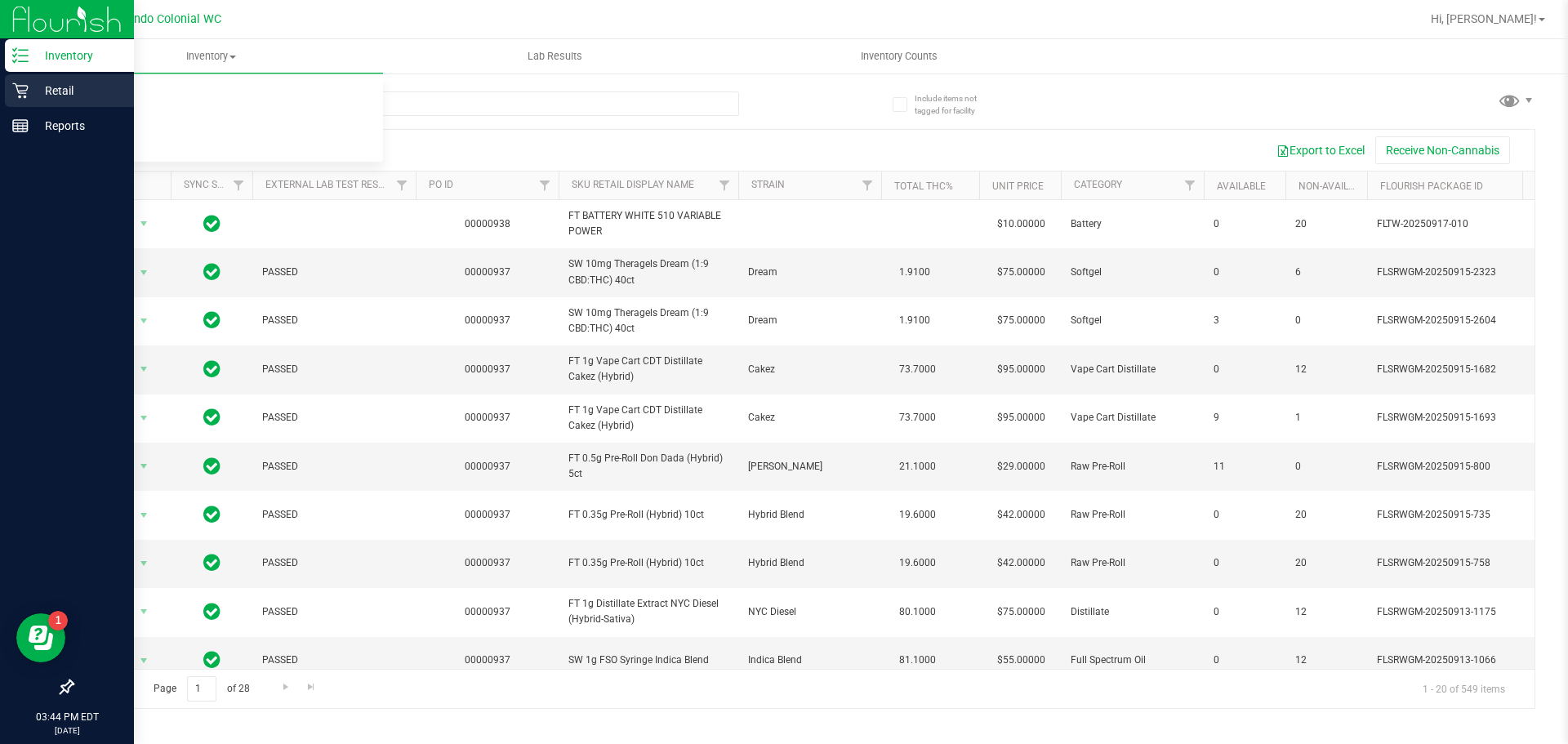
click at [31, 93] on p "Retail" at bounding box center [77, 91] width 98 height 19
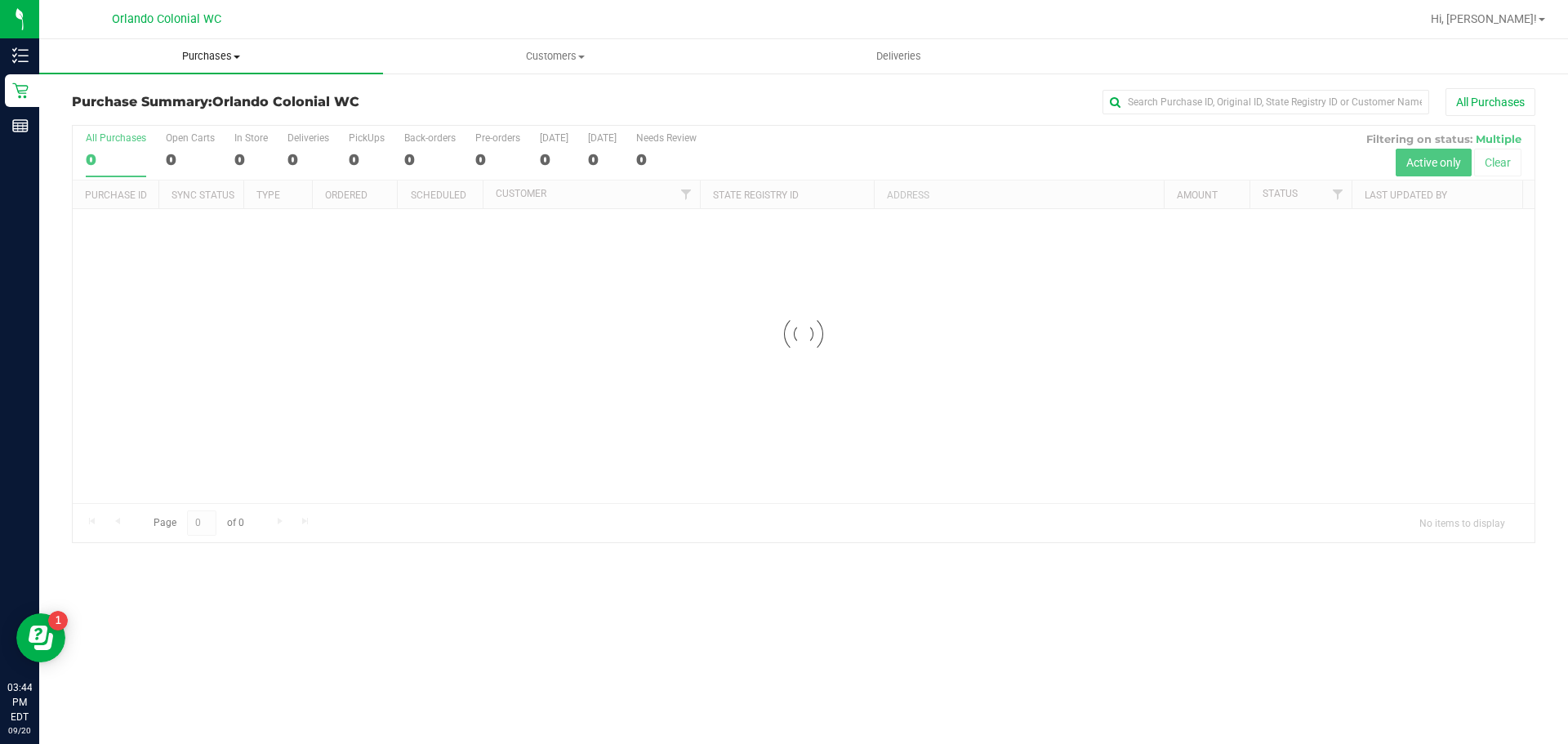
click at [203, 59] on span "Purchases" at bounding box center [210, 56] width 343 height 15
click at [140, 102] on span "Summary of purchases" at bounding box center [123, 99] width 168 height 14
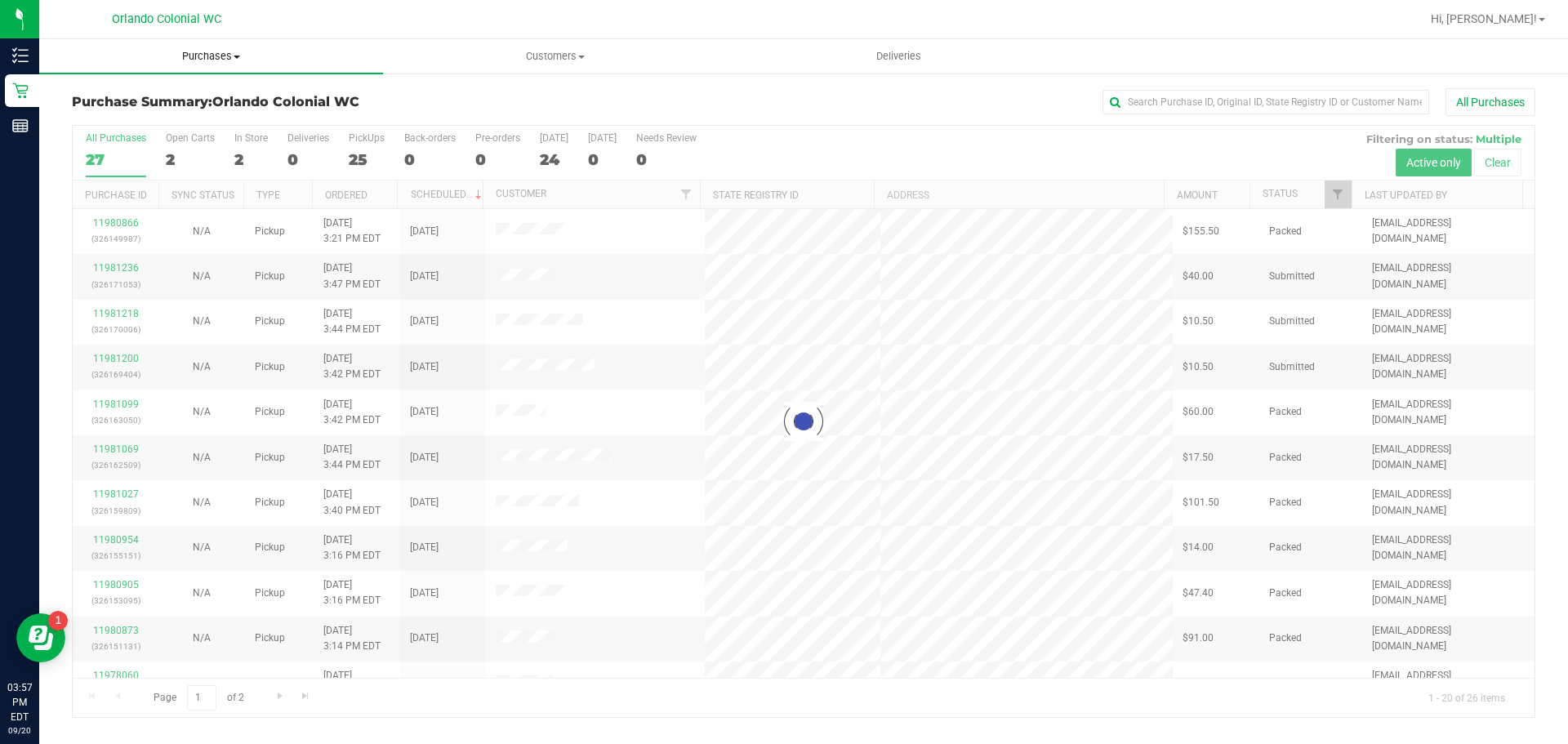
click at [222, 60] on span "Purchases" at bounding box center [210, 56] width 343 height 15
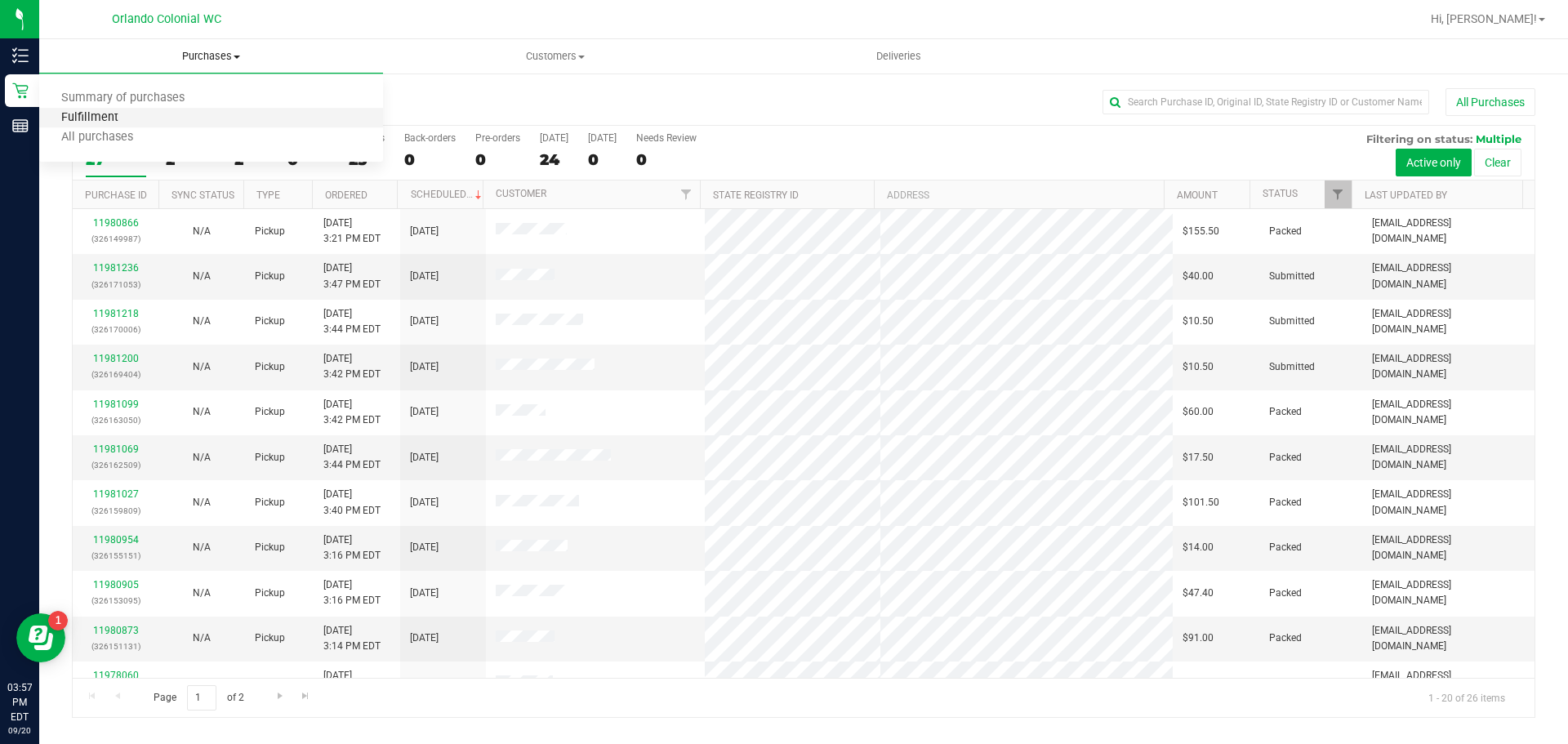
click at [93, 124] on span "Fulfillment" at bounding box center [89, 118] width 102 height 14
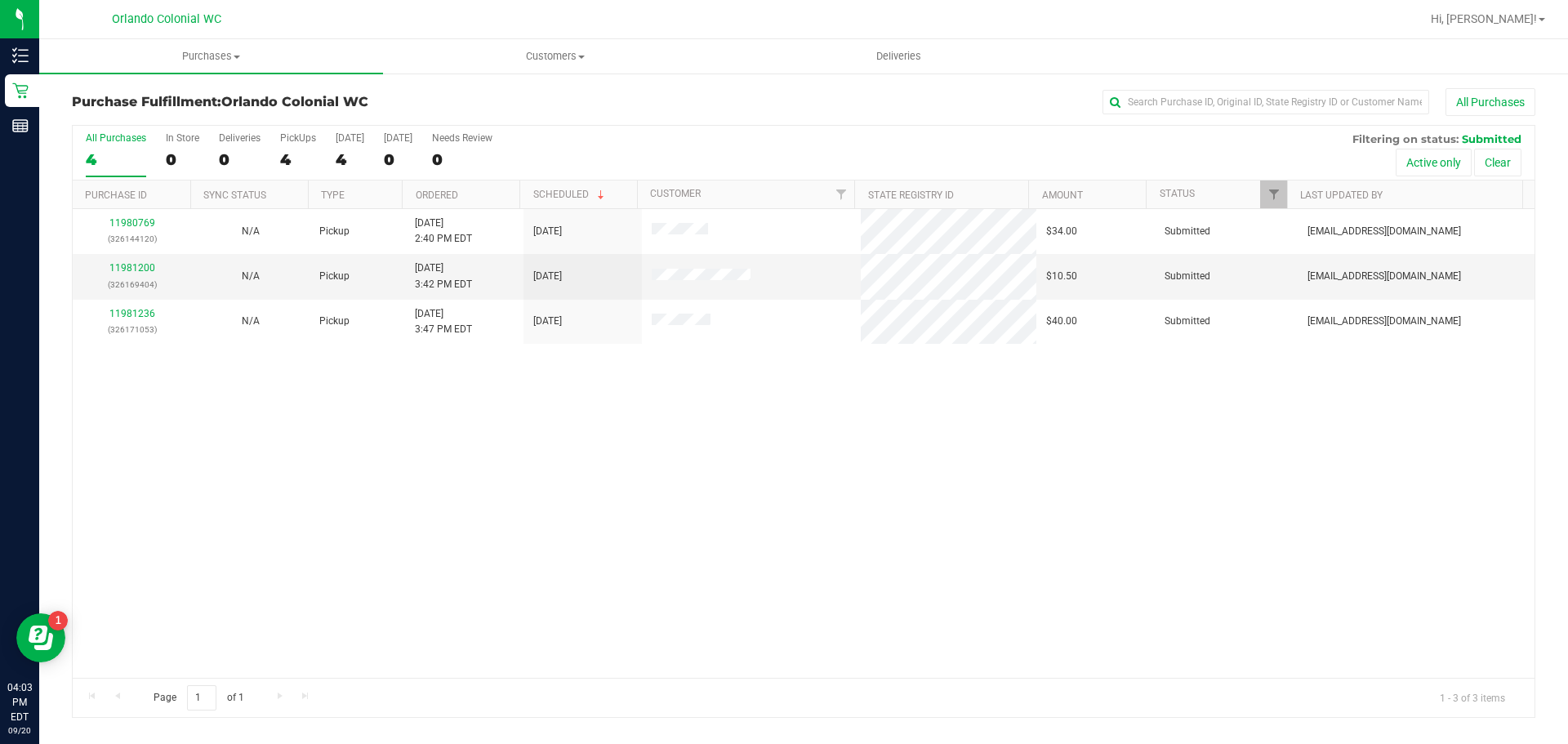
click at [746, 404] on div "11980769 (326144120) N/A Pickup [DATE] 2:40 PM EDT 9/20/2025 $34.00 Submitted […" at bounding box center [803, 443] width 1462 height 469
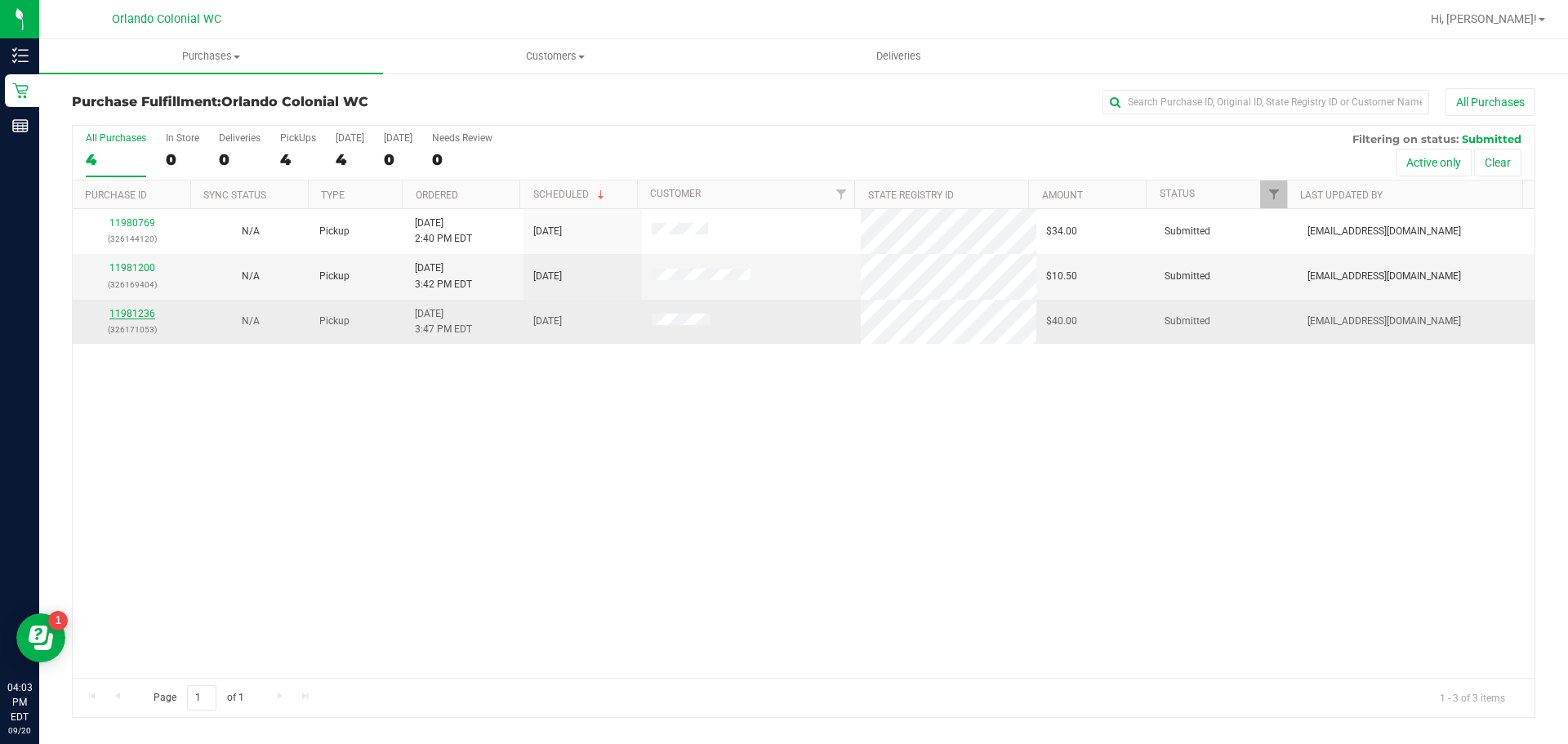
click at [146, 312] on link "11981236" at bounding box center [132, 313] width 46 height 11
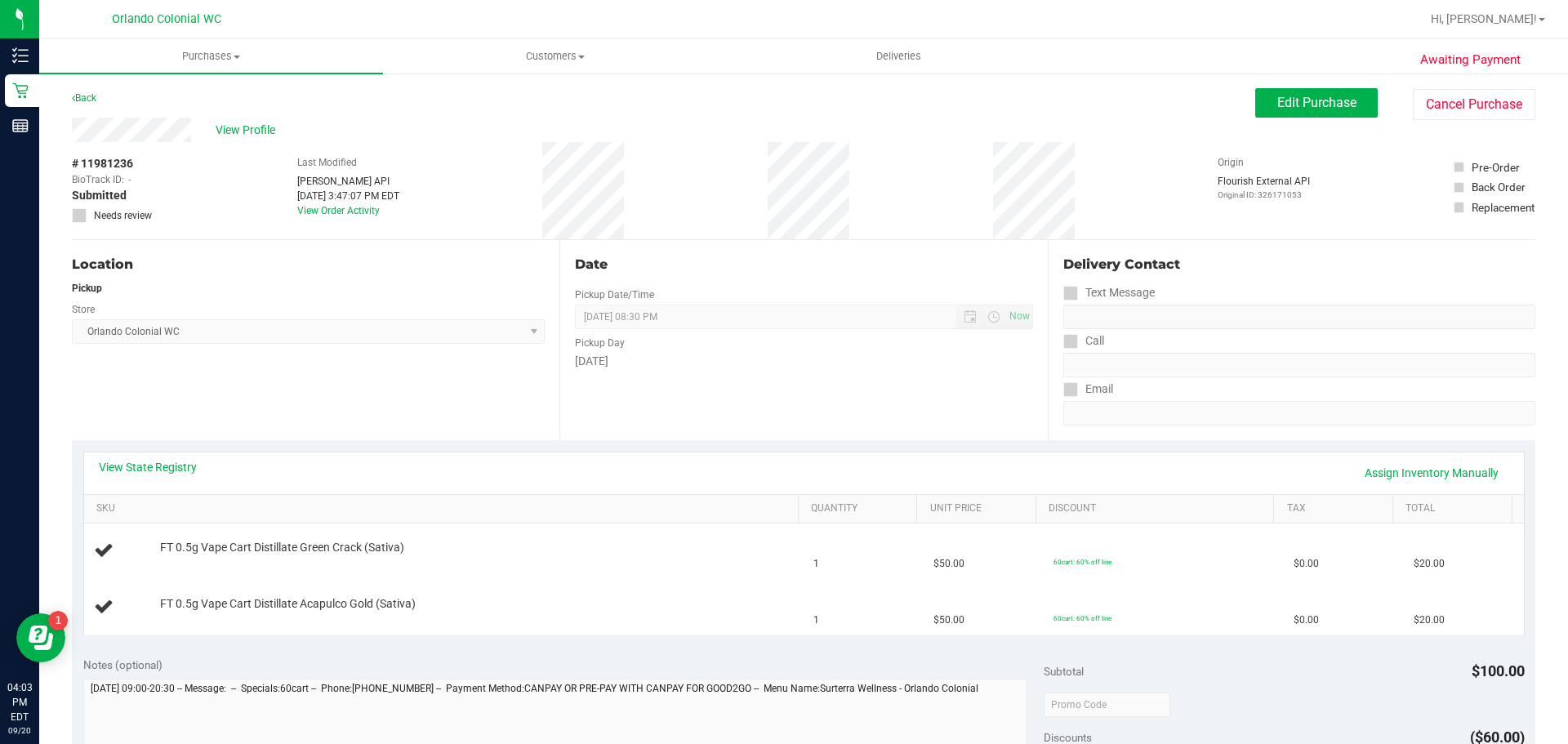
click at [602, 410] on div "Date Pickup Date/Time [DATE] Now [DATE] 08:30 PM Now Pickup Day [DATE]" at bounding box center [803, 340] width 487 height 200
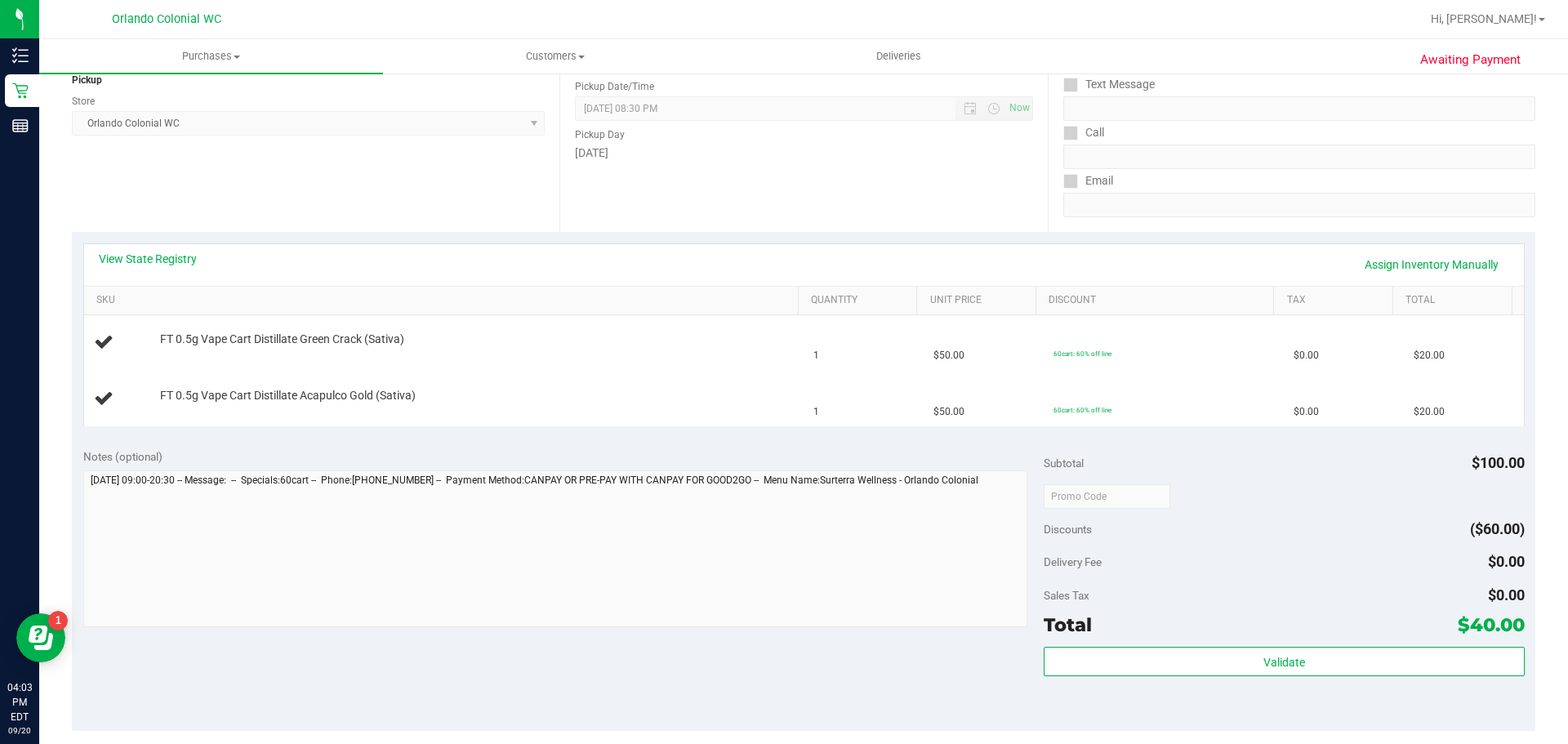
scroll to position [409, 0]
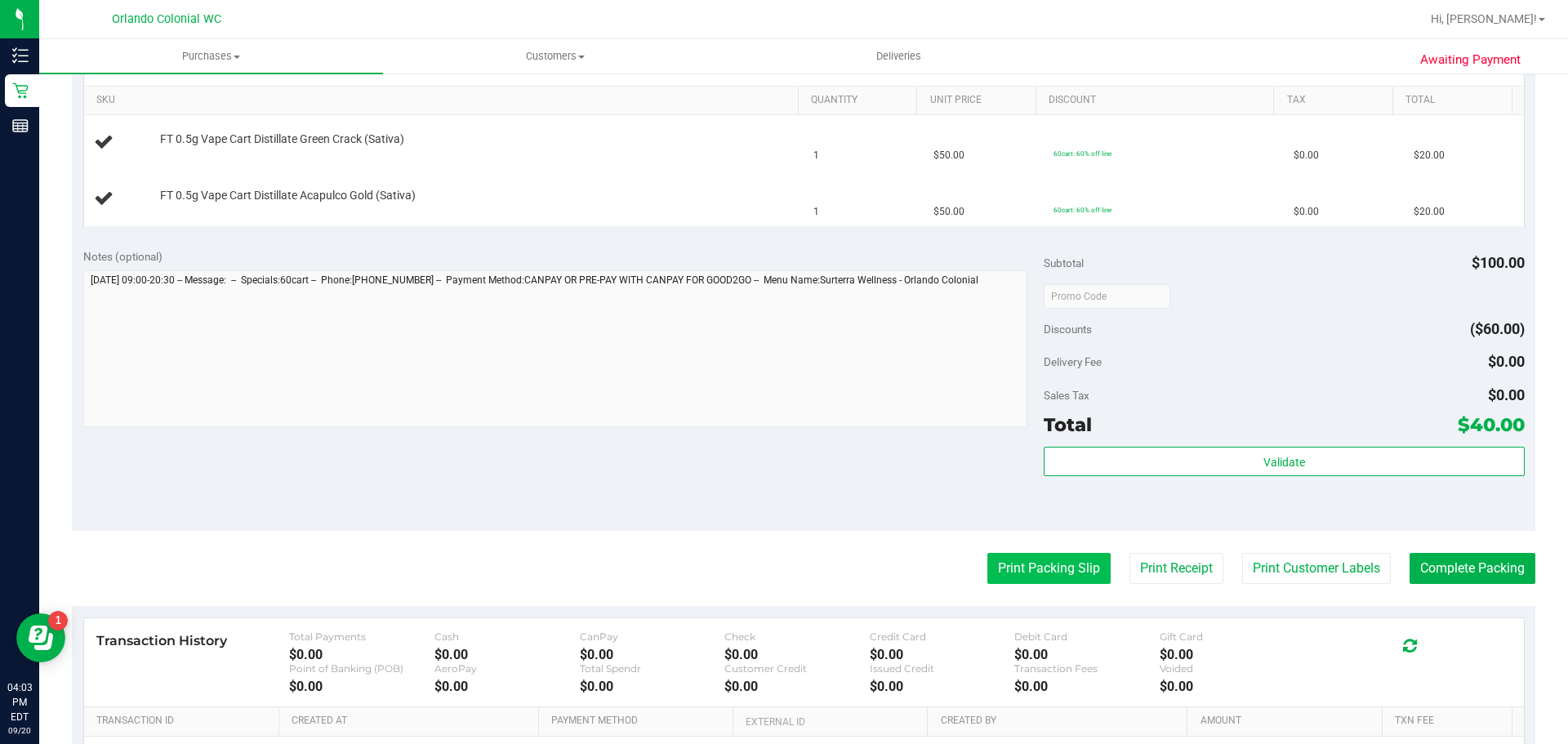
click at [1036, 573] on button "Print Packing Slip" at bounding box center [1049, 567] width 124 height 31
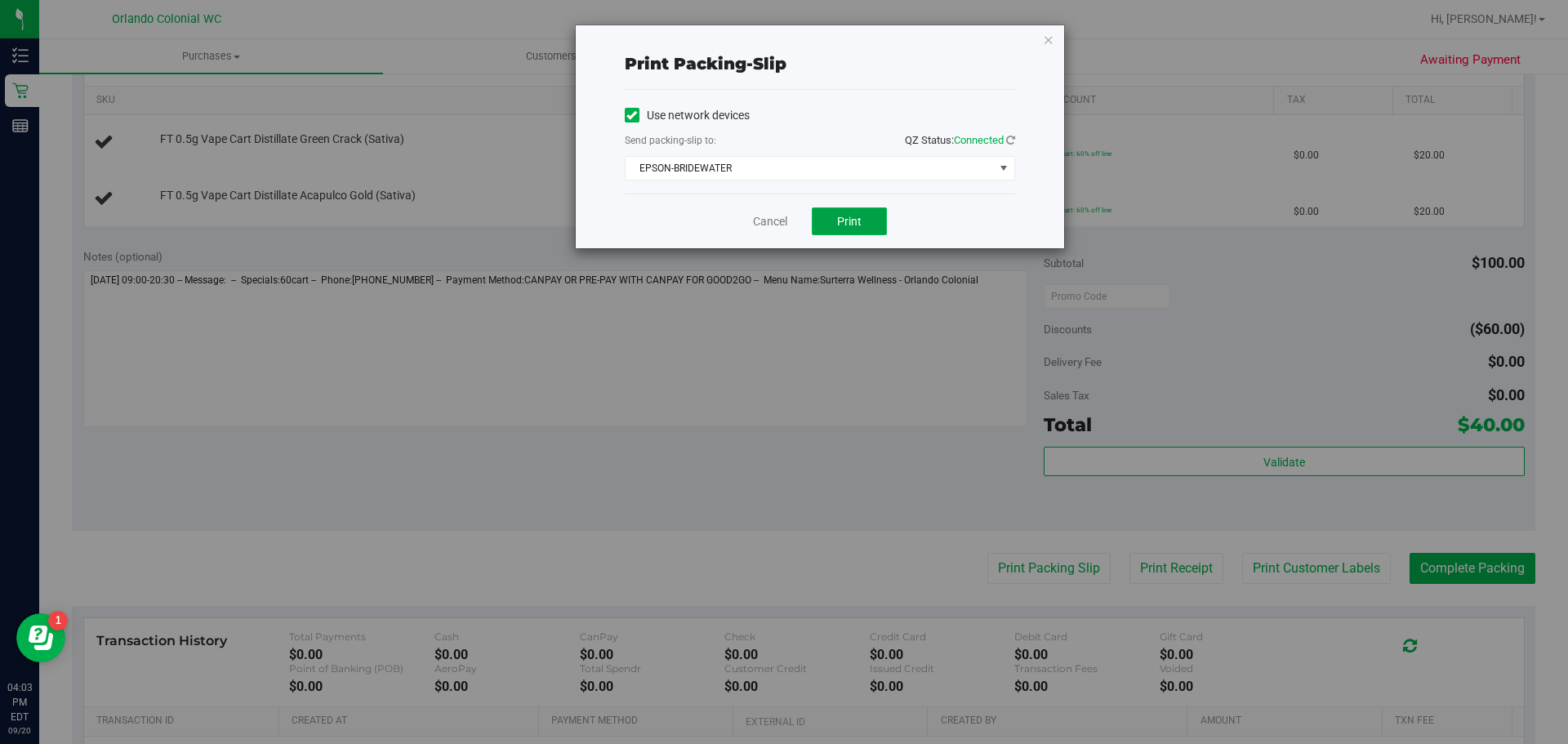
click at [845, 215] on span "Print" at bounding box center [849, 221] width 25 height 13
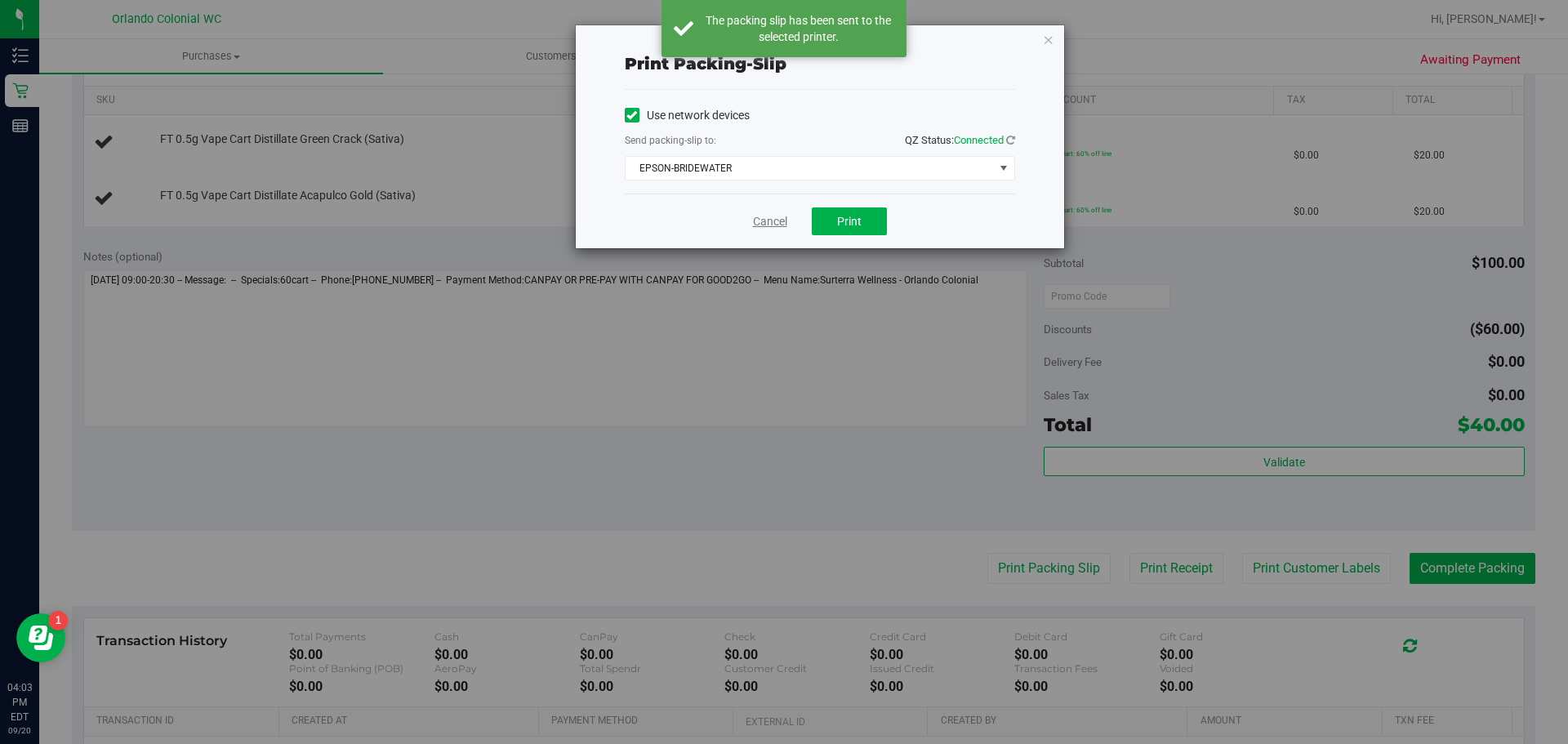
click at [758, 217] on link "Cancel" at bounding box center [770, 221] width 34 height 17
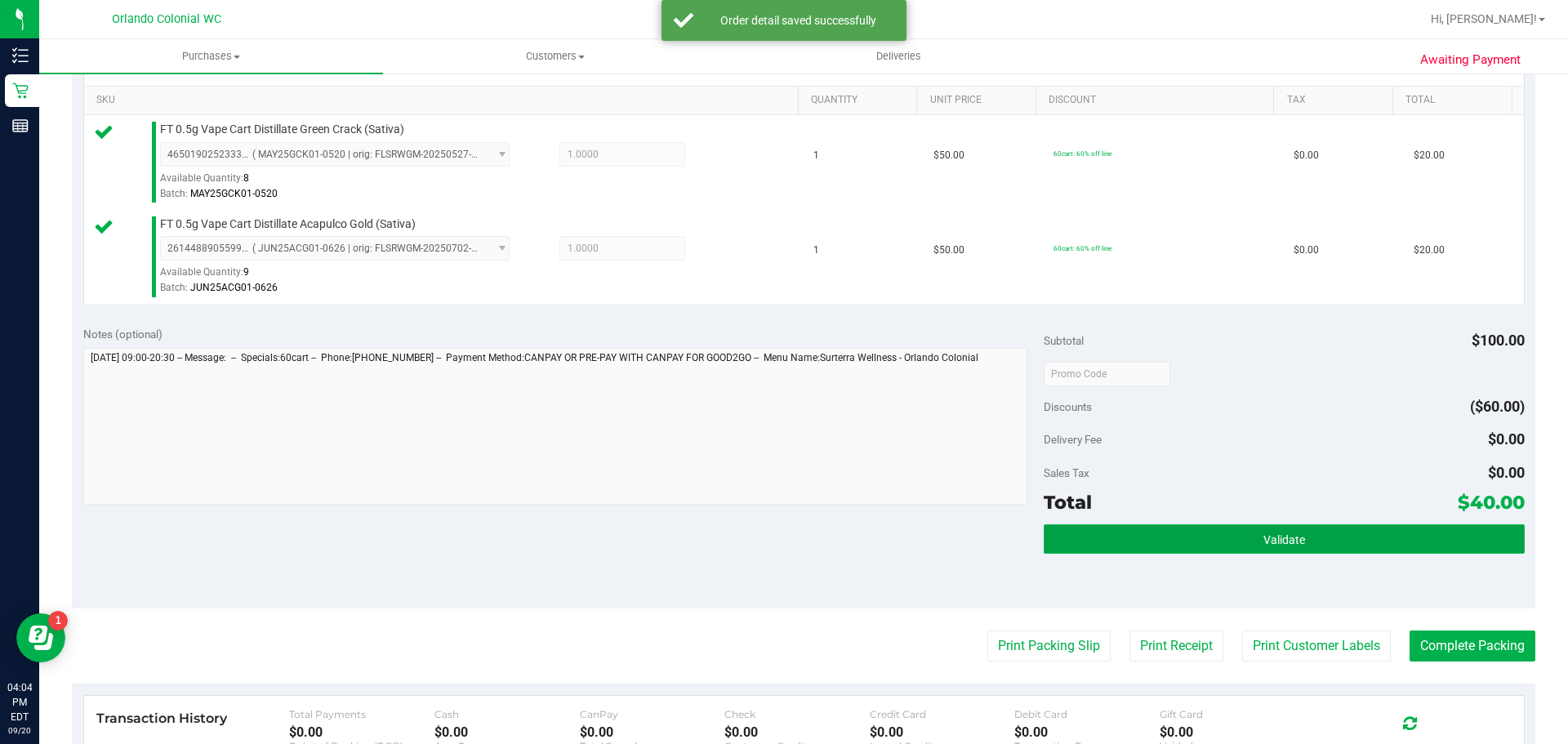
click at [1373, 549] on button "Validate" at bounding box center [1284, 538] width 480 height 29
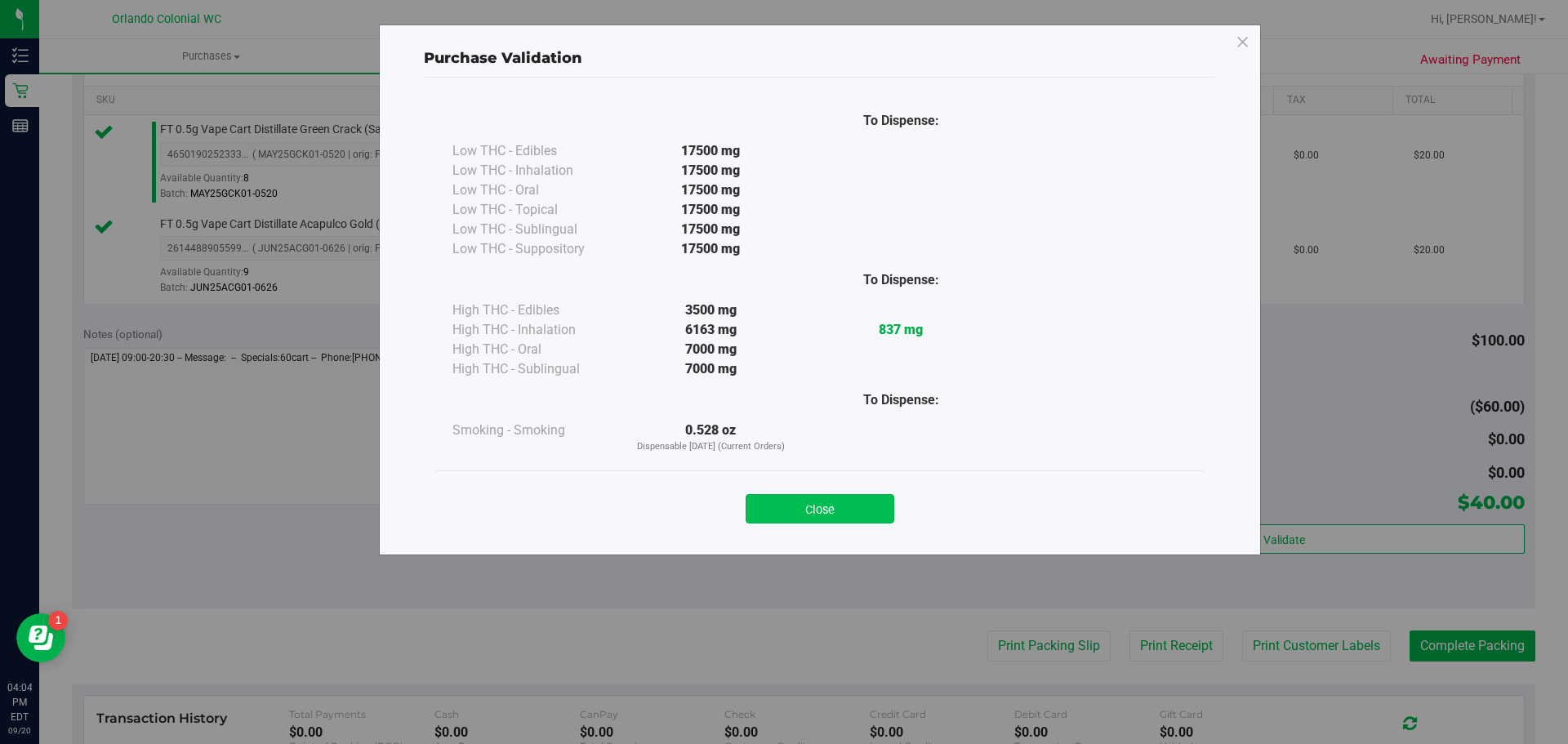
click at [857, 513] on button "Close" at bounding box center [820, 508] width 148 height 29
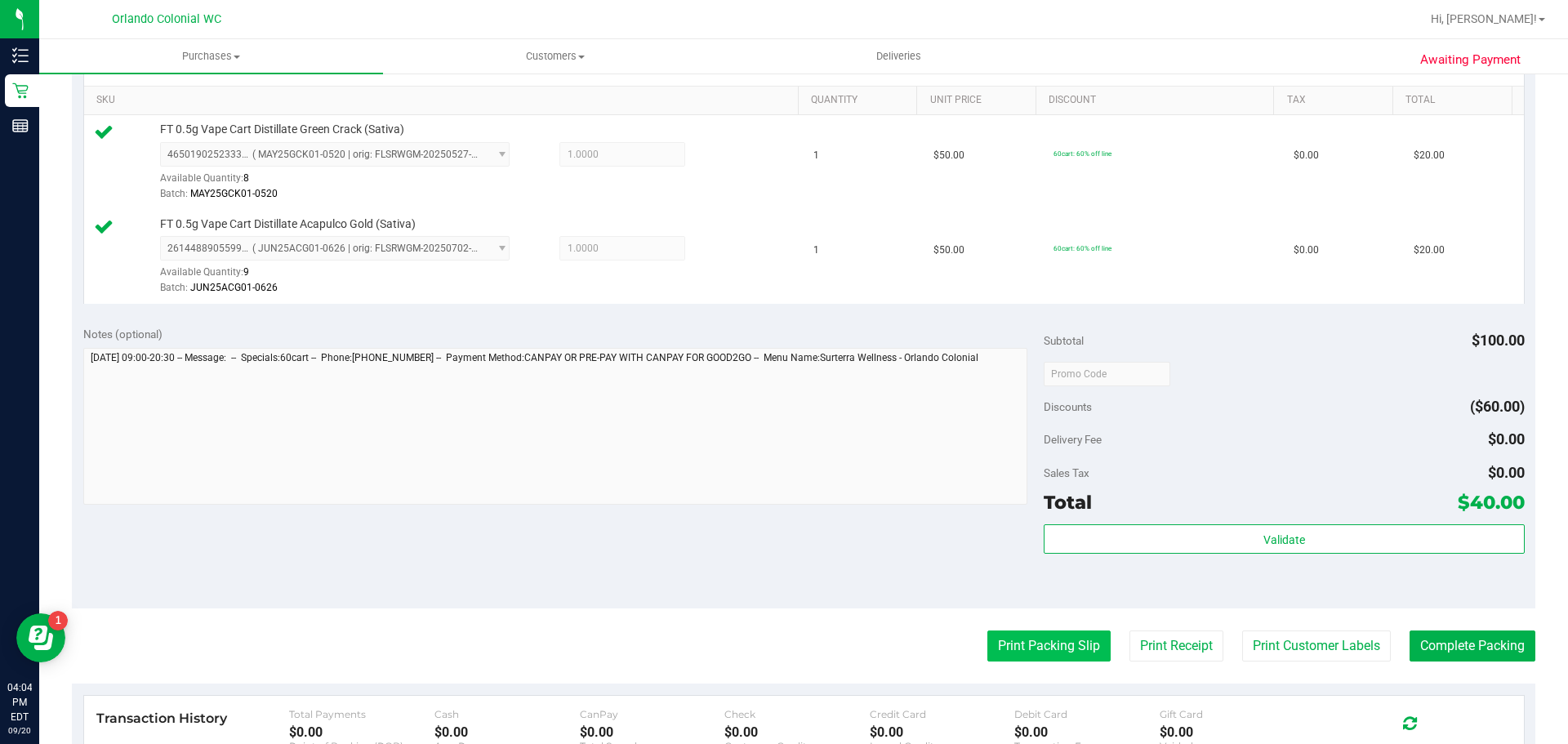
click at [1038, 650] on button "Print Packing Slip" at bounding box center [1049, 645] width 124 height 31
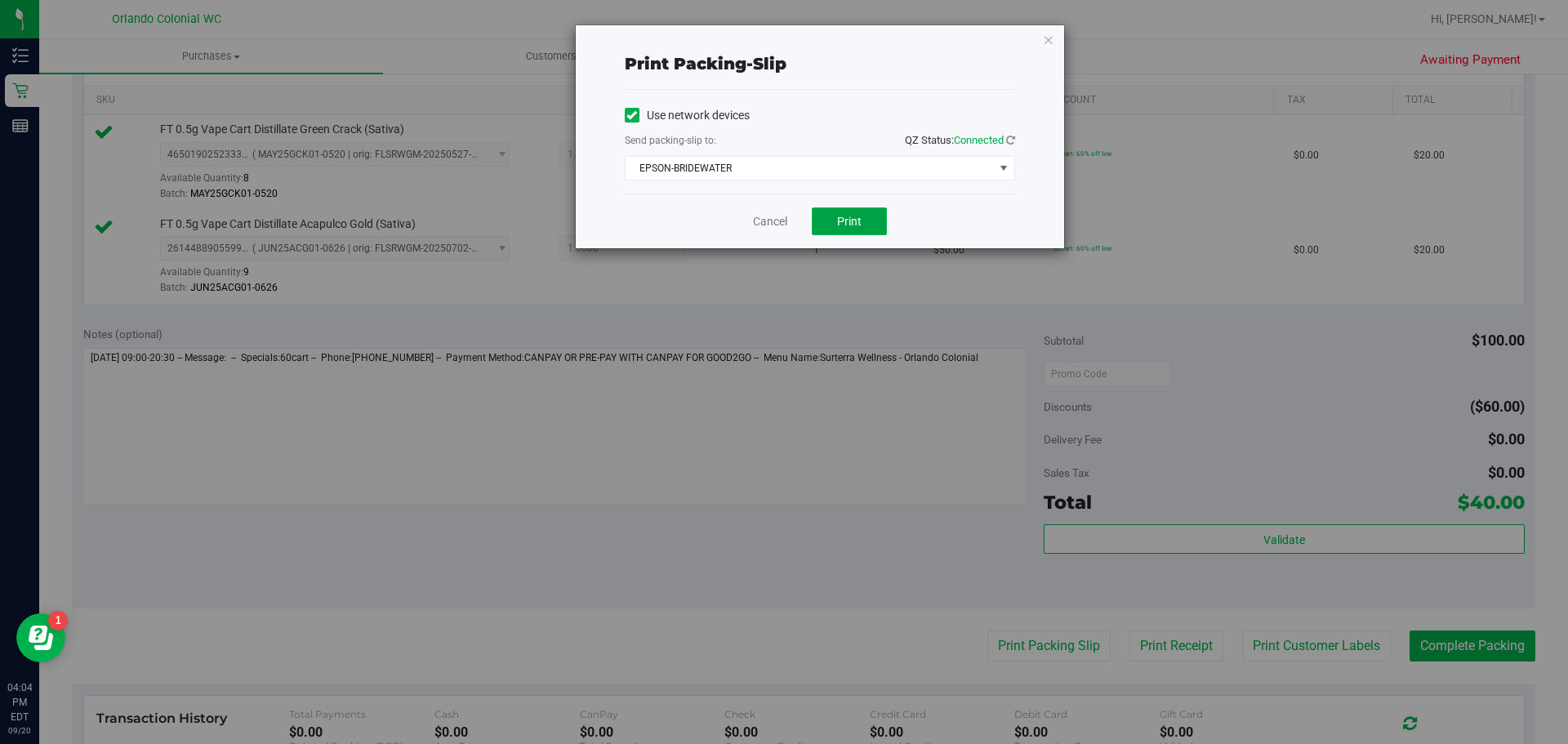
click at [863, 230] on button "Print" at bounding box center [849, 221] width 75 height 27
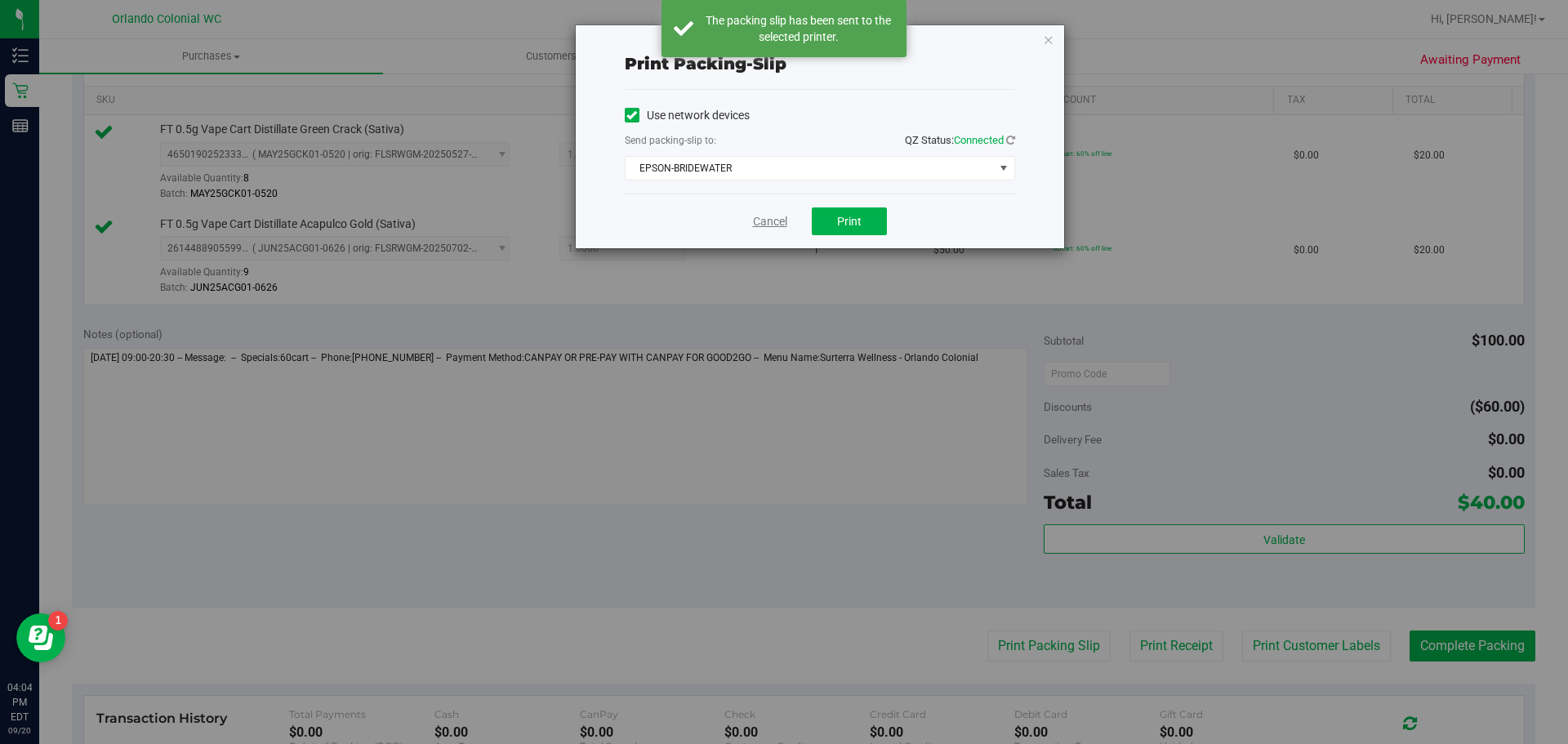
click at [769, 220] on link "Cancel" at bounding box center [770, 221] width 34 height 17
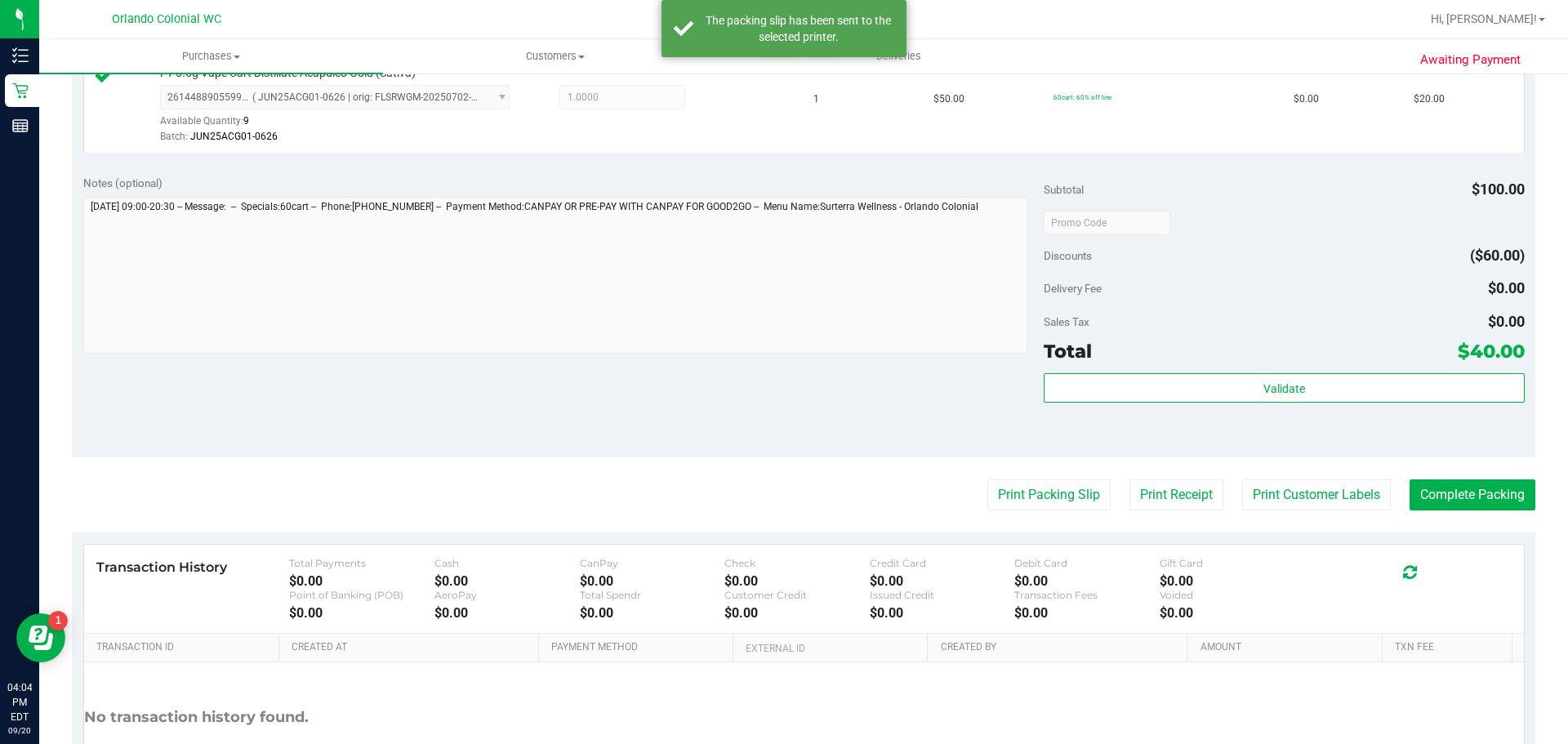
scroll to position [561, 0]
click at [1493, 498] on button "Complete Packing" at bounding box center [1473, 492] width 125 height 31
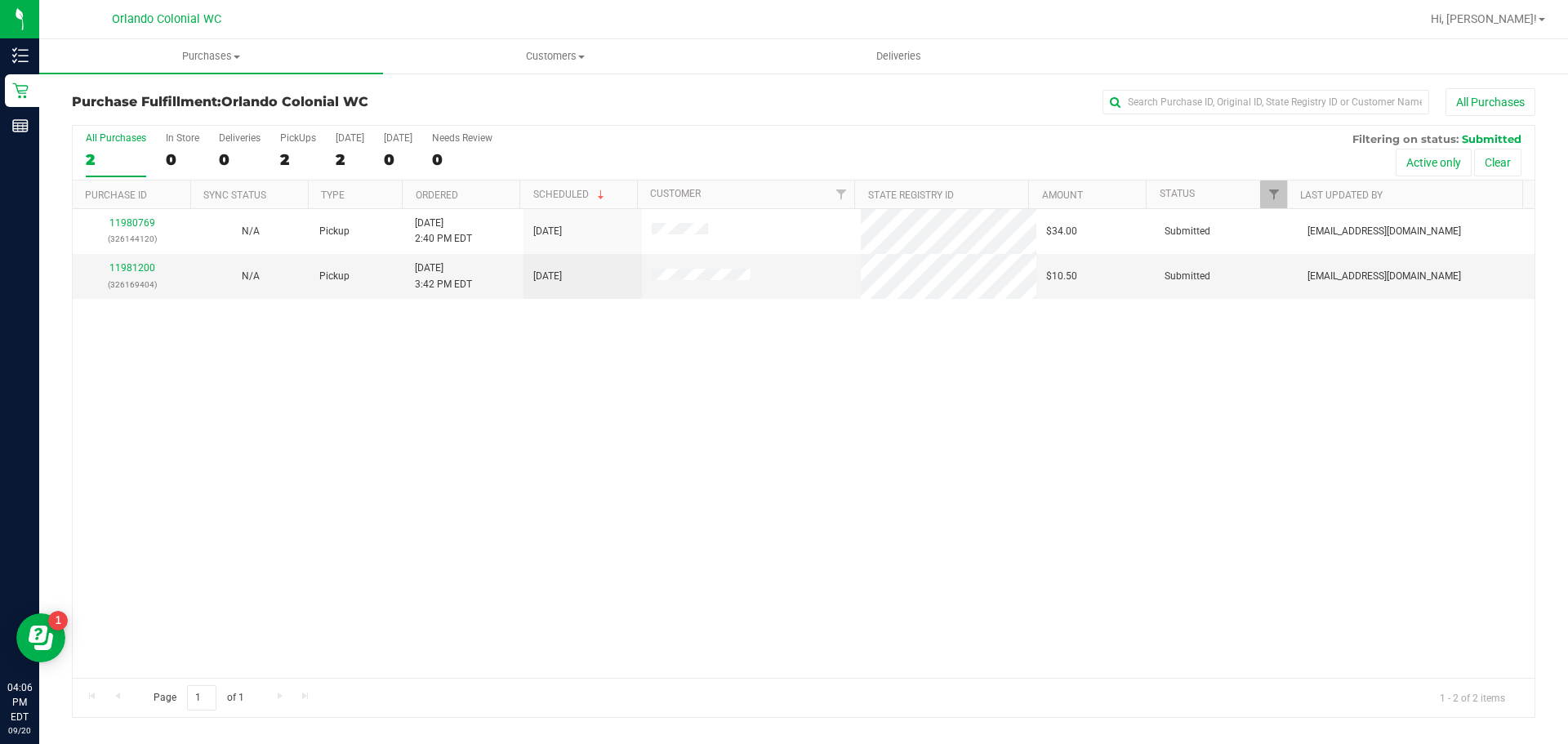
click at [1019, 538] on div "11980769 (326144120) N/A Pickup [DATE] 2:40 PM EDT 9/20/2025 $34.00 Submitted […" at bounding box center [803, 443] width 1462 height 469
click at [564, 87] on div "Purchase Fulfillment: Orlando Colonial WC All Purchases All Purchases 2 In Stor…" at bounding box center [803, 402] width 1529 height 662
click at [666, 468] on div "11980769 (326144120) N/A Pickup [DATE] 2:40 PM EDT 9/20/2025 $34.00 Submitted […" at bounding box center [803, 443] width 1462 height 469
click at [699, 436] on div "11980769 (326144120) N/A Pickup [DATE] 2:40 PM EDT 9/20/2025 $34.00 Submitted […" at bounding box center [803, 443] width 1462 height 469
click at [726, 431] on div "11980769 (326144120) N/A Pickup [DATE] 2:40 PM EDT 9/20/2025 $34.00 Submitted […" at bounding box center [803, 443] width 1462 height 469
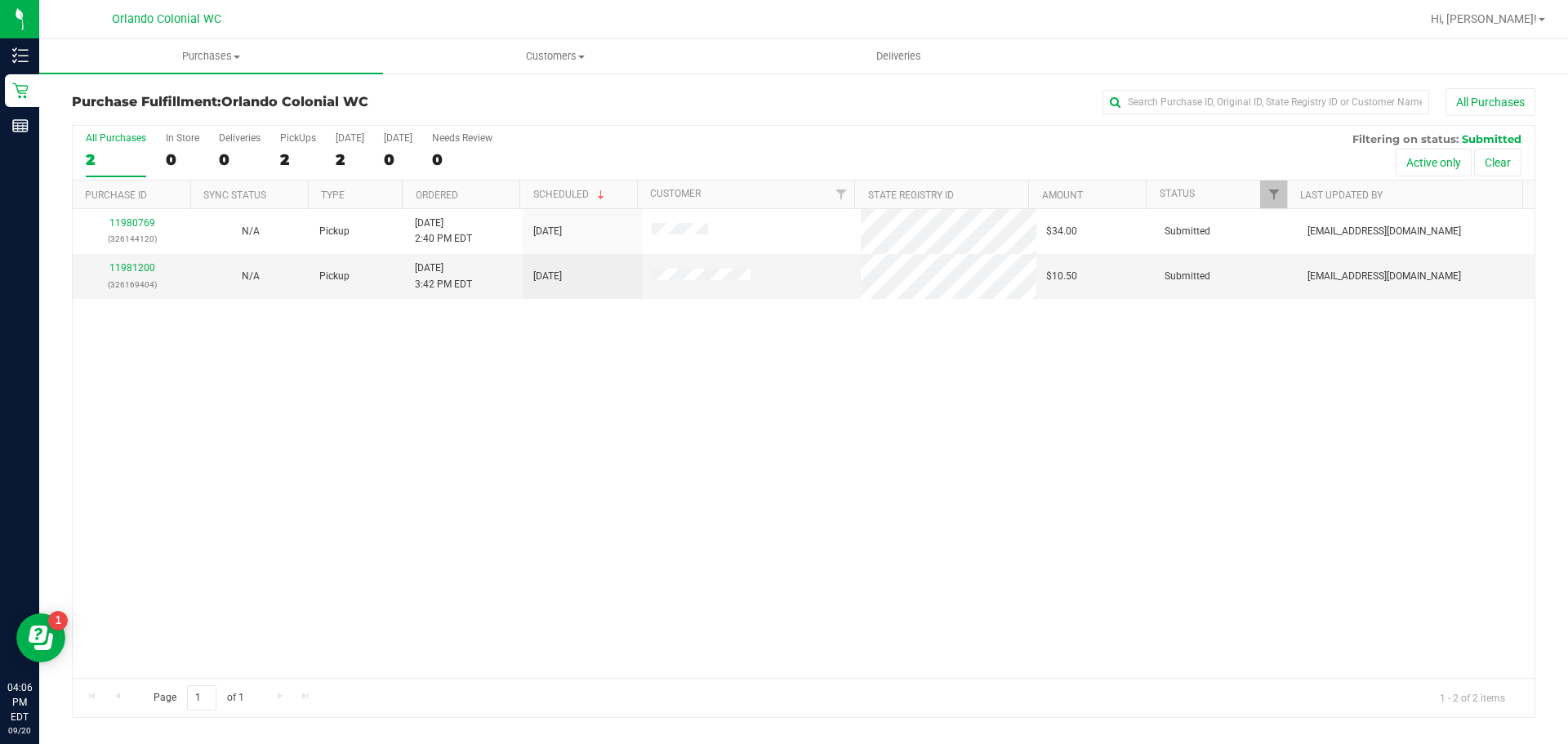
click at [726, 431] on div "11980769 (326144120) N/A Pickup [DATE] 2:40 PM EDT 9/20/2025 $34.00 Submitted […" at bounding box center [803, 443] width 1462 height 469
click at [669, 355] on div "11980769 (326144120) N/A Pickup [DATE] 2:40 PM EDT 9/20/2025 $34.00 Submitted […" at bounding box center [803, 443] width 1462 height 469
